Goal: Task Accomplishment & Management: Use online tool/utility

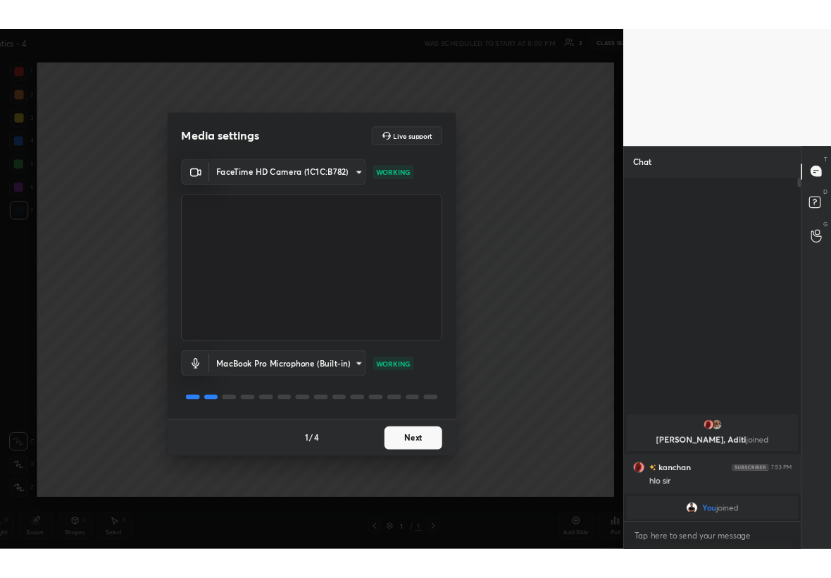
scroll to position [69902, 69742]
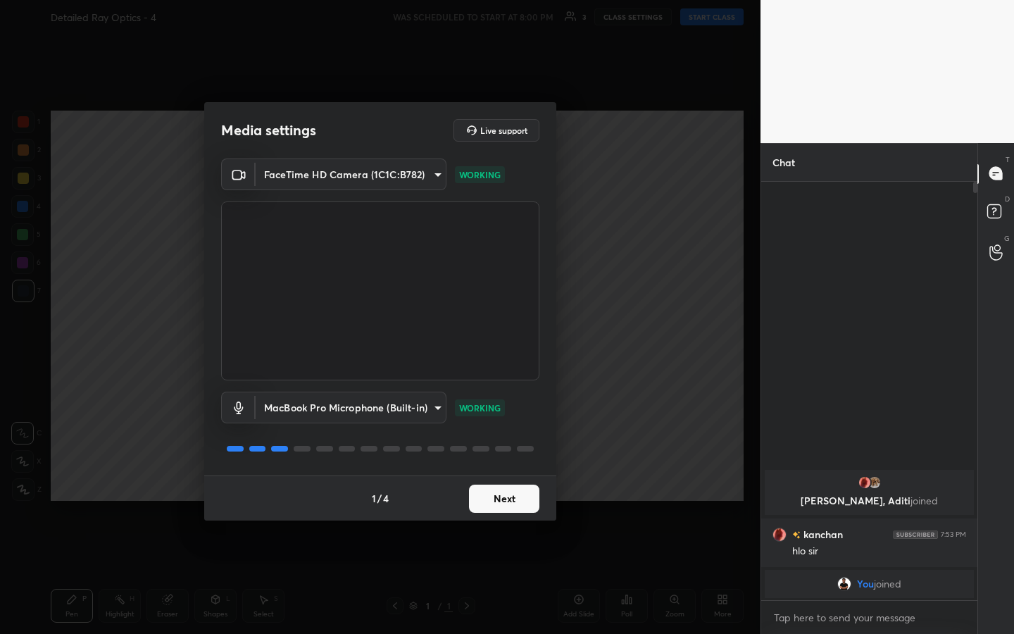
click at [505, 330] on button "Next" at bounding box center [504, 499] width 70 height 28
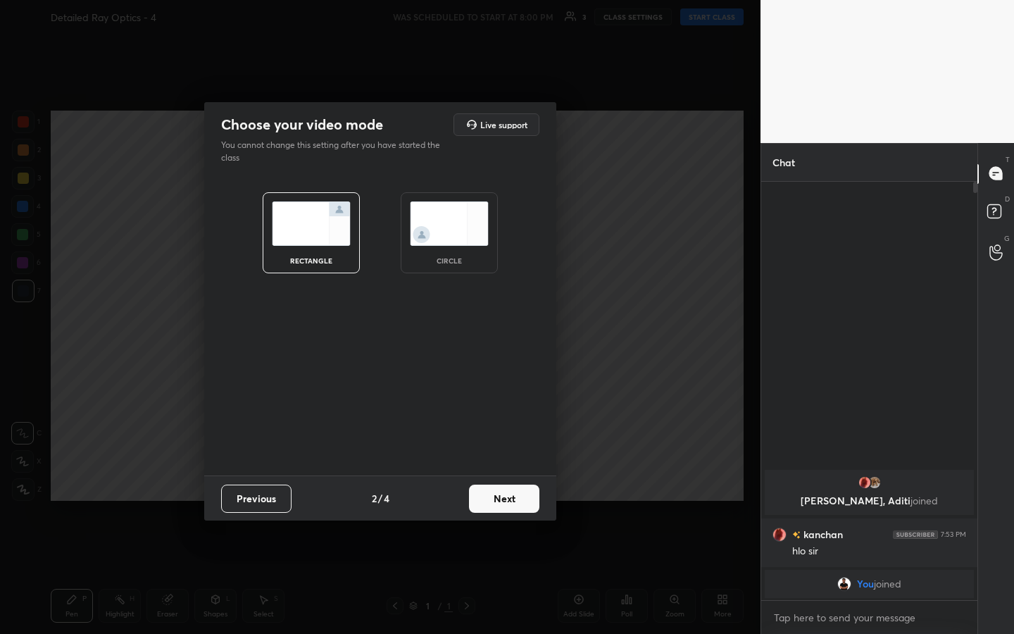
click at [505, 330] on button "Next" at bounding box center [504, 499] width 70 height 28
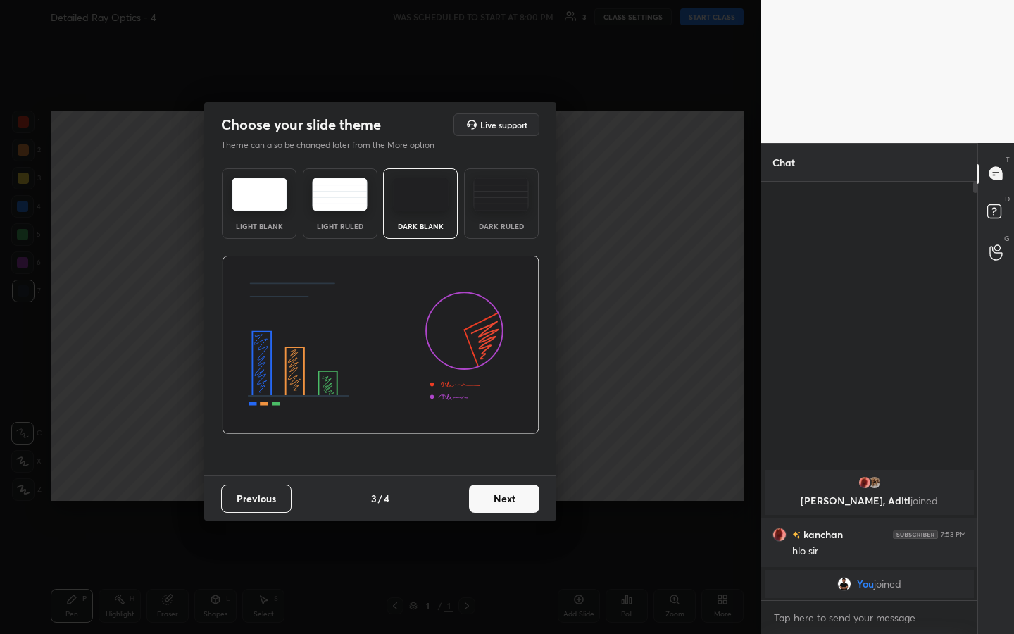
click at [505, 330] on button "Next" at bounding box center [504, 499] width 70 height 28
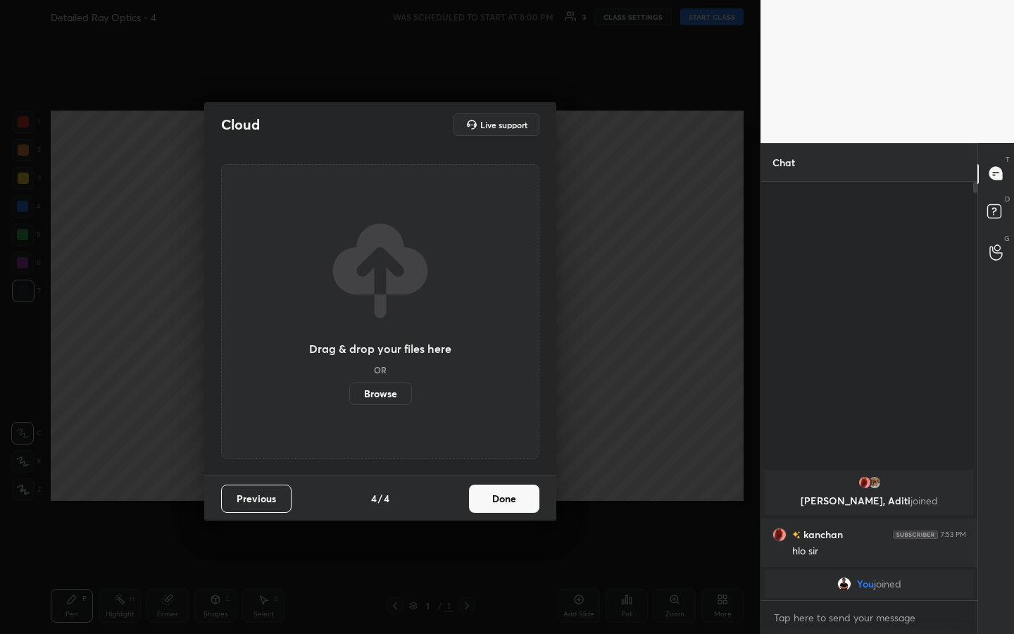
click at [505, 330] on button "Done" at bounding box center [504, 499] width 70 height 28
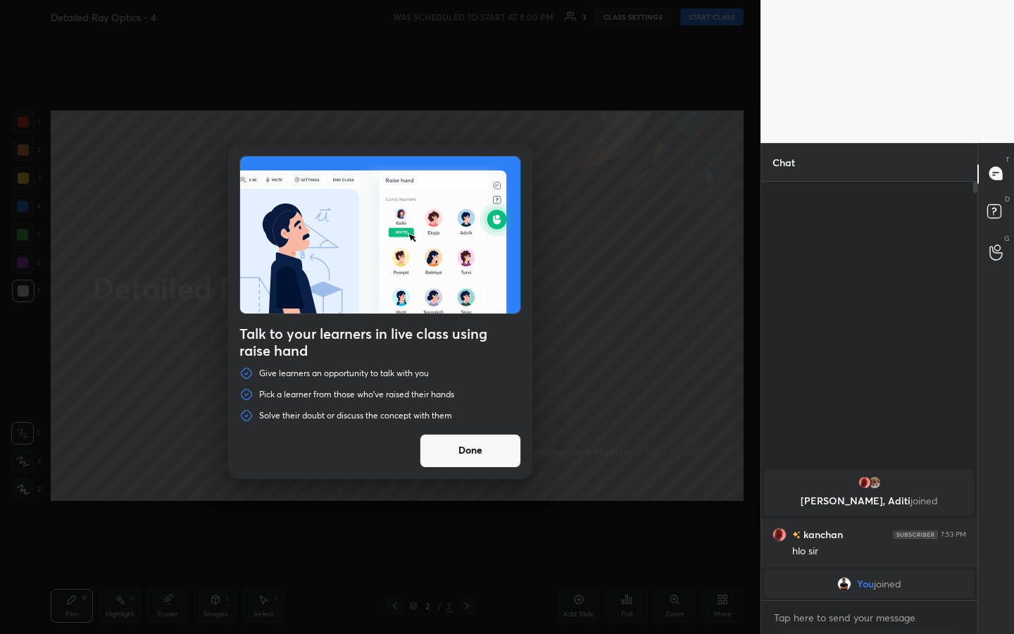
click at [494, 330] on button "Done" at bounding box center [470, 451] width 101 height 34
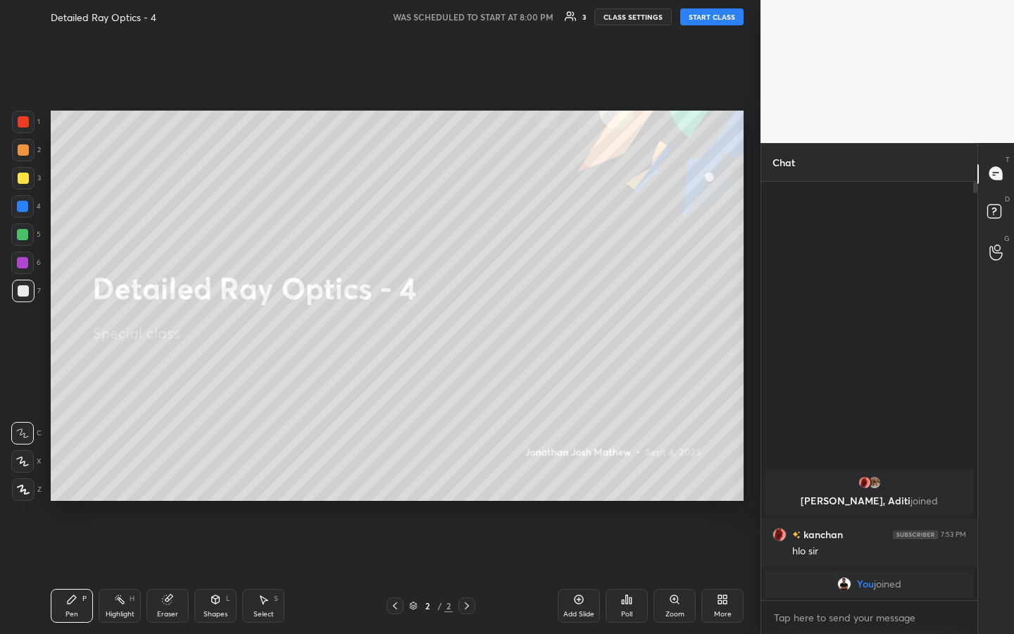
click at [25, 182] on div at bounding box center [23, 178] width 11 height 11
click at [27, 330] on div at bounding box center [23, 489] width 23 height 23
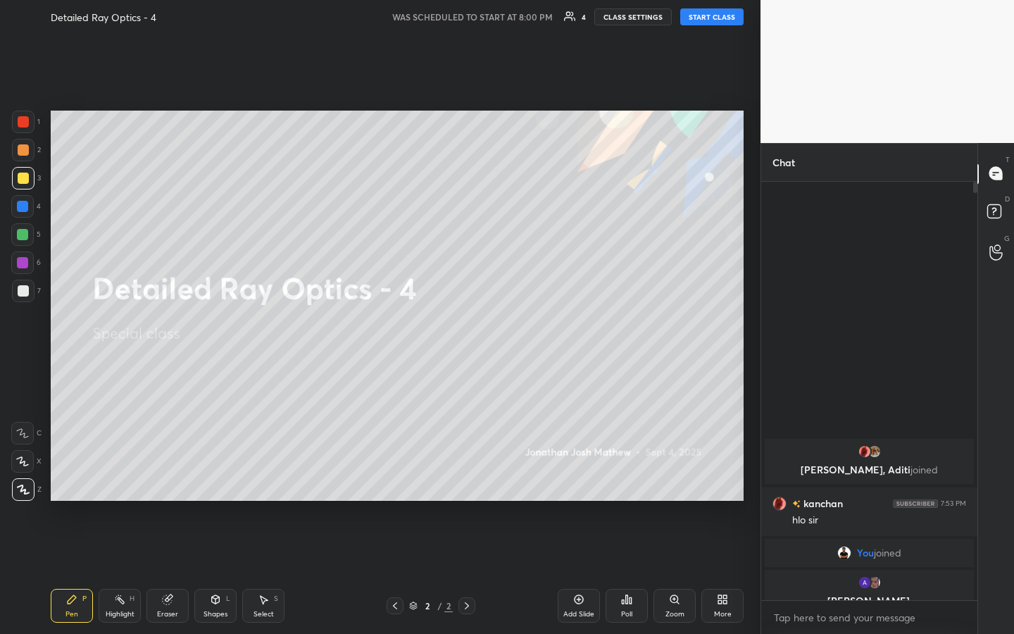
click at [505, 14] on button "START CLASS" at bounding box center [712, 16] width 63 height 17
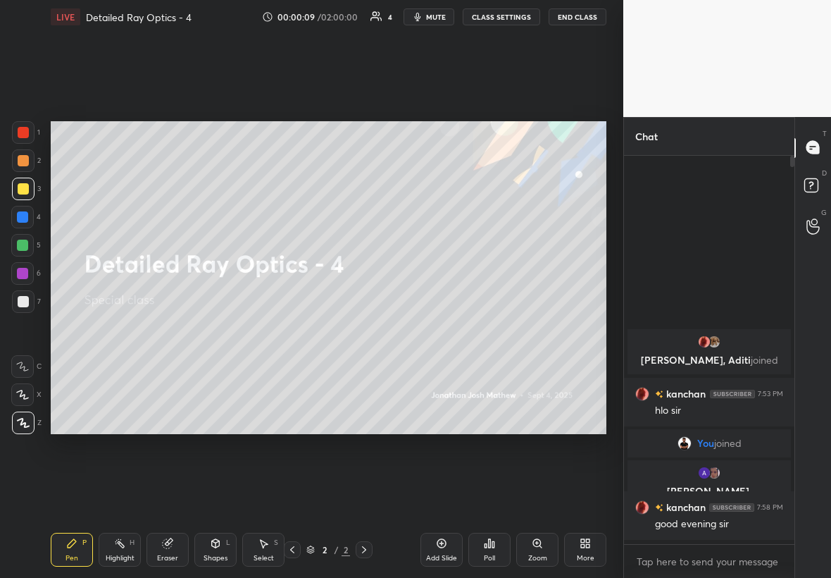
scroll to position [0, 0]
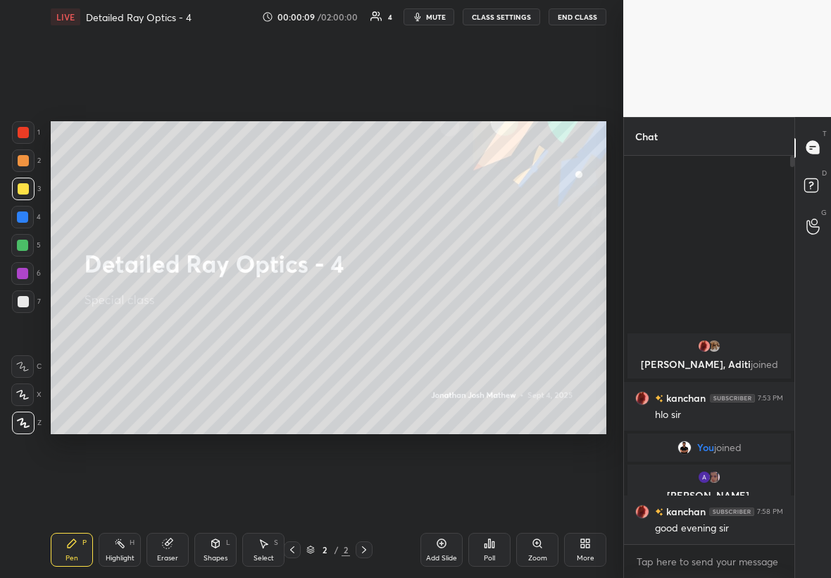
click at [505, 80] on div "Setting up your live class Poll for secs No correct answer Start poll" at bounding box center [328, 277] width 567 height 487
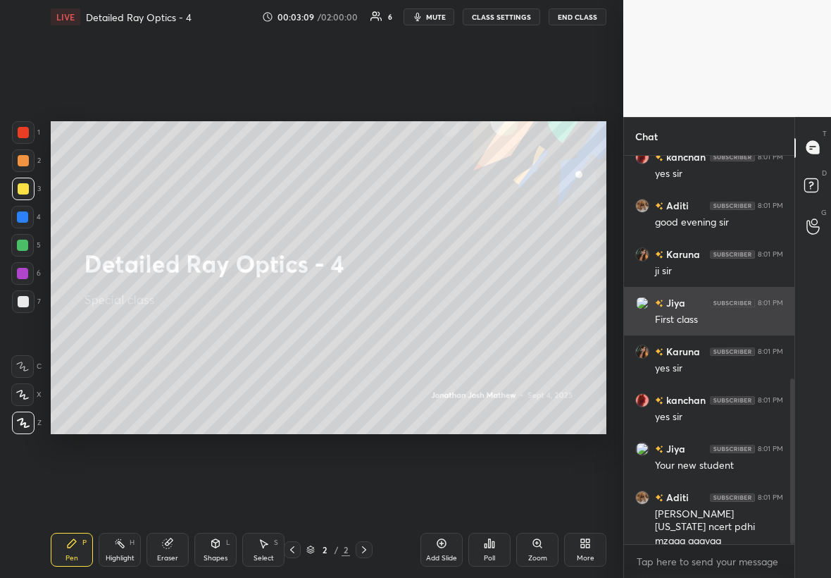
scroll to position [571, 0]
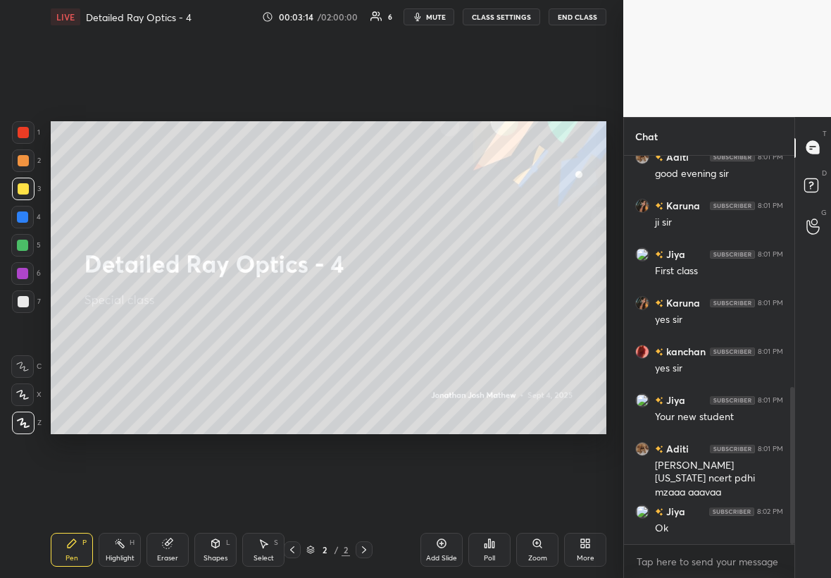
click at [446, 330] on icon at bounding box center [441, 543] width 11 height 11
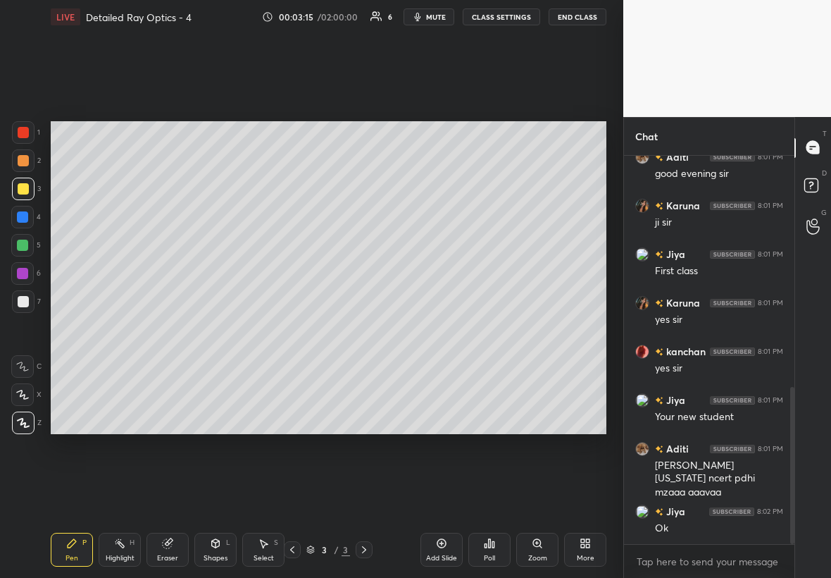
click at [25, 185] on div at bounding box center [23, 188] width 11 height 11
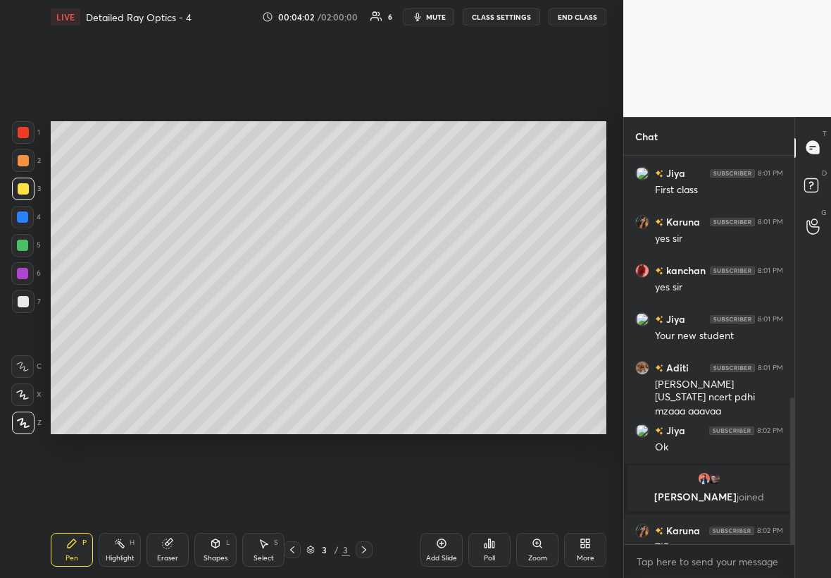
scroll to position [641, 0]
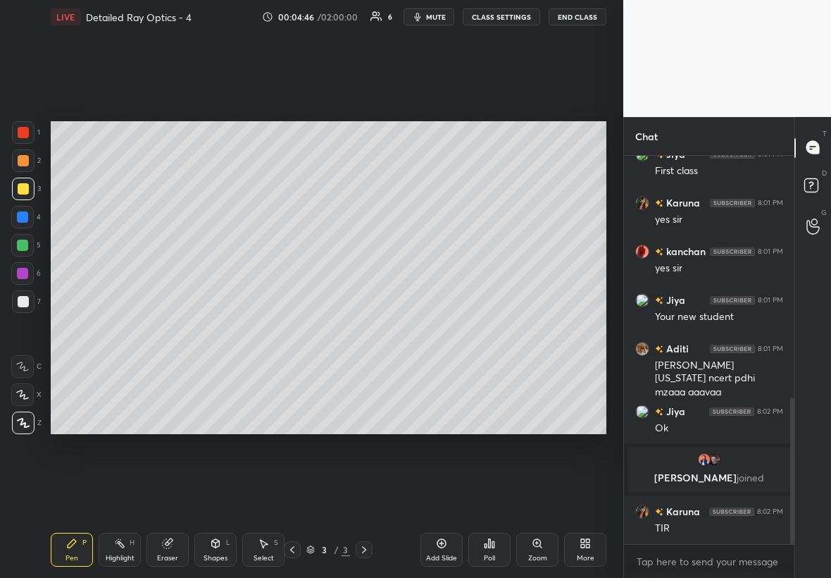
click at [182, 330] on div "Eraser" at bounding box center [168, 550] width 42 height 34
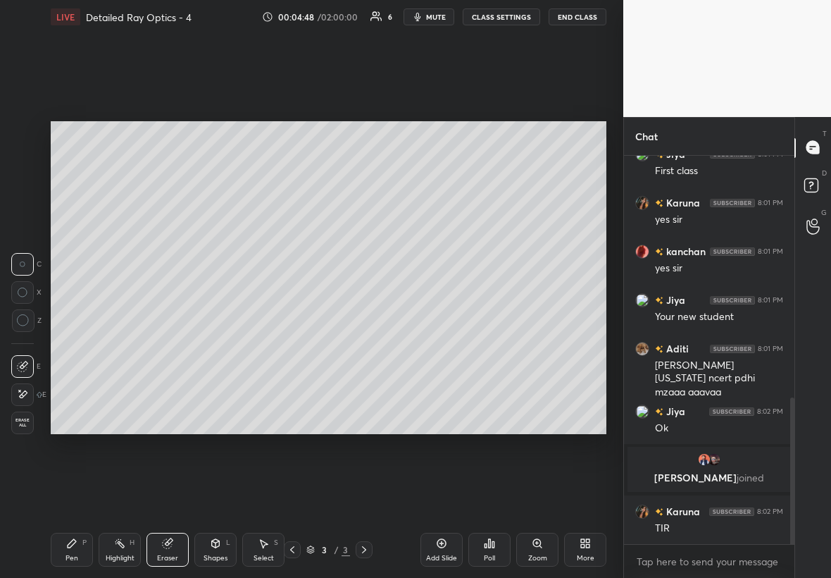
click at [25, 330] on icon at bounding box center [22, 394] width 11 height 12
click at [50, 158] on div "Setting up your live class Poll for secs No correct answer Start poll" at bounding box center [328, 277] width 567 height 487
click at [46, 142] on div "Setting up your live class Poll for secs No correct answer Start poll" at bounding box center [328, 277] width 567 height 487
click at [122, 161] on div "Setting up your live class Poll for secs No correct answer Start poll" at bounding box center [328, 277] width 567 height 487
click at [59, 330] on div "Pen P" at bounding box center [72, 550] width 42 height 34
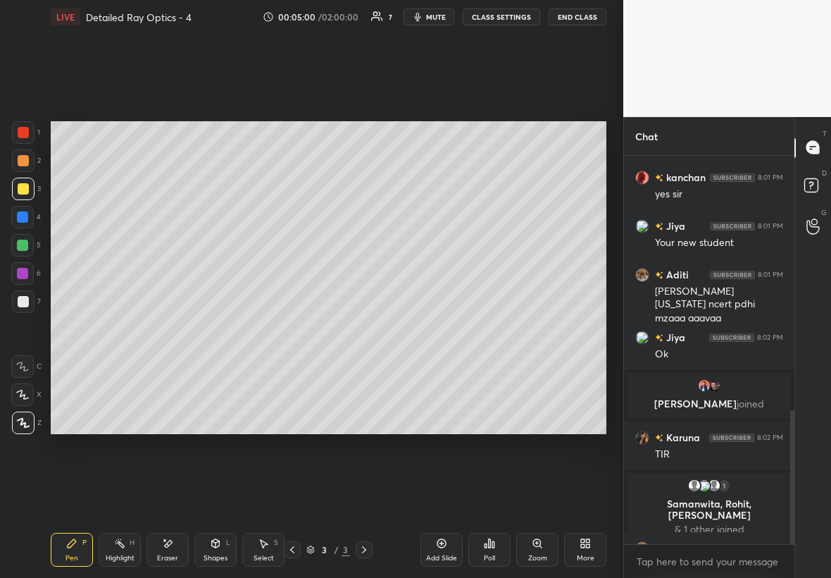
scroll to position [740, 0]
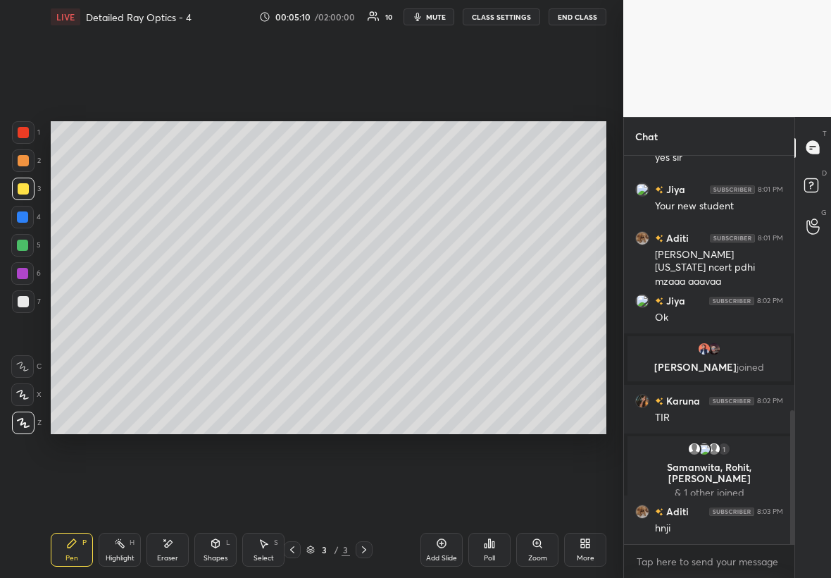
click at [230, 330] on div "Shapes L" at bounding box center [215, 550] width 42 height 34
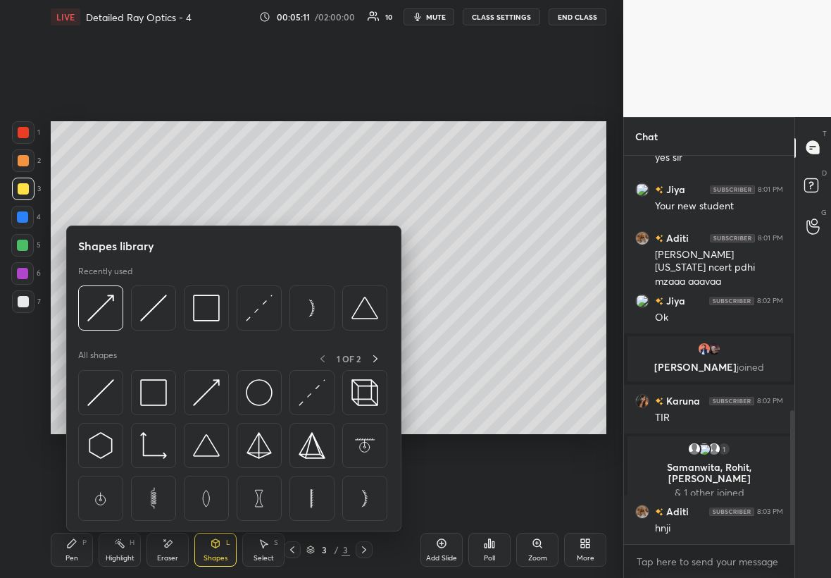
click at [214, 330] on img at bounding box center [206, 445] width 27 height 27
click at [212, 330] on div "Setting up your live class Poll for secs No correct answer Start poll" at bounding box center [328, 277] width 567 height 487
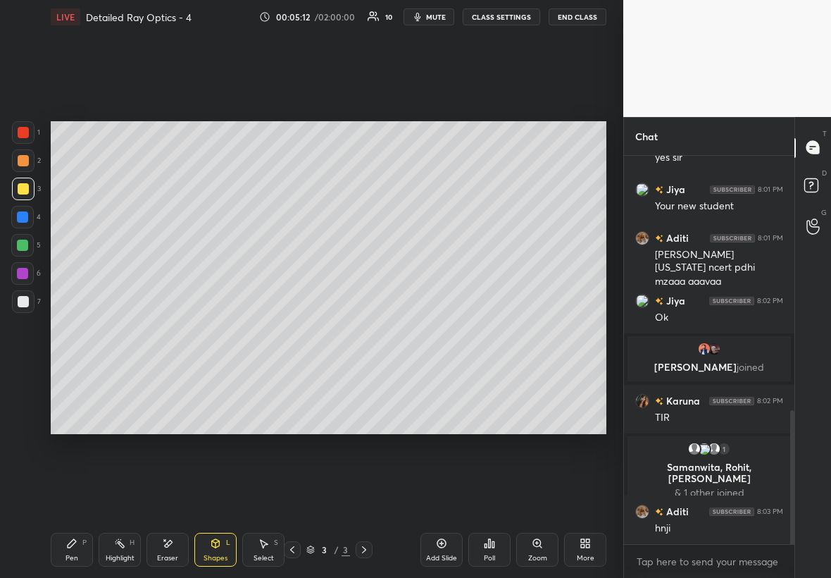
click at [28, 304] on div at bounding box center [23, 301] width 23 height 23
click at [269, 330] on div "Select S" at bounding box center [263, 550] width 42 height 34
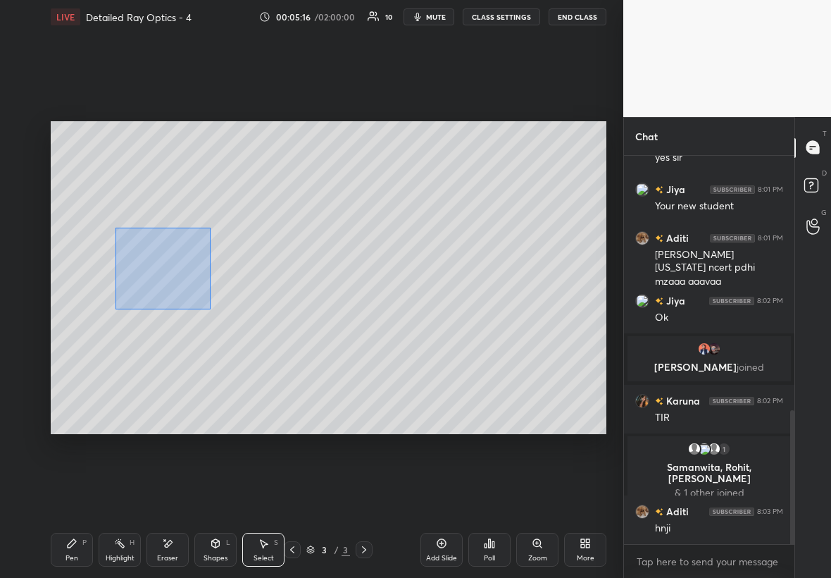
drag, startPoint x: 190, startPoint y: 294, endPoint x: 285, endPoint y: 350, distance: 109.9
click at [287, 330] on div "0 ° Undo Copy Duplicate Duplicate to new slide Delete" at bounding box center [329, 277] width 556 height 313
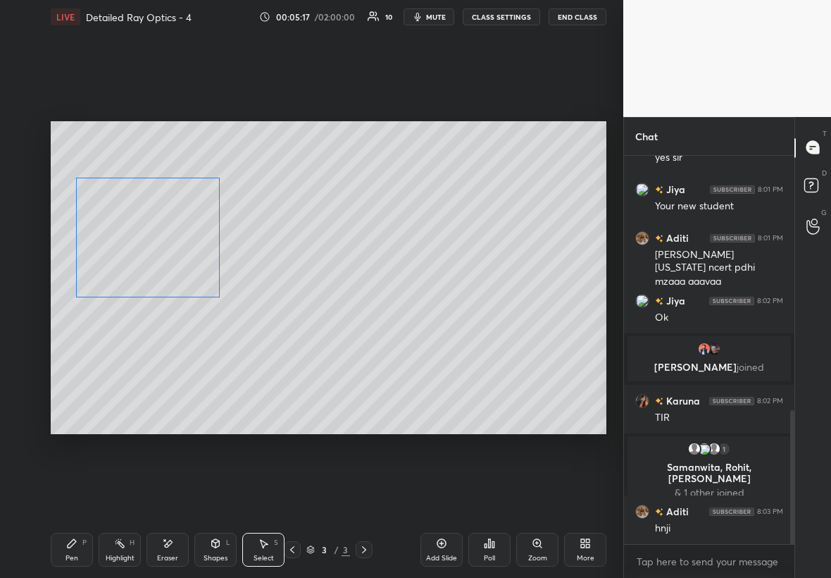
drag, startPoint x: 171, startPoint y: 283, endPoint x: 154, endPoint y: 271, distance: 21.3
click at [154, 268] on div "0 ° Undo Copy Duplicate Duplicate to new slide Delete" at bounding box center [329, 277] width 556 height 313
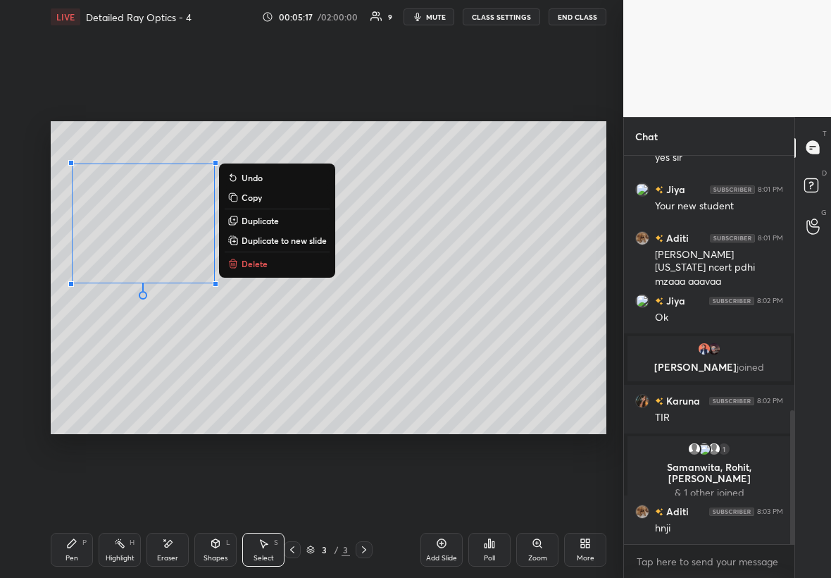
click at [74, 330] on div "Pen P" at bounding box center [72, 550] width 42 height 34
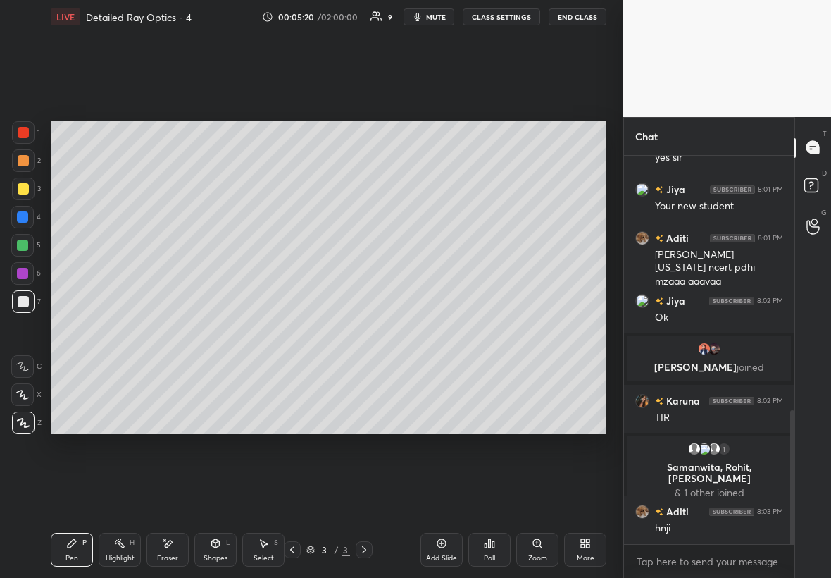
click at [275, 330] on div "Select S" at bounding box center [263, 550] width 42 height 34
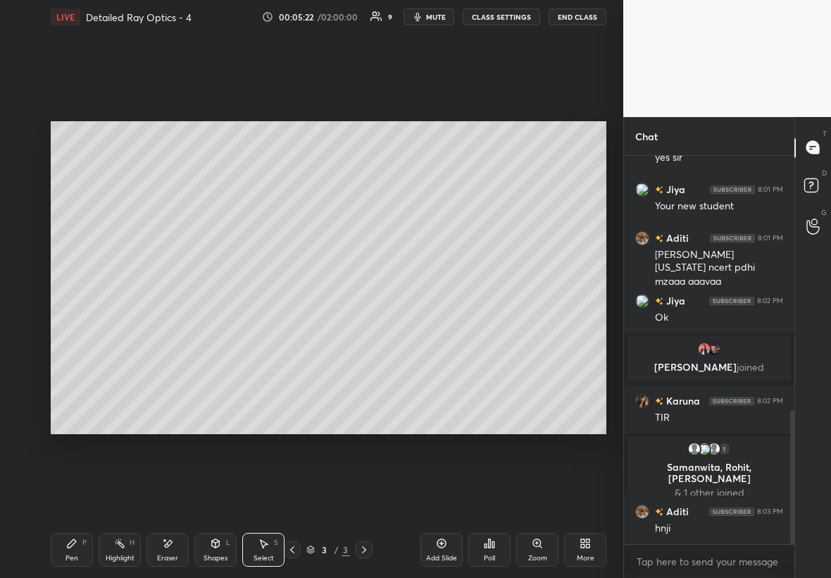
click at [220, 330] on div "Shapes L" at bounding box center [215, 550] width 42 height 34
click at [270, 330] on div "Select" at bounding box center [264, 557] width 20 height 7
drag, startPoint x: 279, startPoint y: 187, endPoint x: 402, endPoint y: 325, distance: 185.1
click at [403, 328] on div "0 ° Undo Copy Duplicate Duplicate to new slide Delete" at bounding box center [329, 277] width 556 height 313
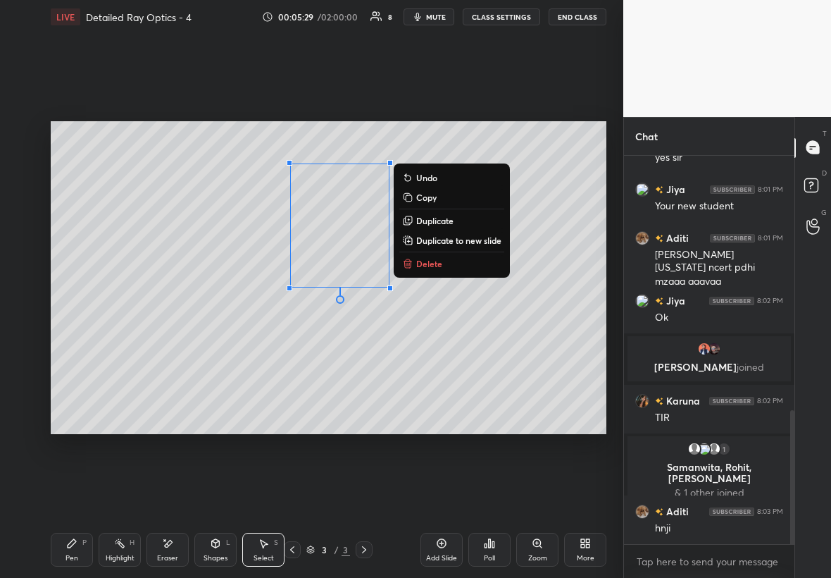
click at [470, 220] on button "Duplicate" at bounding box center [451, 220] width 105 height 17
click at [471, 218] on div "0 ° Undo Copy Duplicate Duplicate to new slide Delete" at bounding box center [329, 277] width 556 height 313
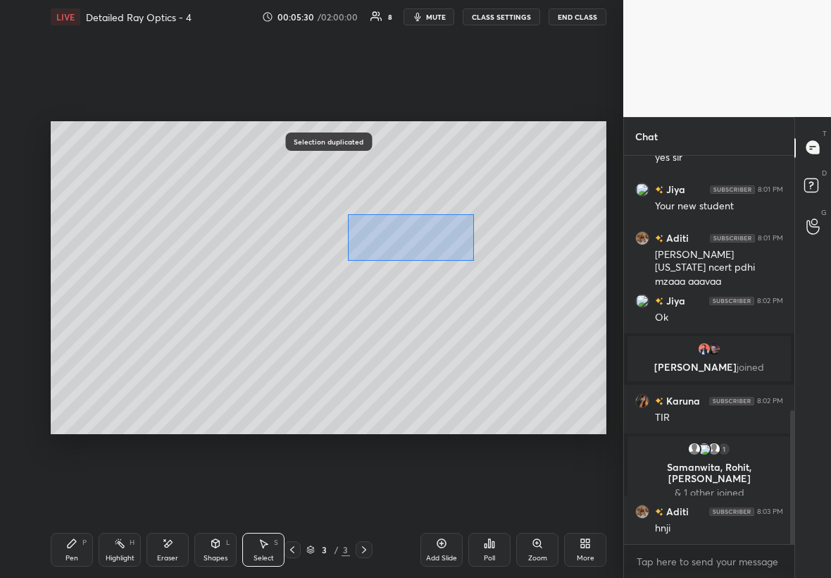
drag, startPoint x: 428, startPoint y: 230, endPoint x: 466, endPoint y: 214, distance: 41.3
click at [473, 214] on div "0 ° Undo Copy Duplicate Duplicate to new slide Delete" at bounding box center [329, 277] width 556 height 313
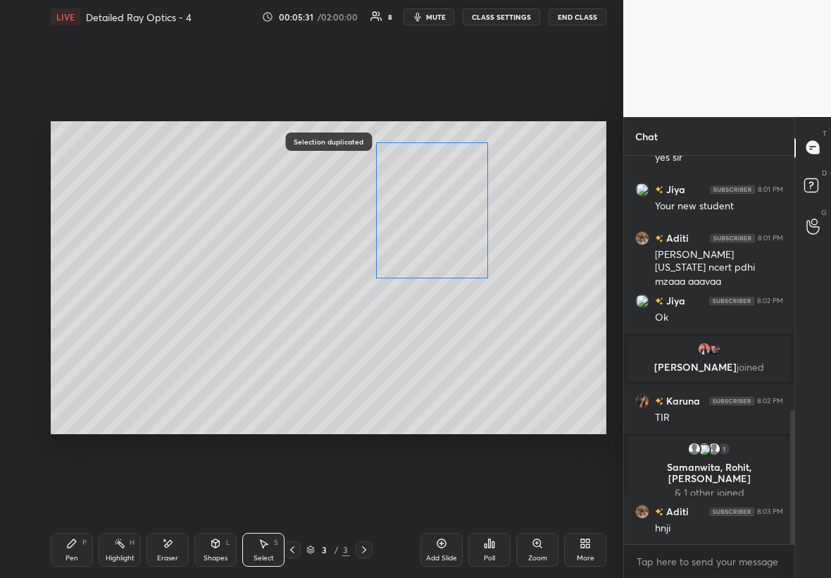
drag, startPoint x: 393, startPoint y: 270, endPoint x: 417, endPoint y: 257, distance: 27.1
click at [430, 256] on div "0 ° Undo Copy Duplicate Duplicate to new slide Delete" at bounding box center [329, 277] width 556 height 313
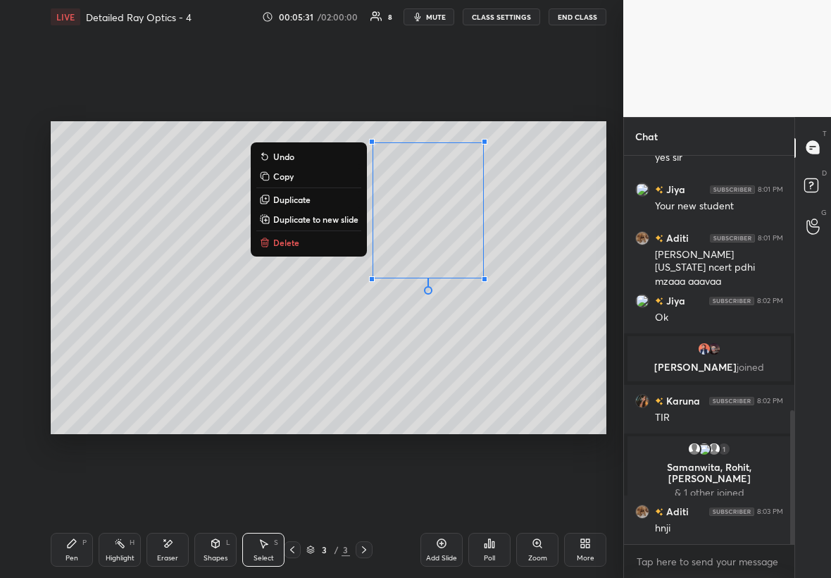
click at [345, 304] on div "0 ° Undo Copy Duplicate Duplicate to new slide Delete" at bounding box center [329, 277] width 556 height 313
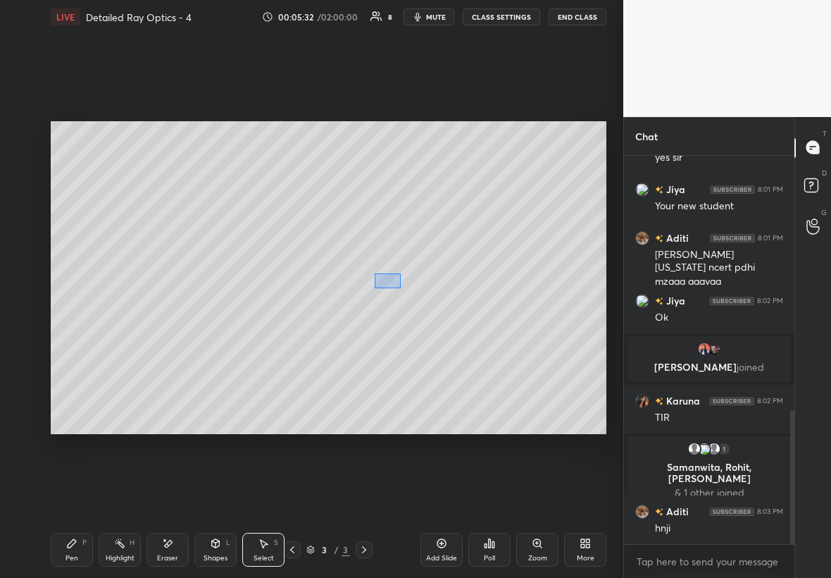
drag, startPoint x: 400, startPoint y: 287, endPoint x: 421, endPoint y: 294, distance: 22.3
click at [421, 299] on div "0 ° Undo Copy Duplicate Duplicate to new slide Delete" at bounding box center [329, 277] width 556 height 313
drag, startPoint x: 430, startPoint y: 271, endPoint x: 502, endPoint y: 237, distance: 79.1
click at [483, 251] on div "0 ° Undo Copy Duplicate Duplicate to new slide Delete" at bounding box center [329, 277] width 556 height 313
drag, startPoint x: 502, startPoint y: 237, endPoint x: 509, endPoint y: 233, distance: 7.9
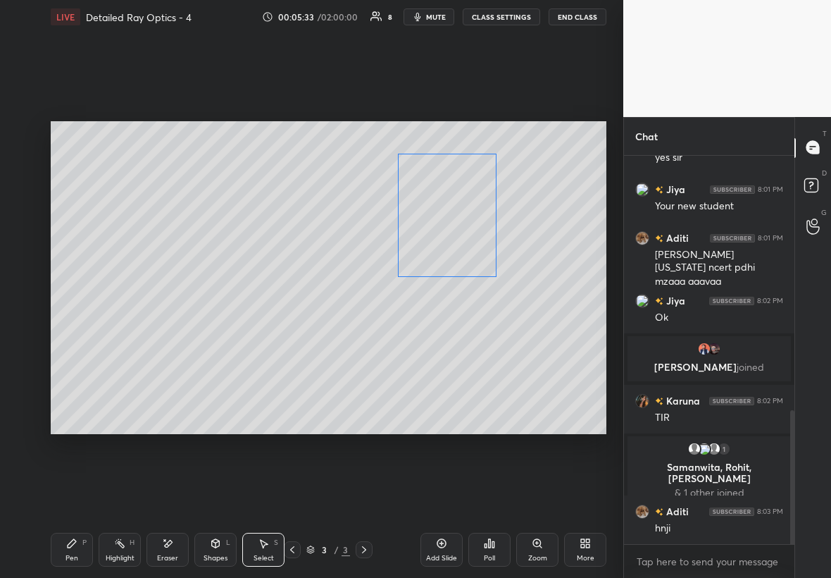
click at [505, 235] on div "0 ° Undo Copy Duplicate Duplicate to new slide Delete" at bounding box center [329, 277] width 556 height 313
drag, startPoint x: 509, startPoint y: 233, endPoint x: 523, endPoint y: 237, distance: 14.5
click at [505, 235] on div "0 ° Undo Copy Duplicate Duplicate to new slide Delete" at bounding box center [329, 277] width 556 height 313
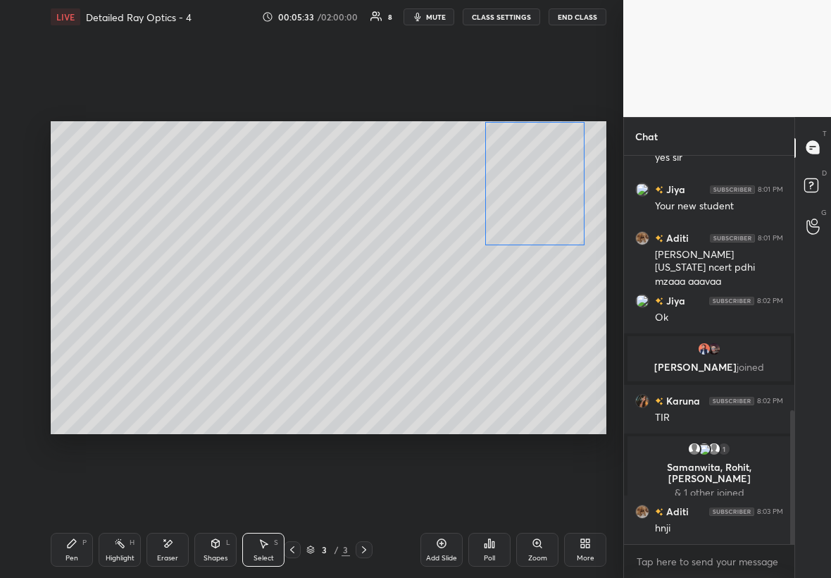
drag, startPoint x: 526, startPoint y: 236, endPoint x: 516, endPoint y: 234, distance: 10.1
click at [505, 236] on div "0 ° Undo Copy Duplicate Duplicate to new slide Delete" at bounding box center [329, 277] width 556 height 313
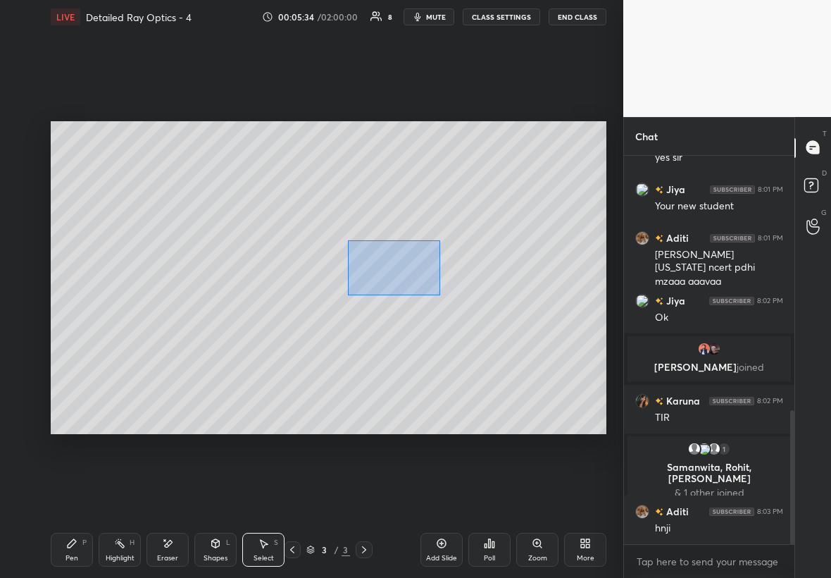
drag, startPoint x: 405, startPoint y: 281, endPoint x: 433, endPoint y: 290, distance: 28.7
click at [435, 292] on div "0 ° Undo Copy Duplicate Duplicate to new slide Delete" at bounding box center [329, 277] width 556 height 313
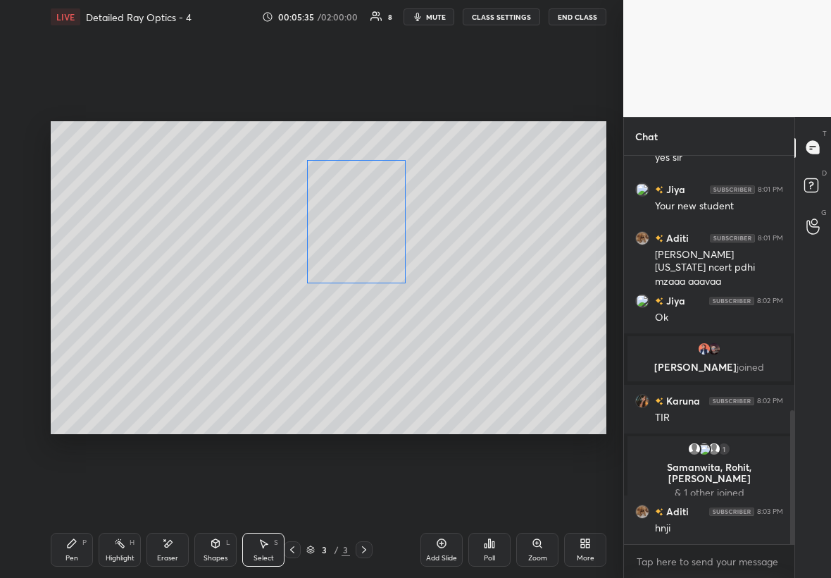
drag, startPoint x: 385, startPoint y: 266, endPoint x: 348, endPoint y: 271, distance: 37.7
click at [342, 274] on div "0 ° Undo Copy Duplicate Duplicate to new slide Delete" at bounding box center [329, 277] width 556 height 313
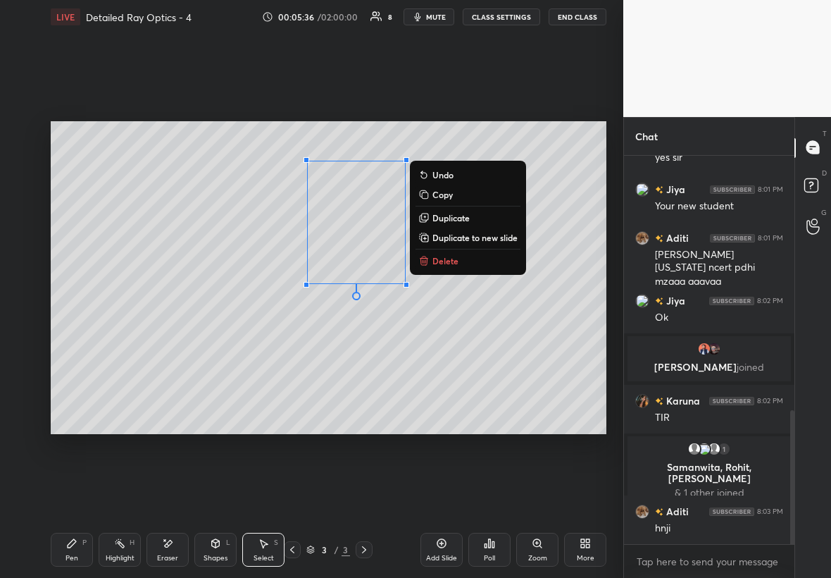
drag, startPoint x: 540, startPoint y: 175, endPoint x: 561, endPoint y: 204, distance: 35.8
click at [505, 209] on div "0 ° Undo Copy Duplicate Duplicate to new slide Delete Setting up your live clas…" at bounding box center [328, 277] width 567 height 487
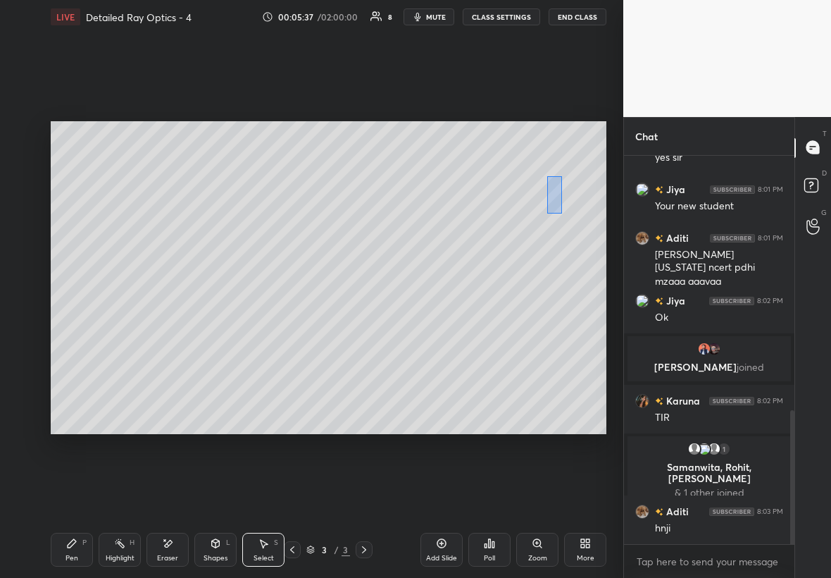
drag, startPoint x: 561, startPoint y: 213, endPoint x: 586, endPoint y: 253, distance: 47.1
click at [505, 254] on div "0 ° Undo Copy Duplicate Duplicate to new slide Delete" at bounding box center [329, 277] width 556 height 313
drag, startPoint x: 511, startPoint y: 228, endPoint x: 488, endPoint y: 226, distance: 22.6
click at [491, 227] on div "0 ° Undo Copy Duplicate Duplicate to new slide Delete" at bounding box center [329, 277] width 556 height 313
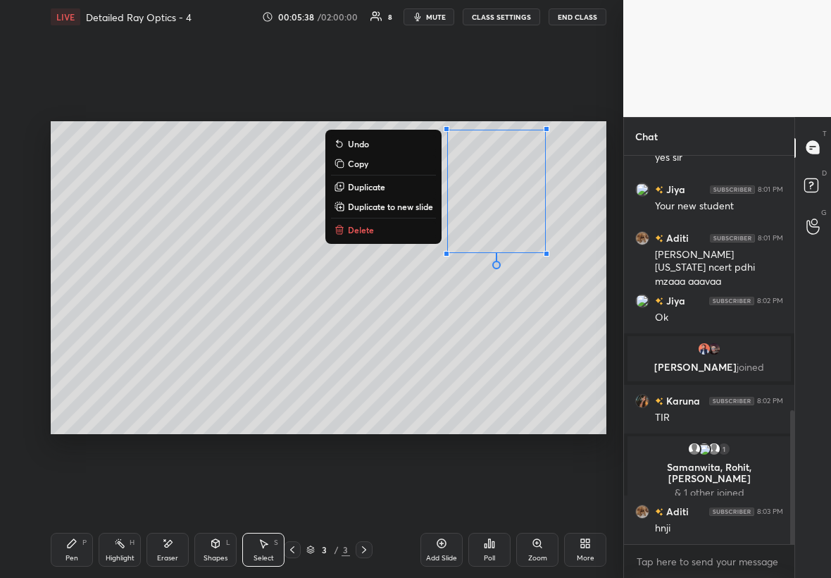
click at [74, 330] on div "Pen" at bounding box center [72, 557] width 13 height 7
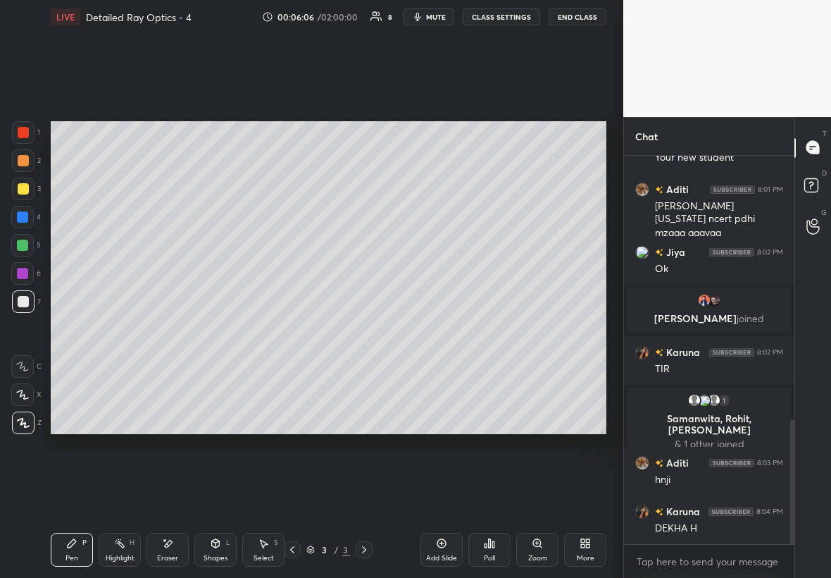
scroll to position [822, 0]
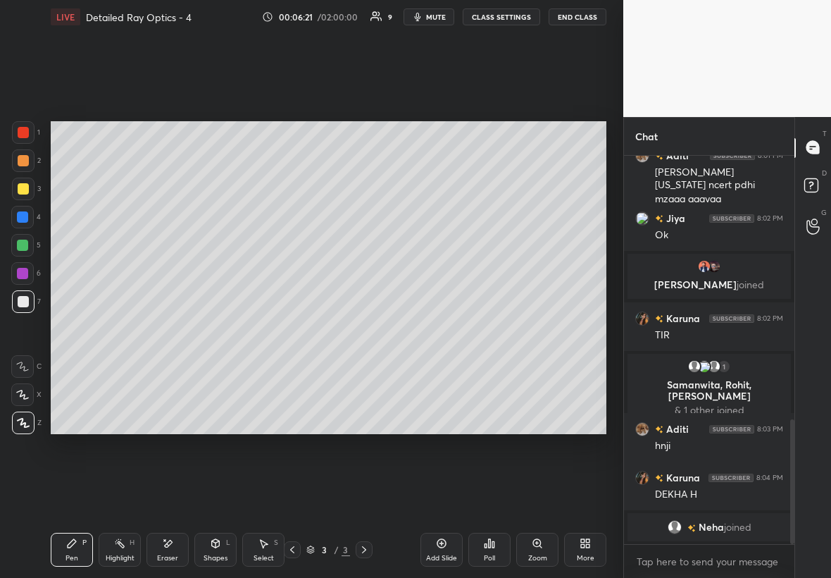
click at [446, 330] on div "Add Slide" at bounding box center [442, 550] width 42 height 34
click at [29, 306] on div at bounding box center [23, 301] width 23 height 23
click at [253, 330] on div "Select S" at bounding box center [263, 550] width 42 height 34
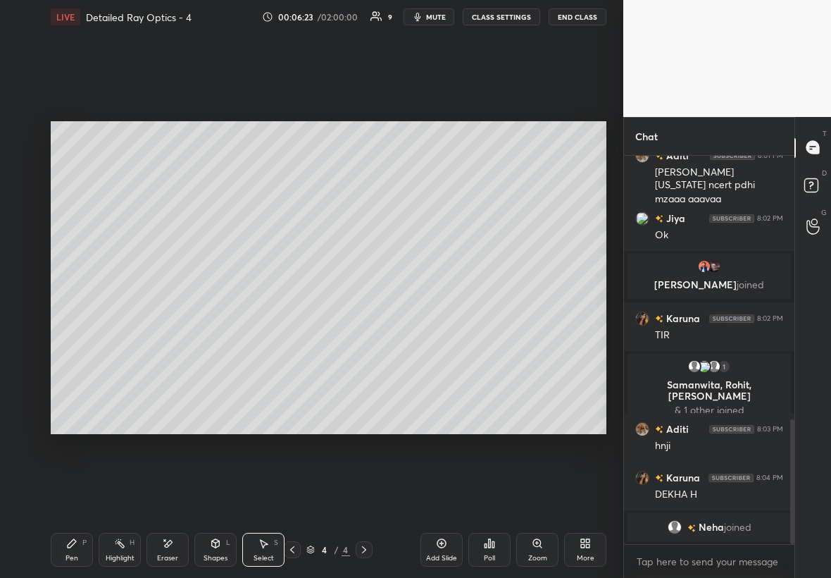
click at [223, 330] on div "Shapes L" at bounding box center [215, 550] width 42 height 34
click at [272, 330] on div "Select S" at bounding box center [263, 550] width 42 height 34
drag, startPoint x: 130, startPoint y: 249, endPoint x: 330, endPoint y: 377, distance: 237.2
click at [330, 330] on div "0 ° Undo Copy Duplicate Duplicate to new slide Delete" at bounding box center [329, 277] width 556 height 313
drag, startPoint x: 249, startPoint y: 301, endPoint x: 354, endPoint y: 323, distance: 107.4
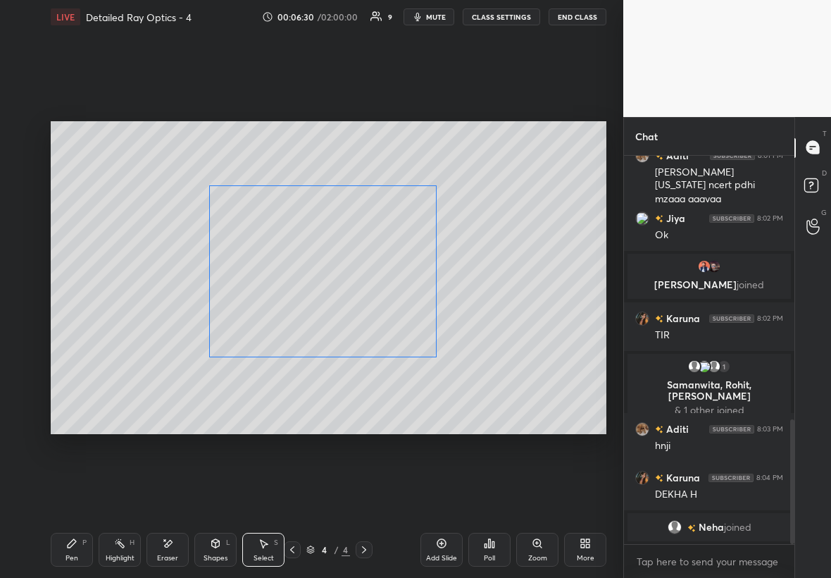
click at [357, 324] on div "0 ° Undo Copy Duplicate Duplicate to new slide Delete" at bounding box center [329, 277] width 556 height 313
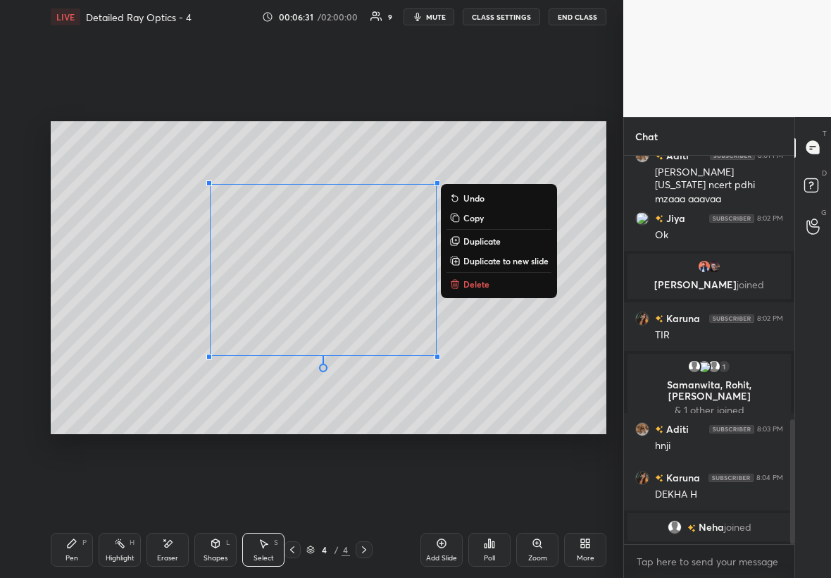
click at [80, 330] on div "Pen P" at bounding box center [72, 550] width 42 height 34
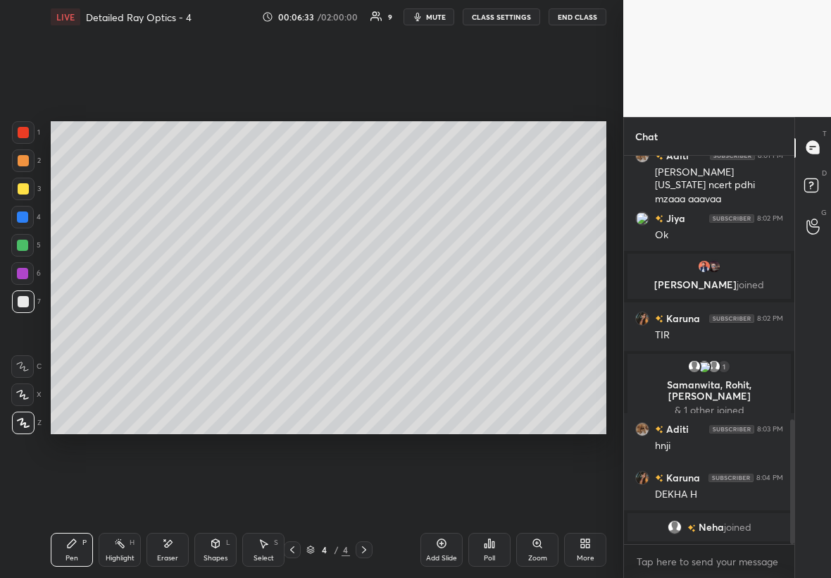
click at [23, 183] on div at bounding box center [23, 188] width 11 height 11
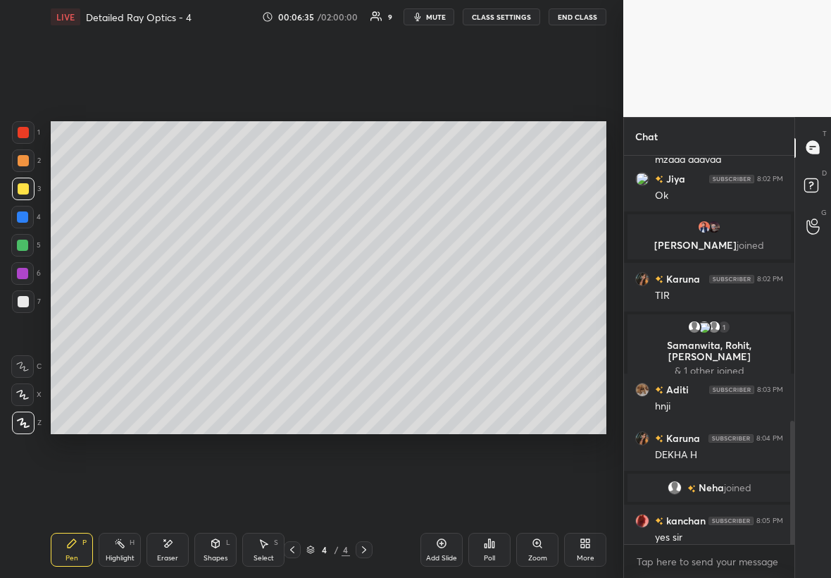
scroll to position [831, 0]
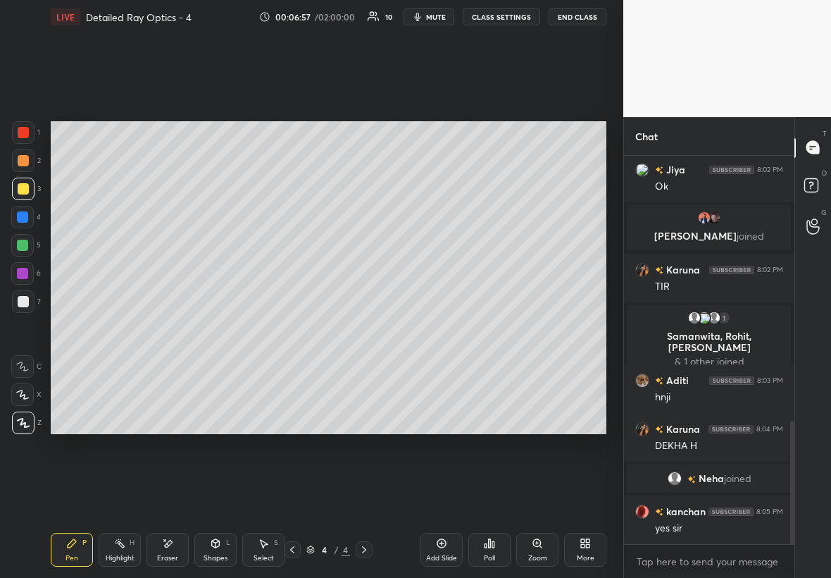
click at [25, 270] on div at bounding box center [22, 273] width 11 height 11
click at [18, 143] on div at bounding box center [23, 132] width 23 height 23
click at [25, 185] on div at bounding box center [23, 188] width 11 height 11
click at [23, 126] on div at bounding box center [23, 132] width 23 height 23
click at [25, 193] on div at bounding box center [23, 189] width 23 height 23
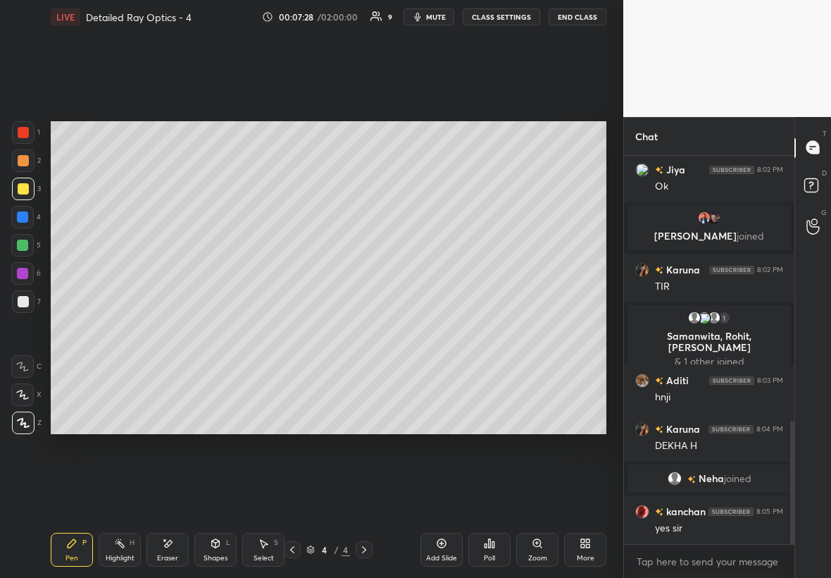
click at [25, 136] on div at bounding box center [23, 132] width 23 height 23
click at [27, 213] on div at bounding box center [22, 216] width 11 height 11
click at [26, 216] on div at bounding box center [22, 217] width 23 height 23
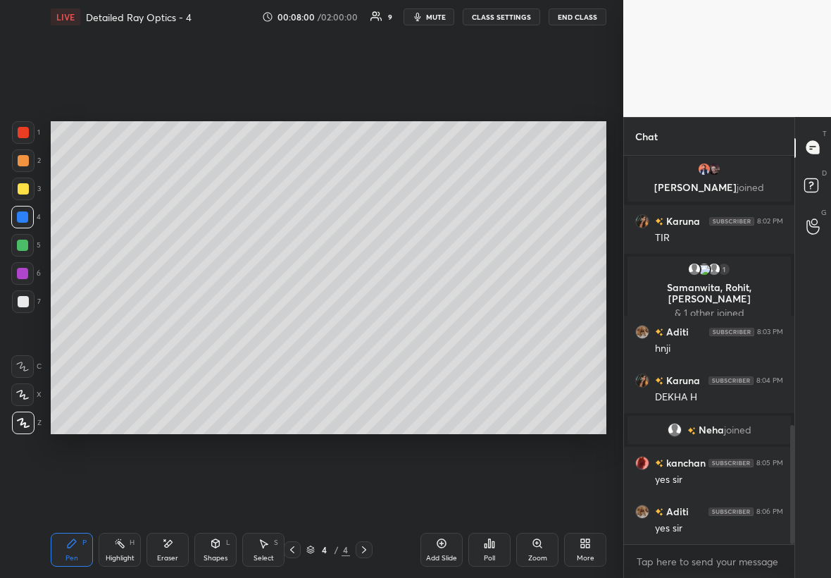
scroll to position [928, 0]
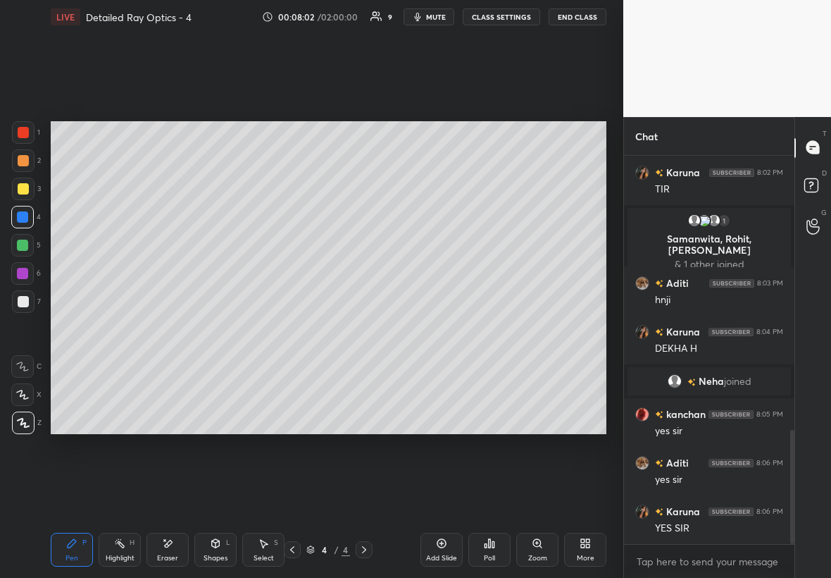
click at [25, 182] on div at bounding box center [23, 189] width 23 height 23
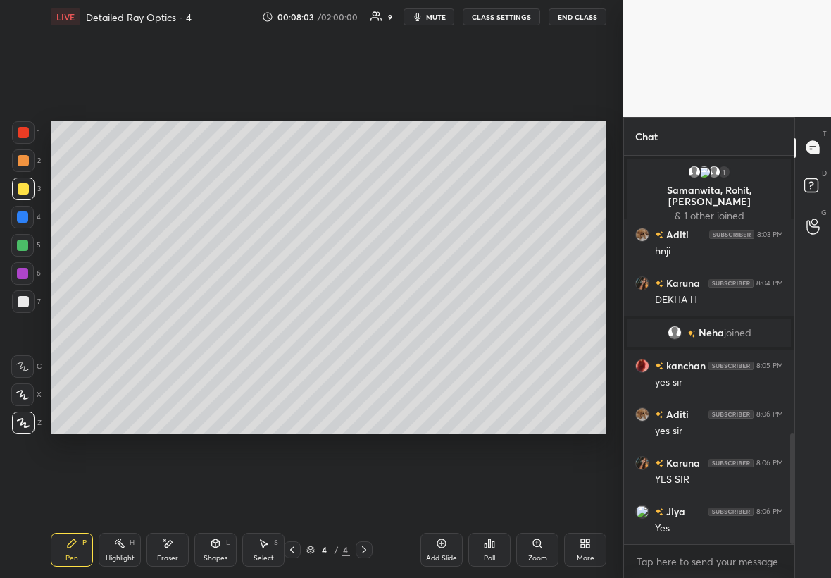
scroll to position [1026, 0]
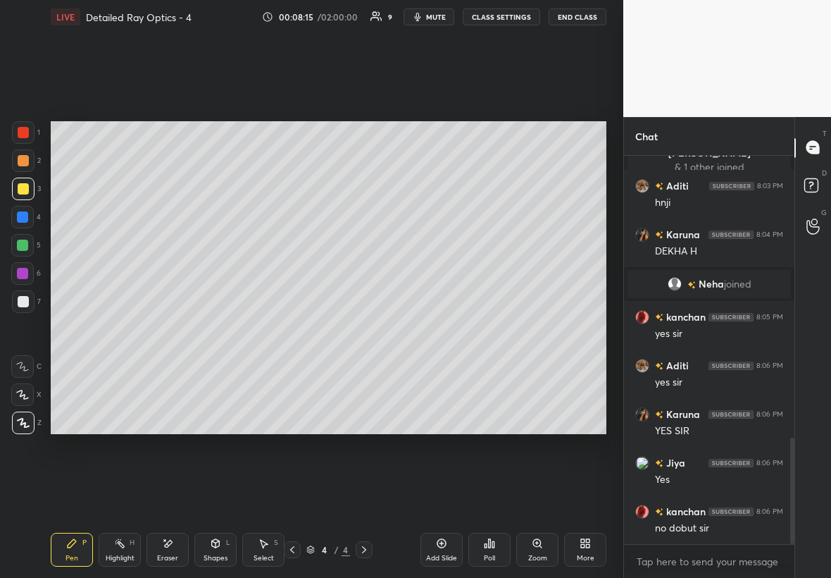
click at [25, 193] on div at bounding box center [23, 189] width 23 height 23
click at [23, 220] on div at bounding box center [22, 216] width 11 height 11
click at [25, 246] on div at bounding box center [22, 245] width 11 height 11
click at [227, 330] on div "Shapes L" at bounding box center [215, 550] width 42 height 34
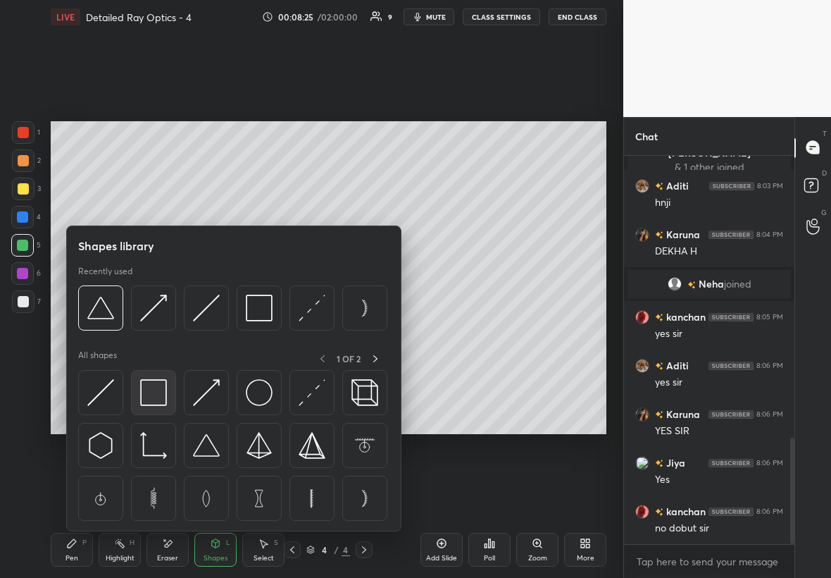
click at [166, 330] on div at bounding box center [153, 392] width 45 height 45
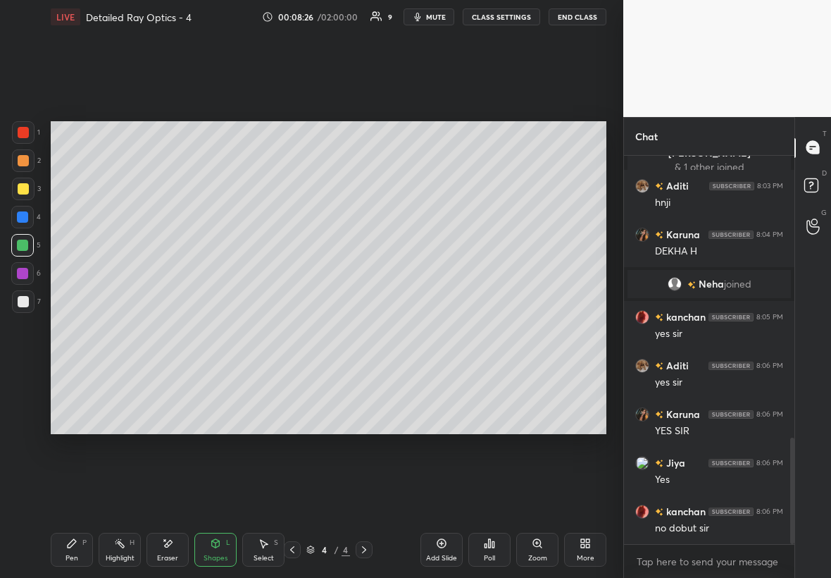
click at [28, 268] on div at bounding box center [22, 273] width 23 height 23
click at [61, 330] on div "Pen P" at bounding box center [72, 550] width 42 height 34
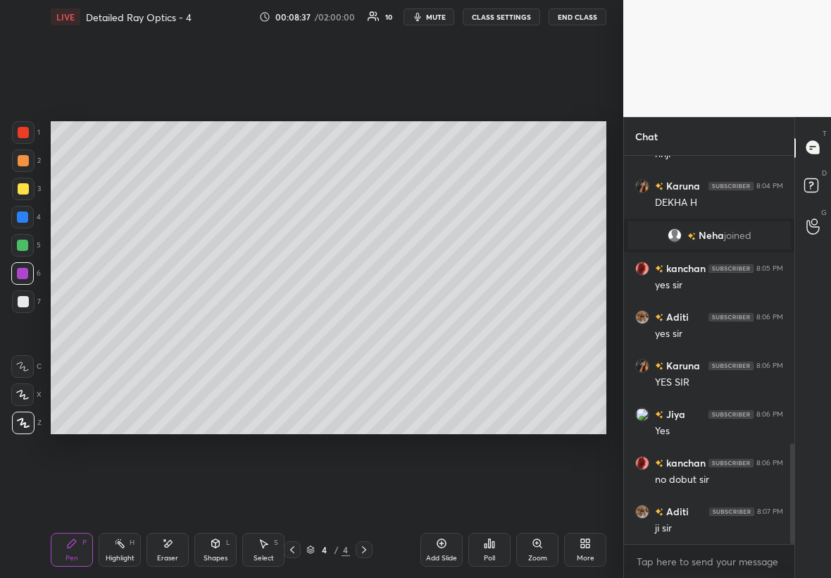
scroll to position [1108, 0]
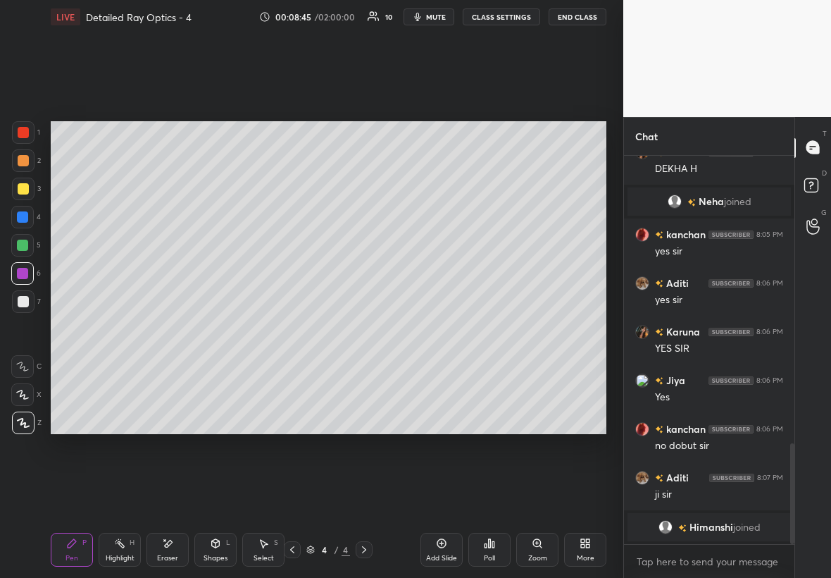
drag, startPoint x: 15, startPoint y: 134, endPoint x: 23, endPoint y: 131, distance: 8.9
click at [20, 132] on div at bounding box center [23, 132] width 23 height 23
click at [505, 330] on div "Zoom" at bounding box center [537, 557] width 19 height 7
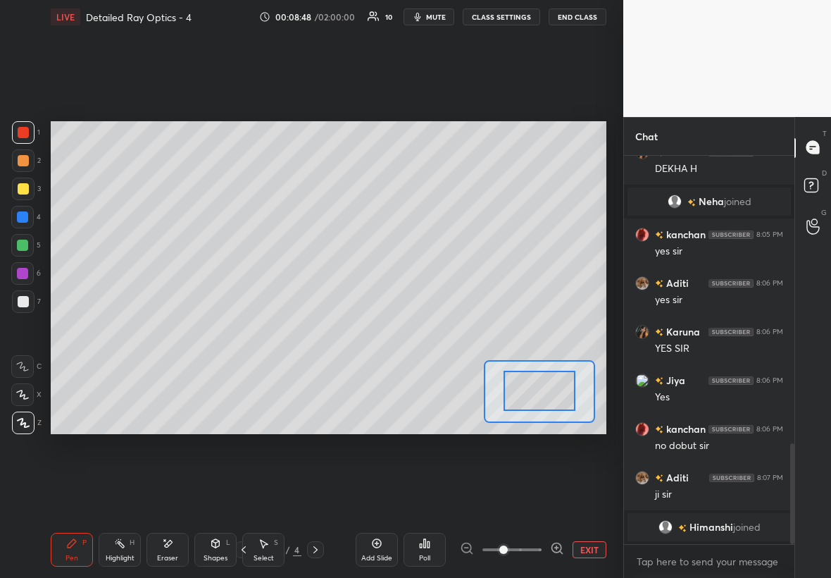
drag, startPoint x: 540, startPoint y: 391, endPoint x: 552, endPoint y: 393, distance: 11.5
click at [505, 330] on div at bounding box center [545, 394] width 73 height 40
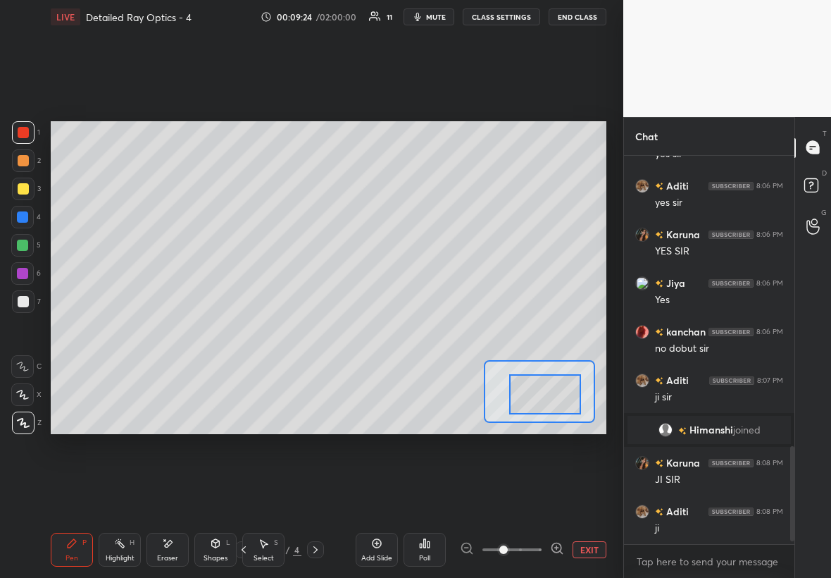
scroll to position [1202, 0]
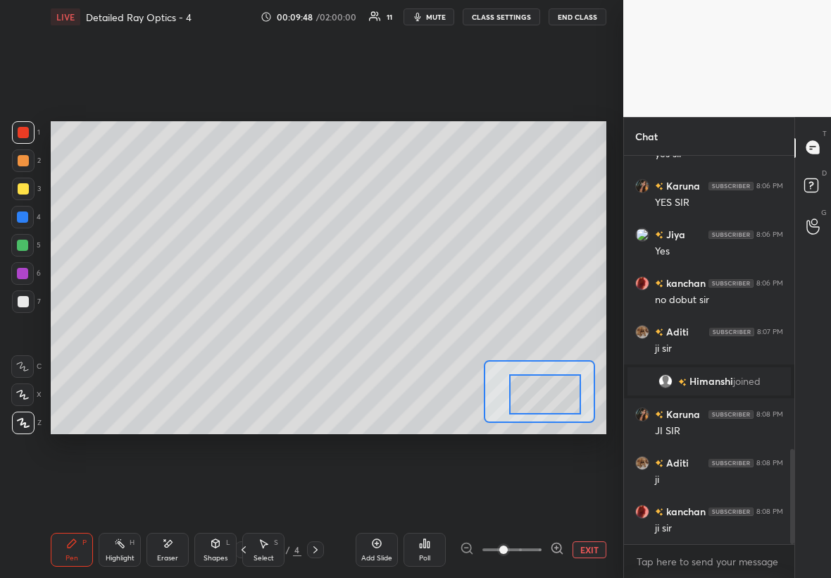
click at [25, 220] on div at bounding box center [22, 216] width 11 height 11
click at [22, 302] on div at bounding box center [23, 301] width 11 height 11
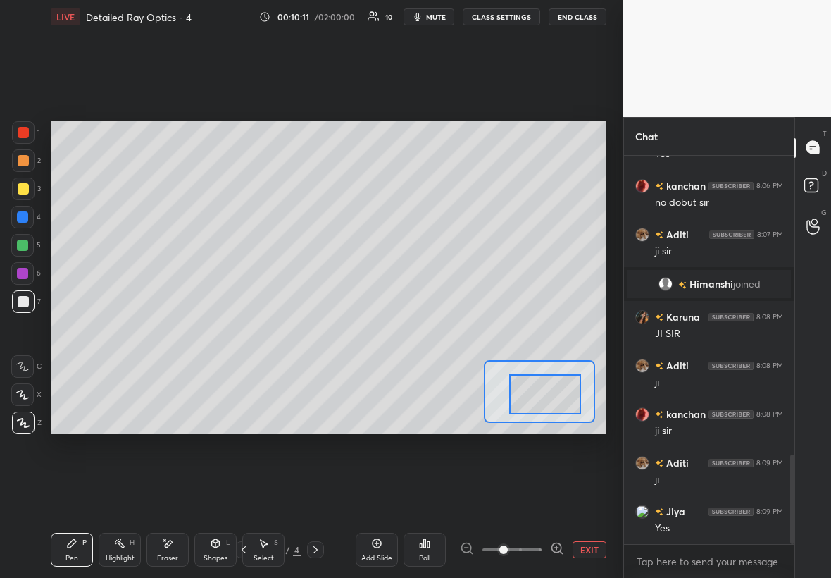
scroll to position [1348, 0]
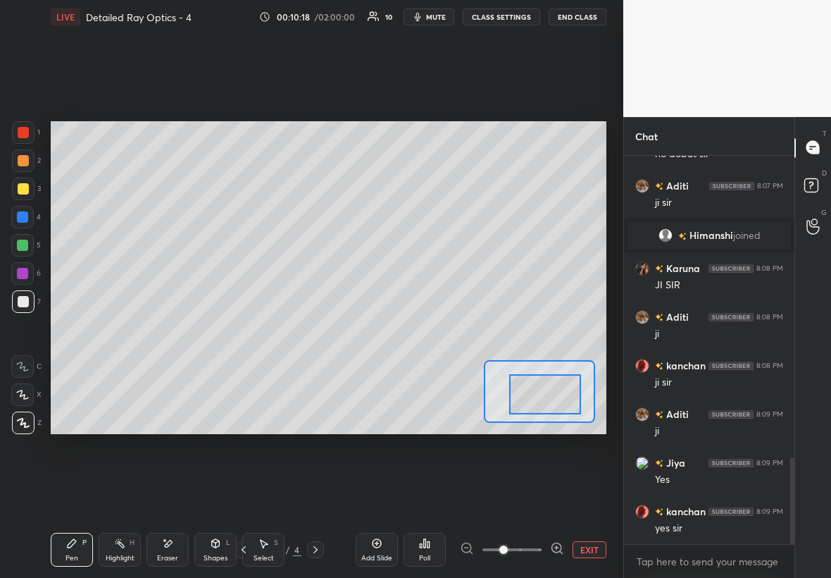
click at [505, 330] on button "EXIT" at bounding box center [590, 549] width 34 height 17
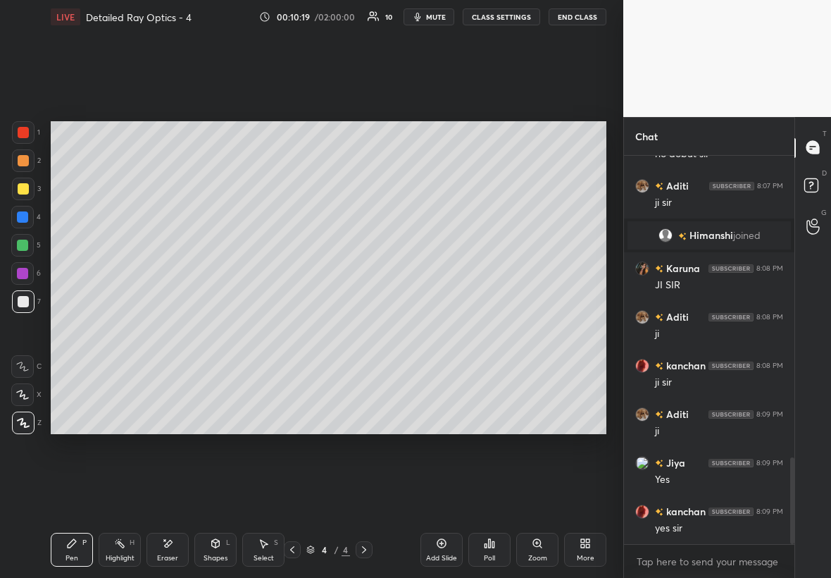
click at [448, 330] on div "Add Slide" at bounding box center [442, 550] width 42 height 34
click at [18, 308] on div at bounding box center [23, 301] width 23 height 23
click at [217, 330] on div "Shapes L" at bounding box center [215, 550] width 42 height 34
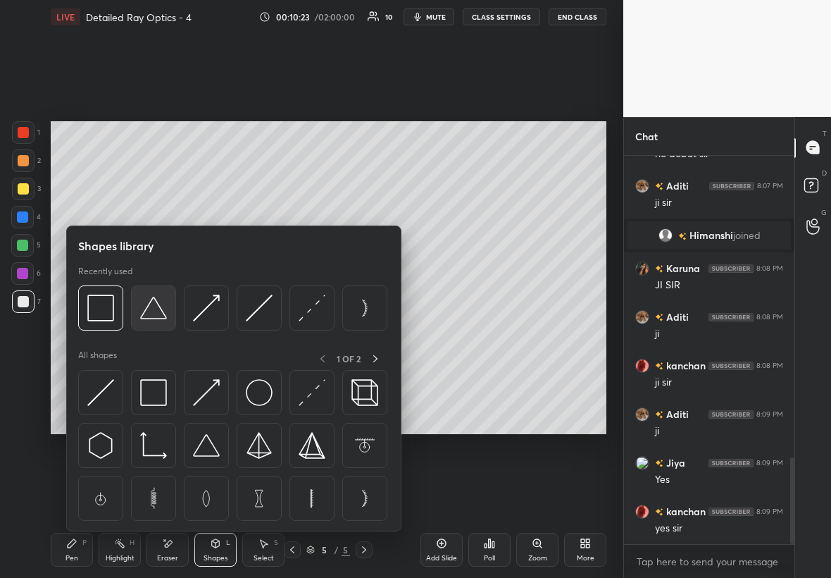
click at [154, 309] on img at bounding box center [153, 307] width 27 height 27
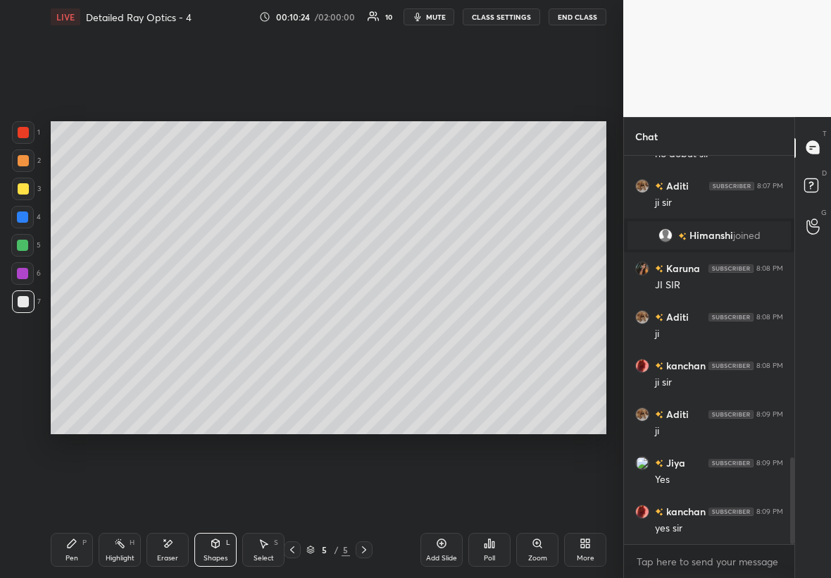
scroll to position [1396, 0]
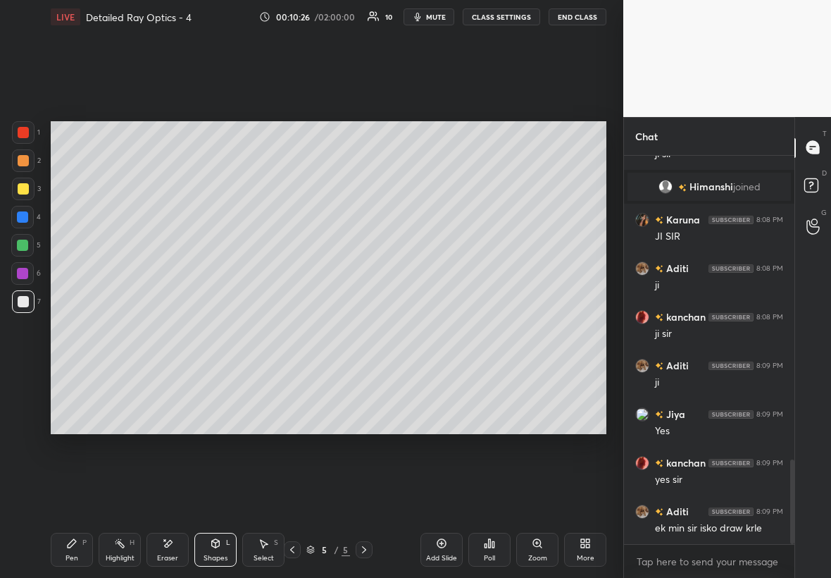
click at [292, 330] on icon at bounding box center [292, 549] width 11 height 11
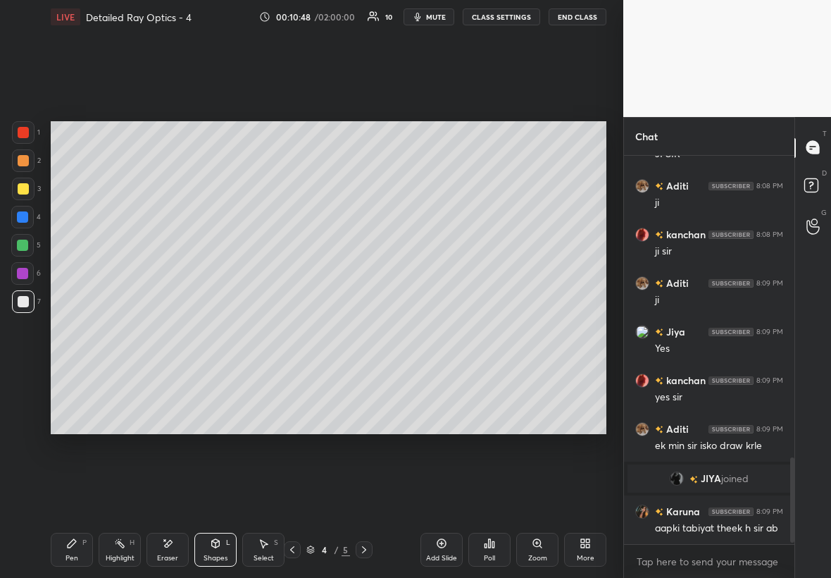
scroll to position [1406, 0]
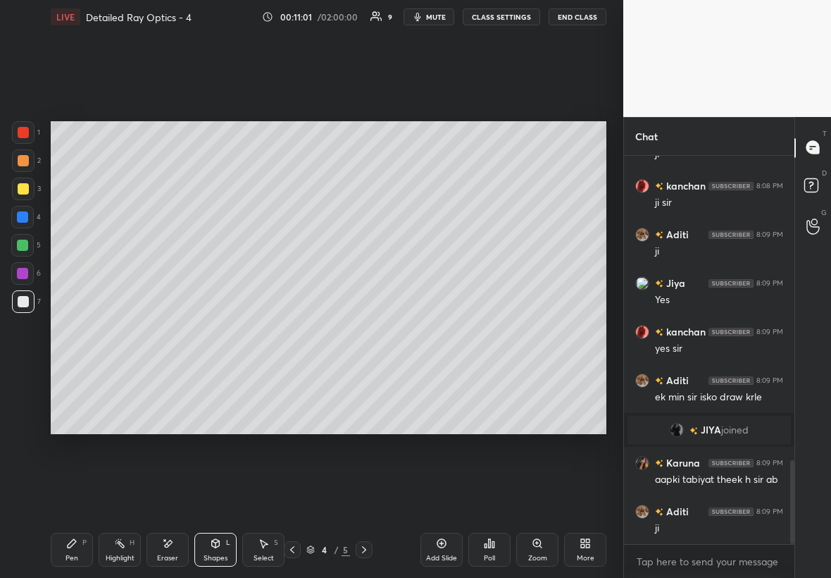
click at [25, 192] on div at bounding box center [23, 188] width 11 height 11
click at [27, 189] on div at bounding box center [23, 188] width 11 height 11
click at [29, 192] on div at bounding box center [23, 189] width 23 height 23
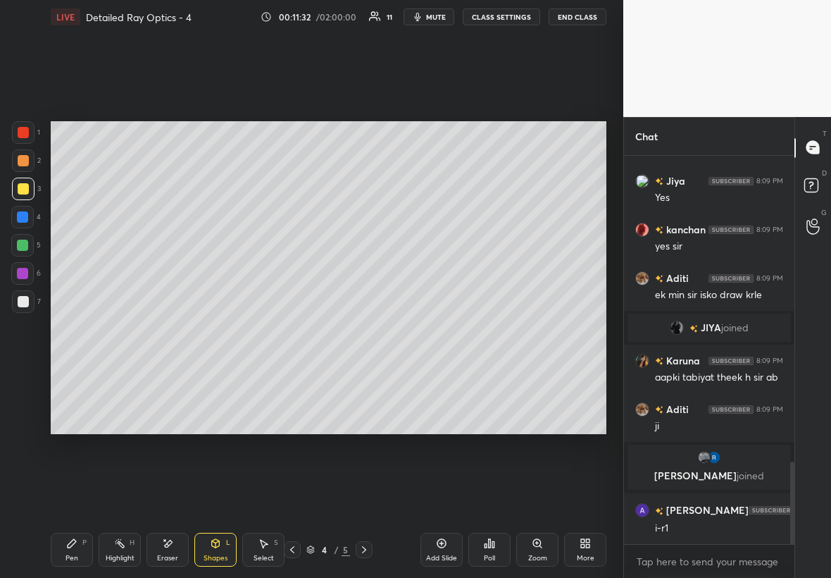
scroll to position [1487, 0]
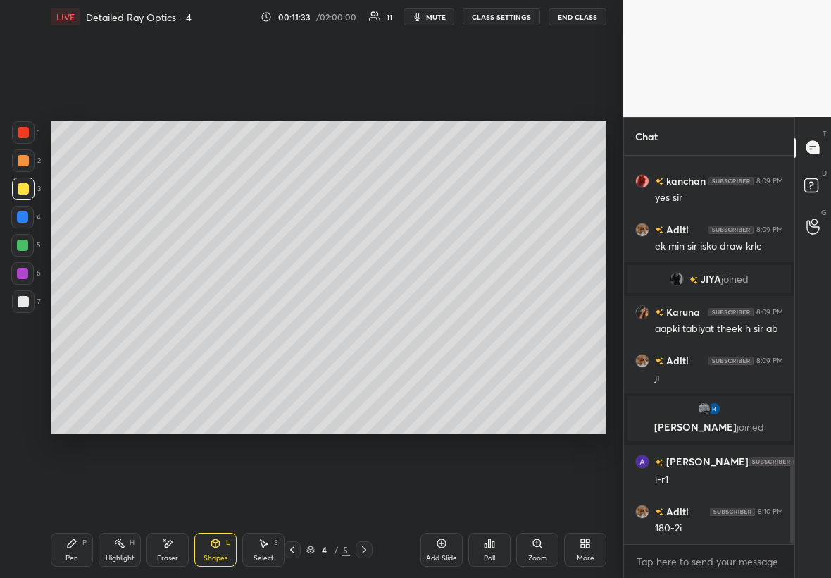
click at [22, 274] on div at bounding box center [22, 273] width 11 height 11
click at [87, 330] on div "Pen P" at bounding box center [72, 550] width 42 height 34
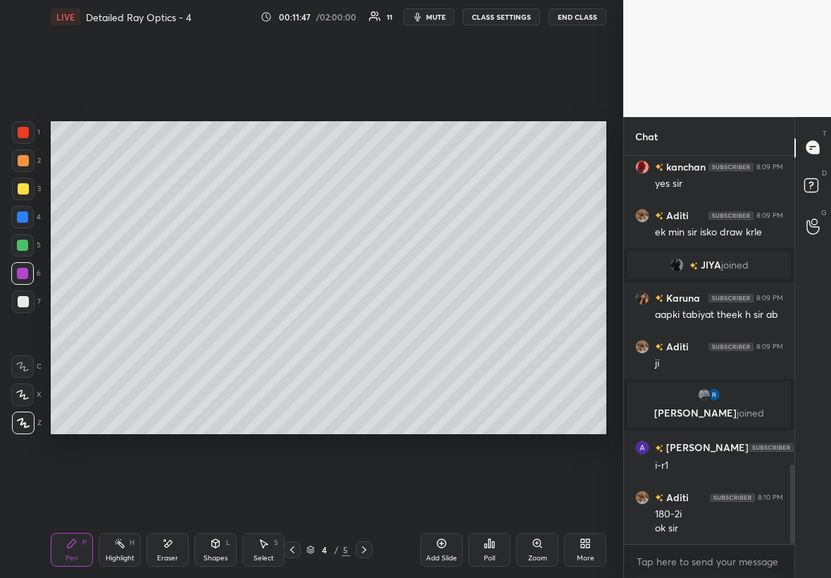
click at [118, 330] on div "Highlight H" at bounding box center [120, 550] width 42 height 34
click at [23, 183] on div at bounding box center [23, 188] width 11 height 11
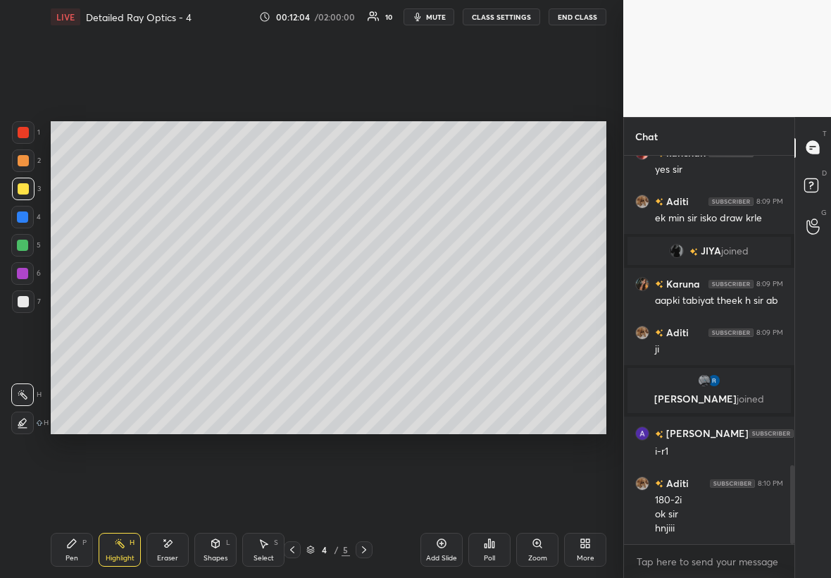
click at [26, 299] on div at bounding box center [23, 301] width 11 height 11
click at [85, 330] on div "P" at bounding box center [84, 542] width 4 height 7
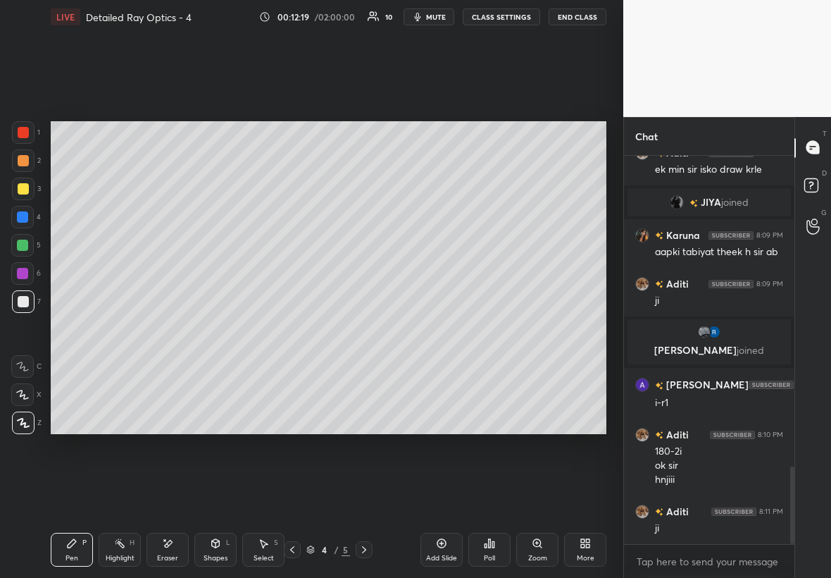
click at [130, 330] on div "Highlight H" at bounding box center [120, 550] width 42 height 34
click at [13, 279] on div "6" at bounding box center [26, 276] width 30 height 28
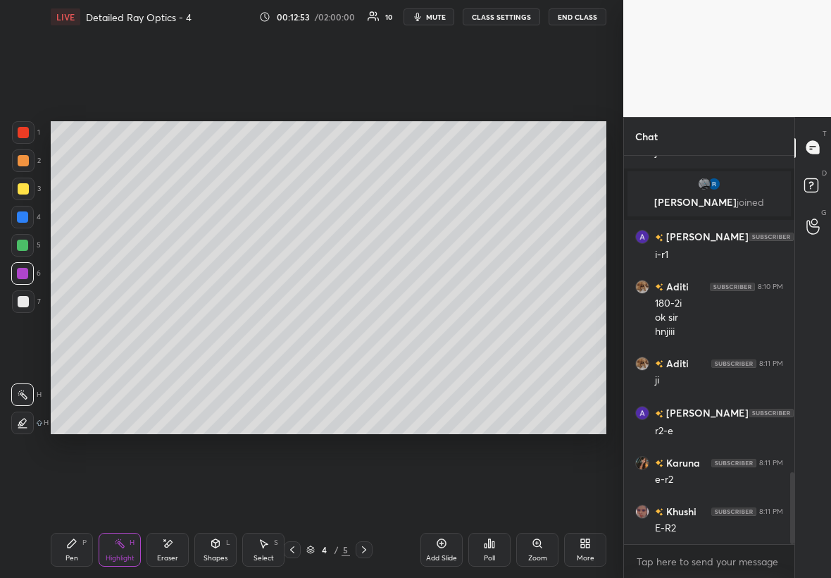
scroll to position [1760, 0]
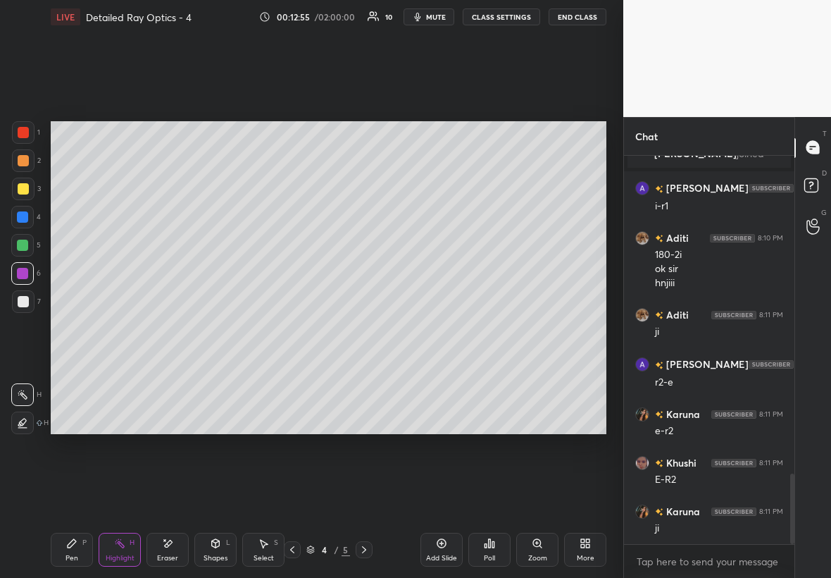
click at [21, 308] on div at bounding box center [23, 301] width 23 height 23
click at [78, 330] on div "Pen P" at bounding box center [72, 550] width 42 height 34
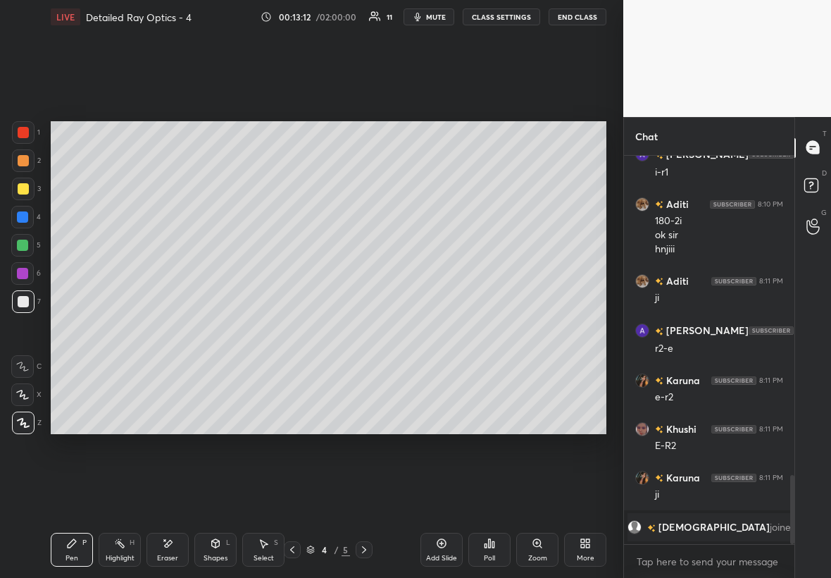
click at [215, 330] on div "Shapes L" at bounding box center [215, 550] width 42 height 34
click at [266, 330] on div "Select S" at bounding box center [263, 550] width 42 height 34
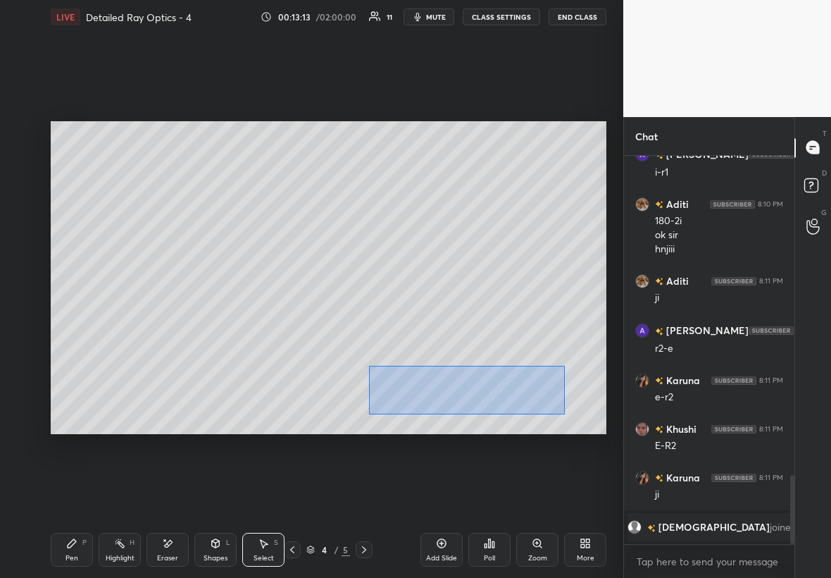
drag, startPoint x: 369, startPoint y: 365, endPoint x: 557, endPoint y: 409, distance: 193.1
click at [505, 330] on div "0 ° Undo Copy Duplicate Duplicate to new slide Delete" at bounding box center [329, 277] width 556 height 313
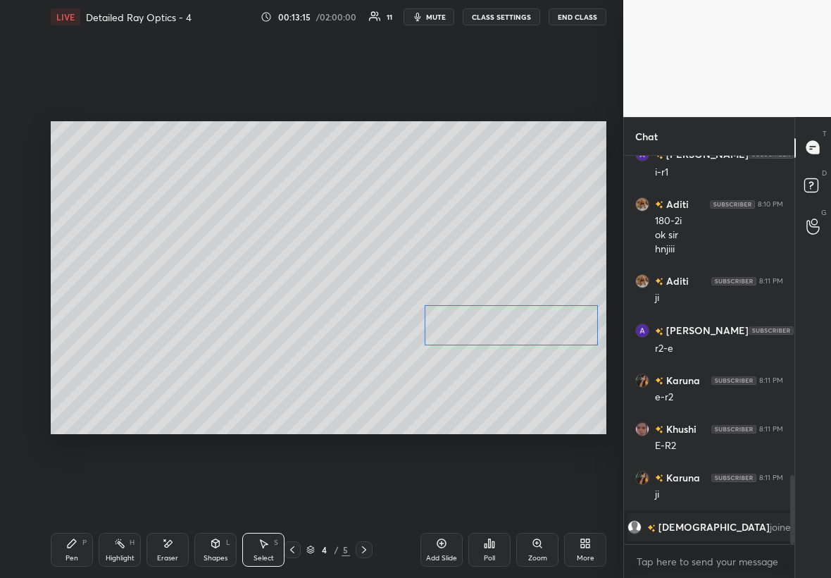
drag, startPoint x: 462, startPoint y: 396, endPoint x: 497, endPoint y: 335, distance: 70.3
click at [504, 330] on div "0 ° Undo Copy Duplicate Duplicate to new slide Delete" at bounding box center [329, 277] width 556 height 313
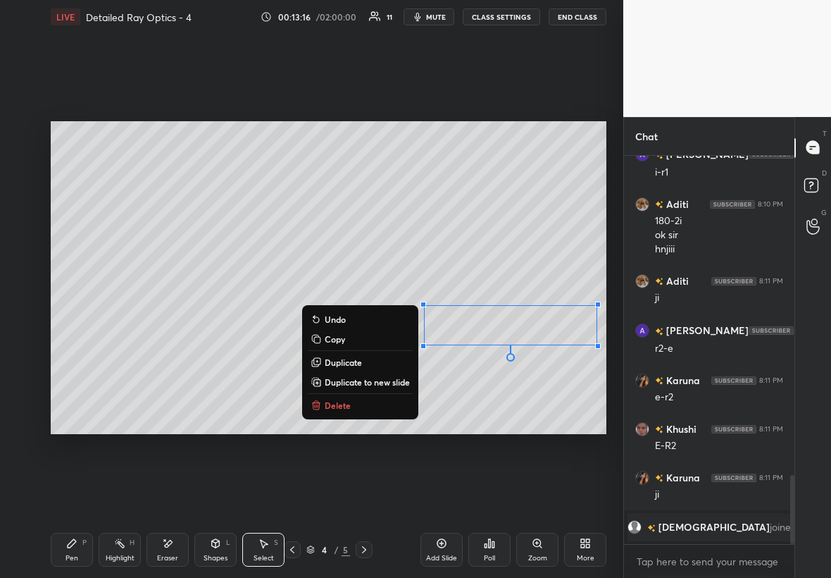
click at [75, 330] on div "Pen" at bounding box center [72, 557] width 13 height 7
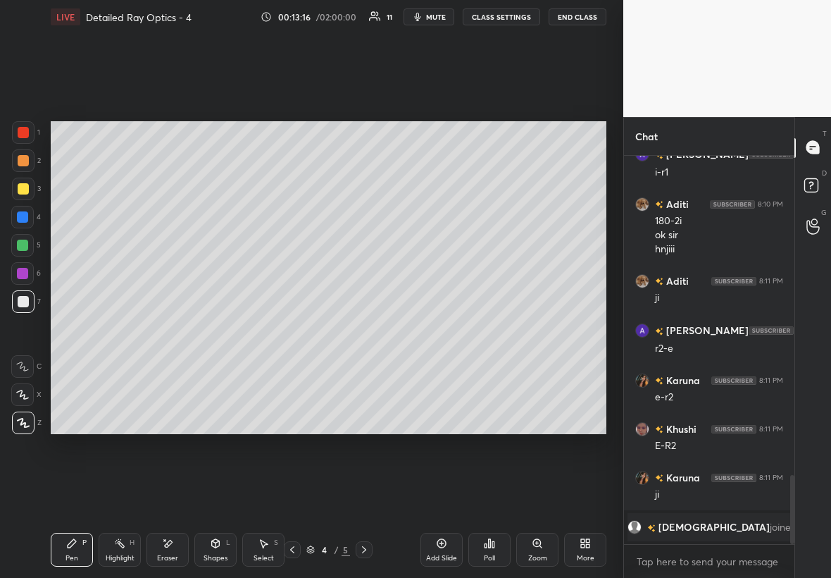
click at [20, 303] on div at bounding box center [23, 301] width 11 height 11
click at [213, 330] on div "Shapes" at bounding box center [216, 557] width 24 height 7
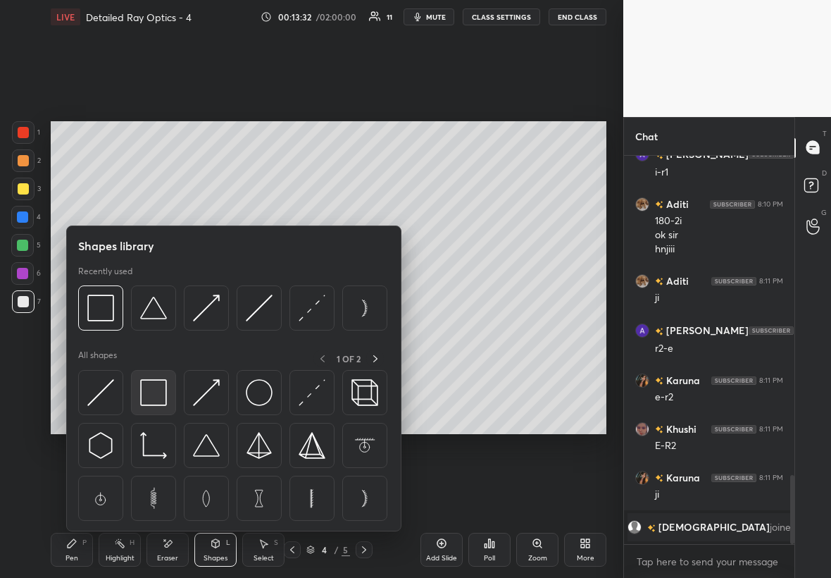
click at [154, 330] on img at bounding box center [153, 392] width 27 height 27
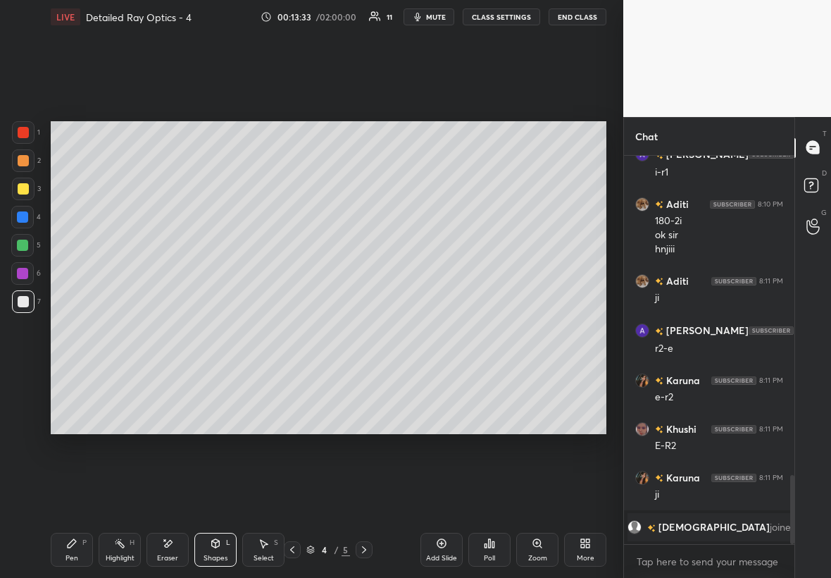
click at [20, 131] on div at bounding box center [23, 132] width 11 height 11
click at [68, 330] on div "Pen P" at bounding box center [72, 550] width 42 height 34
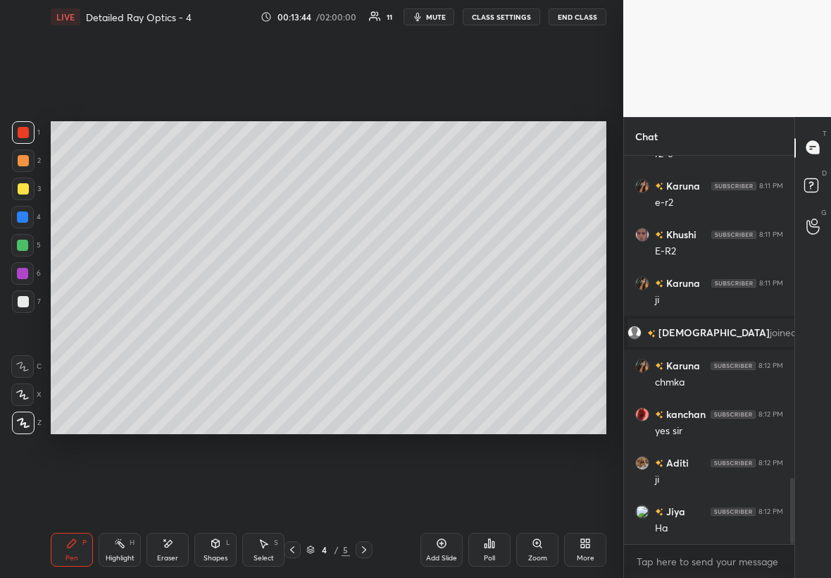
scroll to position [1946, 0]
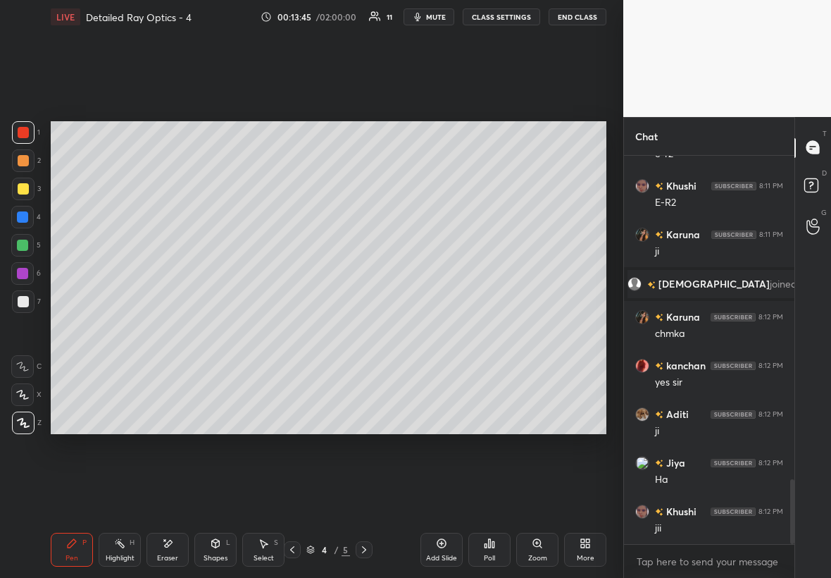
click at [363, 330] on icon at bounding box center [364, 549] width 11 height 11
drag, startPoint x: 23, startPoint y: 316, endPoint x: 25, endPoint y: 308, distance: 8.6
click at [21, 309] on div "7" at bounding box center [26, 304] width 29 height 28
click at [221, 330] on div "Shapes L" at bounding box center [215, 550] width 42 height 34
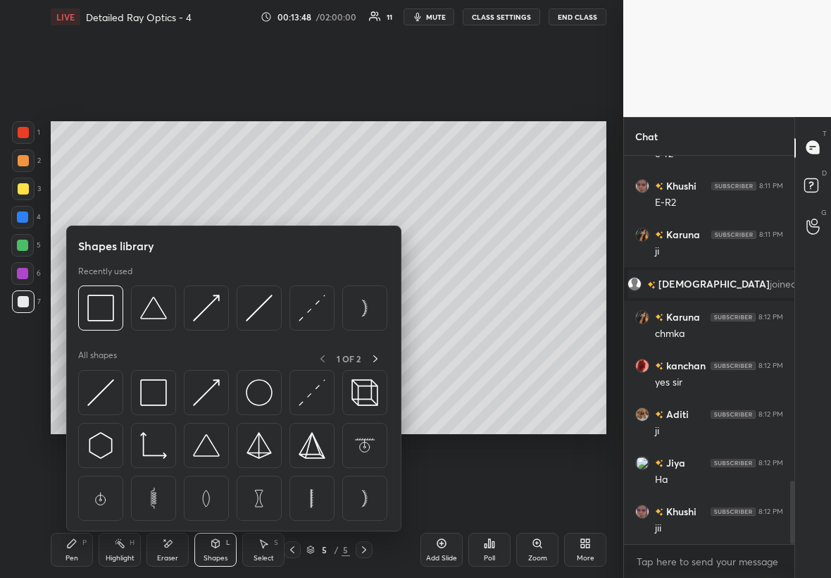
scroll to position [1995, 0]
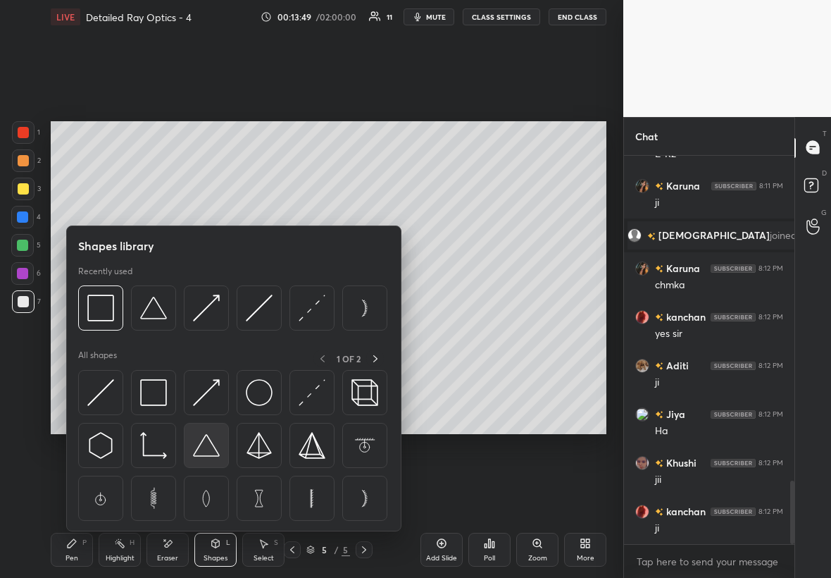
click at [213, 330] on img at bounding box center [206, 445] width 27 height 27
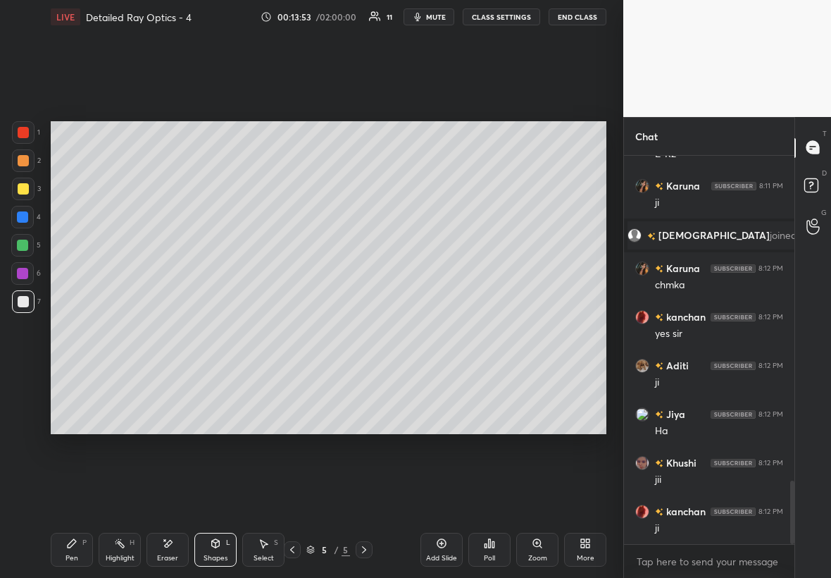
click at [273, 330] on div "Select S" at bounding box center [263, 550] width 42 height 34
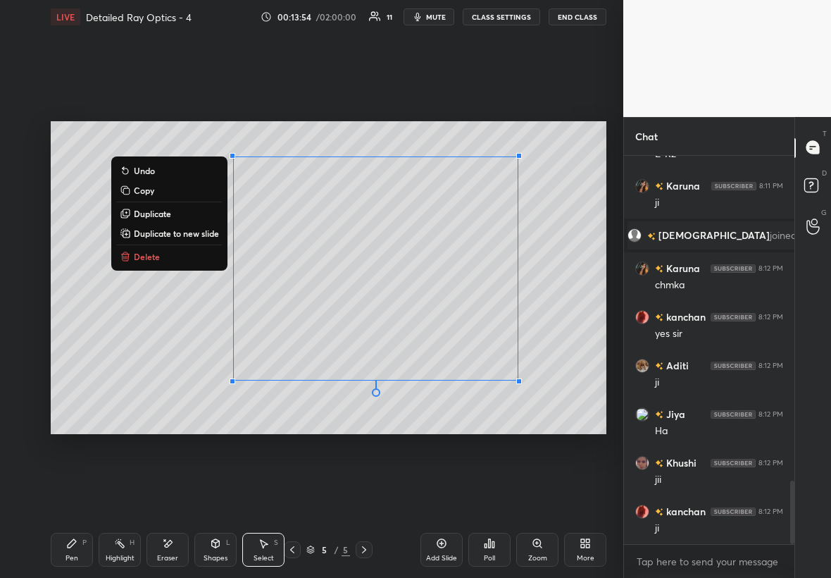
drag, startPoint x: 227, startPoint y: 256, endPoint x: 515, endPoint y: 440, distance: 342.2
click at [505, 330] on div "0 ° Undo Copy Duplicate Duplicate to new slide Delete Setting up your live clas…" at bounding box center [328, 277] width 567 height 487
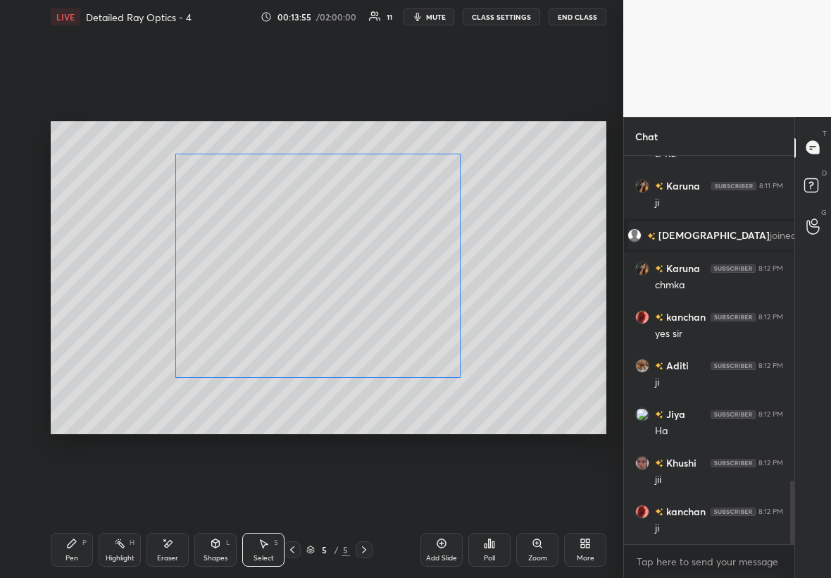
drag, startPoint x: 343, startPoint y: 335, endPoint x: 324, endPoint y: 325, distance: 21.4
click at [326, 324] on div "0 ° Undo Copy Duplicate Duplicate to new slide Delete" at bounding box center [329, 277] width 556 height 313
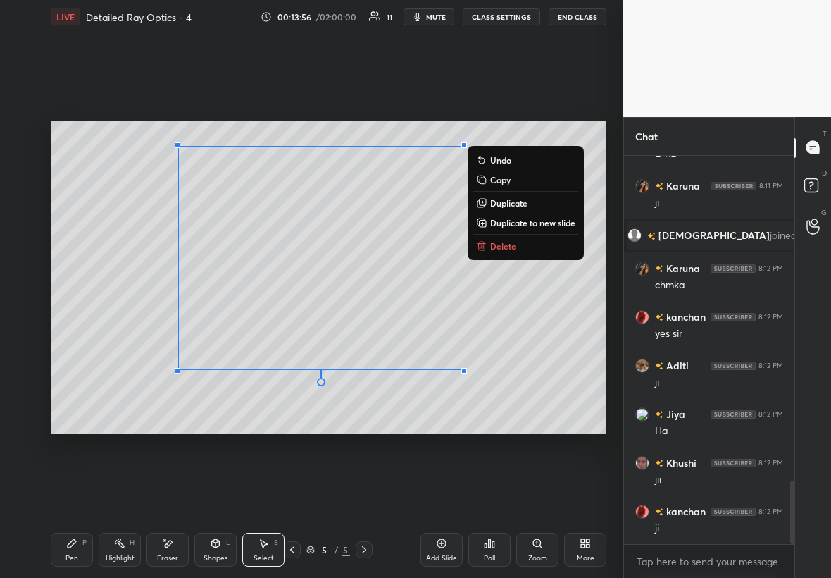
click at [85, 330] on div "P" at bounding box center [84, 542] width 4 height 7
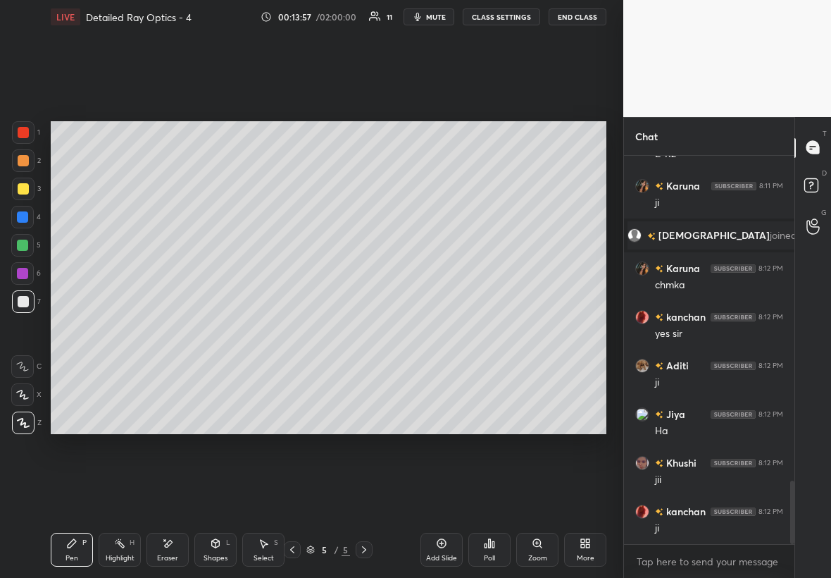
click at [32, 187] on div at bounding box center [23, 189] width 23 height 23
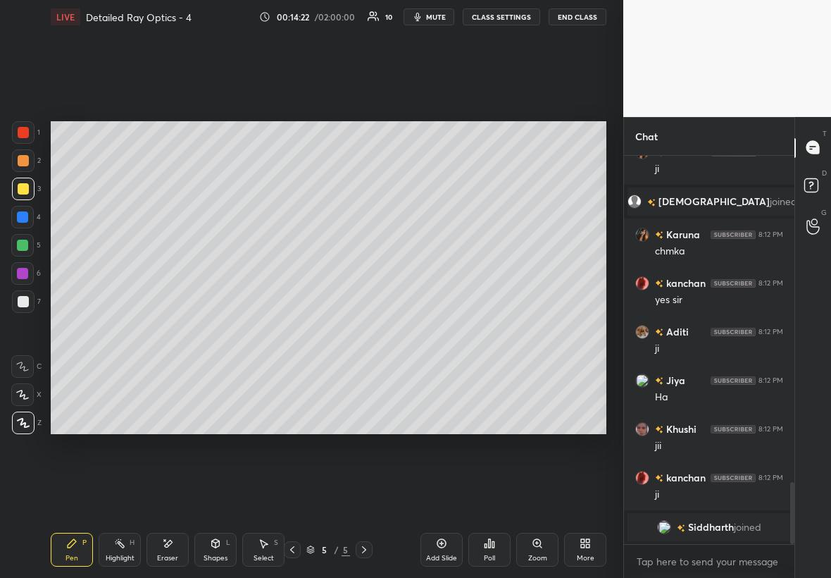
scroll to position [2046, 0]
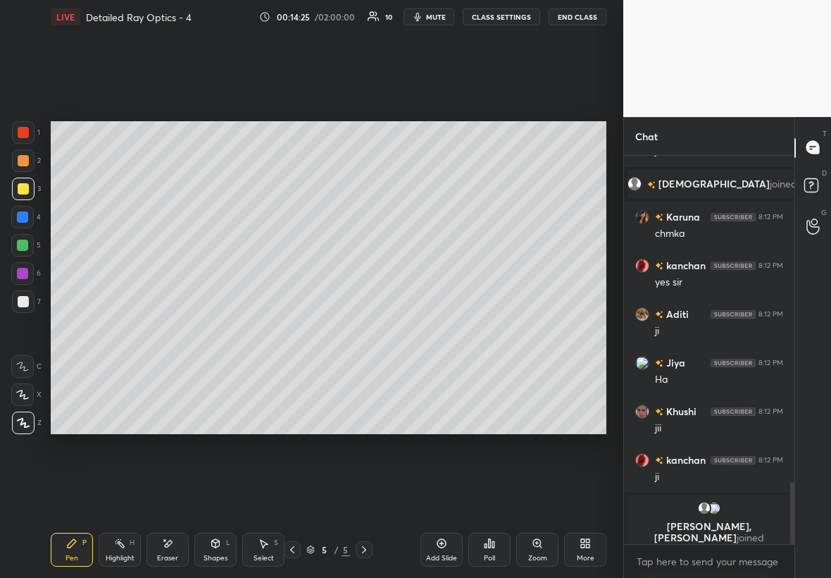
drag, startPoint x: 32, startPoint y: 218, endPoint x: 26, endPoint y: 223, distance: 7.5
click at [29, 220] on div at bounding box center [22, 217] width 23 height 23
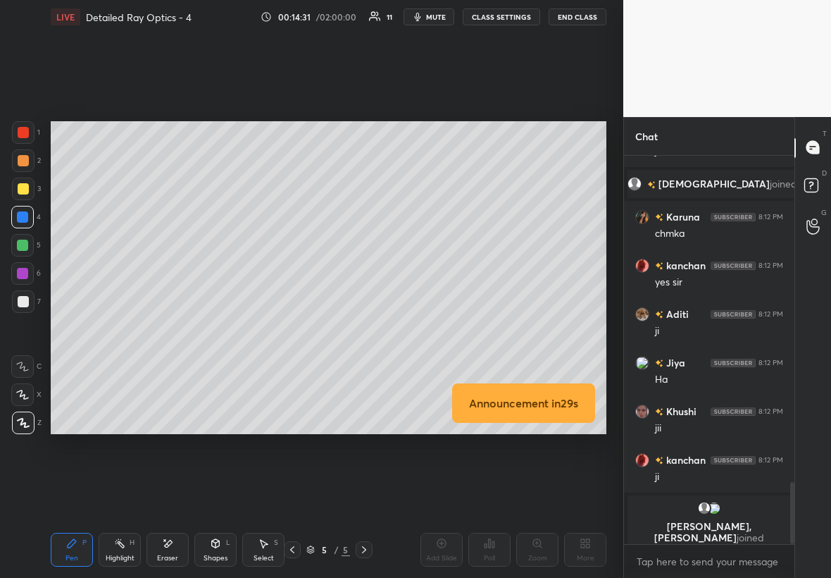
click at [23, 165] on div at bounding box center [23, 160] width 23 height 23
click at [27, 209] on div at bounding box center [22, 217] width 23 height 23
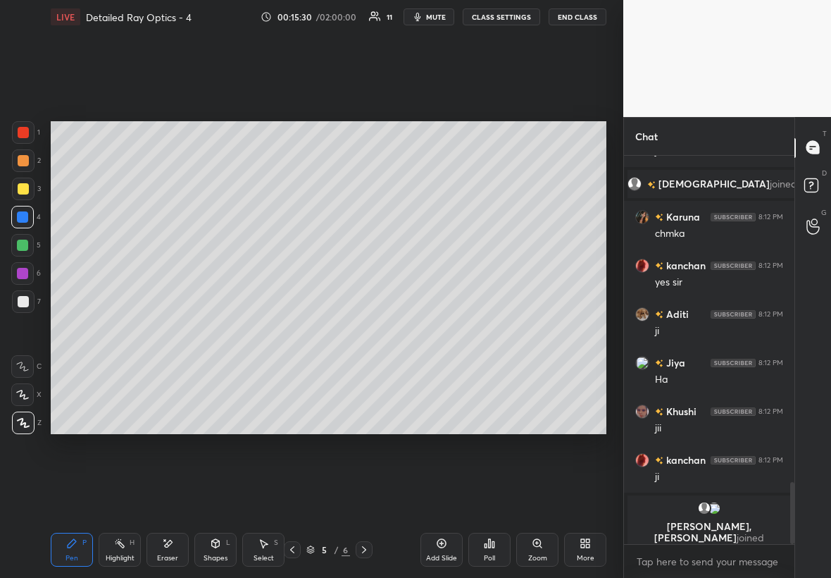
scroll to position [2028, 0]
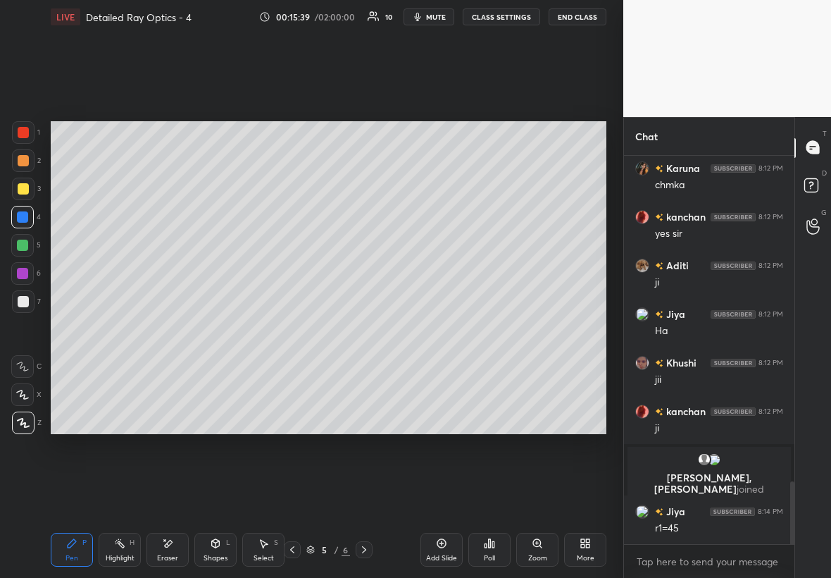
click at [23, 304] on div at bounding box center [23, 301] width 11 height 11
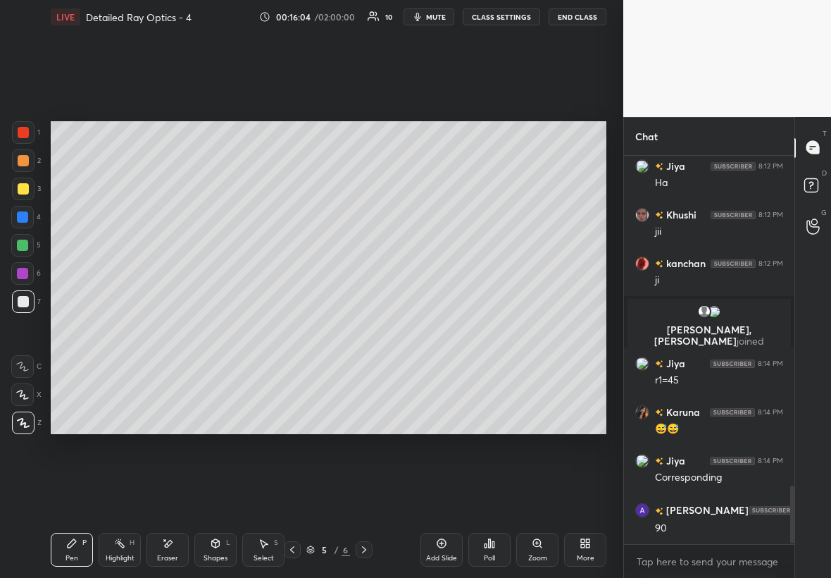
scroll to position [2225, 0]
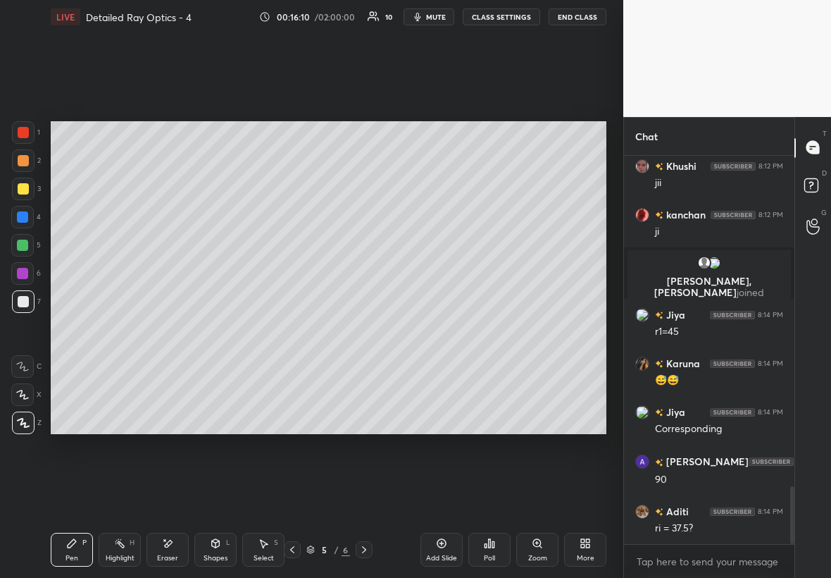
click at [28, 211] on div at bounding box center [22, 217] width 23 height 23
click at [26, 240] on div at bounding box center [22, 245] width 11 height 11
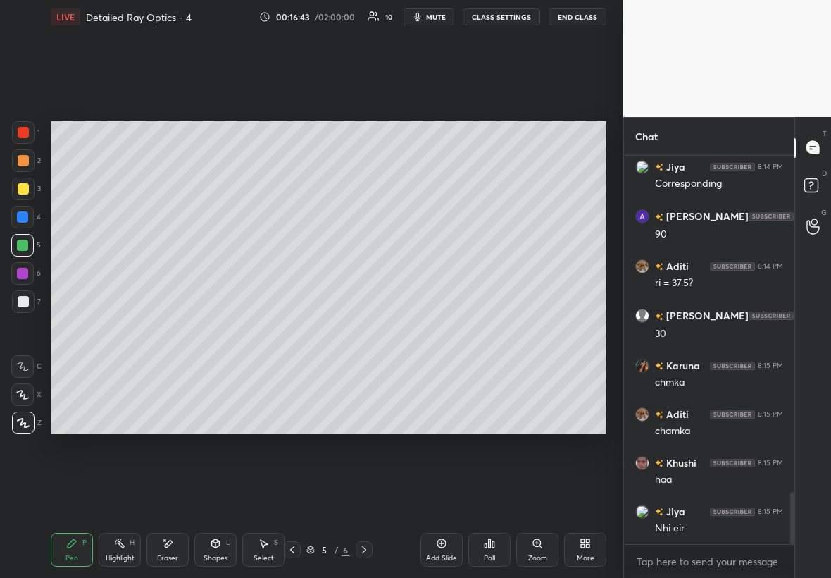
scroll to position [2518, 0]
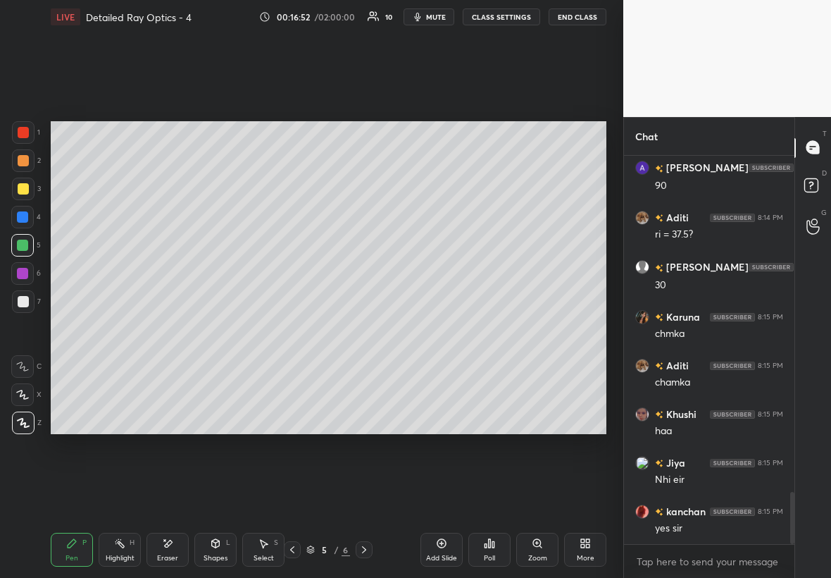
click at [25, 302] on div at bounding box center [23, 301] width 11 height 11
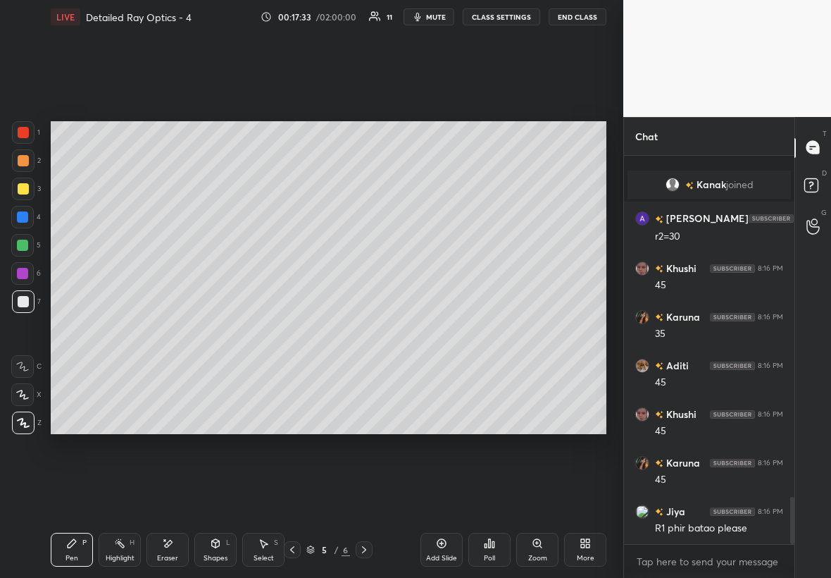
scroll to position [2799, 0]
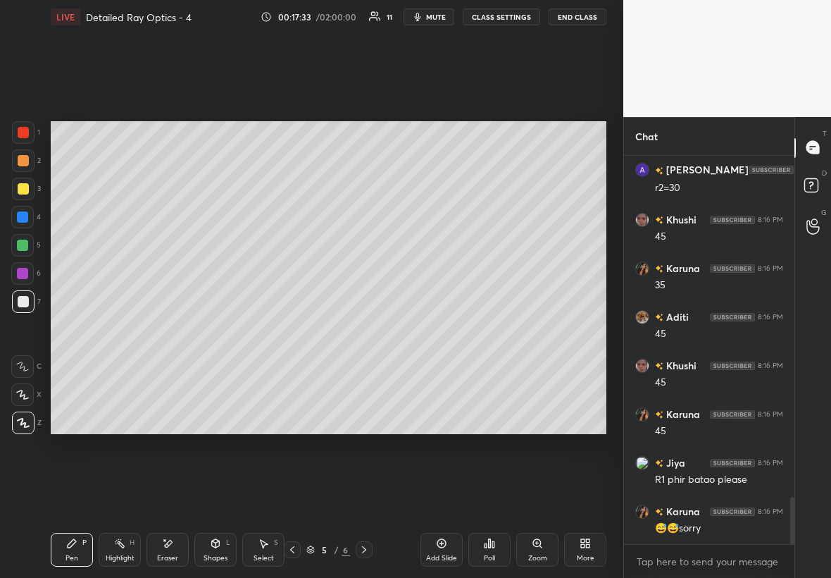
click at [26, 276] on div at bounding box center [22, 273] width 11 height 11
click at [120, 330] on div "Highlight H" at bounding box center [120, 550] width 42 height 34
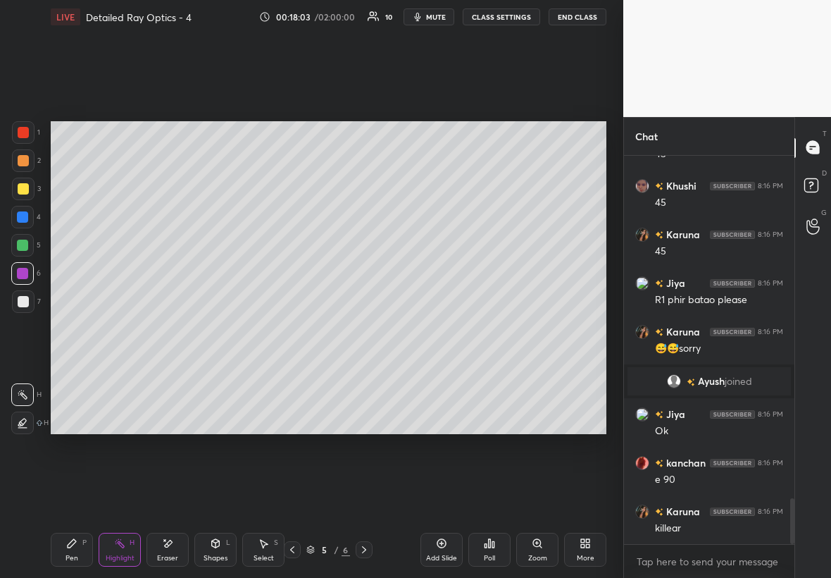
scroll to position [2917, 0]
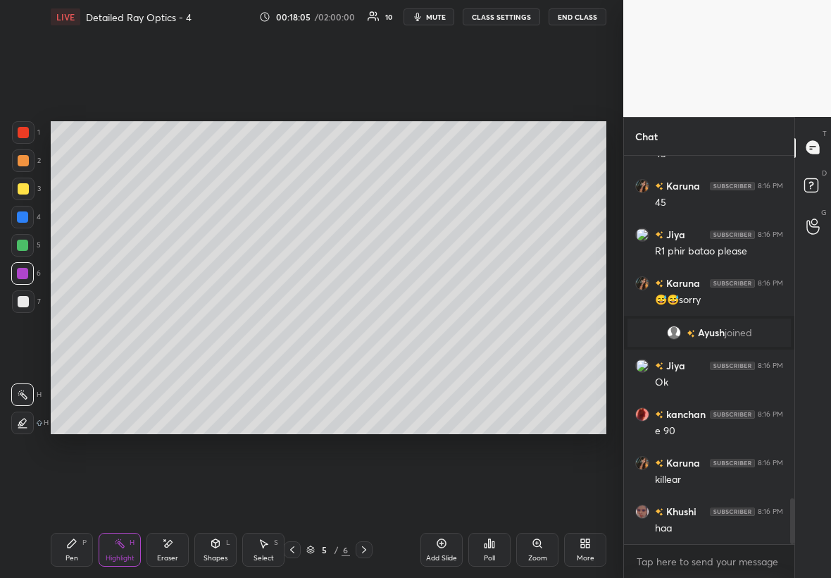
click at [34, 180] on div "3" at bounding box center [26, 189] width 29 height 23
click at [20, 245] on div at bounding box center [22, 245] width 11 height 11
click at [68, 330] on div "Pen P" at bounding box center [72, 550] width 42 height 34
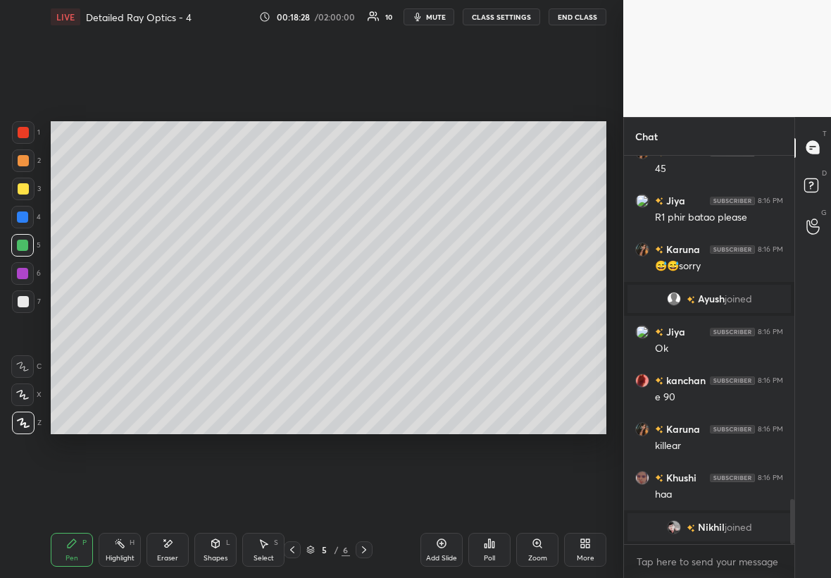
scroll to position [2915, 0]
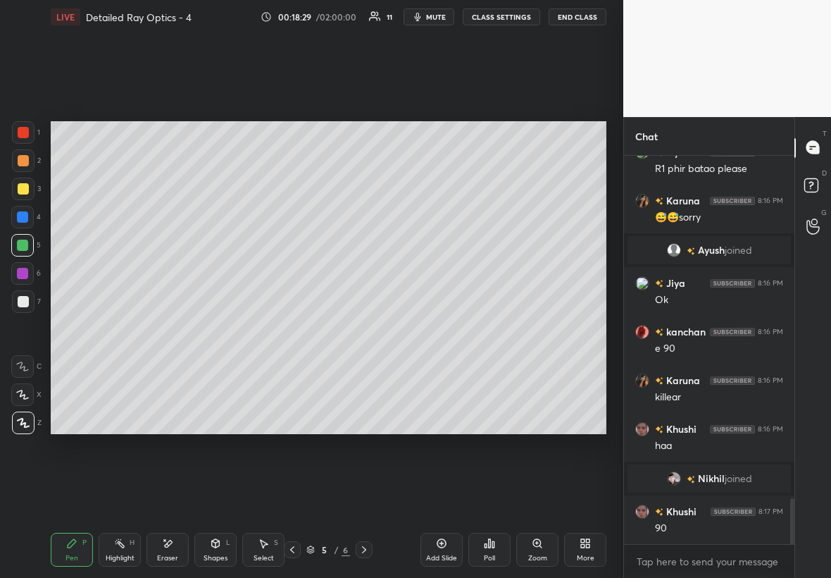
click at [114, 330] on div "Highlight H" at bounding box center [120, 550] width 42 height 34
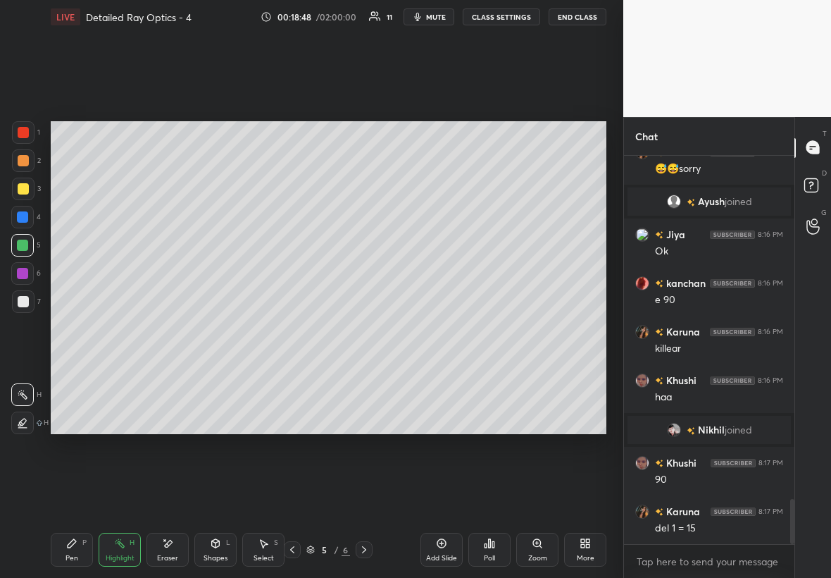
click at [27, 190] on div at bounding box center [23, 188] width 11 height 11
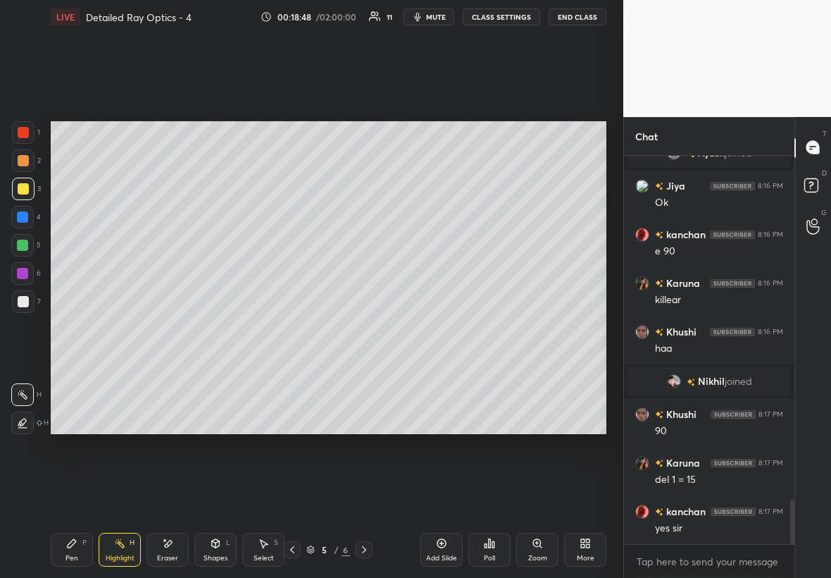
click at [27, 218] on div at bounding box center [22, 217] width 23 height 23
click at [27, 269] on div at bounding box center [22, 273] width 23 height 23
click at [71, 330] on div "Pen P" at bounding box center [72, 550] width 42 height 34
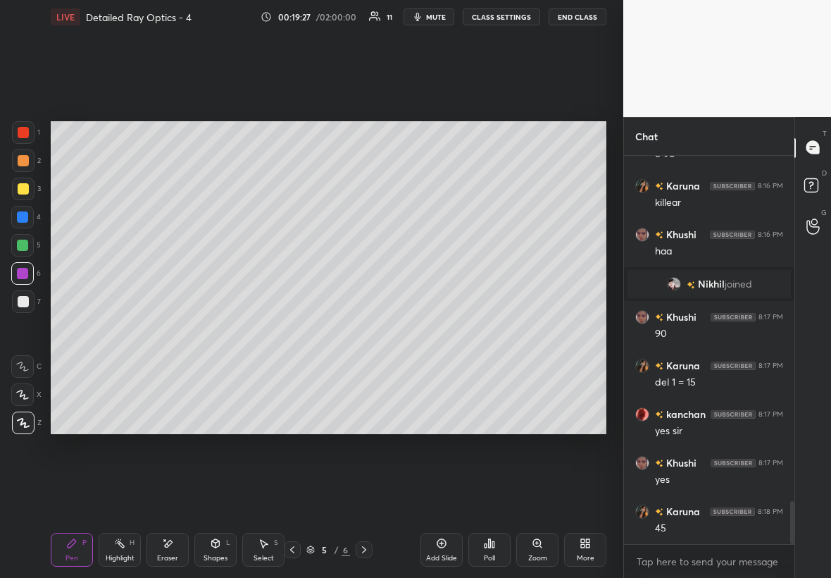
scroll to position [3158, 0]
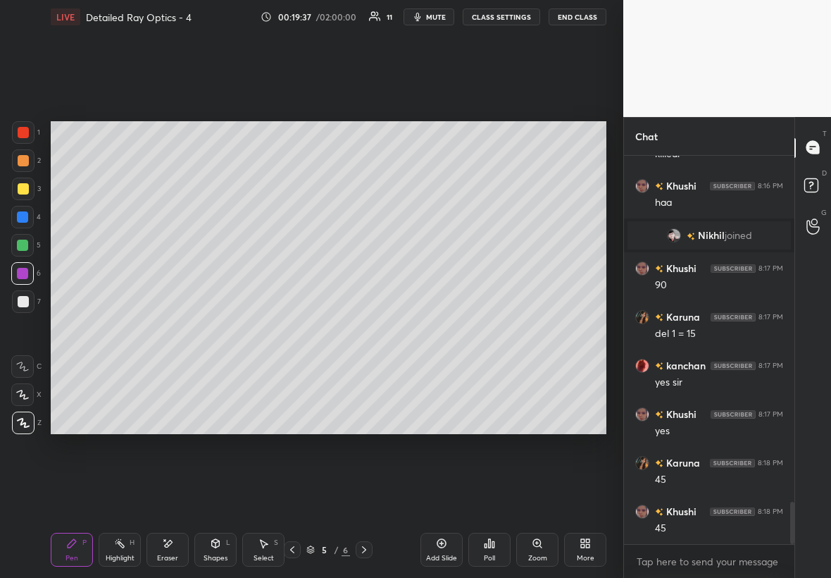
click at [28, 303] on div at bounding box center [23, 301] width 23 height 23
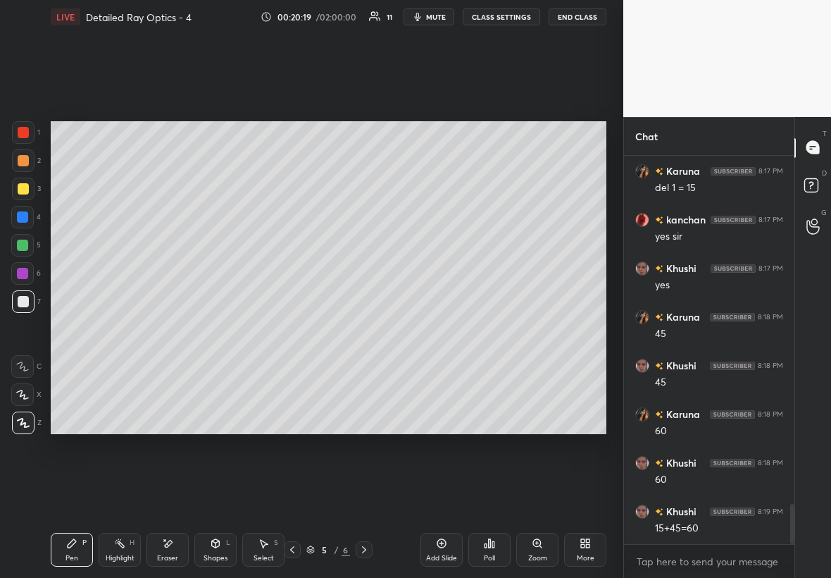
scroll to position [3353, 0]
drag, startPoint x: 30, startPoint y: 302, endPoint x: 330, endPoint y: 434, distance: 327.4
click at [329, 330] on div "Setting up your live class Poll for secs No correct answer Start poll" at bounding box center [328, 277] width 567 height 487
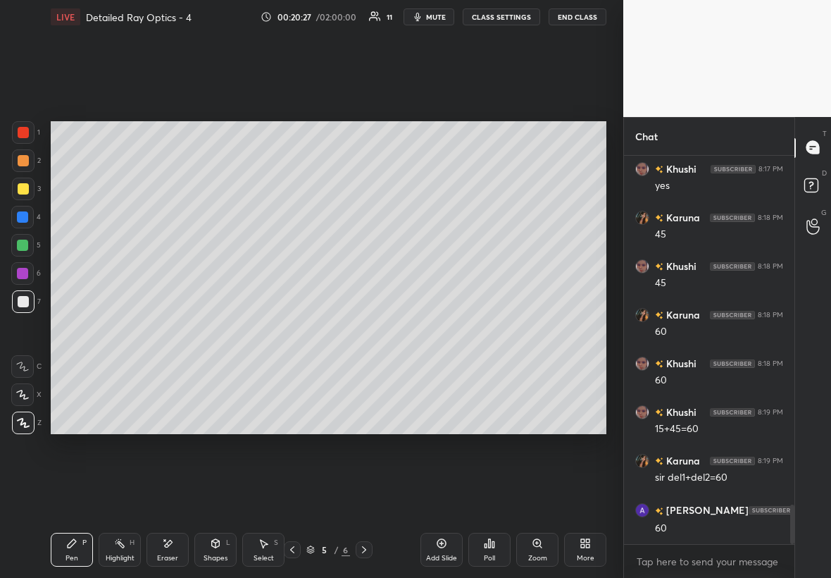
click at [339, 330] on div "Setting up your live class Poll for secs No correct answer Start poll" at bounding box center [328, 277] width 567 height 487
click at [325, 330] on div "Setting up your live class Poll for secs No correct answer Start poll" at bounding box center [328, 277] width 567 height 487
click at [335, 330] on div "Setting up your live class Poll for secs No correct answer Start poll" at bounding box center [328, 277] width 567 height 487
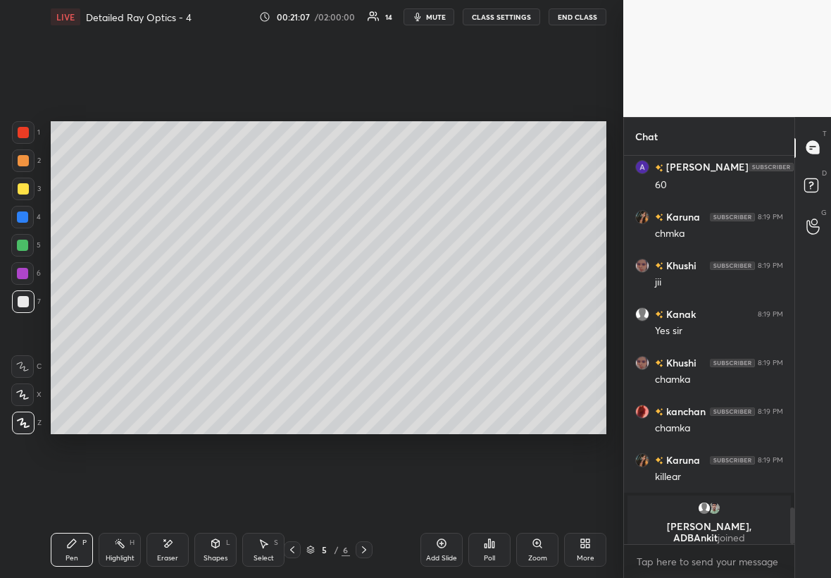
scroll to position [3581, 0]
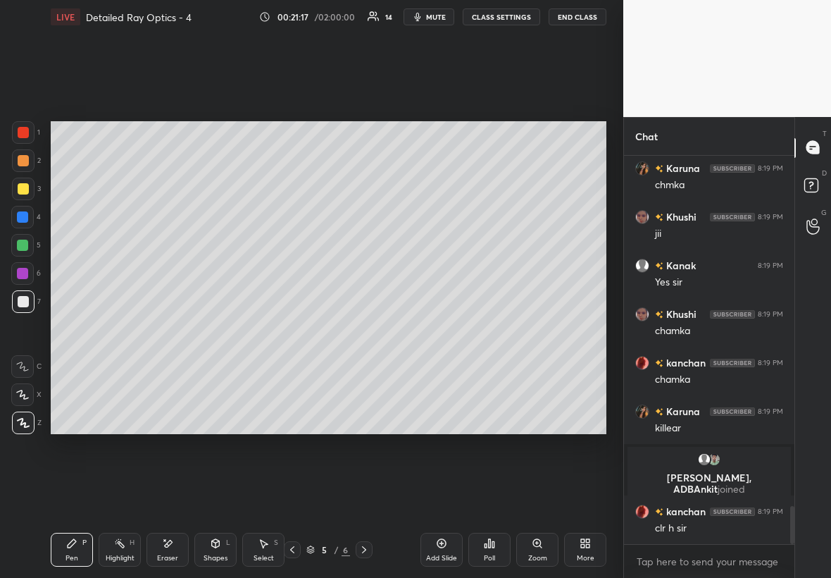
click at [270, 330] on div "Select S" at bounding box center [263, 550] width 42 height 34
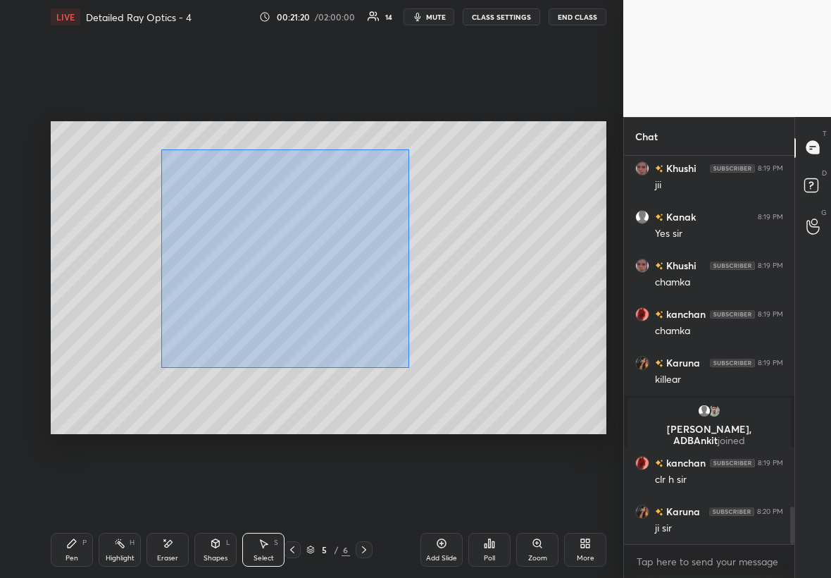
drag, startPoint x: 160, startPoint y: 149, endPoint x: 406, endPoint y: 365, distance: 327.4
click at [407, 330] on div "0 ° Undo Copy Duplicate Duplicate to new slide Delete" at bounding box center [329, 277] width 556 height 313
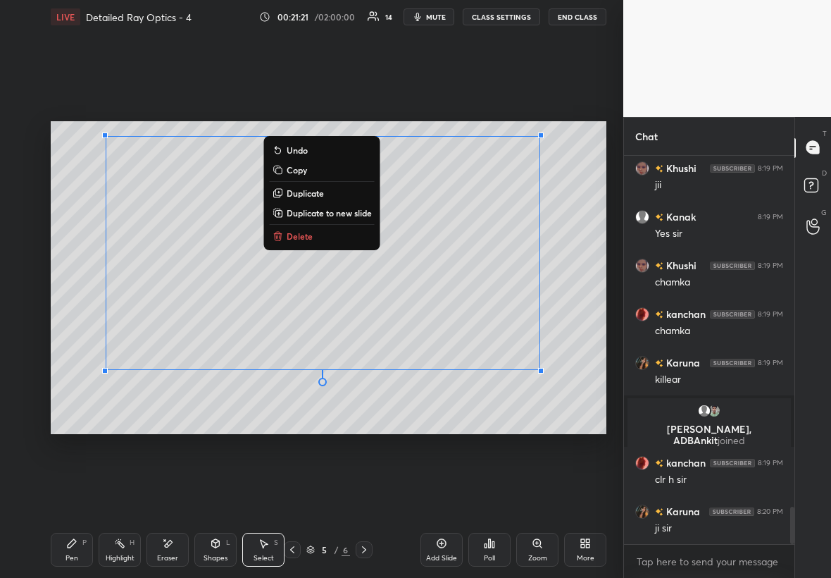
click at [328, 219] on button "Duplicate to new slide" at bounding box center [322, 212] width 105 height 17
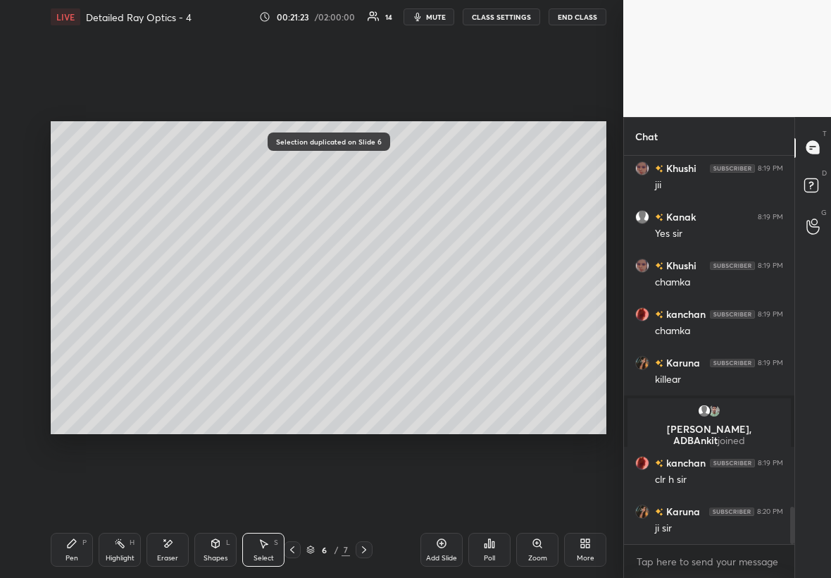
click at [184, 330] on div "Eraser" at bounding box center [168, 550] width 42 height 34
click at [97, 330] on div "Pen P Highlight H Eraser Shapes L Select S" at bounding box center [143, 550] width 185 height 34
click at [73, 330] on div "Pen" at bounding box center [72, 557] width 13 height 7
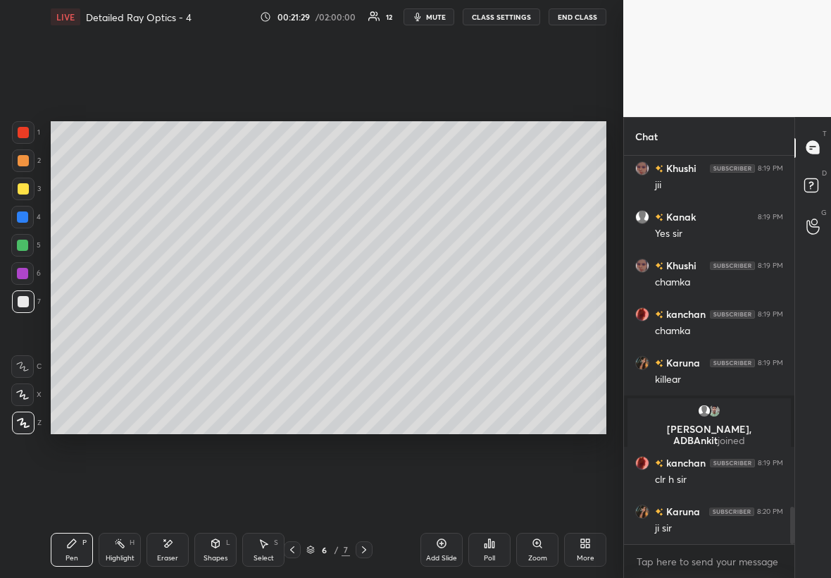
click at [28, 186] on div at bounding box center [23, 189] width 23 height 23
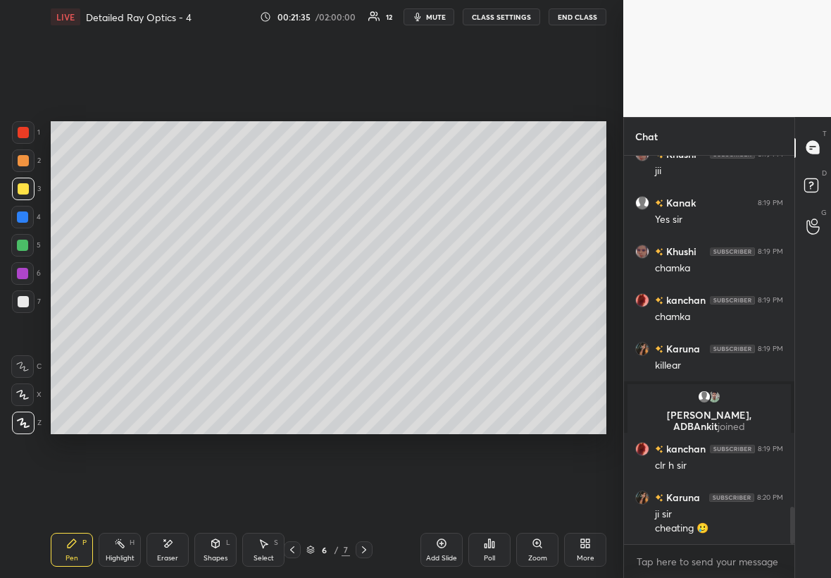
click at [153, 330] on div "Eraser" at bounding box center [168, 550] width 42 height 34
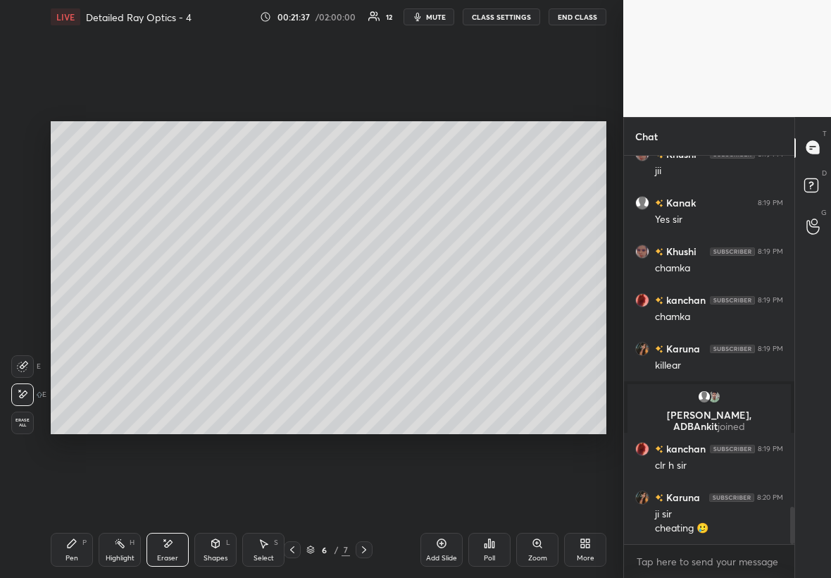
click at [72, 330] on div "Pen P" at bounding box center [72, 550] width 42 height 34
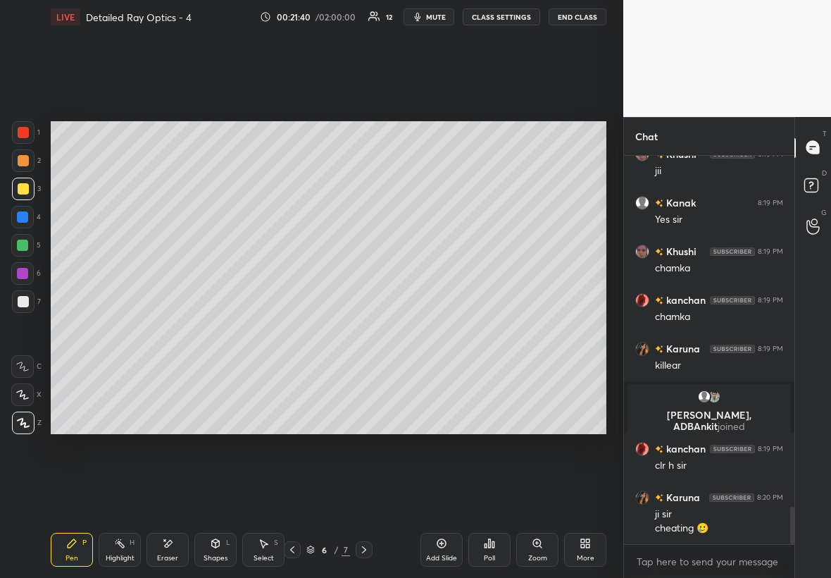
click at [268, 330] on div "Select" at bounding box center [264, 557] width 20 height 7
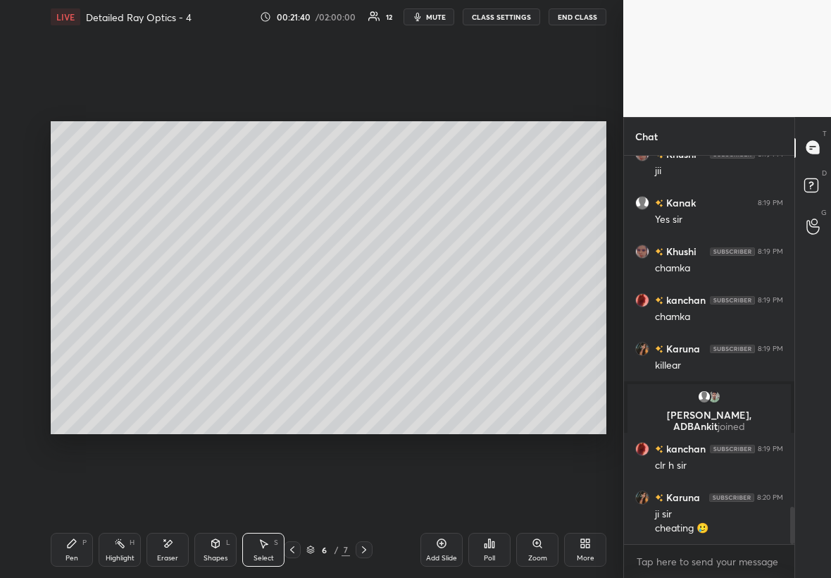
click at [74, 330] on div "Pen P" at bounding box center [72, 550] width 42 height 34
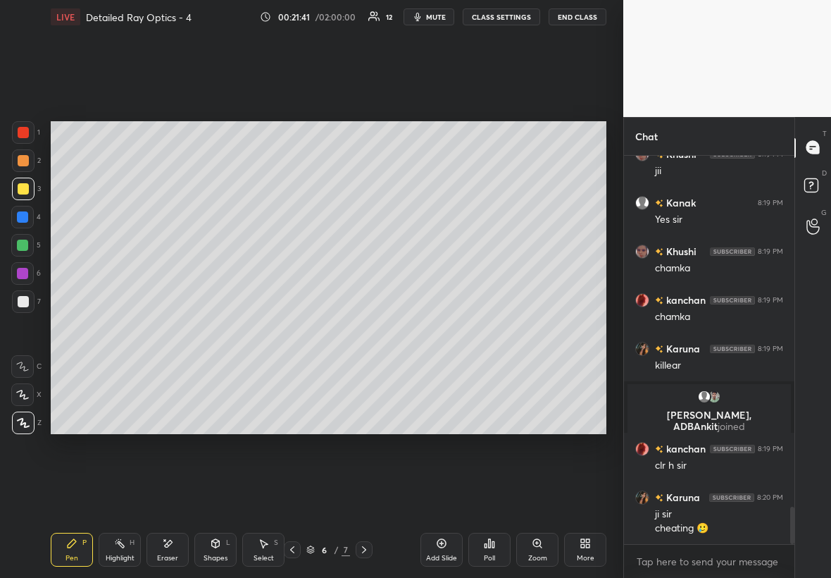
click at [128, 330] on div "Highlight" at bounding box center [120, 557] width 29 height 7
click at [172, 330] on div "Eraser" at bounding box center [168, 550] width 42 height 34
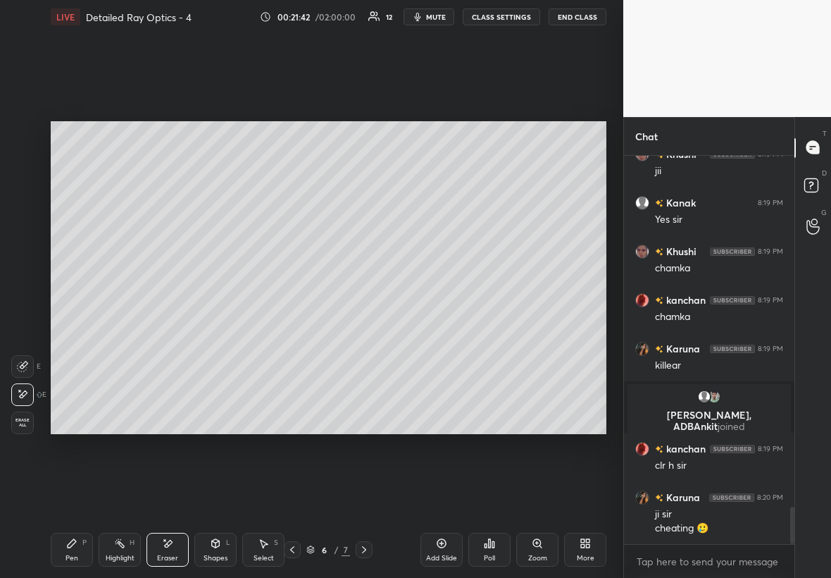
click at [61, 330] on div "Pen P" at bounding box center [72, 550] width 42 height 34
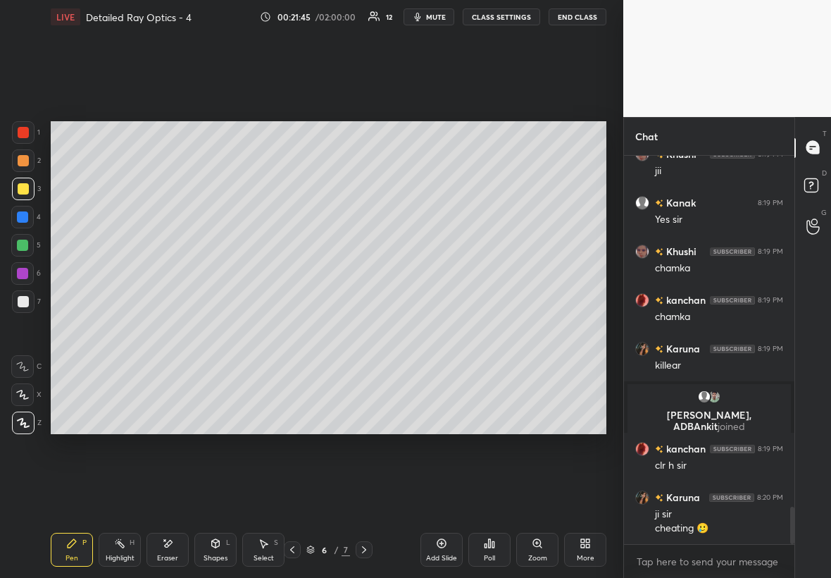
click at [172, 330] on div "Eraser" at bounding box center [168, 550] width 42 height 34
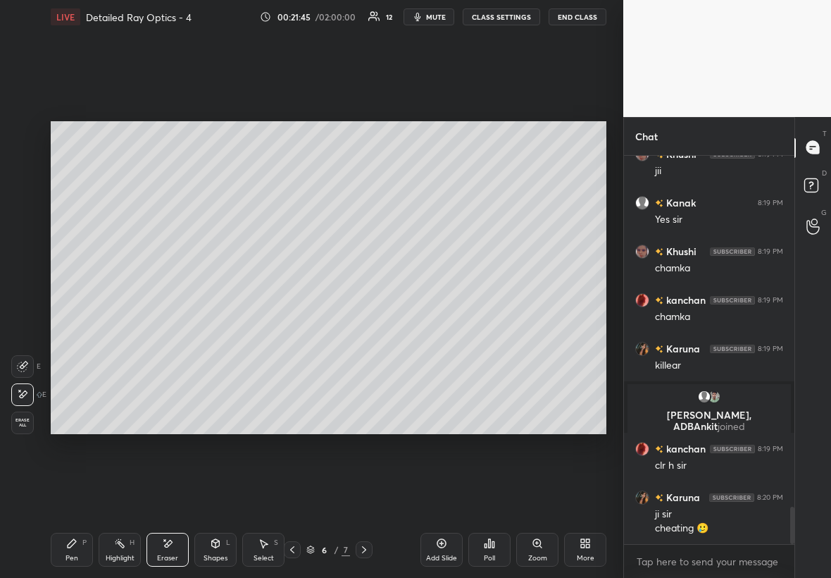
click at [73, 330] on div "Pen P" at bounding box center [72, 550] width 42 height 34
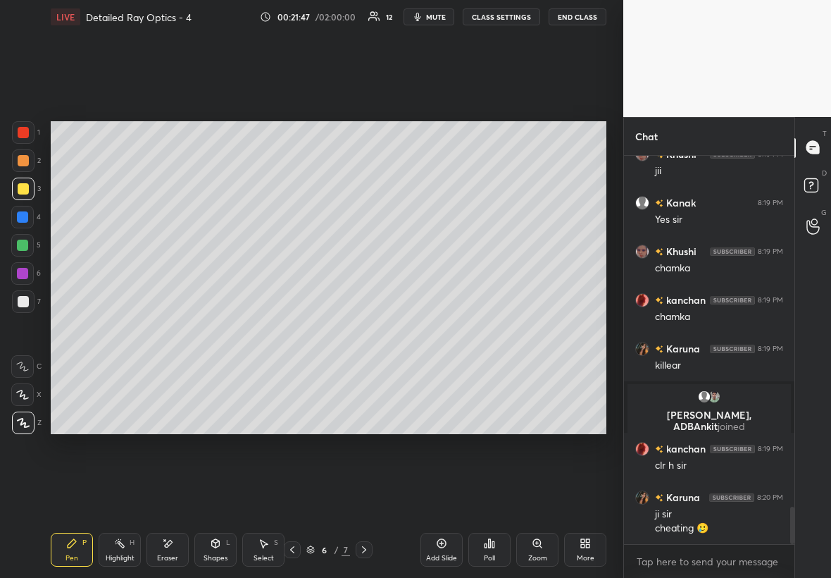
click at [278, 330] on div "Select S" at bounding box center [263, 550] width 42 height 34
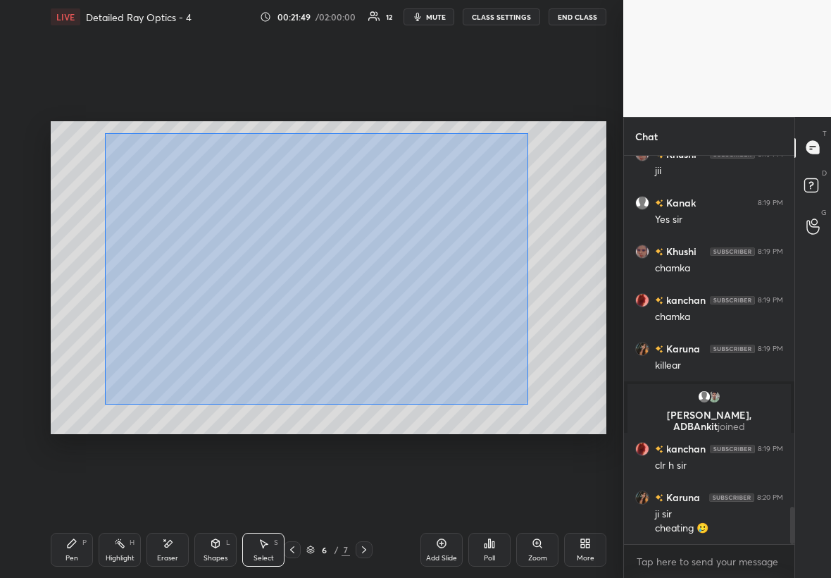
drag, startPoint x: 101, startPoint y: 132, endPoint x: 543, endPoint y: 400, distance: 516.5
click at [505, 330] on div "0 ° Undo Copy Duplicate Duplicate to new slide Delete" at bounding box center [329, 277] width 556 height 313
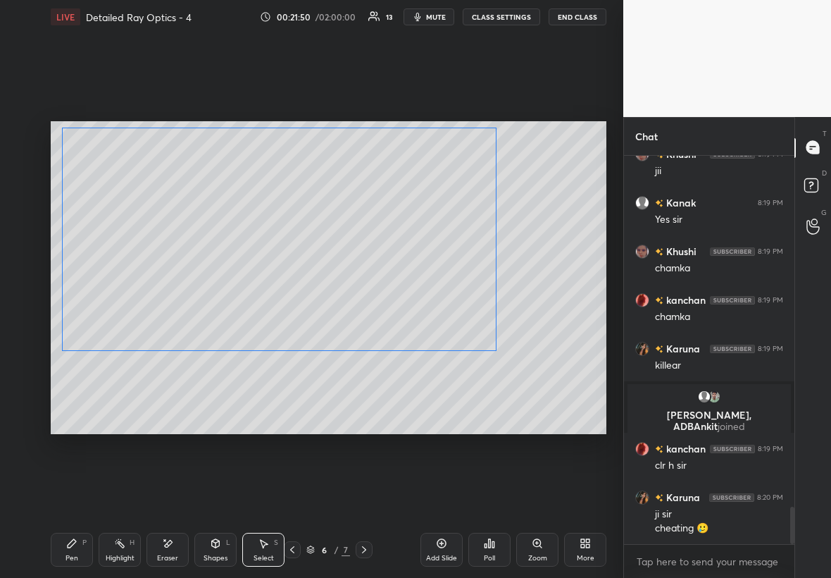
drag, startPoint x: 336, startPoint y: 340, endPoint x: 341, endPoint y: 323, distance: 16.9
click at [340, 324] on div "0 ° Undo Copy Duplicate Duplicate to new slide Delete" at bounding box center [329, 277] width 556 height 313
drag, startPoint x: 491, startPoint y: 350, endPoint x: 380, endPoint y: 342, distance: 111.6
click at [387, 330] on div at bounding box center [388, 350] width 6 height 6
drag, startPoint x: 272, startPoint y: 314, endPoint x: 246, endPoint y: 319, distance: 26.5
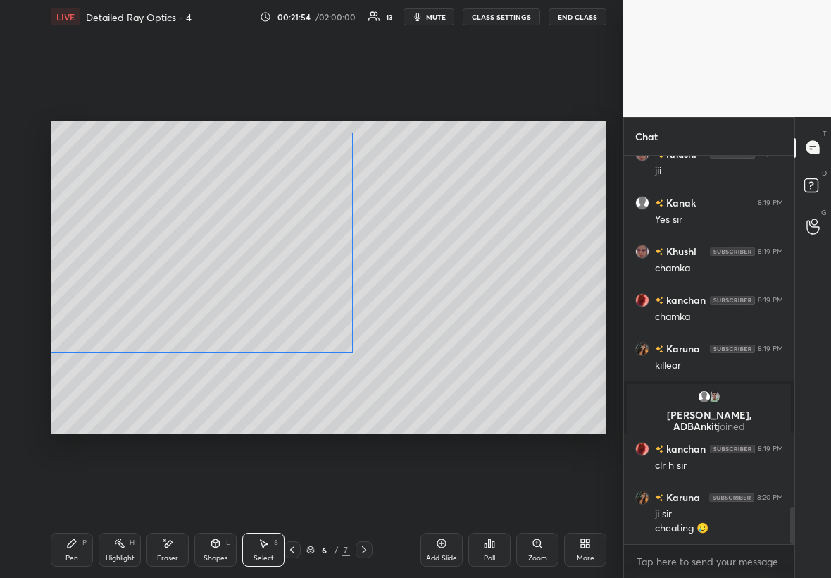
click at [249, 318] on div "0 ° Undo Copy Duplicate Duplicate to new slide Delete" at bounding box center [329, 277] width 556 height 313
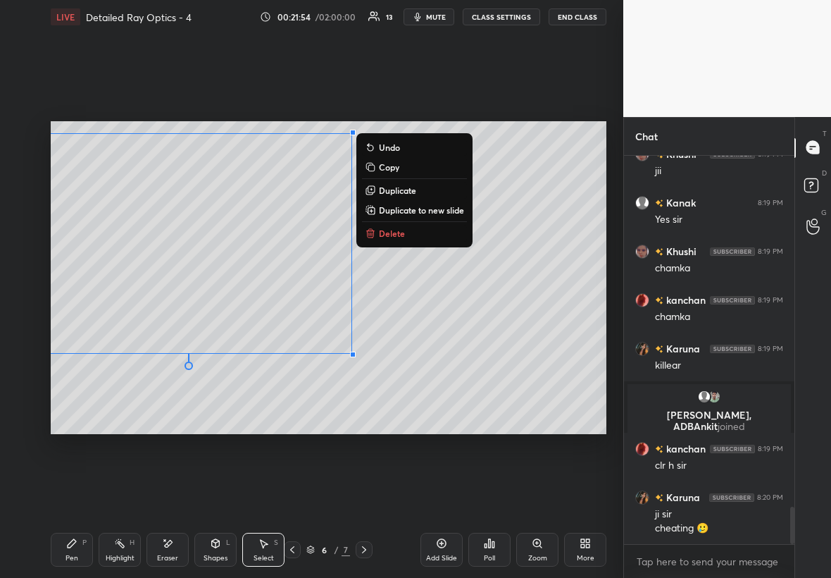
click at [66, 330] on div "Pen P" at bounding box center [72, 550] width 42 height 34
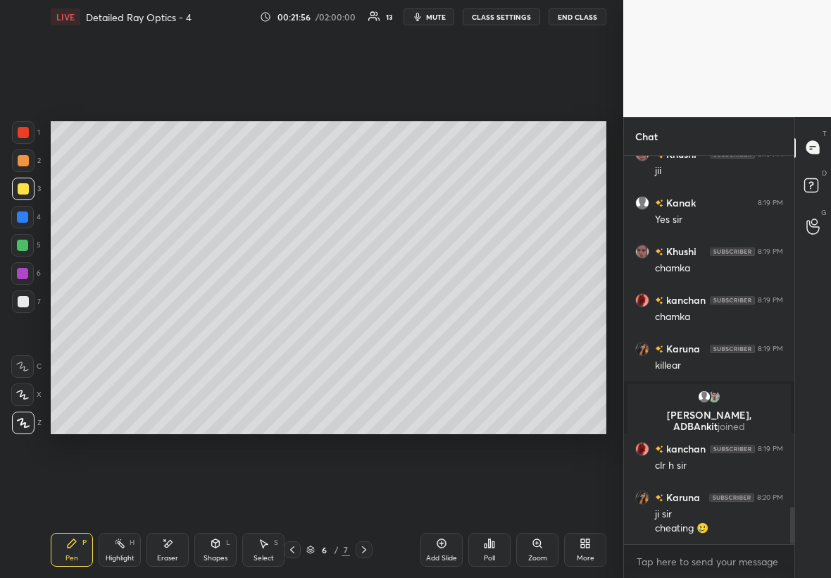
click at [23, 308] on div at bounding box center [23, 301] width 23 height 23
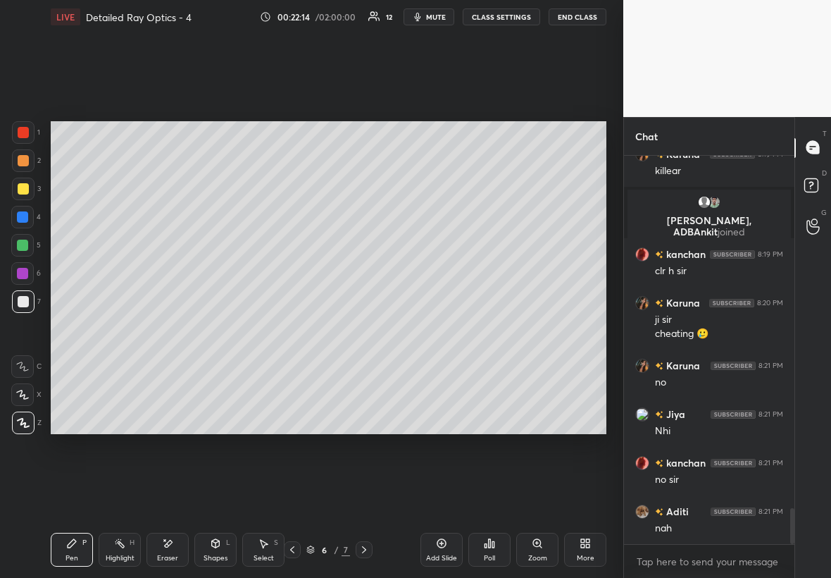
scroll to position [3887, 0]
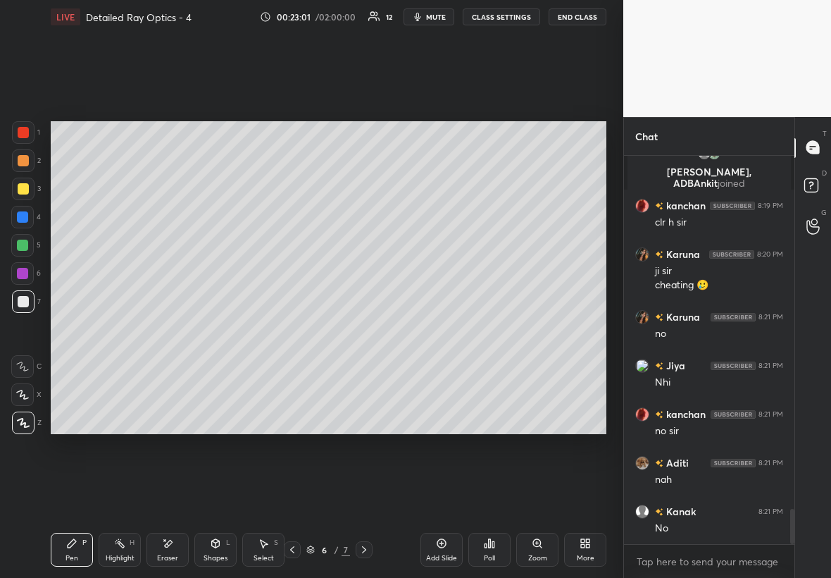
click at [219, 330] on div "Shapes L" at bounding box center [215, 550] width 42 height 34
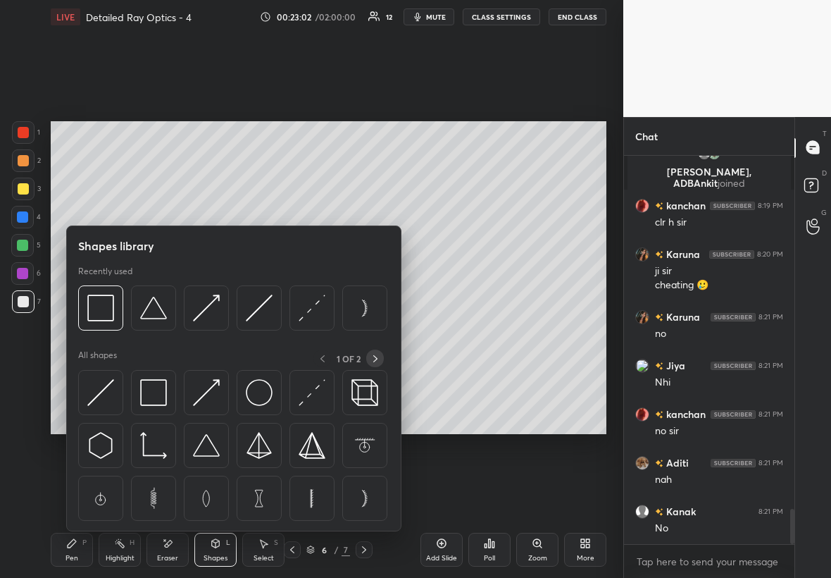
click at [375, 330] on icon at bounding box center [375, 358] width 11 height 11
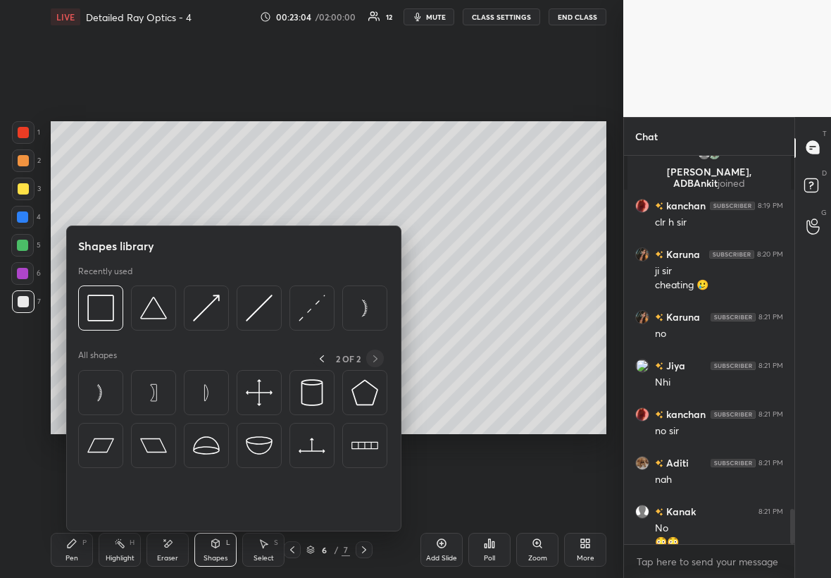
scroll to position [3901, 0]
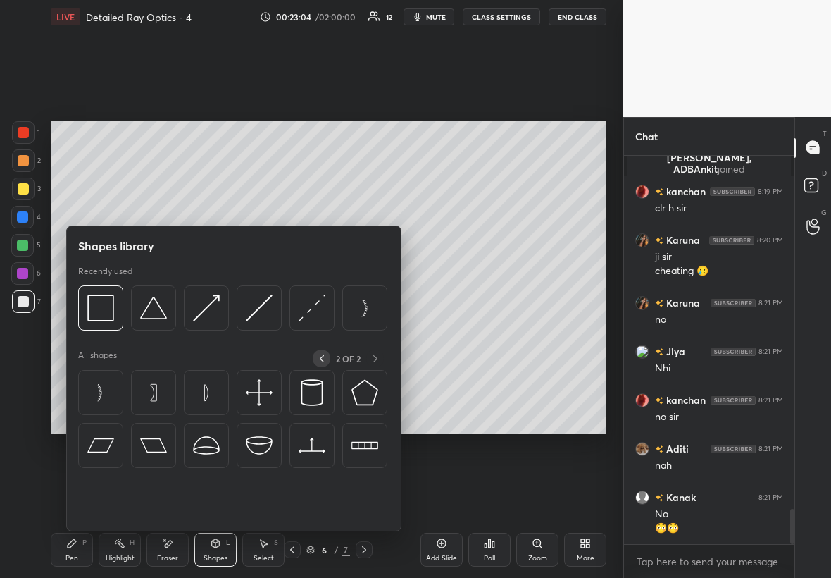
click at [320, 330] on div at bounding box center [322, 358] width 18 height 18
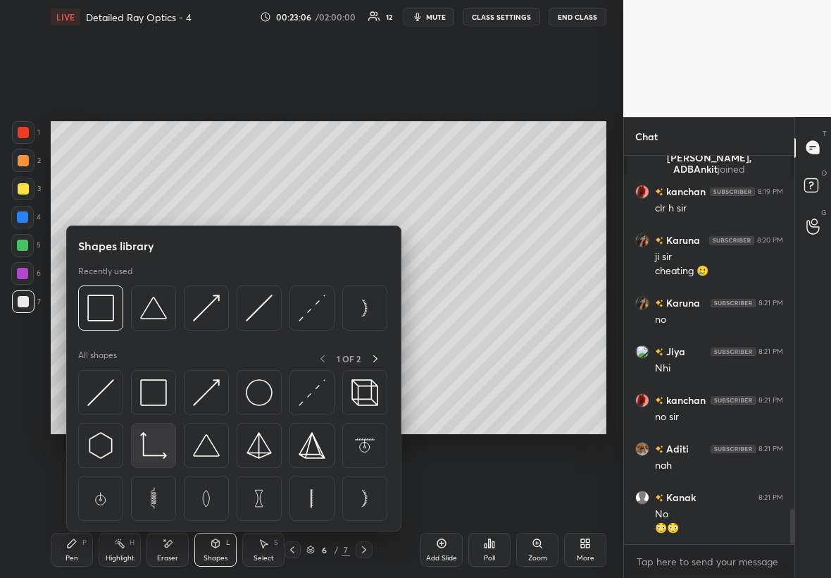
click at [159, 330] on img at bounding box center [153, 445] width 27 height 27
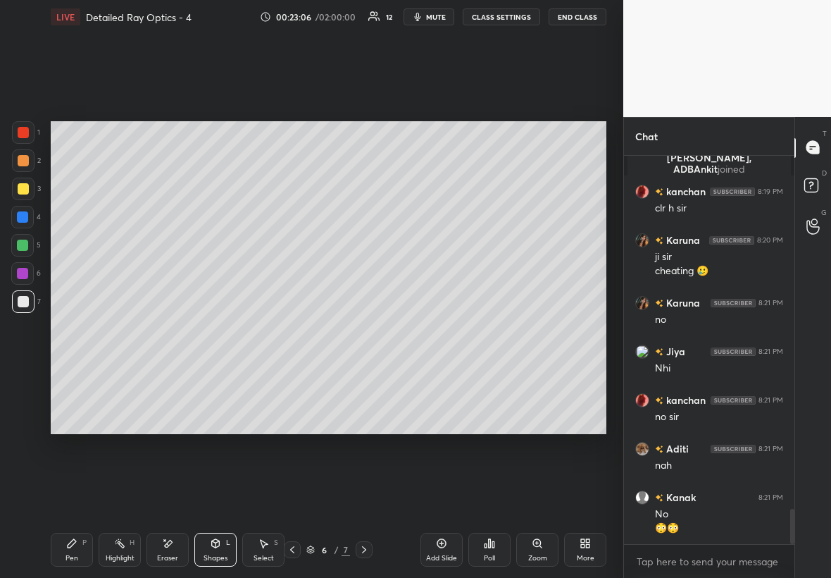
click at [165, 330] on div "Setting up your live class Poll for secs No correct answer Start poll" at bounding box center [328, 277] width 567 height 487
click at [41, 173] on div "1 2 3 4 5 6 7 C X Z E E Erase all H H" at bounding box center [22, 277] width 45 height 313
click at [49, 183] on div "1 2 3 4 5 6 7 C X Z E E Erase all H H LIVE Detailed Ray Optics - 4 00:23:12 / 0…" at bounding box center [306, 289] width 612 height 578
click at [20, 187] on div at bounding box center [23, 188] width 11 height 11
click at [79, 330] on div "Pen P" at bounding box center [72, 550] width 42 height 34
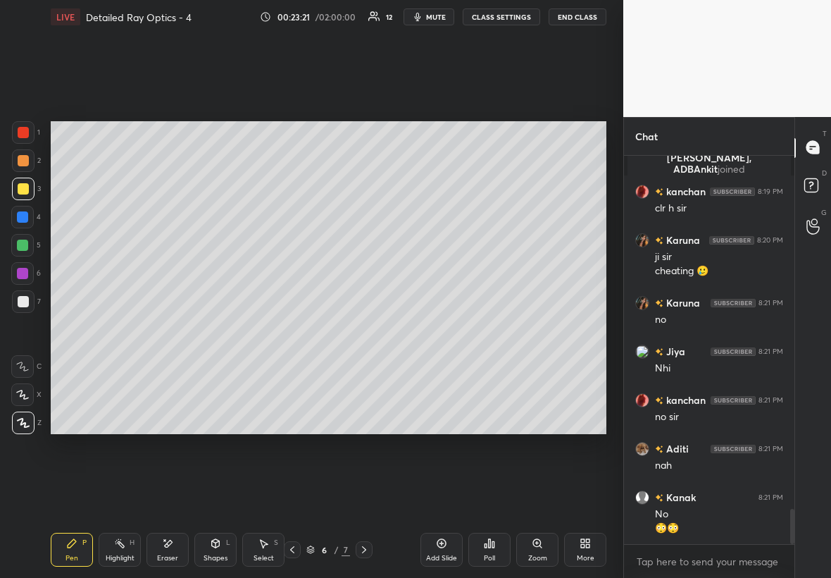
click at [20, 244] on div at bounding box center [22, 245] width 11 height 11
click at [22, 273] on div at bounding box center [22, 273] width 11 height 11
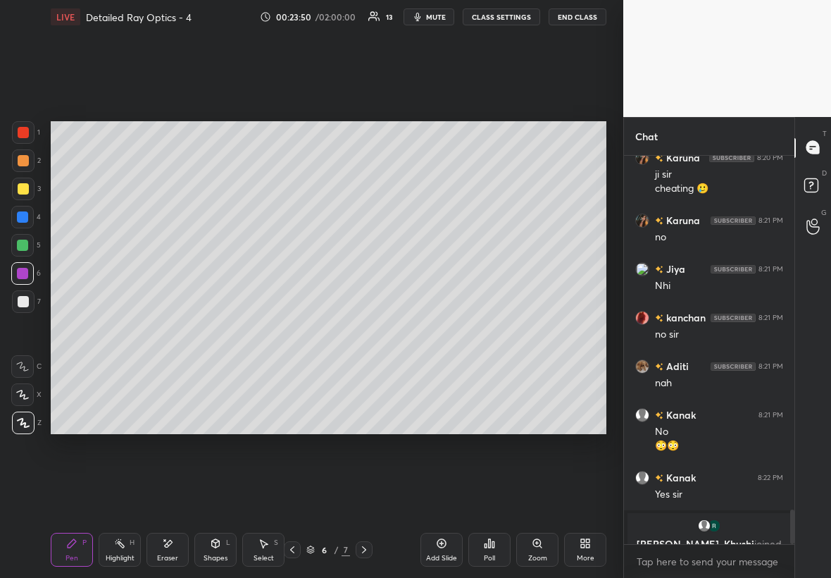
scroll to position [4001, 0]
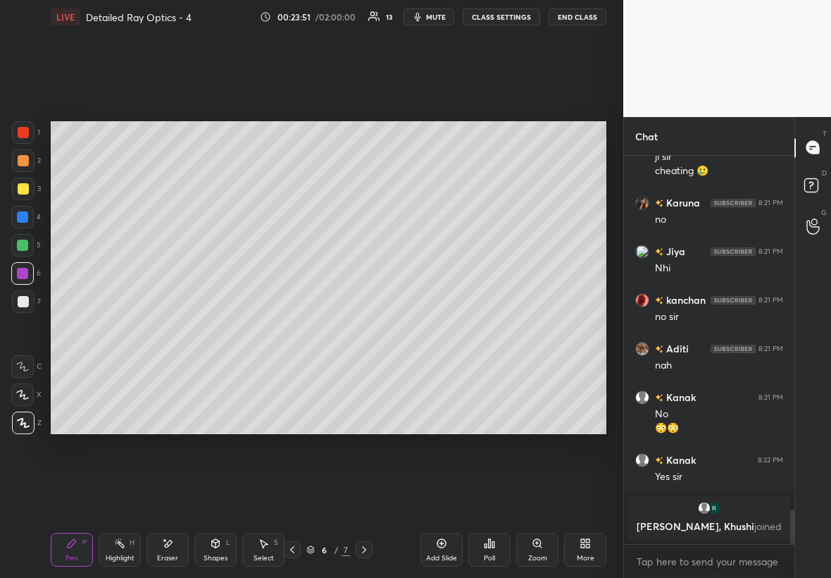
click at [23, 132] on div at bounding box center [23, 132] width 11 height 11
click at [118, 330] on div "Highlight H" at bounding box center [120, 550] width 42 height 34
click at [228, 330] on div "Shapes L" at bounding box center [215, 550] width 42 height 34
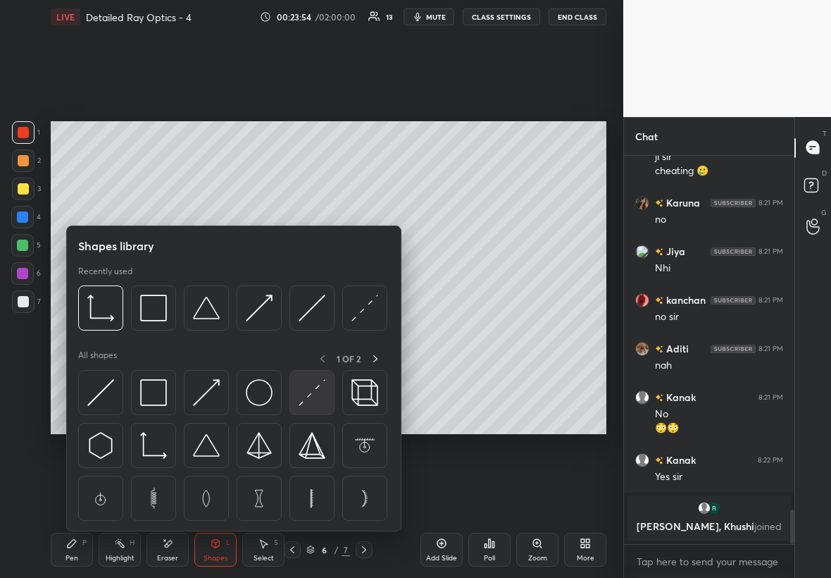
click at [312, 330] on img at bounding box center [312, 392] width 27 height 27
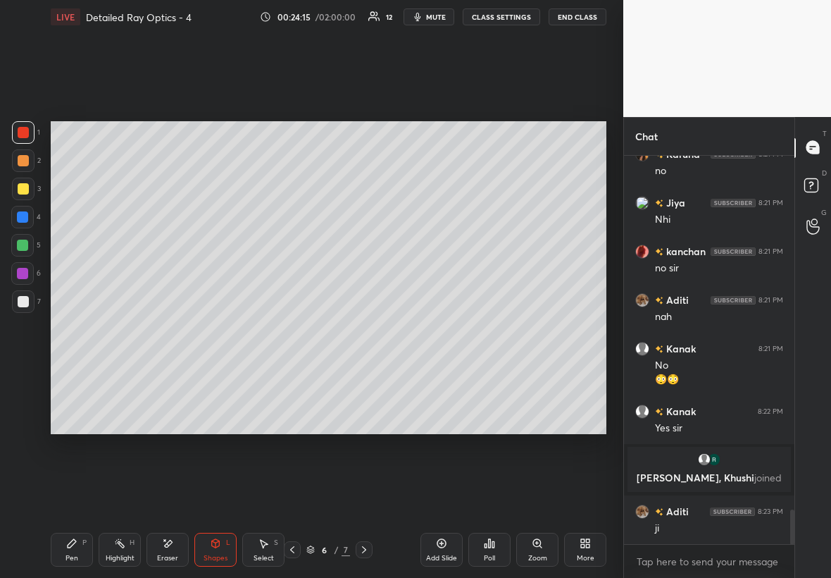
scroll to position [3944, 0]
click at [25, 186] on div at bounding box center [23, 188] width 11 height 11
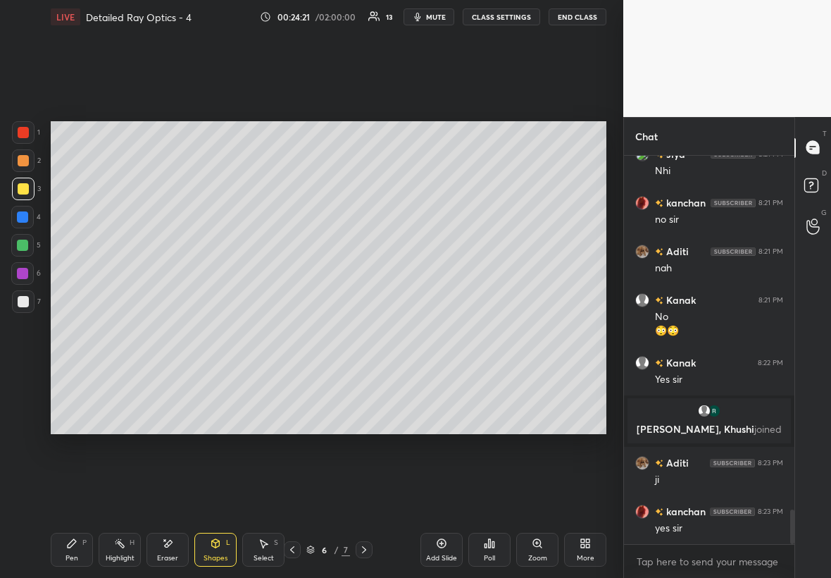
scroll to position [4027, 0]
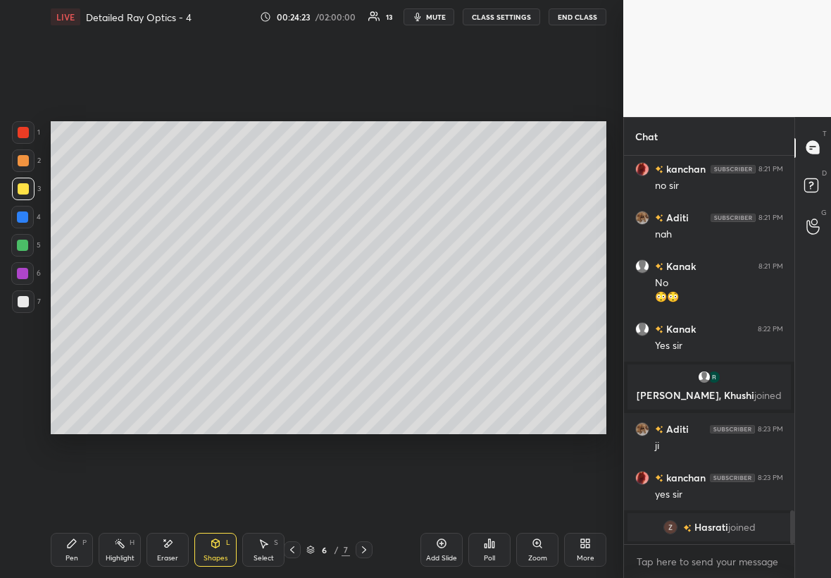
click at [80, 330] on div "Pen P" at bounding box center [72, 550] width 42 height 34
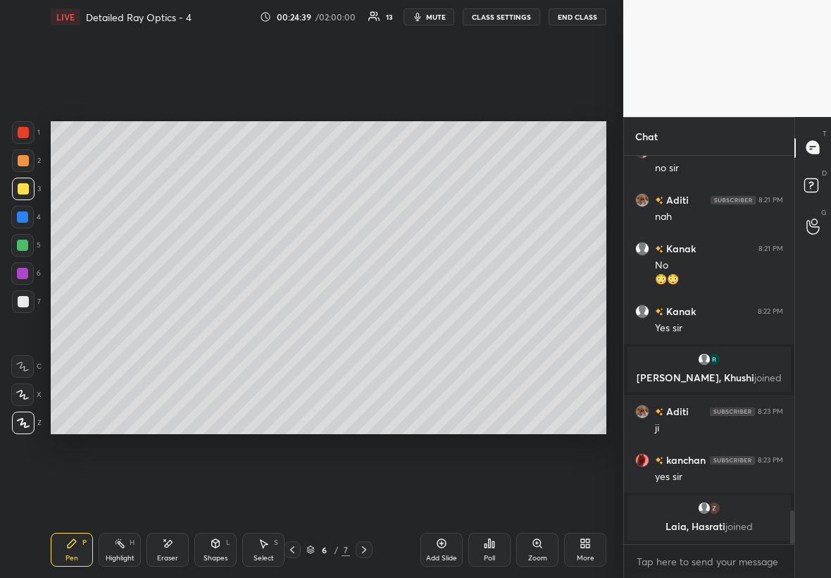
click at [125, 330] on div "Highlight H" at bounding box center [120, 550] width 42 height 34
click at [16, 241] on div at bounding box center [22, 245] width 23 height 23
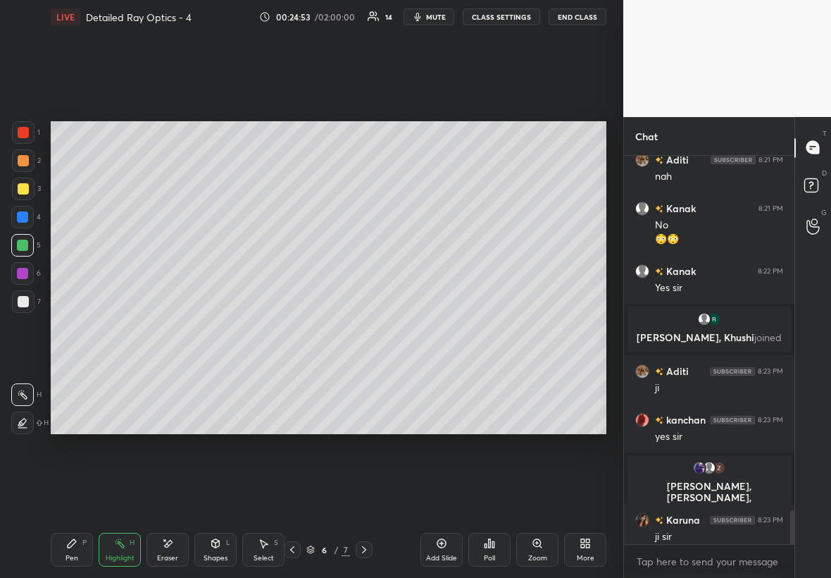
scroll to position [4053, 0]
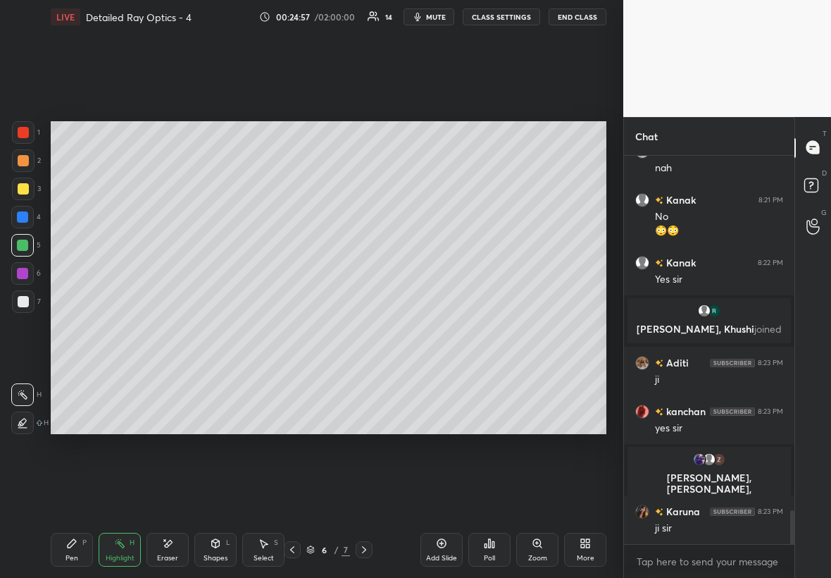
click at [34, 307] on div "1 2 3 4 5 6 7 C X Z E E Erase all H H LIVE Detailed Ray Optics - 4 00:24:57 / 0…" at bounding box center [306, 289] width 612 height 578
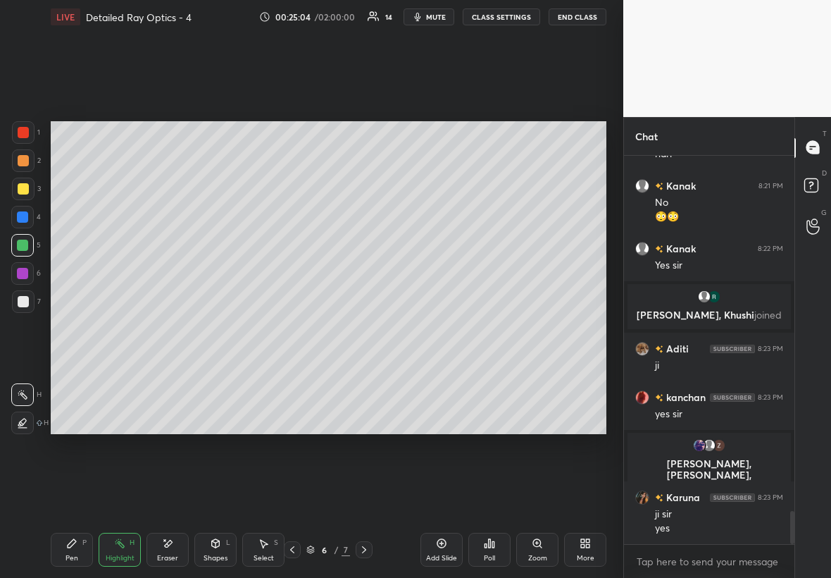
scroll to position [4115, 0]
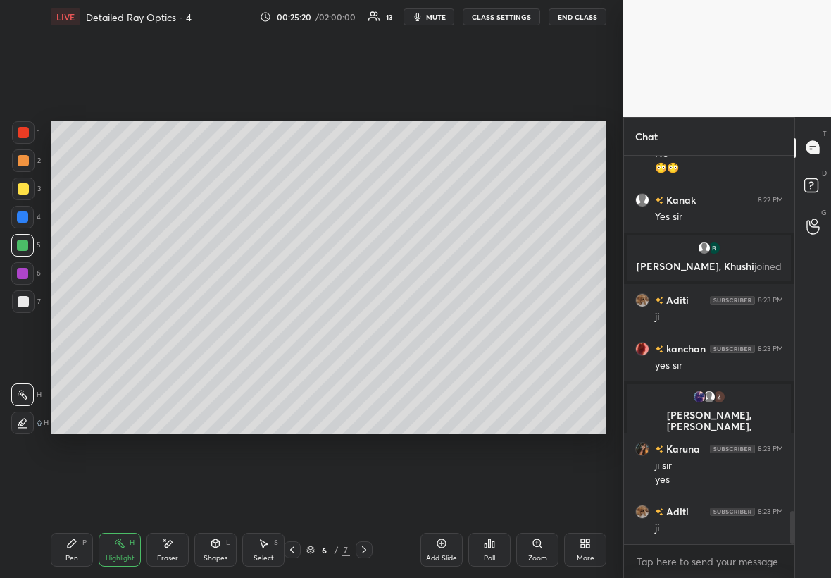
click at [170, 330] on div "Eraser" at bounding box center [168, 550] width 42 height 34
click at [67, 330] on div "Pen" at bounding box center [72, 557] width 13 height 7
click at [25, 274] on div at bounding box center [22, 273] width 11 height 11
click at [16, 301] on div at bounding box center [23, 301] width 23 height 23
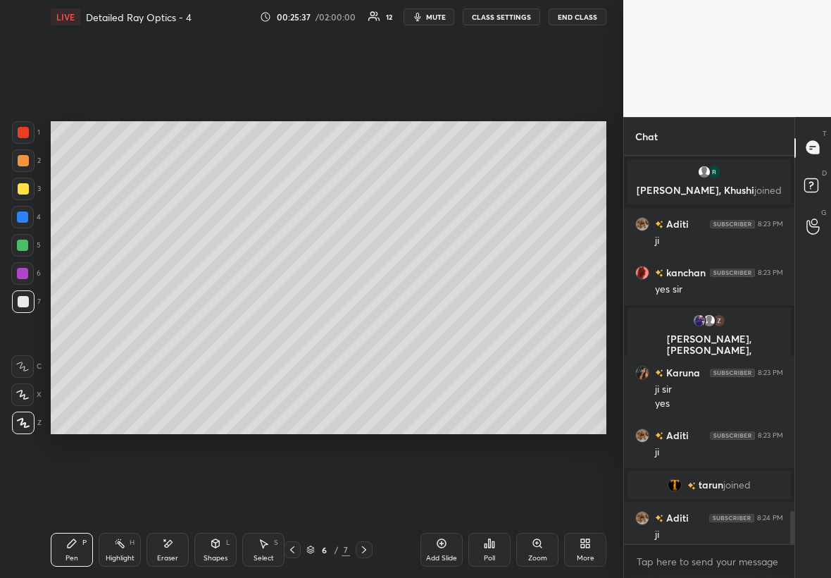
scroll to position [4156, 0]
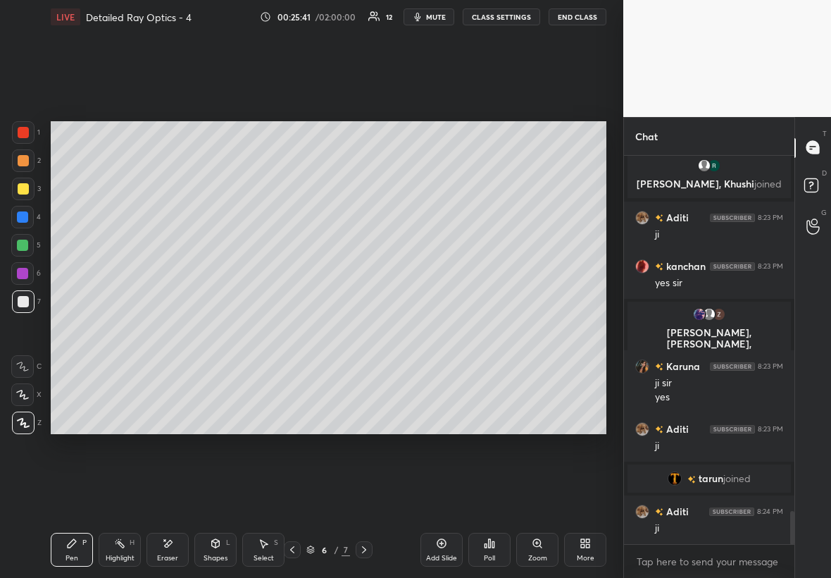
click at [25, 217] on div at bounding box center [22, 216] width 11 height 11
click at [218, 330] on div "Shapes L" at bounding box center [215, 550] width 42 height 34
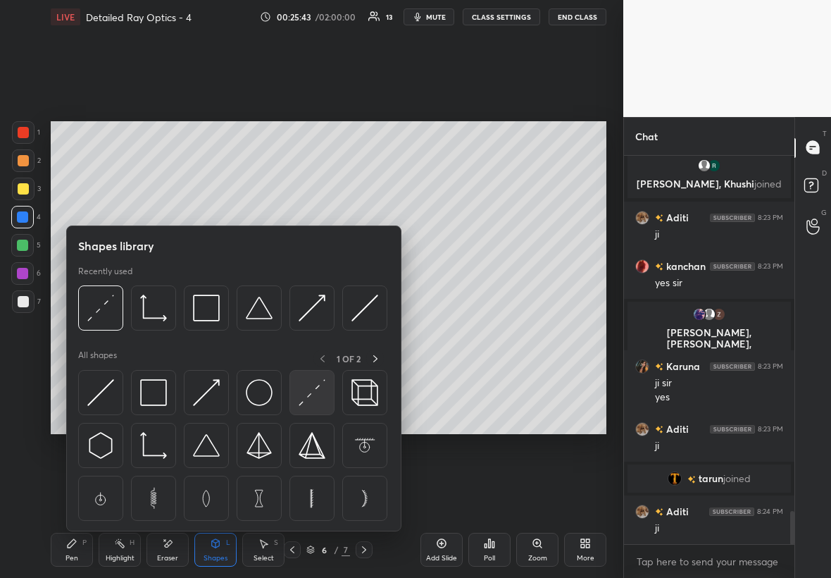
click at [309, 330] on img at bounding box center [312, 392] width 27 height 27
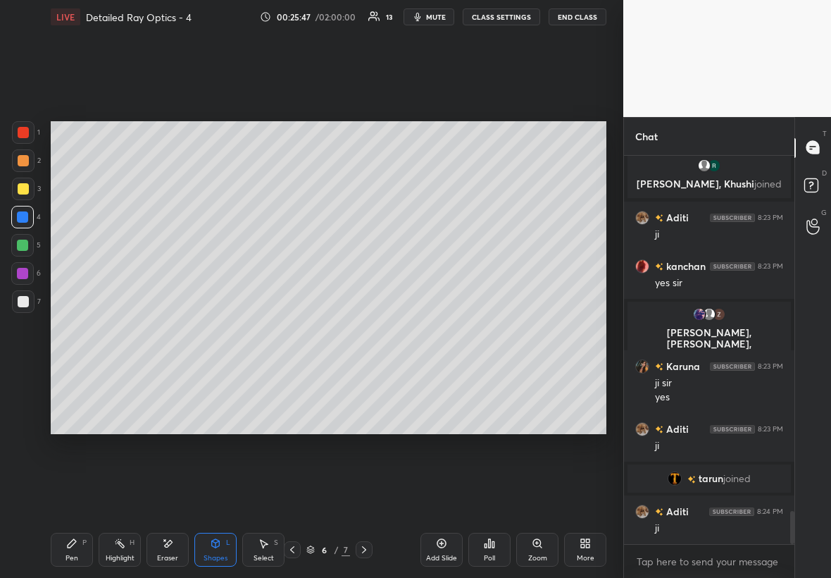
scroll to position [4206, 0]
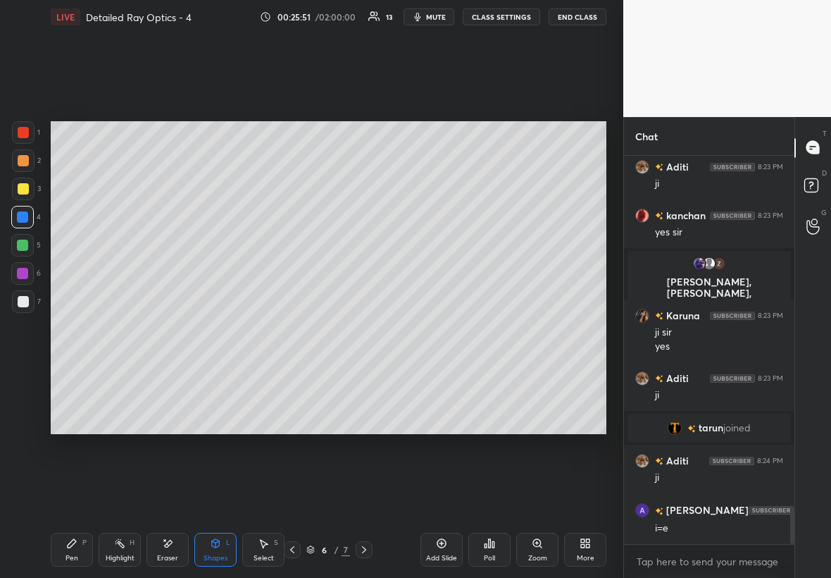
click at [70, 330] on div "Pen P" at bounding box center [72, 550] width 42 height 34
click at [22, 303] on div at bounding box center [23, 301] width 11 height 11
drag, startPoint x: 18, startPoint y: 190, endPoint x: 25, endPoint y: 190, distance: 7.1
click at [23, 190] on div at bounding box center [23, 188] width 11 height 11
click at [23, 306] on div at bounding box center [23, 301] width 11 height 11
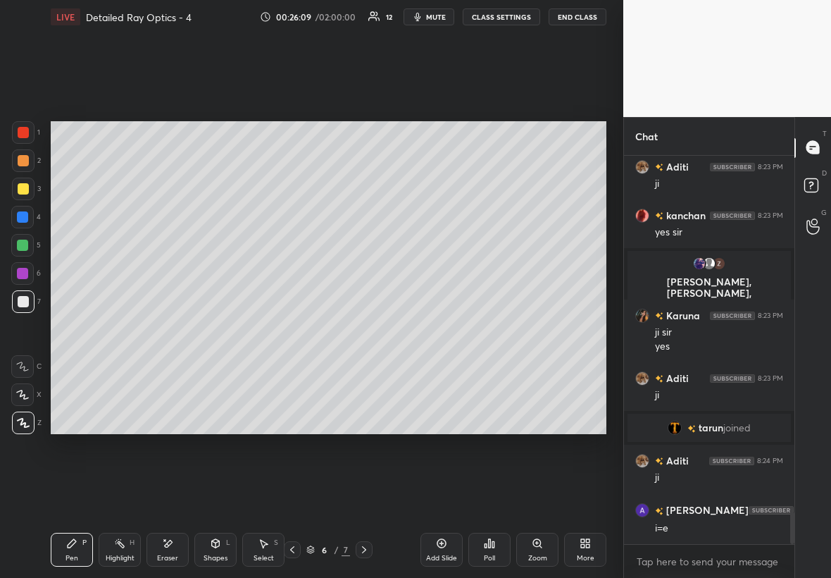
scroll to position [4255, 0]
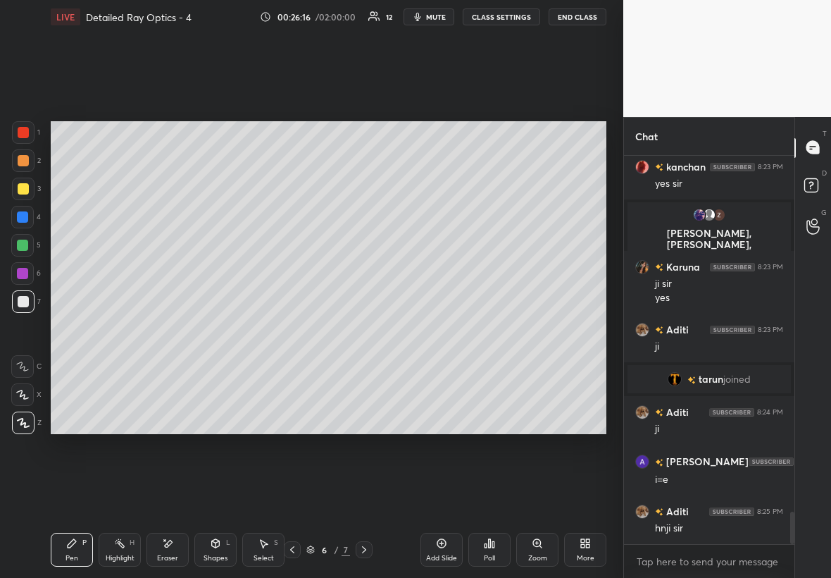
click at [445, 330] on div "Add Slide" at bounding box center [442, 550] width 42 height 34
click at [291, 330] on icon at bounding box center [292, 549] width 11 height 11
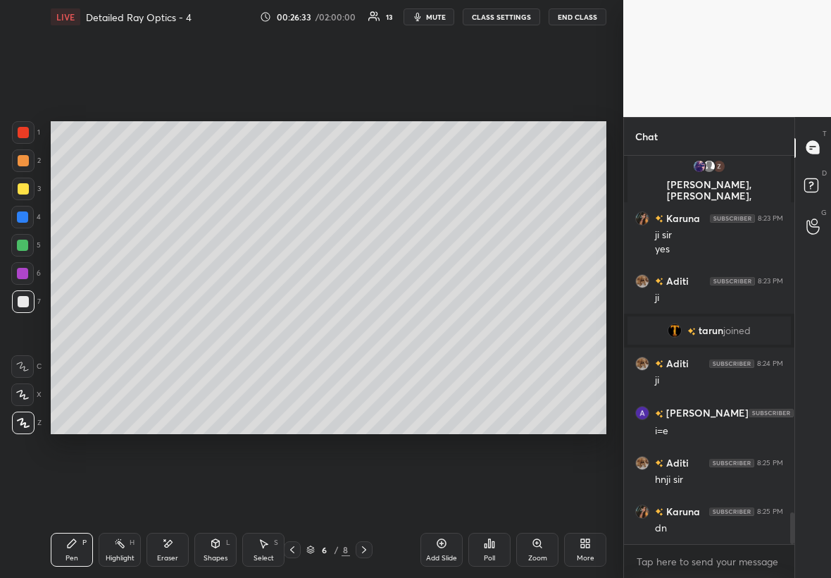
scroll to position [4352, 0]
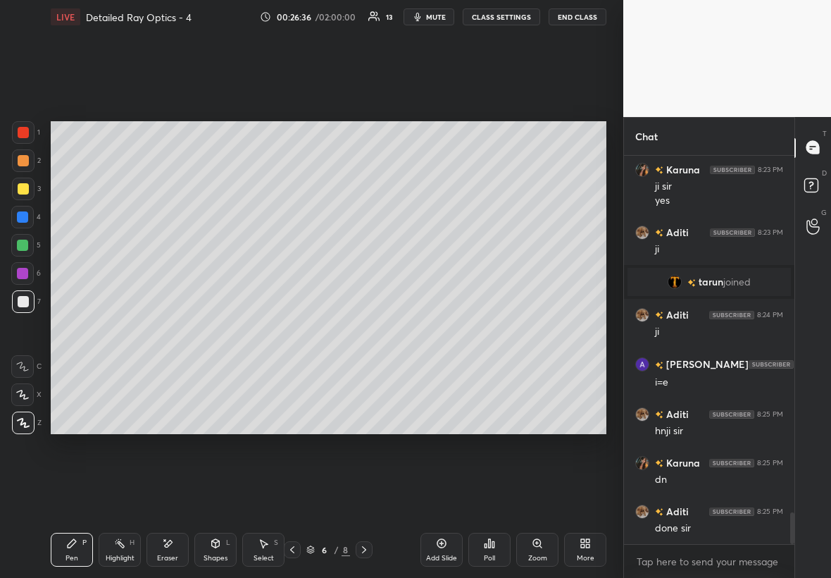
click at [444, 330] on div "Add Slide" at bounding box center [442, 550] width 42 height 34
click at [25, 187] on div at bounding box center [23, 188] width 11 height 11
click at [30, 297] on div at bounding box center [23, 301] width 23 height 23
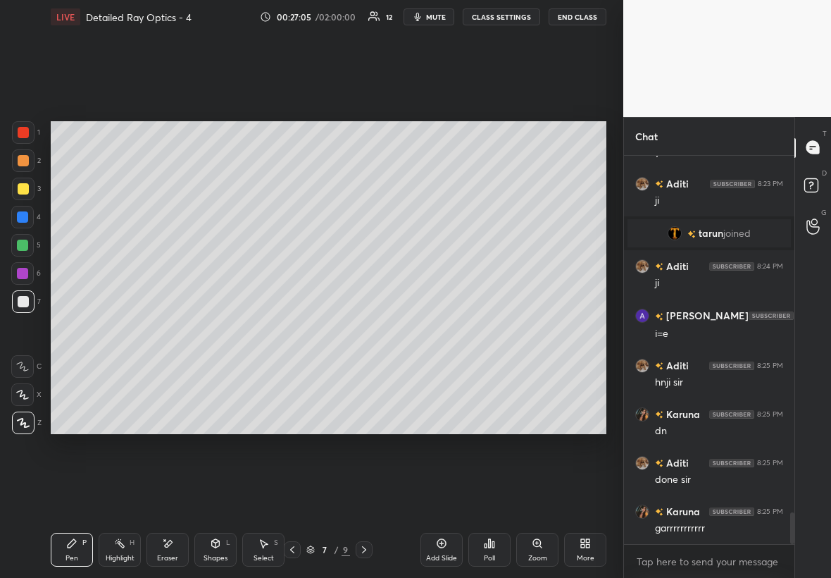
click at [309, 330] on icon at bounding box center [310, 549] width 8 height 8
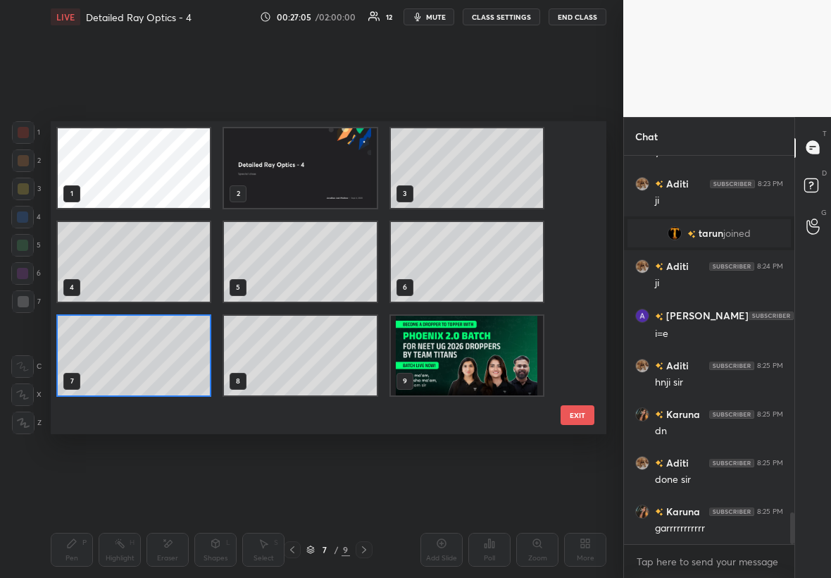
scroll to position [308, 549]
click at [290, 330] on div at bounding box center [292, 549] width 17 height 17
click at [292, 330] on div at bounding box center [292, 549] width 17 height 17
click at [505, 330] on button "EXIT" at bounding box center [578, 415] width 34 height 20
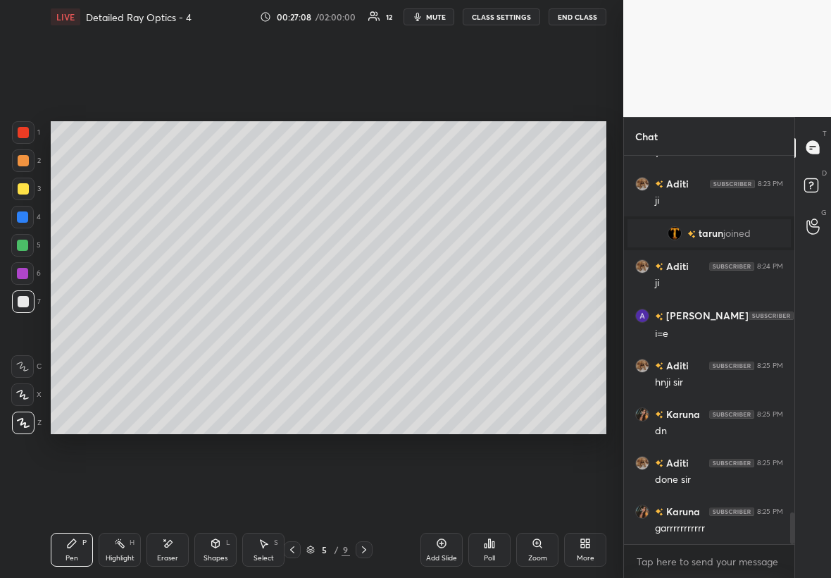
click at [287, 330] on div at bounding box center [292, 549] width 17 height 17
click at [355, 330] on div "4 / 9" at bounding box center [328, 549] width 89 height 17
click at [366, 330] on icon at bounding box center [364, 549] width 11 height 11
click at [367, 330] on icon at bounding box center [364, 549] width 11 height 11
click at [371, 330] on div at bounding box center [364, 549] width 17 height 17
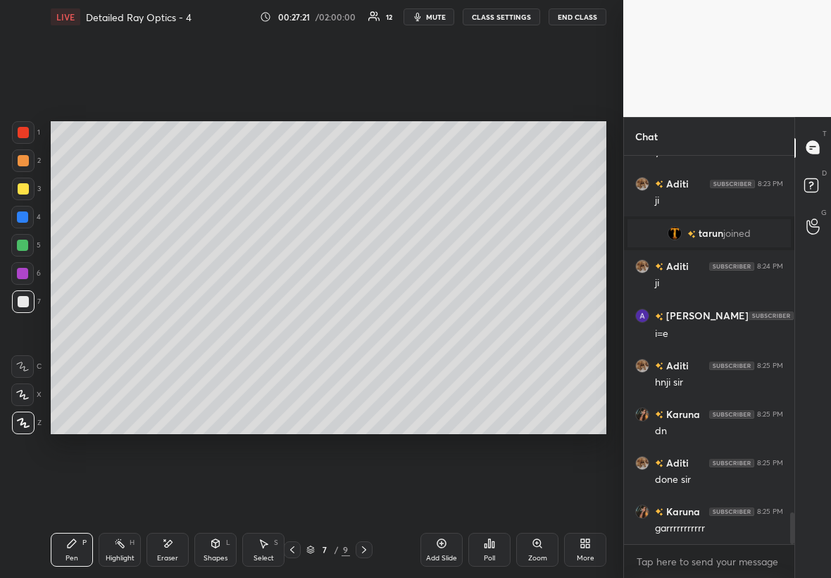
click at [22, 271] on div at bounding box center [22, 273] width 11 height 11
click at [80, 330] on div "Pen P" at bounding box center [72, 550] width 42 height 34
click at [180, 330] on div "Eraser" at bounding box center [168, 550] width 42 height 34
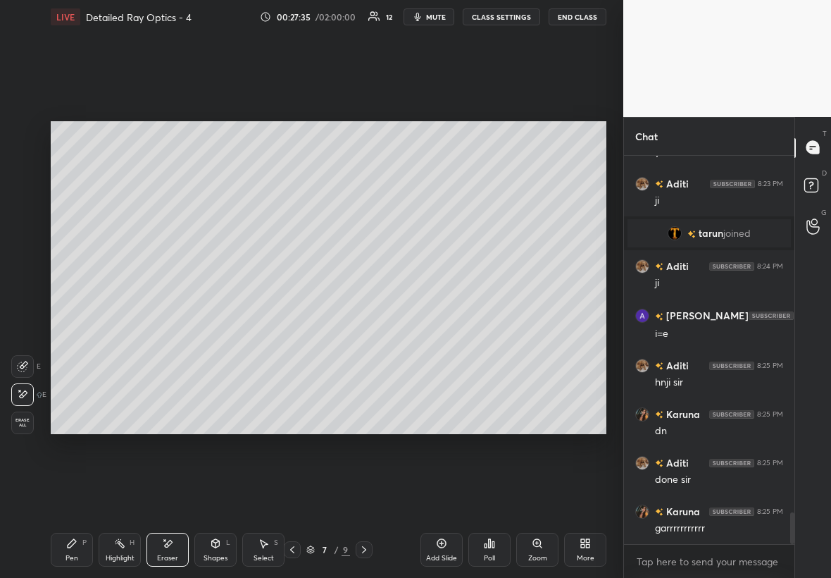
click at [74, 330] on div "Pen P" at bounding box center [72, 550] width 42 height 34
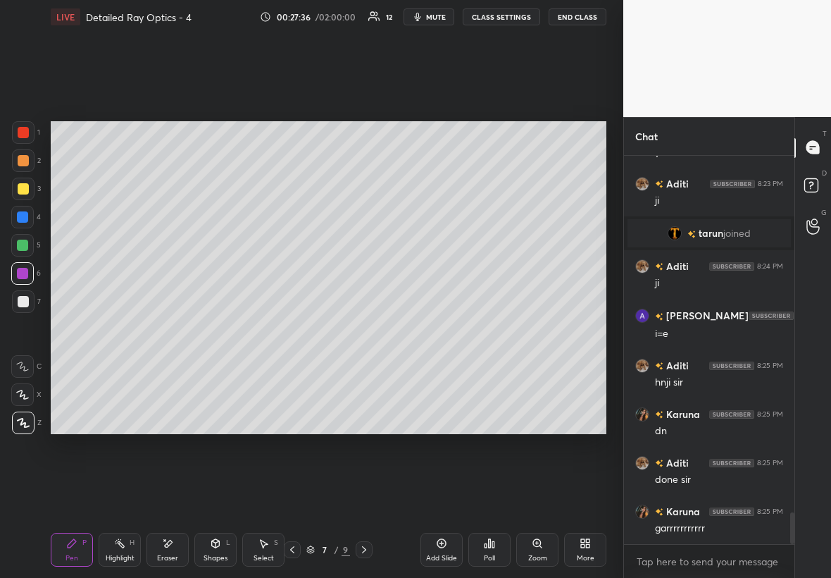
click at [220, 330] on div "Shapes L" at bounding box center [215, 550] width 42 height 34
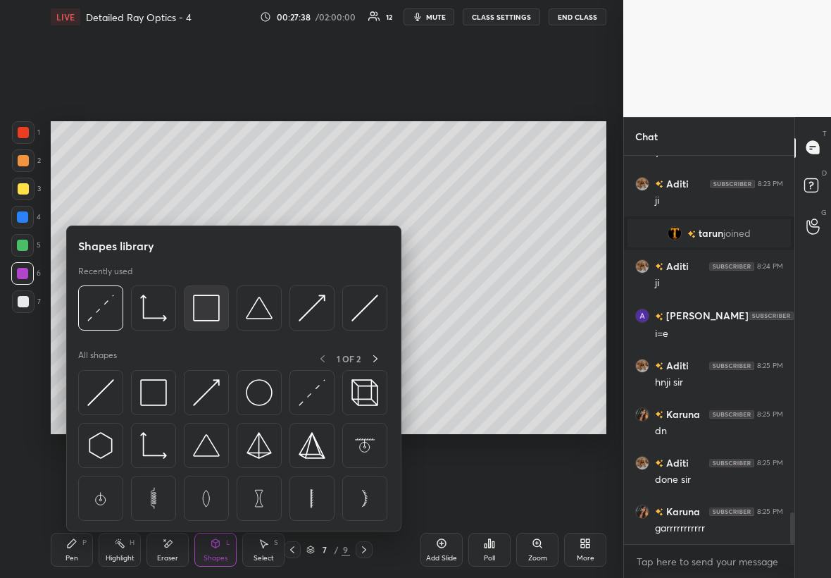
click at [211, 310] on img at bounding box center [206, 307] width 27 height 27
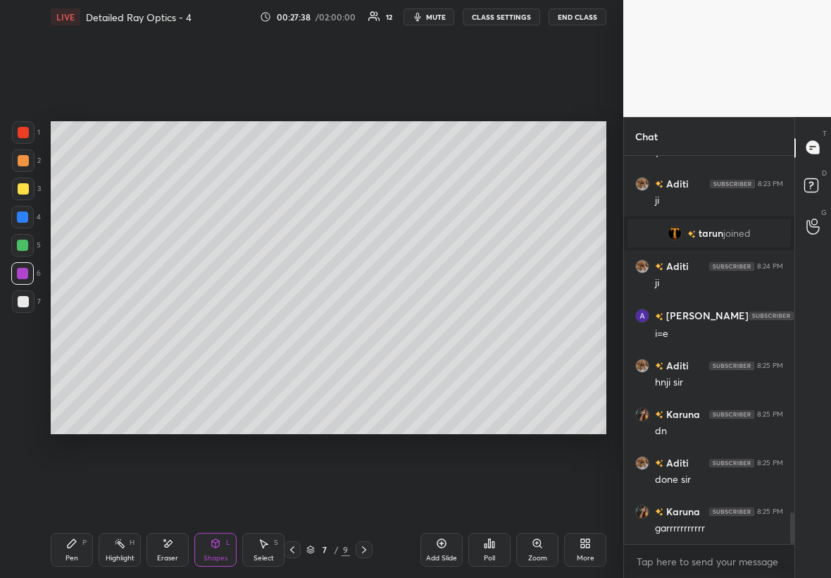
click at [28, 123] on div at bounding box center [23, 132] width 23 height 23
click at [67, 330] on div "Pen P" at bounding box center [72, 550] width 42 height 34
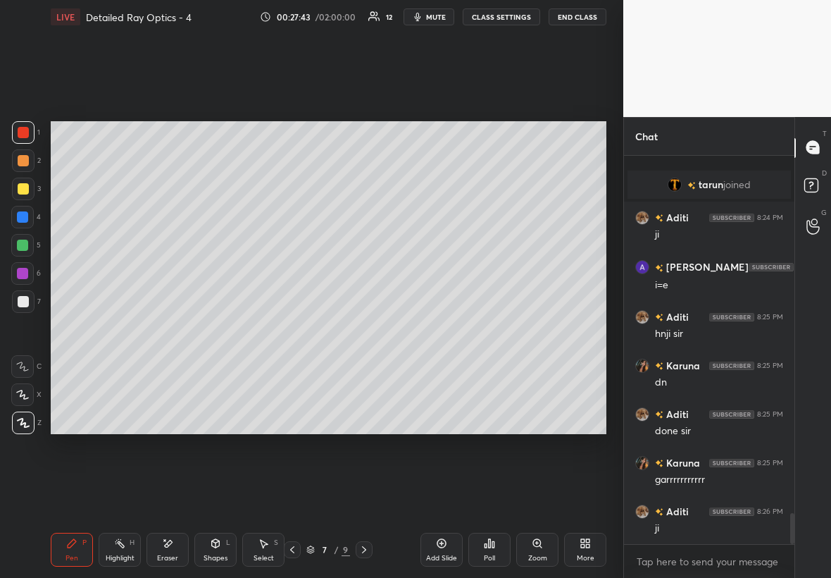
scroll to position [4498, 0]
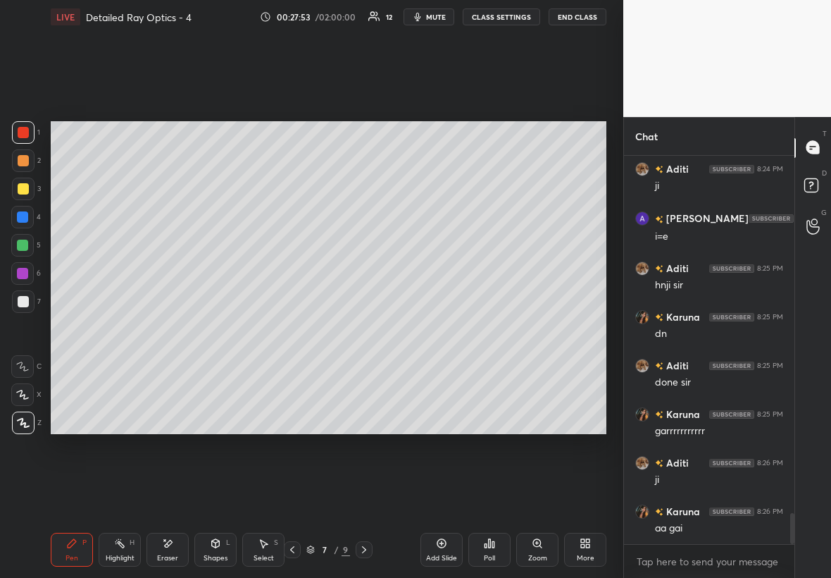
click at [31, 309] on div at bounding box center [23, 301] width 23 height 23
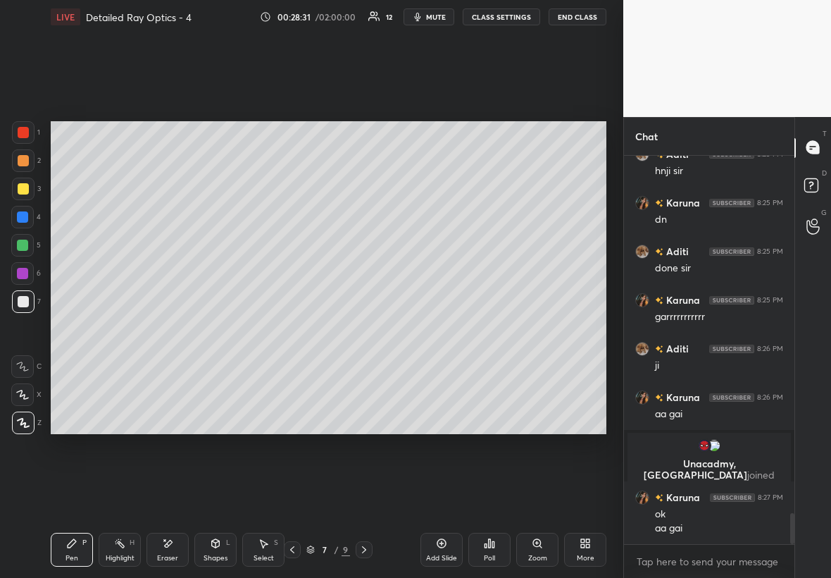
scroll to position [4537, 0]
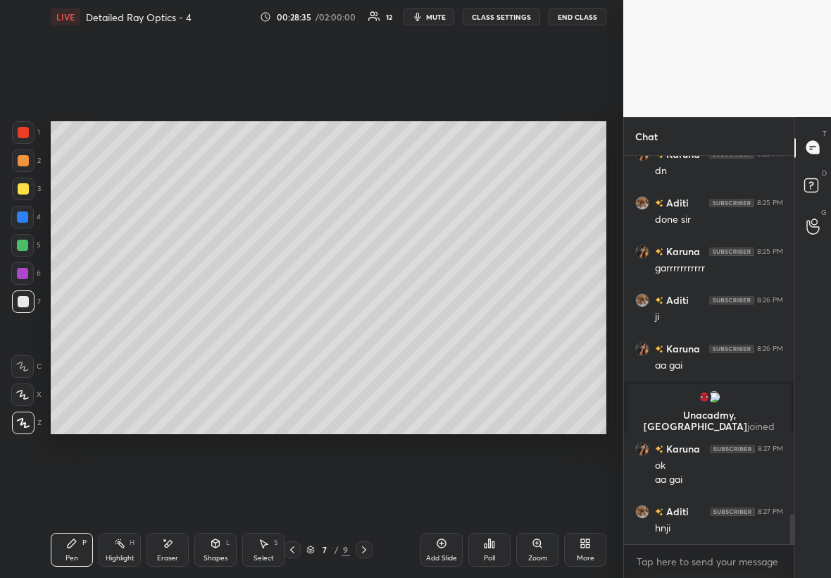
click at [23, 186] on div at bounding box center [23, 188] width 11 height 11
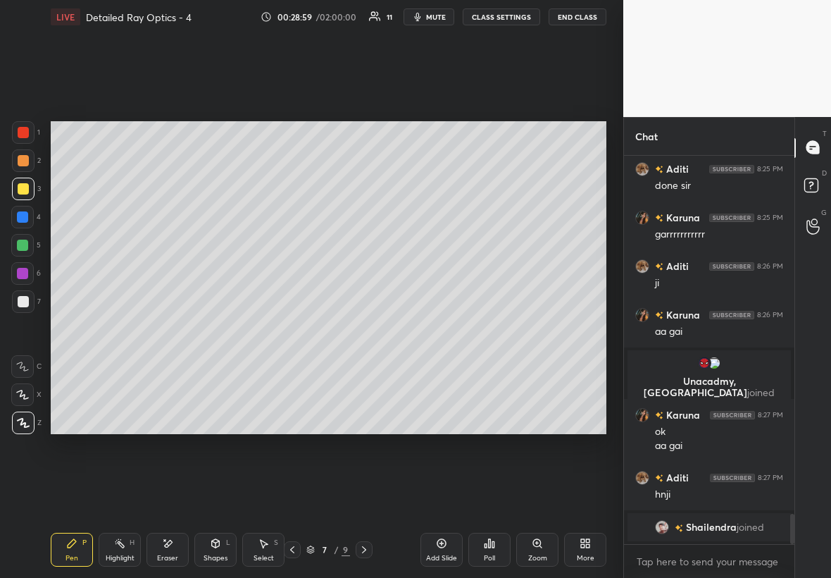
scroll to position [4552, 0]
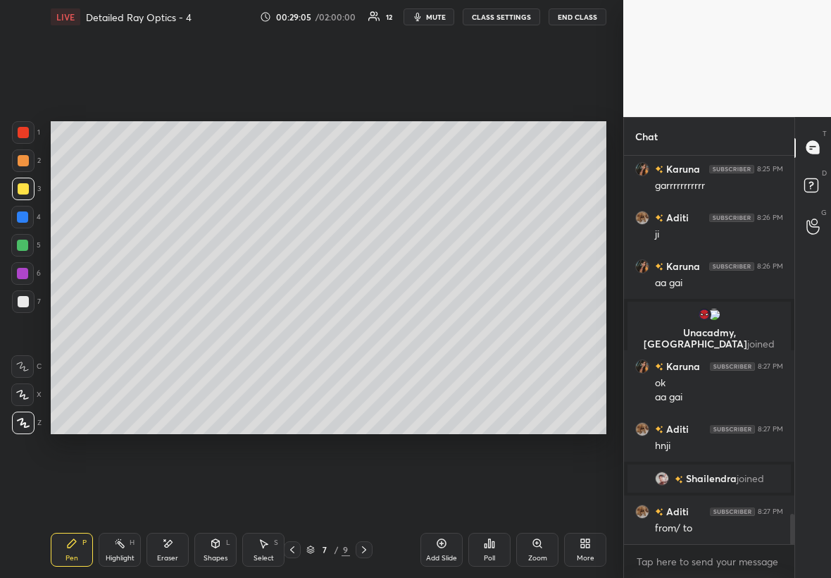
click at [296, 330] on div at bounding box center [292, 549] width 17 height 17
click at [29, 218] on div at bounding box center [22, 217] width 23 height 23
click at [101, 266] on div "1 2 3 4 5 6 7 C X Z E E Erase all H H LIVE Detailed Ray Optics - 4 00:29:07 / 0…" at bounding box center [306, 289] width 612 height 578
click at [124, 330] on div "Highlight H" at bounding box center [120, 550] width 42 height 34
click at [366, 330] on icon at bounding box center [364, 549] width 11 height 11
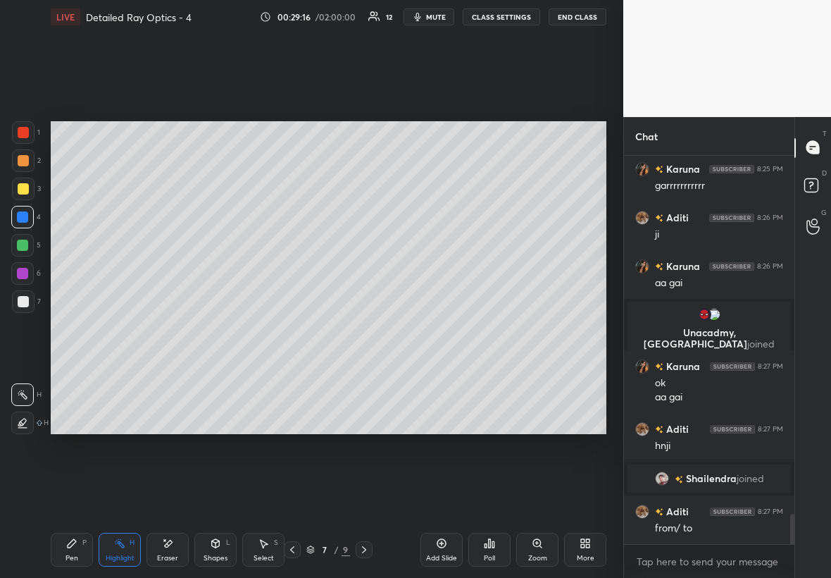
click at [25, 185] on div at bounding box center [23, 188] width 11 height 11
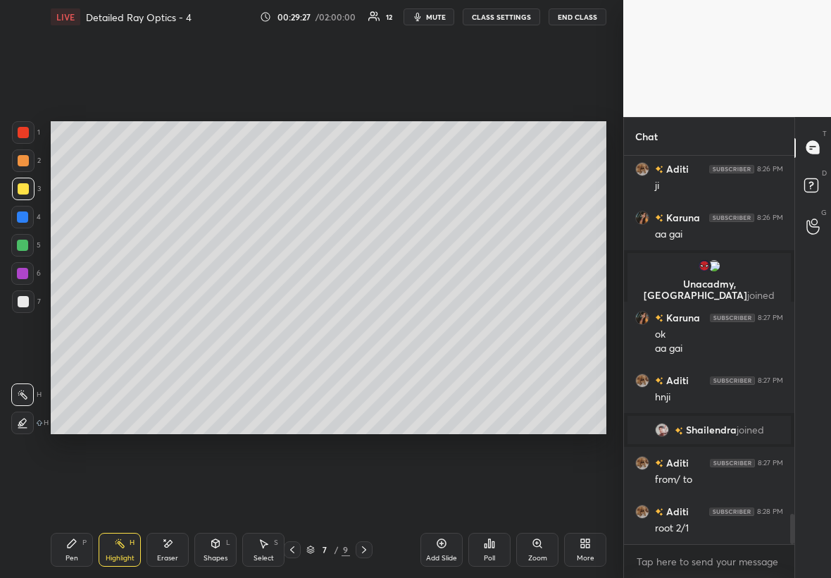
click at [65, 330] on div "Pen P" at bounding box center [72, 550] width 42 height 34
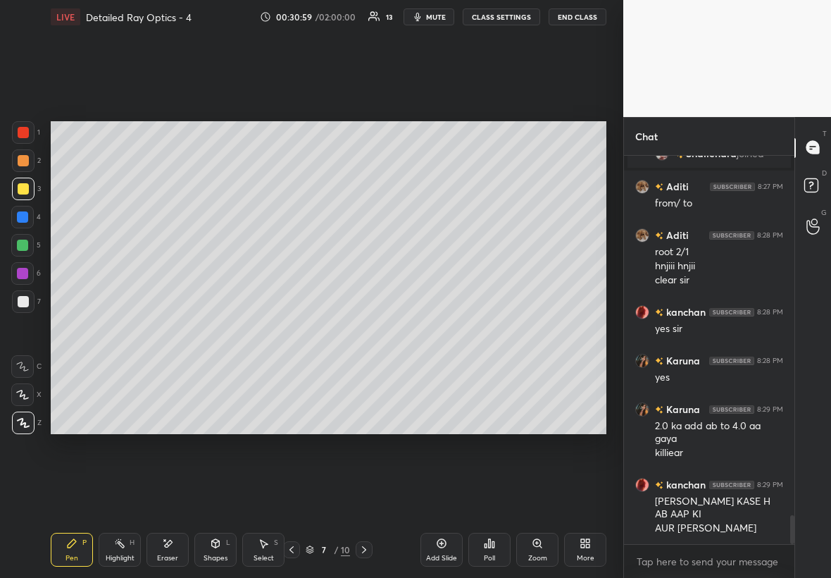
scroll to position [4938, 0]
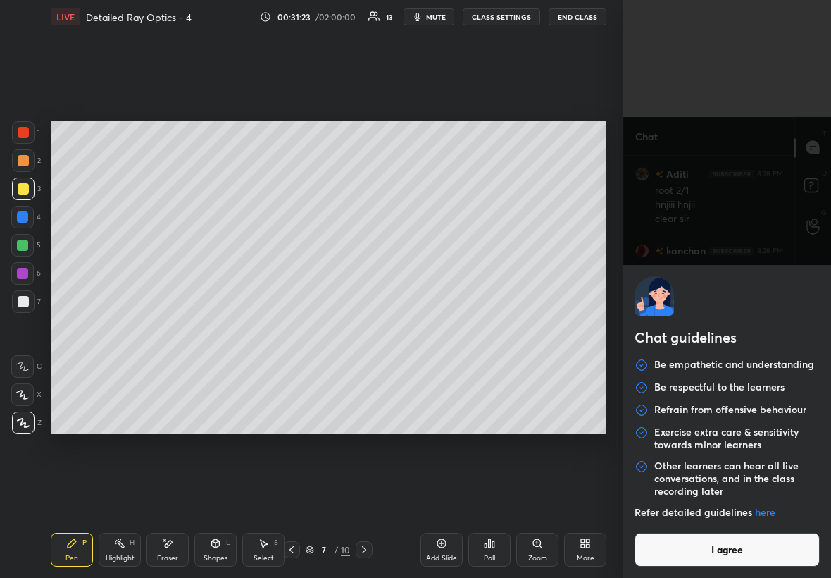
click at [505, 330] on body "1 2 3 4 5 6 7 C X Z E E Erase all H H LIVE Detailed Ray Optics - 4 00:31:23 / 0…" at bounding box center [415, 289] width 831 height 578
click at [505, 330] on button "I agree" at bounding box center [727, 550] width 185 height 34
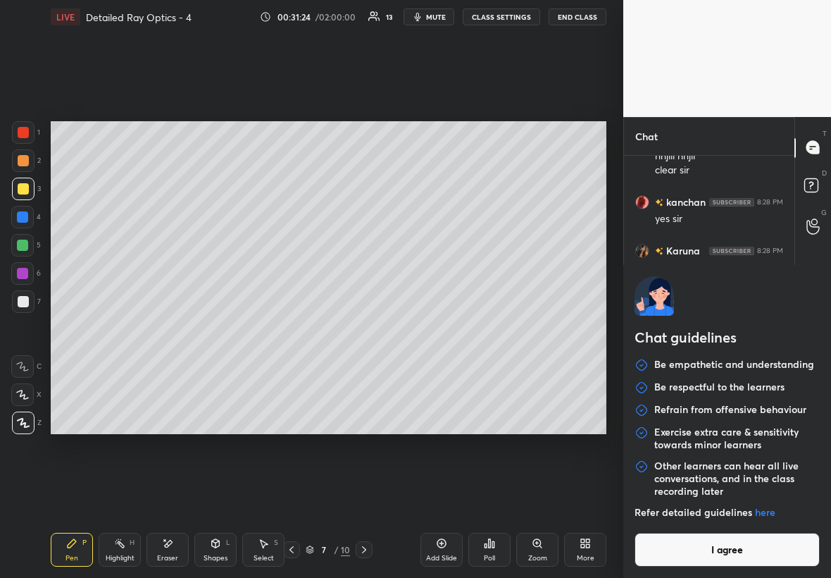
type textarea "x"
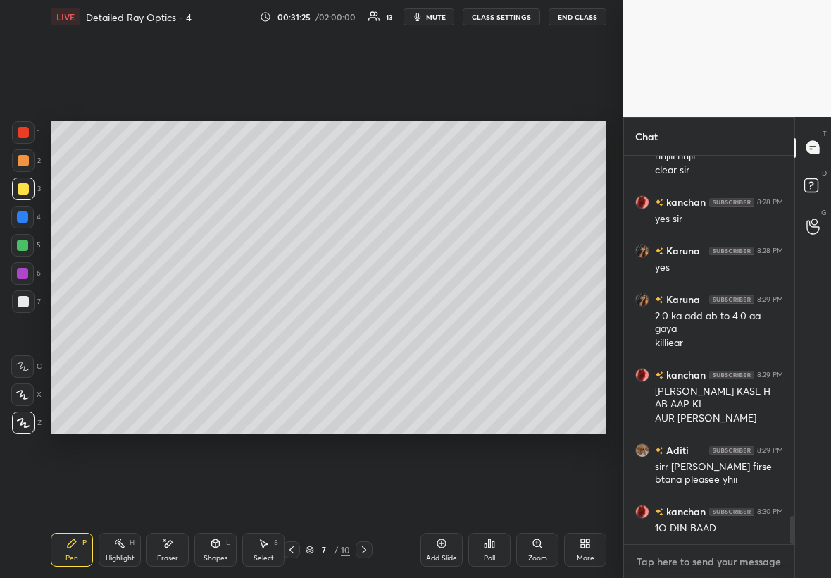
click at [505, 330] on textarea at bounding box center [709, 561] width 148 height 23
paste textarea "[URL][DOMAIN_NAME]"
type textarea "[URL][DOMAIN_NAME]"
type textarea "x"
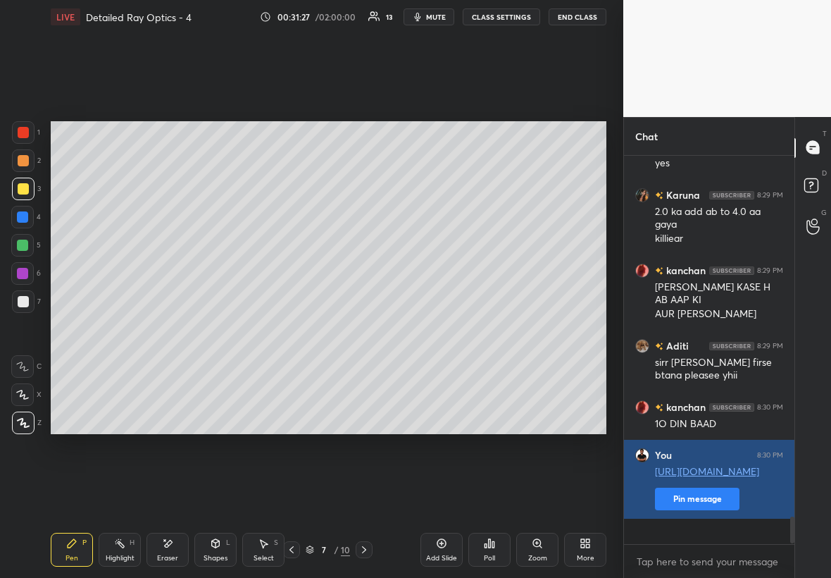
click at [505, 330] on button "Pin message" at bounding box center [697, 498] width 85 height 23
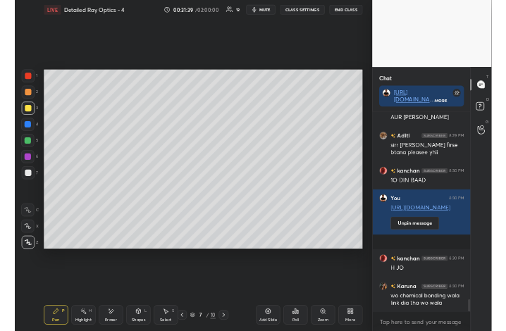
scroll to position [5274, 0]
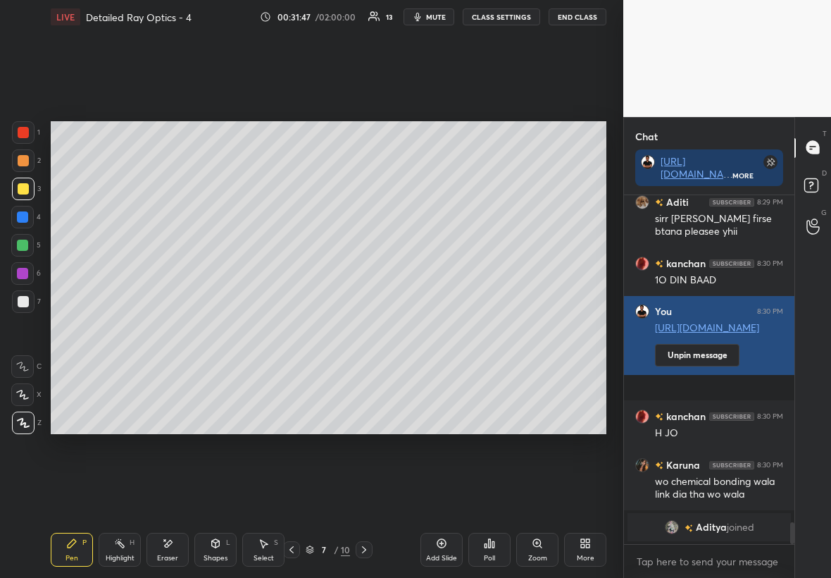
click at [505, 329] on link "[URL][DOMAIN_NAME]" at bounding box center [707, 327] width 104 height 13
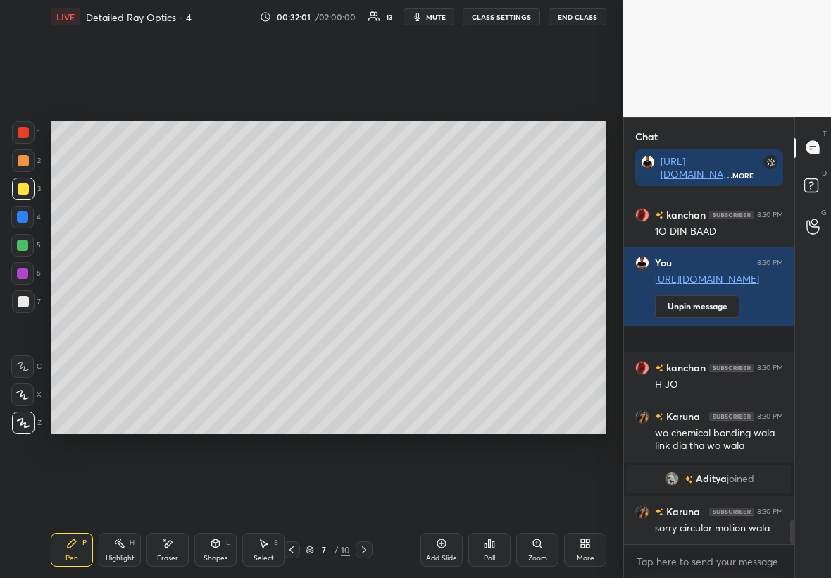
click at [211, 330] on div "Shapes L" at bounding box center [215, 550] width 42 height 34
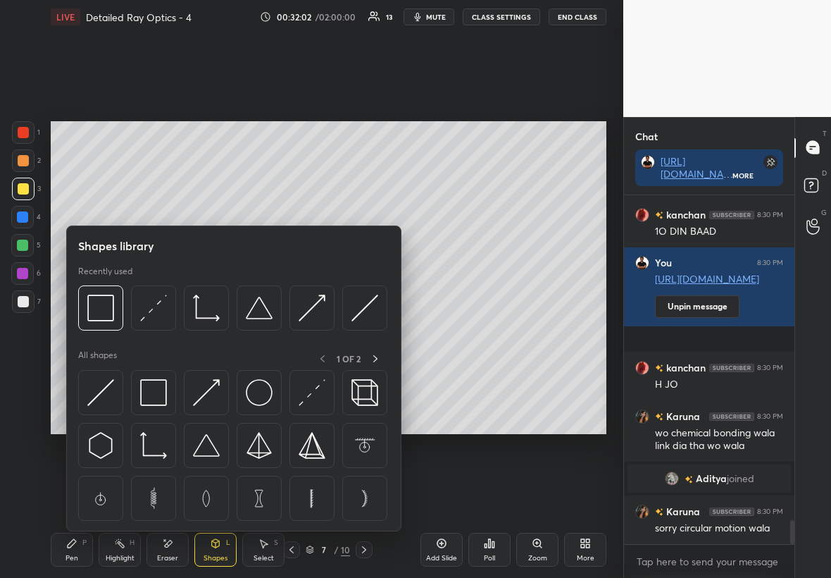
click at [26, 270] on div at bounding box center [22, 273] width 23 height 23
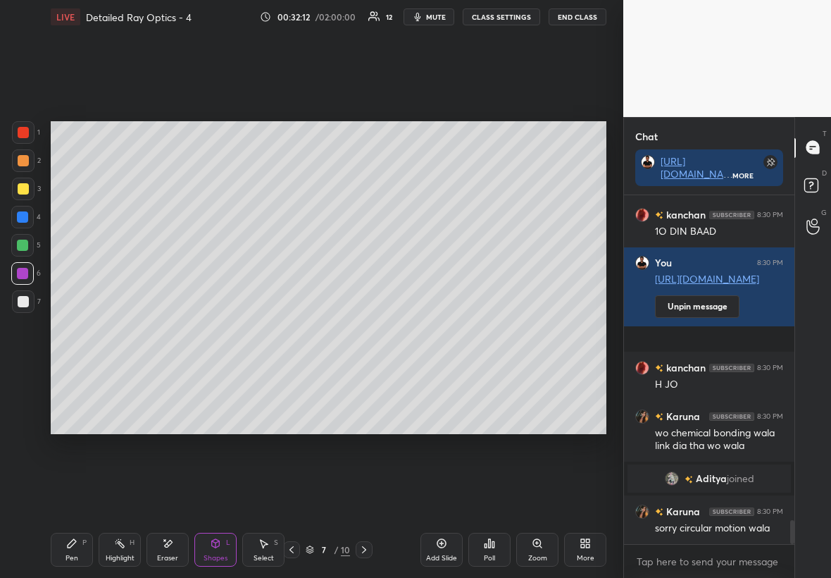
scroll to position [4744, 0]
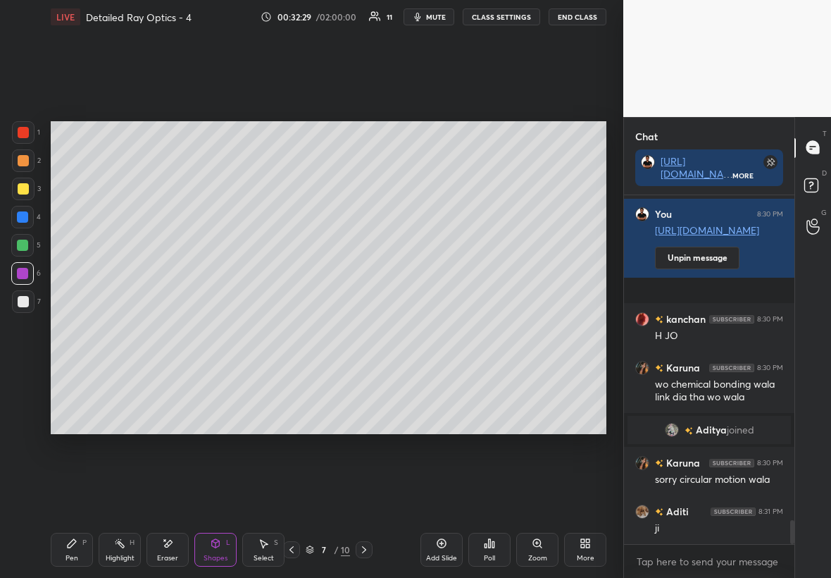
click at [438, 330] on div "Add Slide" at bounding box center [442, 550] width 42 height 34
click at [25, 190] on div at bounding box center [23, 188] width 11 height 11
click at [82, 330] on div "Pen P" at bounding box center [72, 550] width 42 height 34
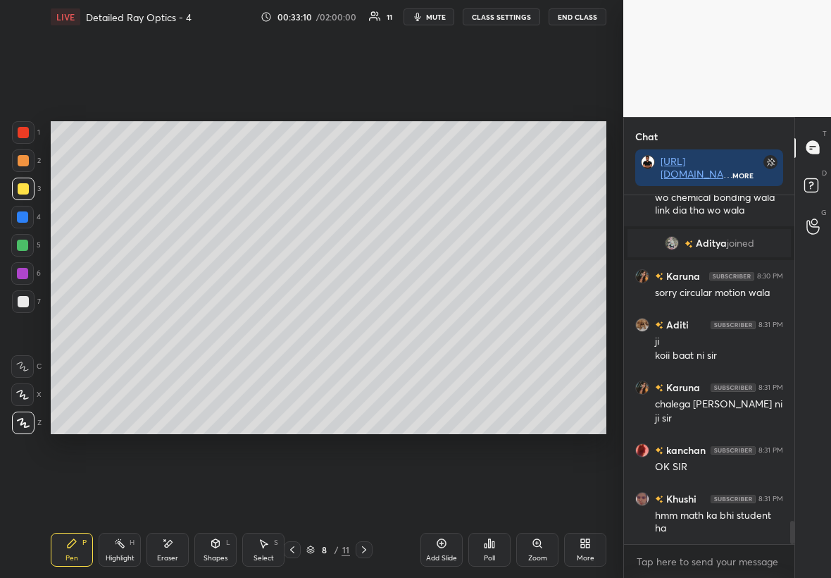
scroll to position [4979, 0]
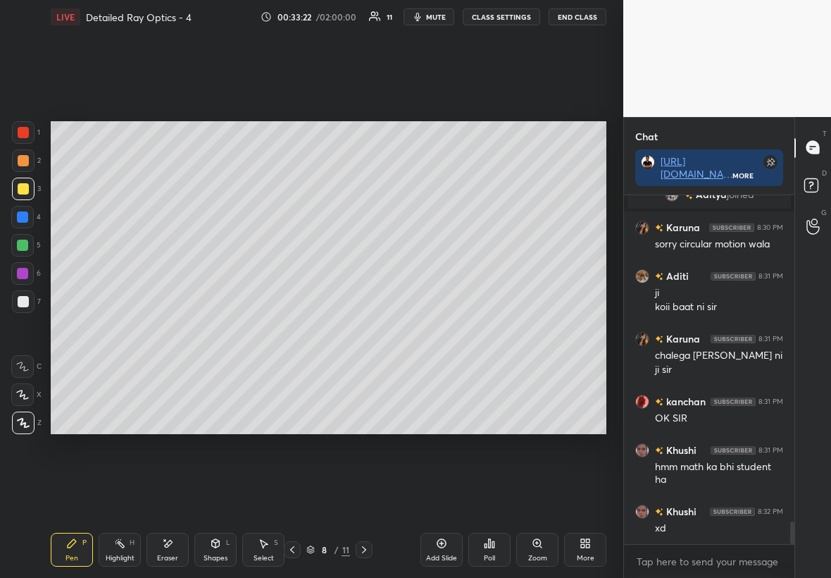
click at [28, 221] on div at bounding box center [22, 217] width 23 height 23
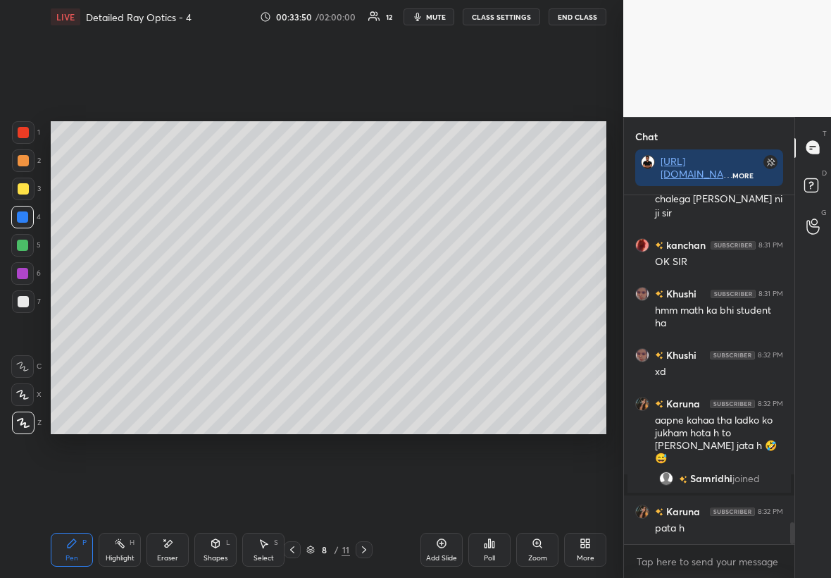
scroll to position [5274, 0]
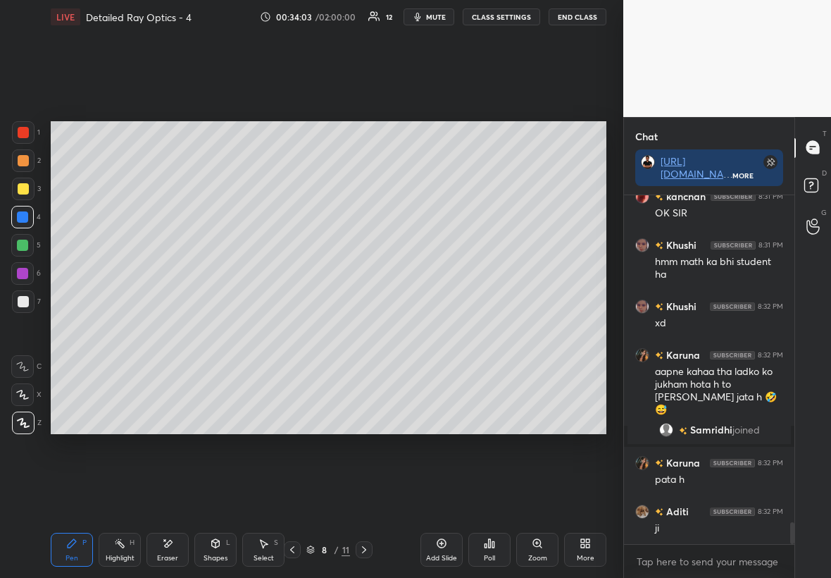
click at [29, 185] on div at bounding box center [23, 189] width 23 height 23
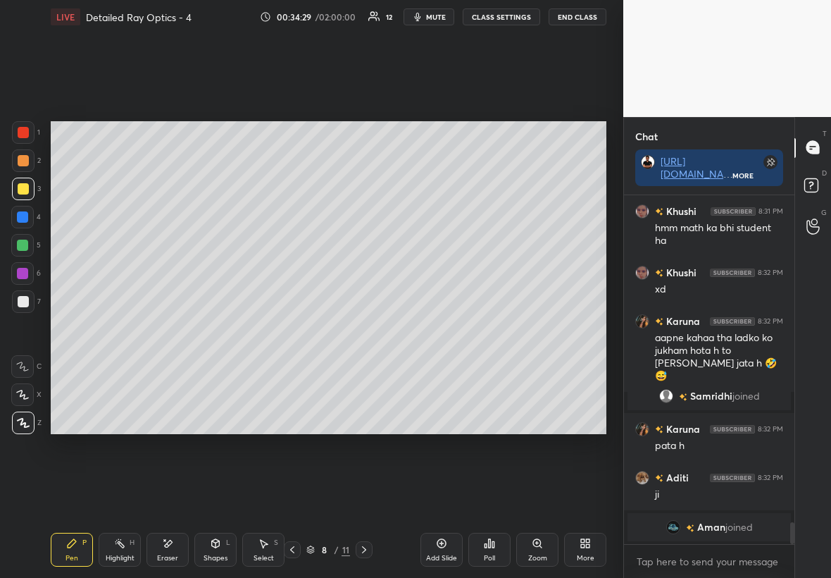
click at [20, 303] on div at bounding box center [23, 301] width 11 height 11
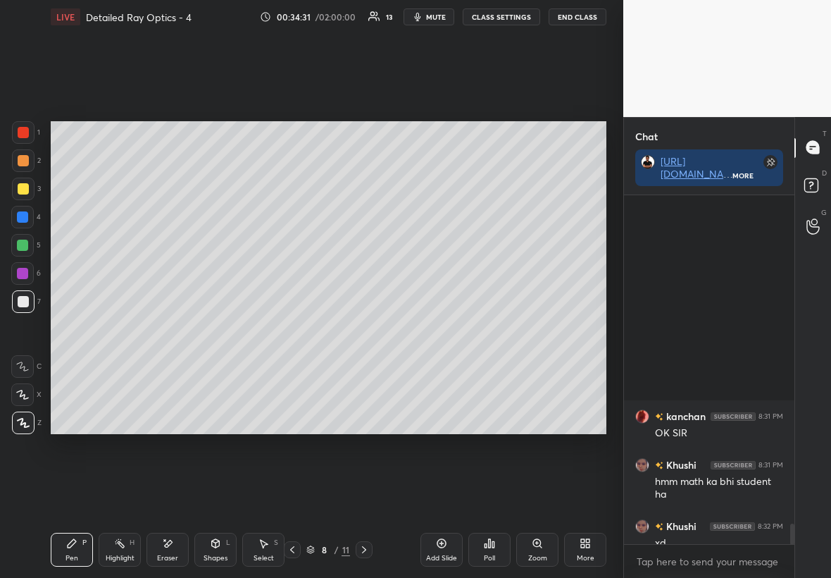
scroll to position [5610, 0]
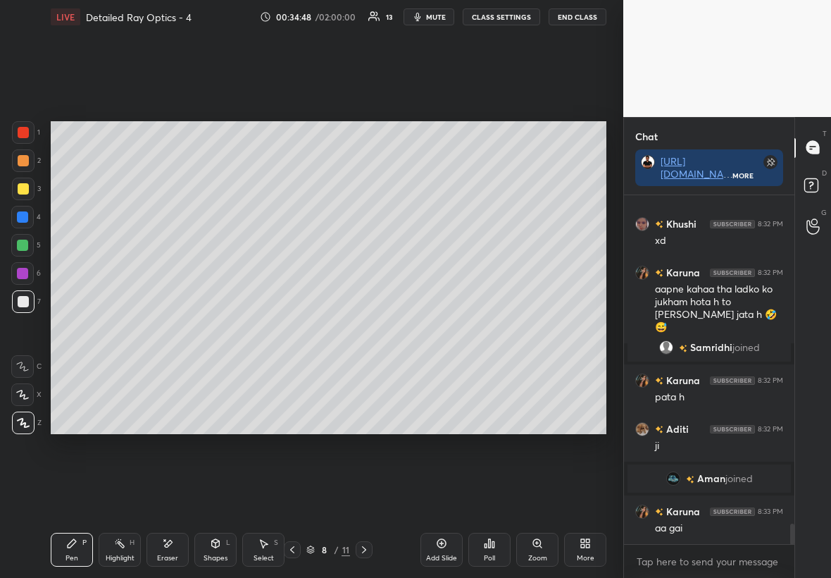
click at [165, 330] on div "Eraser" at bounding box center [167, 557] width 21 height 7
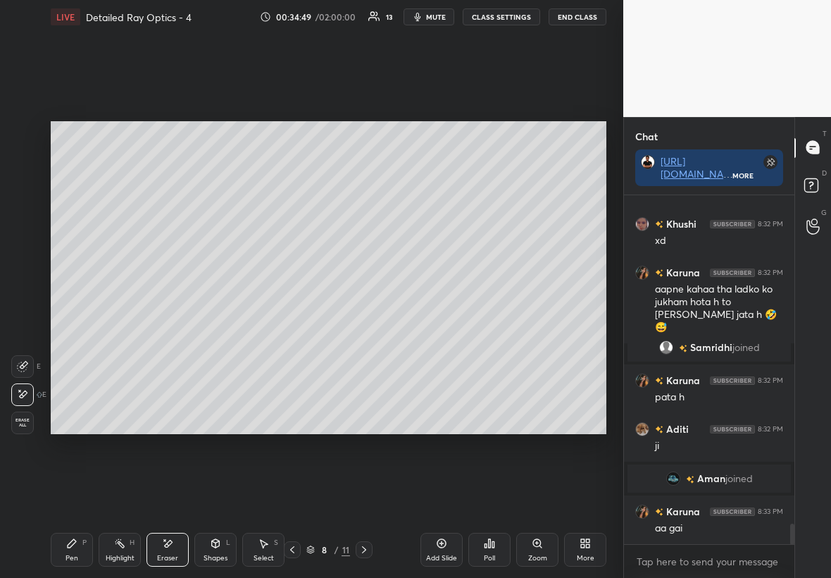
click at [225, 330] on div "Shapes L" at bounding box center [215, 550] width 42 height 34
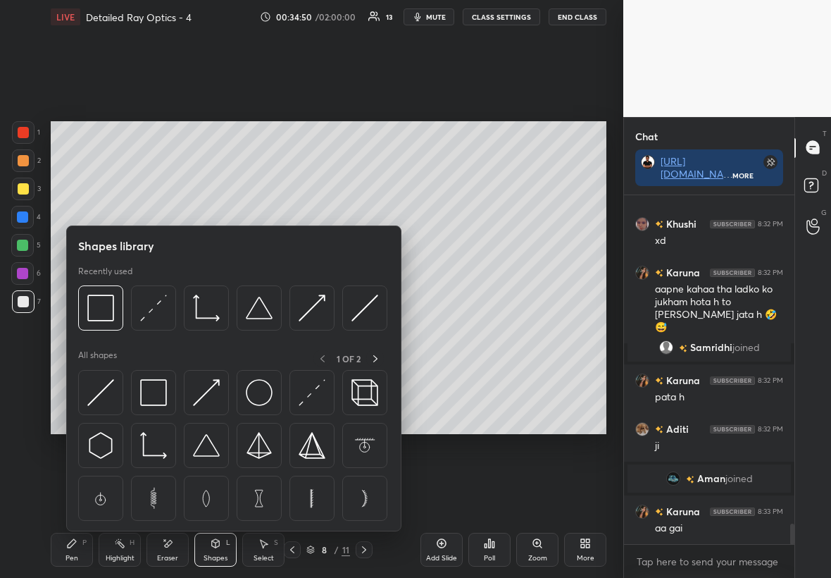
click at [25, 135] on div at bounding box center [23, 132] width 11 height 11
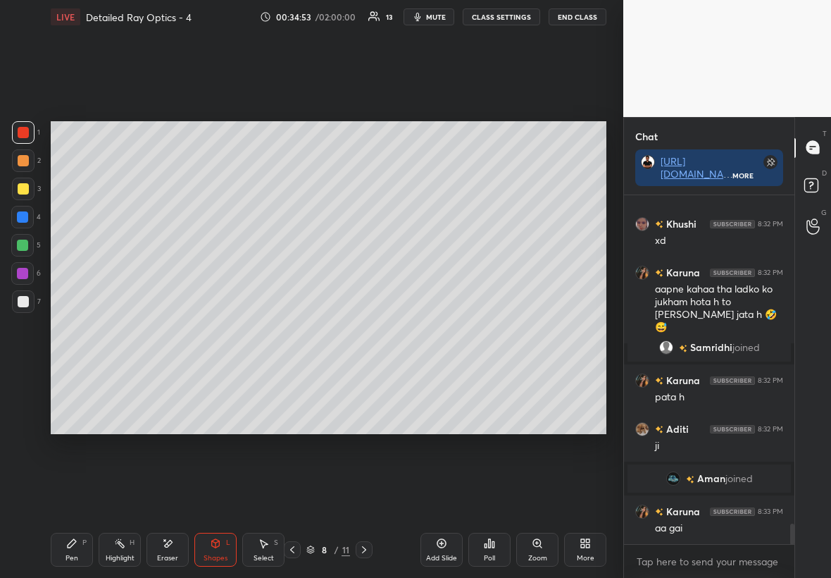
click at [64, 330] on div "Pen P" at bounding box center [72, 550] width 42 height 34
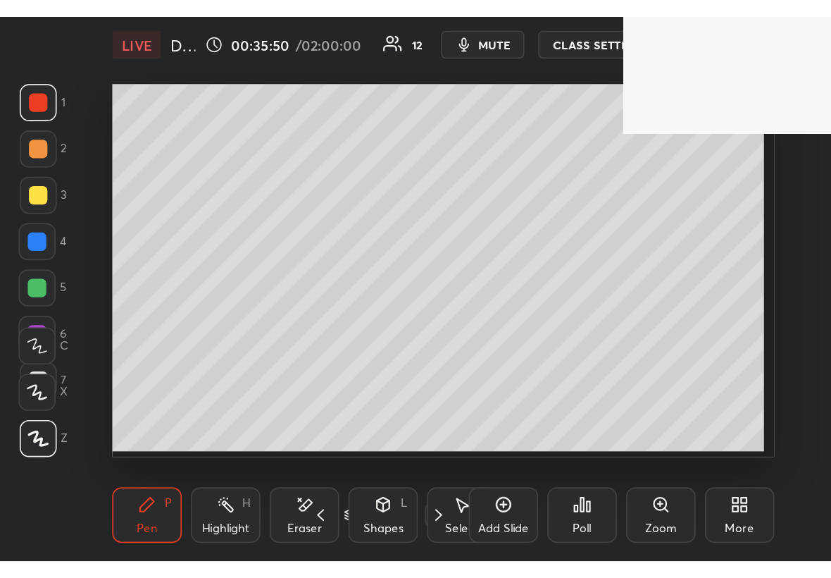
scroll to position [241, 449]
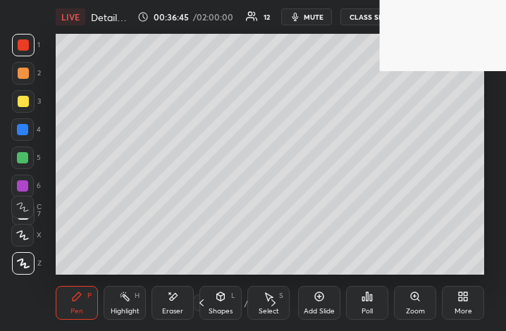
click at [461, 308] on div "More" at bounding box center [463, 311] width 18 height 7
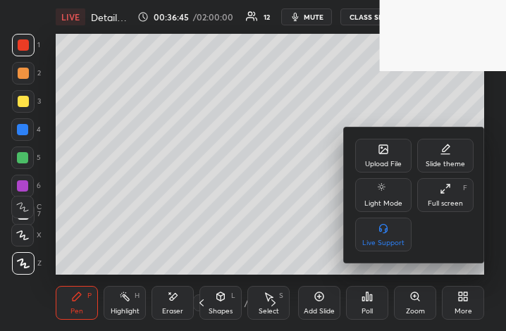
click at [461, 307] on div at bounding box center [253, 165] width 506 height 331
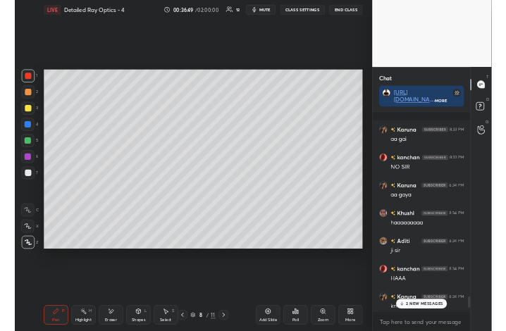
scroll to position [5863, 0]
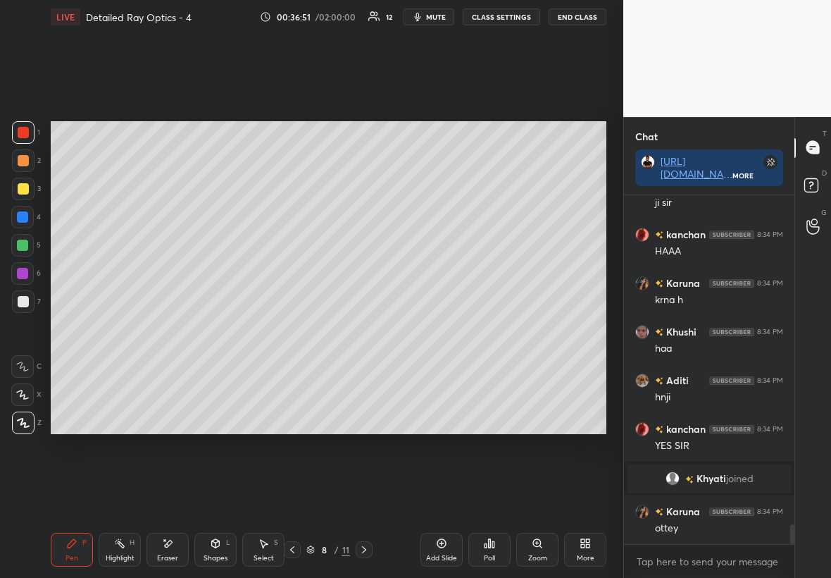
click at [505, 330] on div "More" at bounding box center [585, 550] width 42 height 34
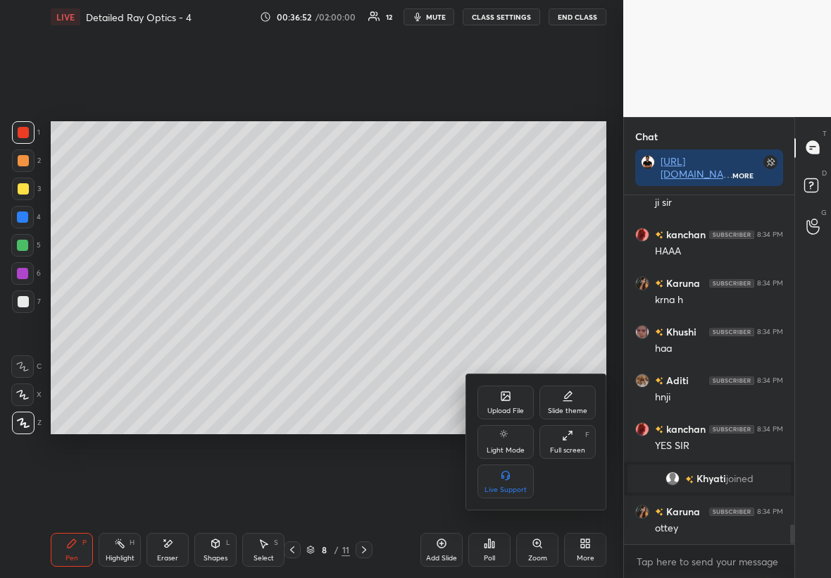
click at [505, 330] on div "Upload File" at bounding box center [505, 410] width 37 height 7
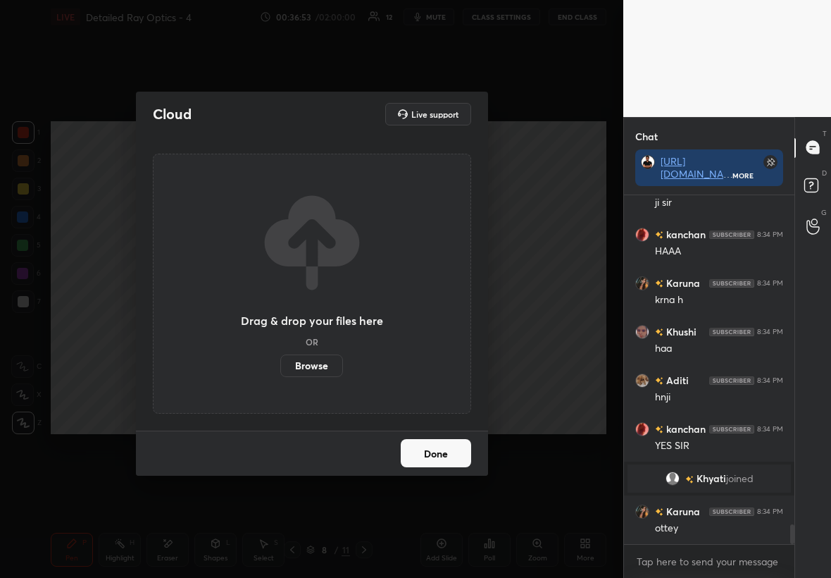
click at [326, 330] on label "Browse" at bounding box center [311, 365] width 63 height 23
click at [280, 330] on input "Browse" at bounding box center [280, 365] width 0 height 23
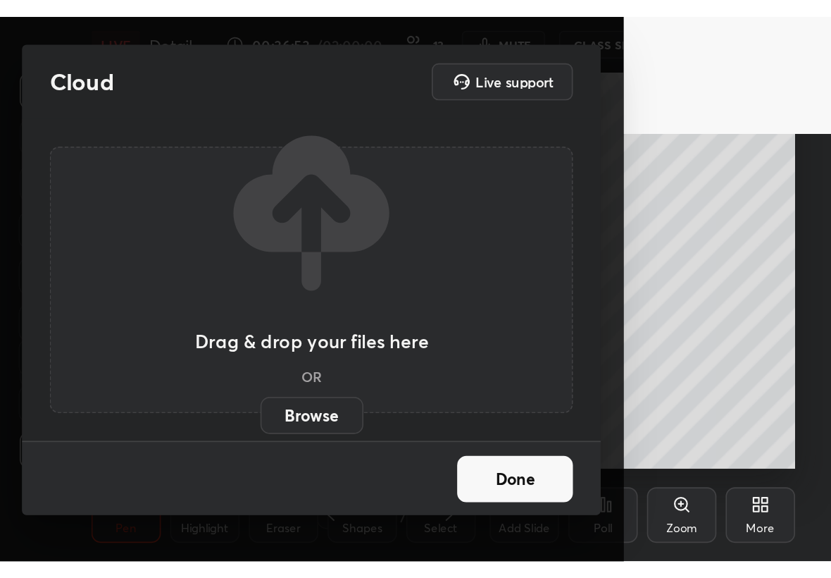
scroll to position [241, 449]
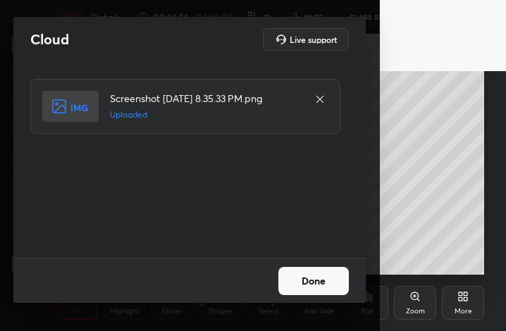
click at [335, 282] on button "Done" at bounding box center [313, 281] width 70 height 28
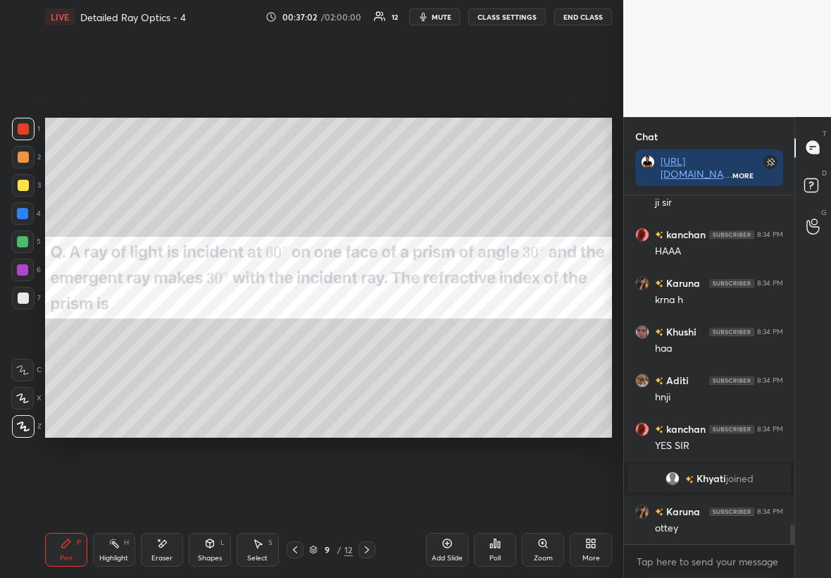
scroll to position [69959, 69879]
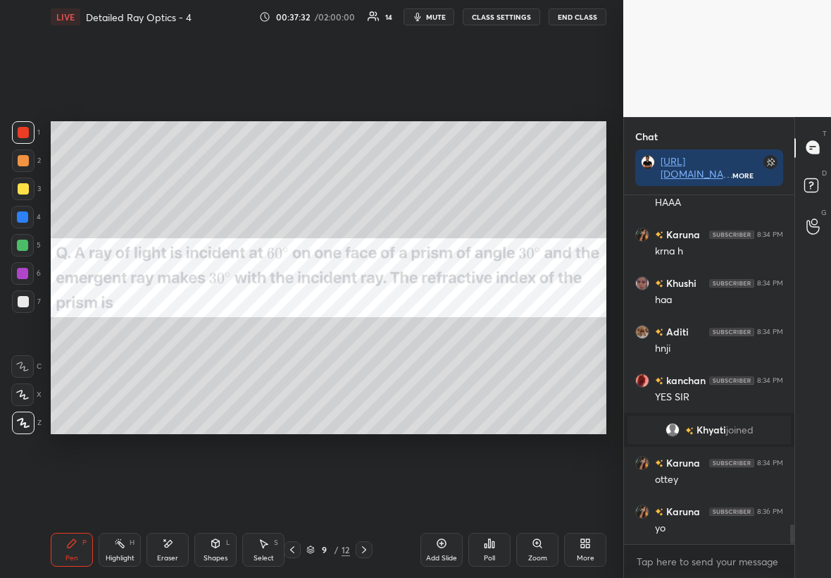
click at [201, 330] on div "Shapes L" at bounding box center [215, 550] width 42 height 34
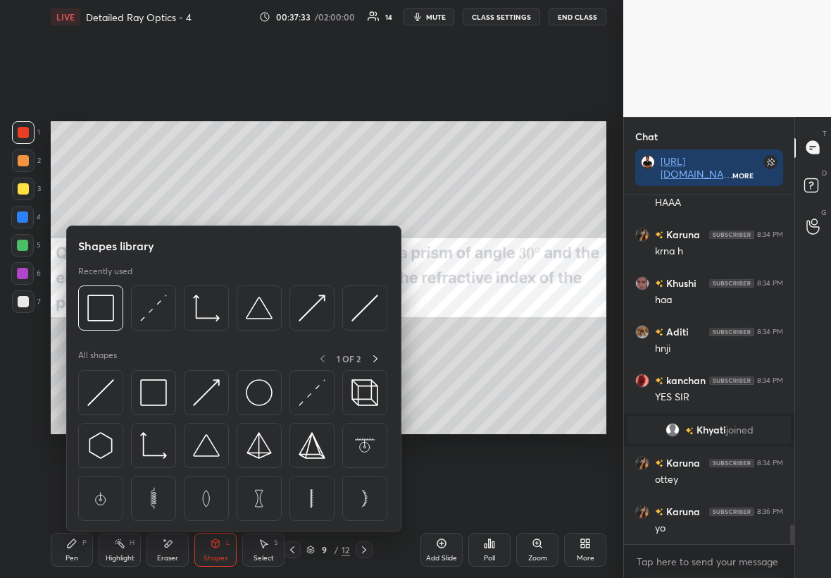
click at [206, 330] on img at bounding box center [206, 445] width 27 height 27
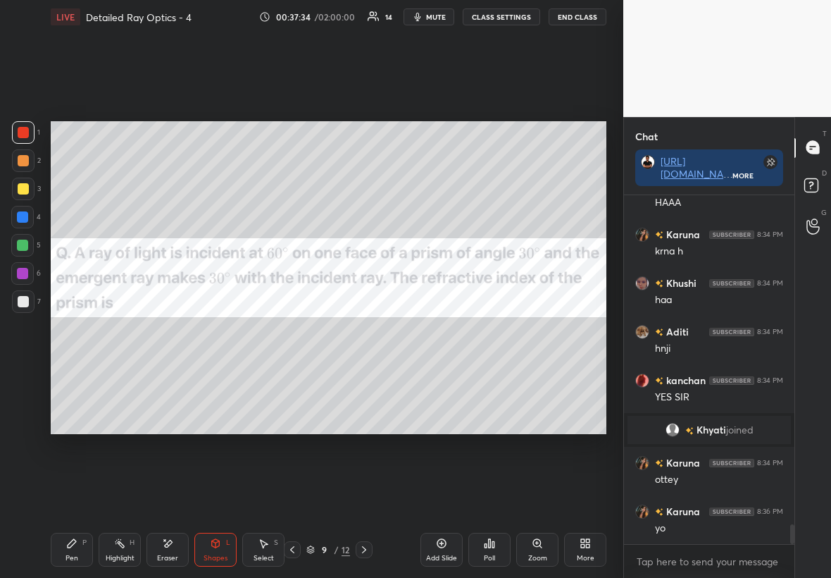
click at [22, 127] on div at bounding box center [23, 132] width 11 height 11
click at [80, 330] on div "Pen P" at bounding box center [72, 550] width 42 height 34
click at [20, 303] on div at bounding box center [23, 301] width 11 height 11
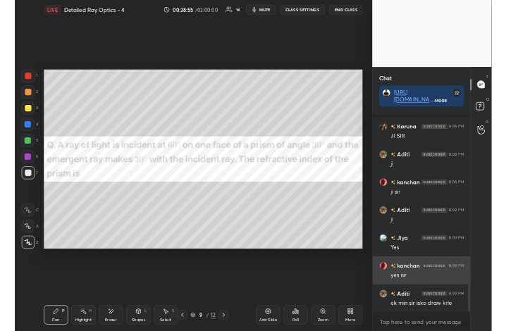
scroll to position [1396, 0]
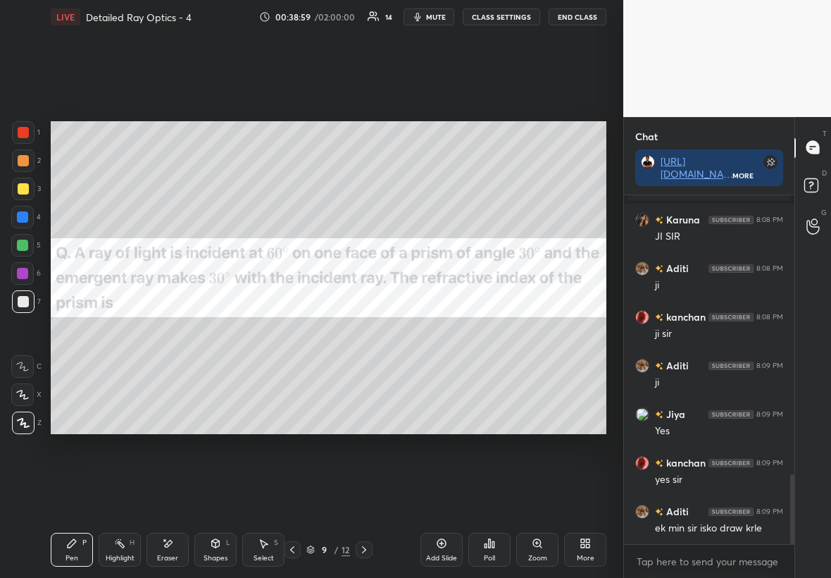
click at [505, 330] on div "More" at bounding box center [585, 550] width 42 height 34
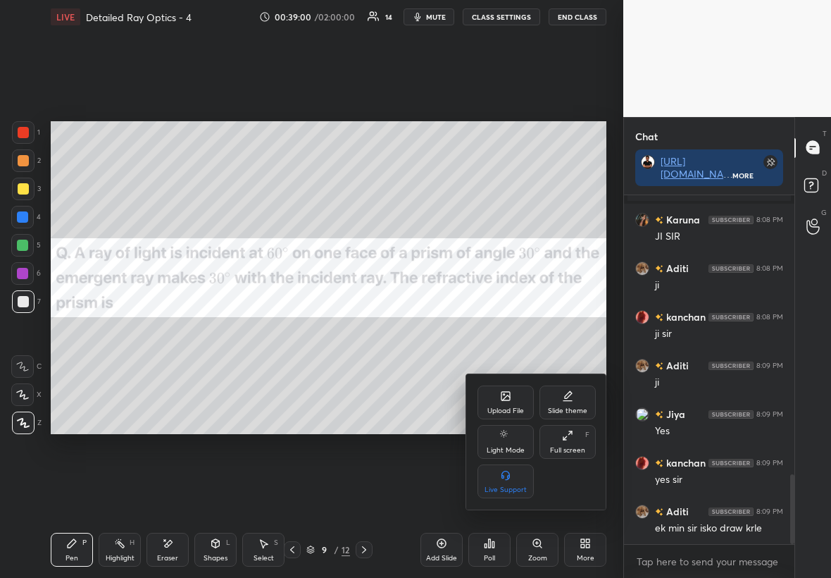
click at [503, 330] on icon at bounding box center [505, 395] width 11 height 11
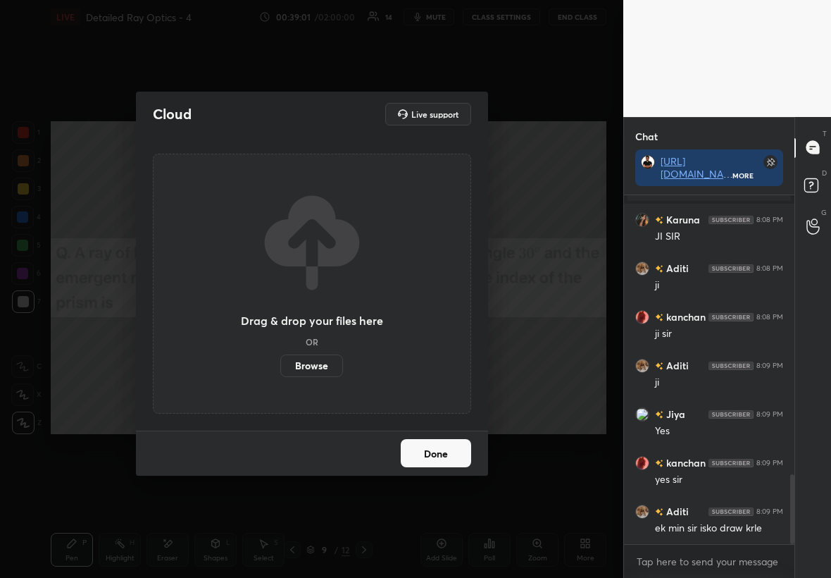
click at [325, 330] on label "Browse" at bounding box center [311, 365] width 63 height 23
click at [280, 330] on input "Browse" at bounding box center [280, 365] width 0 height 23
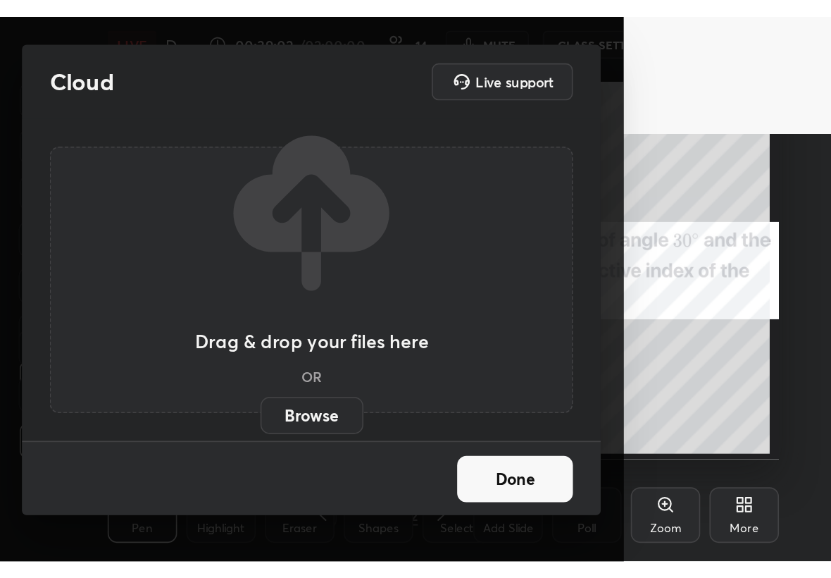
scroll to position [241, 449]
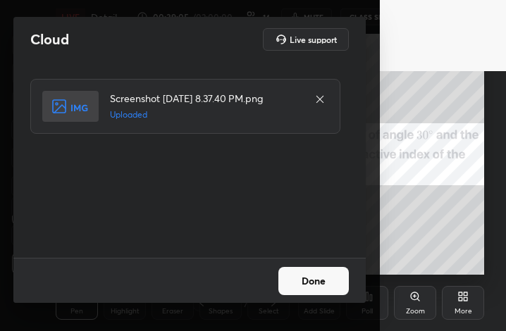
click at [301, 282] on button "Done" at bounding box center [313, 281] width 70 height 28
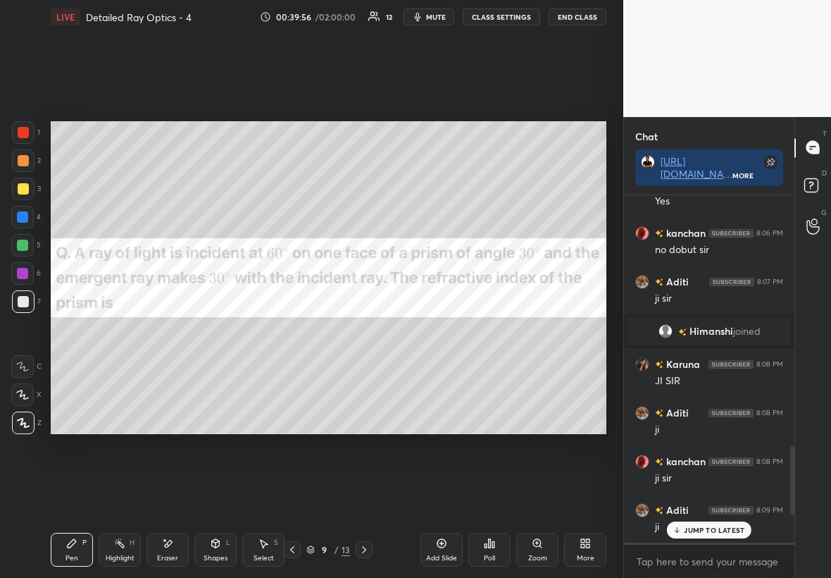
scroll to position [1396, 0]
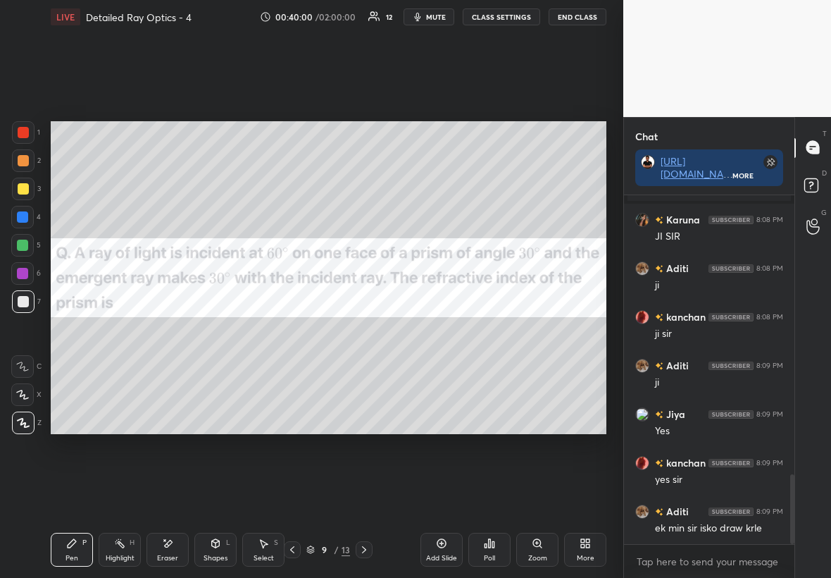
click at [23, 189] on div at bounding box center [23, 188] width 11 height 11
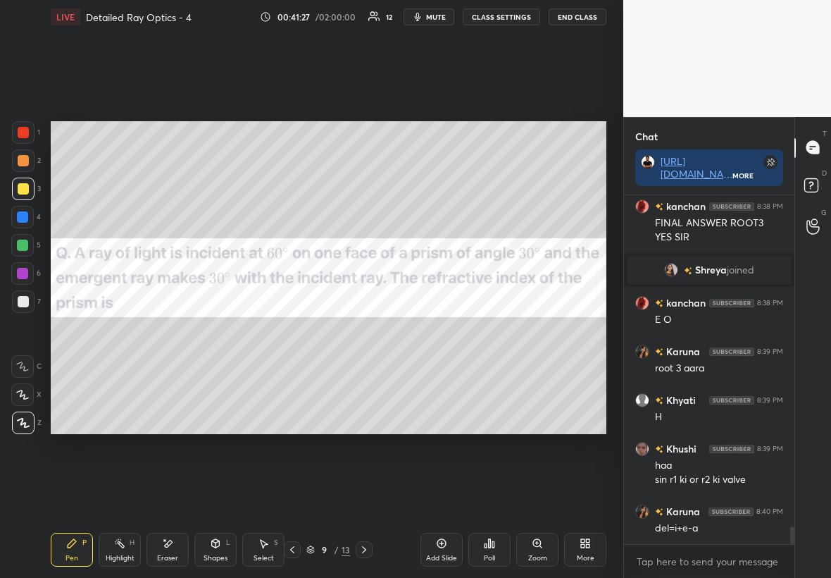
scroll to position [6688, 0]
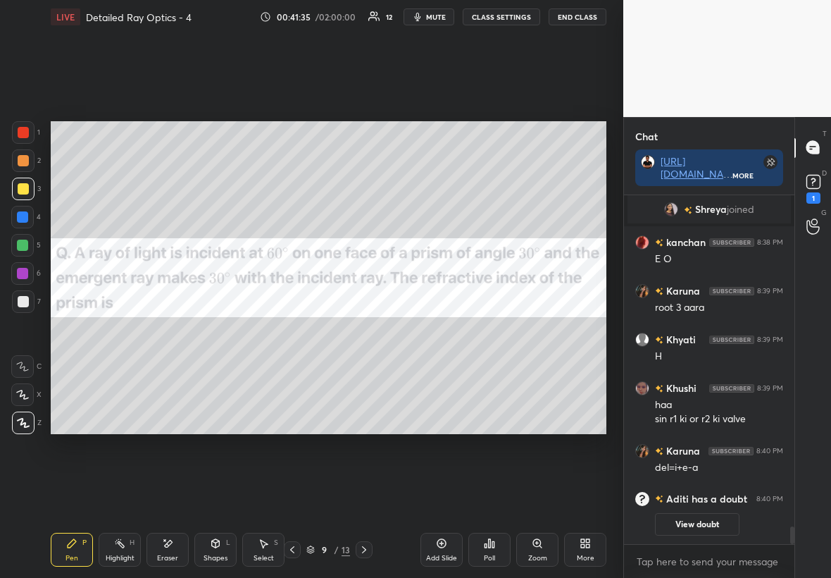
click at [505, 183] on icon at bounding box center [813, 181] width 21 height 21
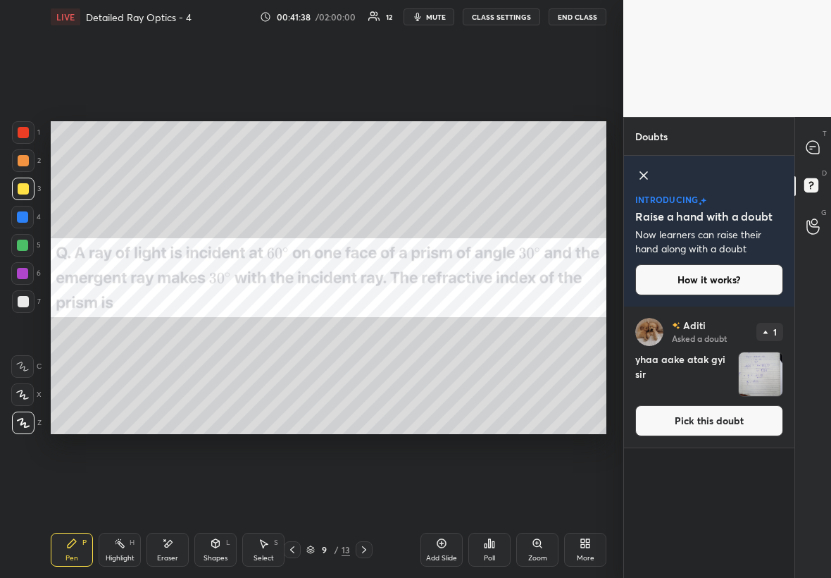
click at [505, 330] on img "grid" at bounding box center [761, 374] width 44 height 44
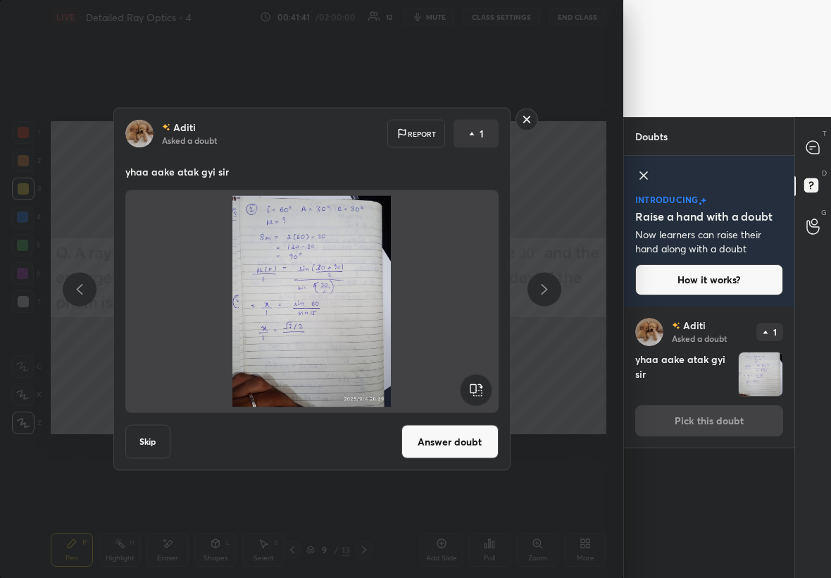
click at [505, 117] on rect at bounding box center [527, 119] width 22 height 22
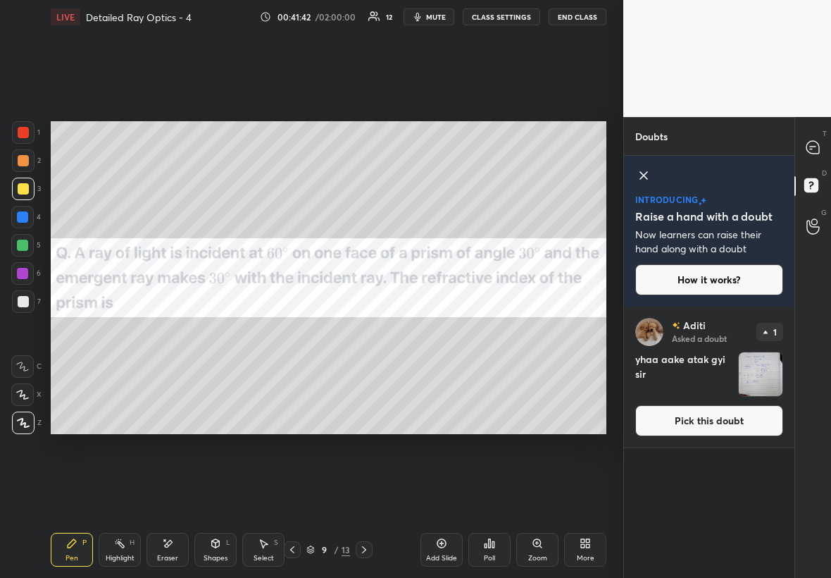
click at [505, 150] on div at bounding box center [814, 147] width 28 height 25
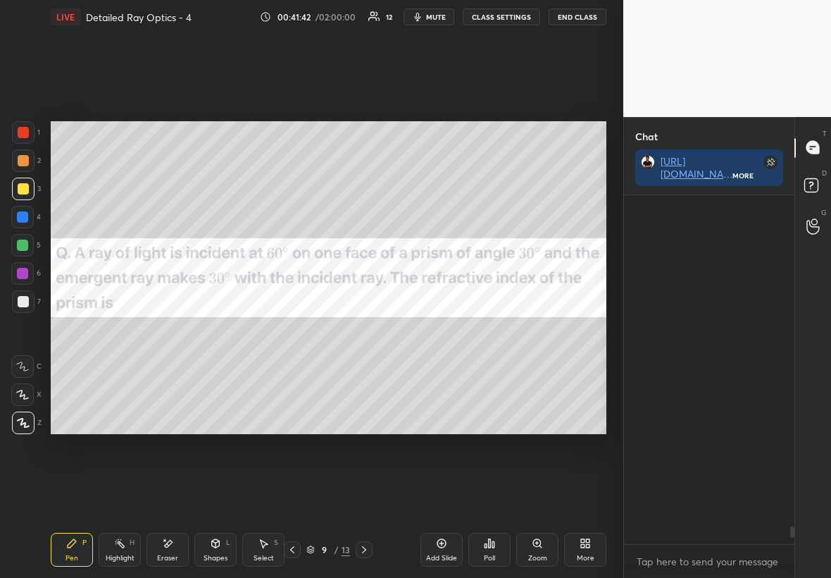
scroll to position [344, 166]
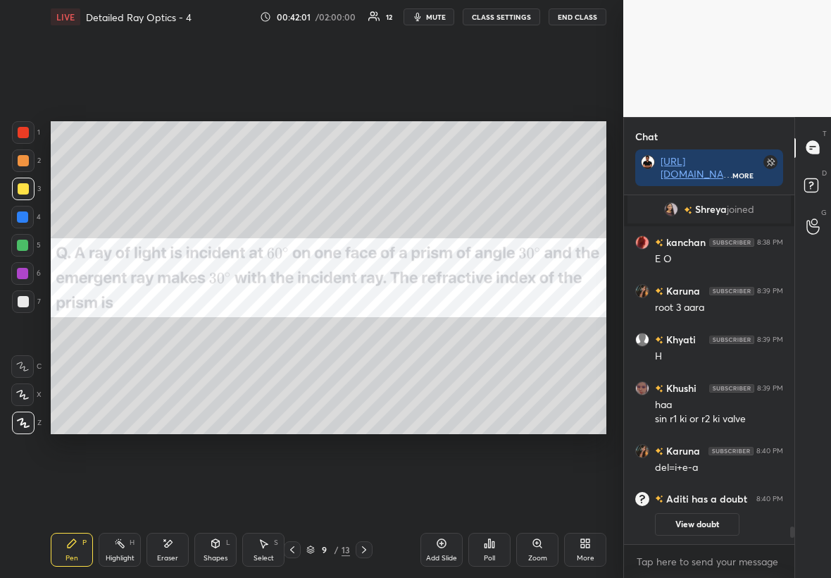
click at [19, 187] on div at bounding box center [23, 188] width 11 height 11
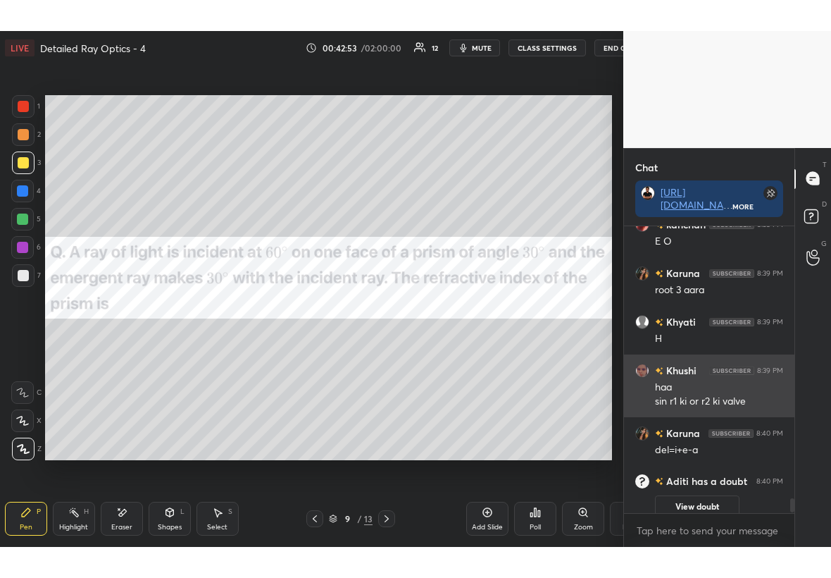
scroll to position [227, 166]
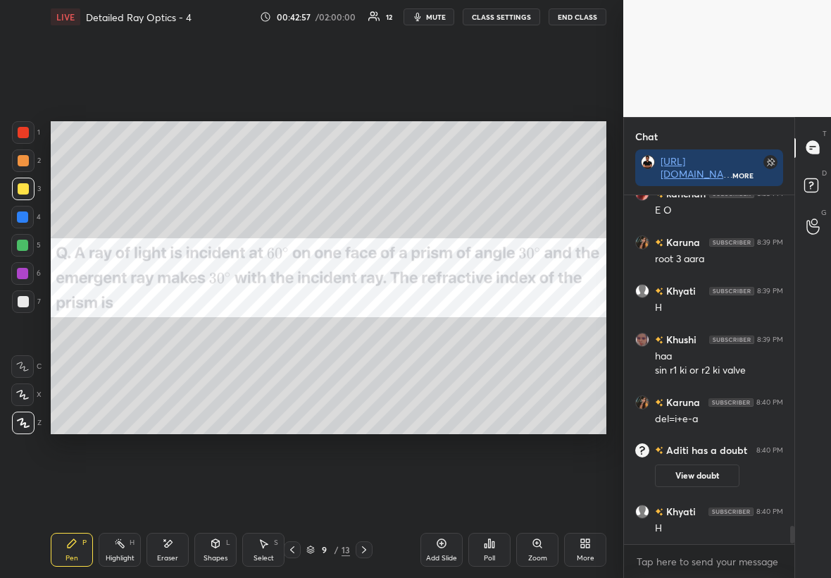
click at [495, 330] on div "Poll" at bounding box center [489, 550] width 42 height 34
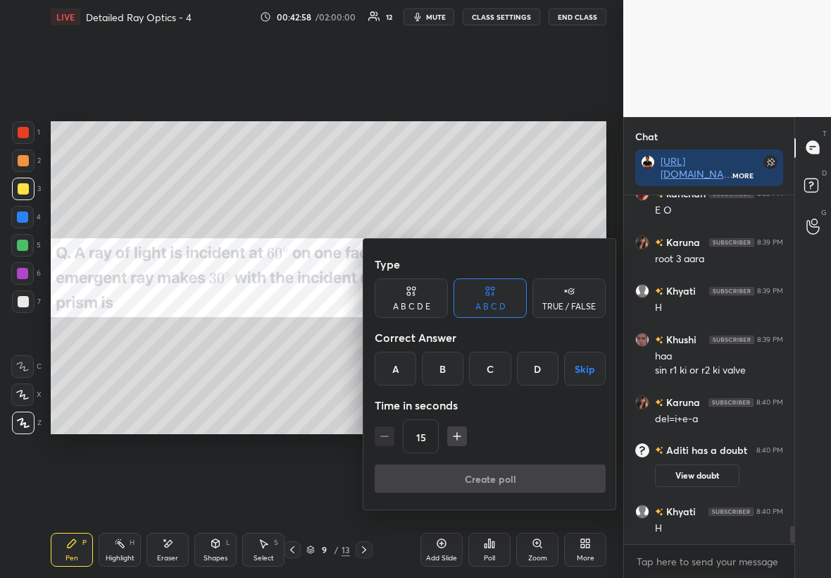
click at [505, 330] on div at bounding box center [415, 289] width 831 height 578
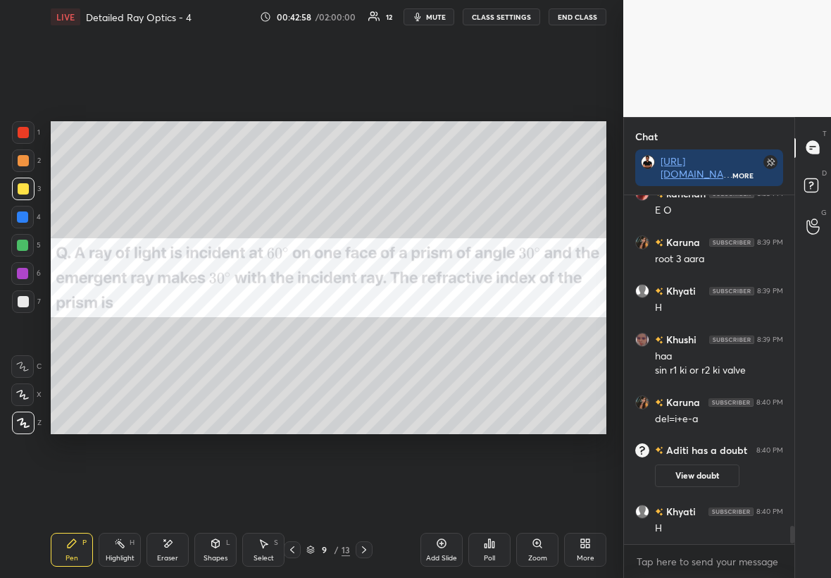
click at [505, 330] on div "Type A B C D E A B C D TRUE / FALSE Correct Answer A B C D Skip Time in seconds…" at bounding box center [415, 289] width 831 height 578
click at [505, 330] on div "Zoom" at bounding box center [537, 550] width 42 height 34
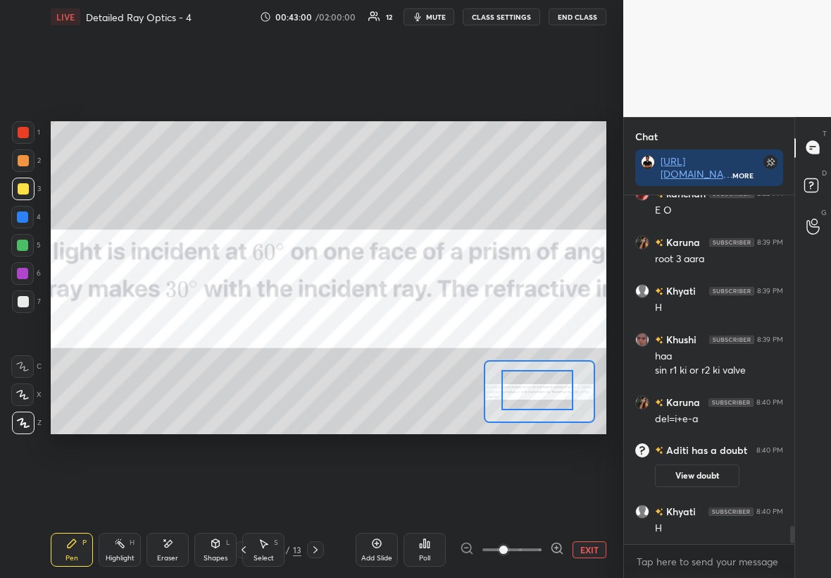
drag, startPoint x: 549, startPoint y: 392, endPoint x: 549, endPoint y: 383, distance: 9.9
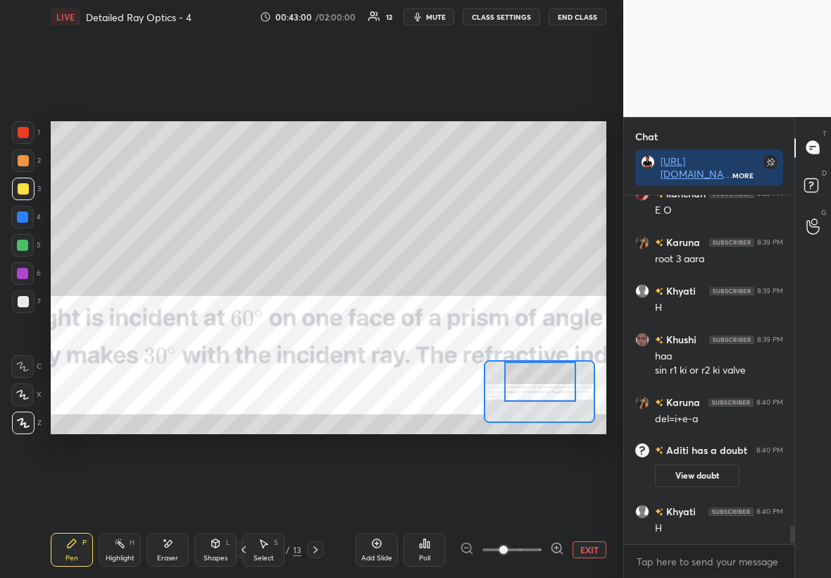
drag, startPoint x: 547, startPoint y: 394, endPoint x: 552, endPoint y: 378, distance: 16.5
click at [505, 330] on div at bounding box center [540, 381] width 73 height 40
click at [505, 330] on div at bounding box center [541, 381] width 73 height 40
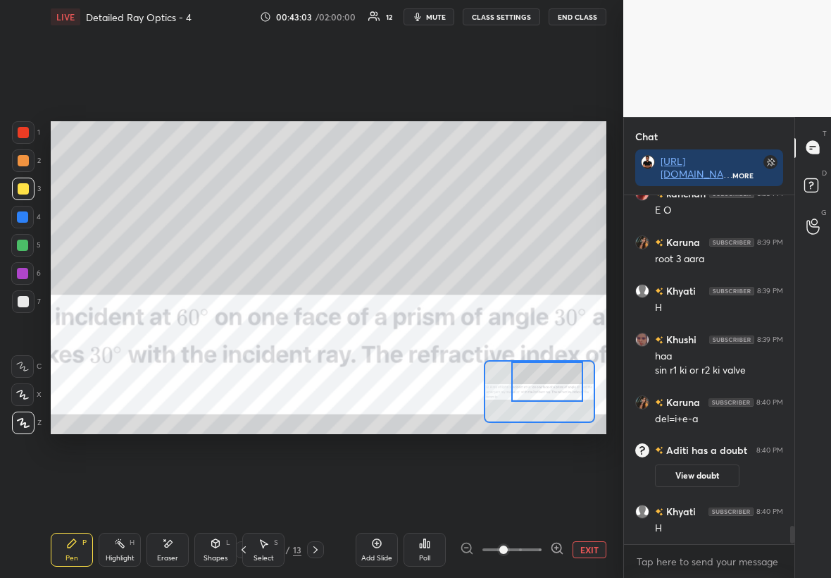
click at [27, 309] on div "7" at bounding box center [26, 304] width 29 height 28
click at [27, 215] on div at bounding box center [22, 217] width 23 height 23
click at [204, 330] on div "Setting up your live class Poll for secs No correct answer Start poll" at bounding box center [328, 277] width 567 height 487
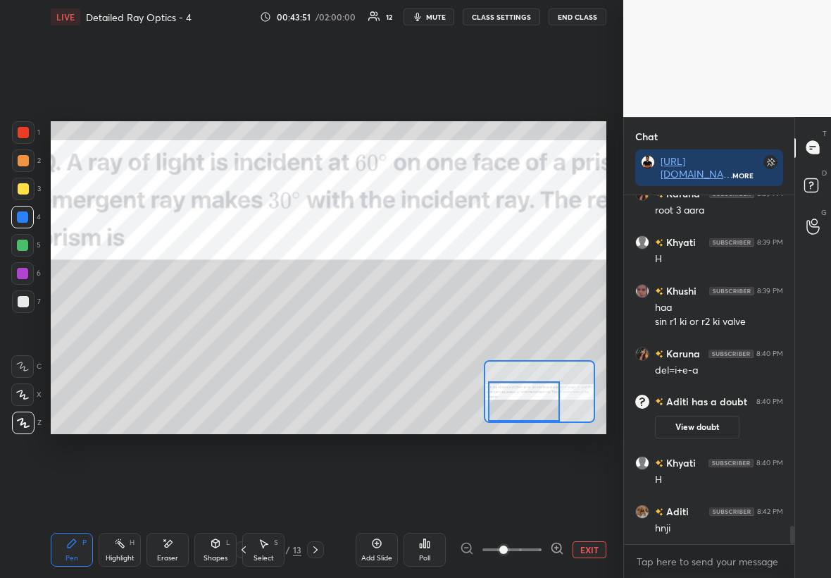
drag, startPoint x: 540, startPoint y: 391, endPoint x: 520, endPoint y: 409, distance: 27.4
click at [505, 330] on div at bounding box center [524, 401] width 73 height 40
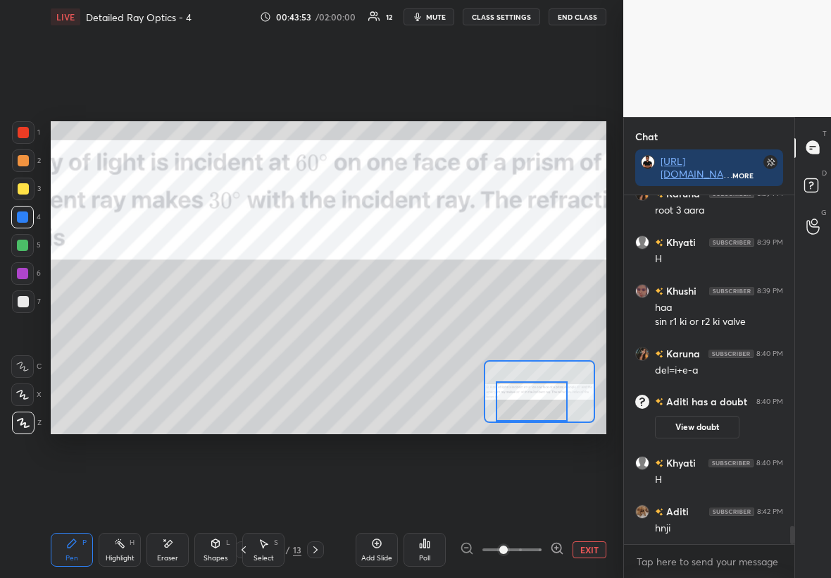
drag, startPoint x: 533, startPoint y: 391, endPoint x: 540, endPoint y: 392, distance: 7.1
click at [505, 330] on div at bounding box center [532, 401] width 73 height 40
drag, startPoint x: 544, startPoint y: 393, endPoint x: 552, endPoint y: 394, distance: 8.6
click at [505, 330] on div at bounding box center [533, 401] width 73 height 40
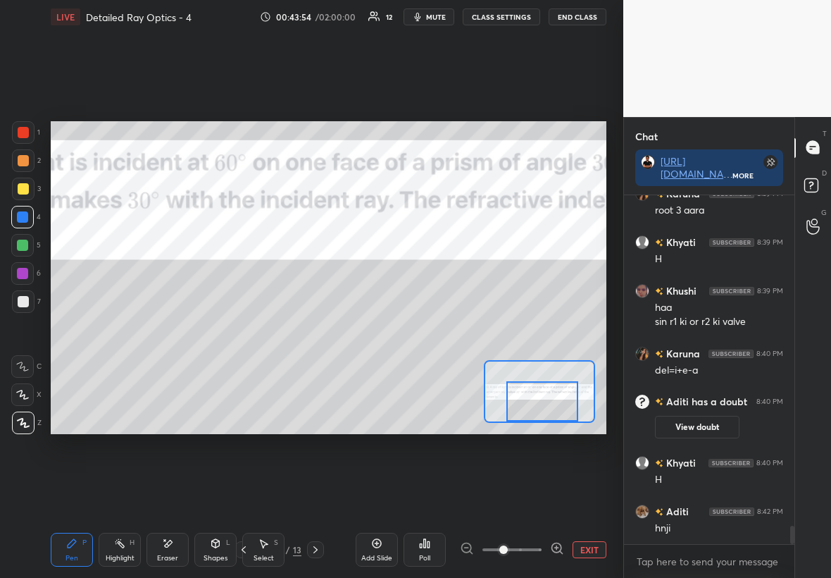
click at [505, 330] on div at bounding box center [543, 401] width 73 height 40
drag, startPoint x: 541, startPoint y: 399, endPoint x: 534, endPoint y: 402, distance: 7.4
click at [505, 330] on div at bounding box center [528, 401] width 73 height 40
click at [499, 330] on span at bounding box center [503, 549] width 8 height 8
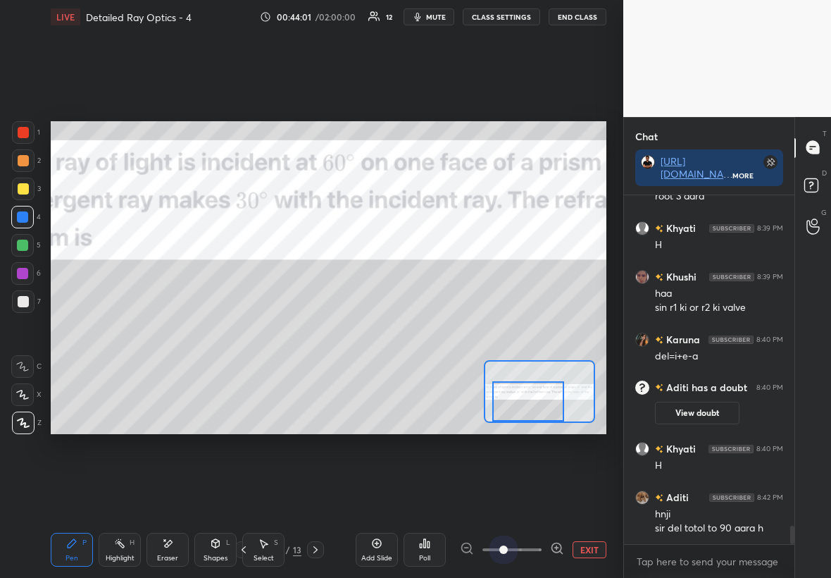
drag, startPoint x: 497, startPoint y: 549, endPoint x: 488, endPoint y: 548, distance: 9.3
click at [481, 330] on div at bounding box center [512, 549] width 104 height 17
drag, startPoint x: 487, startPoint y: 551, endPoint x: 478, endPoint y: 549, distance: 10.0
click at [479, 330] on div at bounding box center [512, 549] width 104 height 17
click at [505, 330] on button "EXIT" at bounding box center [590, 549] width 34 height 17
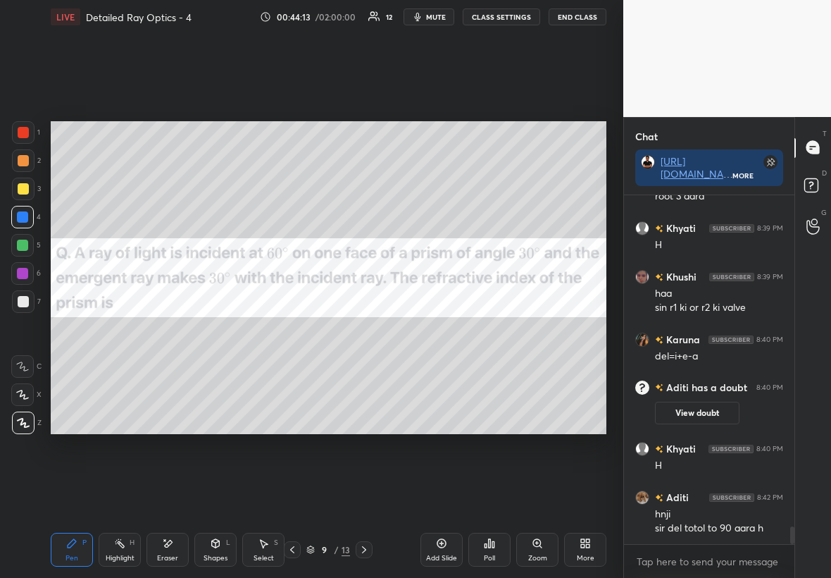
scroll to position [6425, 0]
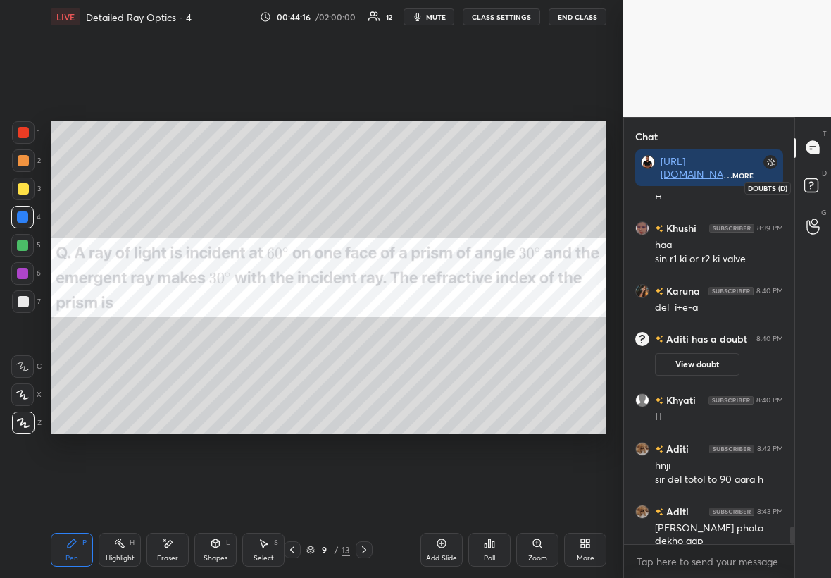
click at [505, 179] on icon at bounding box center [813, 187] width 25 height 25
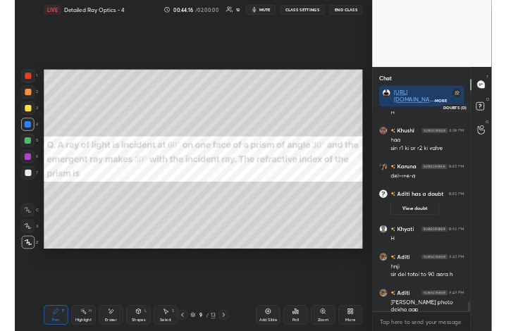
scroll to position [266, 166]
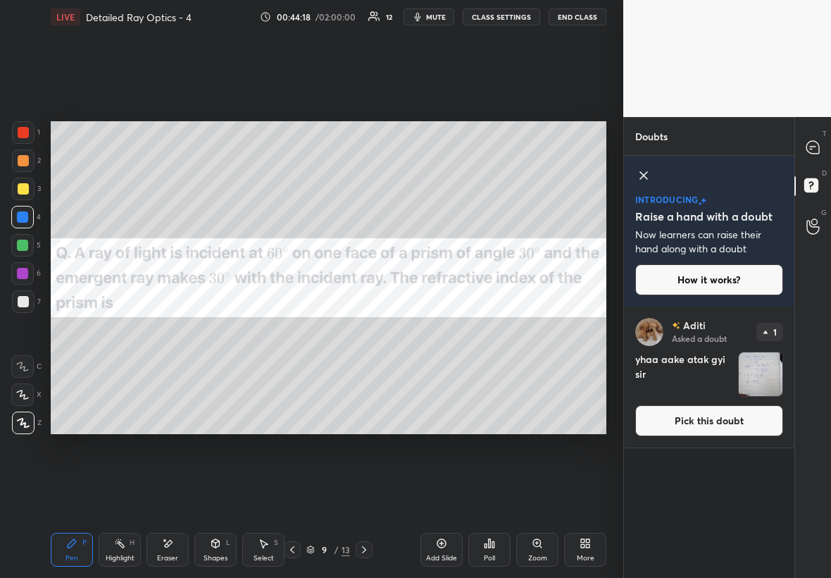
click at [505, 330] on img "grid" at bounding box center [761, 374] width 44 height 44
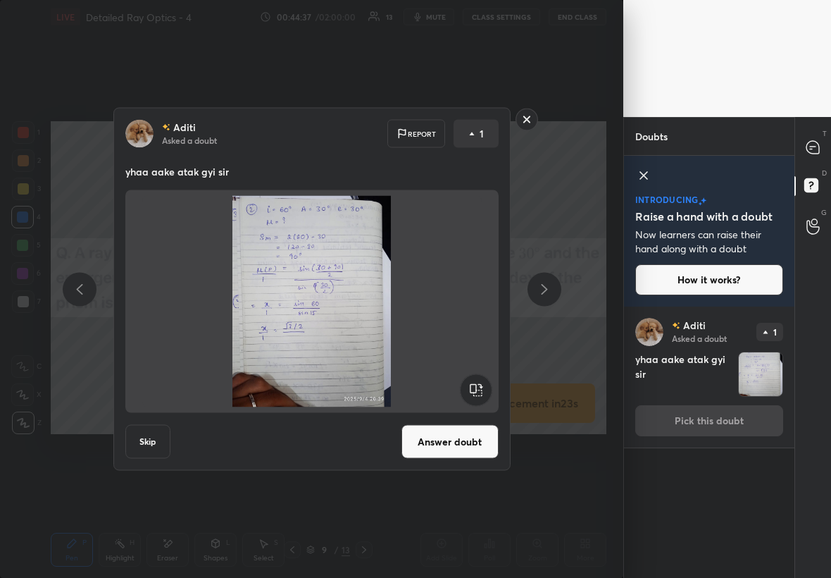
click at [505, 125] on rect at bounding box center [527, 119] width 22 height 22
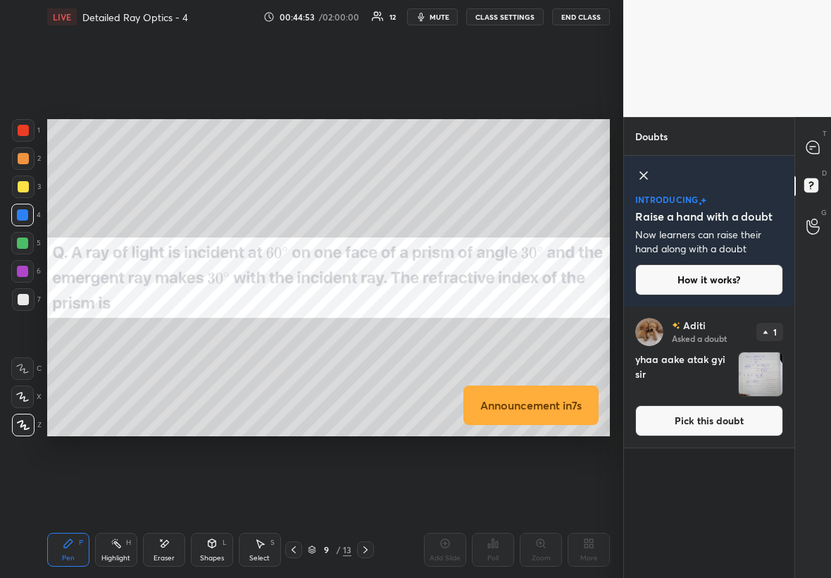
scroll to position [69959, 69879]
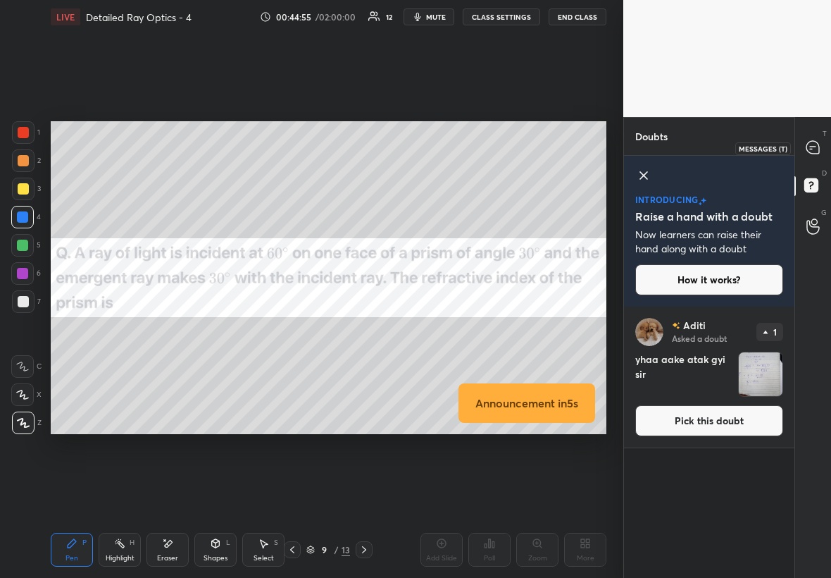
click at [505, 159] on div at bounding box center [814, 147] width 28 height 25
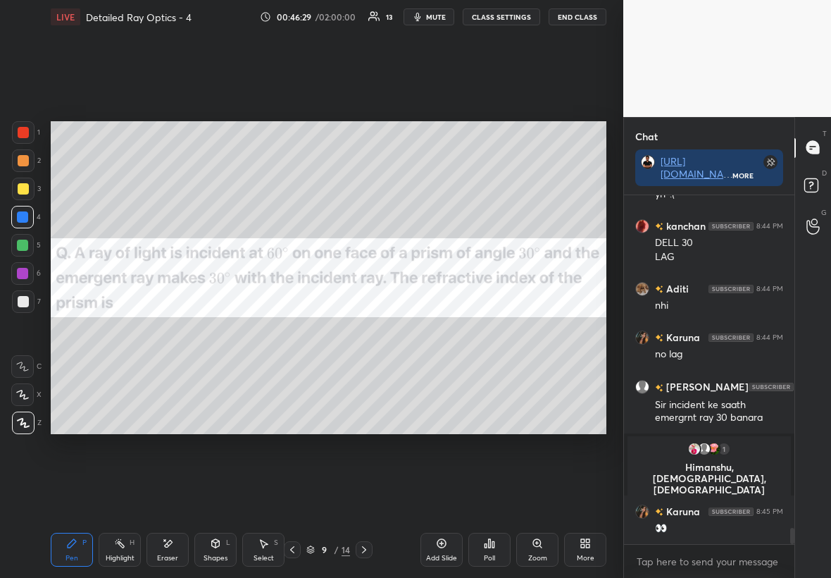
scroll to position [7108, 0]
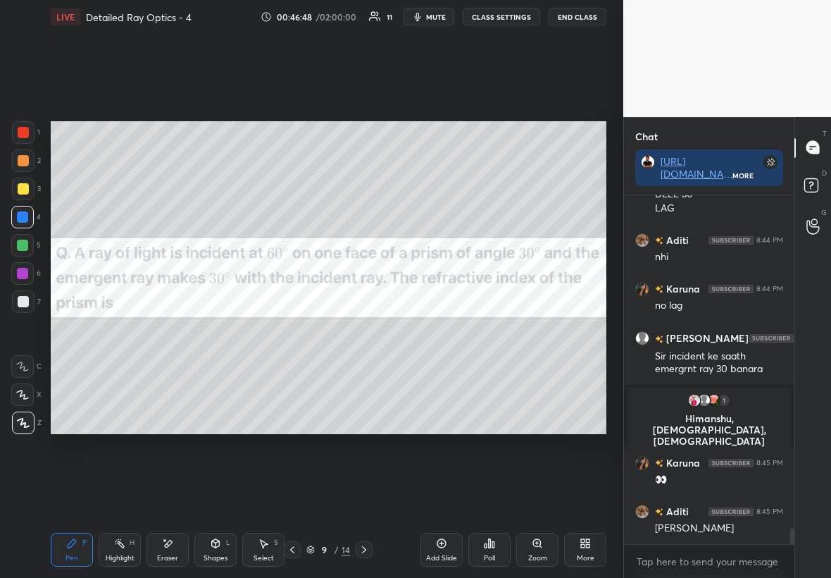
click at [165, 330] on div "Eraser" at bounding box center [168, 550] width 42 height 34
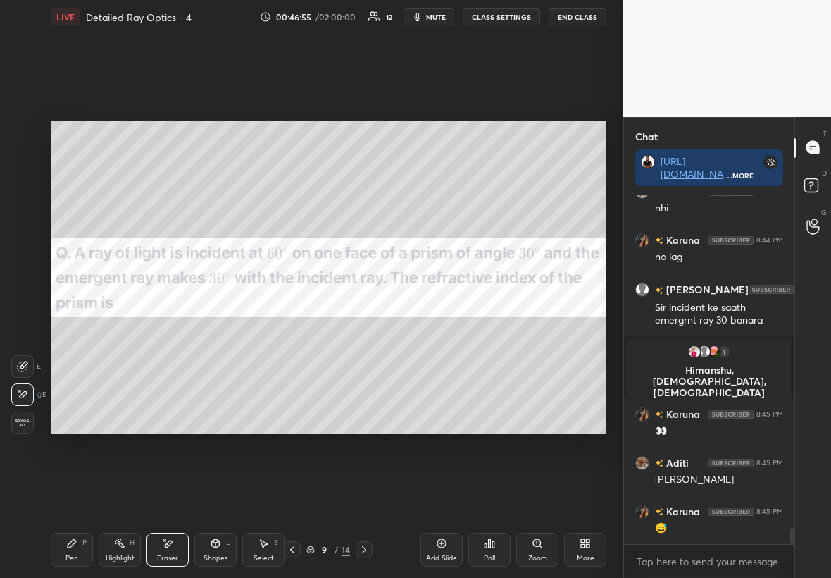
click at [76, 330] on div "Pen P" at bounding box center [72, 550] width 42 height 34
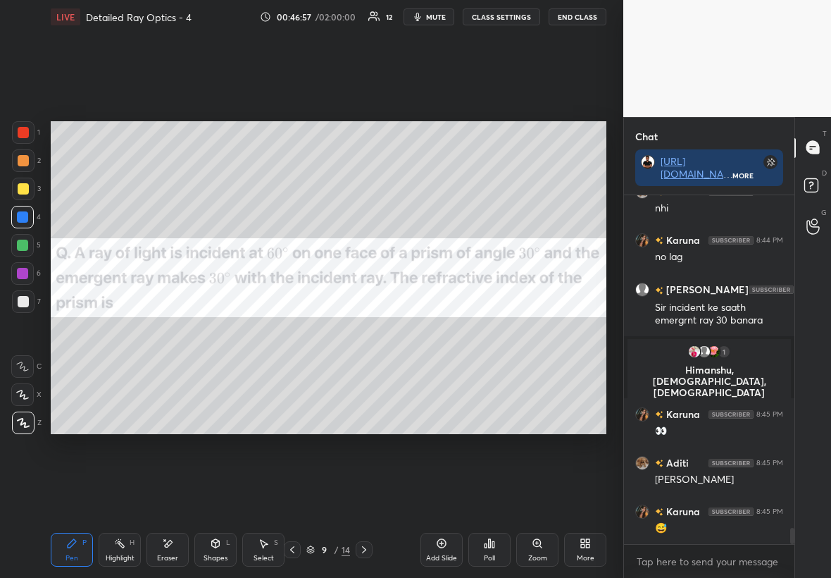
click at [18, 137] on div at bounding box center [23, 132] width 23 height 23
click at [505, 330] on icon at bounding box center [537, 543] width 11 height 11
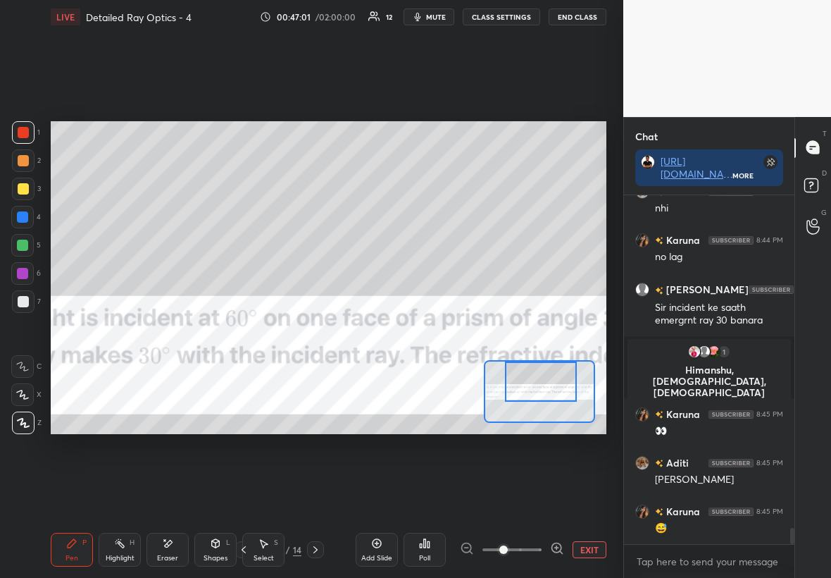
drag, startPoint x: 536, startPoint y: 381, endPoint x: 547, endPoint y: 364, distance: 20.5
click at [505, 330] on div at bounding box center [541, 381] width 73 height 40
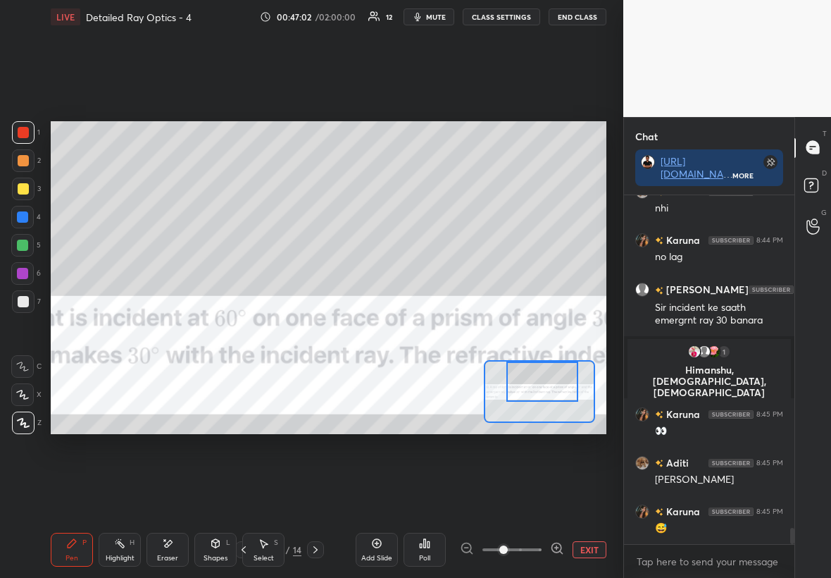
drag, startPoint x: 19, startPoint y: 132, endPoint x: 25, endPoint y: 137, distance: 8.0
click at [23, 135] on div at bounding box center [23, 132] width 11 height 11
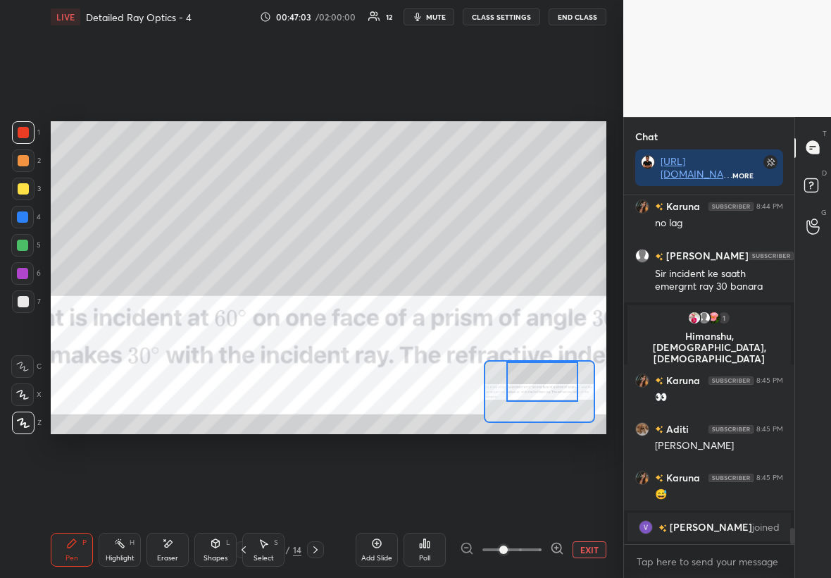
click at [165, 330] on div "Eraser" at bounding box center [167, 557] width 21 height 7
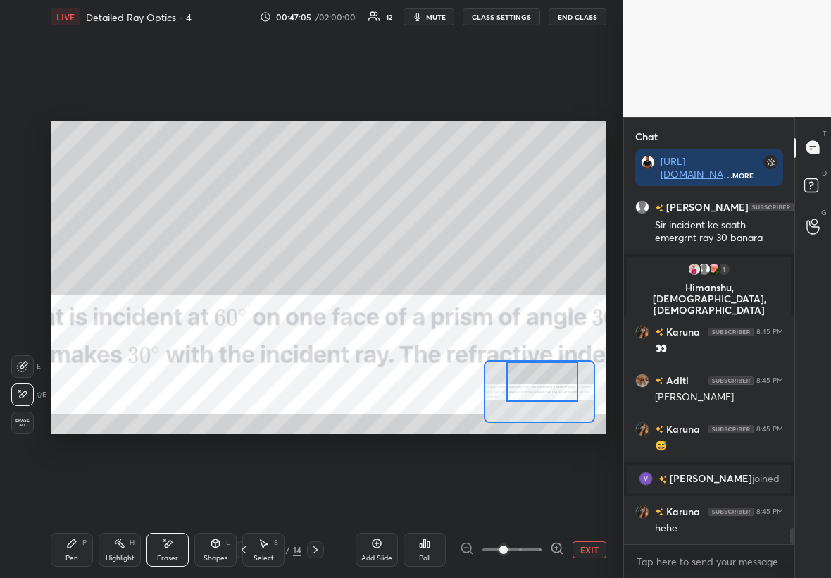
click at [73, 330] on div "Pen P" at bounding box center [72, 550] width 42 height 34
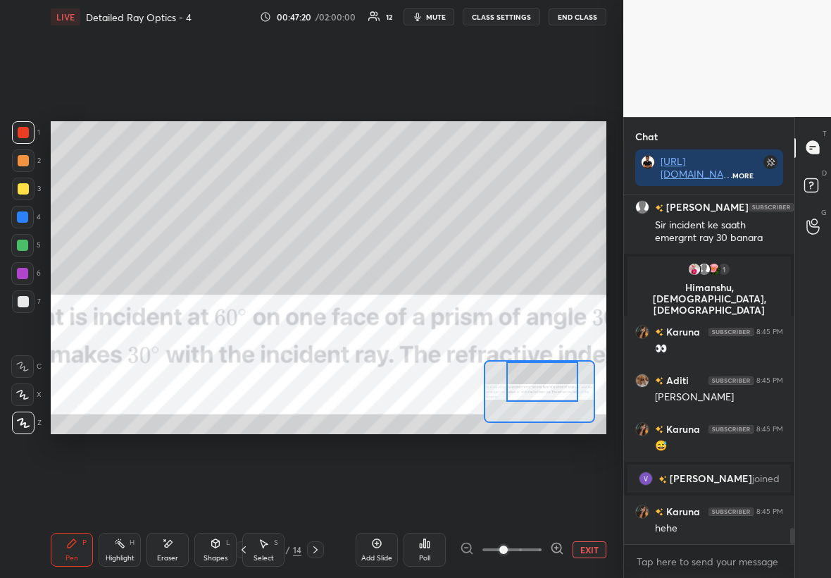
click at [505, 330] on button "EXIT" at bounding box center [590, 549] width 34 height 17
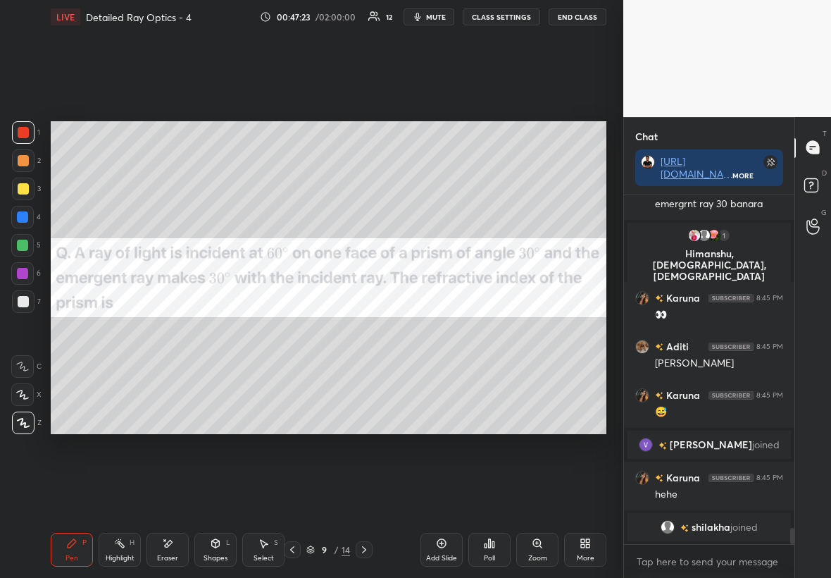
scroll to position [7103, 0]
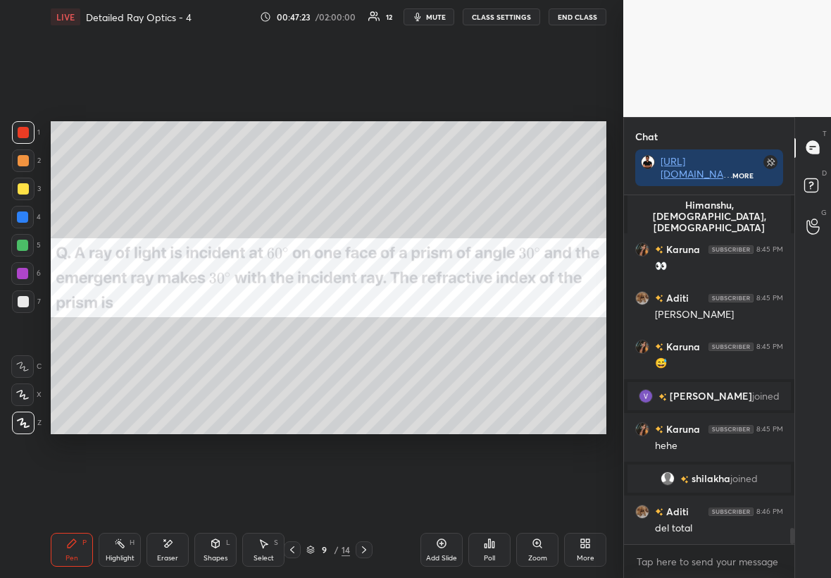
click at [23, 193] on div at bounding box center [23, 188] width 11 height 11
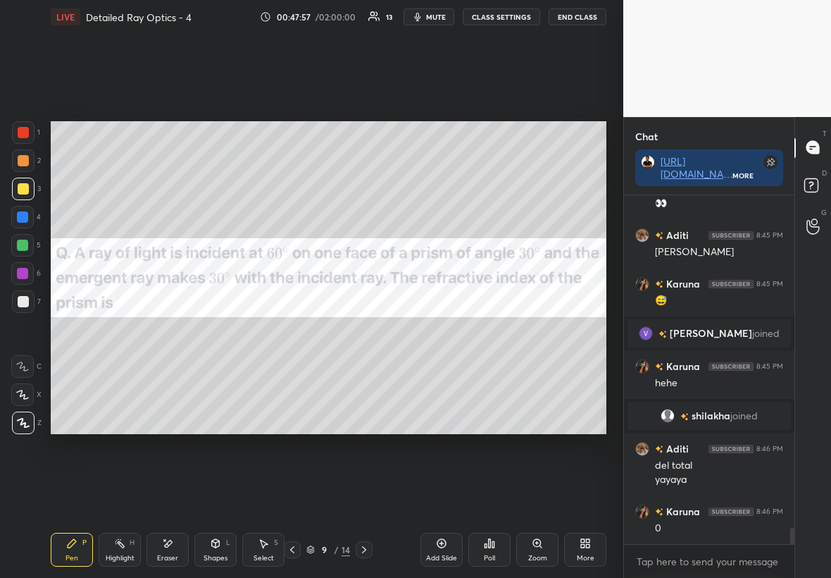
scroll to position [7214, 0]
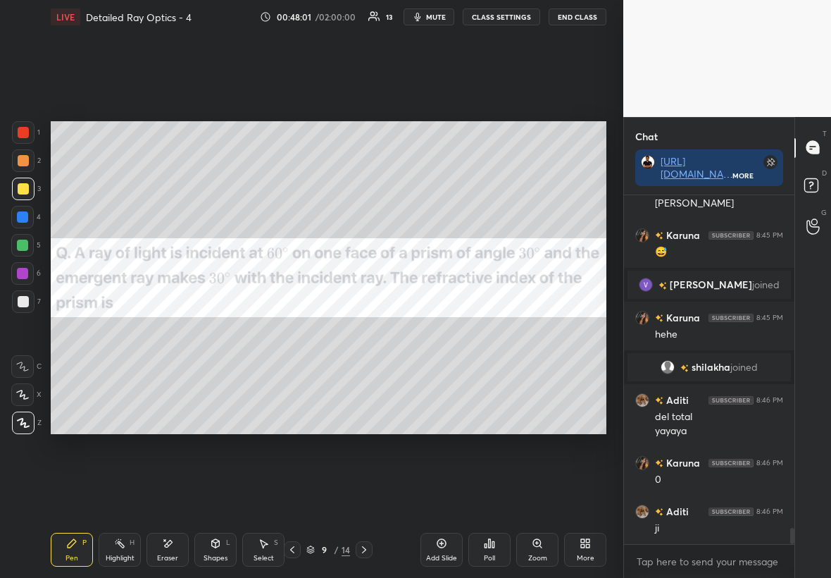
click at [172, 330] on icon at bounding box center [167, 544] width 11 height 12
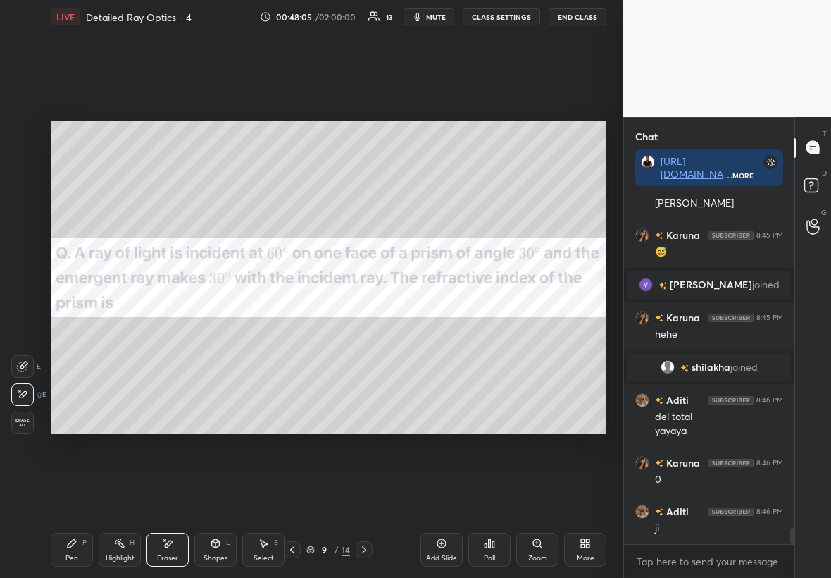
click at [75, 330] on icon at bounding box center [71, 543] width 11 height 11
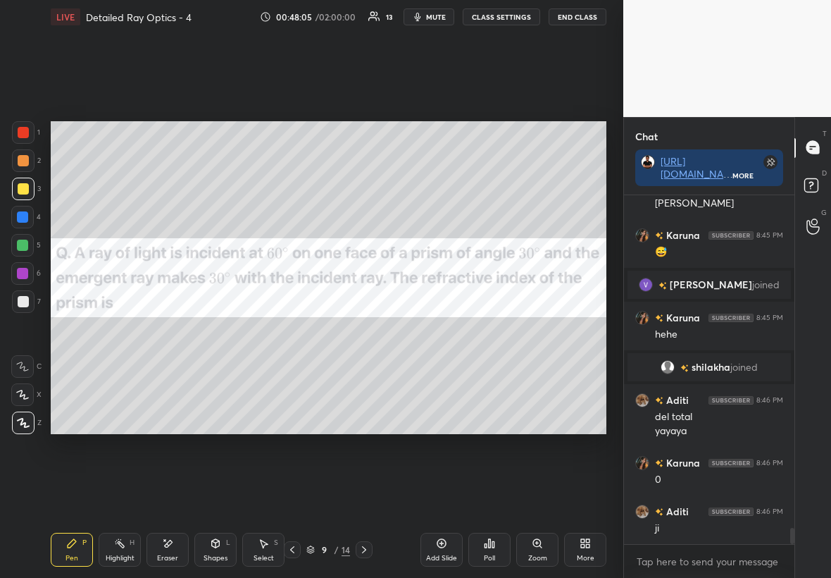
scroll to position [7263, 0]
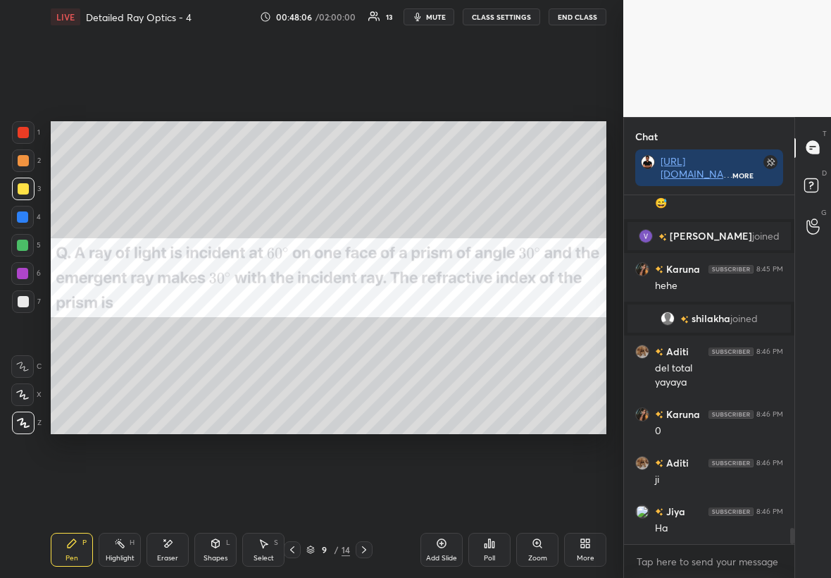
click at [20, 220] on div at bounding box center [22, 216] width 11 height 11
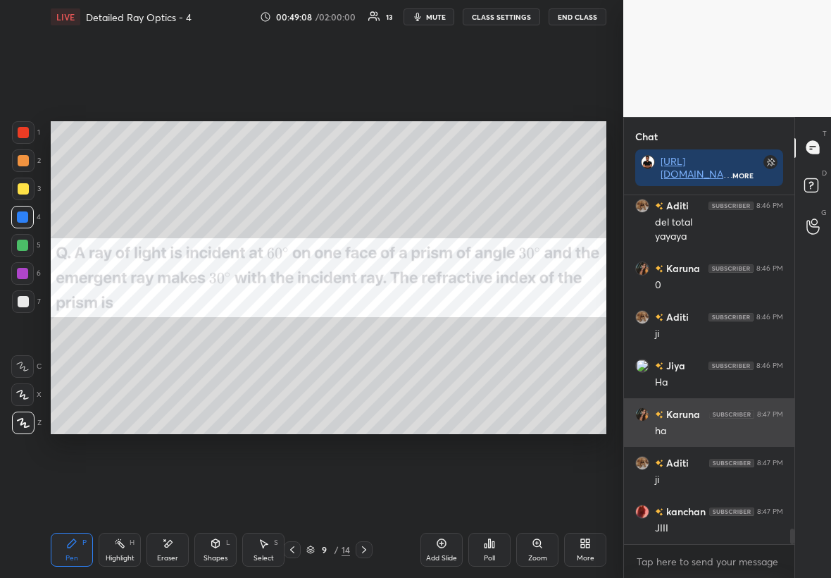
scroll to position [7491, 0]
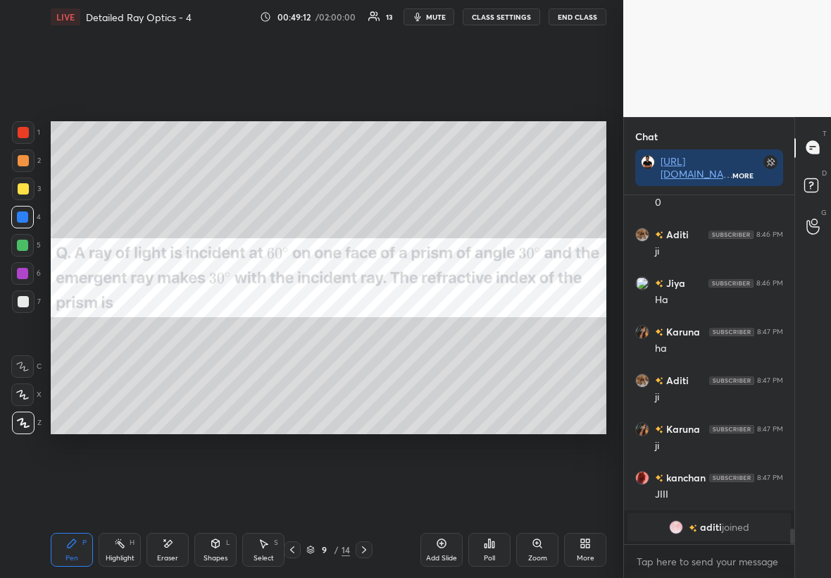
click at [439, 330] on div "Add Slide" at bounding box center [441, 557] width 31 height 7
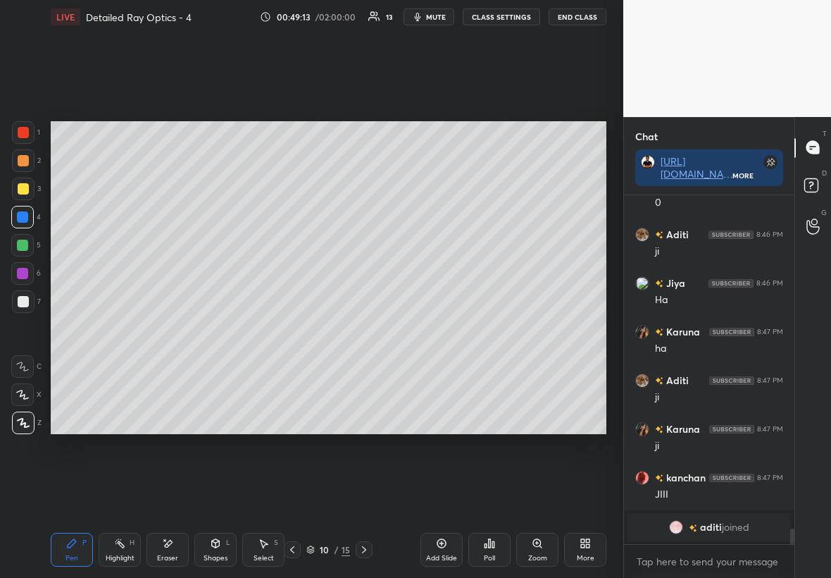
click at [20, 190] on div at bounding box center [23, 188] width 11 height 11
click at [17, 213] on div at bounding box center [22, 216] width 11 height 11
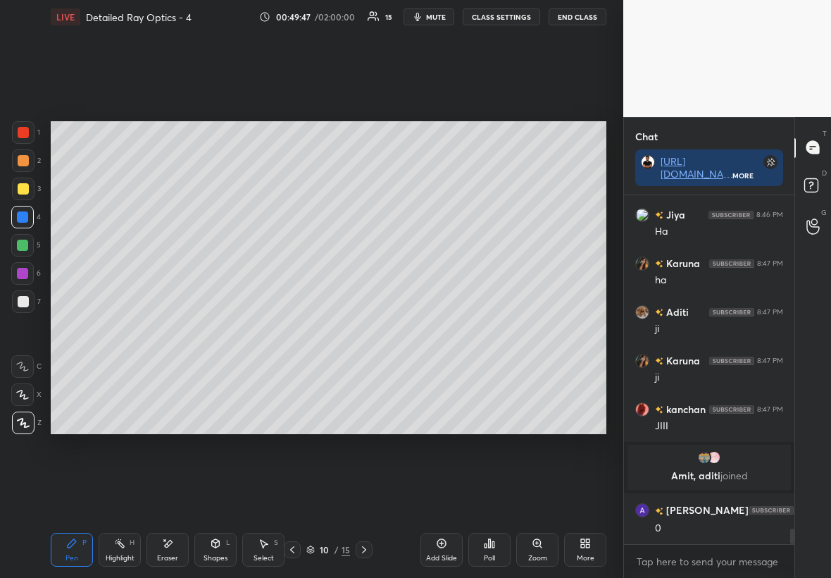
scroll to position [7333, 0]
click at [292, 330] on icon at bounding box center [292, 549] width 11 height 11
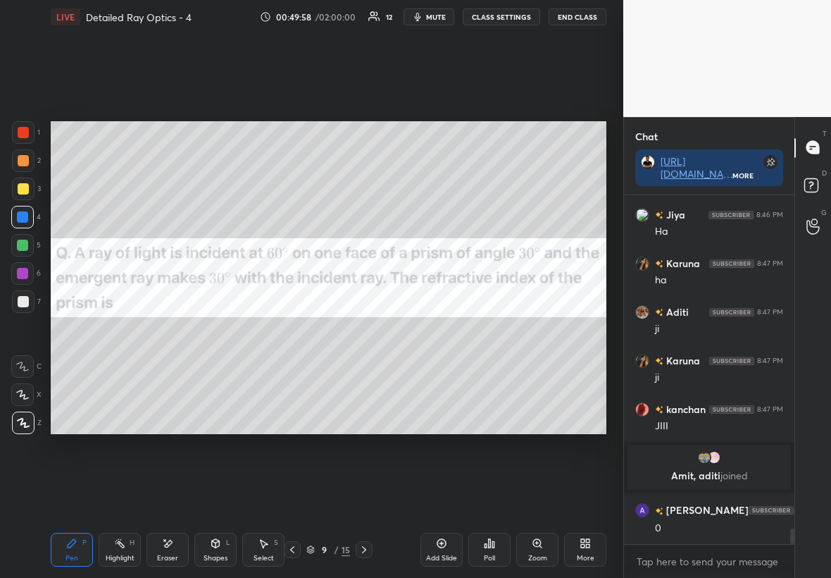
click at [25, 302] on div at bounding box center [23, 301] width 11 height 11
click at [168, 330] on div "Eraser" at bounding box center [168, 550] width 42 height 34
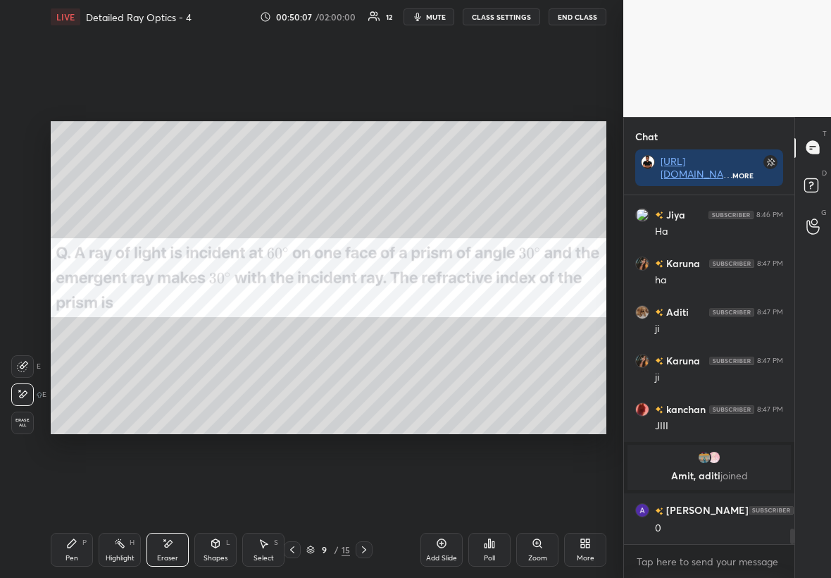
click at [75, 330] on div "Pen P" at bounding box center [72, 550] width 42 height 34
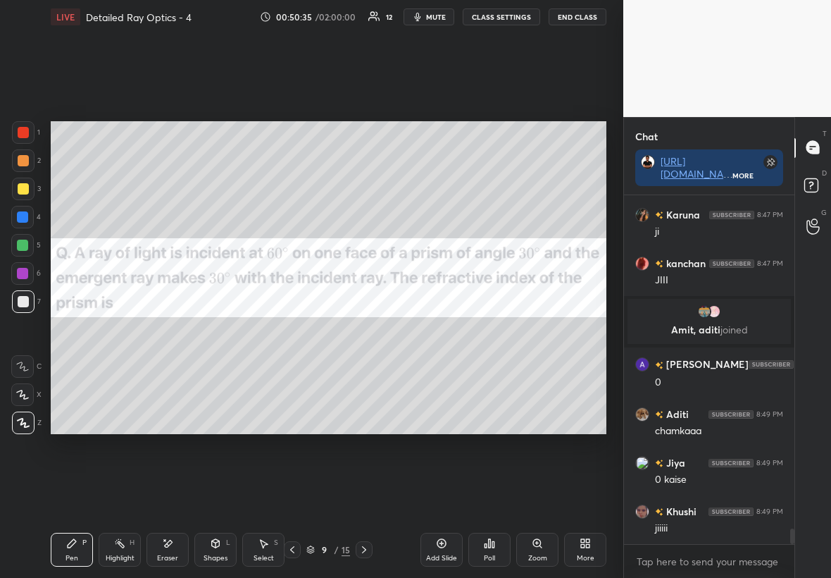
scroll to position [7528, 0]
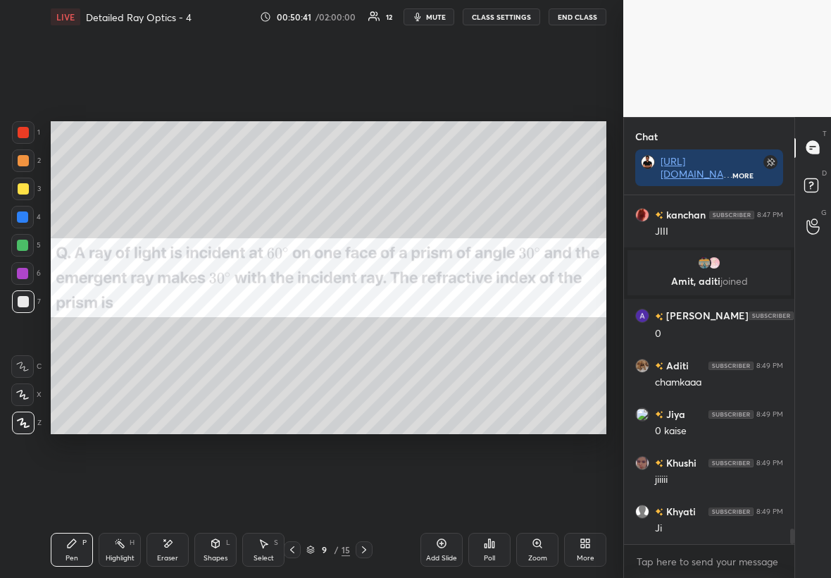
click at [25, 137] on div at bounding box center [23, 132] width 11 height 11
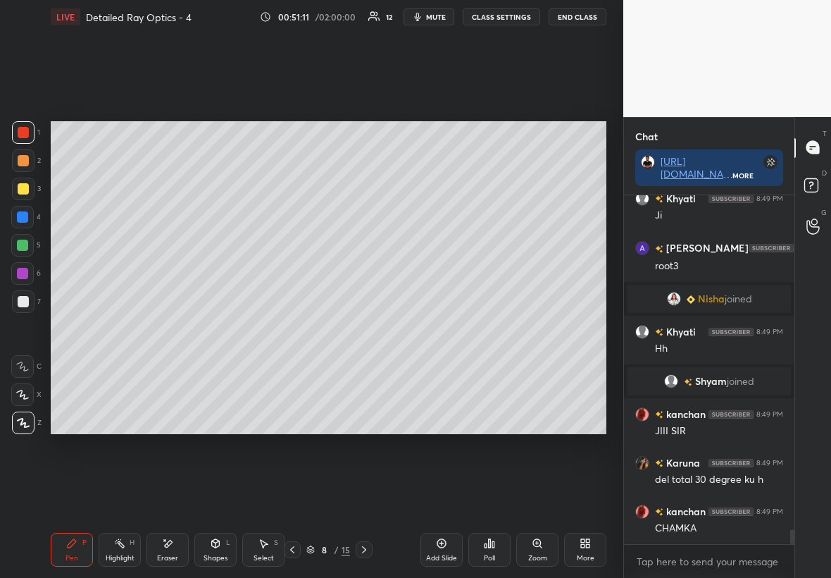
scroll to position [7769, 0]
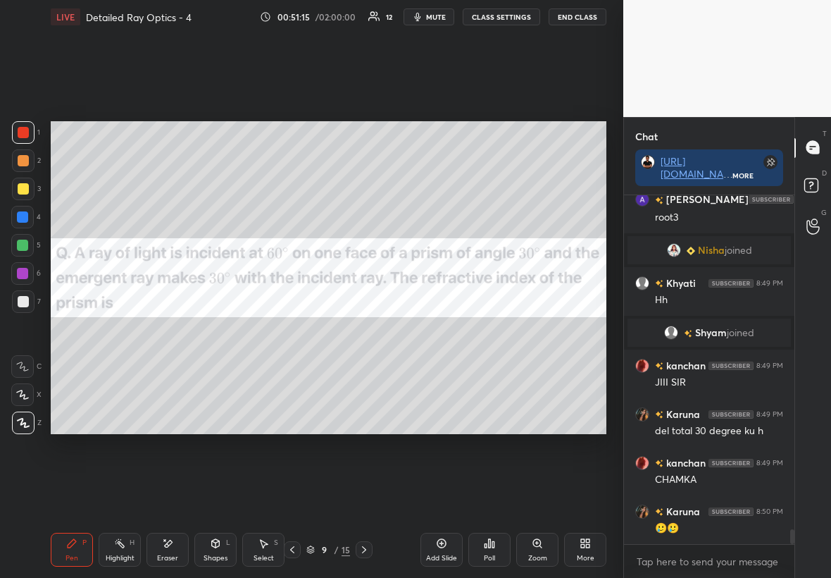
click at [21, 131] on div at bounding box center [23, 132] width 11 height 11
click at [505, 330] on div "Zoom" at bounding box center [537, 550] width 42 height 34
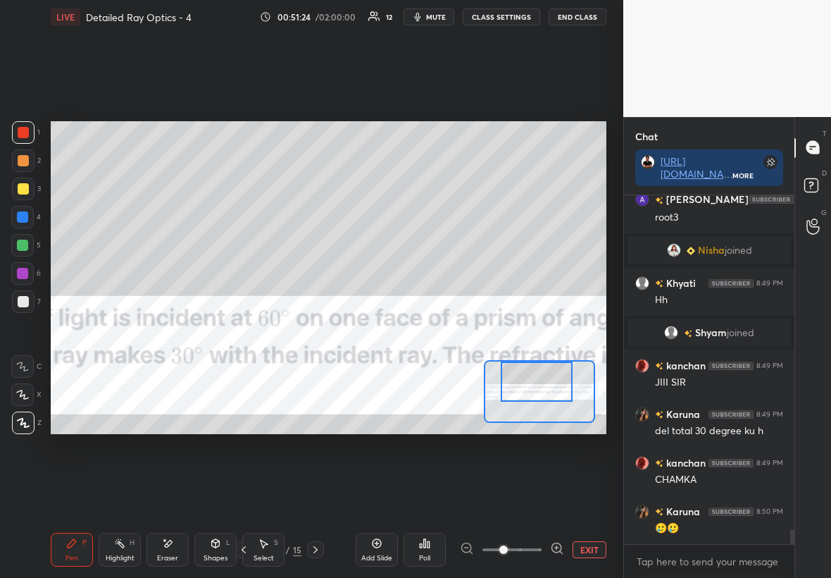
click at [505, 330] on div "Setting up your live class Poll for secs No correct answer Start poll" at bounding box center [329, 277] width 556 height 313
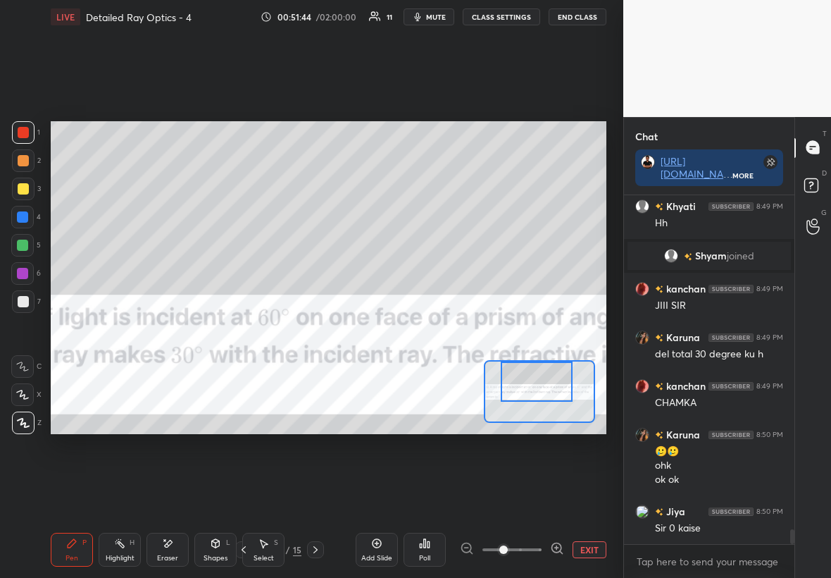
scroll to position [7894, 0]
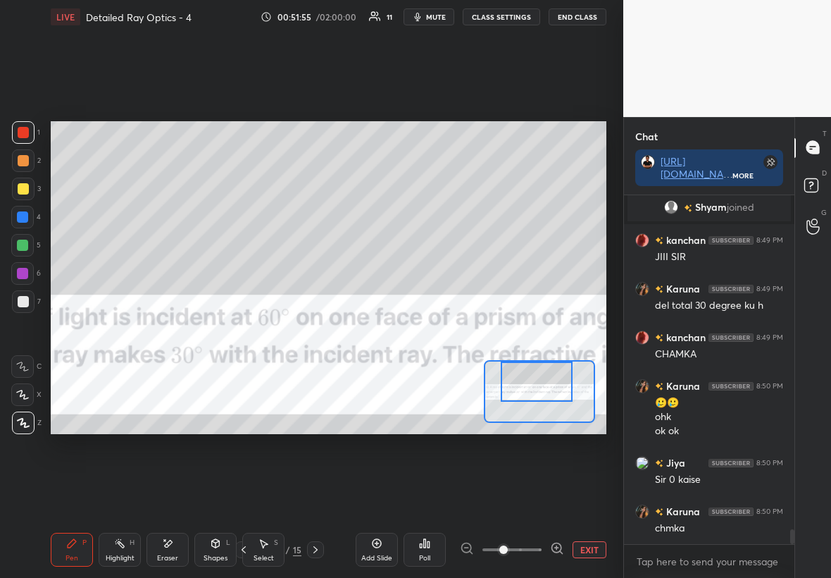
click at [384, 330] on div "Add Slide" at bounding box center [377, 550] width 42 height 34
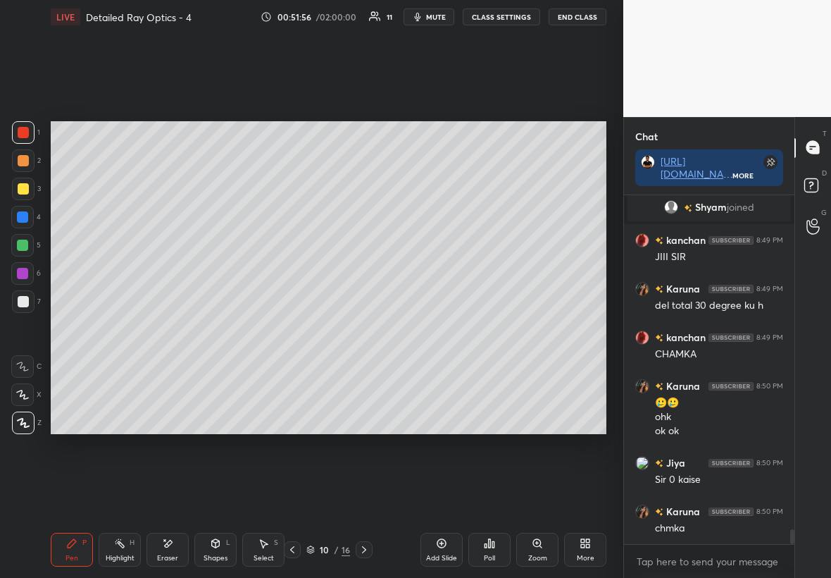
click at [30, 299] on div at bounding box center [23, 301] width 23 height 23
click at [18, 185] on div at bounding box center [23, 188] width 11 height 11
click at [18, 306] on div at bounding box center [23, 301] width 23 height 23
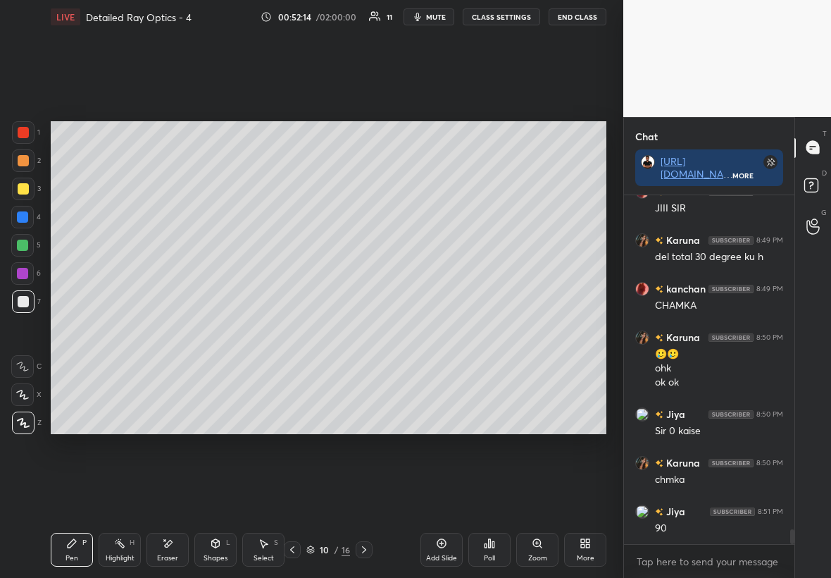
click at [28, 184] on div at bounding box center [23, 189] width 23 height 23
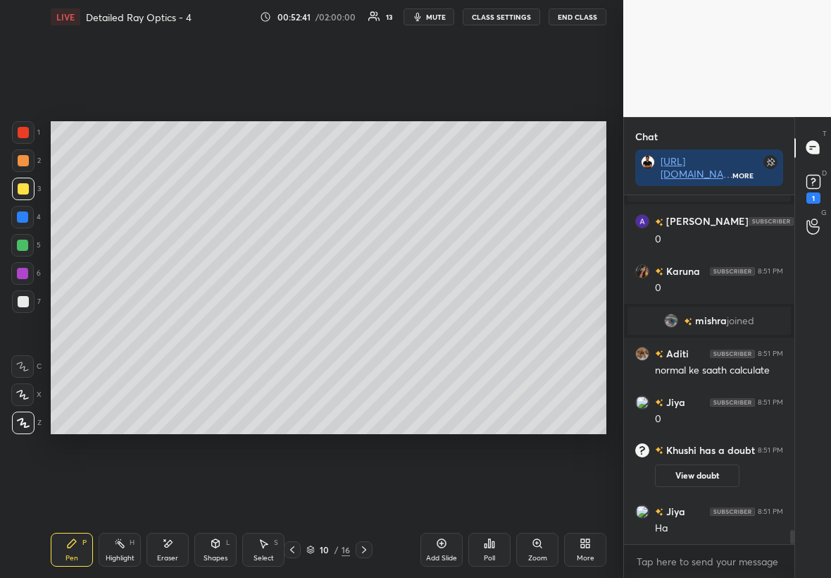
scroll to position [4, 5]
click at [505, 181] on rect at bounding box center [813, 181] width 13 height 13
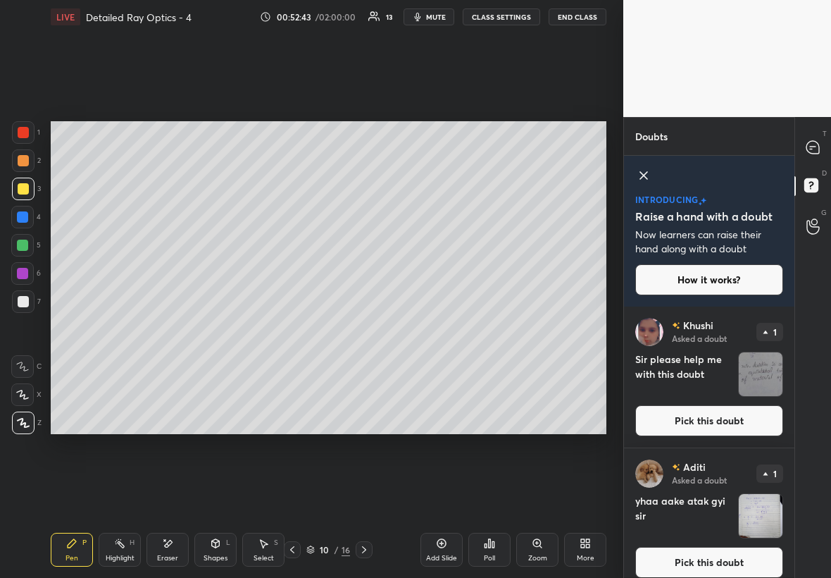
scroll to position [13, 0]
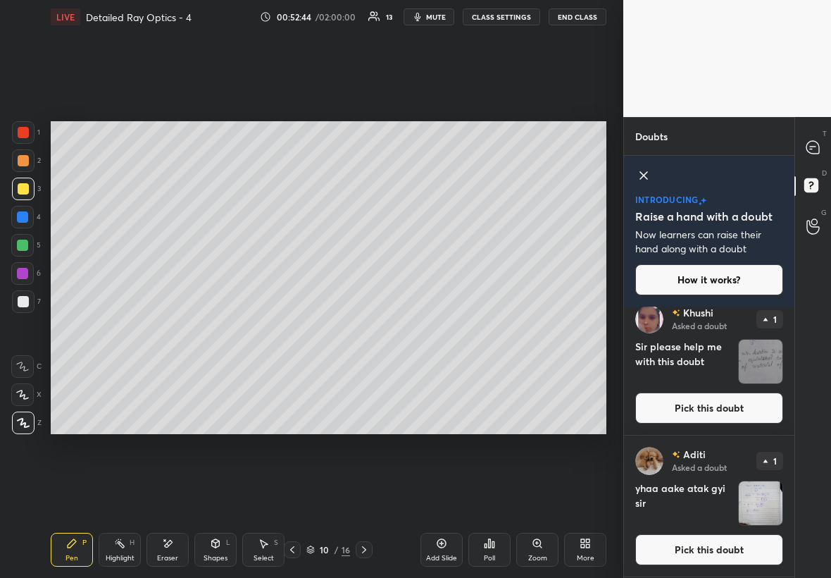
click at [505, 330] on img "grid" at bounding box center [761, 362] width 44 height 44
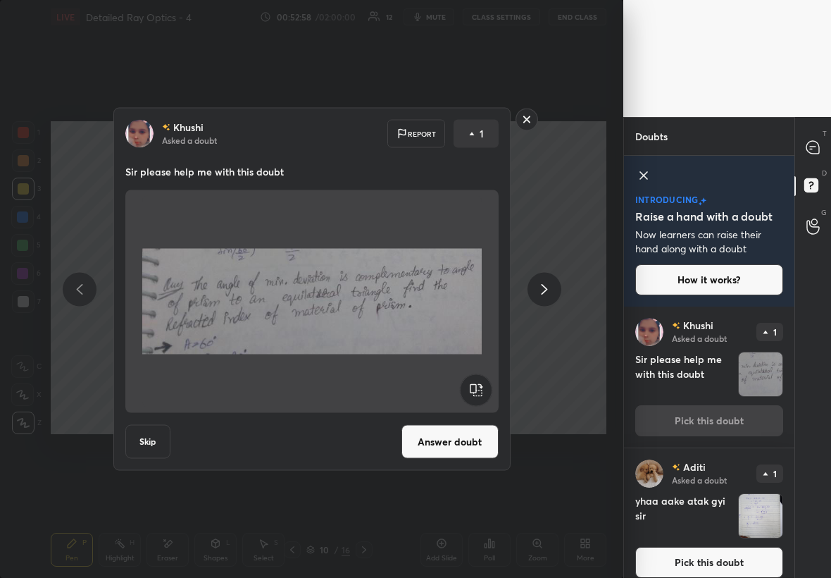
click at [505, 123] on rect at bounding box center [527, 119] width 22 height 22
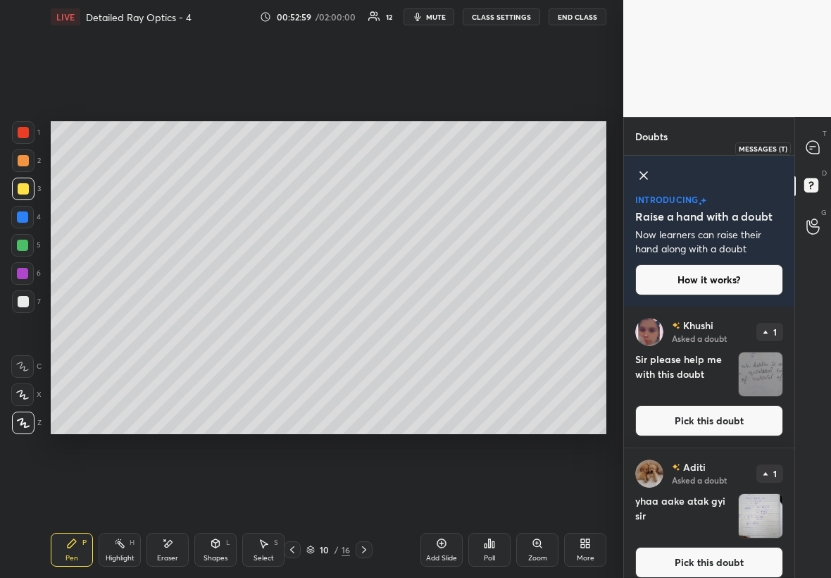
click at [505, 142] on icon at bounding box center [813, 147] width 15 height 15
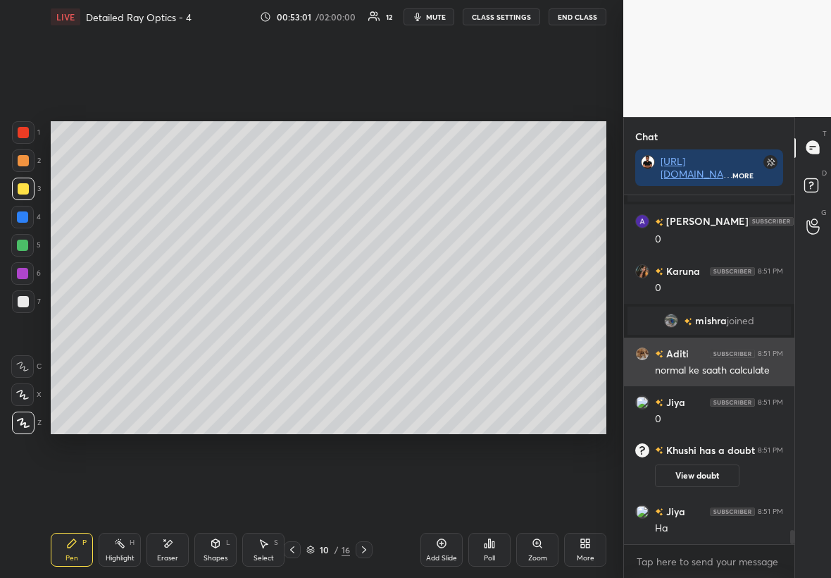
scroll to position [8414, 0]
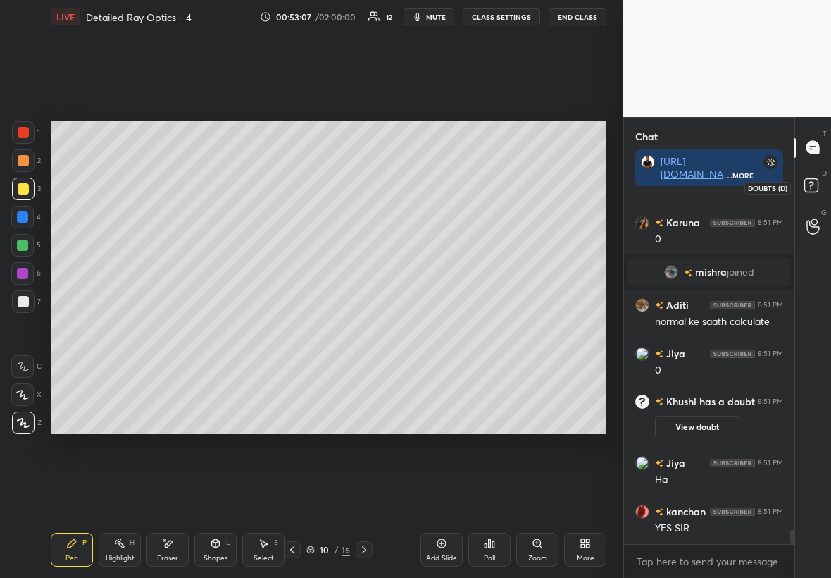
click at [505, 179] on rect at bounding box center [810, 184] width 13 height 13
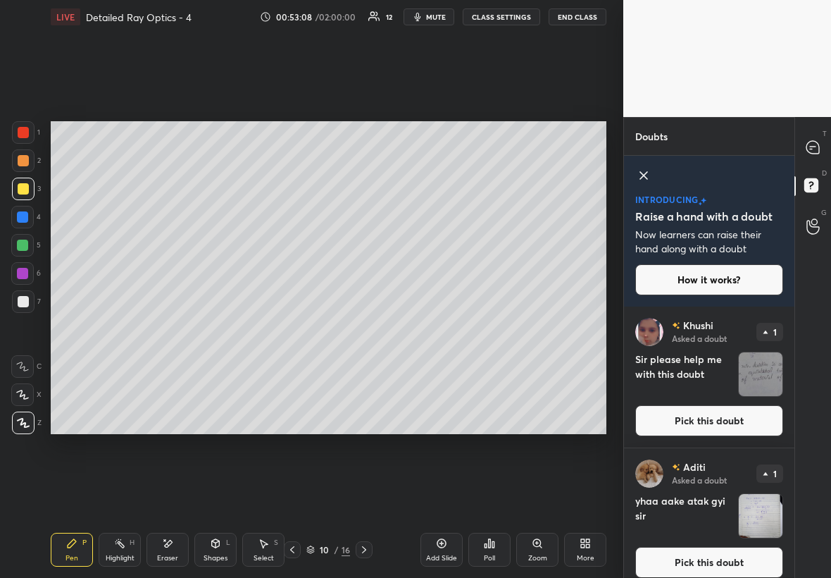
click at [505, 330] on img "grid" at bounding box center [761, 374] width 44 height 44
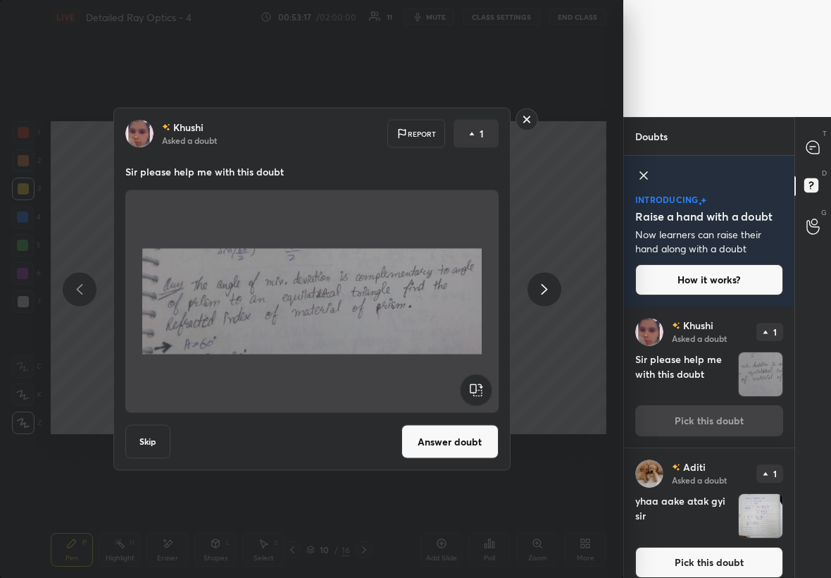
click at [505, 120] on rect at bounding box center [527, 119] width 22 height 22
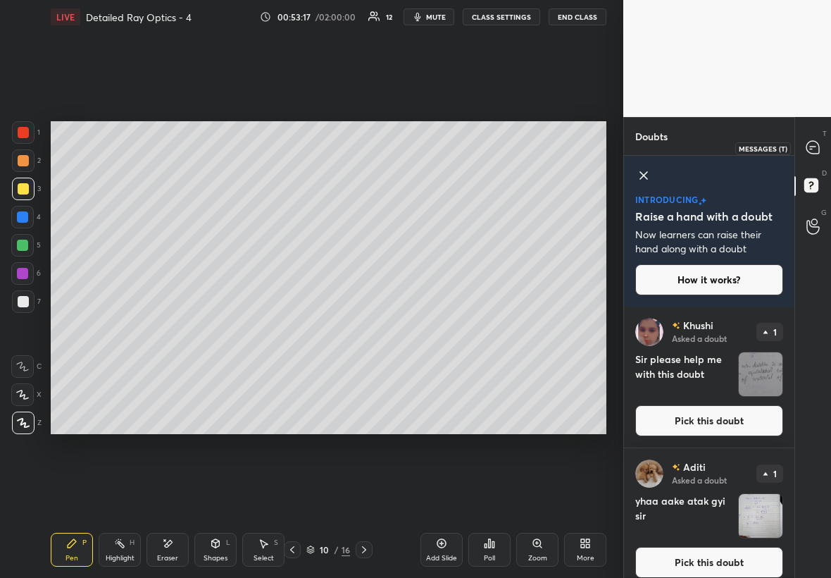
click at [505, 149] on icon at bounding box center [813, 147] width 13 height 13
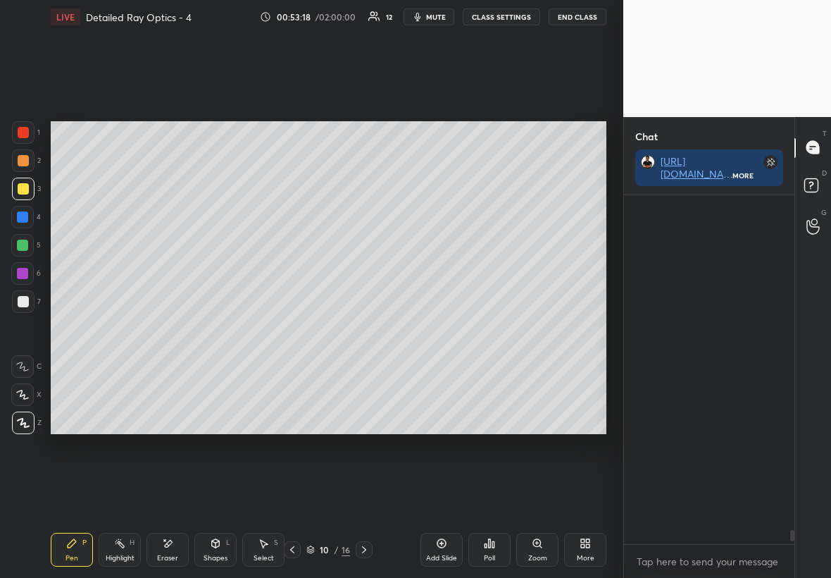
scroll to position [344, 166]
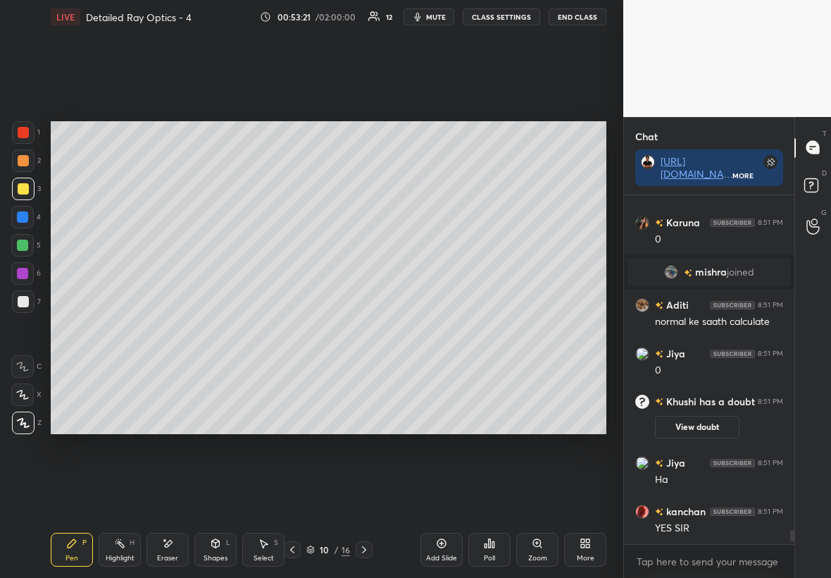
click at [364, 330] on icon at bounding box center [364, 549] width 11 height 11
click at [362, 330] on icon at bounding box center [364, 549] width 11 height 11
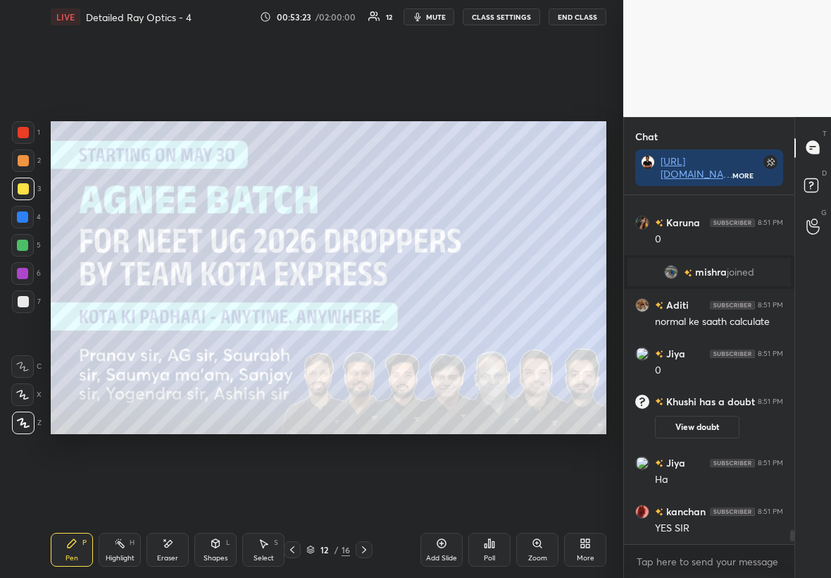
click at [364, 330] on icon at bounding box center [364, 549] width 11 height 11
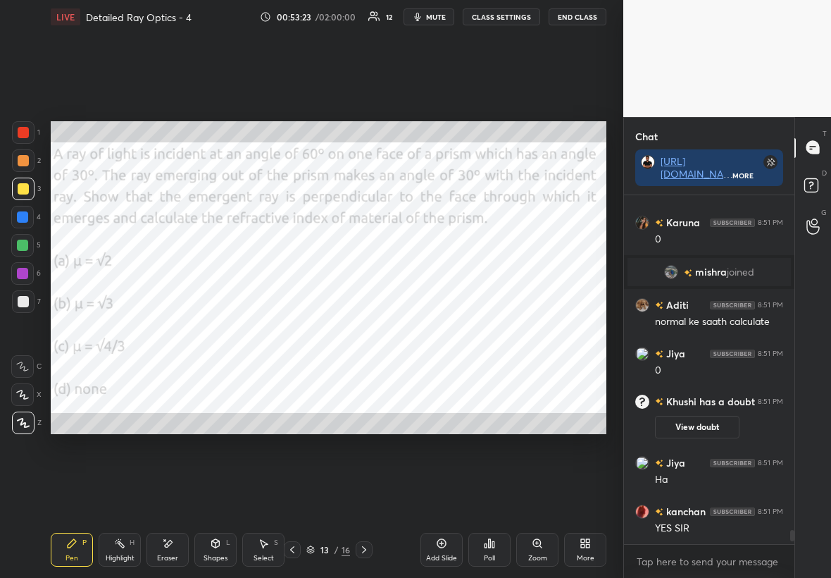
click at [34, 120] on div "1 2 3 4 5 6 7 C X Z E E Erase all H H LIVE Detailed Ray Optics - 4 00:53:23 / 0…" at bounding box center [306, 289] width 612 height 578
click at [32, 135] on div "1" at bounding box center [26, 132] width 28 height 23
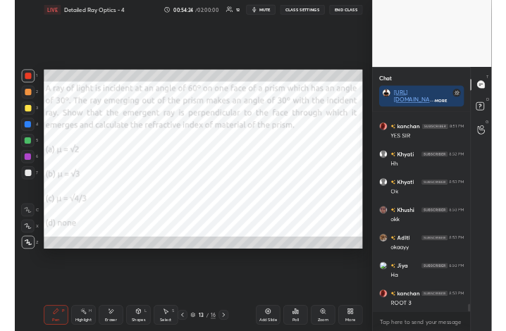
scroll to position [8754, 0]
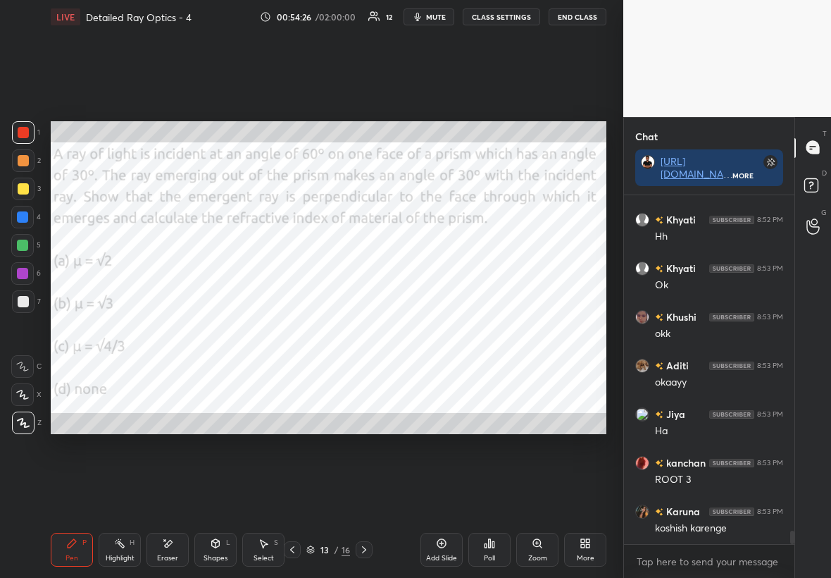
click at [363, 330] on icon at bounding box center [364, 549] width 11 height 11
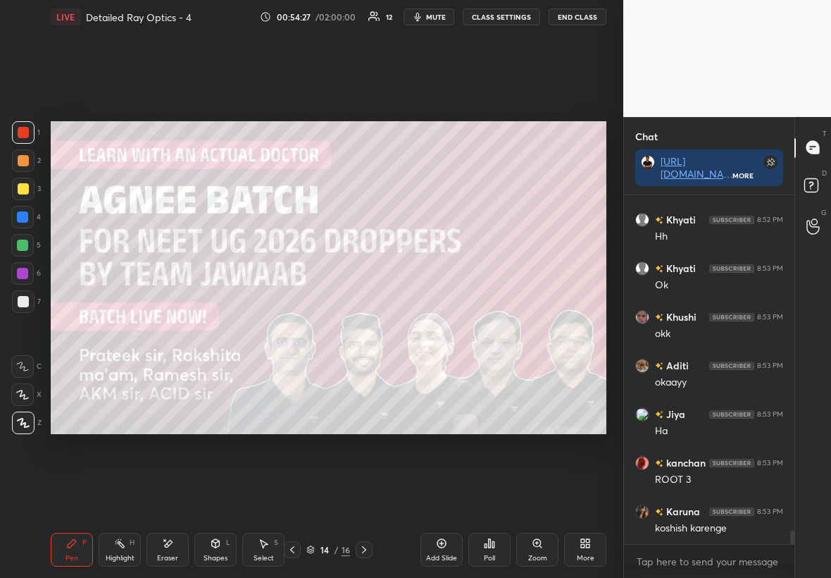
click at [368, 330] on icon at bounding box center [364, 549] width 11 height 11
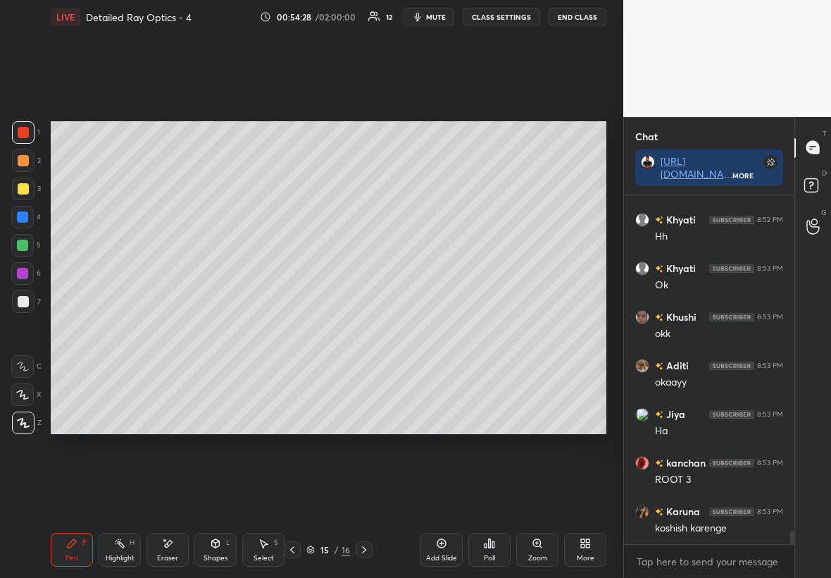
click at [366, 330] on icon at bounding box center [364, 549] width 11 height 11
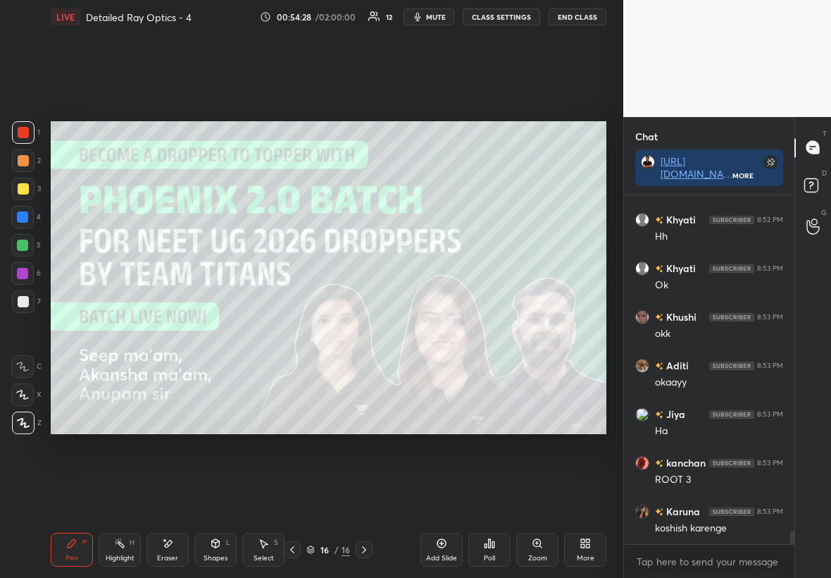
click at [292, 330] on icon at bounding box center [292, 549] width 11 height 11
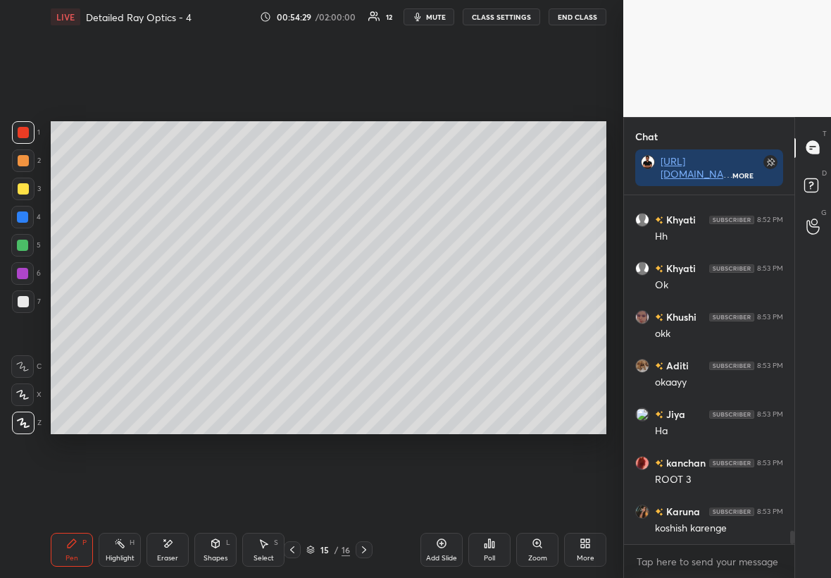
click at [357, 330] on div at bounding box center [364, 549] width 17 height 17
click at [364, 330] on icon at bounding box center [364, 549] width 11 height 11
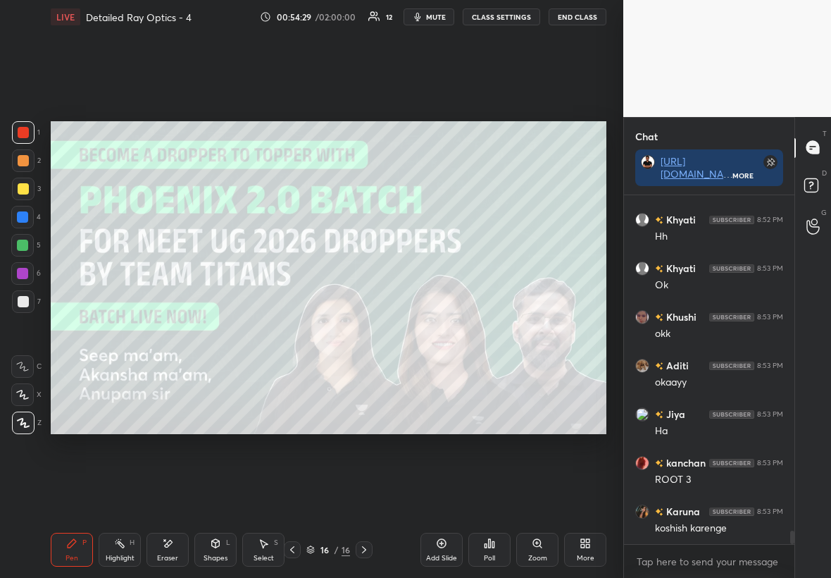
click at [364, 330] on icon at bounding box center [364, 549] width 11 height 11
click at [369, 330] on icon at bounding box center [364, 549] width 11 height 11
click at [371, 330] on div "16 / 16" at bounding box center [328, 549] width 185 height 17
click at [505, 330] on div "More" at bounding box center [585, 550] width 42 height 34
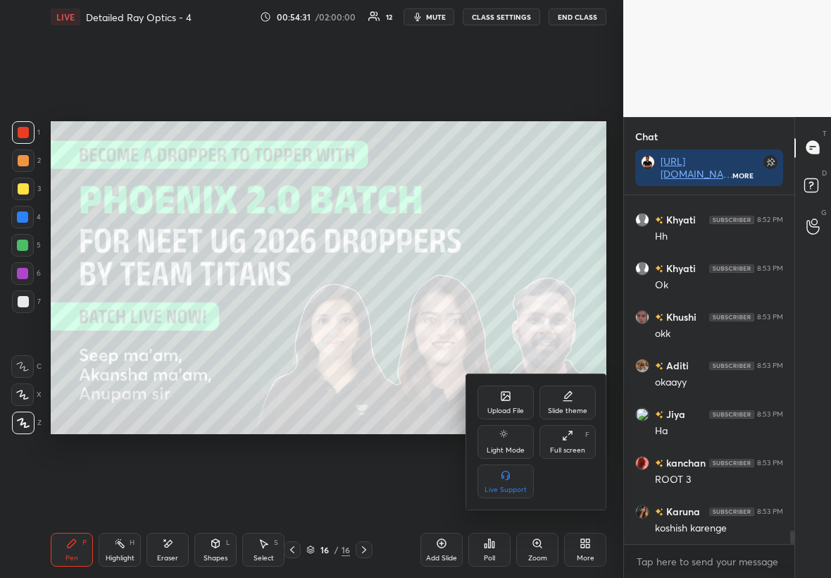
click at [505, 330] on div "Upload File" at bounding box center [506, 402] width 56 height 34
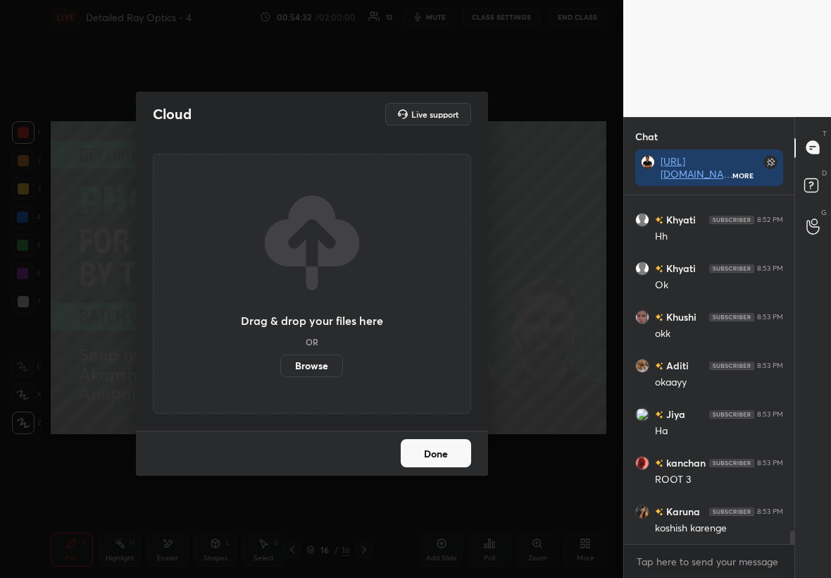
click at [306, 330] on label "Browse" at bounding box center [311, 365] width 63 height 23
click at [280, 330] on input "Browse" at bounding box center [280, 365] width 0 height 23
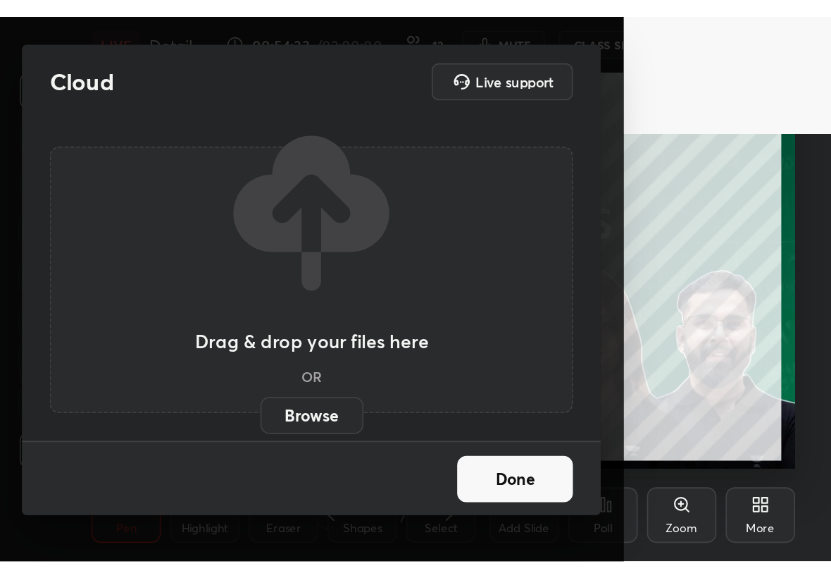
scroll to position [241, 449]
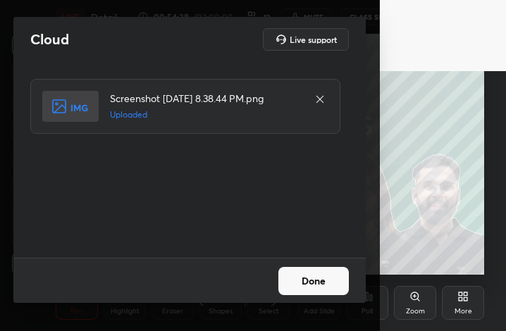
click at [323, 276] on button "Done" at bounding box center [313, 281] width 70 height 28
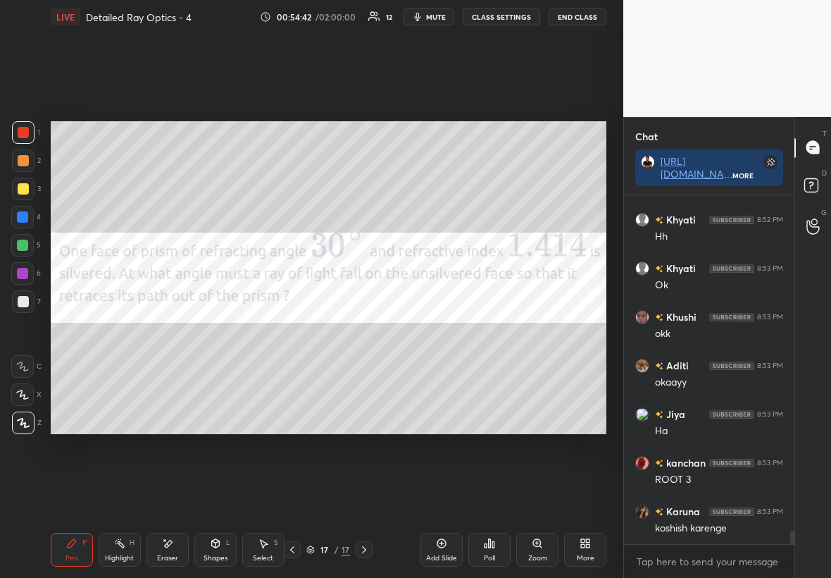
scroll to position [69959, 69879]
click at [27, 129] on div at bounding box center [23, 132] width 23 height 23
click at [20, 304] on div at bounding box center [23, 301] width 11 height 11
click at [218, 330] on div "Shapes" at bounding box center [216, 557] width 24 height 7
click at [23, 181] on div at bounding box center [23, 189] width 23 height 23
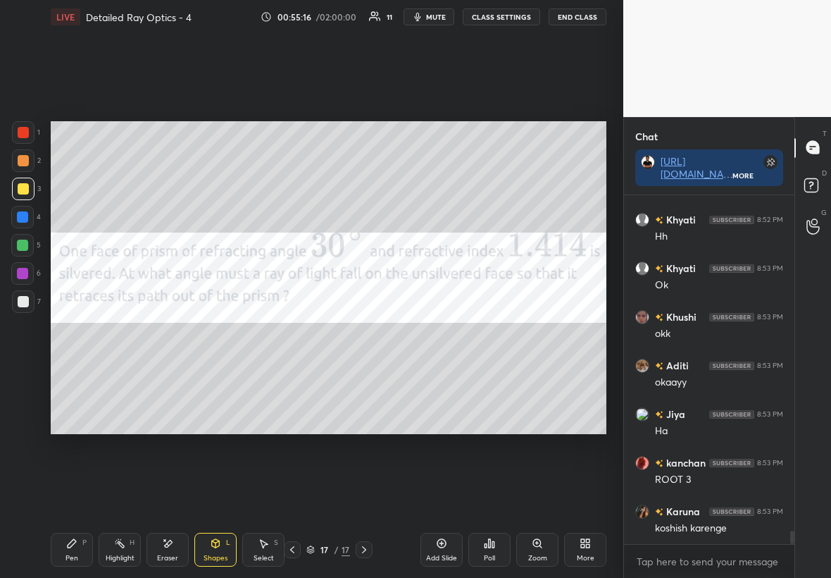
click at [85, 330] on div "Pen P" at bounding box center [72, 550] width 42 height 34
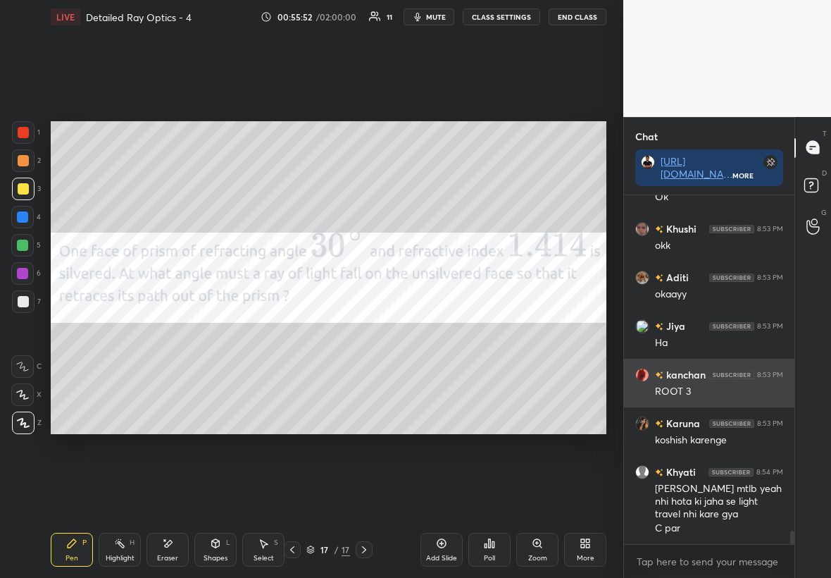
scroll to position [8904, 0]
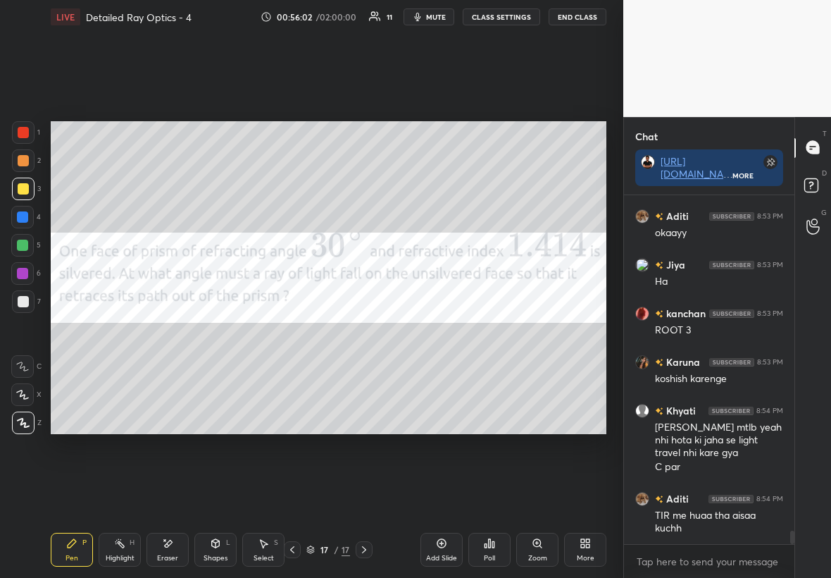
click at [19, 300] on div at bounding box center [23, 301] width 11 height 11
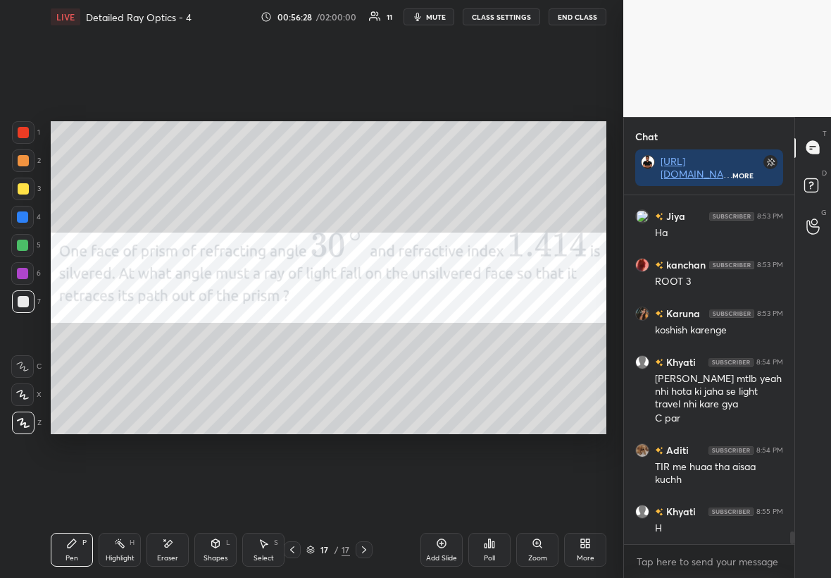
scroll to position [9001, 0]
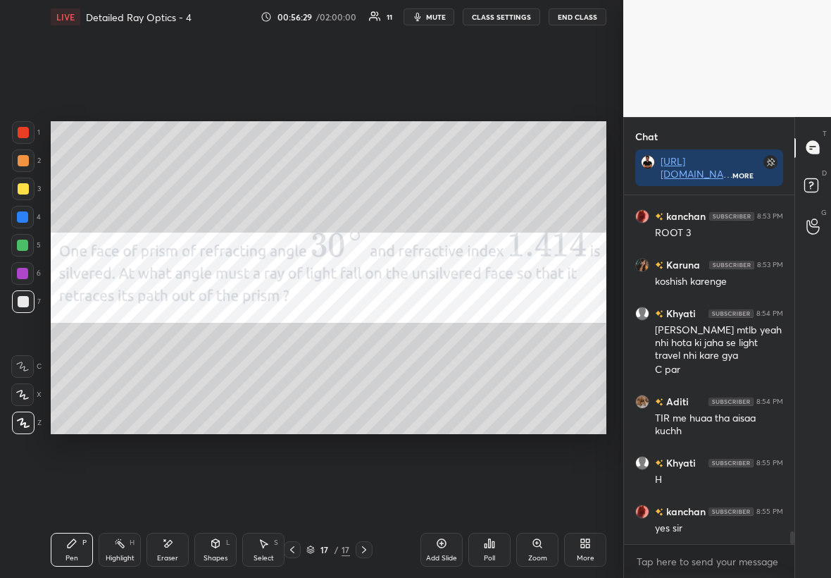
click at [182, 330] on div "Eraser" at bounding box center [168, 550] width 42 height 34
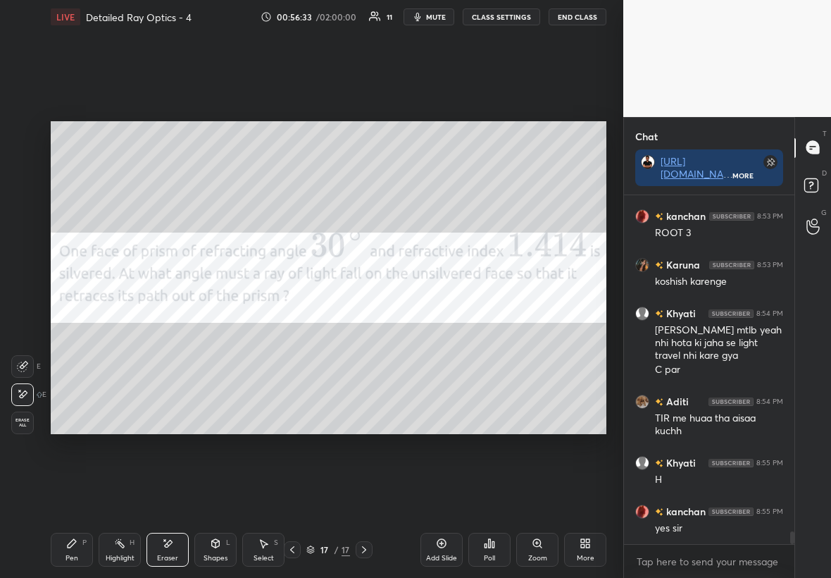
click at [71, 330] on icon at bounding box center [71, 543] width 11 height 11
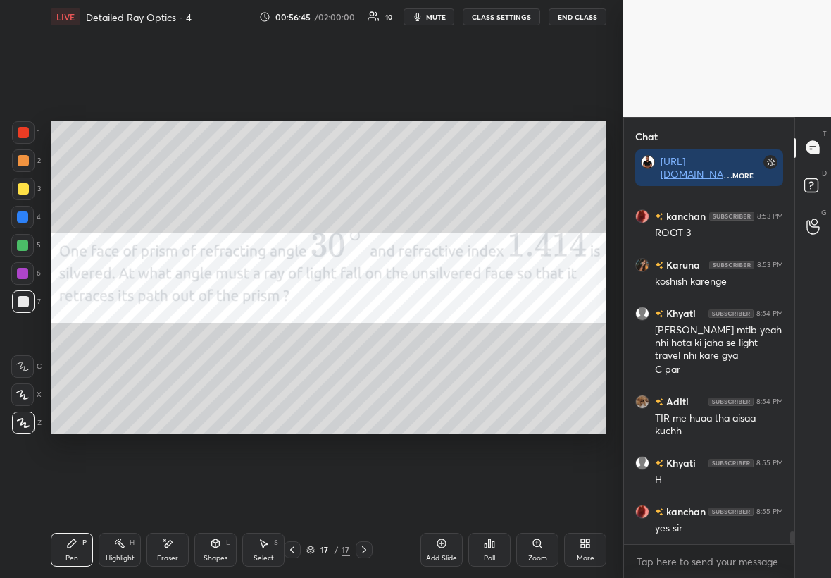
click at [15, 274] on div at bounding box center [22, 273] width 23 height 23
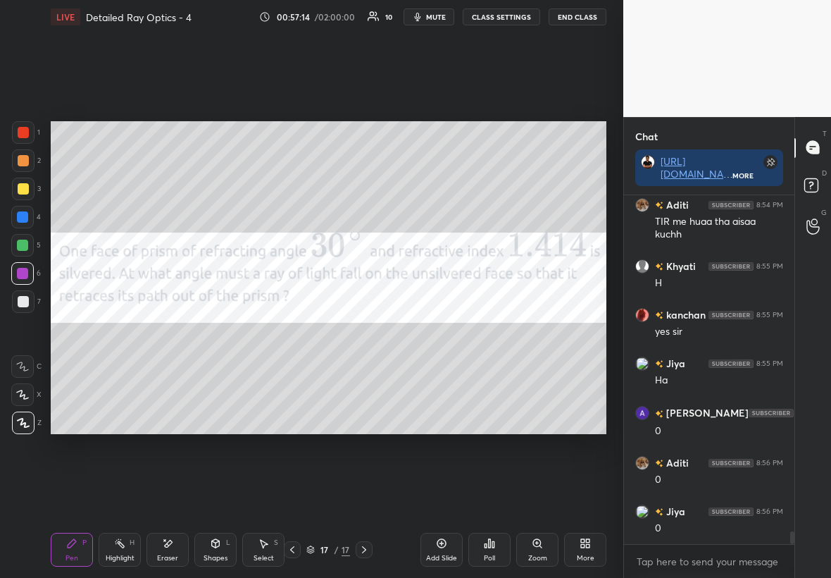
scroll to position [9246, 0]
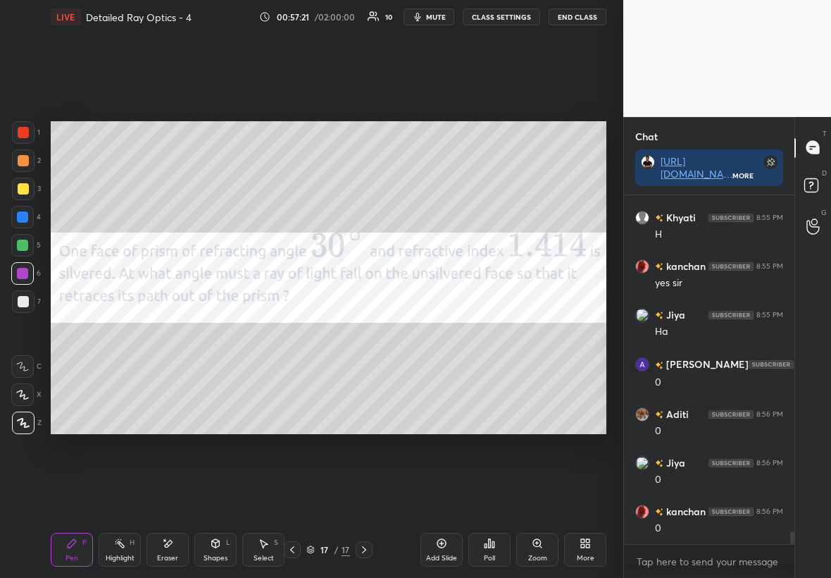
drag, startPoint x: 21, startPoint y: 187, endPoint x: 28, endPoint y: 186, distance: 7.2
click at [25, 187] on div at bounding box center [23, 188] width 11 height 11
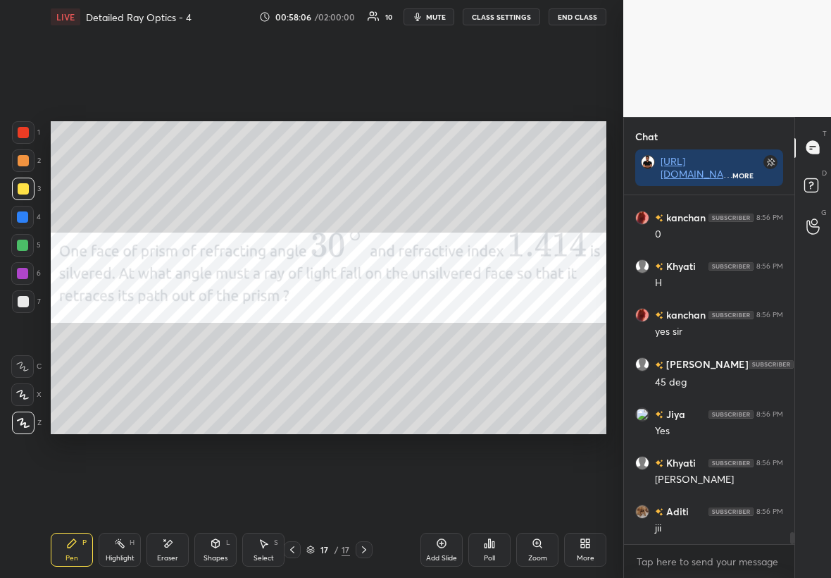
scroll to position [9588, 0]
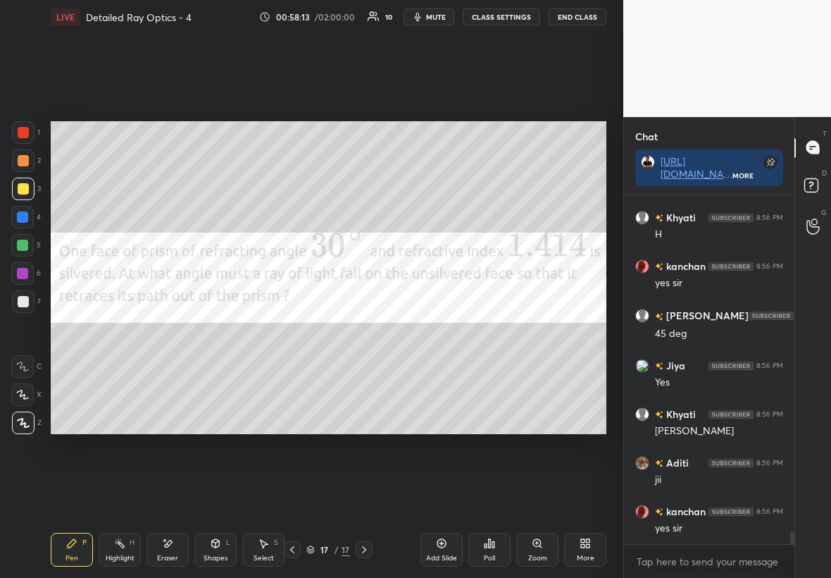
click at [437, 330] on div "Add Slide" at bounding box center [441, 557] width 31 height 7
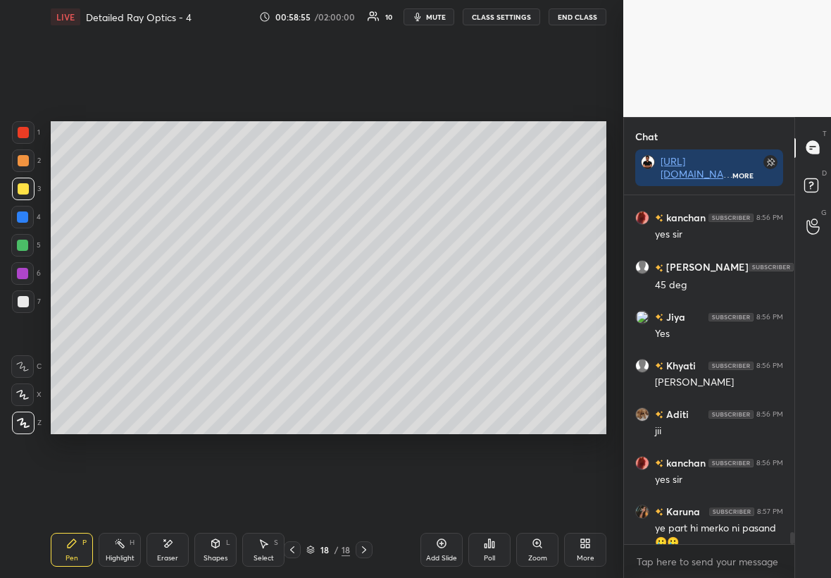
scroll to position [9651, 0]
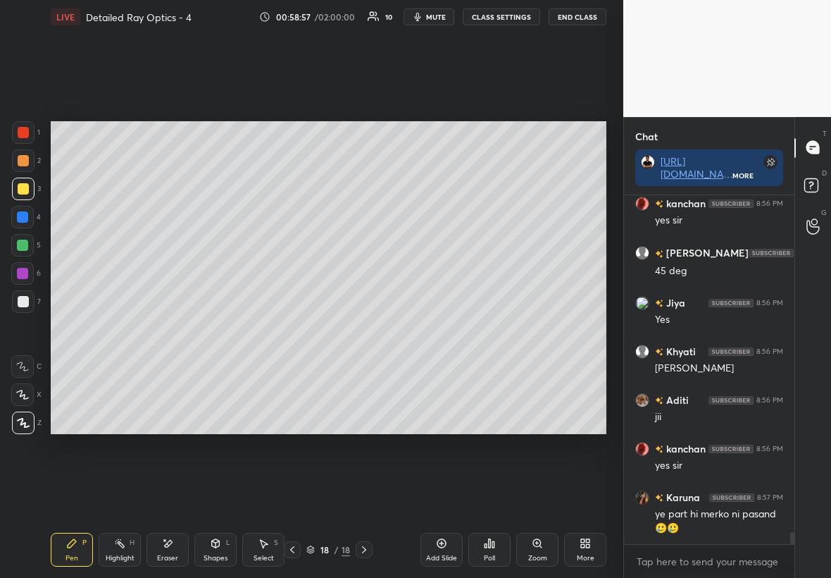
click at [32, 300] on div at bounding box center [23, 301] width 23 height 23
click at [221, 330] on div "Shapes" at bounding box center [216, 557] width 24 height 7
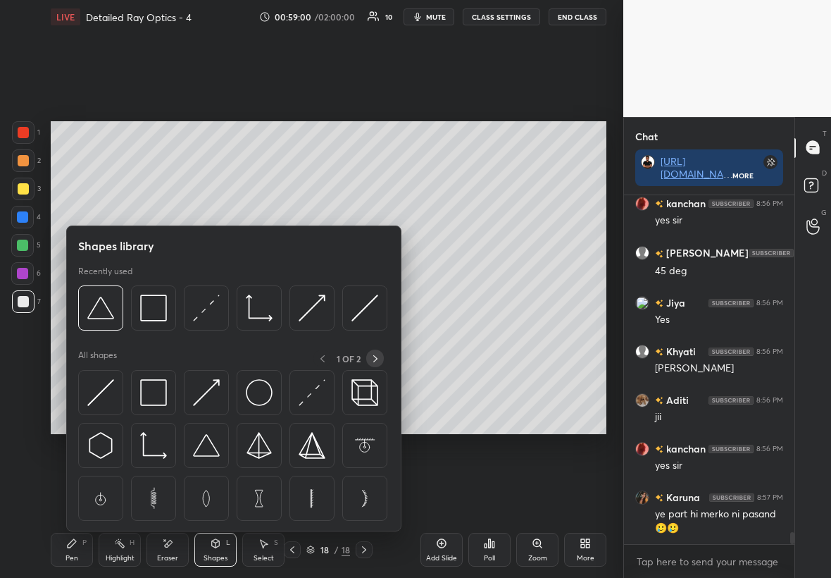
click at [371, 330] on icon at bounding box center [375, 358] width 11 height 11
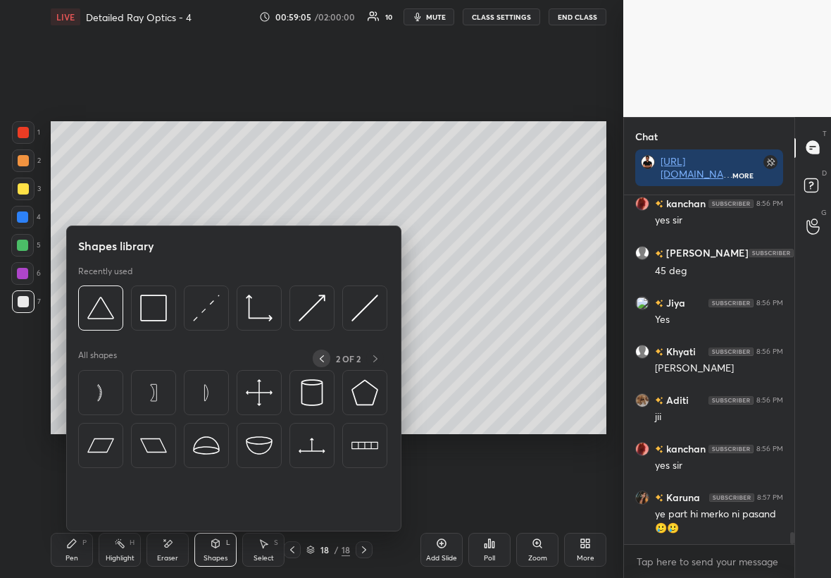
click at [322, 330] on icon at bounding box center [321, 358] width 11 height 11
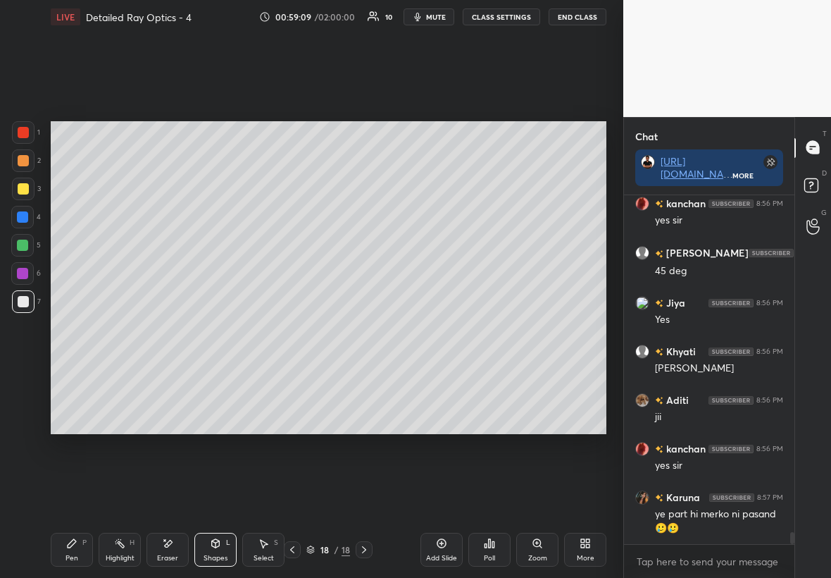
drag, startPoint x: 16, startPoint y: 178, endPoint x: 29, endPoint y: 178, distance: 12.7
click at [28, 178] on div at bounding box center [23, 189] width 23 height 23
click at [23, 306] on div at bounding box center [23, 301] width 23 height 23
click at [272, 330] on div "Select S" at bounding box center [263, 550] width 42 height 34
drag, startPoint x: 416, startPoint y: 309, endPoint x: 452, endPoint y: 323, distance: 38.9
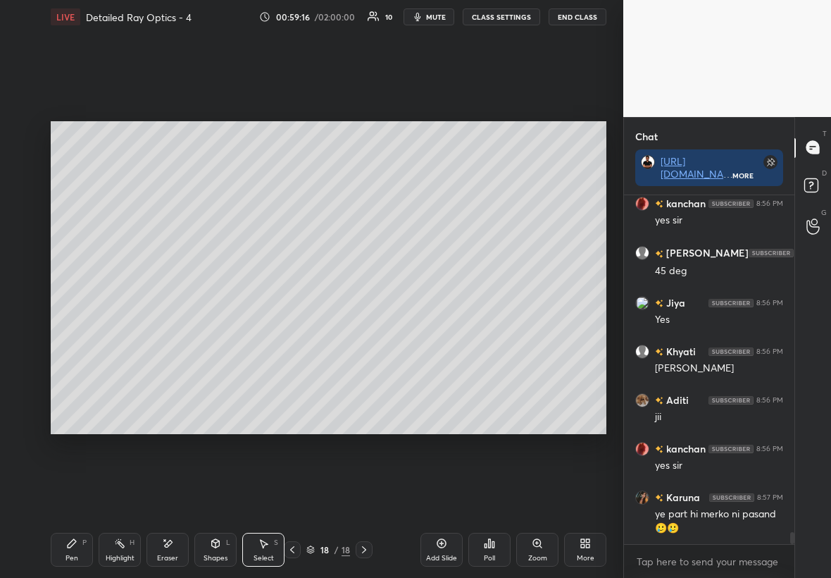
click at [449, 326] on div "0 ° Undo Copy Duplicate Duplicate to new slide Delete" at bounding box center [329, 277] width 556 height 313
drag, startPoint x: 481, startPoint y: 289, endPoint x: 515, endPoint y: 299, distance: 35.2
click at [505, 302] on div "0 ° Undo Copy Duplicate Duplicate to new slide Delete" at bounding box center [329, 277] width 556 height 313
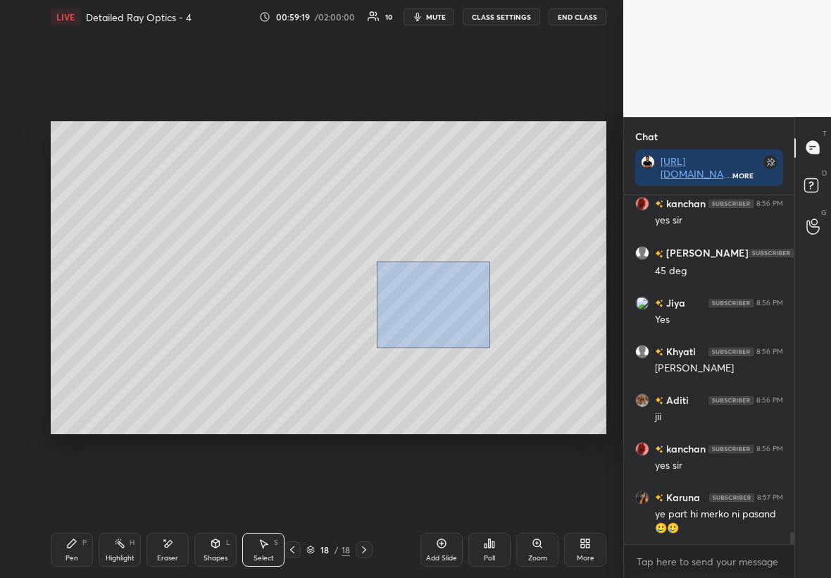
drag, startPoint x: 374, startPoint y: 260, endPoint x: 481, endPoint y: 342, distance: 135.1
click at [484, 330] on div "0 ° Undo Copy Duplicate Duplicate to new slide Delete" at bounding box center [329, 277] width 556 height 313
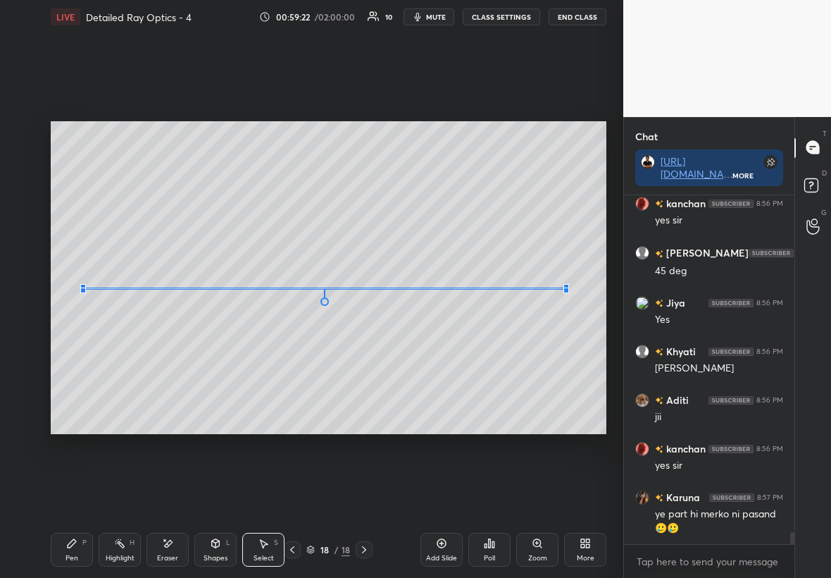
click at [505, 287] on div at bounding box center [567, 290] width 6 height 6
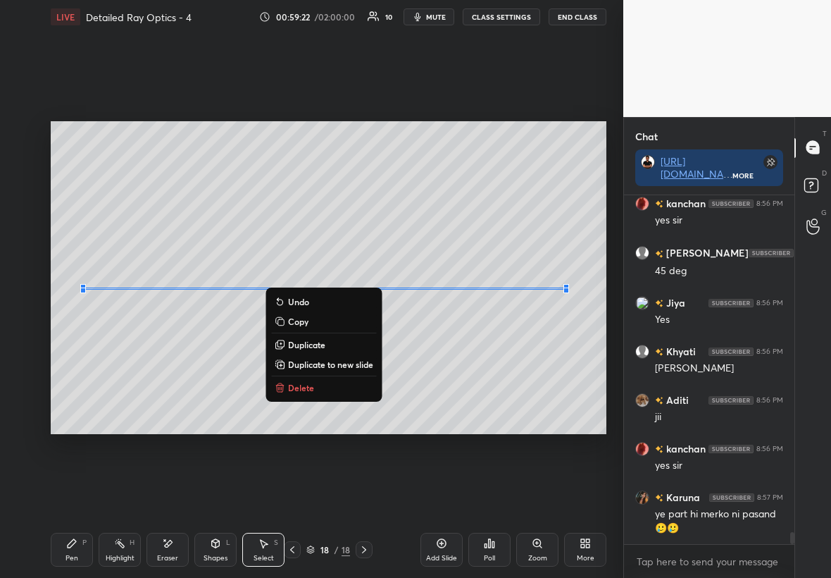
click at [449, 317] on div "0 ° Undo Copy Duplicate Duplicate to new slide Delete" at bounding box center [329, 277] width 556 height 313
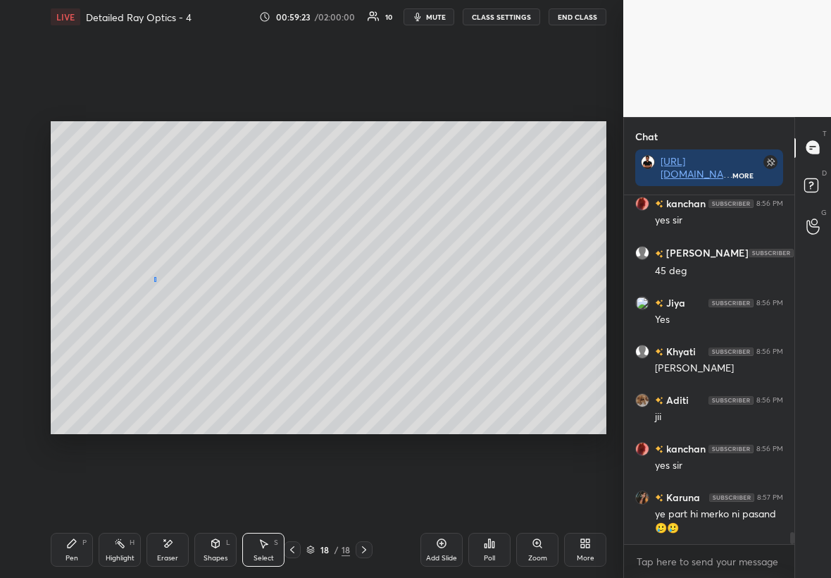
drag, startPoint x: 154, startPoint y: 282, endPoint x: 232, endPoint y: 325, distance: 89.2
click at [232, 328] on div "0 ° Undo Copy Duplicate Duplicate to new slide Delete" at bounding box center [329, 277] width 556 height 313
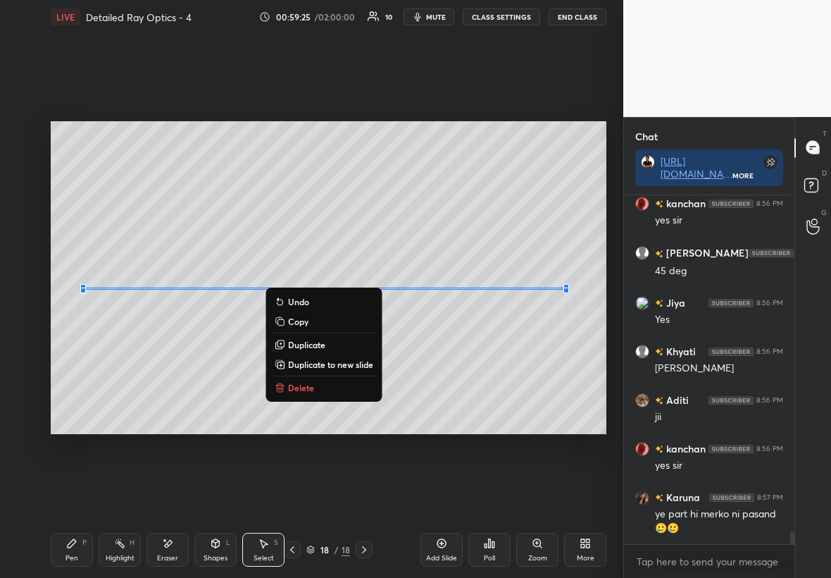
click at [330, 330] on button "Duplicate" at bounding box center [323, 344] width 105 height 17
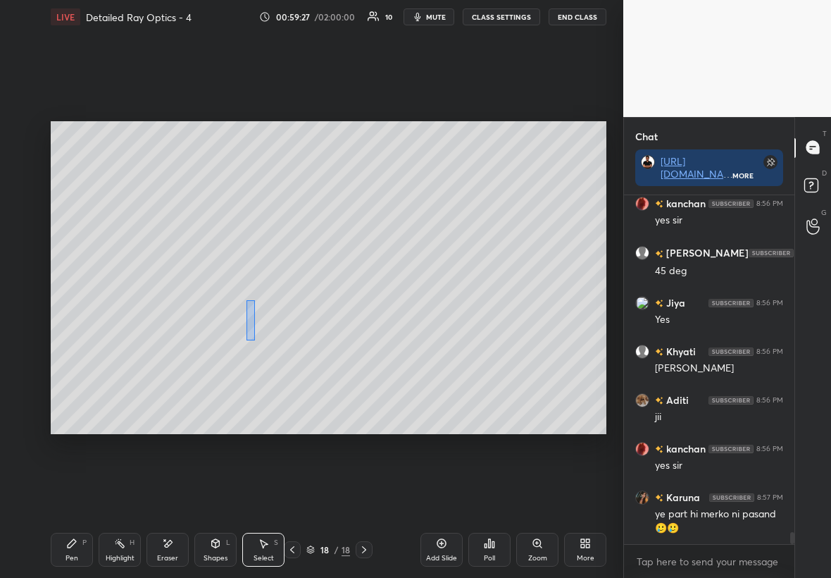
drag, startPoint x: 254, startPoint y: 301, endPoint x: 247, endPoint y: 340, distance: 39.4
click at [247, 330] on div "0 ° Undo Copy Duplicate Duplicate to new slide Delete" at bounding box center [329, 277] width 556 height 313
drag, startPoint x: 280, startPoint y: 261, endPoint x: 348, endPoint y: 336, distance: 101.3
click at [351, 330] on div "0 ° Undo Copy Duplicate Duplicate to new slide Delete" at bounding box center [329, 277] width 556 height 313
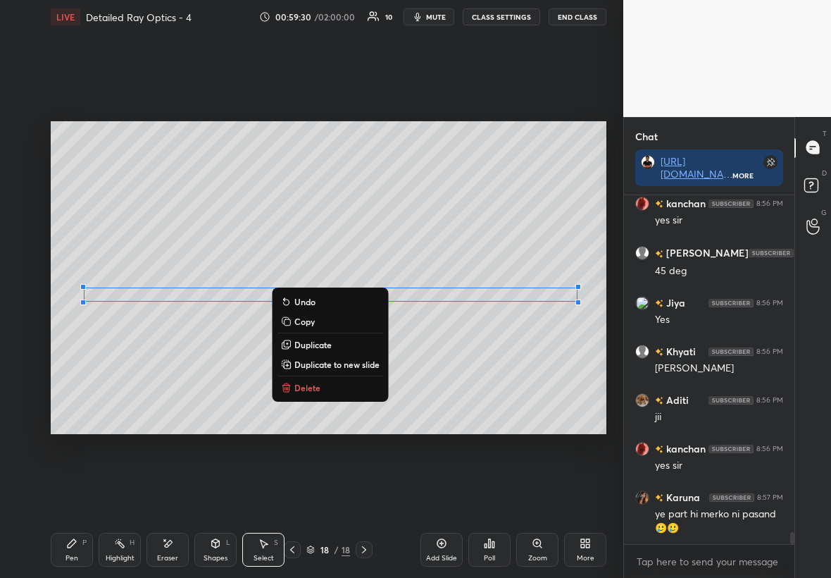
click at [311, 330] on p "Delete" at bounding box center [307, 387] width 26 height 11
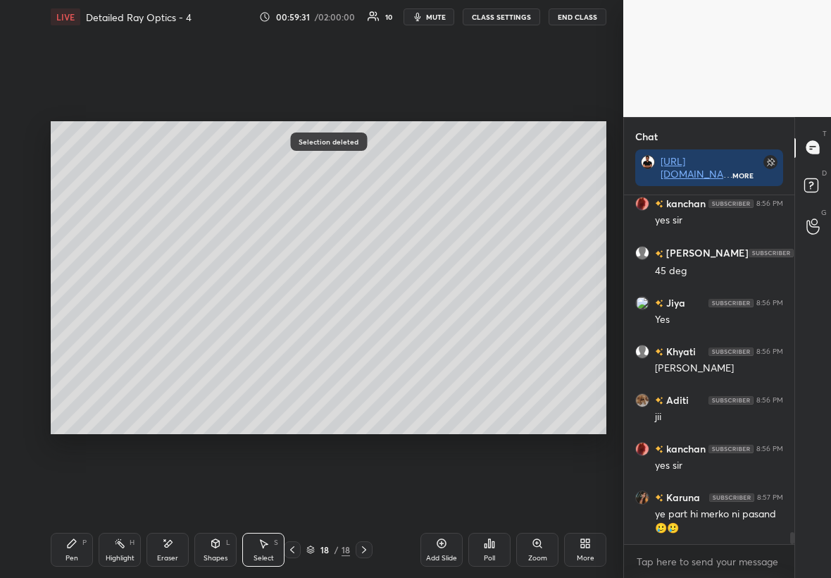
click at [222, 330] on div "Shapes" at bounding box center [216, 557] width 24 height 7
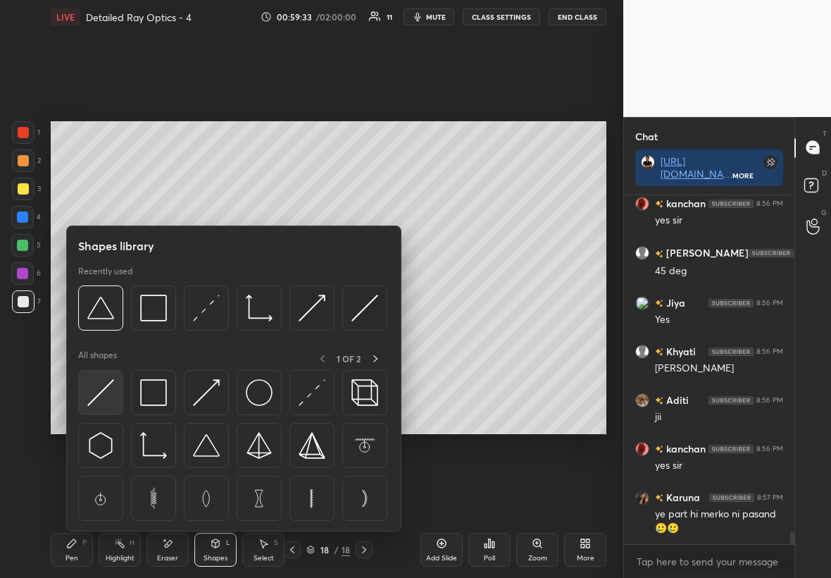
click at [104, 330] on img at bounding box center [100, 392] width 27 height 27
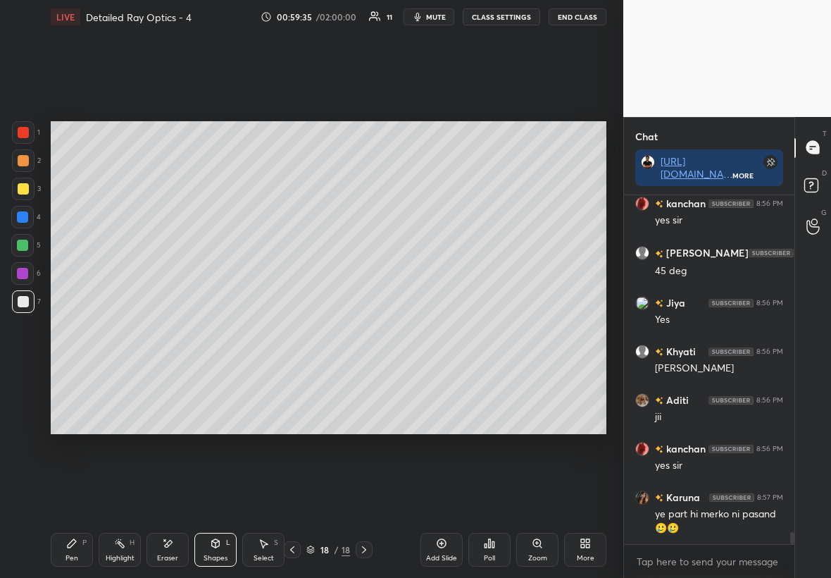
scroll to position [9685, 0]
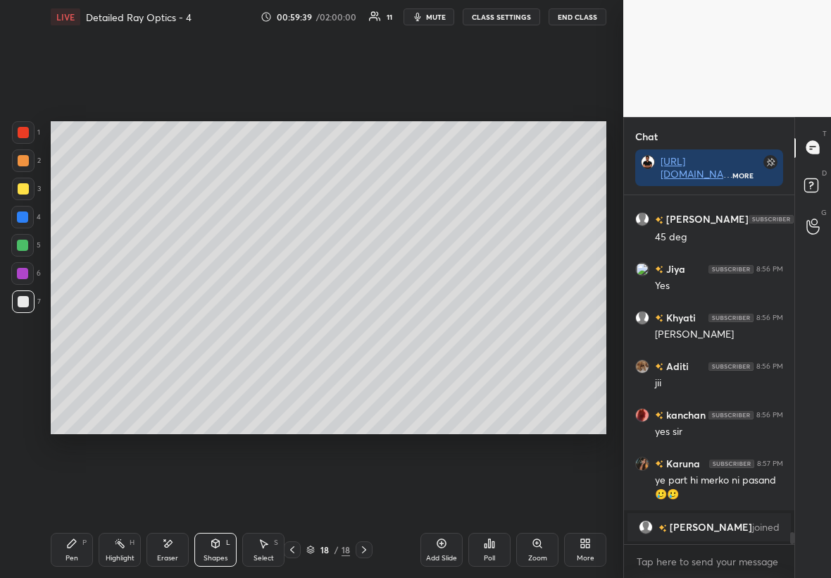
click at [32, 184] on div at bounding box center [23, 189] width 23 height 23
click at [64, 330] on div "Pen P" at bounding box center [72, 550] width 42 height 34
click at [18, 299] on div at bounding box center [23, 301] width 11 height 11
click at [29, 213] on div at bounding box center [22, 217] width 23 height 23
click at [20, 302] on div at bounding box center [23, 301] width 11 height 11
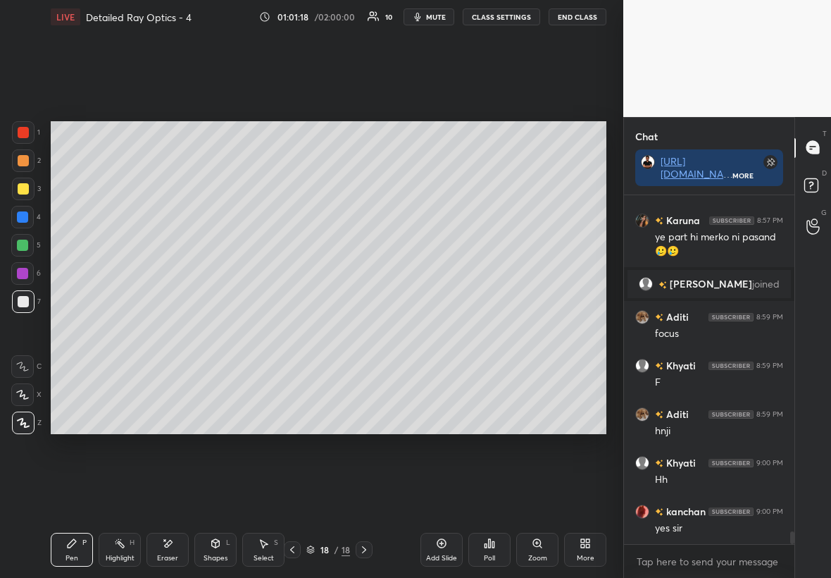
scroll to position [9402, 0]
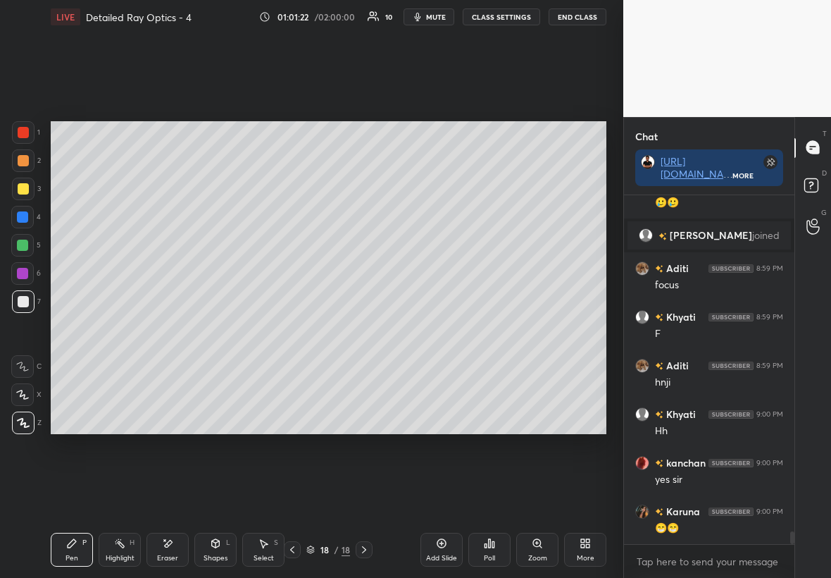
click at [29, 212] on div at bounding box center [22, 217] width 23 height 23
click at [23, 302] on div at bounding box center [23, 301] width 11 height 11
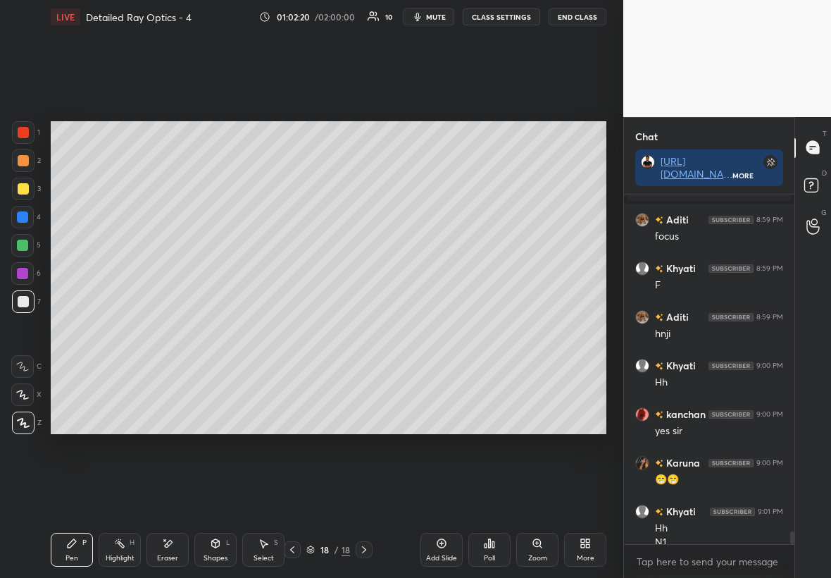
scroll to position [9465, 0]
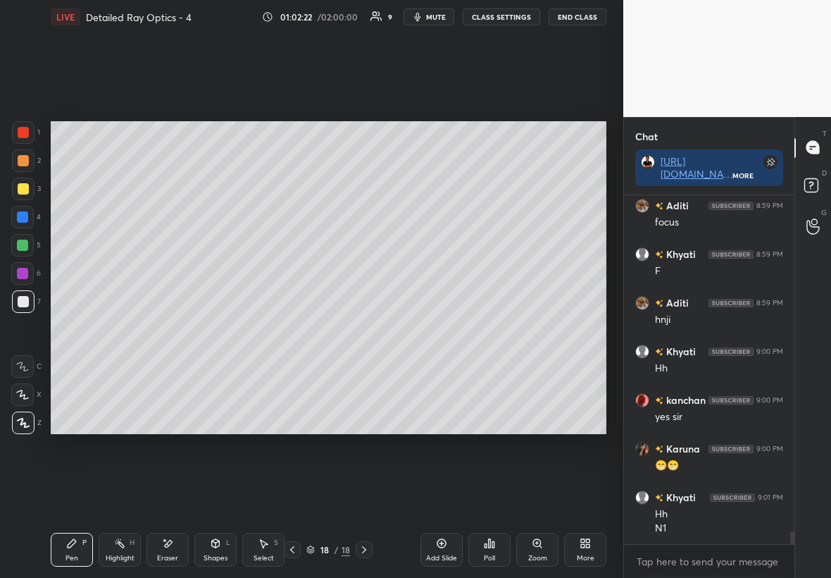
click at [218, 330] on div "Shapes" at bounding box center [216, 557] width 24 height 7
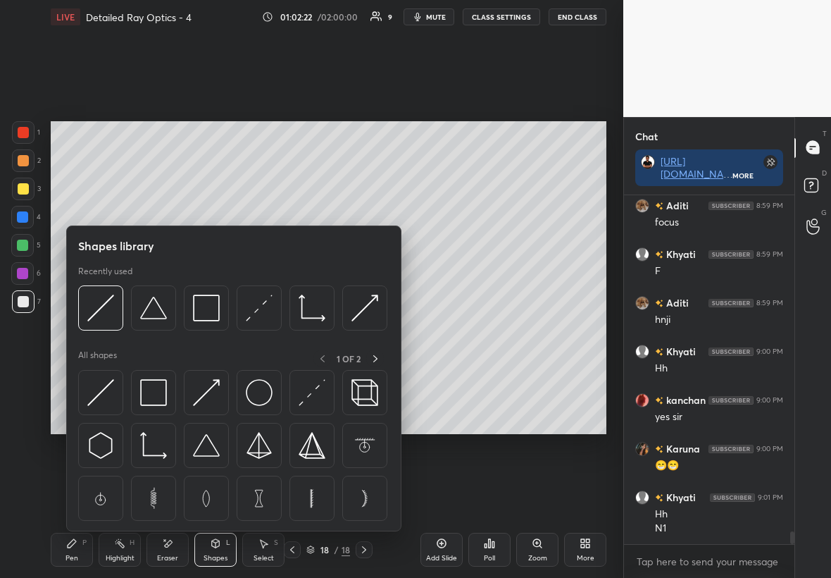
click at [26, 136] on div at bounding box center [23, 132] width 23 height 23
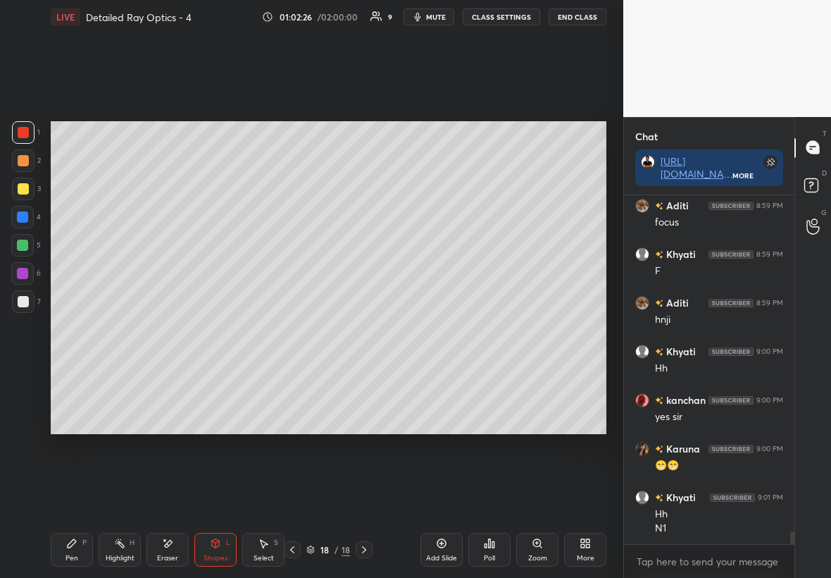
click at [221, 330] on div "Shapes L" at bounding box center [215, 550] width 42 height 34
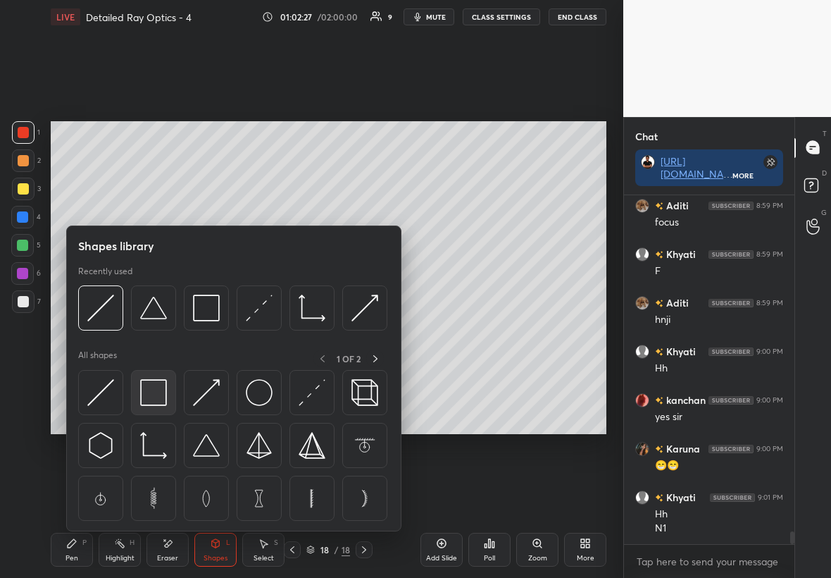
click at [159, 330] on img at bounding box center [153, 392] width 27 height 27
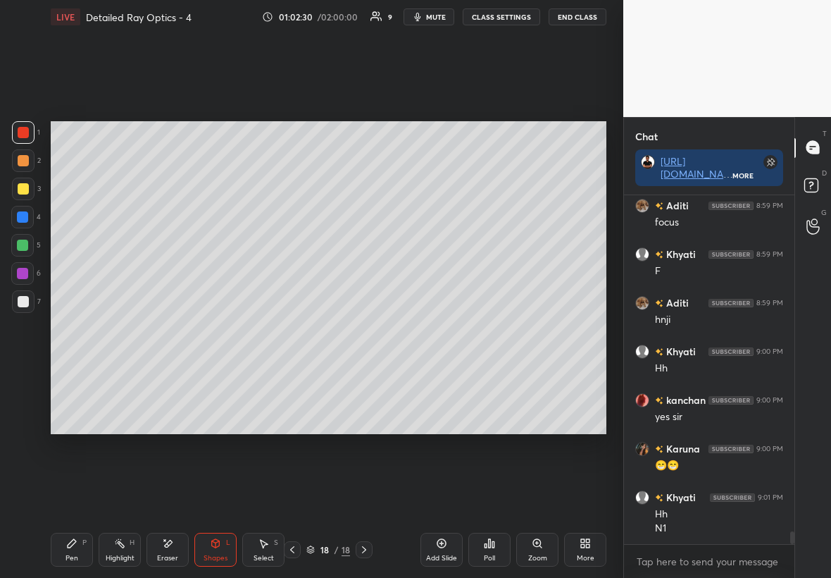
click at [71, 330] on div "Pen P" at bounding box center [72, 550] width 42 height 34
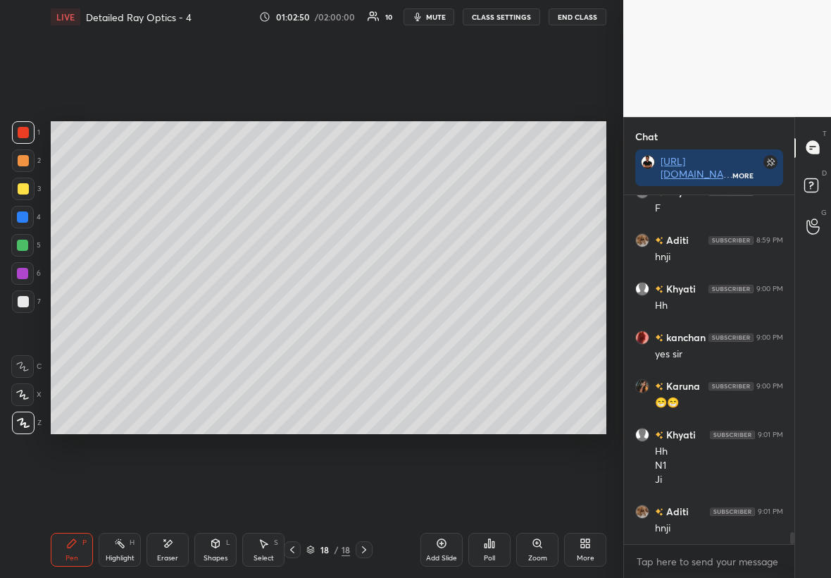
scroll to position [9576, 0]
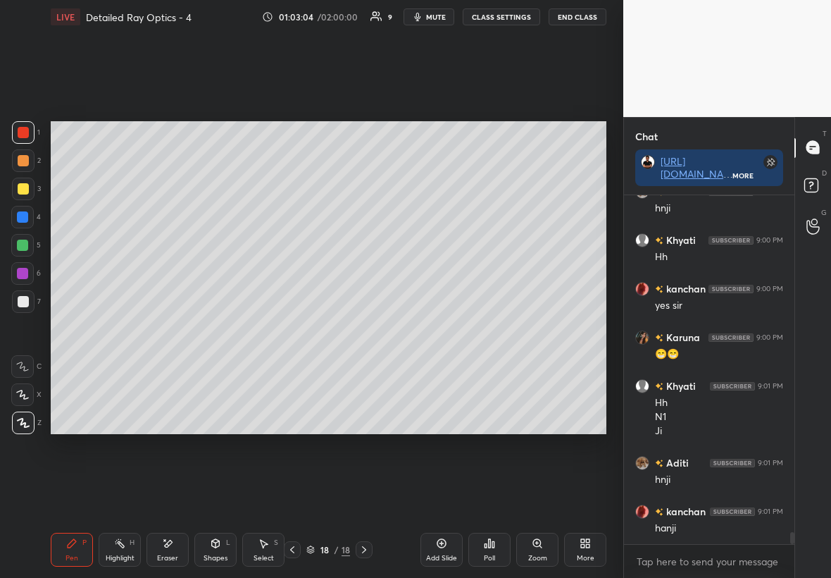
click at [30, 213] on div at bounding box center [22, 217] width 23 height 23
click at [20, 314] on div "7" at bounding box center [26, 304] width 29 height 28
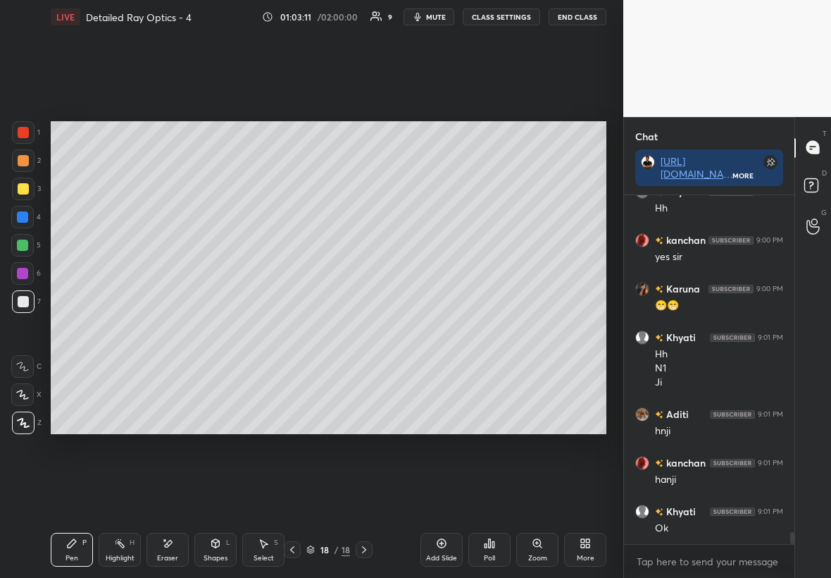
click at [216, 330] on icon at bounding box center [215, 543] width 11 height 11
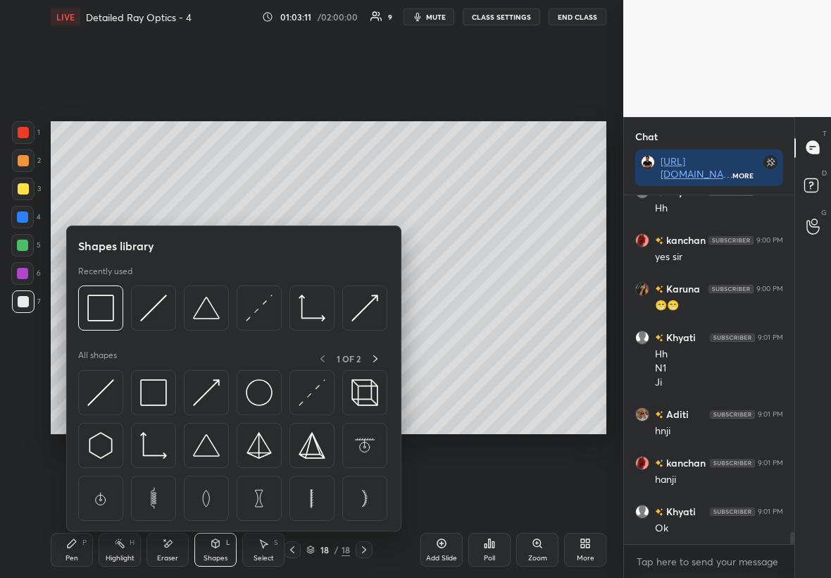
scroll to position [9659, 0]
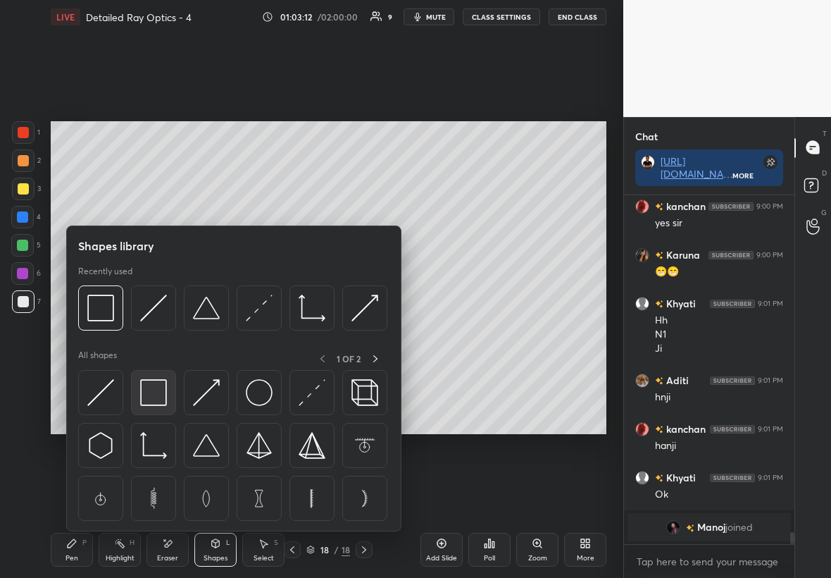
click at [156, 330] on img at bounding box center [153, 392] width 27 height 27
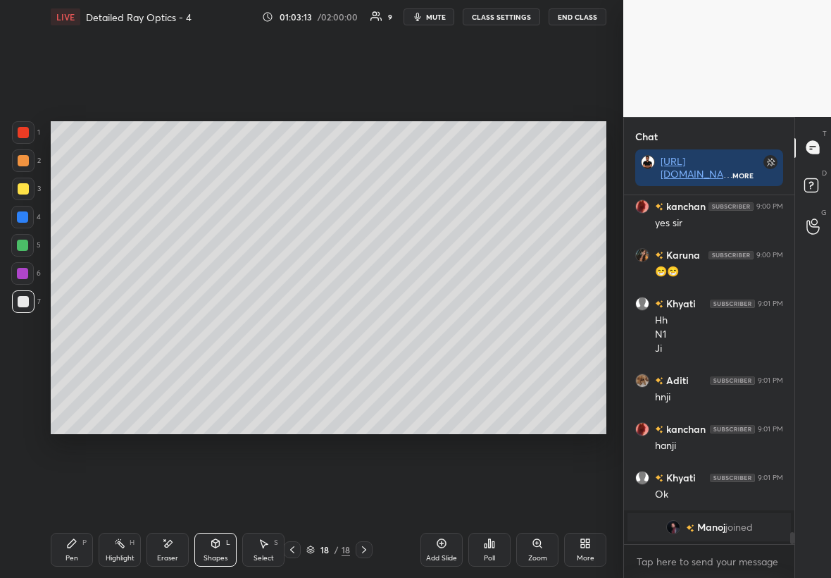
click at [23, 142] on div at bounding box center [23, 132] width 23 height 23
click at [65, 330] on div "Pen P" at bounding box center [72, 550] width 42 height 34
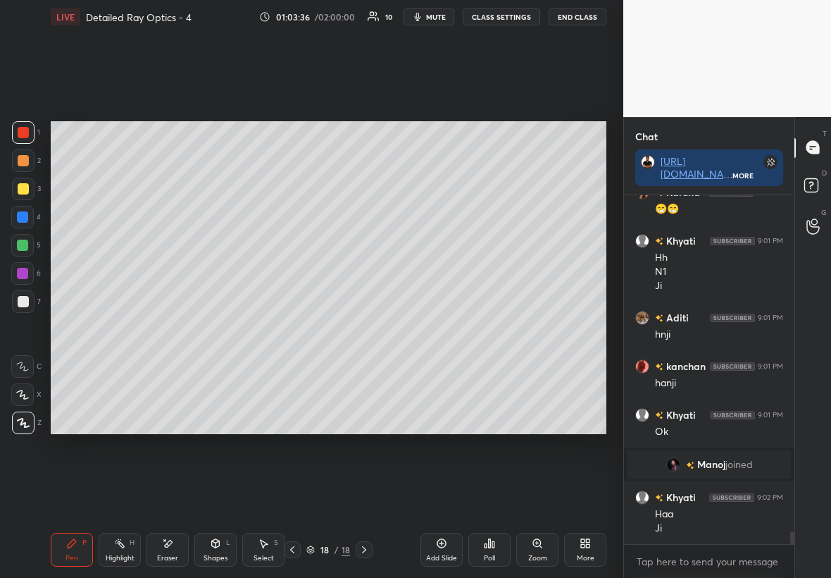
scroll to position [9542, 0]
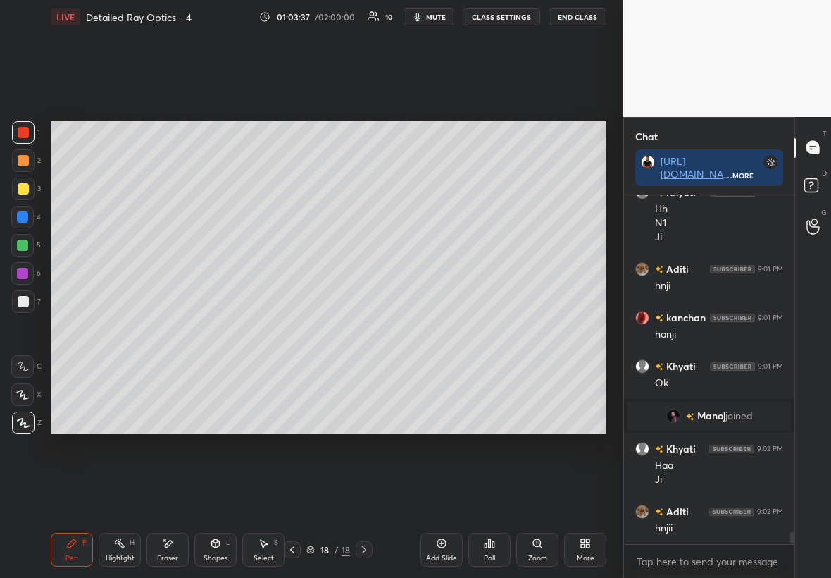
click at [436, 330] on icon at bounding box center [441, 543] width 11 height 11
click at [25, 302] on div at bounding box center [23, 301] width 11 height 11
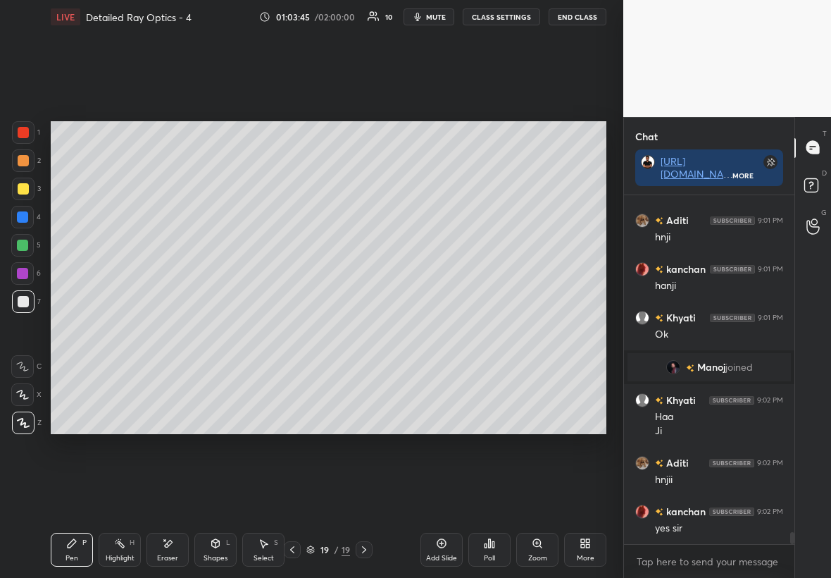
click at [263, 330] on div "Select S" at bounding box center [263, 550] width 42 height 34
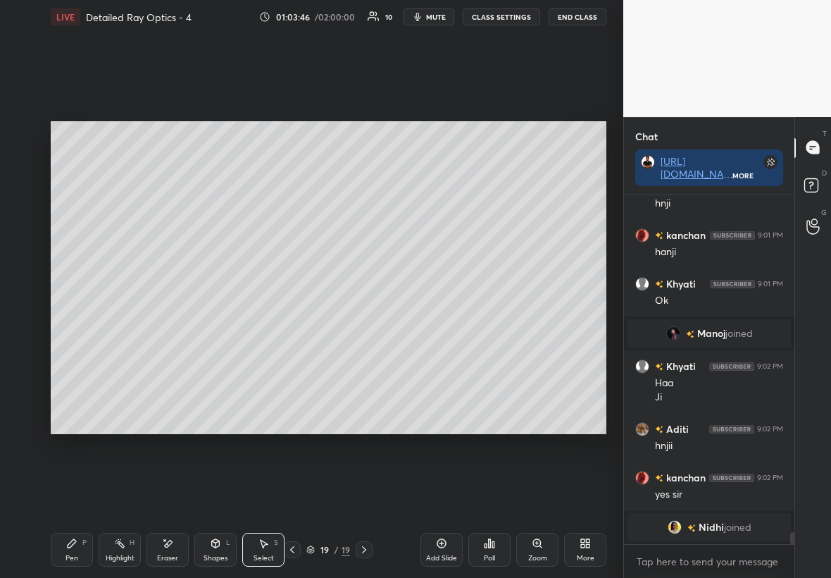
click at [263, 330] on div "Select S" at bounding box center [263, 550] width 42 height 34
click at [218, 330] on div "Shapes L" at bounding box center [215, 550] width 42 height 34
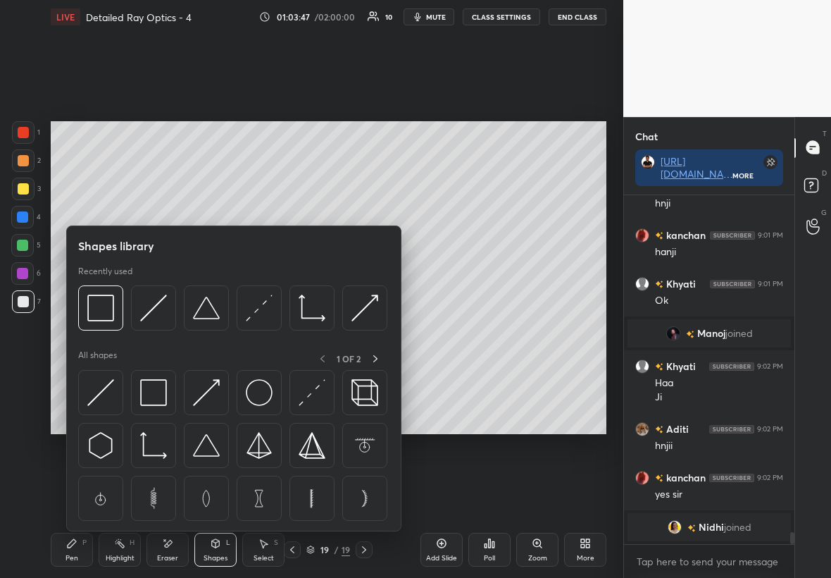
click at [178, 330] on div "Eraser" at bounding box center [168, 550] width 42 height 34
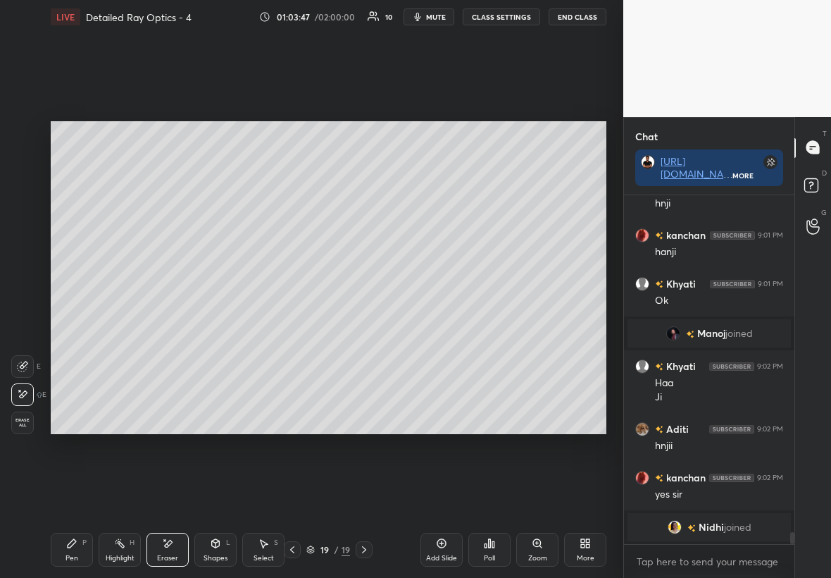
click at [123, 330] on div "Highlight H" at bounding box center [120, 550] width 42 height 34
click at [75, 330] on icon at bounding box center [71, 543] width 11 height 11
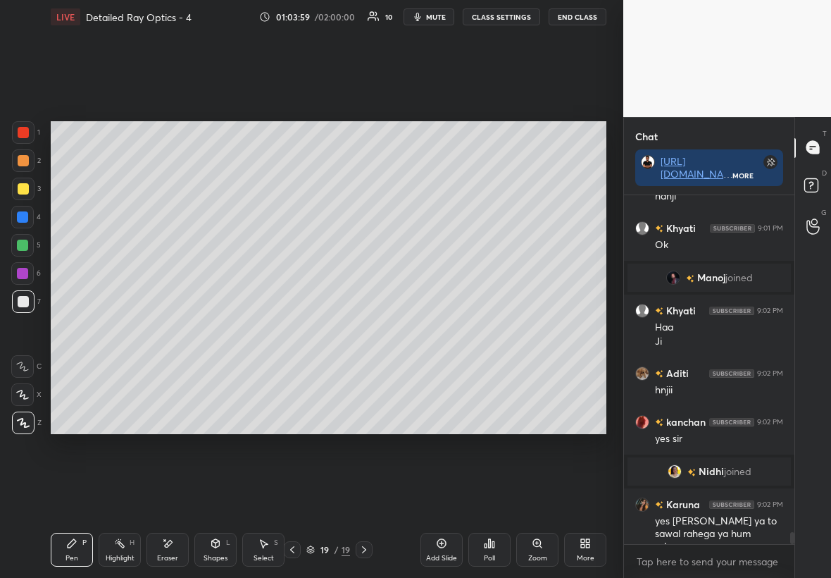
scroll to position [9630, 0]
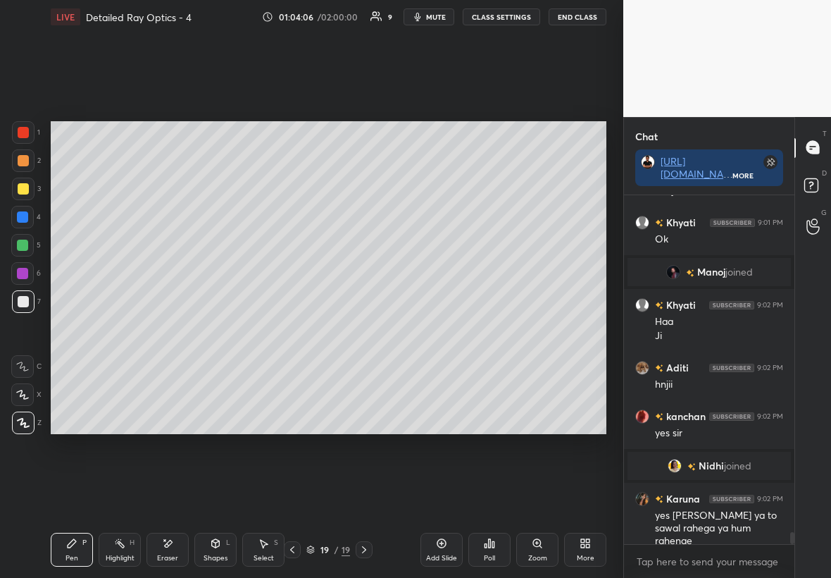
click at [191, 330] on div "Pen P Highlight H Eraser Shapes L Select S" at bounding box center [143, 550] width 185 height 34
click at [174, 330] on div "Eraser" at bounding box center [168, 550] width 42 height 34
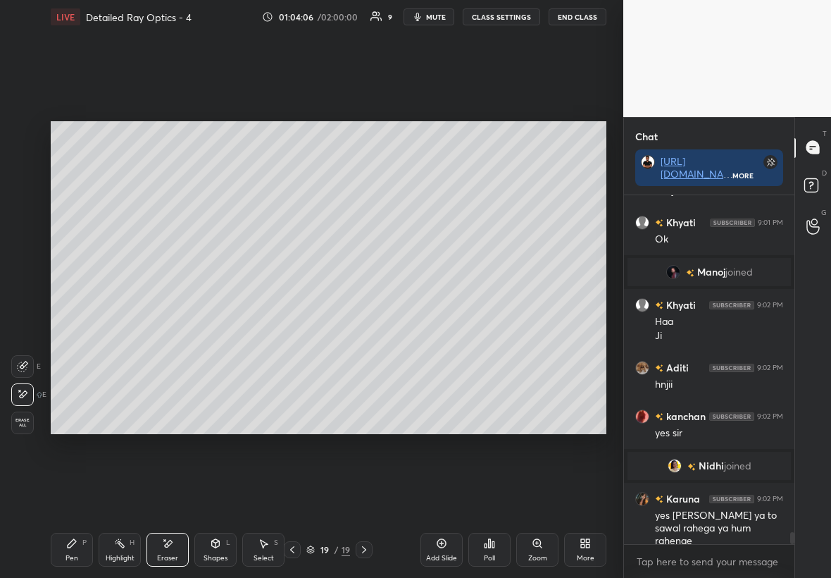
click at [216, 330] on div "Shapes L" at bounding box center [215, 550] width 42 height 34
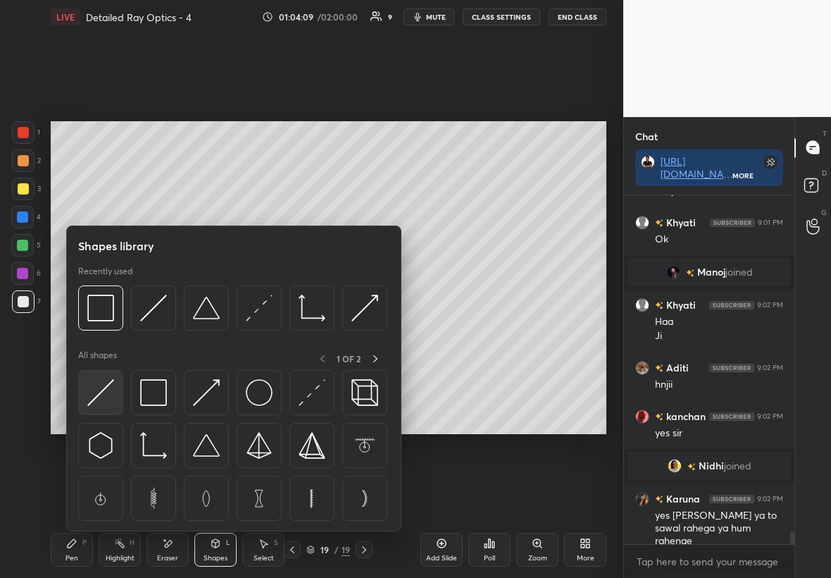
click at [96, 330] on img at bounding box center [100, 392] width 27 height 27
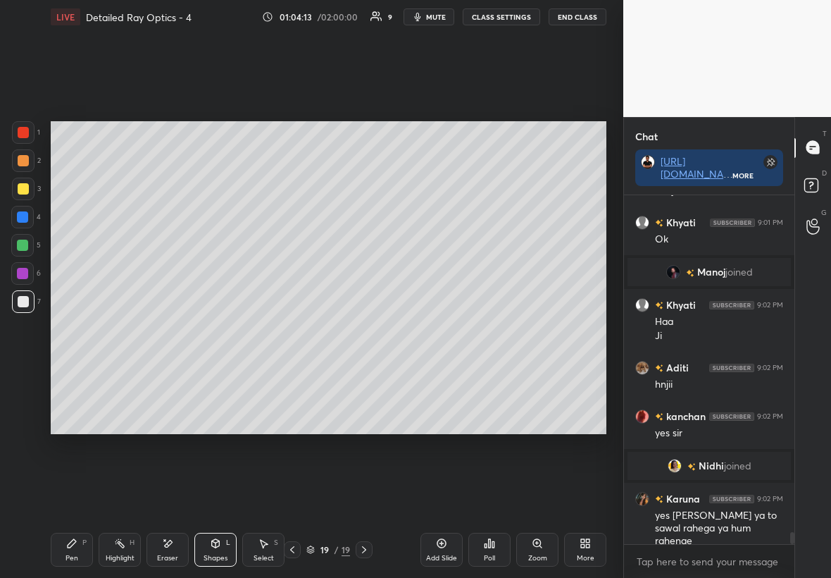
click at [218, 330] on icon at bounding box center [215, 543] width 11 height 11
click at [25, 182] on div at bounding box center [23, 189] width 23 height 23
click at [68, 330] on div "Pen" at bounding box center [72, 557] width 13 height 7
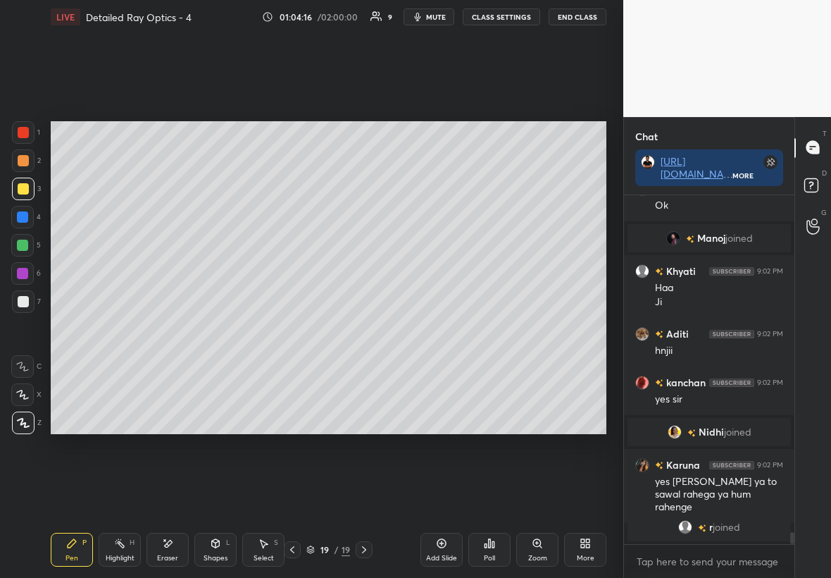
click at [25, 301] on div at bounding box center [23, 301] width 11 height 11
click at [271, 330] on div "Select S" at bounding box center [263, 550] width 42 height 34
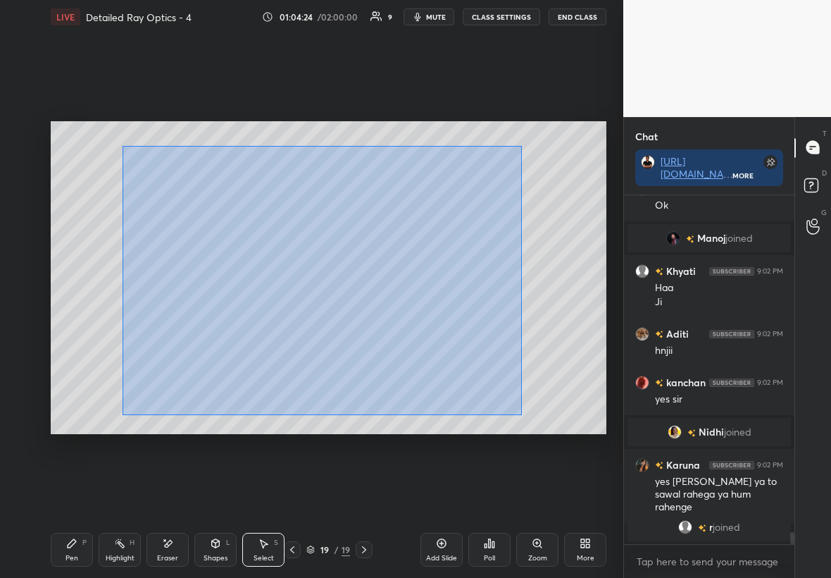
drag, startPoint x: 135, startPoint y: 153, endPoint x: 521, endPoint y: 412, distance: 465.6
click at [505, 330] on div "0 ° Undo Copy Duplicate Duplicate to new slide Delete" at bounding box center [329, 277] width 556 height 313
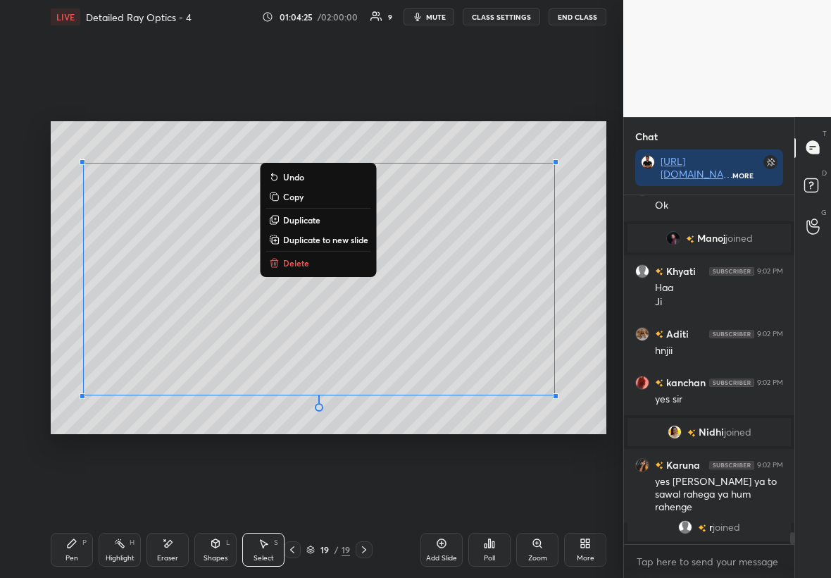
click at [329, 239] on p "Duplicate to new slide" at bounding box center [325, 239] width 85 height 11
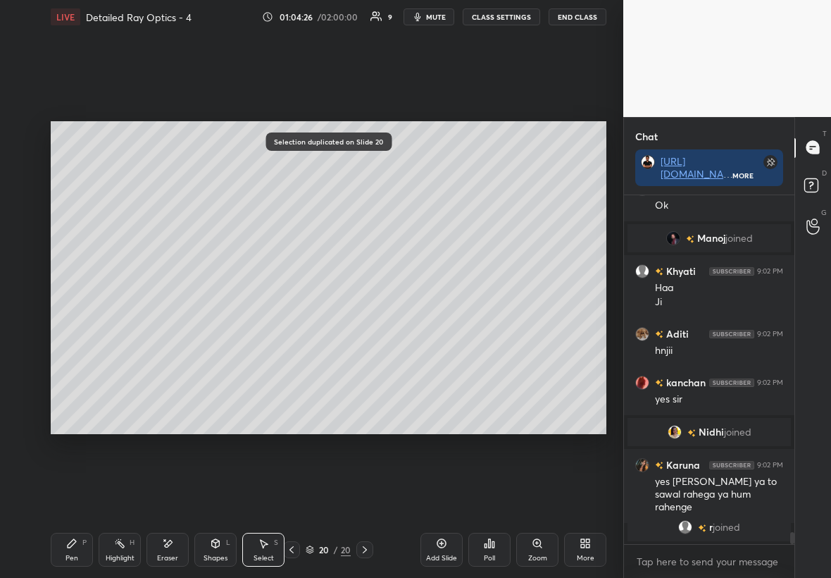
click at [299, 330] on div "20 / 20" at bounding box center [328, 549] width 90 height 17
click at [294, 330] on icon at bounding box center [291, 549] width 11 height 11
click at [288, 330] on icon at bounding box center [291, 549] width 11 height 11
click at [368, 330] on icon at bounding box center [364, 549] width 11 height 11
click at [83, 330] on div "P" at bounding box center [84, 542] width 4 height 7
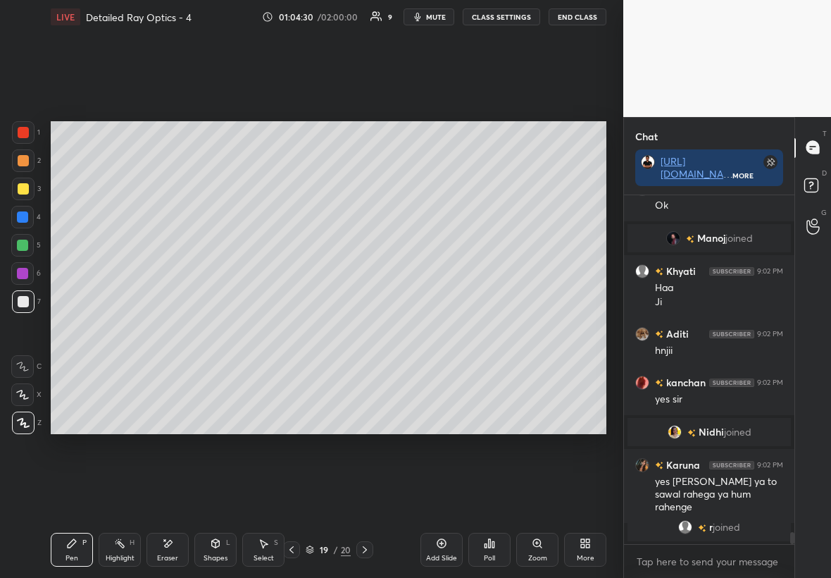
click at [23, 188] on div at bounding box center [23, 188] width 11 height 11
click at [20, 307] on div at bounding box center [23, 301] width 23 height 23
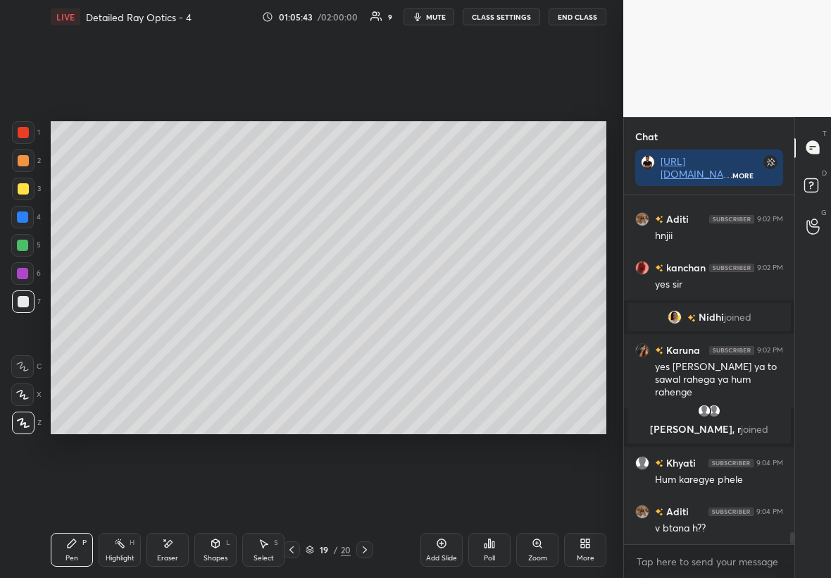
scroll to position [9799, 0]
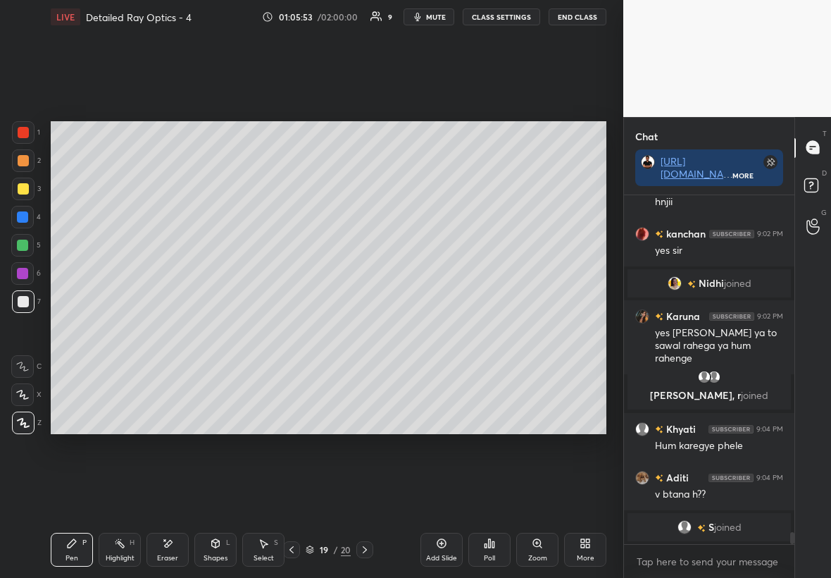
click at [25, 213] on div at bounding box center [22, 216] width 11 height 11
click at [263, 330] on div "Select" at bounding box center [264, 557] width 20 height 7
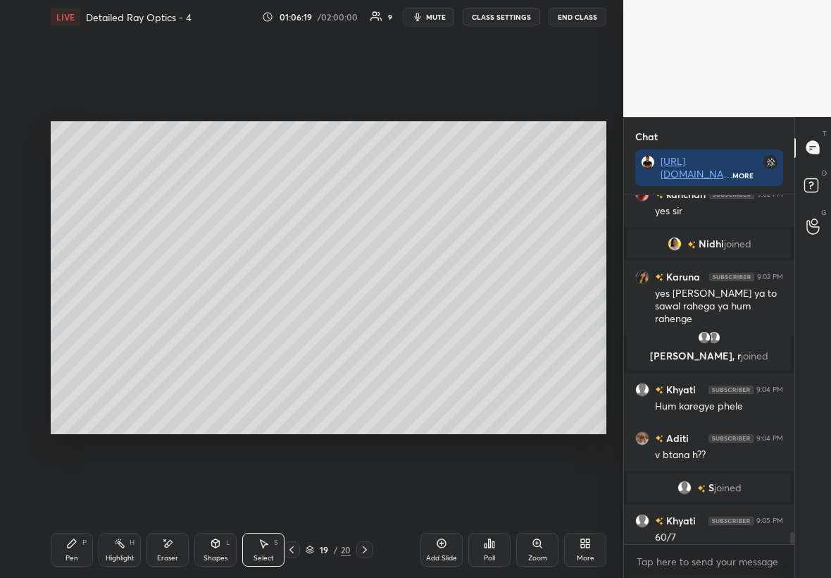
scroll to position [9808, 0]
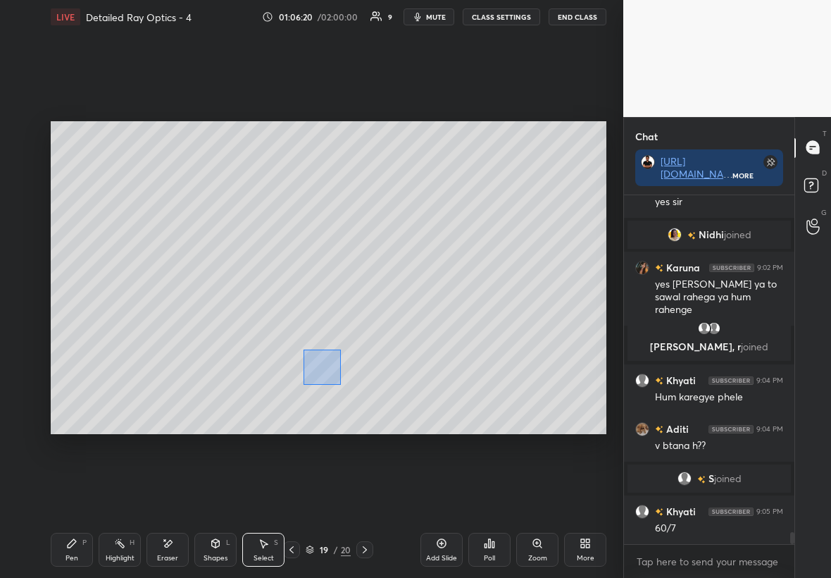
drag, startPoint x: 318, startPoint y: 366, endPoint x: 338, endPoint y: 383, distance: 26.4
click at [340, 330] on div "0 ° Undo Copy Duplicate Duplicate to new slide Delete" at bounding box center [329, 277] width 556 height 313
drag, startPoint x: 320, startPoint y: 400, endPoint x: 335, endPoint y: 410, distance: 17.8
click at [335, 330] on div "0 ° Undo Copy Duplicate Duplicate to new slide Delete" at bounding box center [329, 277] width 556 height 313
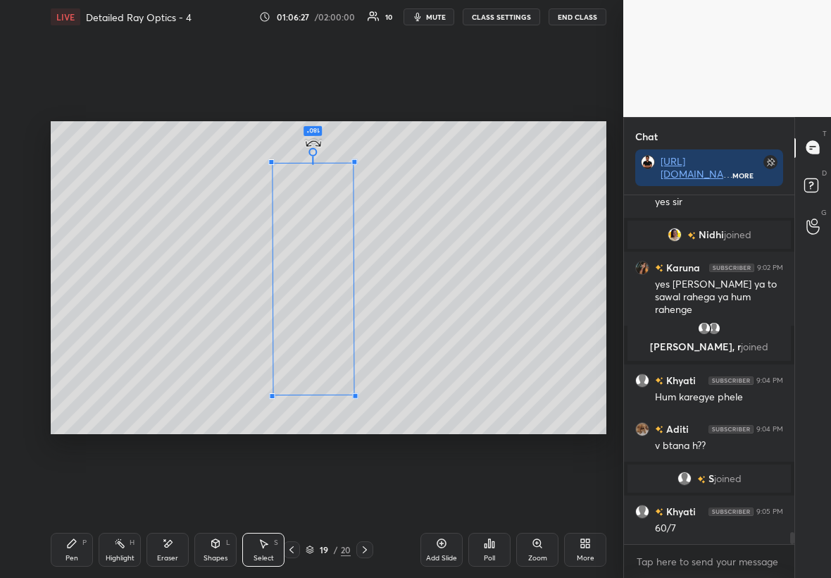
drag, startPoint x: 309, startPoint y: 407, endPoint x: 321, endPoint y: 130, distance: 277.1
click at [318, 131] on div "180 ° Undo Copy Duplicate Duplicate to new slide Delete" at bounding box center [329, 277] width 556 height 313
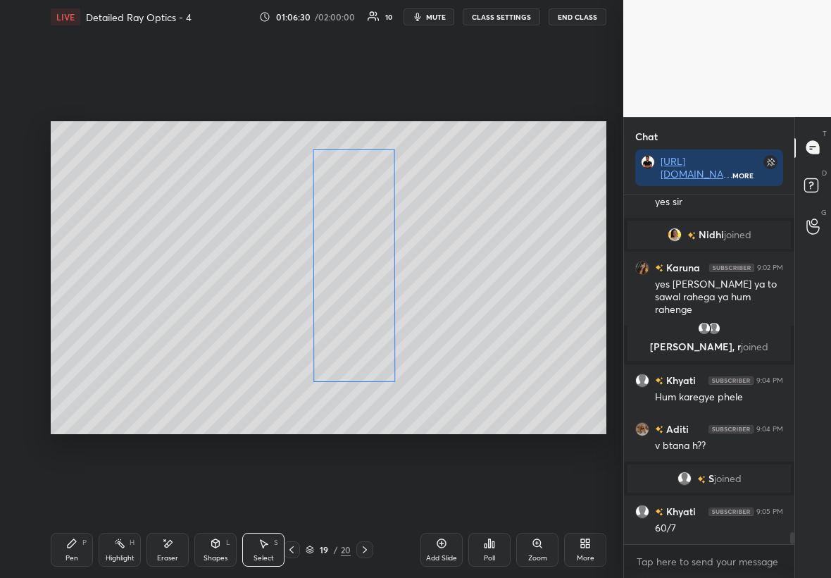
drag, startPoint x: 292, startPoint y: 347, endPoint x: 330, endPoint y: 335, distance: 40.1
click at [333, 330] on div "180 ° Undo Copy Duplicate Duplicate to new slide Delete" at bounding box center [329, 277] width 556 height 313
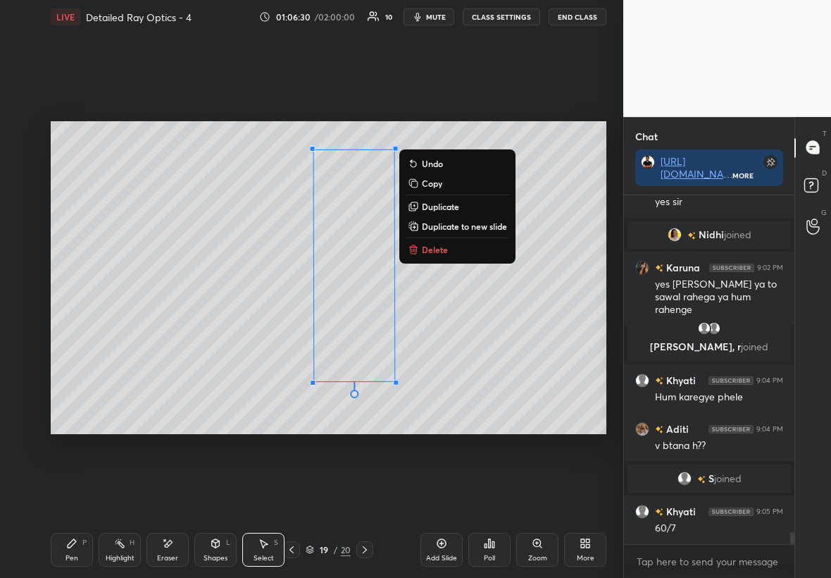
click at [67, 330] on div "Pen P" at bounding box center [72, 550] width 42 height 34
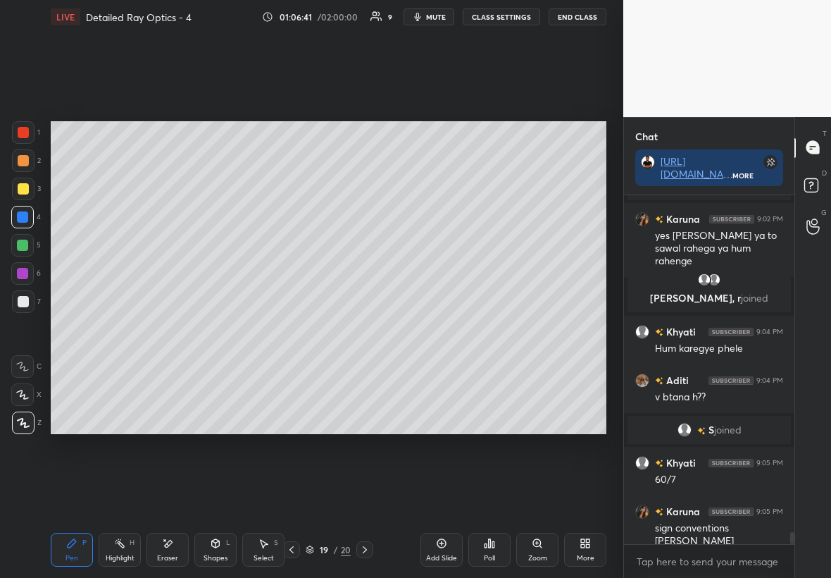
scroll to position [9871, 0]
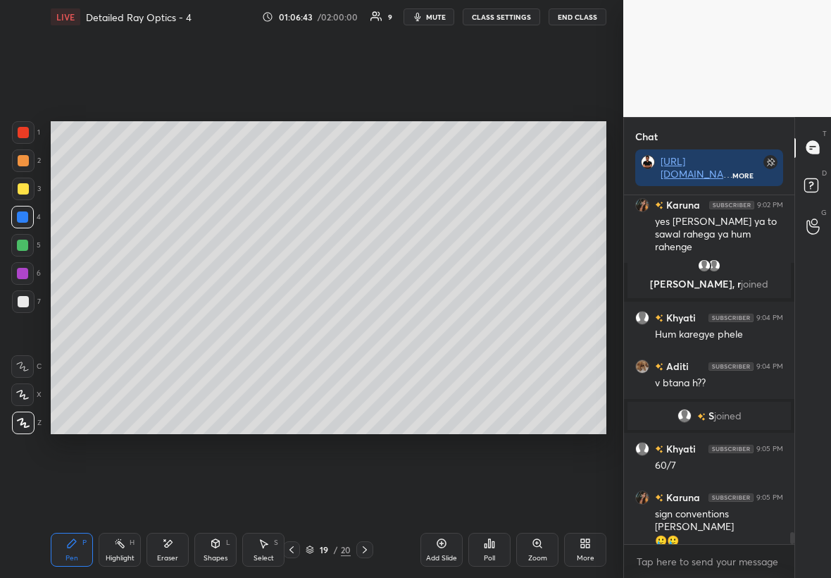
click at [216, 330] on div "Shapes" at bounding box center [216, 557] width 24 height 7
click at [268, 330] on div "Select" at bounding box center [264, 557] width 20 height 7
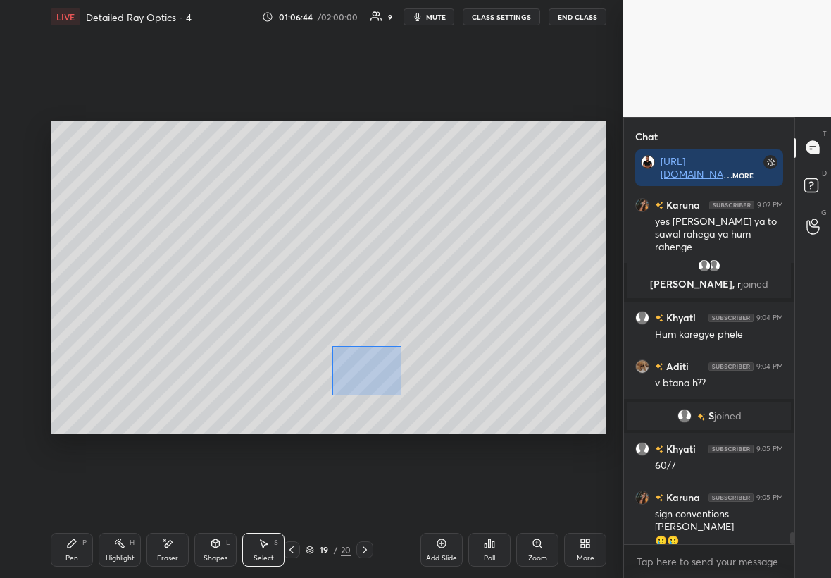
drag, startPoint x: 370, startPoint y: 377, endPoint x: 398, endPoint y: 394, distance: 32.9
click at [401, 330] on div "0 ° Undo Copy Duplicate Duplicate to new slide Delete" at bounding box center [329, 277] width 556 height 313
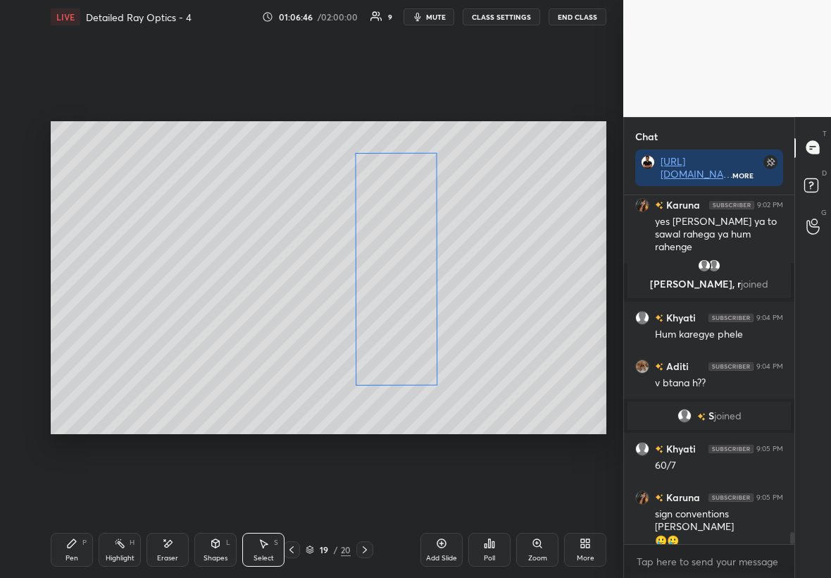
scroll to position [9920, 0]
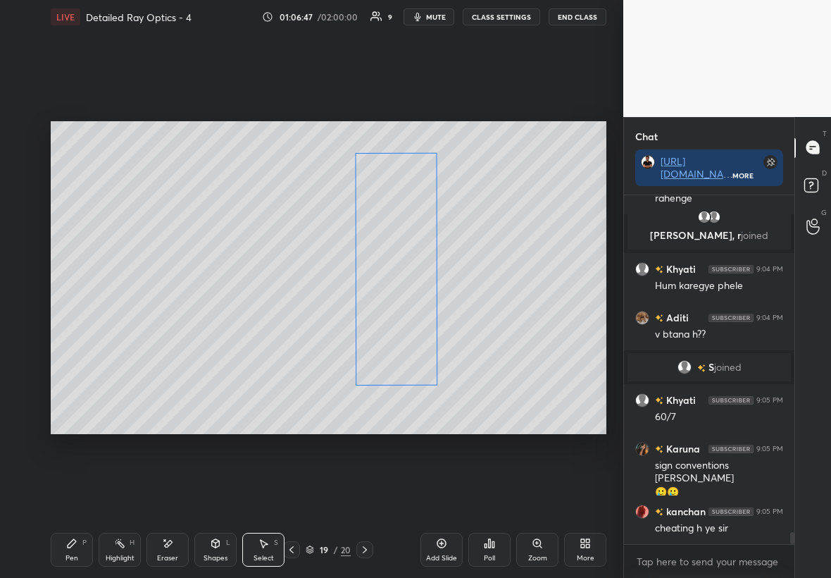
drag, startPoint x: 362, startPoint y: 368, endPoint x: 398, endPoint y: 370, distance: 36.0
click at [402, 330] on div "180 ° Undo Copy Duplicate Duplicate to new slide Delete" at bounding box center [329, 277] width 556 height 313
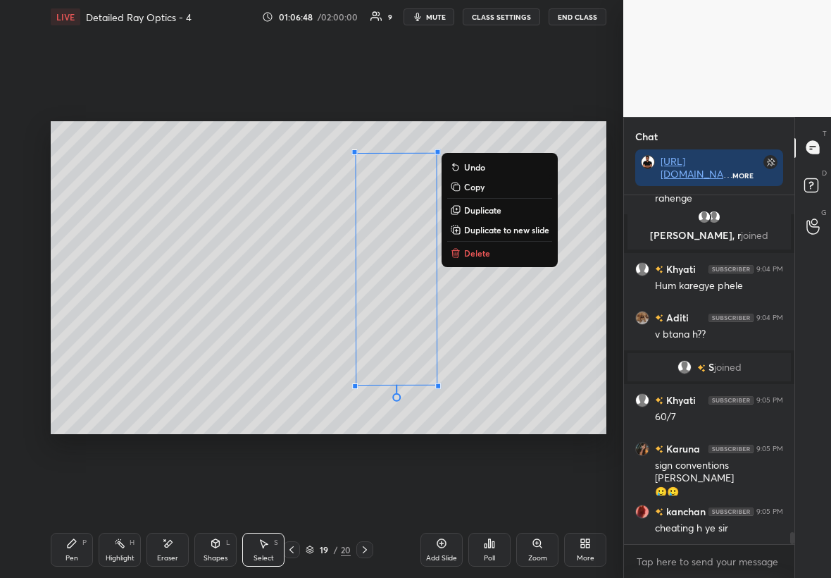
click at [56, 330] on div "Pen P" at bounding box center [72, 550] width 42 height 34
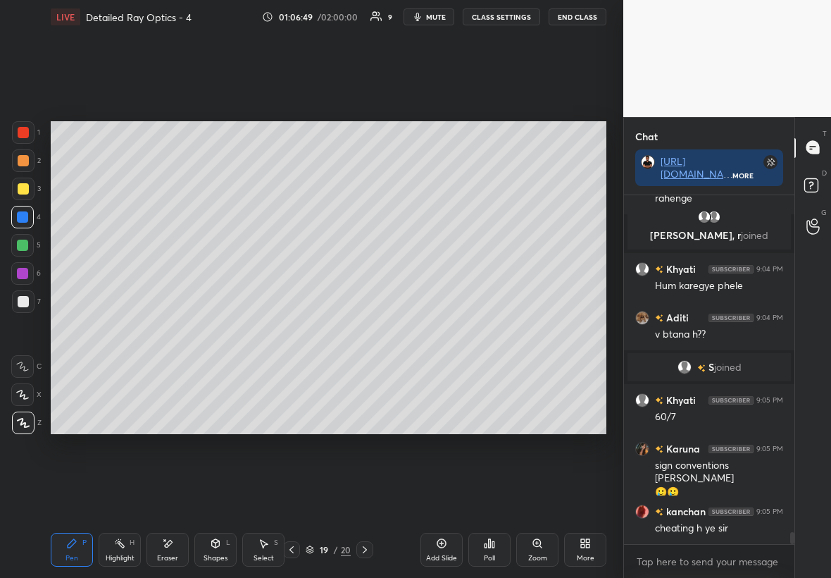
click at [159, 330] on div "Eraser" at bounding box center [168, 550] width 42 height 34
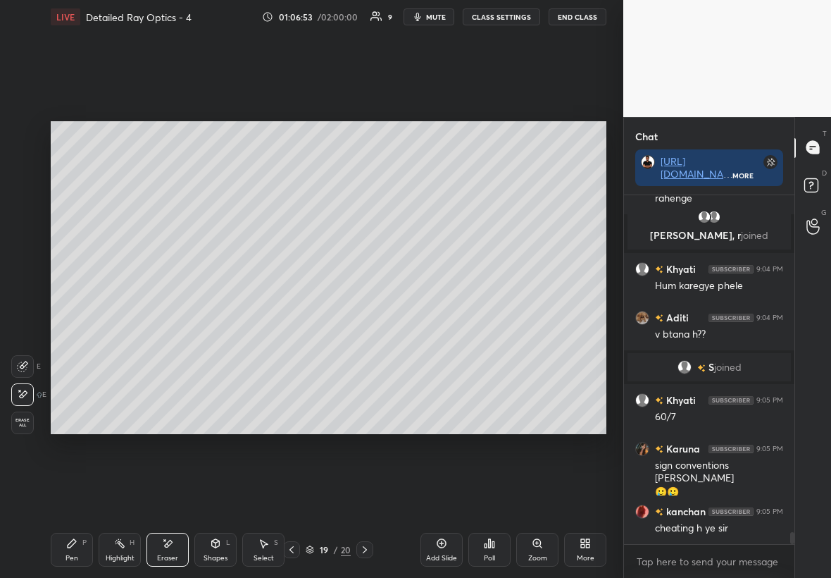
scroll to position [9953, 0]
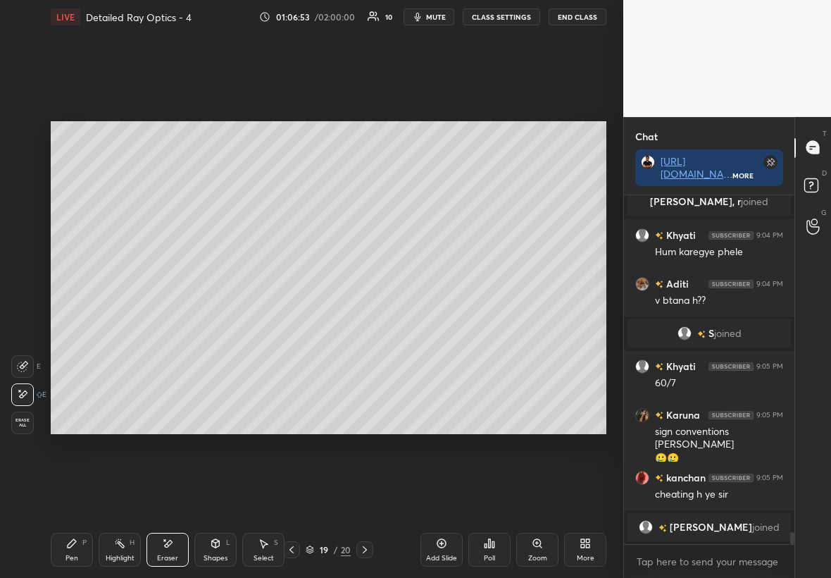
click at [80, 330] on div "Pen P" at bounding box center [72, 550] width 42 height 34
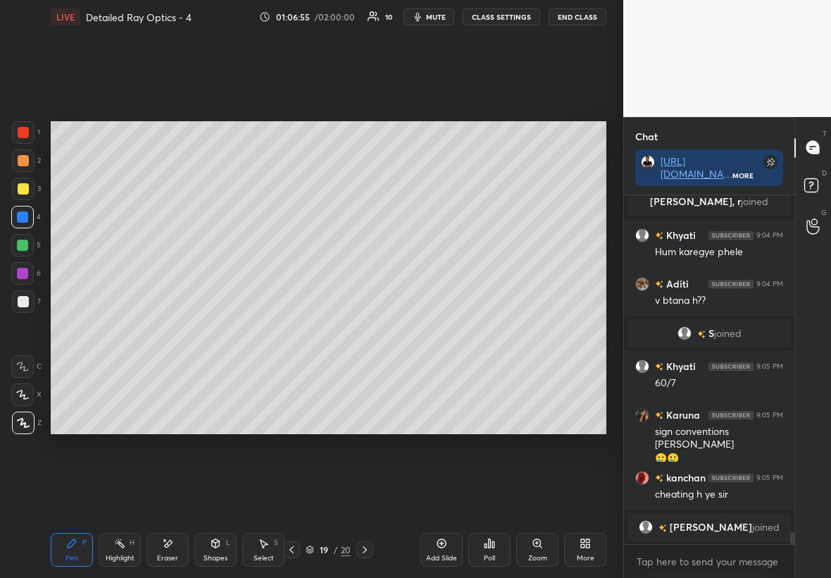
click at [25, 299] on div at bounding box center [23, 301] width 23 height 23
click at [278, 330] on div "Select S" at bounding box center [263, 550] width 42 height 34
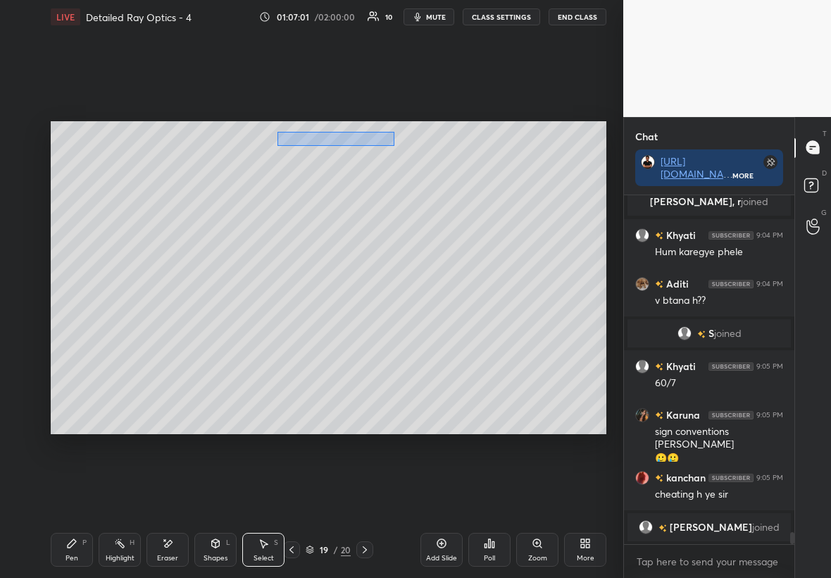
drag, startPoint x: 278, startPoint y: 132, endPoint x: 394, endPoint y: 143, distance: 116.1
click at [397, 147] on div "0 ° Undo Copy Duplicate Duplicate to new slide Delete" at bounding box center [329, 277] width 556 height 313
drag, startPoint x: 367, startPoint y: 141, endPoint x: 418, endPoint y: 138, distance: 50.8
click at [417, 140] on div "0 ° Undo Copy Duplicate Duplicate to new slide Delete" at bounding box center [329, 277] width 556 height 313
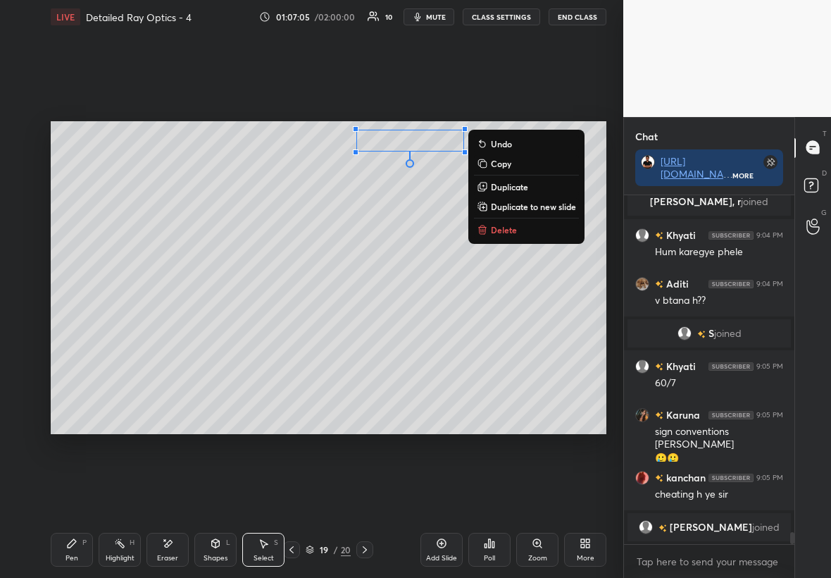
click at [73, 330] on div "Pen" at bounding box center [72, 557] width 13 height 7
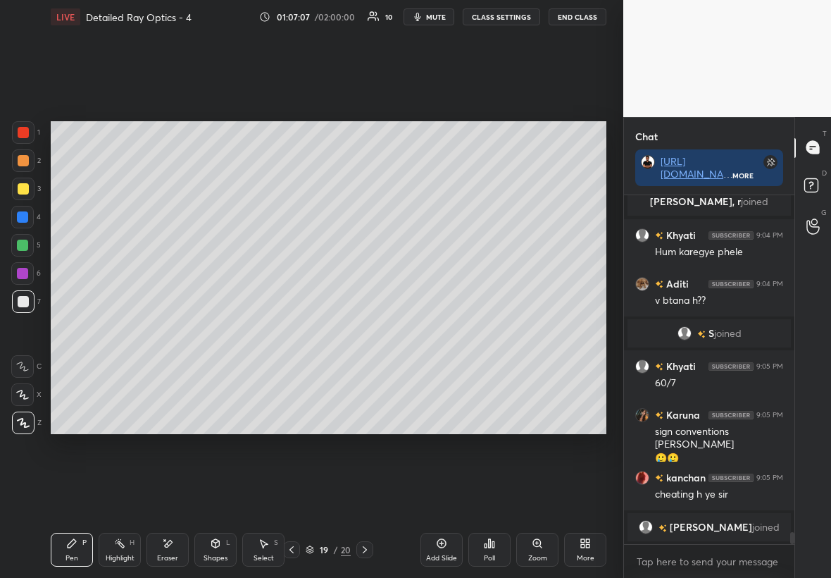
scroll to position [9971, 0]
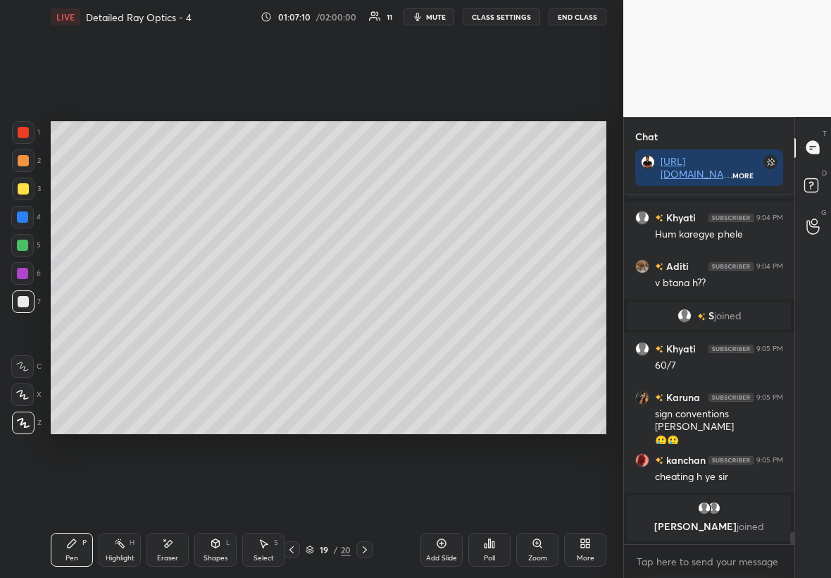
click at [269, 330] on div "Select S" at bounding box center [263, 550] width 42 height 34
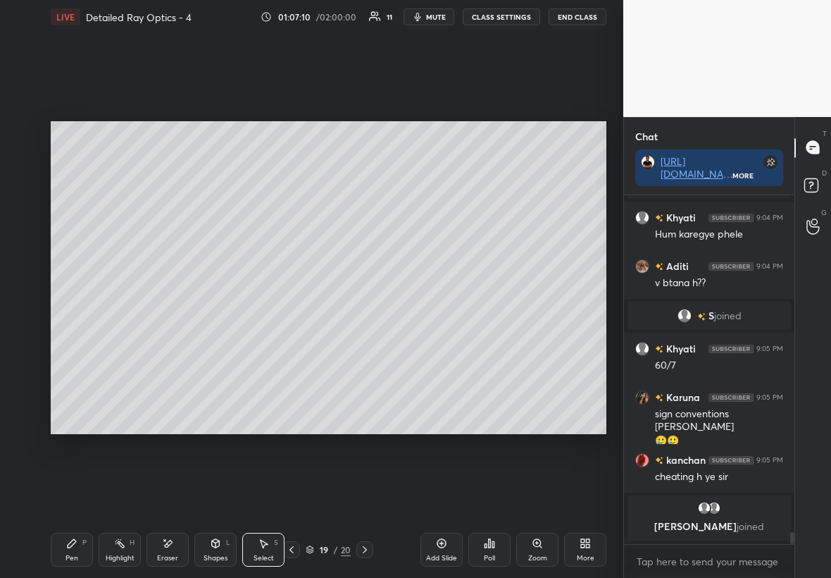
click at [356, 330] on div "0 ° Undo Copy Duplicate Duplicate to new slide Delete" at bounding box center [329, 277] width 556 height 313
drag, startPoint x: 366, startPoint y: 346, endPoint x: 430, endPoint y: 378, distance: 71.8
click at [430, 330] on div "0 ° Undo Copy Duplicate Duplicate to new slide Delete" at bounding box center [329, 277] width 556 height 313
drag, startPoint x: 373, startPoint y: 381, endPoint x: 433, endPoint y: 406, distance: 64.8
click at [434, 330] on div "0 ° Undo Copy Duplicate Duplicate to new slide Delete" at bounding box center [329, 277] width 556 height 313
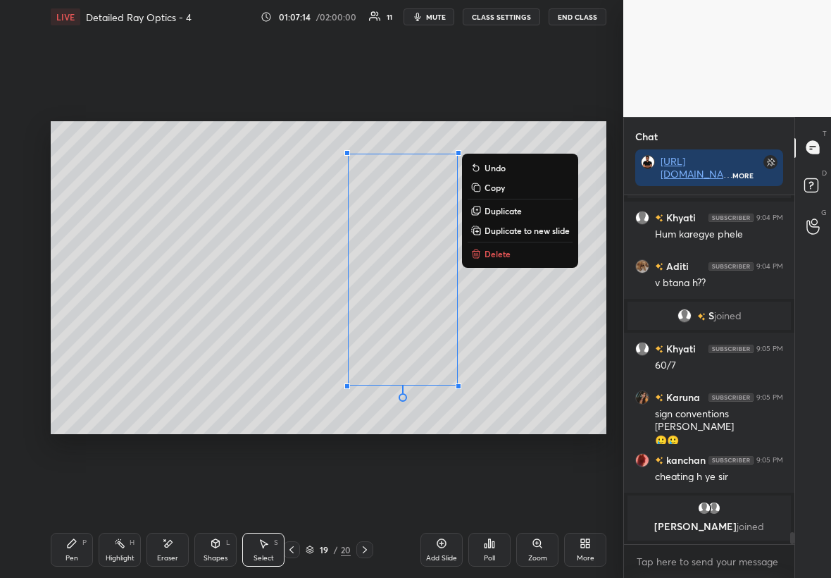
click at [62, 330] on div "Pen P" at bounding box center [72, 550] width 42 height 34
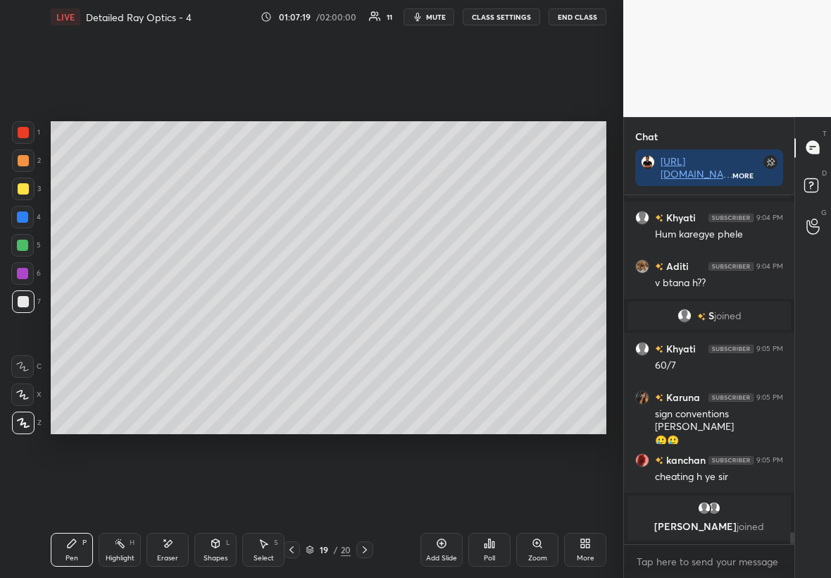
click at [121, 330] on icon at bounding box center [119, 543] width 11 height 11
drag, startPoint x: 18, startPoint y: 199, endPoint x: 25, endPoint y: 212, distance: 14.5
click at [23, 208] on div "1 2 3 4 5 6 7" at bounding box center [26, 219] width 30 height 197
click at [28, 220] on div at bounding box center [22, 217] width 23 height 23
click at [174, 330] on div "Eraser" at bounding box center [168, 550] width 42 height 34
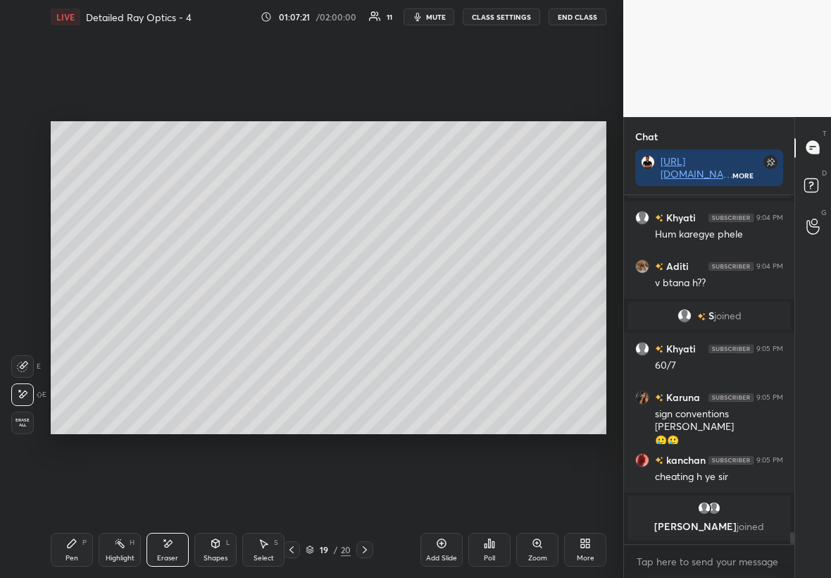
click at [71, 330] on icon at bounding box center [72, 543] width 8 height 8
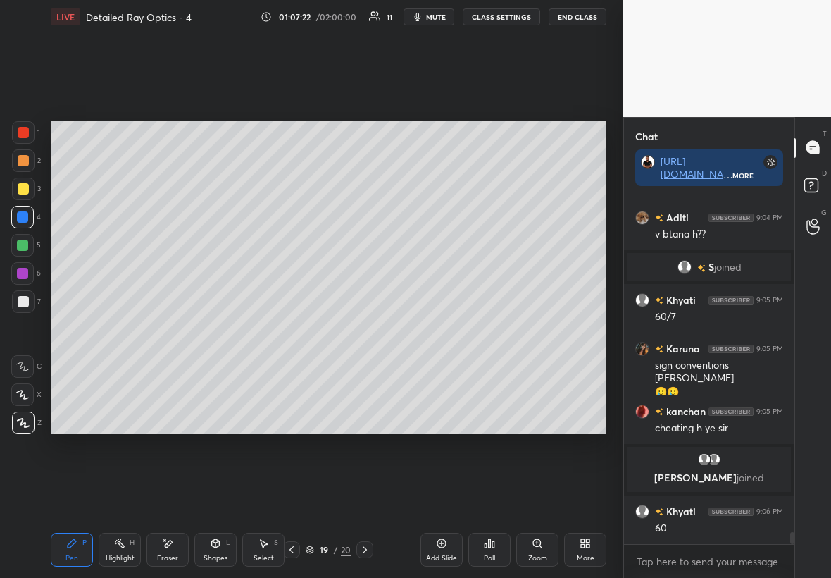
scroll to position [9953, 0]
click at [181, 330] on div "Eraser" at bounding box center [168, 550] width 42 height 34
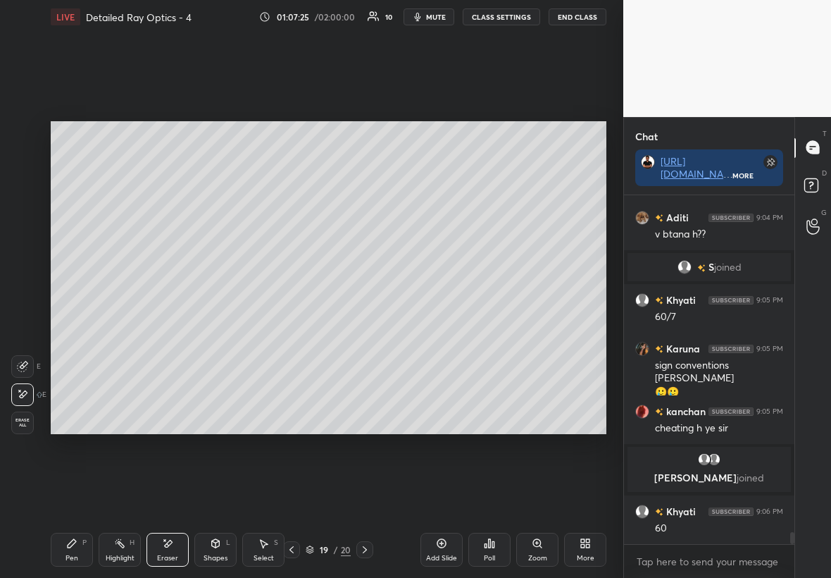
click at [87, 330] on div "Pen P" at bounding box center [72, 550] width 42 height 34
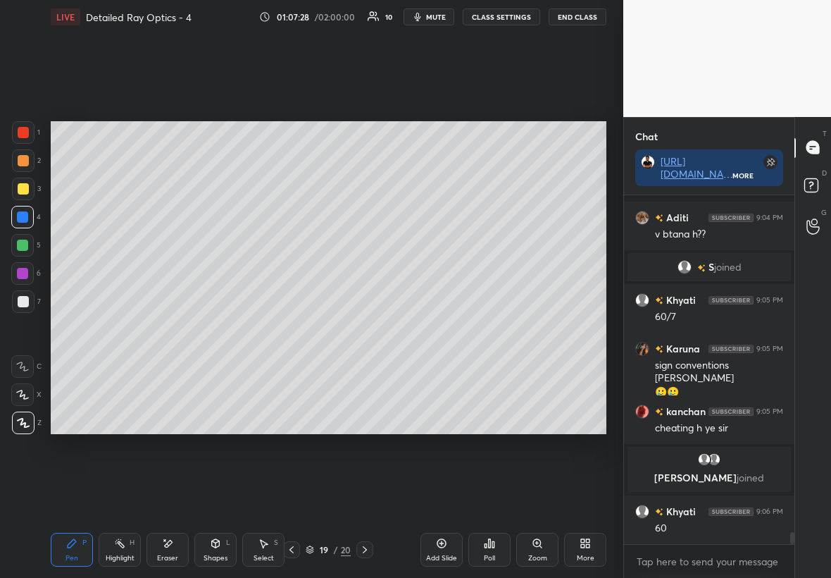
scroll to position [10014, 0]
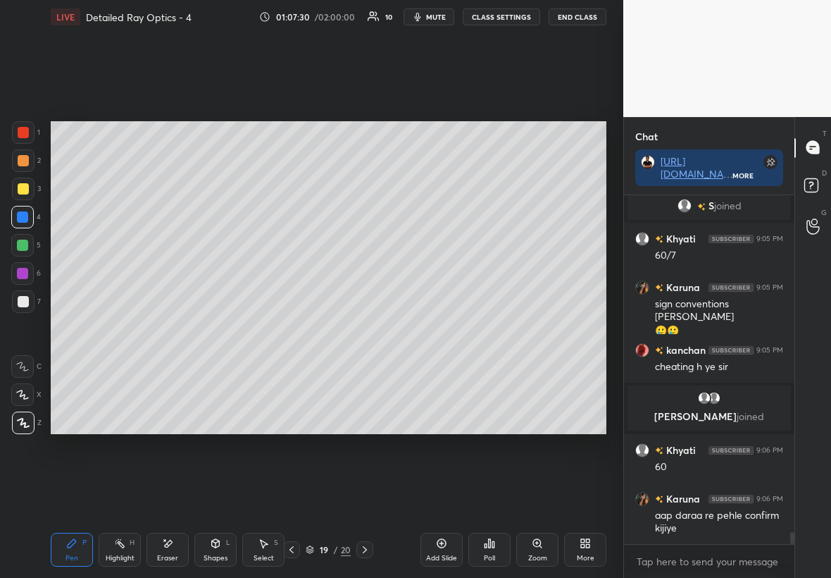
click at [22, 304] on div at bounding box center [23, 301] width 11 height 11
click at [21, 197] on div at bounding box center [23, 189] width 23 height 23
click at [26, 189] on div at bounding box center [23, 189] width 23 height 23
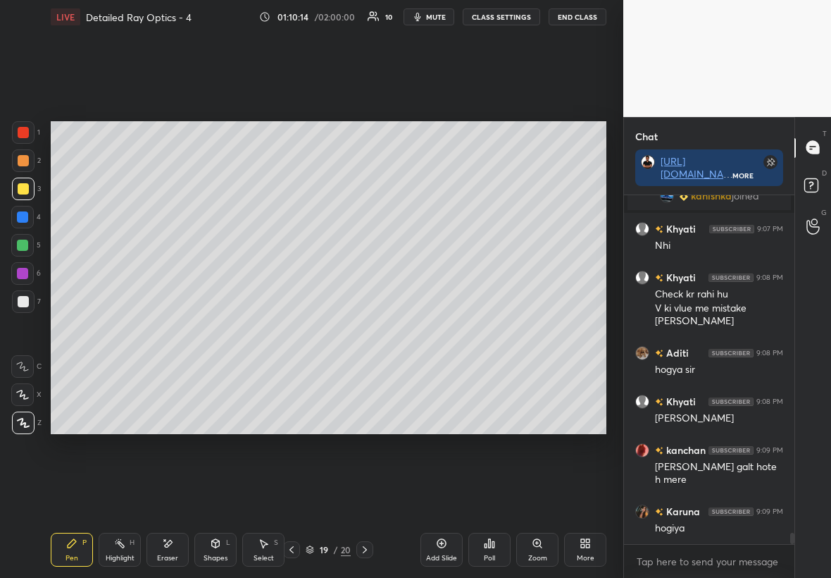
scroll to position [10414, 0]
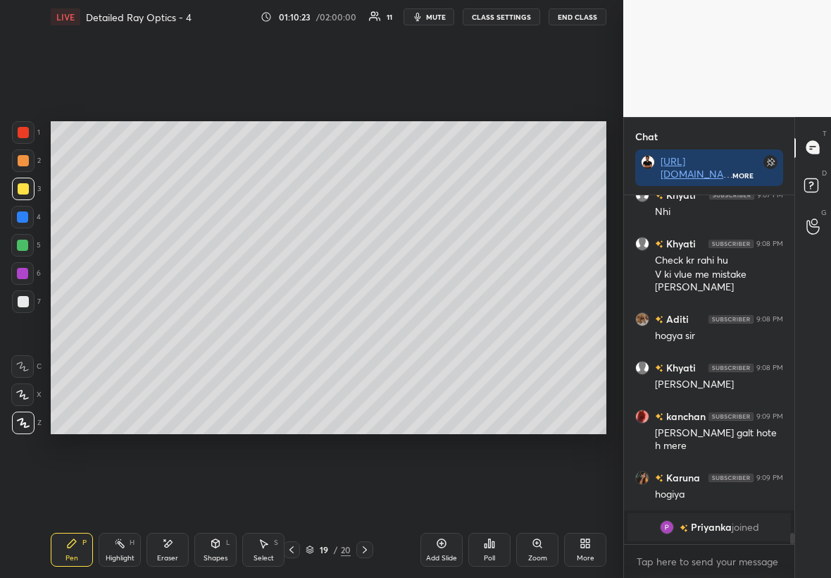
click at [24, 218] on div at bounding box center [22, 216] width 11 height 11
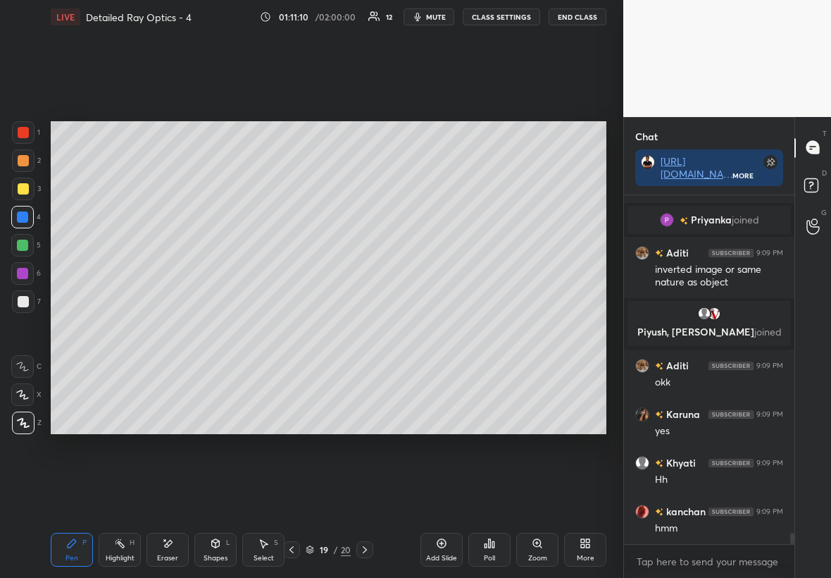
scroll to position [10649, 0]
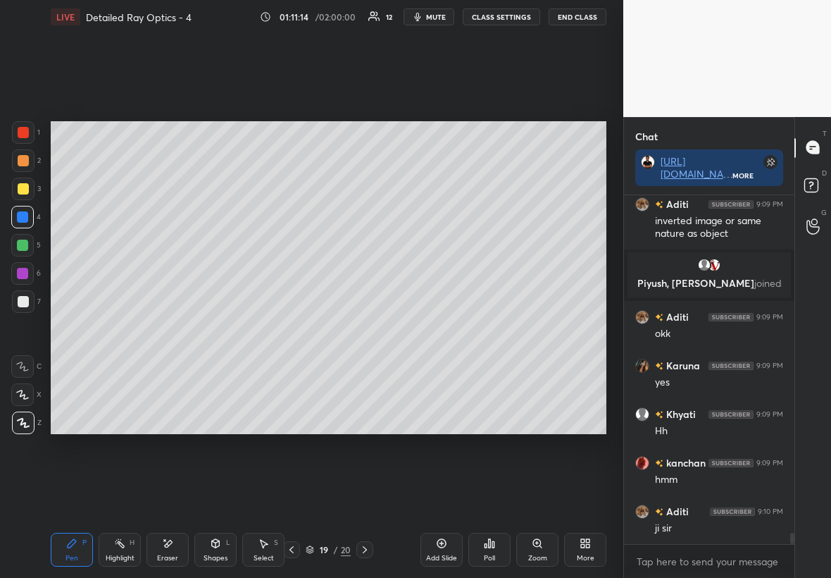
click at [364, 330] on icon at bounding box center [364, 549] width 11 height 11
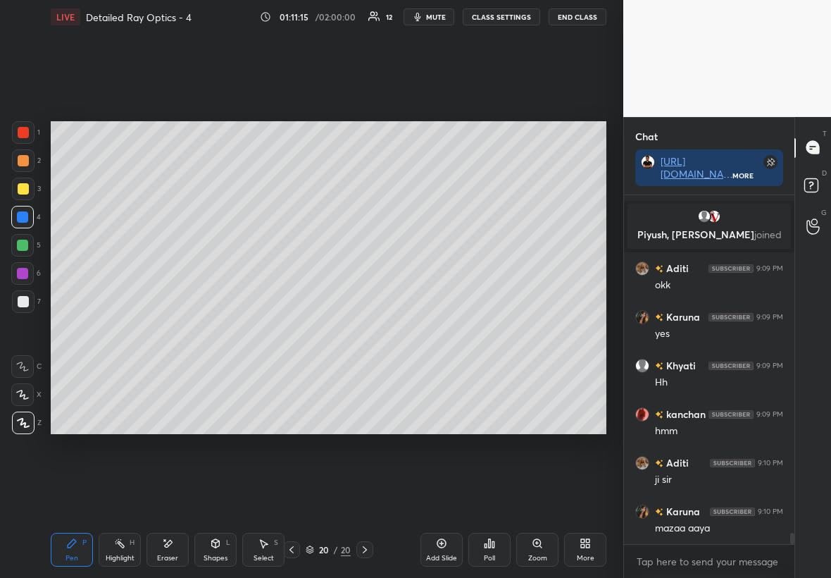
click at [24, 301] on div at bounding box center [23, 301] width 11 height 11
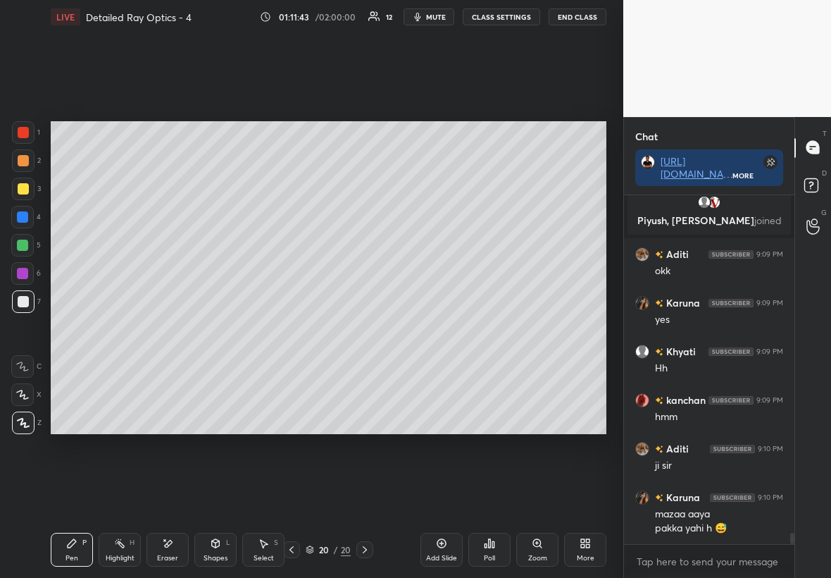
click at [290, 330] on icon at bounding box center [291, 549] width 11 height 11
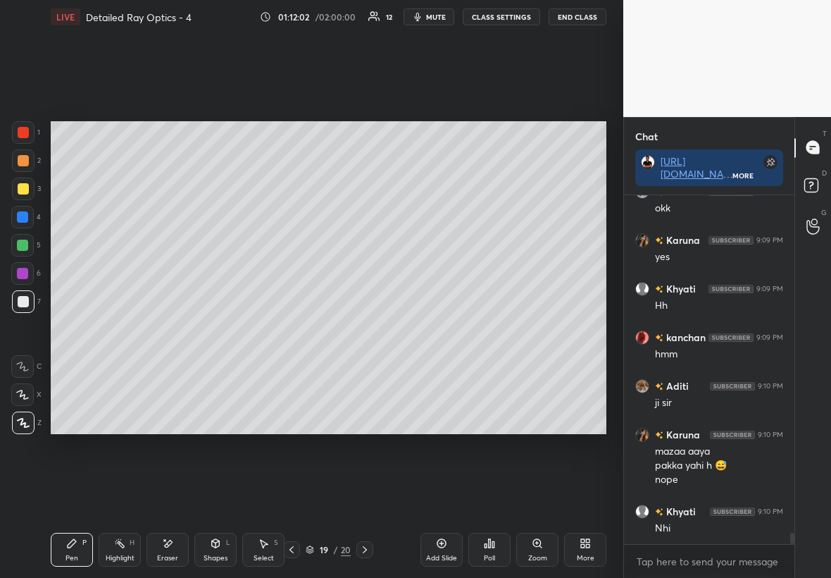
scroll to position [10823, 0]
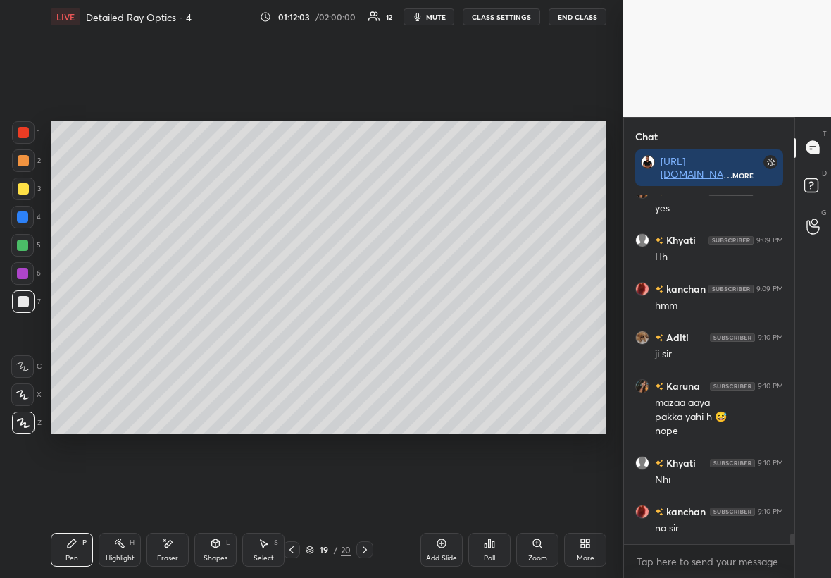
click at [23, 219] on div at bounding box center [22, 216] width 11 height 11
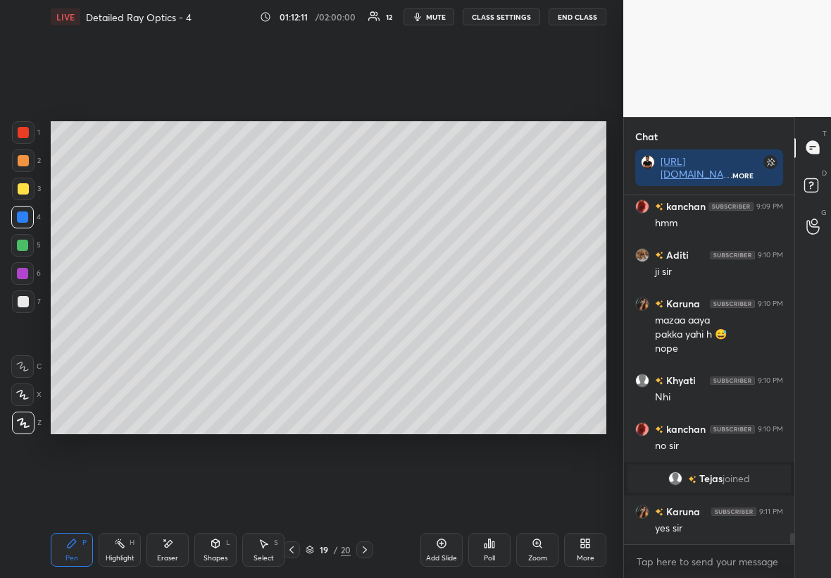
scroll to position [10785, 0]
click at [354, 330] on div "19 / 20" at bounding box center [328, 549] width 90 height 17
click at [363, 330] on icon at bounding box center [364, 549] width 11 height 11
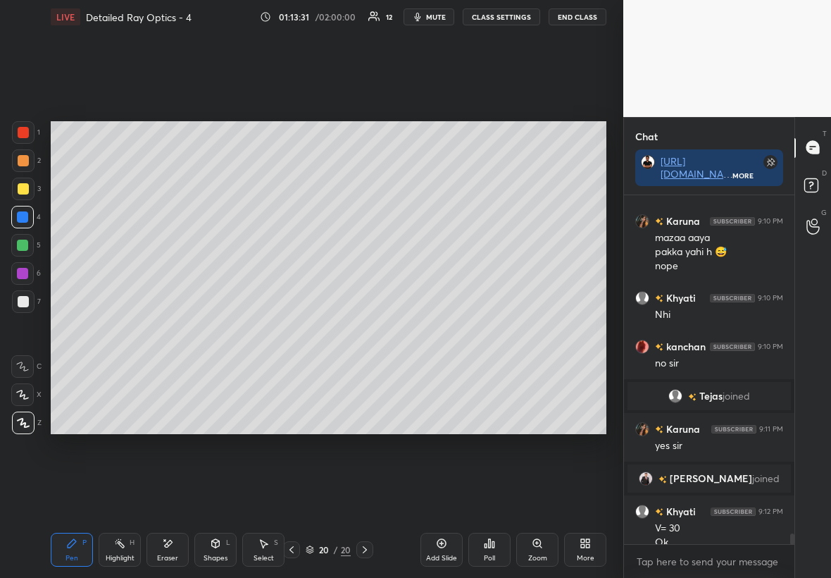
scroll to position [10868, 0]
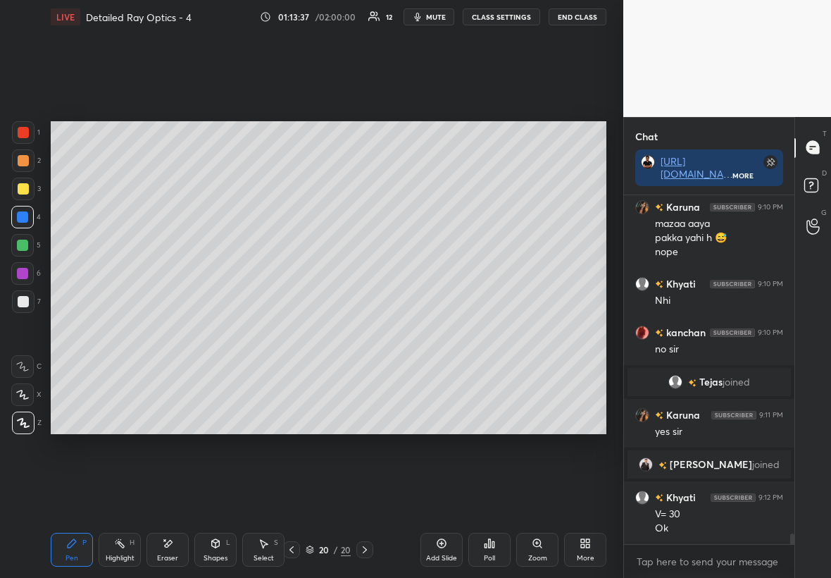
click at [273, 330] on div "Select S" at bounding box center [263, 550] width 42 height 34
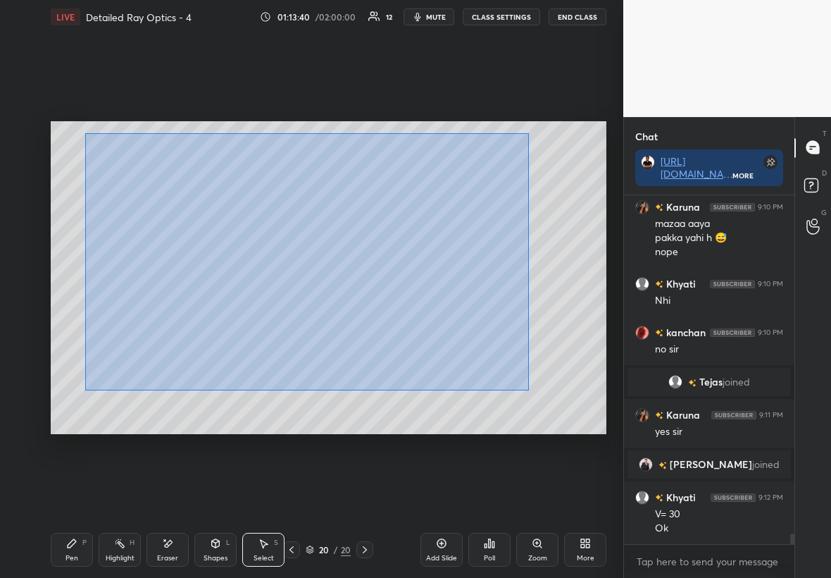
drag, startPoint x: 89, startPoint y: 141, endPoint x: 521, endPoint y: 396, distance: 500.9
click at [505, 330] on div "0 ° Undo Copy Duplicate Duplicate to new slide Delete" at bounding box center [329, 277] width 556 height 313
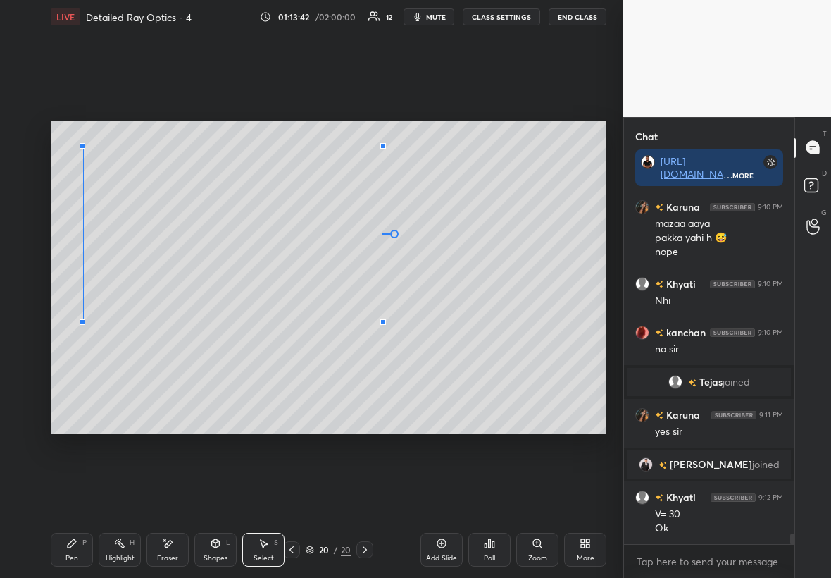
drag, startPoint x: 558, startPoint y: 394, endPoint x: 380, endPoint y: 318, distance: 193.1
click at [382, 320] on div at bounding box center [383, 322] width 6 height 6
drag, startPoint x: 264, startPoint y: 292, endPoint x: 246, endPoint y: 274, distance: 25.4
click at [248, 275] on div "0 ° Undo Copy Duplicate Duplicate to new slide Delete" at bounding box center [329, 277] width 556 height 313
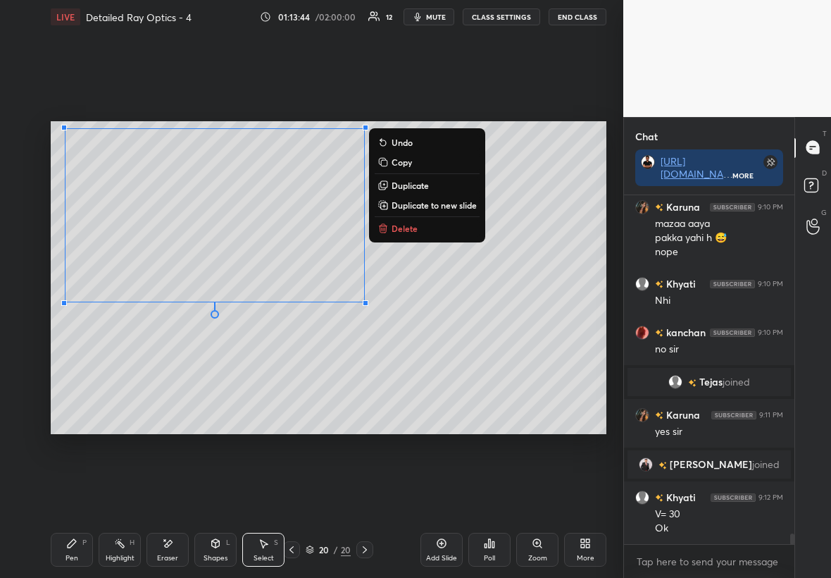
click at [83, 330] on div "Pen P" at bounding box center [72, 550] width 42 height 34
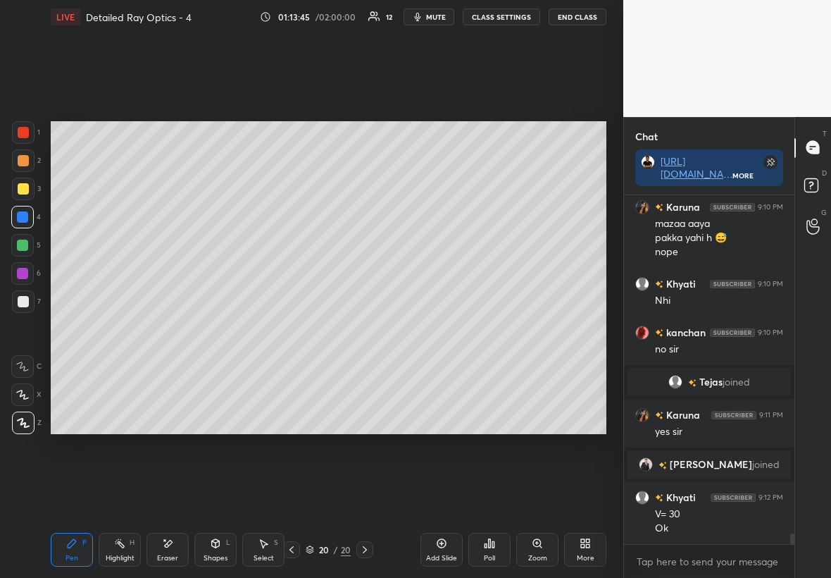
click at [25, 216] on div at bounding box center [22, 216] width 11 height 11
click at [23, 303] on div at bounding box center [23, 301] width 11 height 11
click at [71, 330] on div "Pen" at bounding box center [72, 557] width 13 height 7
click at [26, 193] on div at bounding box center [23, 188] width 11 height 11
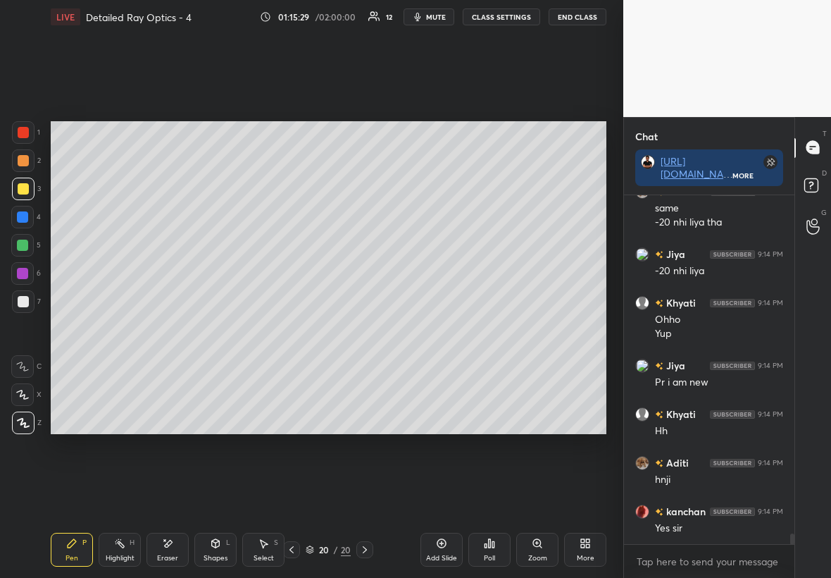
scroll to position [11486, 0]
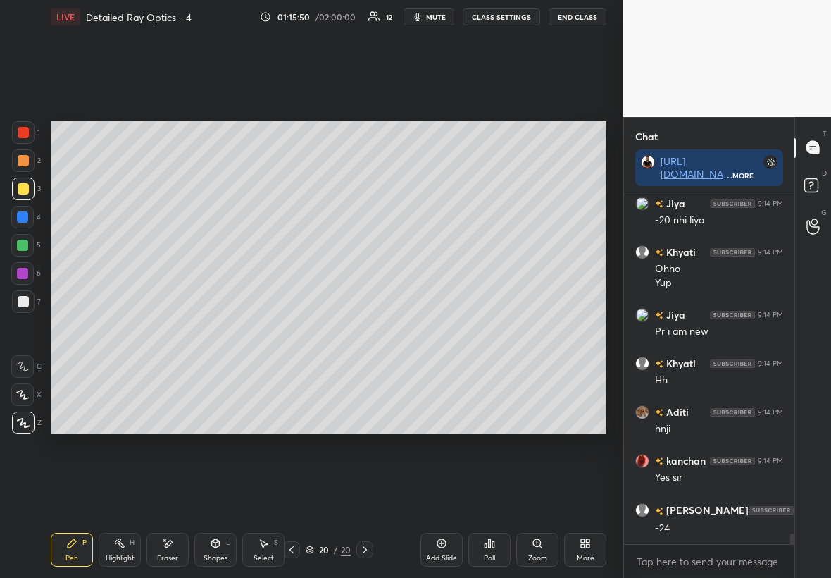
click at [151, 330] on div "Eraser" at bounding box center [168, 550] width 42 height 34
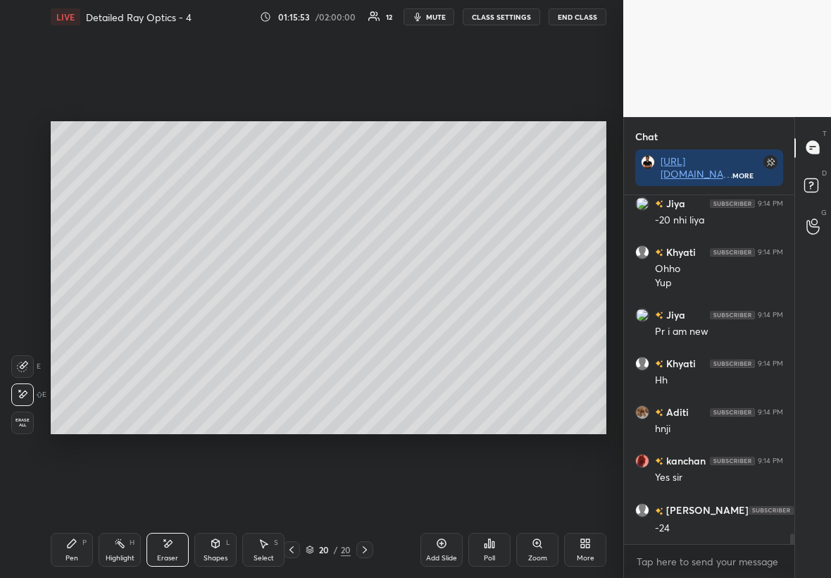
scroll to position [11535, 0]
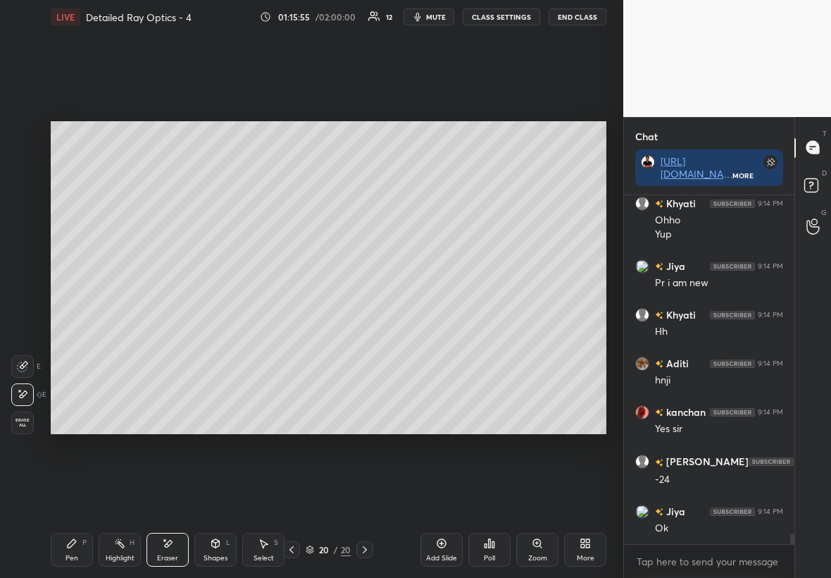
click at [72, 330] on icon at bounding box center [71, 543] width 11 height 11
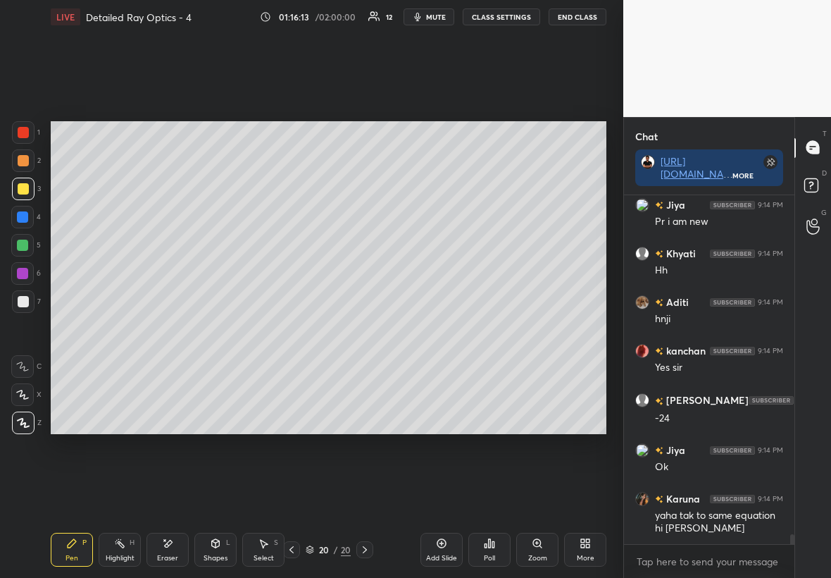
scroll to position [11645, 0]
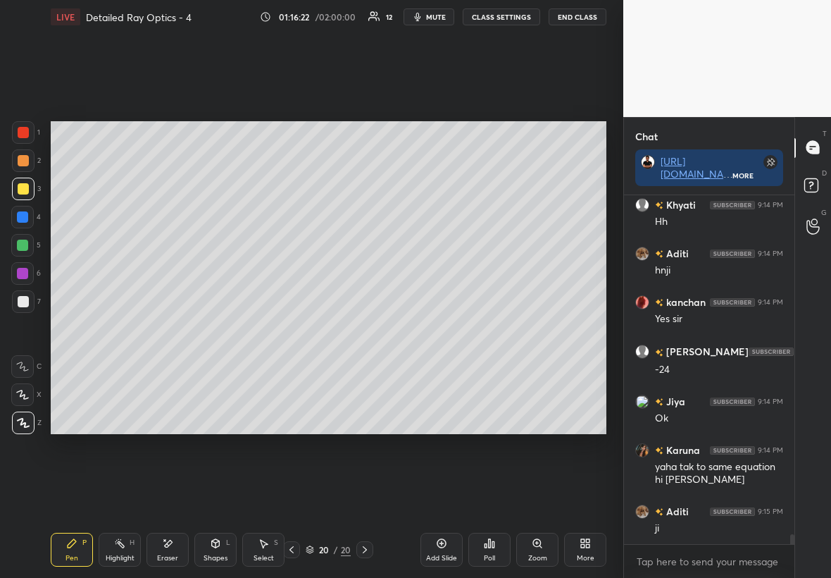
click at [25, 193] on div at bounding box center [23, 189] width 23 height 23
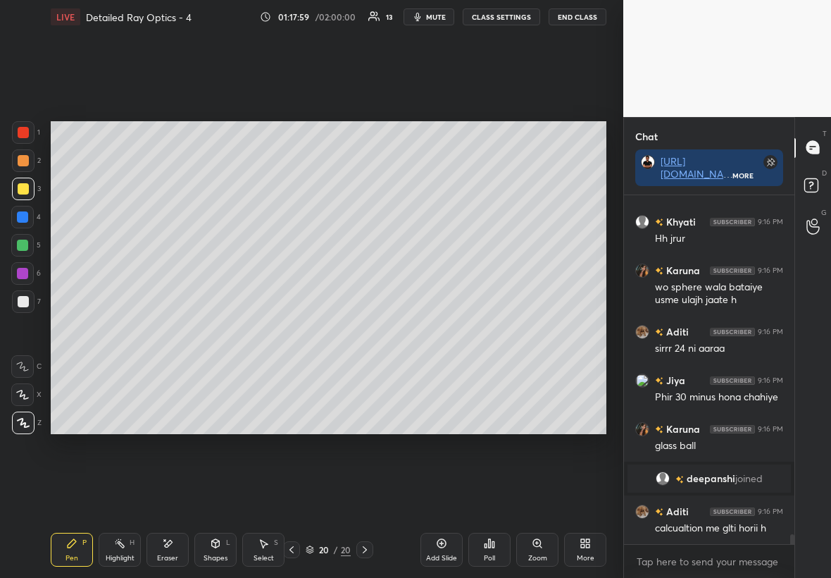
scroll to position [11870, 0]
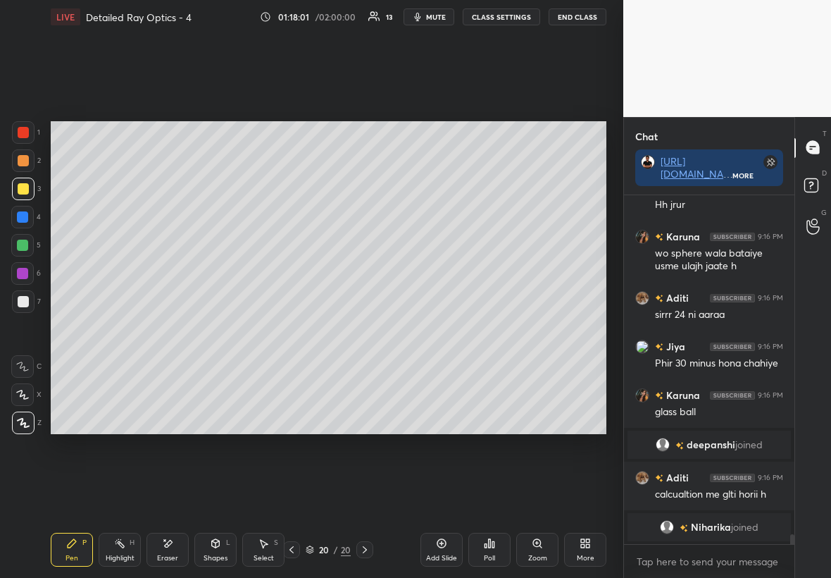
click at [168, 330] on div "Eraser" at bounding box center [167, 557] width 21 height 7
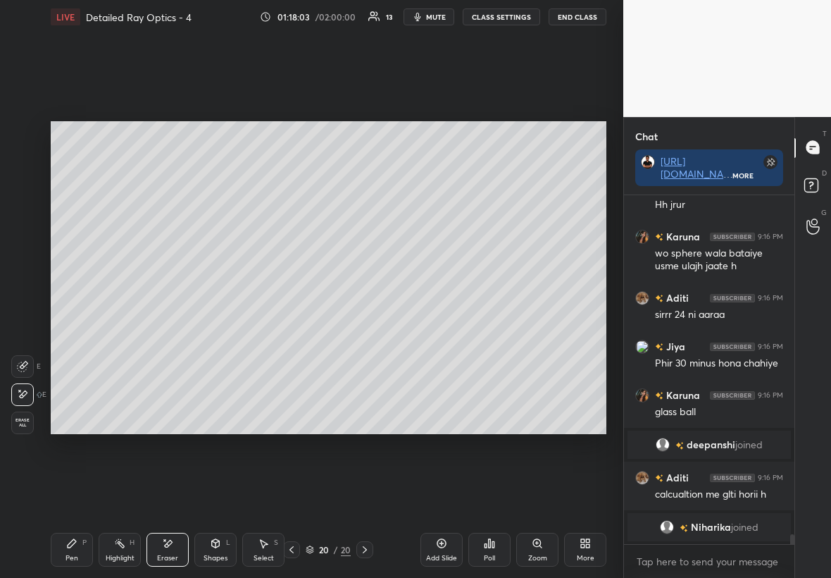
click at [78, 330] on div "Pen P" at bounding box center [72, 550] width 42 height 34
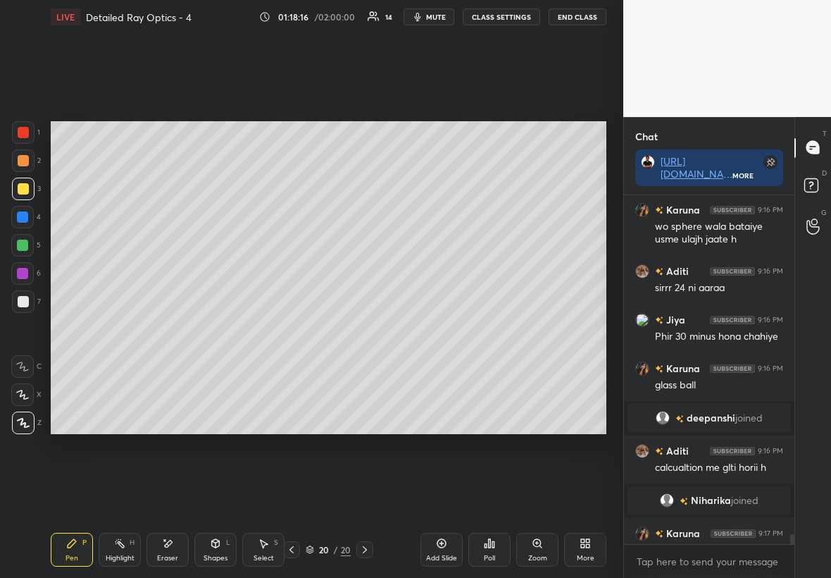
scroll to position [11905, 0]
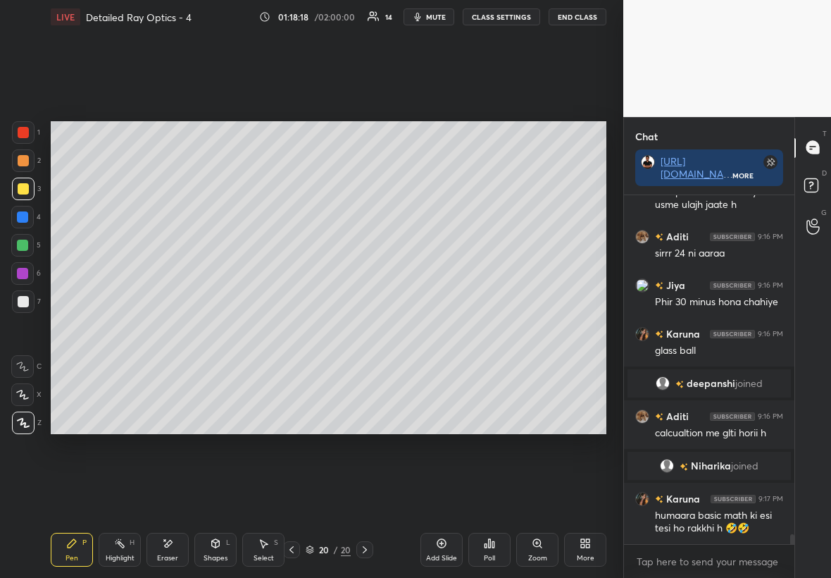
click at [27, 304] on div at bounding box center [23, 301] width 11 height 11
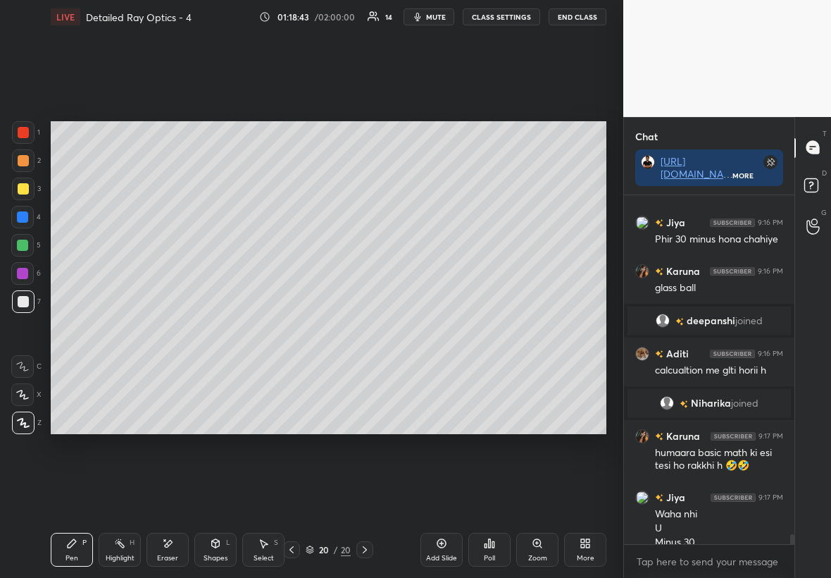
scroll to position [11981, 0]
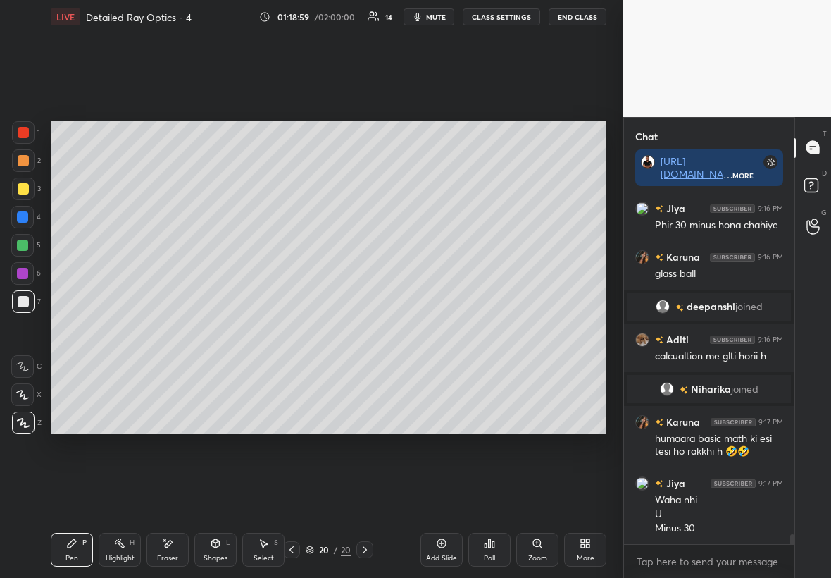
click at [163, 330] on div "Eraser" at bounding box center [168, 550] width 42 height 34
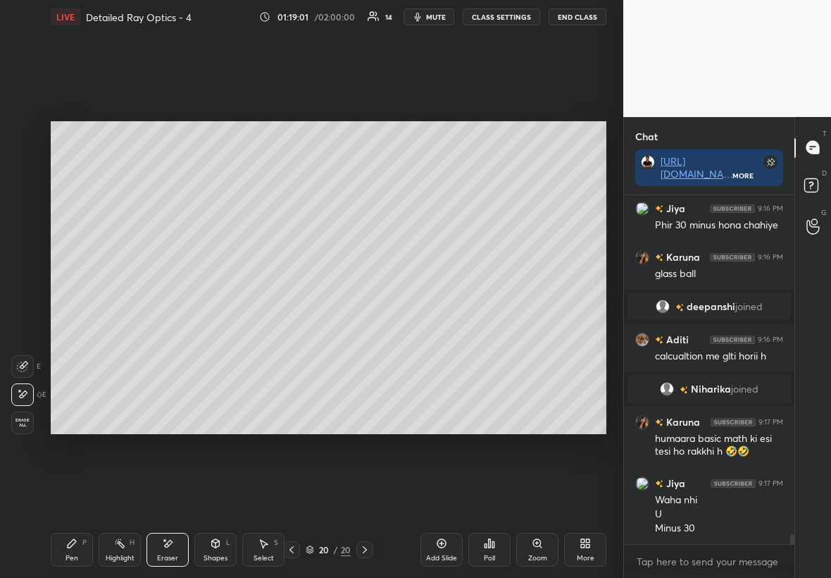
click at [74, 330] on icon at bounding box center [71, 543] width 11 height 11
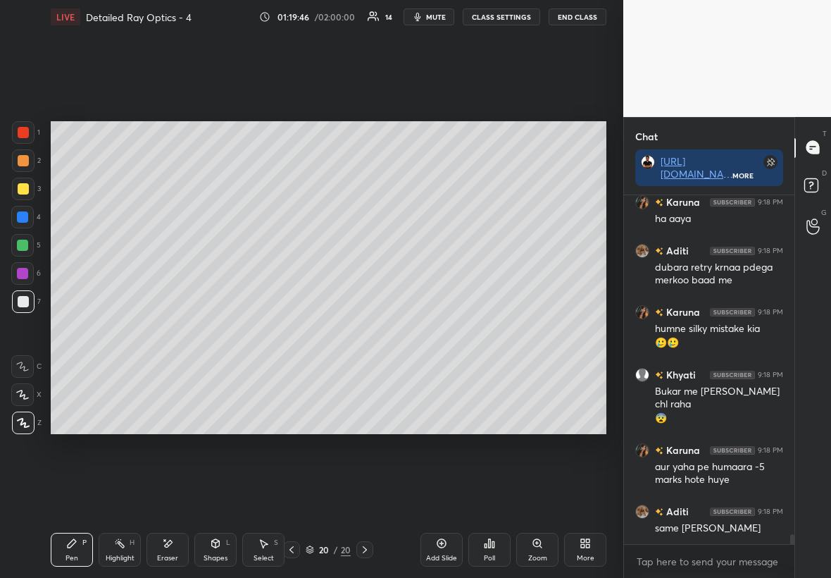
scroll to position [12388, 0]
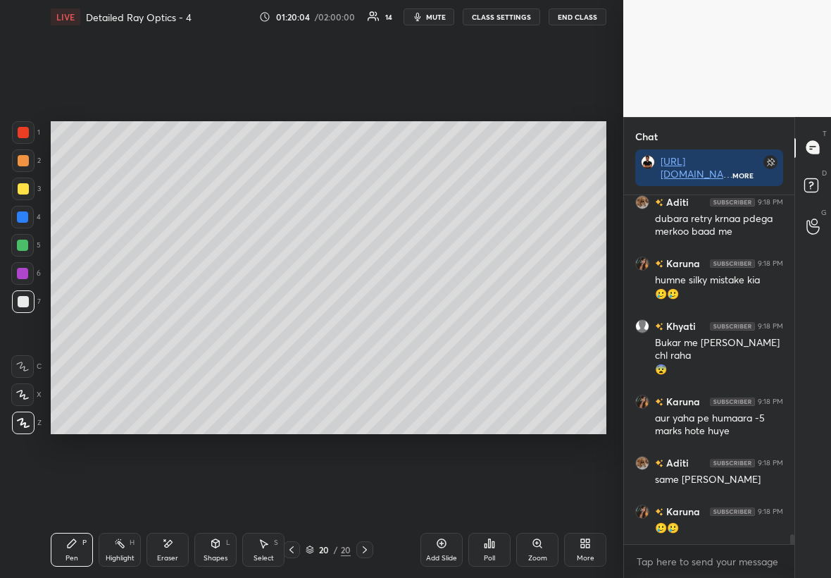
click at [437, 330] on div "Add Slide" at bounding box center [442, 550] width 42 height 34
click at [27, 305] on div at bounding box center [23, 301] width 23 height 23
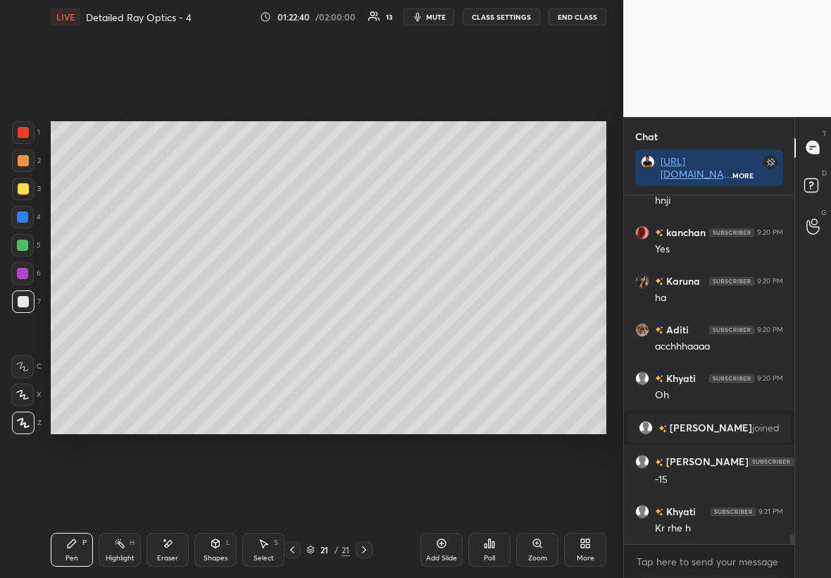
scroll to position [12682, 0]
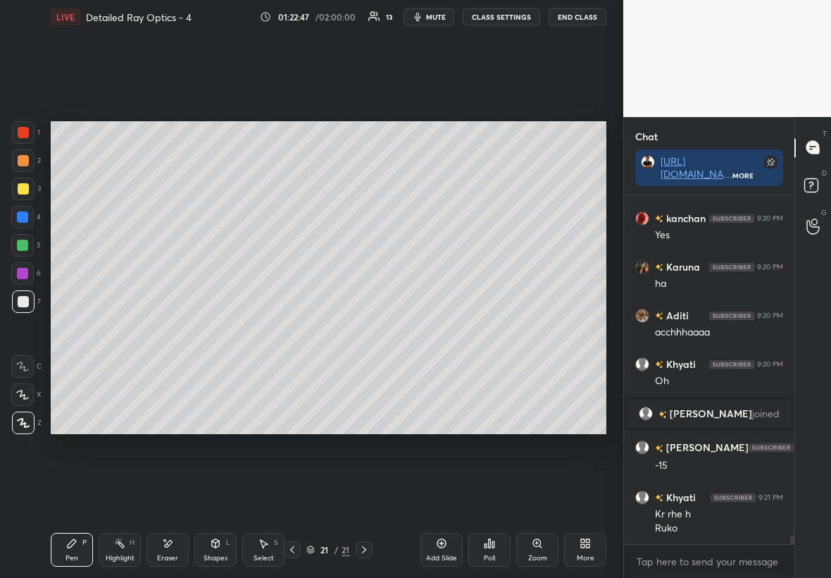
click at [23, 218] on div at bounding box center [22, 216] width 11 height 11
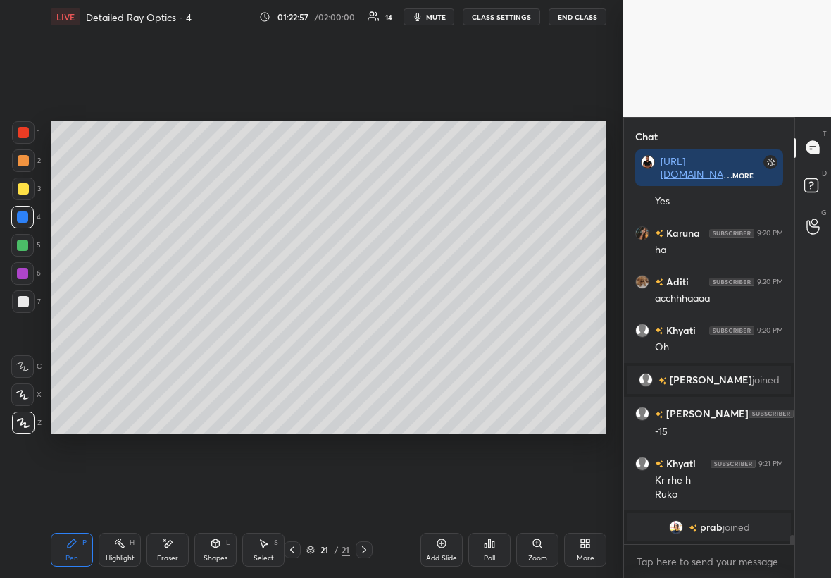
click at [25, 190] on div at bounding box center [23, 188] width 11 height 11
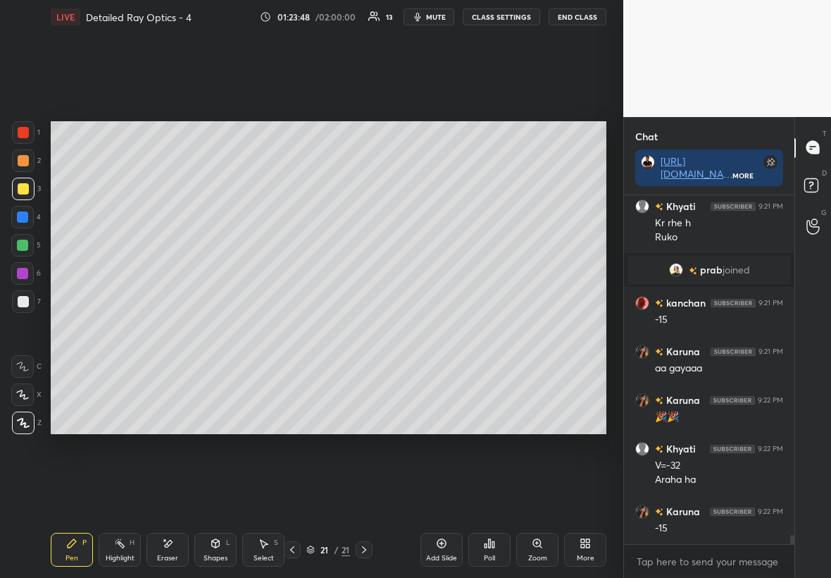
scroll to position [13008, 0]
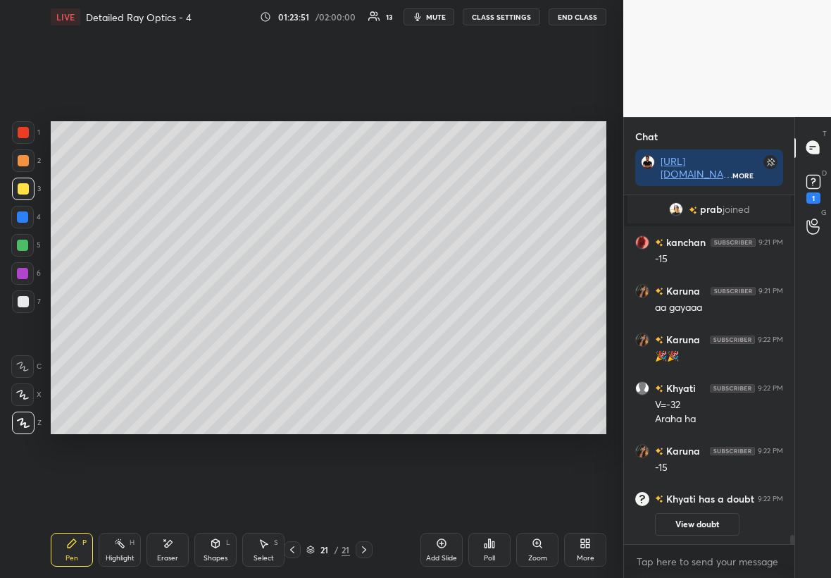
click at [505, 330] on button "View doubt" at bounding box center [697, 535] width 85 height 23
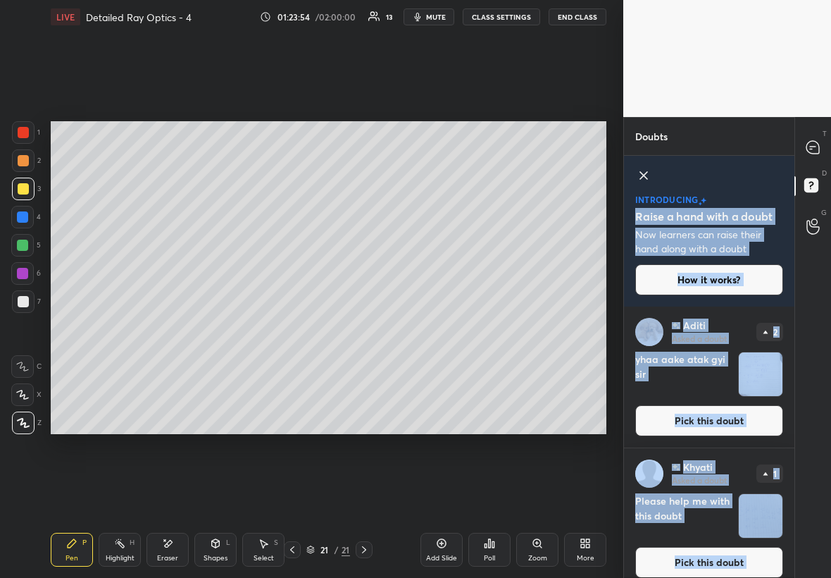
drag, startPoint x: 794, startPoint y: 185, endPoint x: 790, endPoint y: 211, distance: 26.3
click at [505, 221] on div "Doubts Enable hand raising Enable raise hand to speak to learners. Once enabled…" at bounding box center [727, 347] width 208 height 461
drag, startPoint x: 797, startPoint y: 187, endPoint x: 793, endPoint y: 218, distance: 31.2
click at [505, 223] on div "T Messages (T) D Doubts (D) G Raise Hand (G)" at bounding box center [813, 347] width 37 height 461
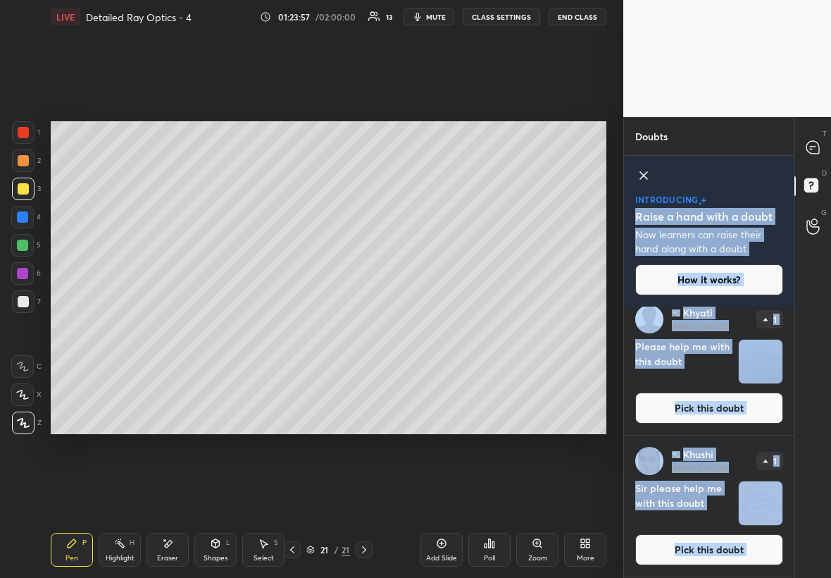
click at [505, 330] on div "Setting up your live class Poll for secs No correct answer Start poll" at bounding box center [328, 277] width 567 height 487
click at [505, 330] on div "[PERSON_NAME] Asked a doubt 1 Sir please help me with this doubt Pick this doubt" at bounding box center [709, 505] width 170 height 141
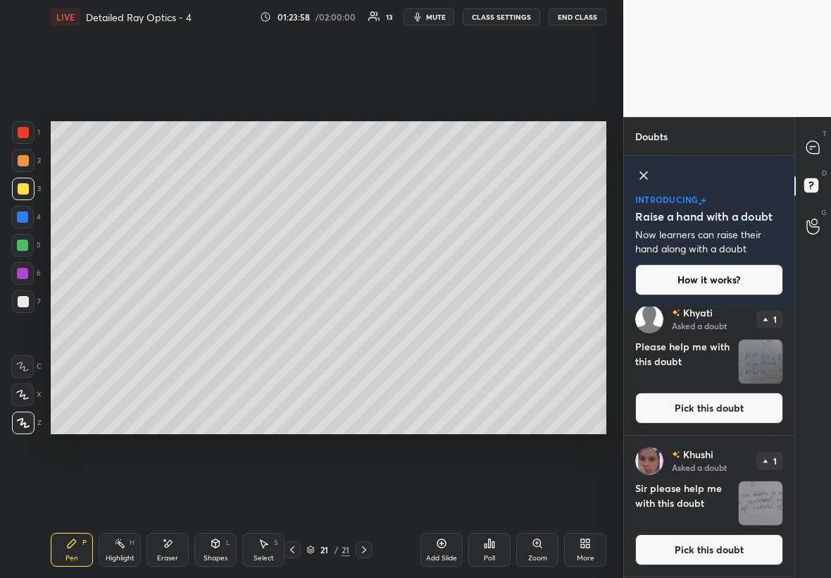
scroll to position [0, 0]
click at [505, 330] on img "grid" at bounding box center [761, 362] width 44 height 44
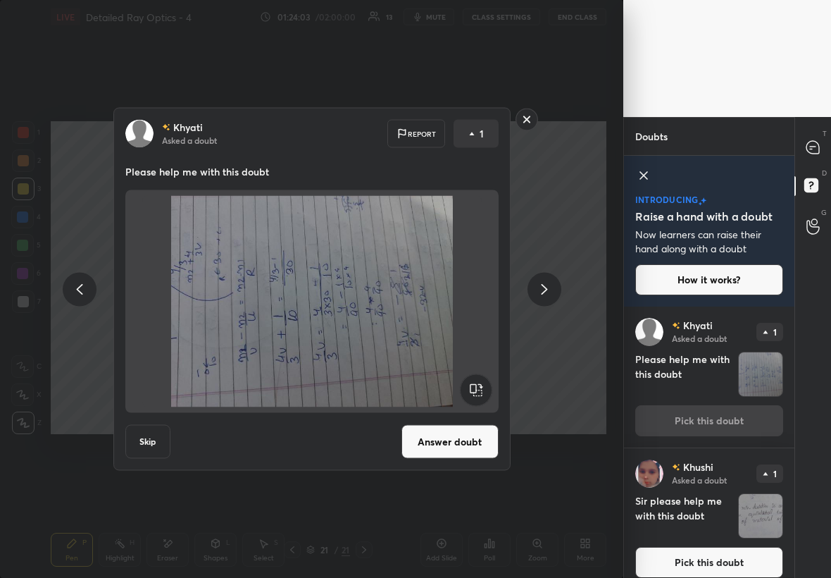
click at [484, 330] on rect at bounding box center [476, 390] width 32 height 32
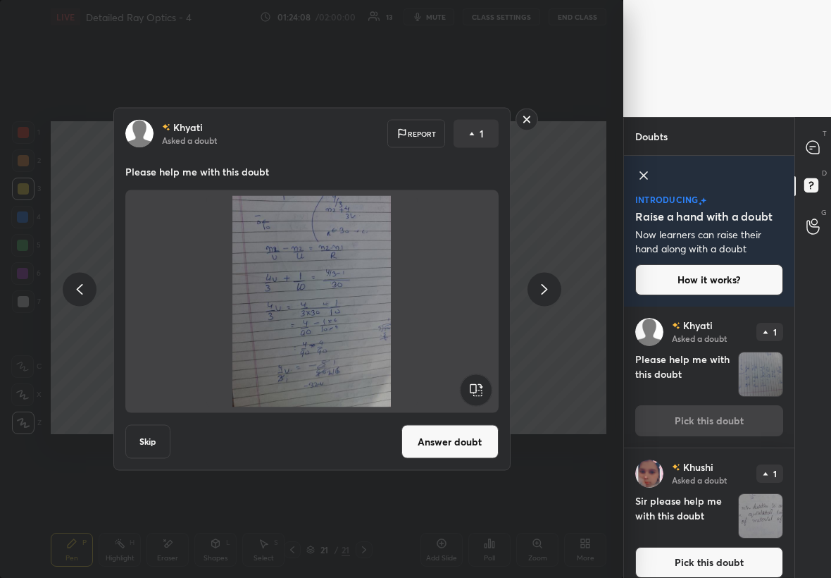
click at [505, 125] on rect at bounding box center [527, 119] width 22 height 22
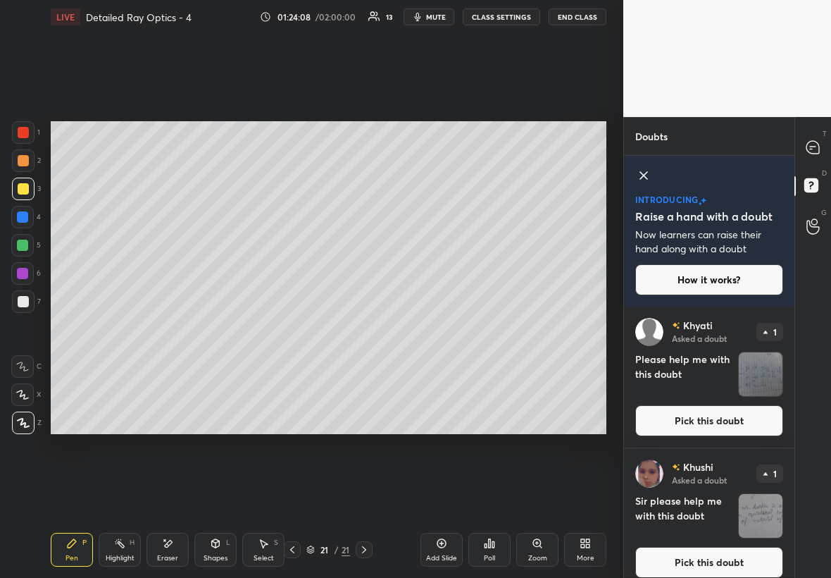
scroll to position [0, 0]
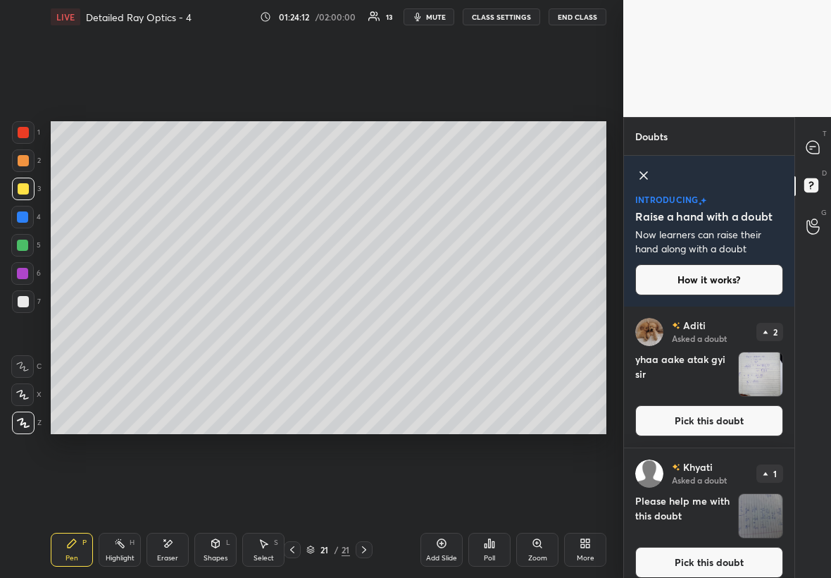
click at [505, 330] on img "grid" at bounding box center [761, 516] width 44 height 44
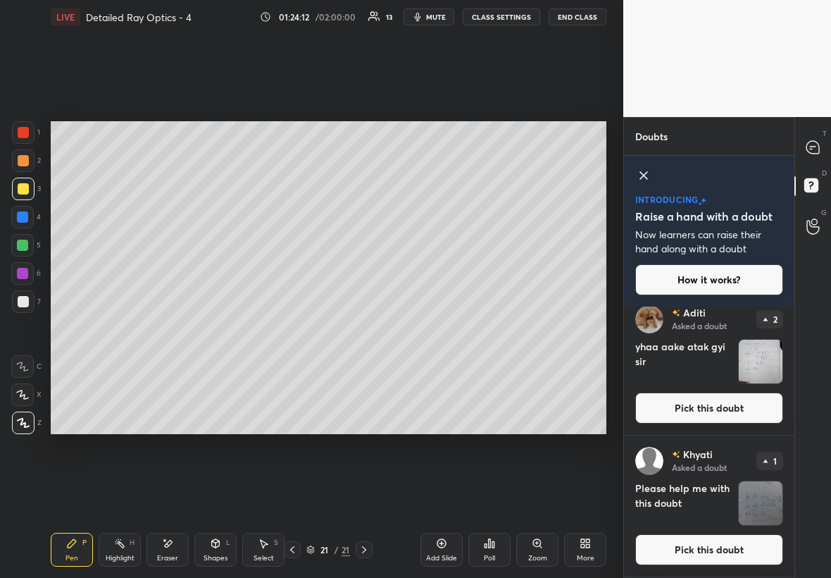
click at [505, 330] on img "grid" at bounding box center [761, 503] width 44 height 44
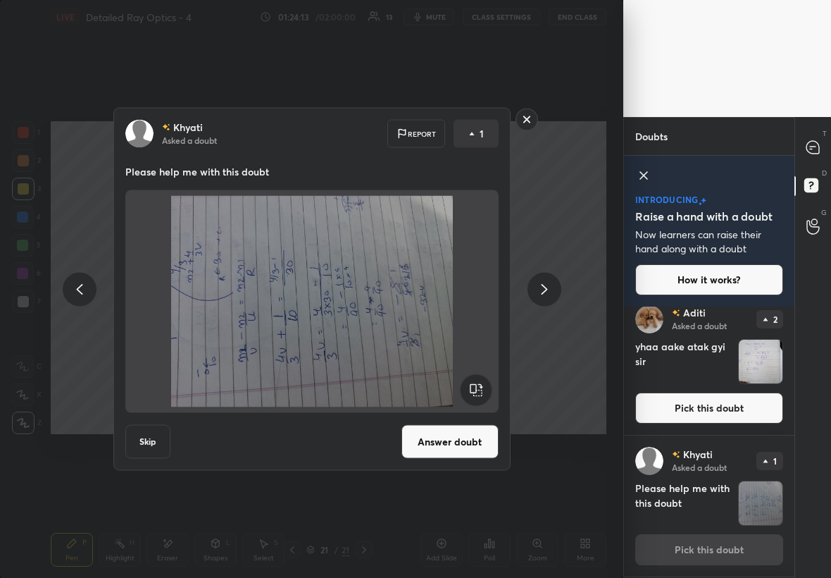
click at [473, 330] on rect at bounding box center [476, 390] width 32 height 32
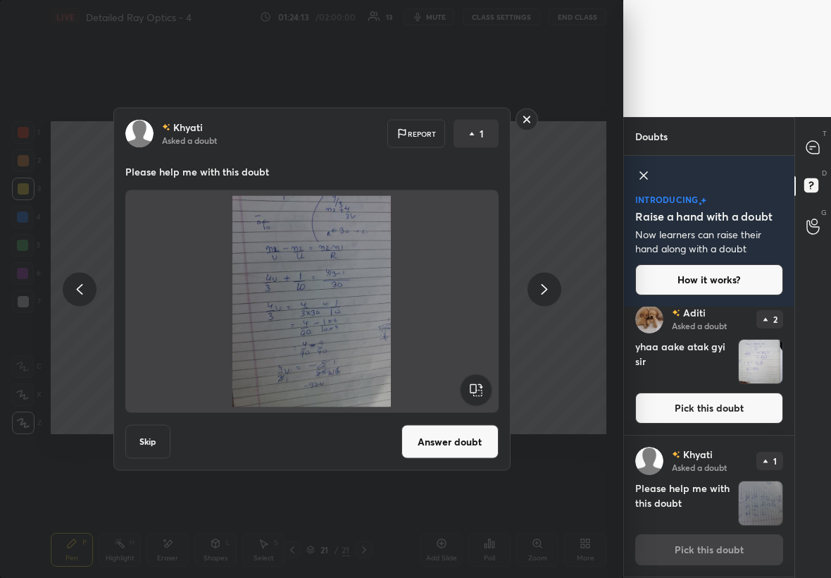
click at [469, 330] on button "Answer doubt" at bounding box center [450, 442] width 97 height 34
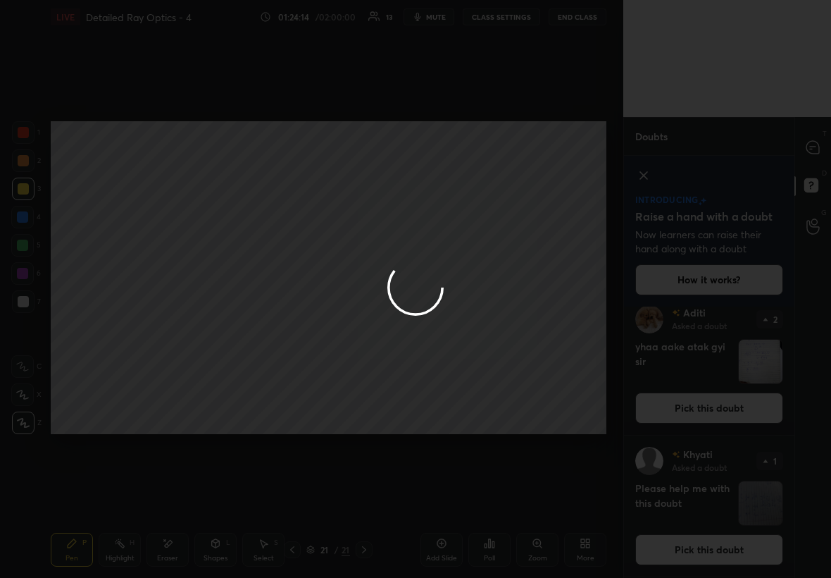
scroll to position [0, 0]
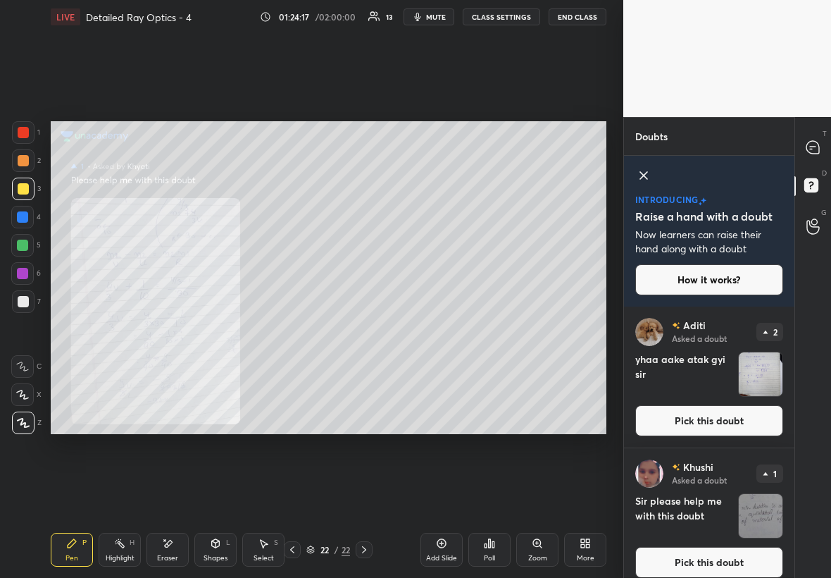
click at [505, 330] on div "Zoom" at bounding box center [537, 550] width 42 height 34
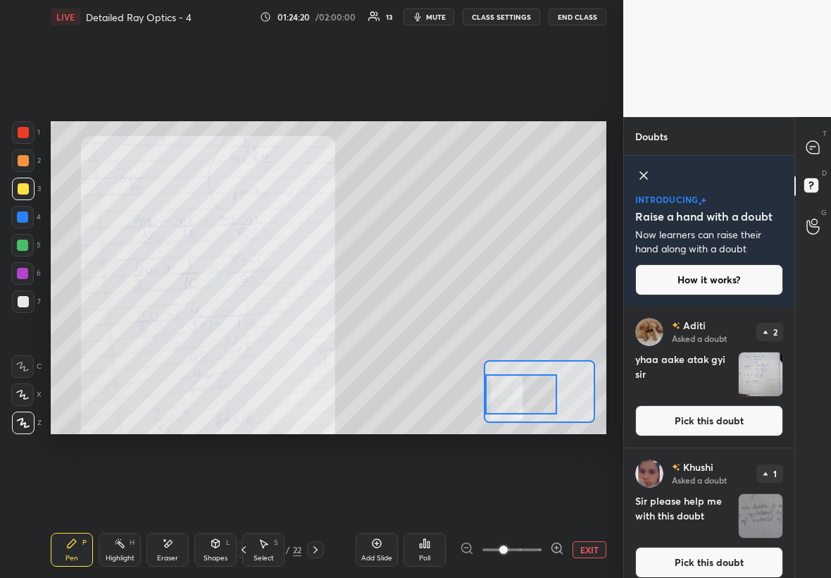
drag, startPoint x: 541, startPoint y: 398, endPoint x: 514, endPoint y: 397, distance: 26.8
click at [505, 330] on div at bounding box center [521, 394] width 73 height 40
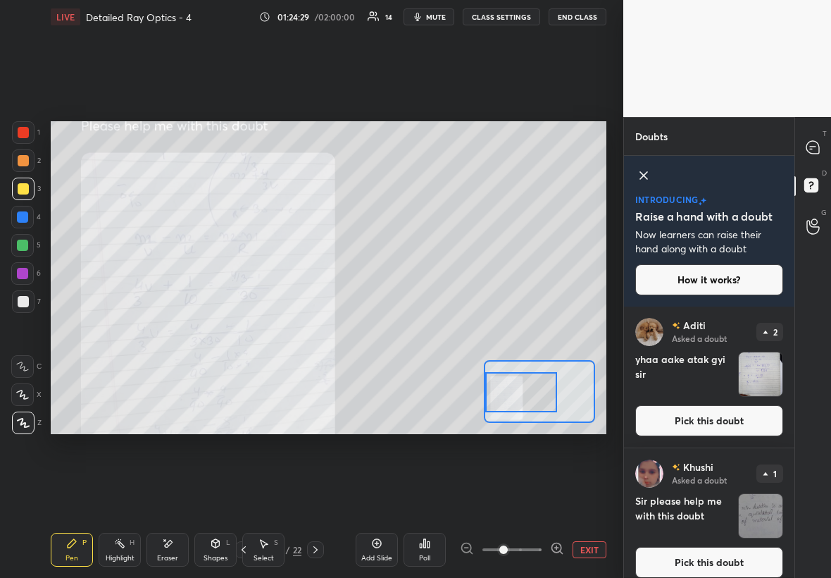
click at [36, 126] on div "1 2 3 4 5 6 7 C X Z E E Erase all H H" at bounding box center [22, 277] width 45 height 313
drag, startPoint x: 16, startPoint y: 127, endPoint x: 25, endPoint y: 123, distance: 10.1
click at [20, 126] on div at bounding box center [23, 132] width 23 height 23
click at [505, 139] on div at bounding box center [814, 147] width 28 height 25
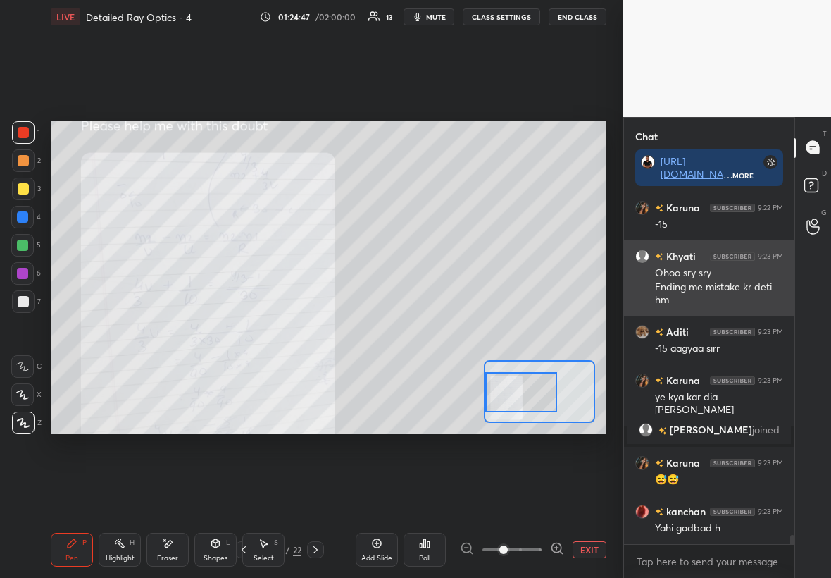
scroll to position [13237, 0]
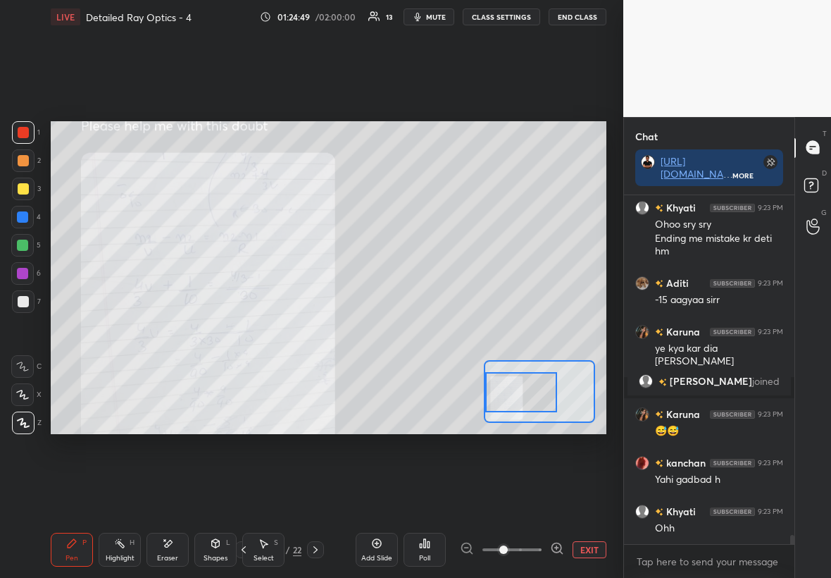
click at [505, 330] on button "EXIT" at bounding box center [590, 549] width 34 height 17
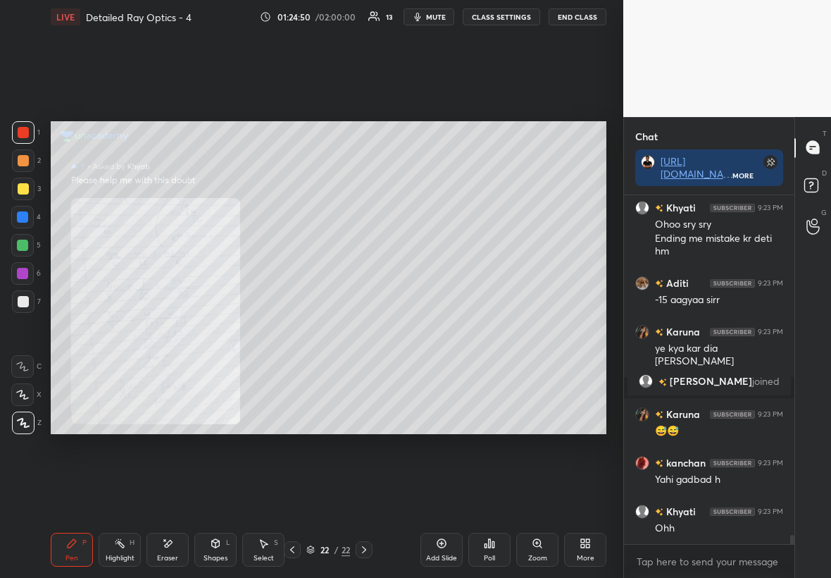
click at [291, 330] on icon at bounding box center [292, 549] width 11 height 11
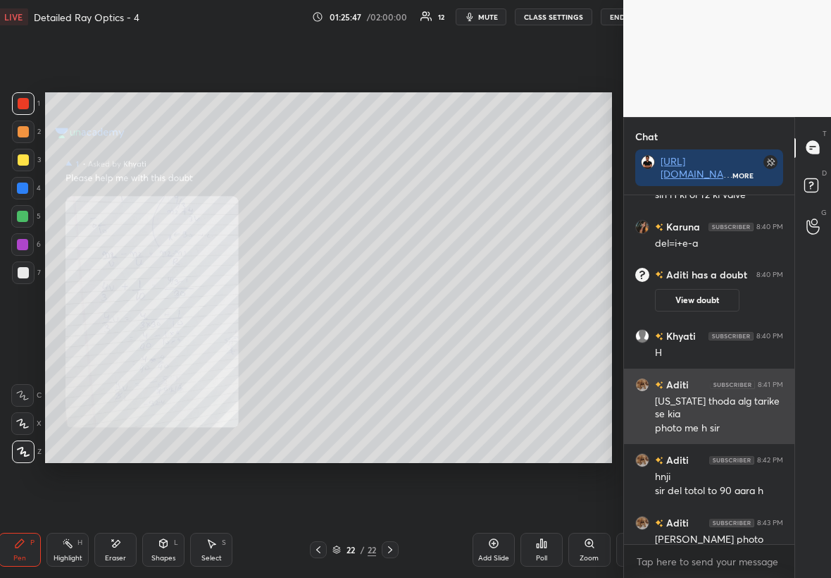
scroll to position [69959, 69878]
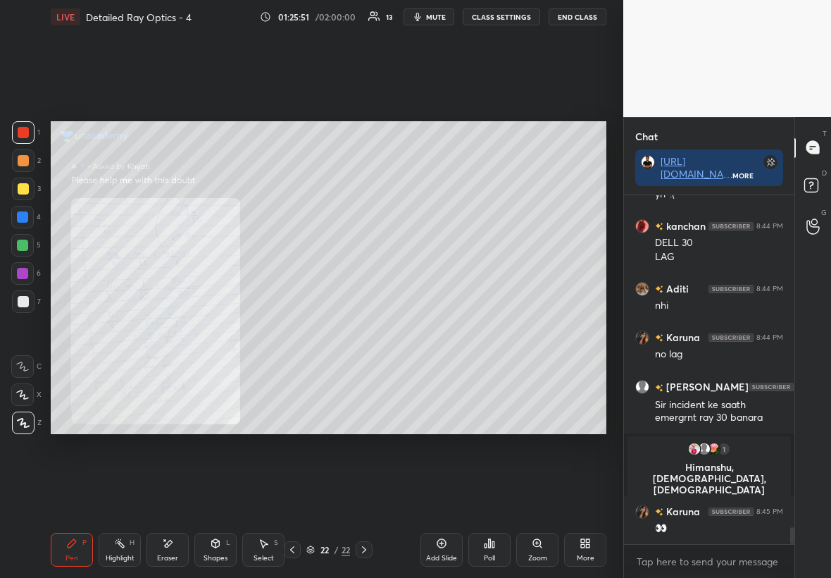
click at [505, 330] on div "More" at bounding box center [585, 550] width 42 height 34
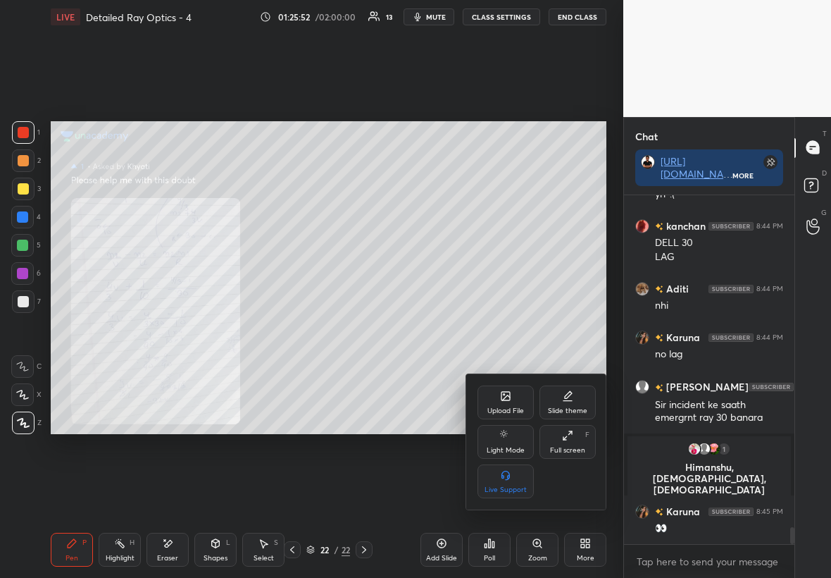
click at [505, 330] on div "Upload File" at bounding box center [505, 410] width 37 height 7
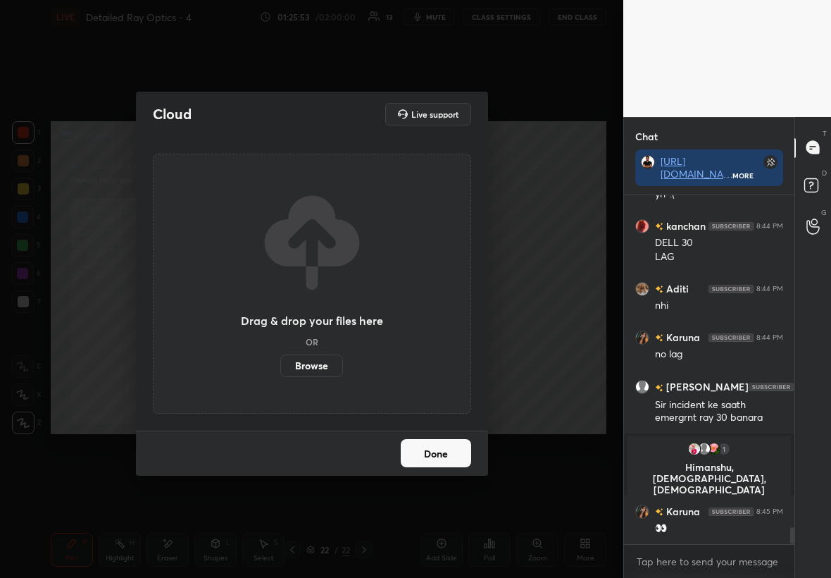
click at [323, 330] on label "Browse" at bounding box center [311, 365] width 63 height 23
click at [280, 330] on input "Browse" at bounding box center [280, 365] width 0 height 23
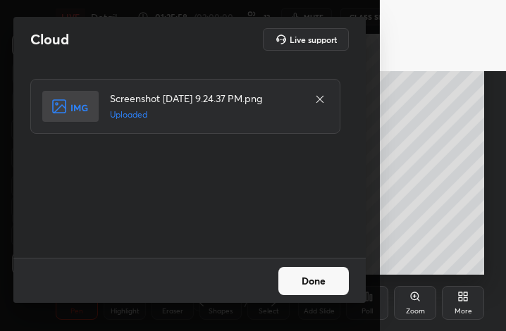
click at [326, 278] on button "Done" at bounding box center [313, 281] width 70 height 28
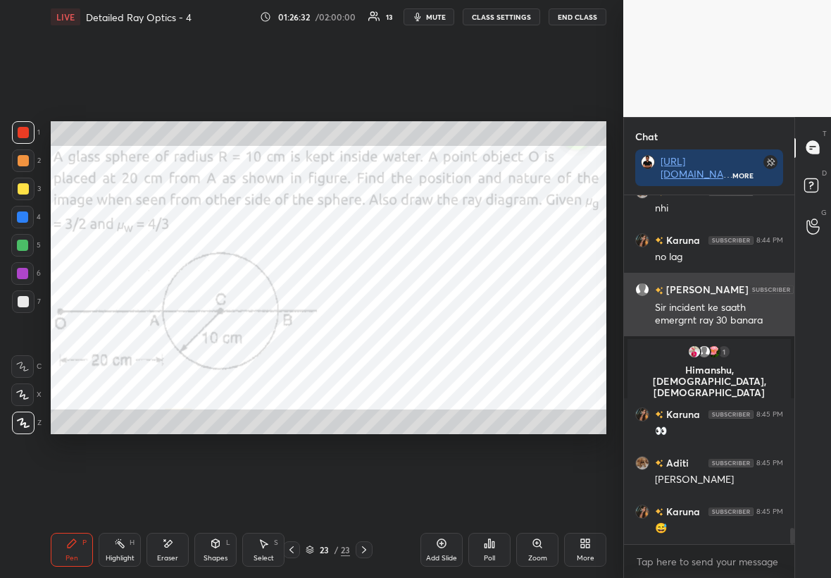
scroll to position [16281, 0]
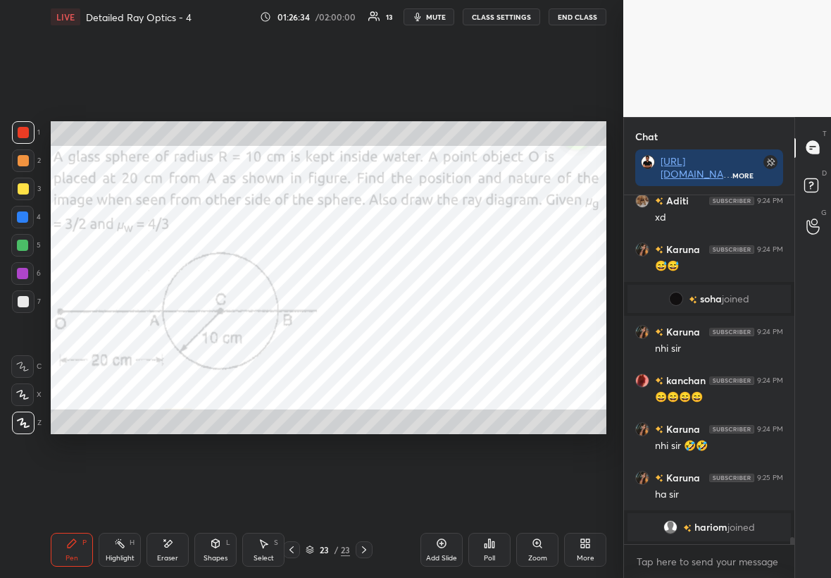
click at [18, 129] on div at bounding box center [23, 132] width 11 height 11
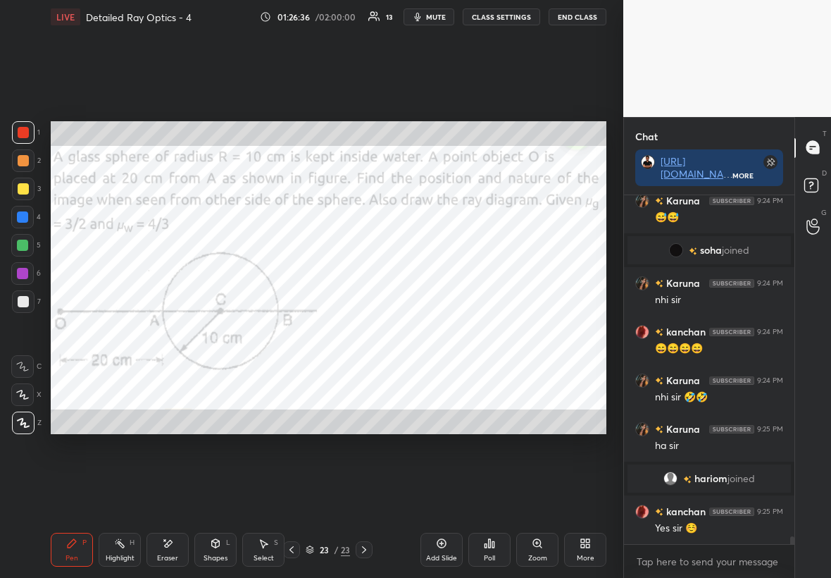
scroll to position [16012, 0]
click at [270, 330] on div "Select S" at bounding box center [263, 550] width 42 height 34
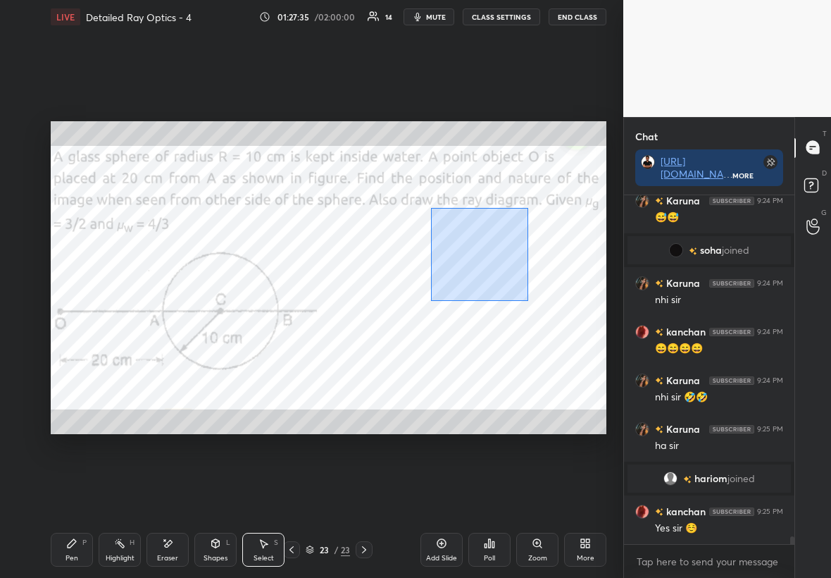
drag, startPoint x: 445, startPoint y: 241, endPoint x: 529, endPoint y: 292, distance: 98.0
click at [505, 294] on div "0 ° Undo Copy Duplicate Duplicate to new slide Delete" at bounding box center [329, 277] width 556 height 313
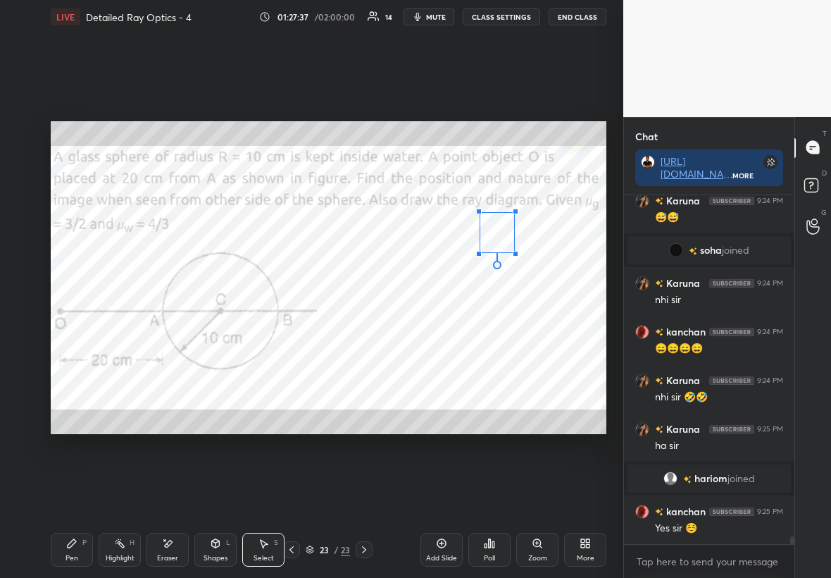
drag, startPoint x: 442, startPoint y: 275, endPoint x: 479, endPoint y: 250, distance: 45.1
click at [479, 251] on div at bounding box center [479, 254] width 6 height 6
drag, startPoint x: 497, startPoint y: 232, endPoint x: 573, endPoint y: 230, distance: 75.4
click at [505, 232] on div "0 ° Undo Copy Duplicate Duplicate to new slide Delete" at bounding box center [329, 277] width 556 height 313
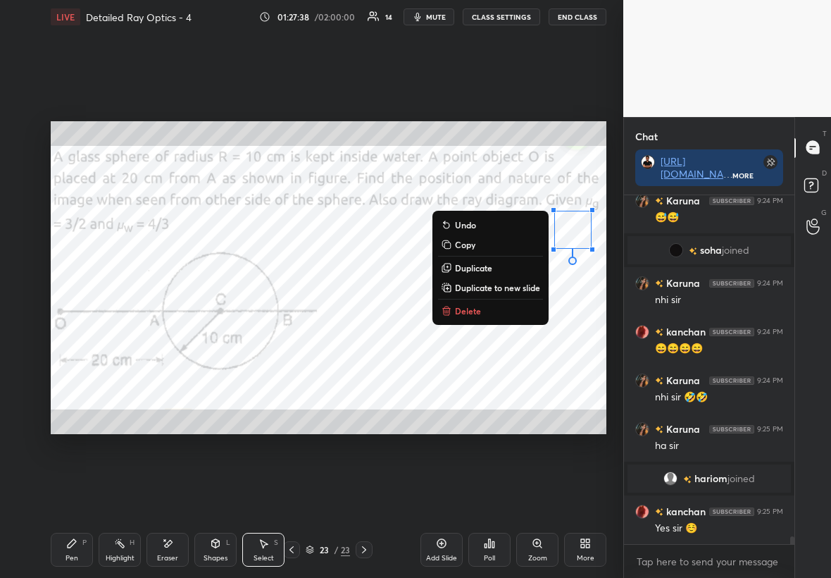
click at [75, 330] on div "Pen P" at bounding box center [72, 550] width 42 height 34
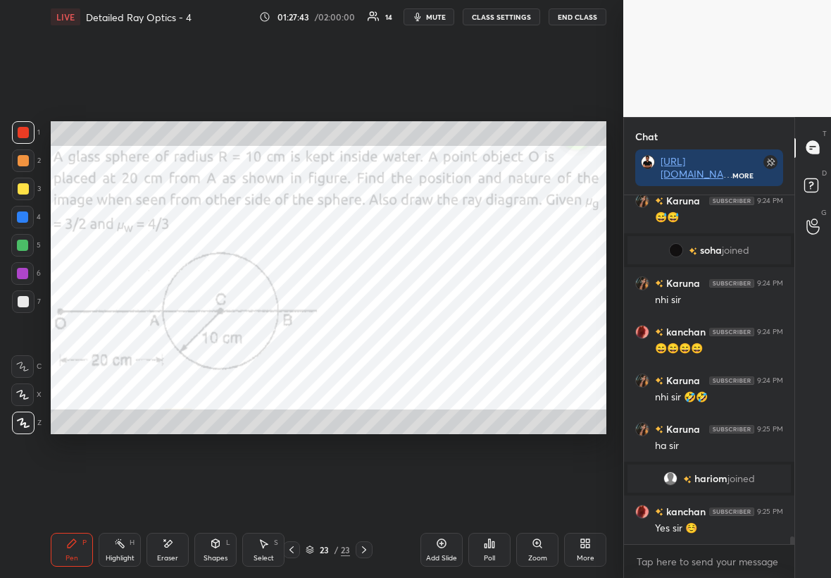
scroll to position [16060, 0]
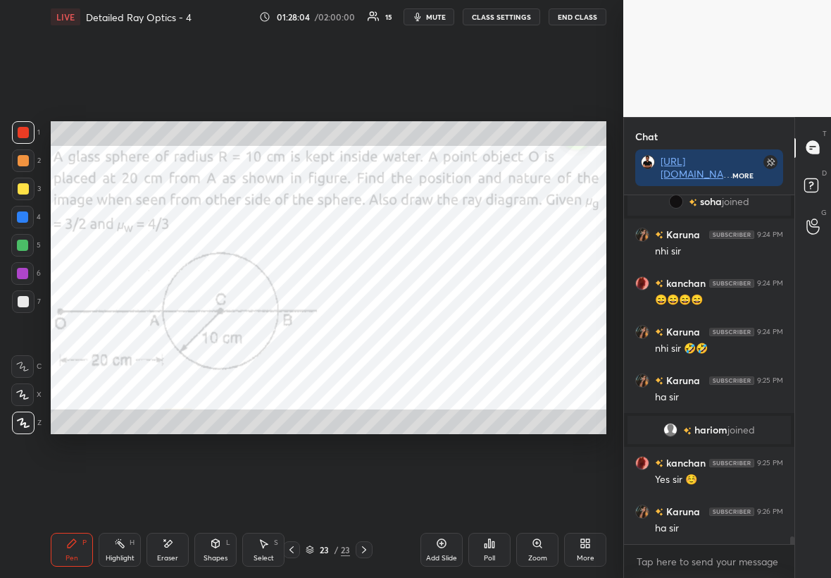
click at [23, 269] on div at bounding box center [22, 273] width 11 height 11
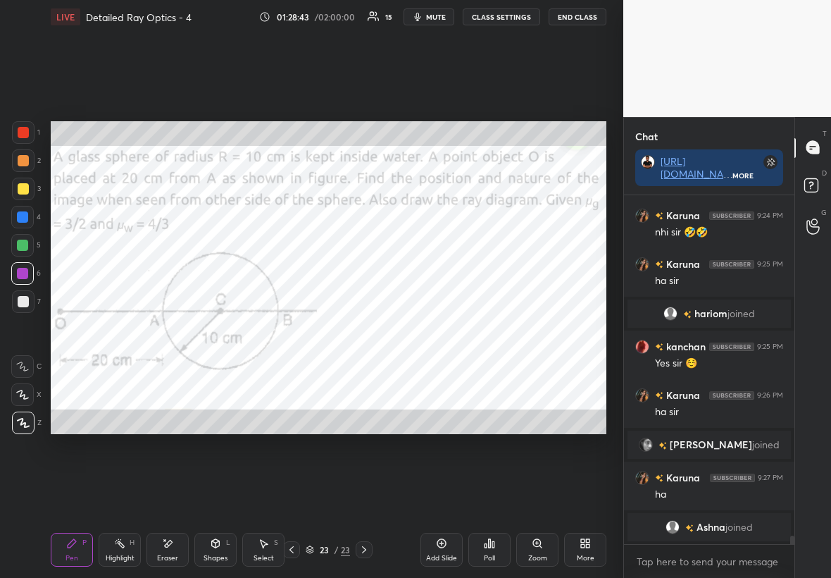
scroll to position [13588, 0]
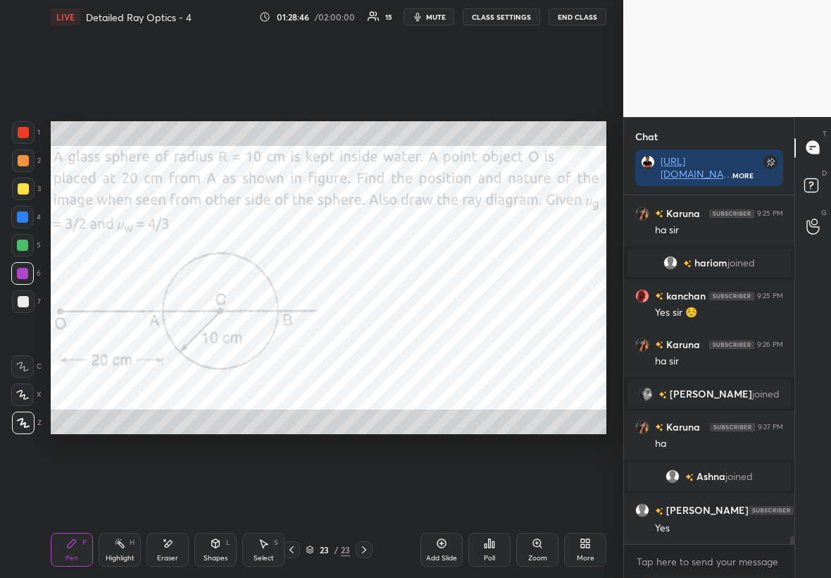
click at [17, 135] on div at bounding box center [23, 132] width 23 height 23
click at [23, 274] on div at bounding box center [22, 273] width 11 height 11
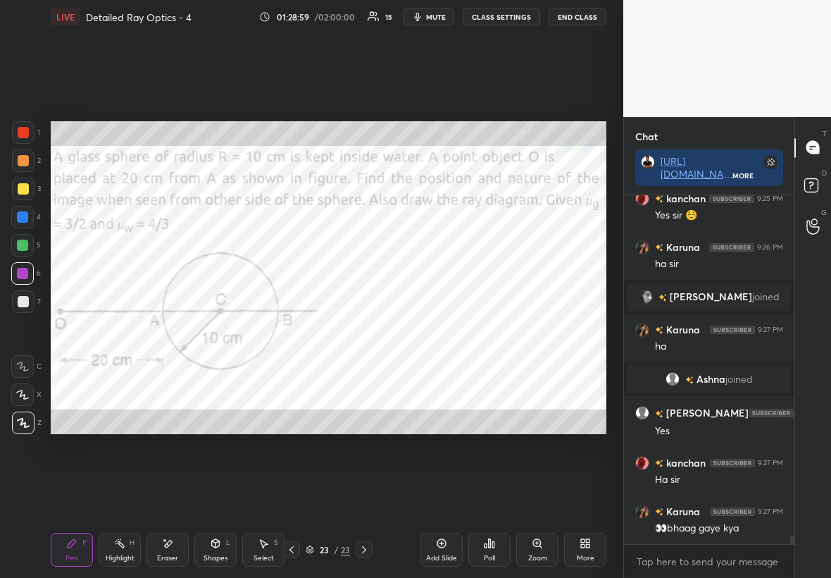
scroll to position [13733, 0]
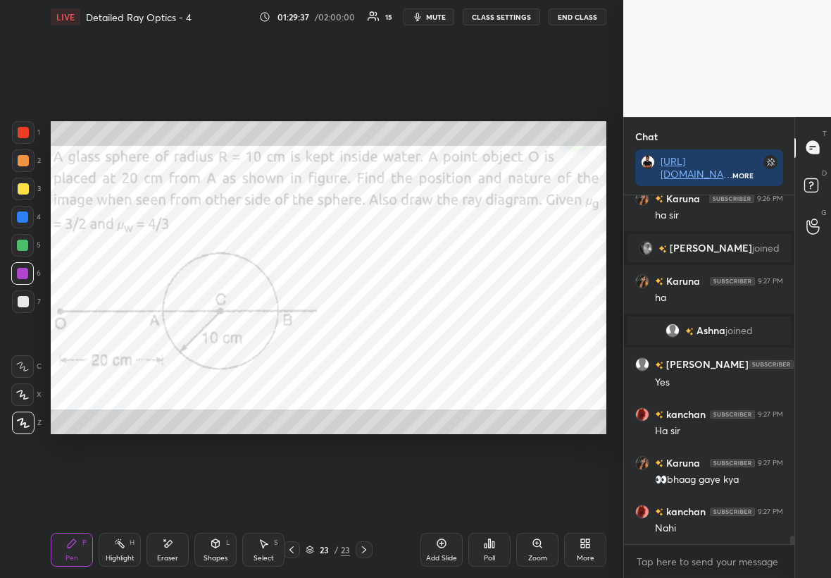
click at [166, 330] on div "Eraser" at bounding box center [167, 557] width 21 height 7
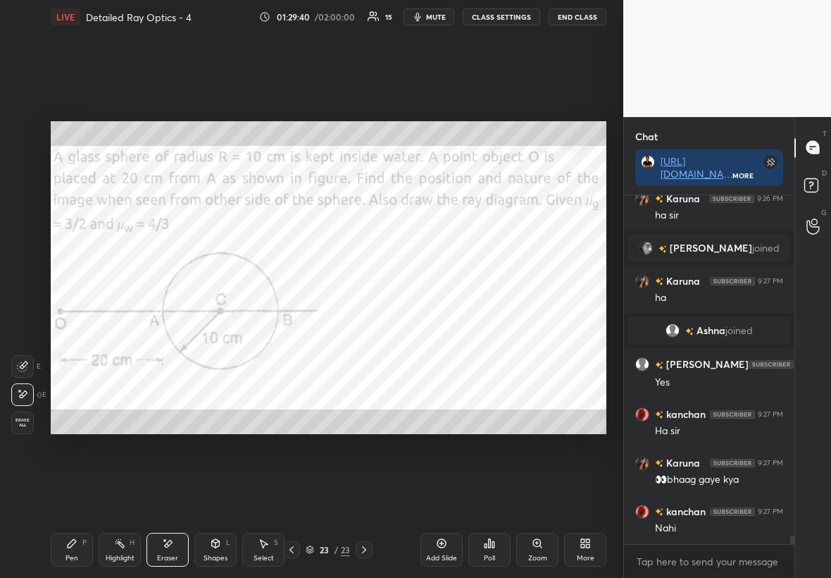
click at [69, 330] on icon at bounding box center [72, 543] width 8 height 8
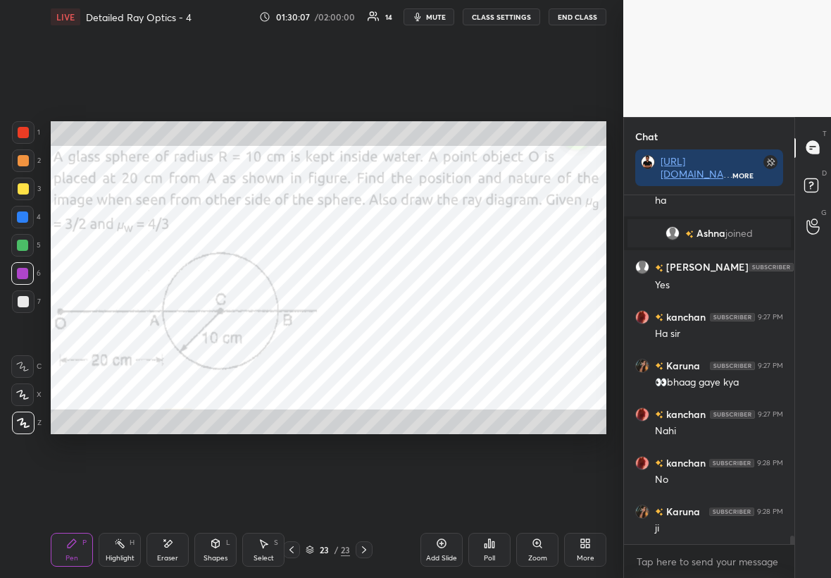
scroll to position [13879, 0]
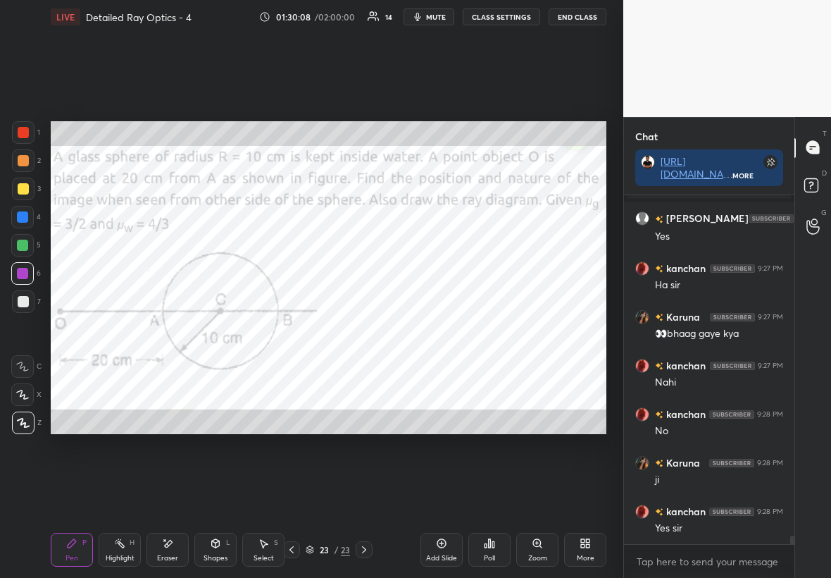
click at [22, 269] on div at bounding box center [22, 273] width 11 height 11
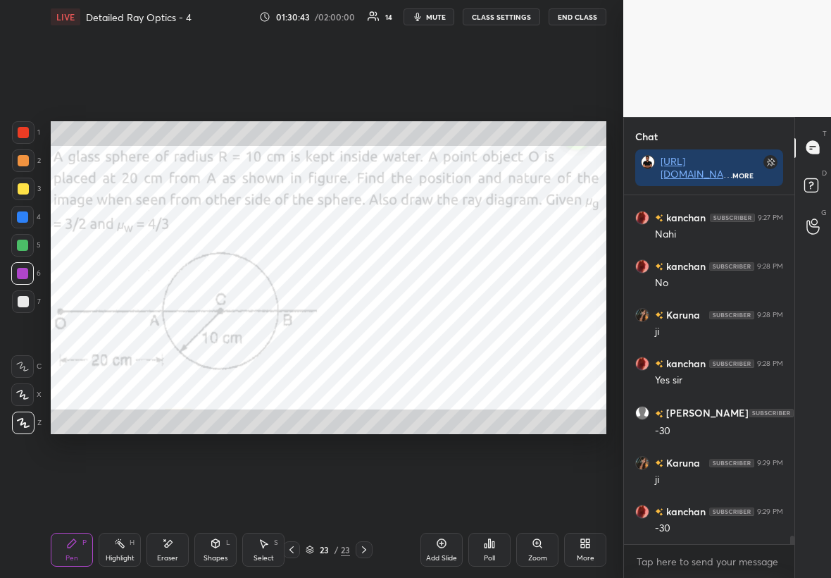
scroll to position [14041, 0]
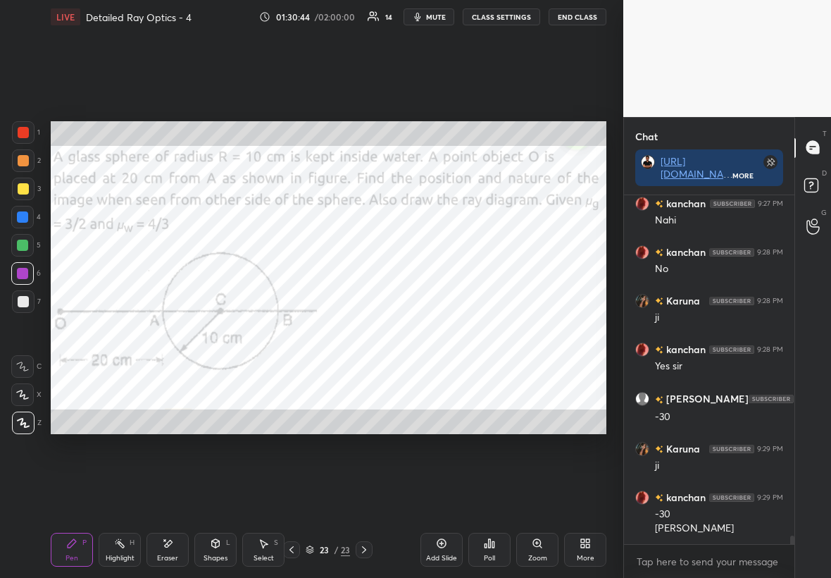
drag, startPoint x: 25, startPoint y: 130, endPoint x: 23, endPoint y: 137, distance: 7.9
click at [25, 132] on div at bounding box center [23, 132] width 11 height 11
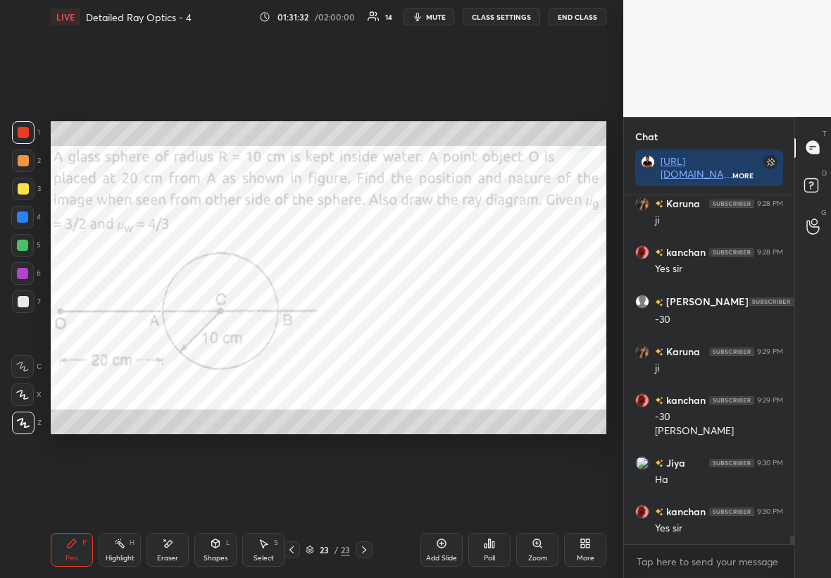
scroll to position [14187, 0]
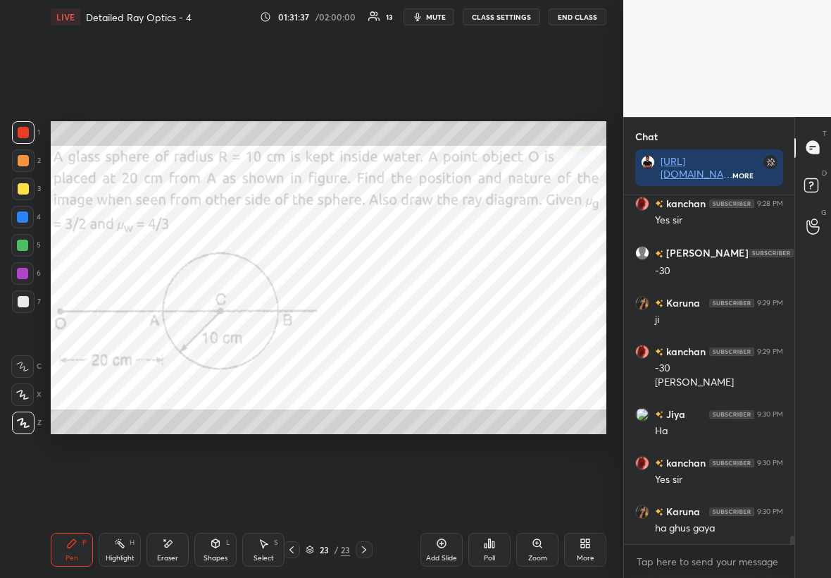
click at [27, 119] on div "1 2 3 4 5 6 7 C X Z E E Erase all H H LIVE Detailed Ray Optics - 4 01:31:37 / 0…" at bounding box center [306, 289] width 612 height 578
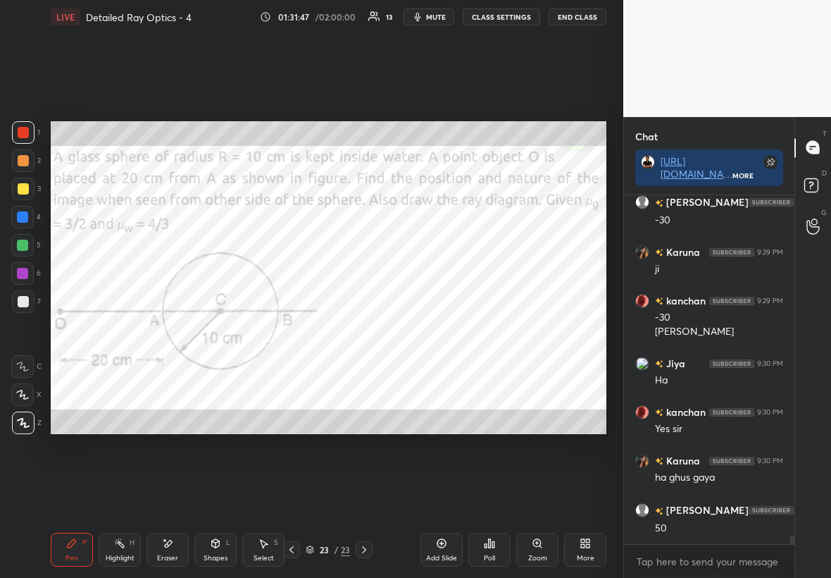
scroll to position [14286, 0]
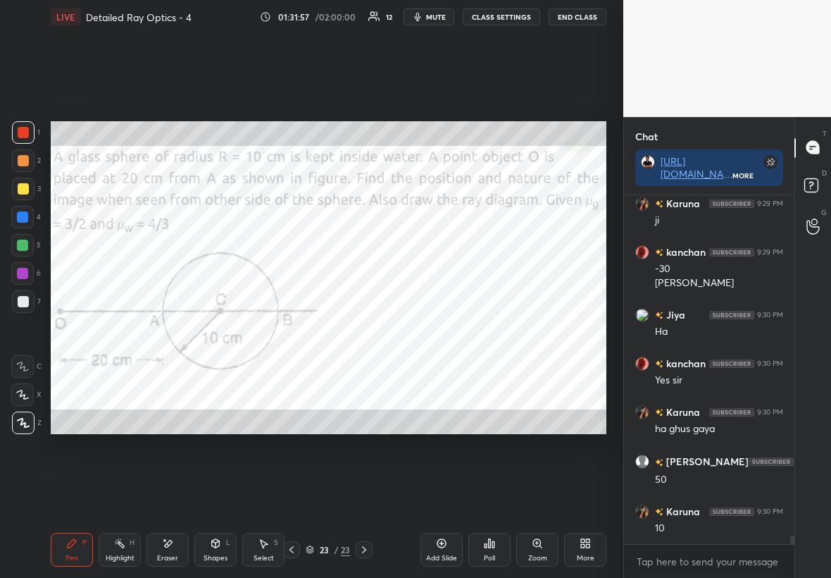
click at [132, 330] on div "Highlight H" at bounding box center [120, 550] width 42 height 34
click at [7, 328] on div "1 2 3 4 5 6 7 C X Z E E Erase all H H LIVE Detailed Ray Optics - 4 01:32:01 / 0…" at bounding box center [306, 289] width 612 height 578
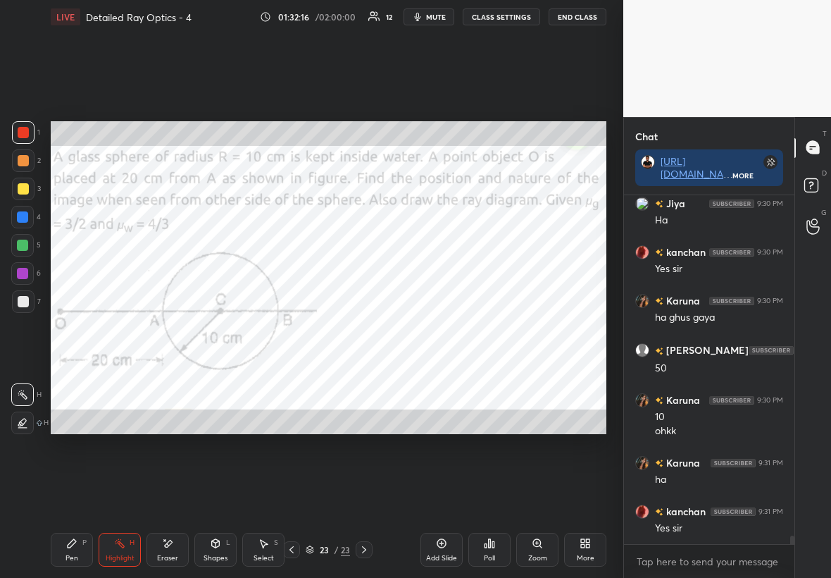
scroll to position [14432, 0]
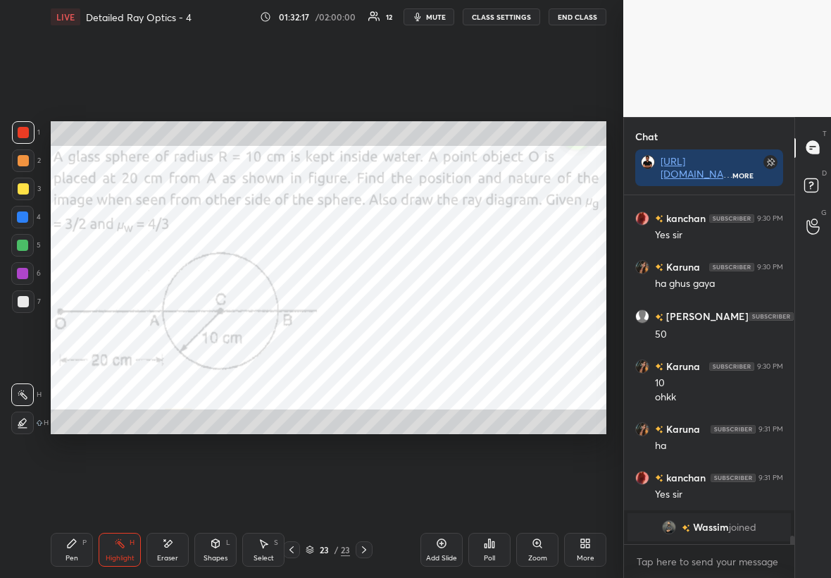
click at [23, 132] on div at bounding box center [23, 132] width 11 height 11
click at [69, 330] on div "Pen" at bounding box center [72, 557] width 13 height 7
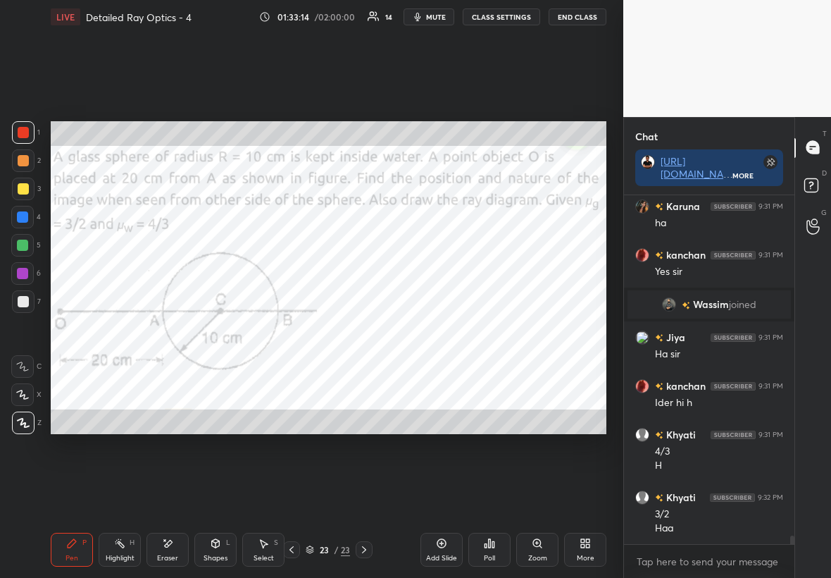
scroll to position [14412, 0]
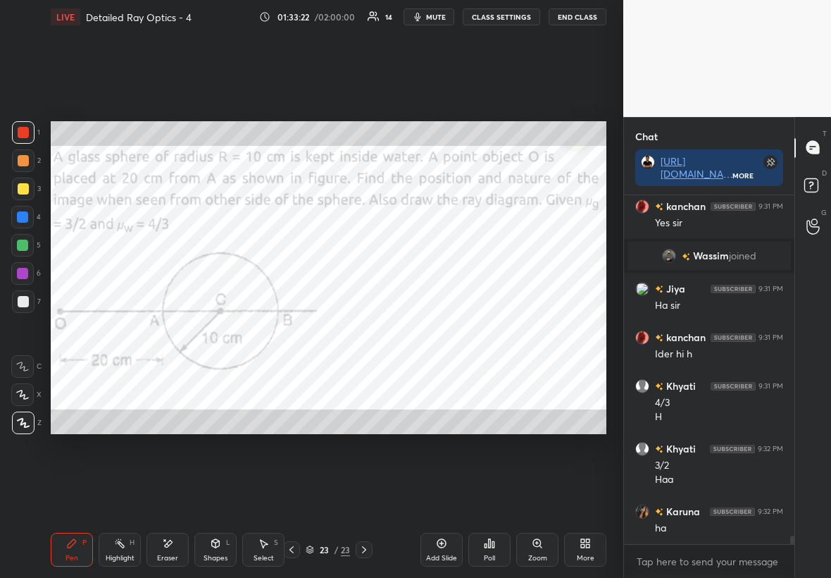
click at [177, 330] on div "Eraser" at bounding box center [168, 550] width 42 height 34
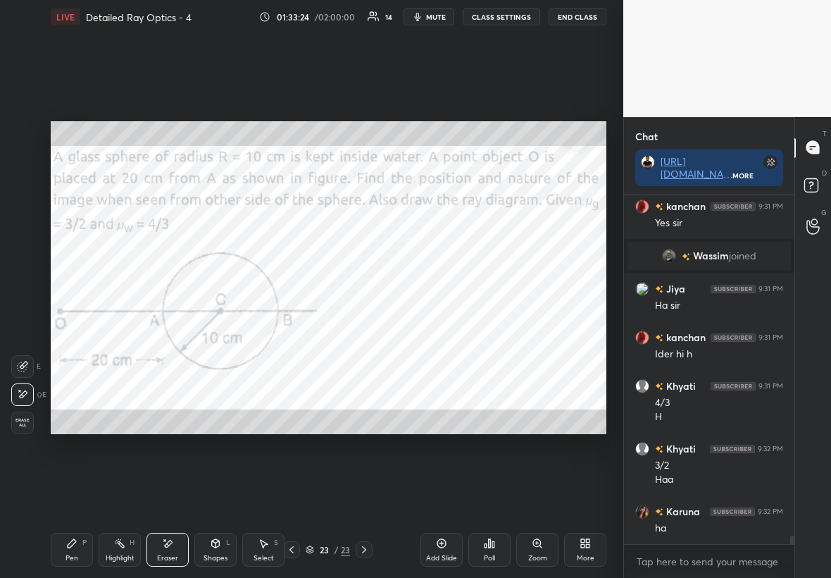
click at [85, 330] on div "Pen P" at bounding box center [72, 550] width 42 height 34
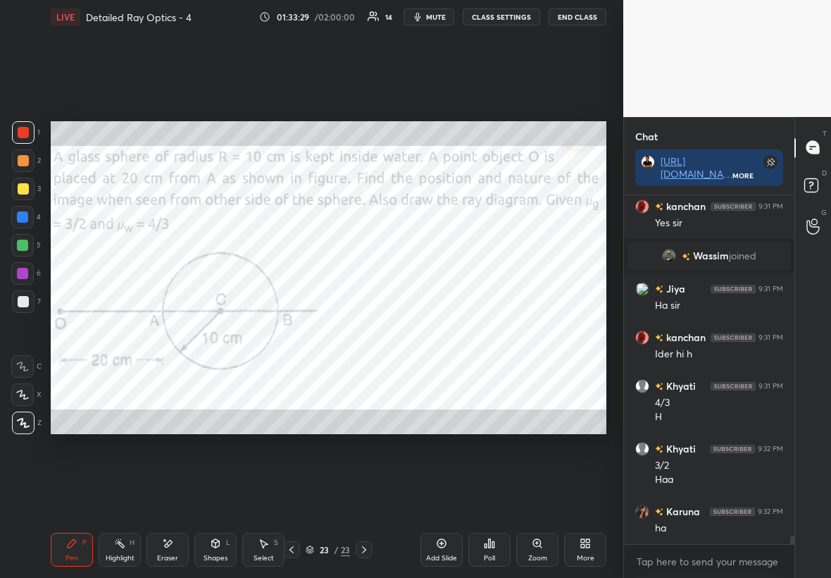
click at [29, 276] on div at bounding box center [22, 273] width 23 height 23
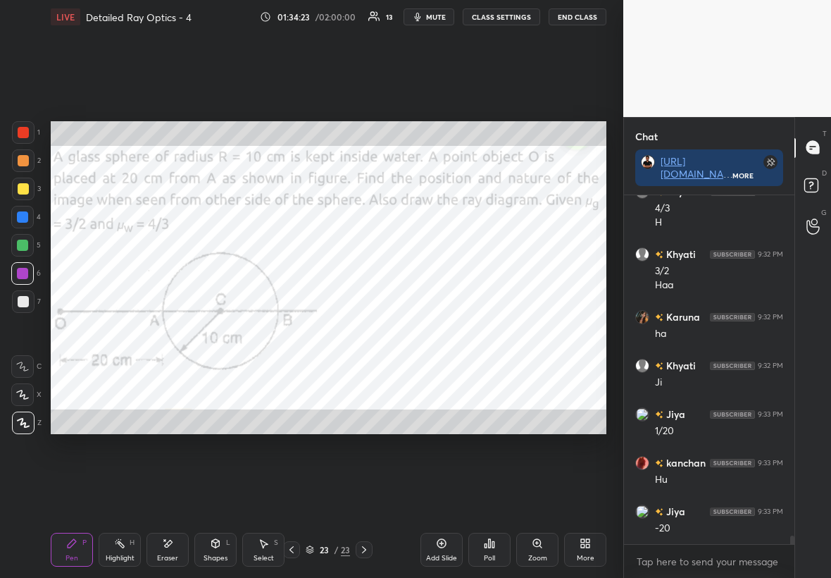
scroll to position [14655, 0]
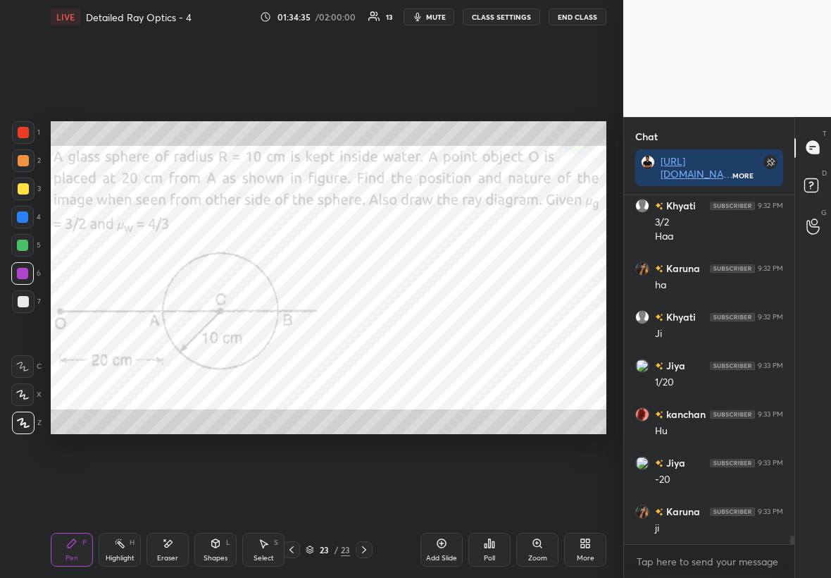
click at [454, 330] on div "Add Slide" at bounding box center [442, 550] width 42 height 34
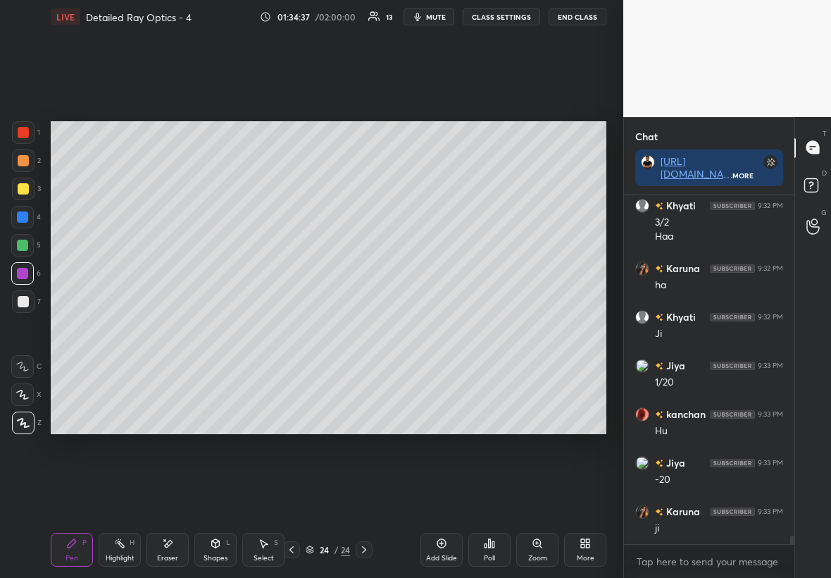
click at [24, 303] on div at bounding box center [23, 301] width 11 height 11
click at [222, 330] on div "Shapes" at bounding box center [216, 557] width 24 height 7
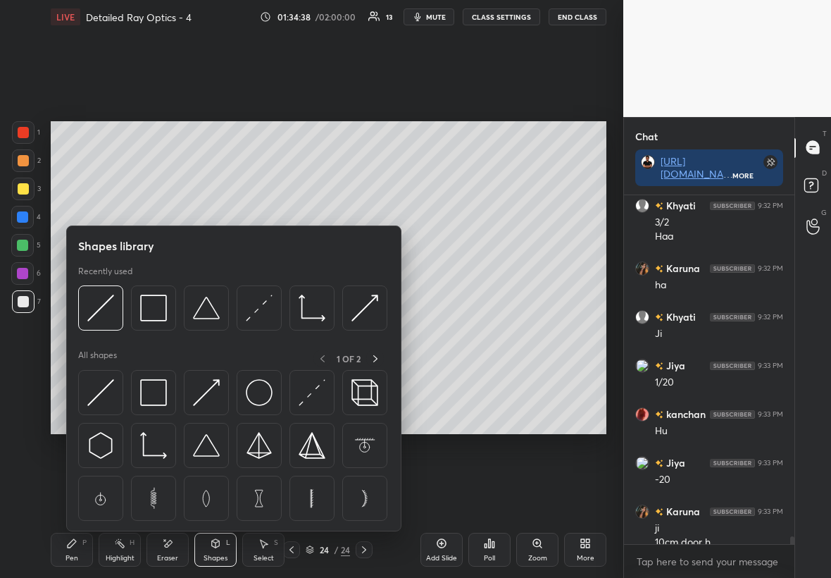
scroll to position [14669, 0]
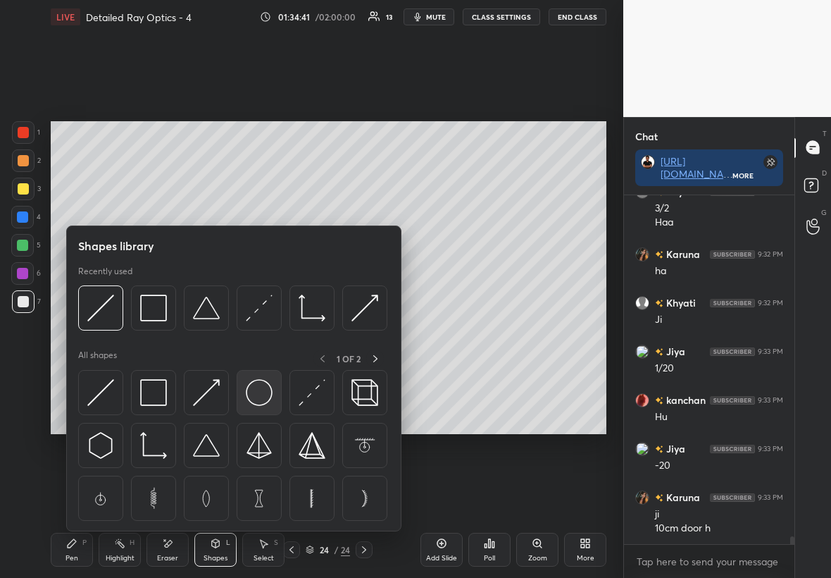
click at [262, 330] on img at bounding box center [259, 392] width 27 height 27
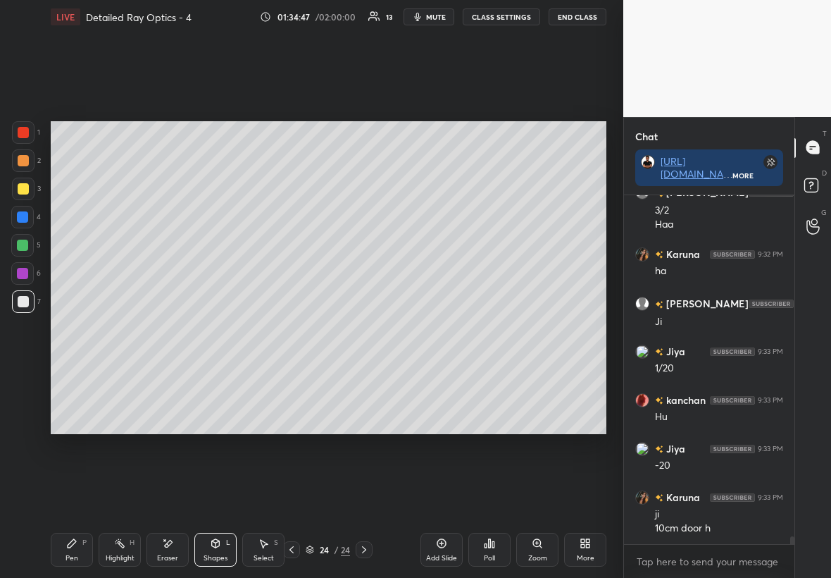
click at [228, 330] on div "Shapes L" at bounding box center [215, 550] width 42 height 34
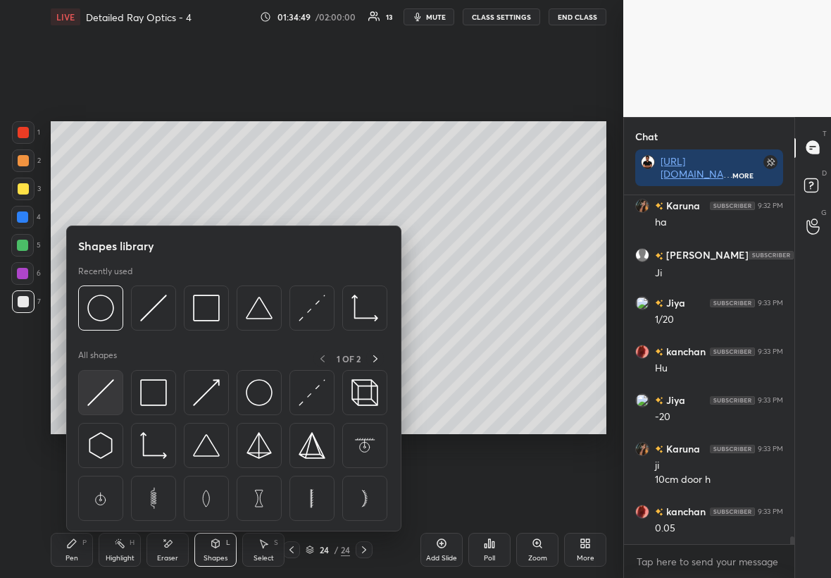
click at [108, 330] on img at bounding box center [100, 392] width 27 height 27
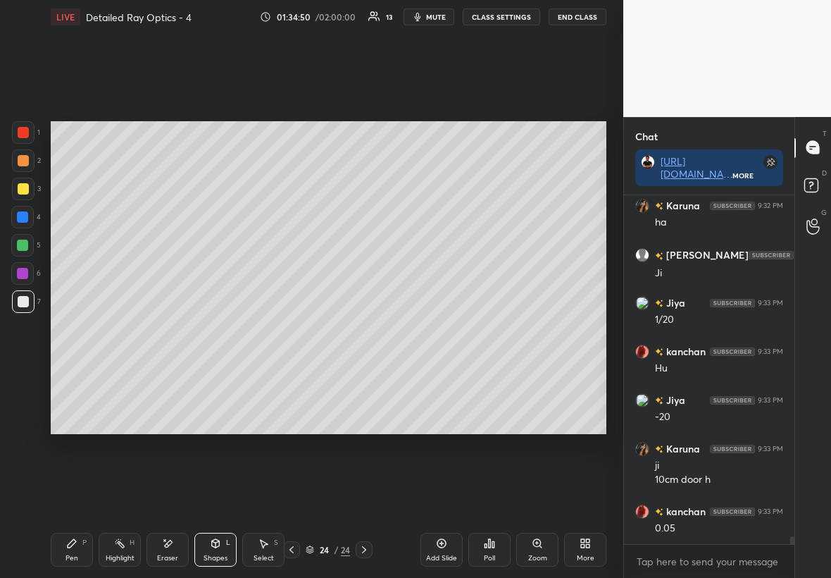
scroll to position [14751, 0]
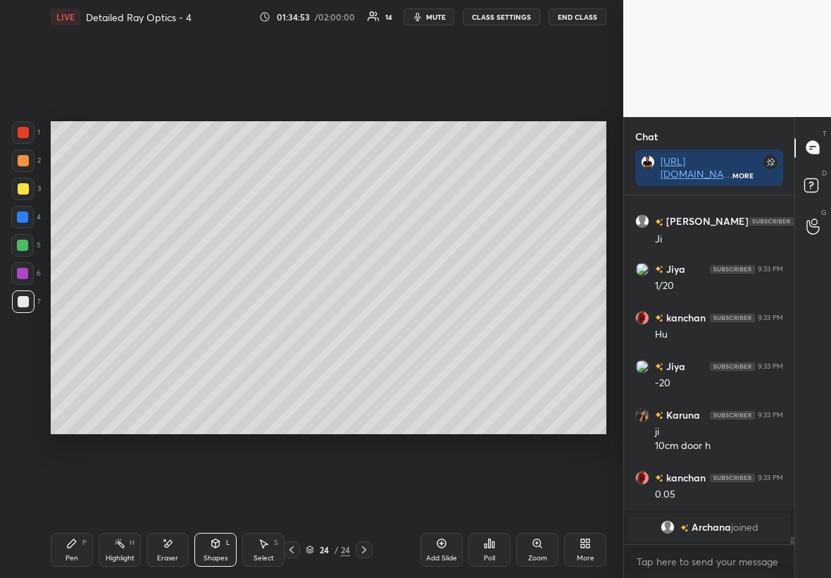
click at [72, 330] on icon at bounding box center [72, 543] width 8 height 8
click at [25, 304] on div at bounding box center [23, 301] width 11 height 11
click at [101, 289] on div "Setting up your live class Poll for secs No correct answer Start poll" at bounding box center [328, 277] width 567 height 487
click at [21, 185] on div at bounding box center [23, 188] width 11 height 11
click at [13, 298] on div at bounding box center [23, 301] width 23 height 23
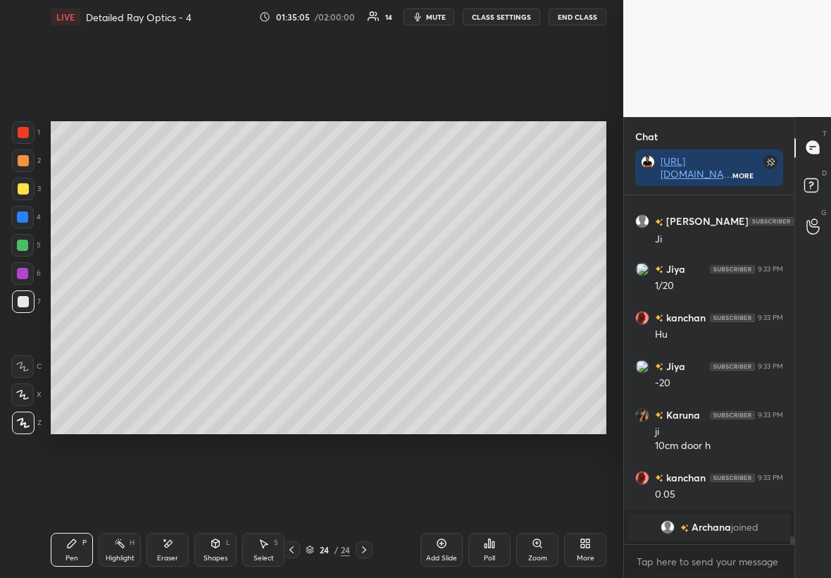
click at [294, 330] on icon at bounding box center [291, 549] width 11 height 11
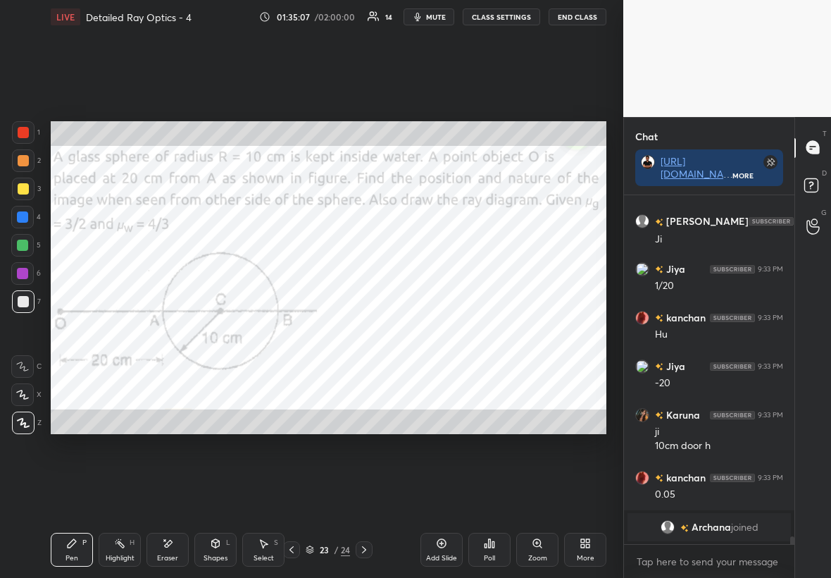
click at [366, 330] on icon at bounding box center [364, 549] width 11 height 11
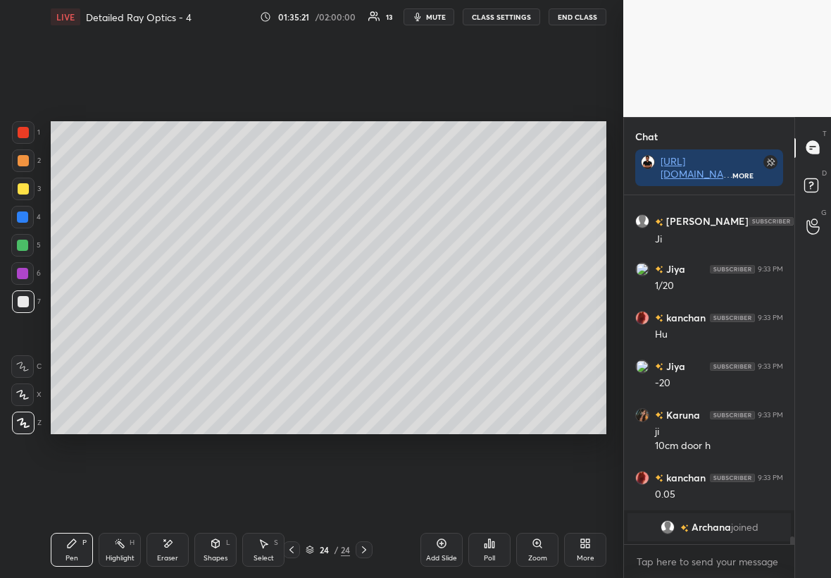
click at [25, 188] on div at bounding box center [23, 188] width 11 height 11
click at [25, 273] on div at bounding box center [22, 273] width 11 height 11
click at [18, 304] on div at bounding box center [23, 301] width 11 height 11
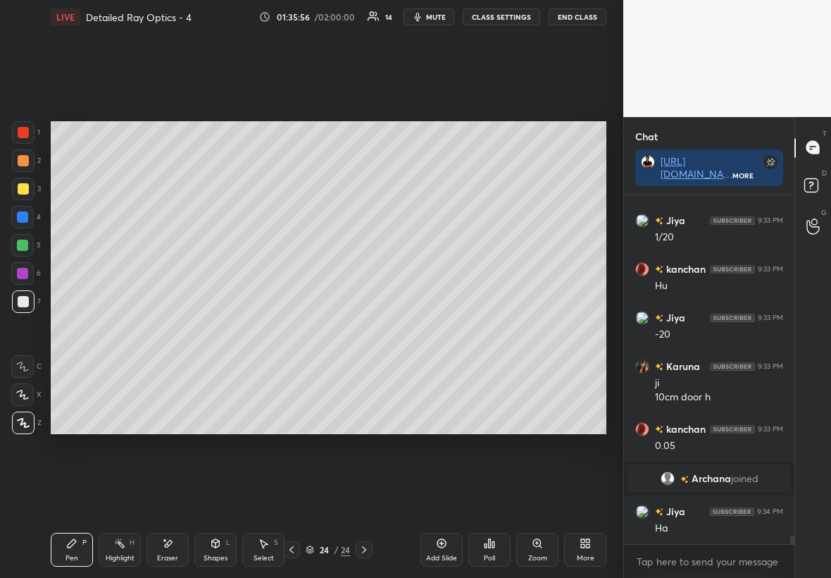
scroll to position [14636, 0]
click at [26, 268] on div at bounding box center [22, 273] width 11 height 11
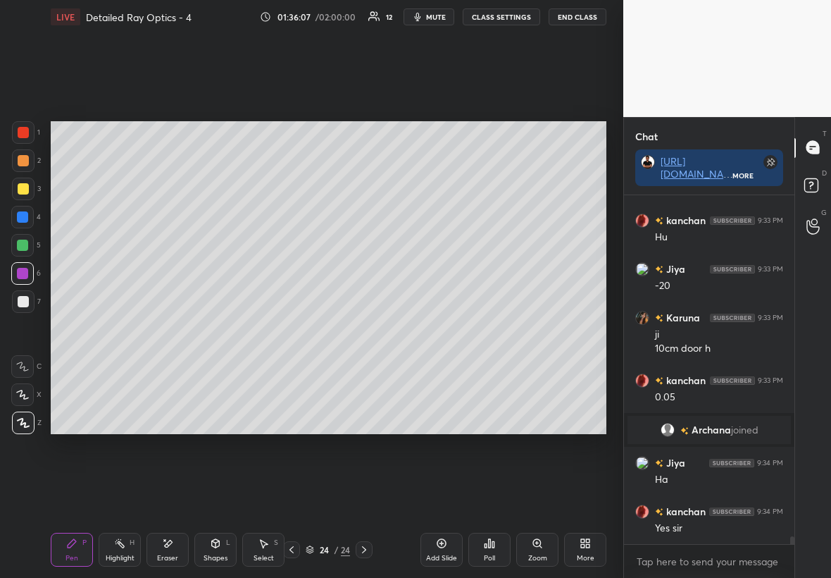
click at [18, 185] on div at bounding box center [23, 188] width 11 height 11
click at [28, 237] on div at bounding box center [22, 245] width 23 height 23
click at [28, 130] on div at bounding box center [23, 132] width 11 height 11
click at [130, 330] on div "Highlight" at bounding box center [120, 557] width 29 height 7
click at [22, 188] on div at bounding box center [23, 188] width 11 height 11
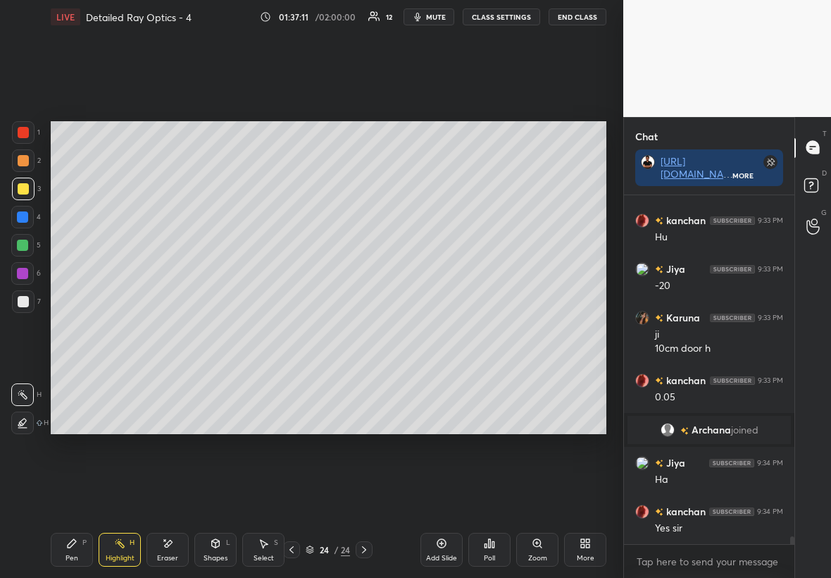
click at [77, 330] on div "Pen P" at bounding box center [72, 550] width 42 height 34
click at [135, 330] on div "Highlight H" at bounding box center [120, 550] width 42 height 34
click at [170, 330] on div "Eraser" at bounding box center [167, 557] width 21 height 7
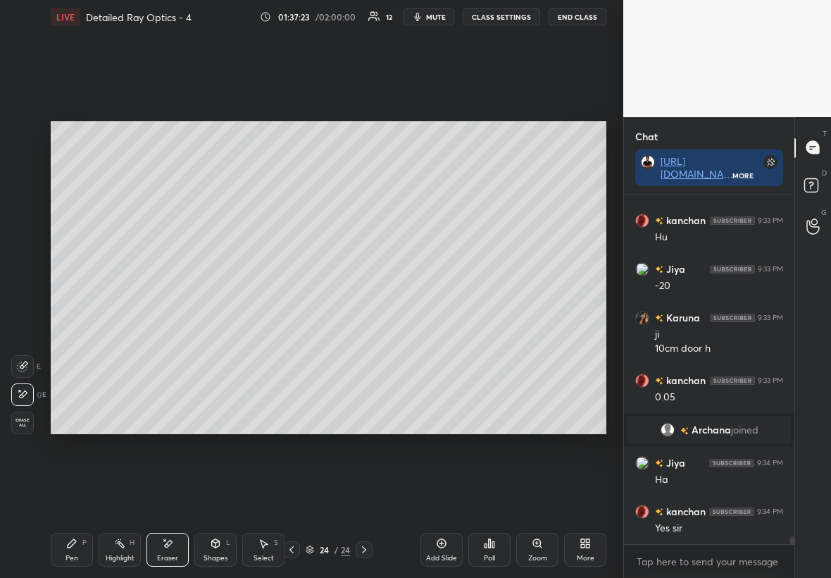
click at [77, 330] on div "Pen P" at bounding box center [72, 550] width 42 height 34
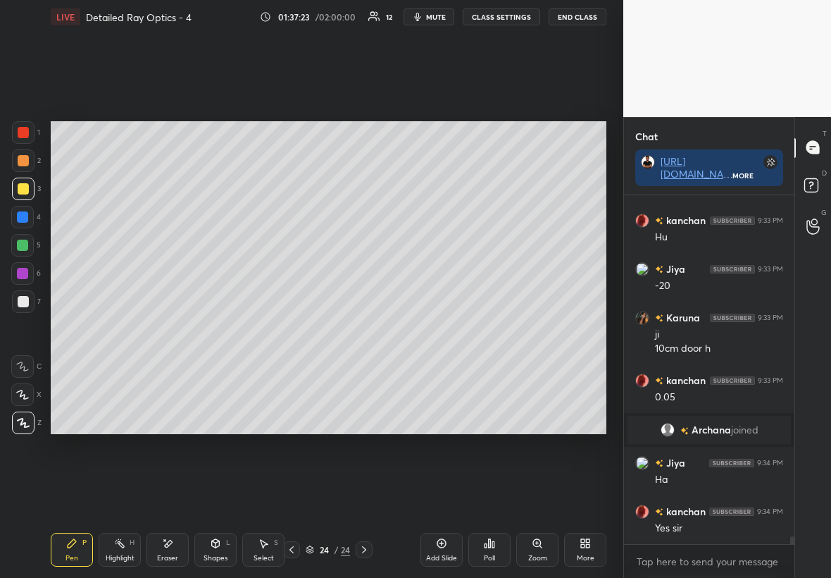
click at [26, 268] on div at bounding box center [22, 273] width 11 height 11
click at [13, 182] on div at bounding box center [23, 189] width 23 height 23
click at [211, 330] on div "Shapes L" at bounding box center [215, 550] width 42 height 34
click at [169, 330] on div "Eraser" at bounding box center [168, 550] width 42 height 34
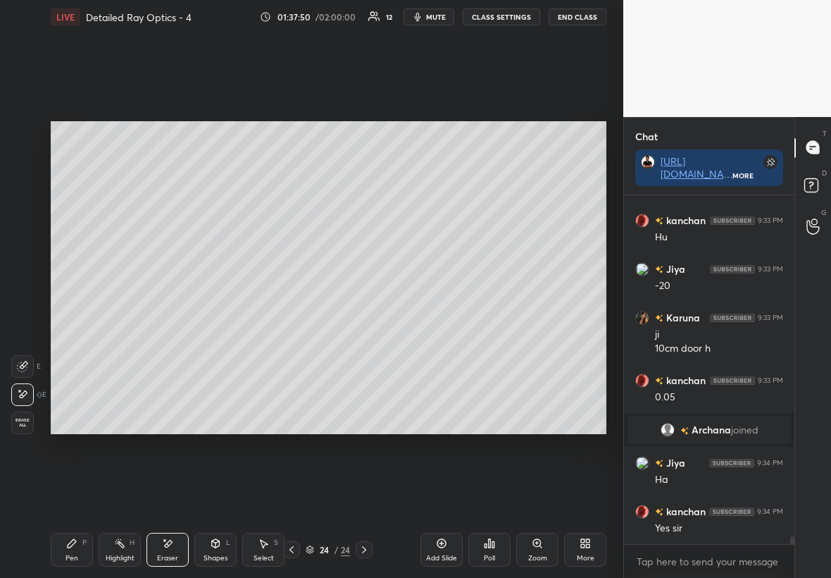
click at [76, 330] on icon at bounding box center [71, 543] width 11 height 11
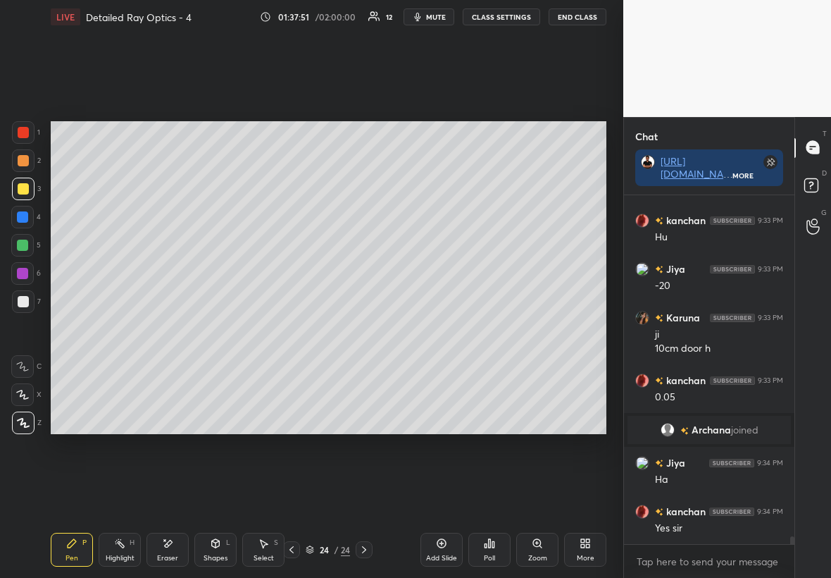
click at [25, 298] on div at bounding box center [23, 301] width 11 height 11
click at [117, 330] on div "Highlight" at bounding box center [120, 557] width 29 height 7
click at [30, 132] on div at bounding box center [23, 132] width 23 height 23
click at [19, 186] on div at bounding box center [23, 188] width 11 height 11
drag, startPoint x: 73, startPoint y: 550, endPoint x: 65, endPoint y: 548, distance: 8.7
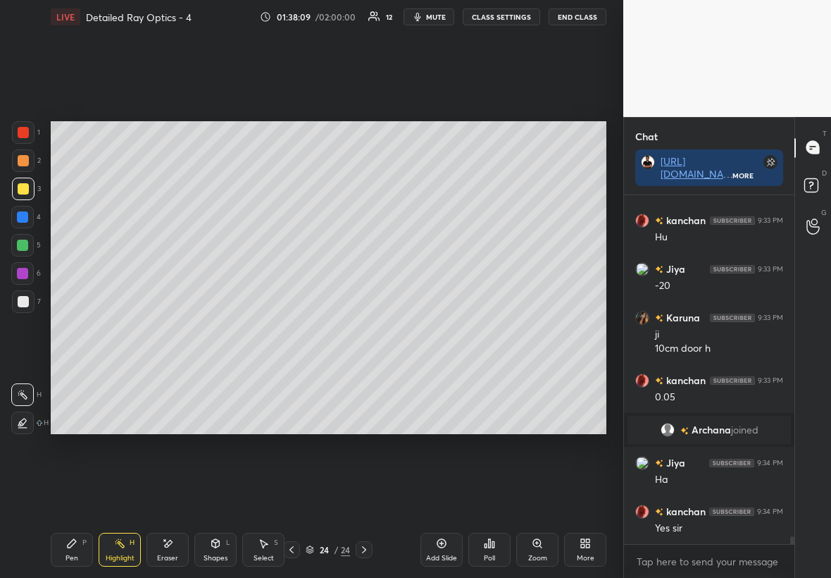
click at [71, 330] on div "Pen P" at bounding box center [72, 550] width 42 height 34
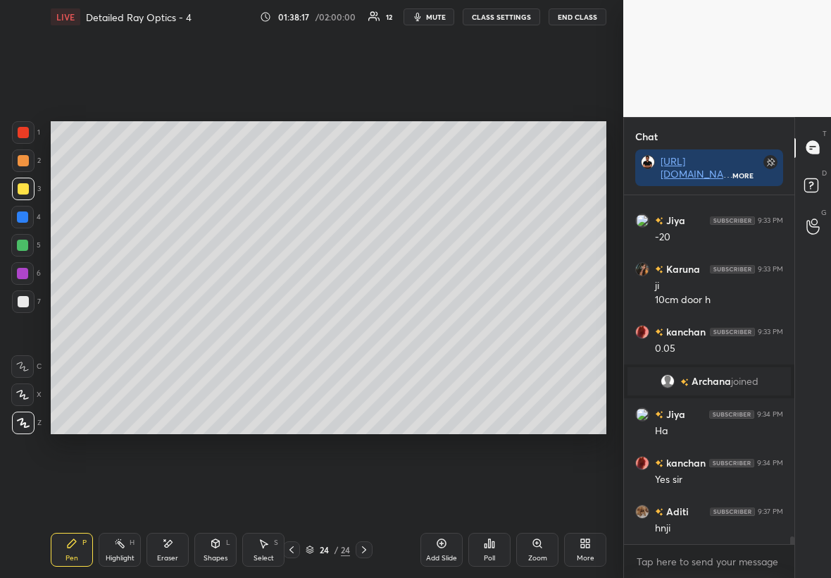
click at [27, 299] on div at bounding box center [23, 301] width 11 height 11
click at [77, 330] on div "Pen P" at bounding box center [72, 550] width 42 height 34
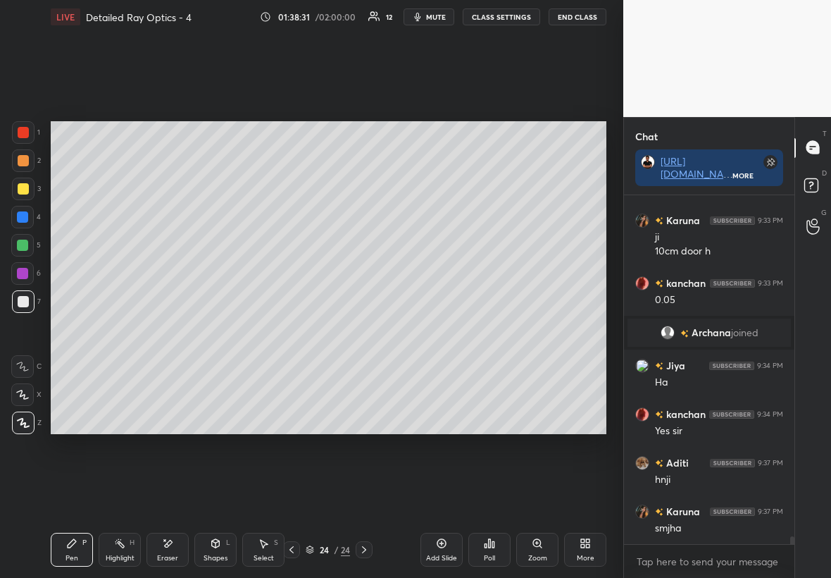
scroll to position [14830, 0]
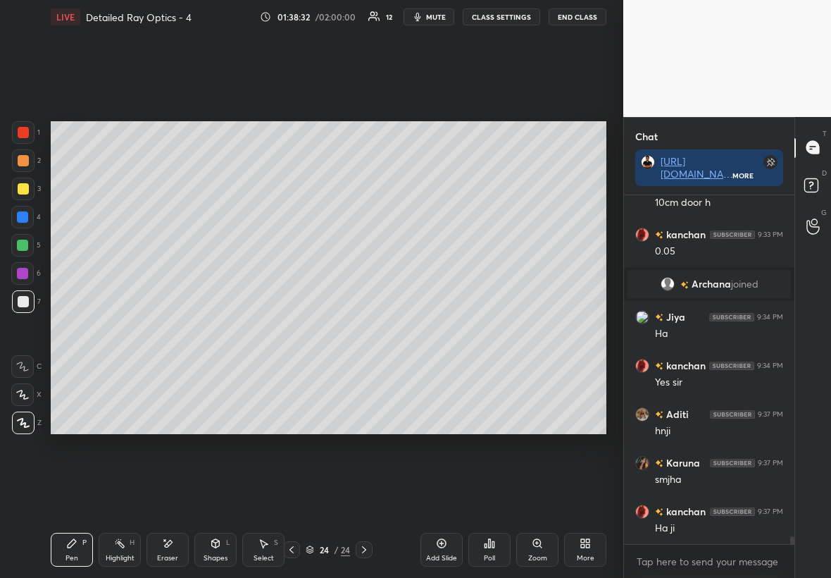
click at [23, 218] on div at bounding box center [22, 216] width 11 height 11
click at [27, 242] on div at bounding box center [22, 245] width 11 height 11
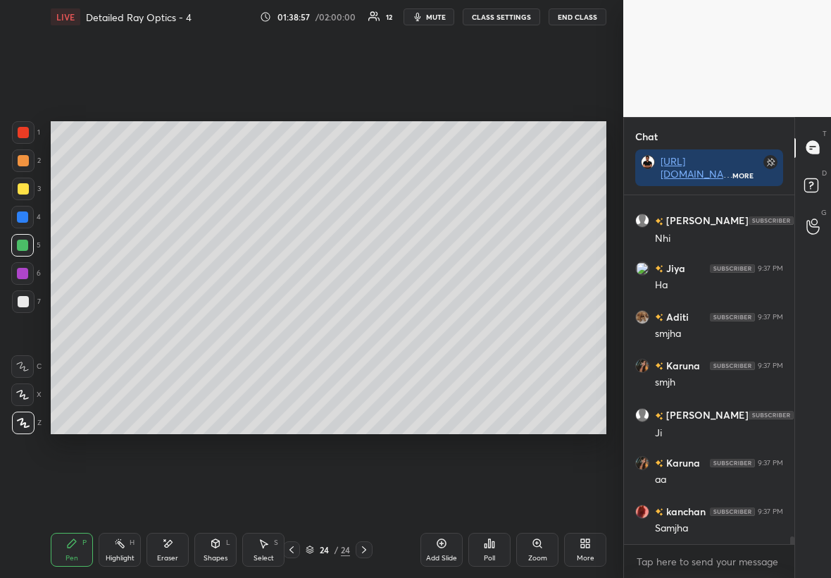
scroll to position [15219, 0]
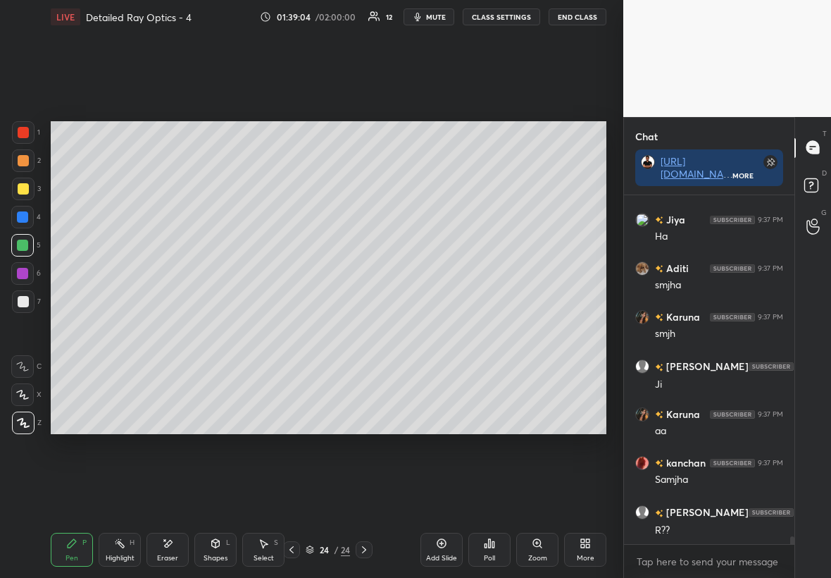
click at [23, 183] on div at bounding box center [23, 188] width 11 height 11
click at [26, 300] on div at bounding box center [23, 301] width 11 height 11
click at [25, 188] on div at bounding box center [23, 188] width 11 height 11
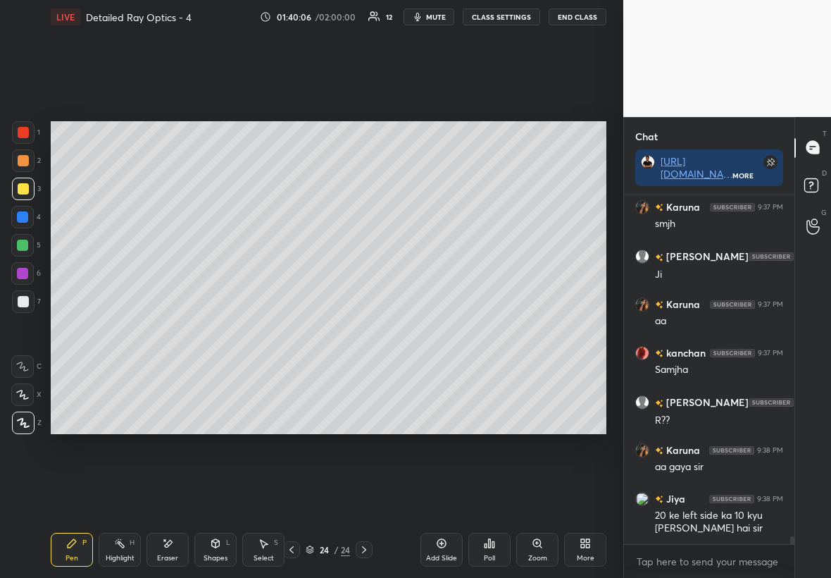
scroll to position [15378, 0]
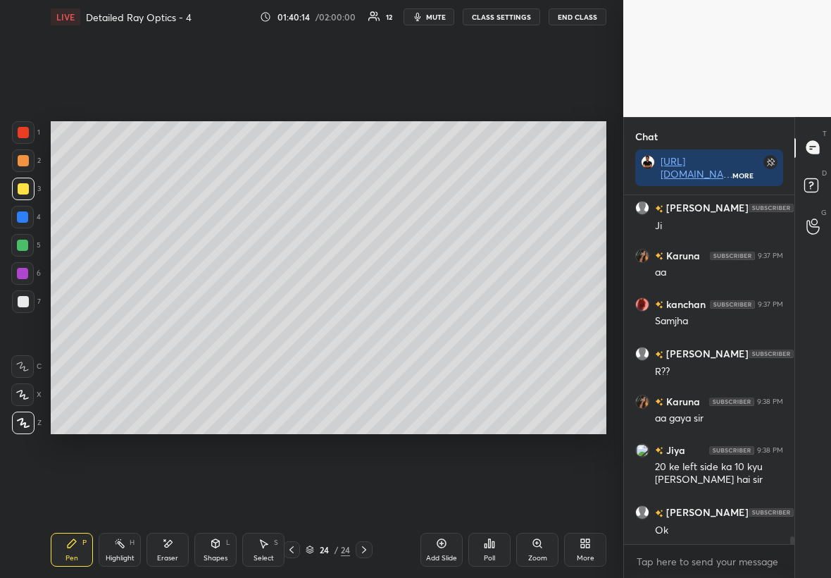
click at [119, 330] on div "Highlight H" at bounding box center [120, 550] width 42 height 34
click at [32, 131] on div at bounding box center [23, 132] width 23 height 23
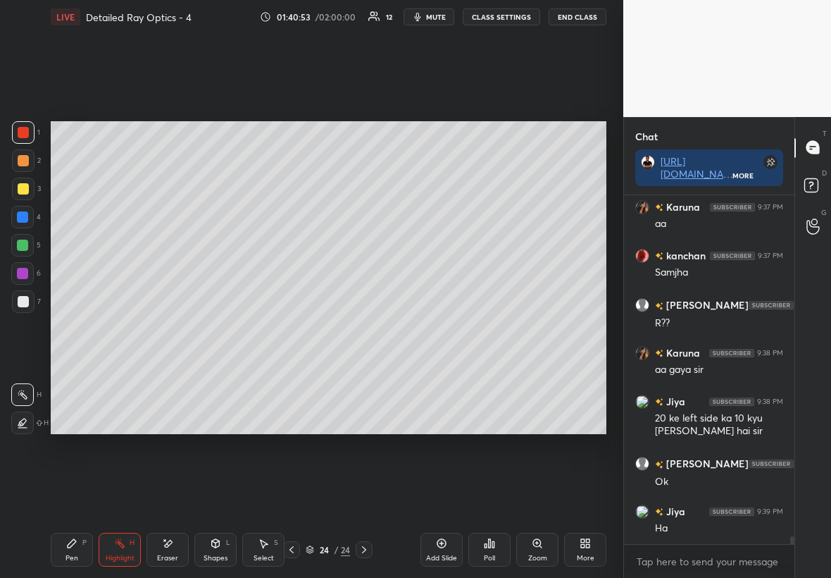
scroll to position [15513, 0]
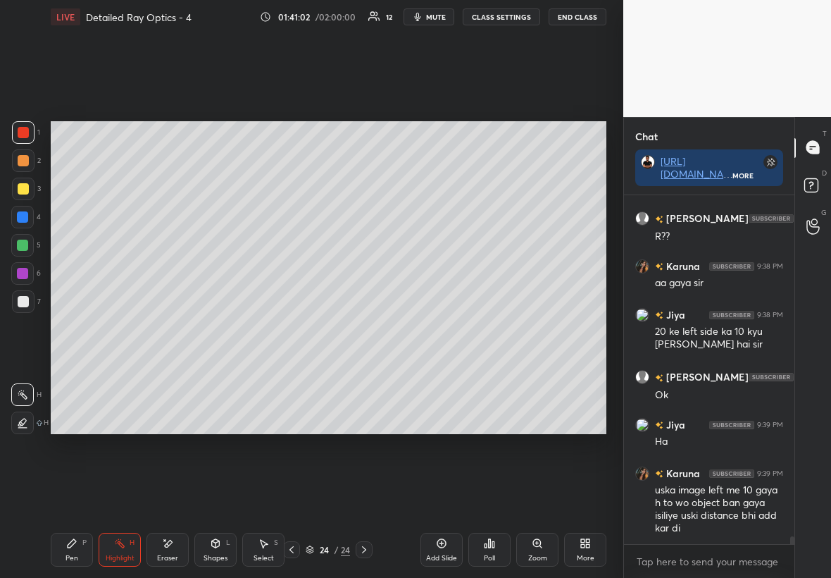
click at [25, 299] on div at bounding box center [23, 301] width 11 height 11
click at [18, 239] on div at bounding box center [22, 245] width 23 height 23
click at [18, 183] on div at bounding box center [23, 189] width 23 height 23
click at [77, 330] on div "Pen" at bounding box center [72, 557] width 13 height 7
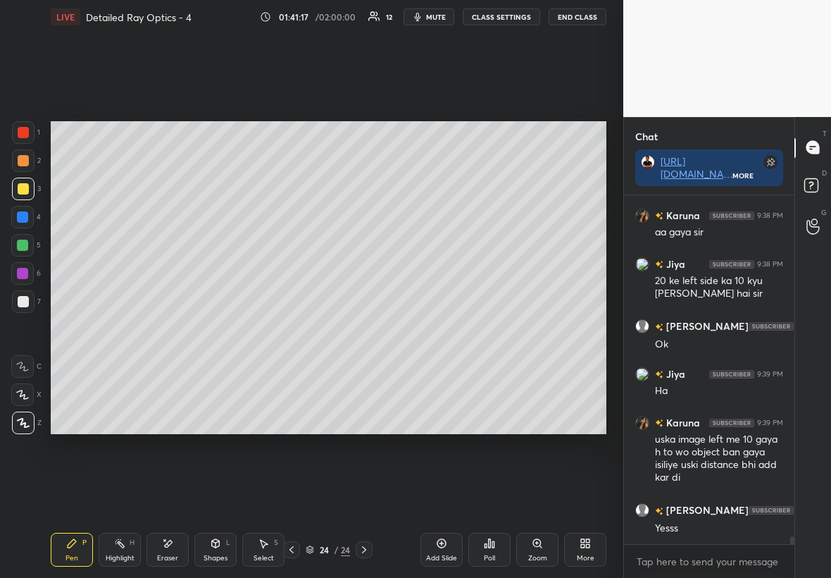
scroll to position [15612, 0]
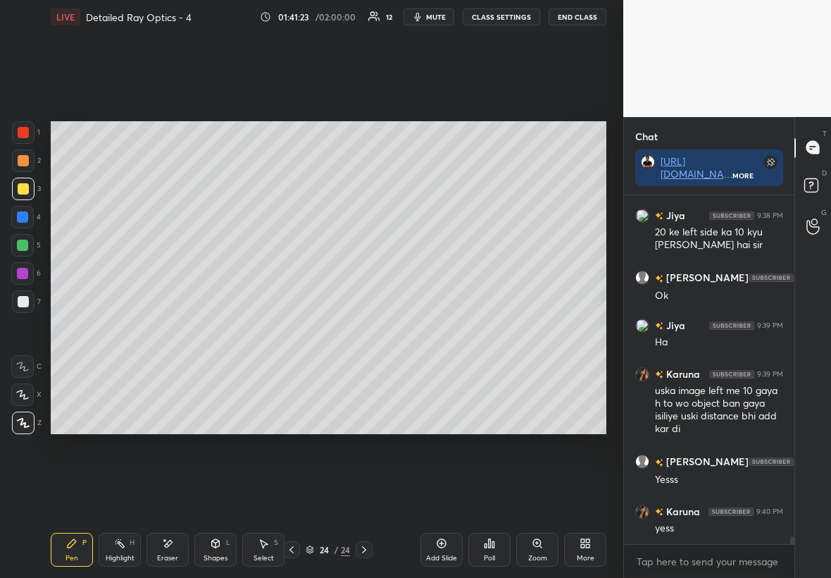
click at [20, 132] on div at bounding box center [23, 132] width 11 height 11
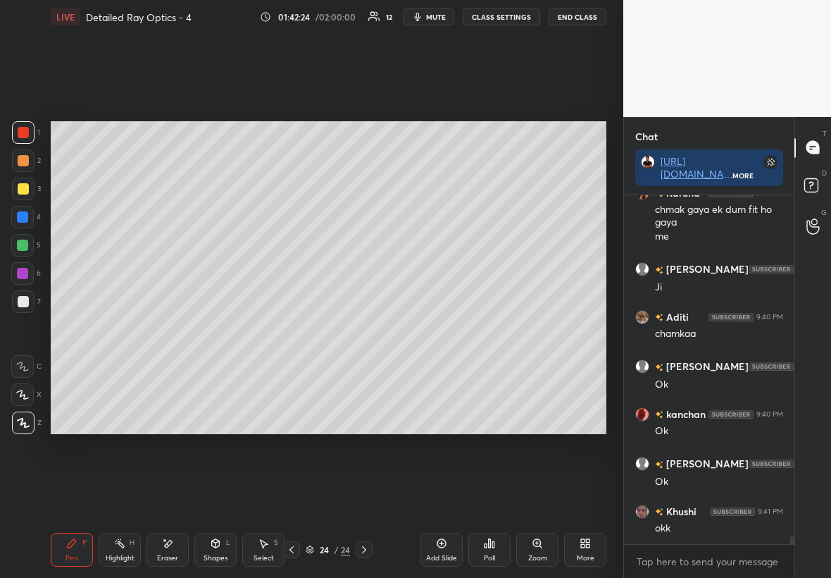
scroll to position [16115, 0]
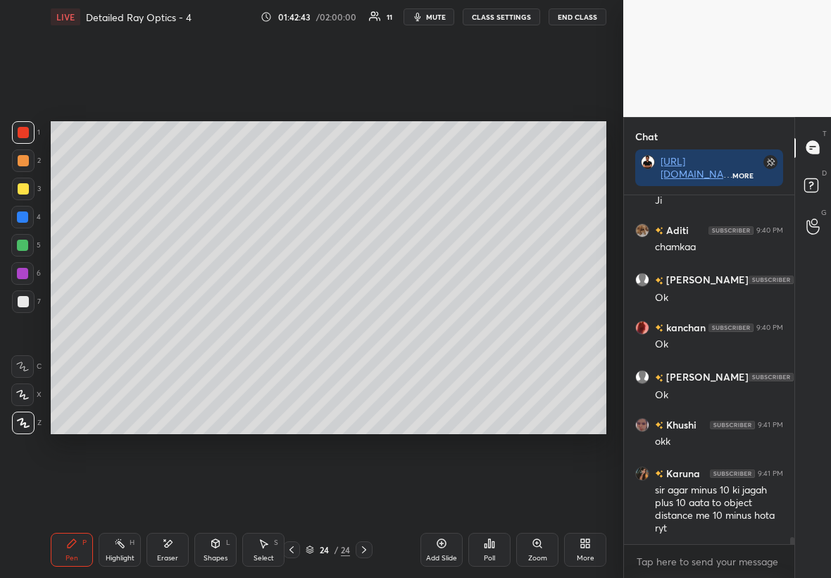
click at [505, 233] on div at bounding box center [814, 226] width 28 height 25
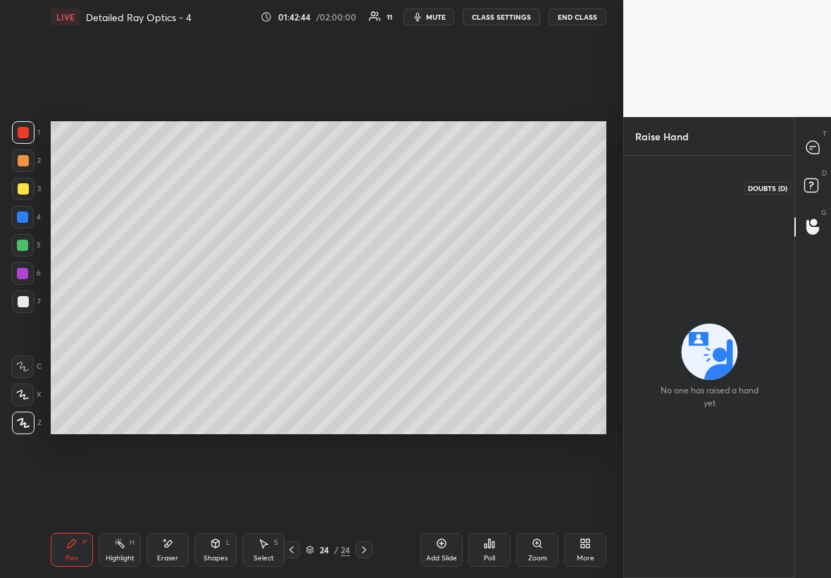
click at [505, 190] on icon at bounding box center [813, 187] width 25 height 25
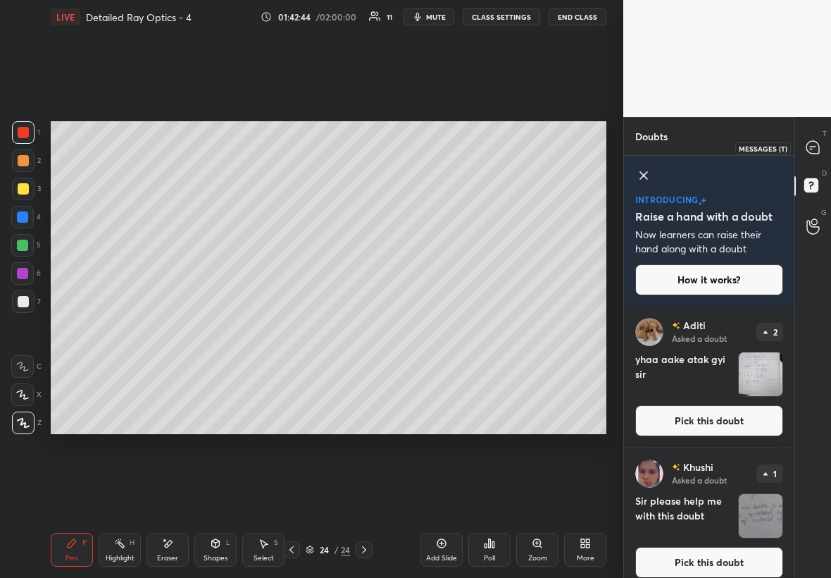
click at [505, 142] on icon at bounding box center [813, 147] width 15 height 15
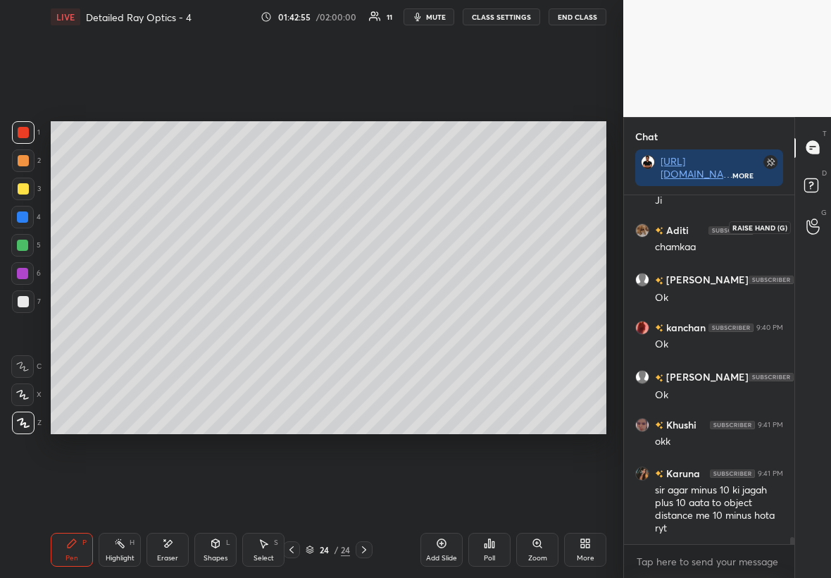
scroll to position [16417, 0]
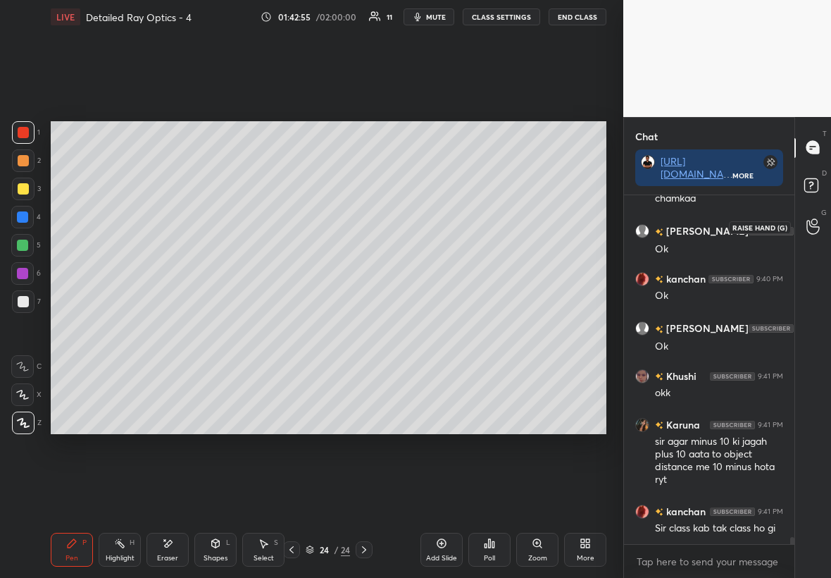
click at [505, 224] on circle at bounding box center [815, 222] width 6 height 6
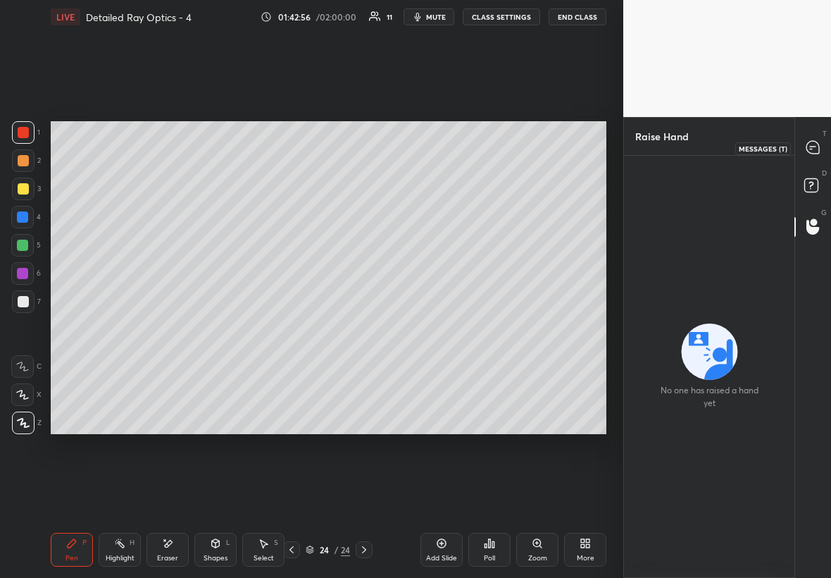
click at [505, 141] on icon at bounding box center [813, 147] width 13 height 13
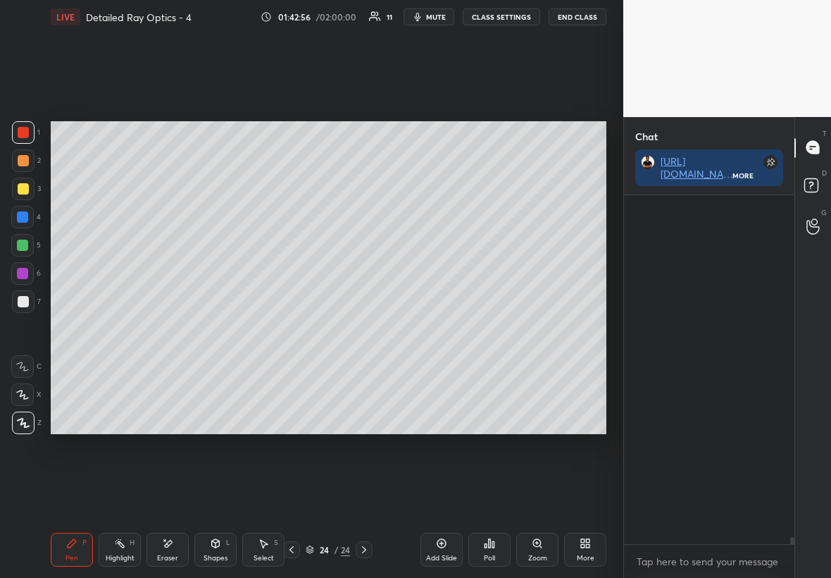
scroll to position [344, 166]
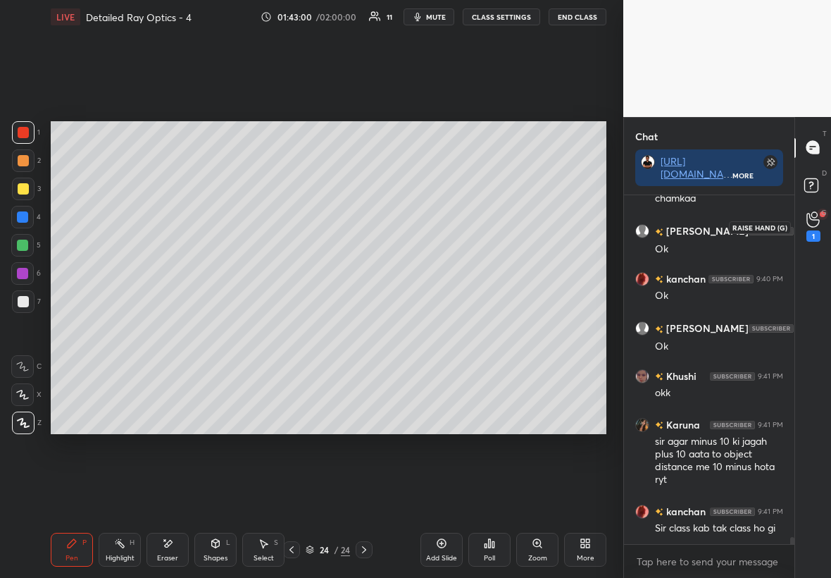
click at [505, 222] on icon at bounding box center [813, 219] width 13 height 16
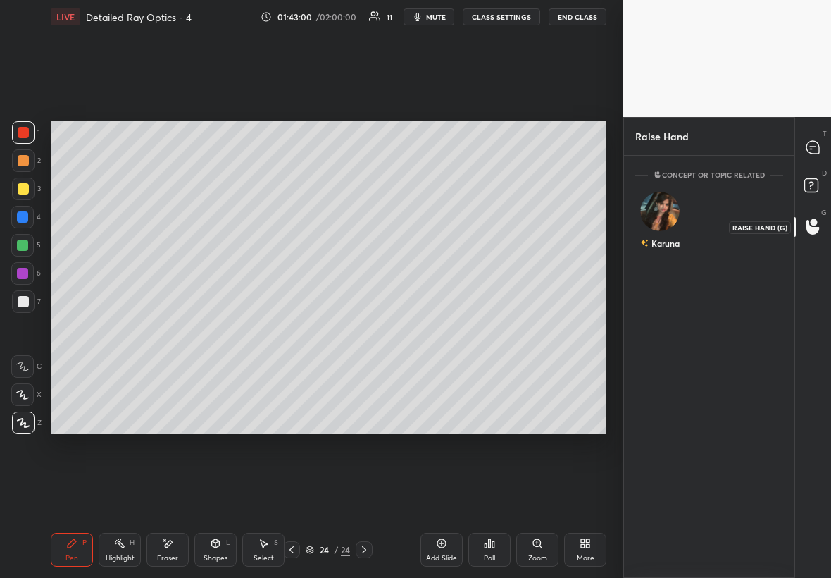
scroll to position [5, 5]
click at [505, 213] on img "grid" at bounding box center [659, 211] width 39 height 39
click at [505, 249] on button "INVITE" at bounding box center [660, 253] width 36 height 18
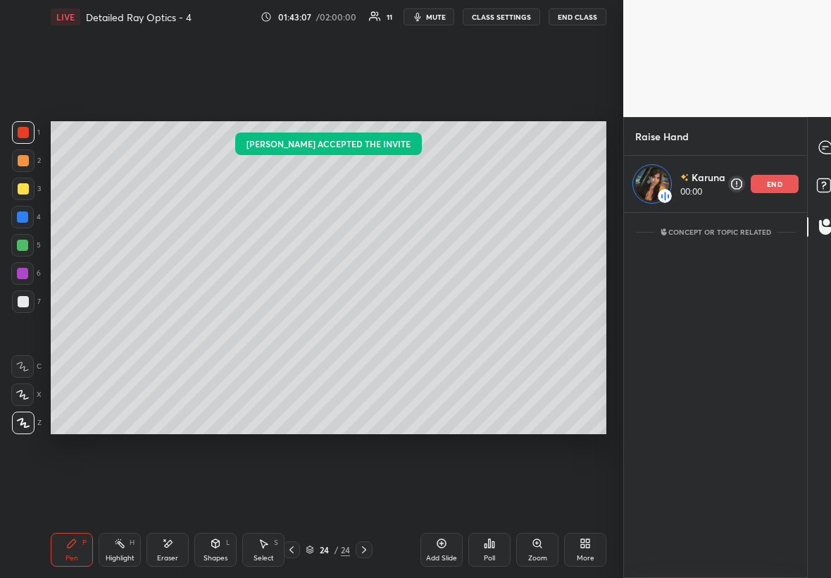
scroll to position [356, 179]
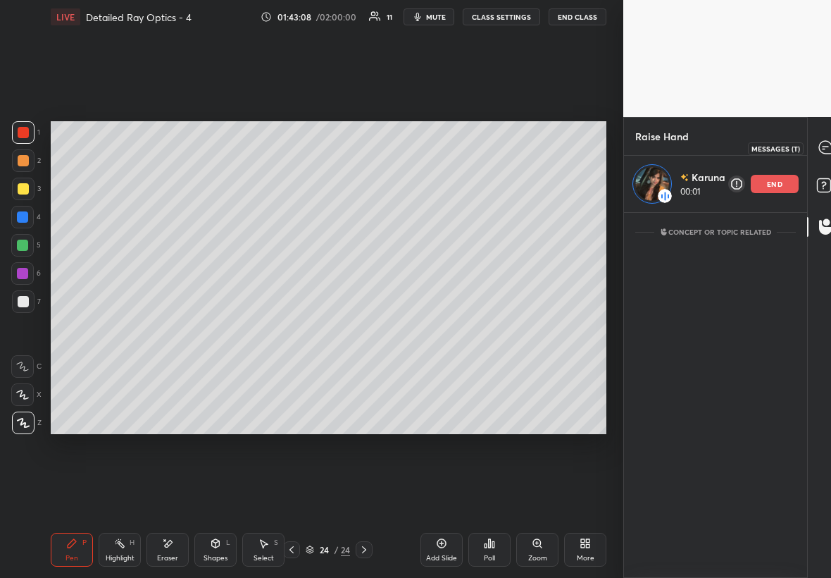
click at [505, 150] on icon at bounding box center [825, 147] width 13 height 13
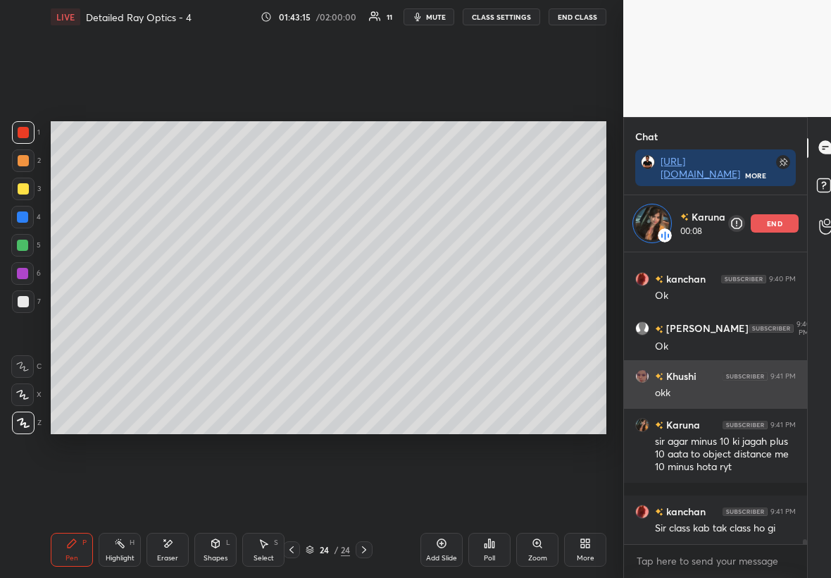
scroll to position [16523, 0]
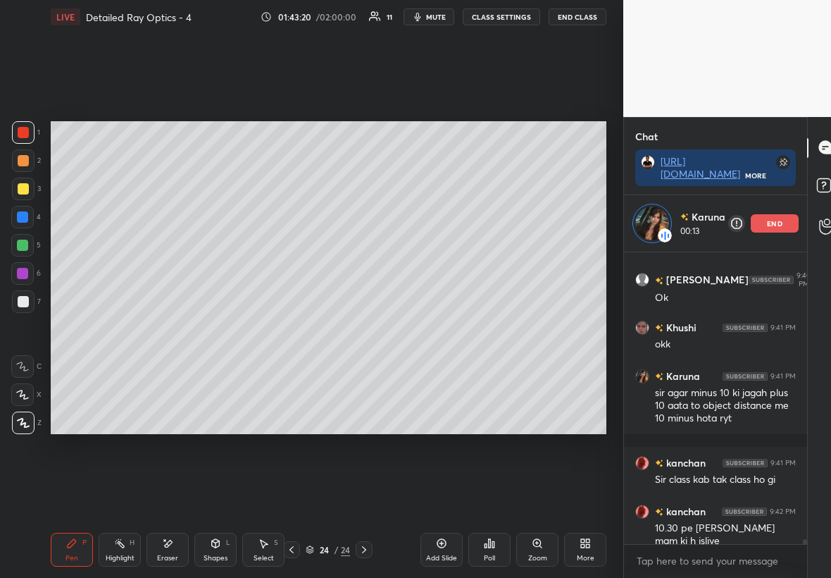
click at [120, 330] on div "Highlight H" at bounding box center [120, 550] width 42 height 34
click at [25, 194] on div at bounding box center [23, 189] width 23 height 23
click at [23, 297] on div at bounding box center [23, 301] width 11 height 11
click at [82, 330] on div "P" at bounding box center [84, 542] width 4 height 7
click at [29, 268] on div at bounding box center [22, 273] width 23 height 23
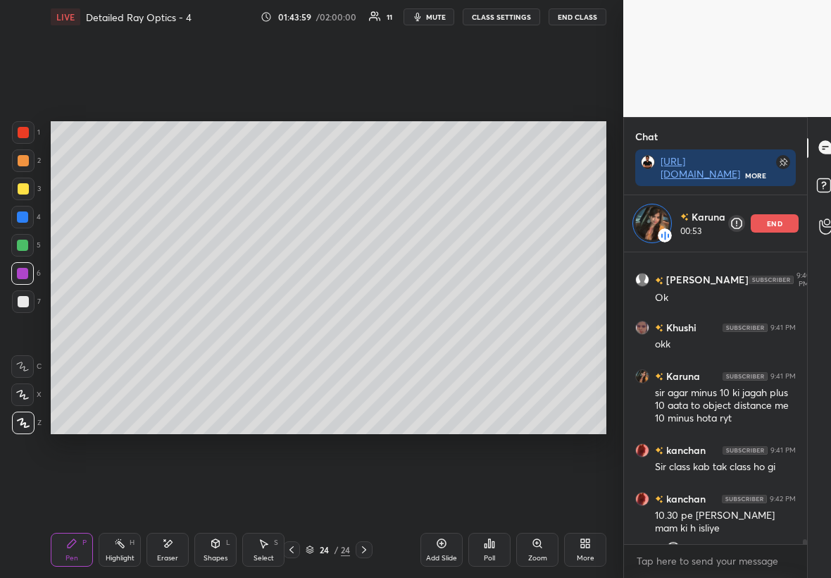
scroll to position [16544, 0]
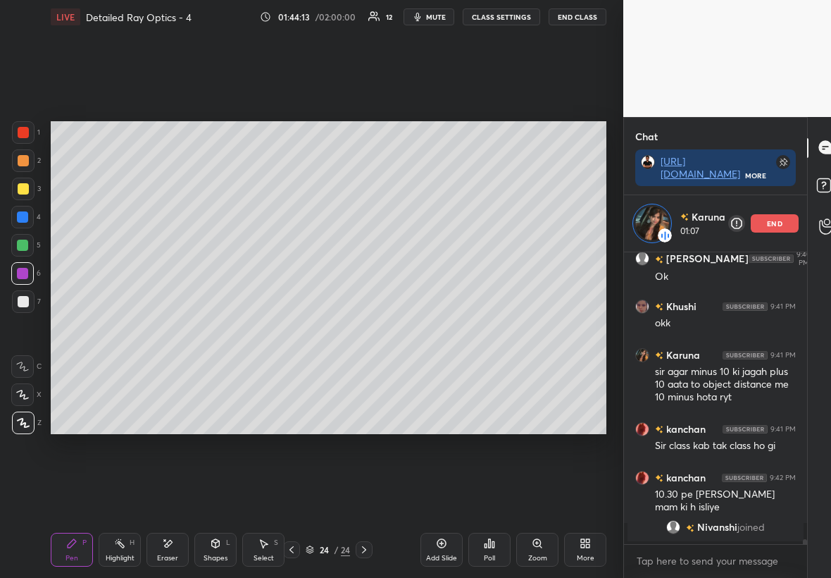
click at [505, 221] on p "end" at bounding box center [774, 223] width 15 height 7
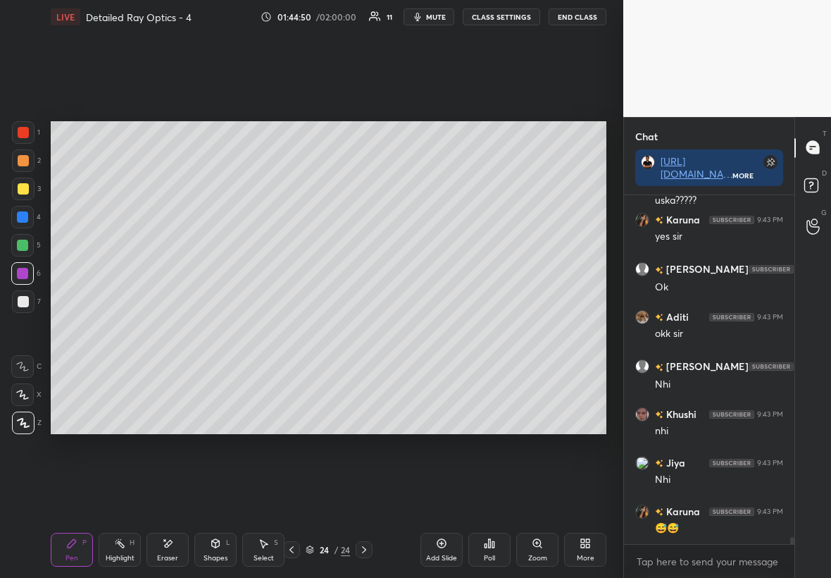
scroll to position [16443, 0]
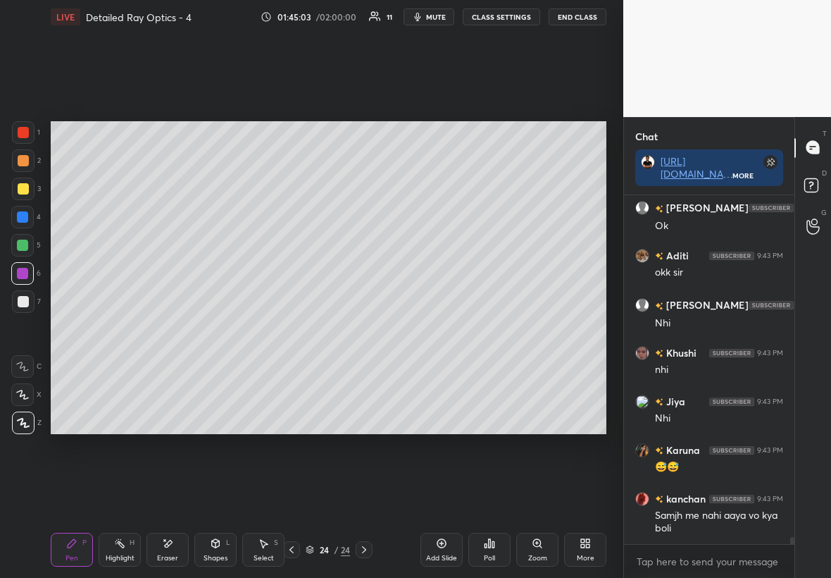
click at [447, 330] on div "Add Slide" at bounding box center [442, 550] width 42 height 34
click at [25, 190] on div at bounding box center [23, 188] width 11 height 11
click at [223, 330] on div "Shapes L" at bounding box center [215, 550] width 42 height 34
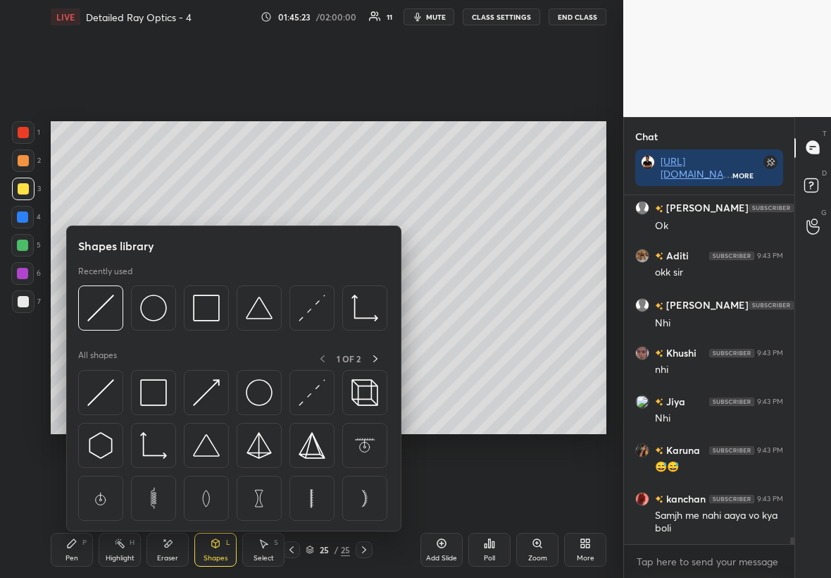
click at [224, 197] on body "1 2 3 4 5 6 7 C X Z E E Erase all H H LIVE Detailed Ray Optics - 4 01:45:23 / 0…" at bounding box center [415, 289] width 831 height 578
click at [221, 330] on div at bounding box center [206, 498] width 45 height 45
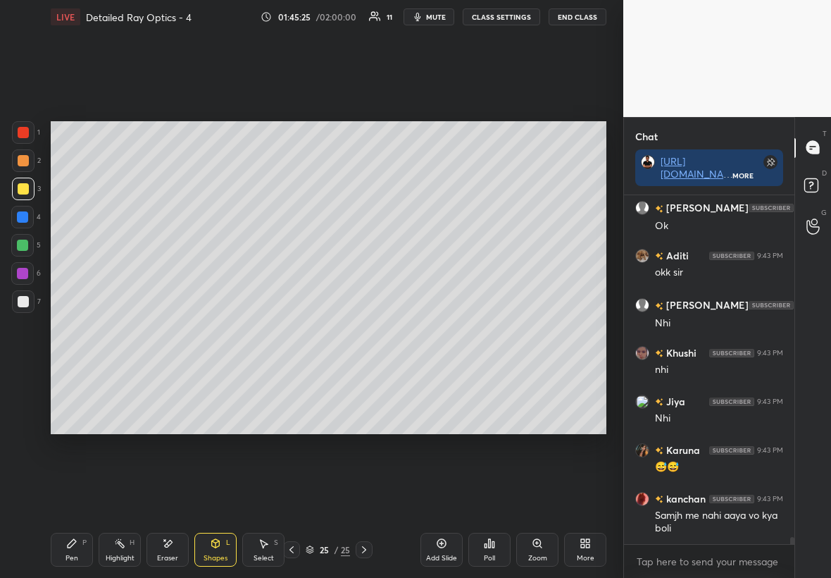
click at [20, 304] on div at bounding box center [23, 301] width 23 height 23
click at [263, 330] on div "Select" at bounding box center [264, 557] width 20 height 7
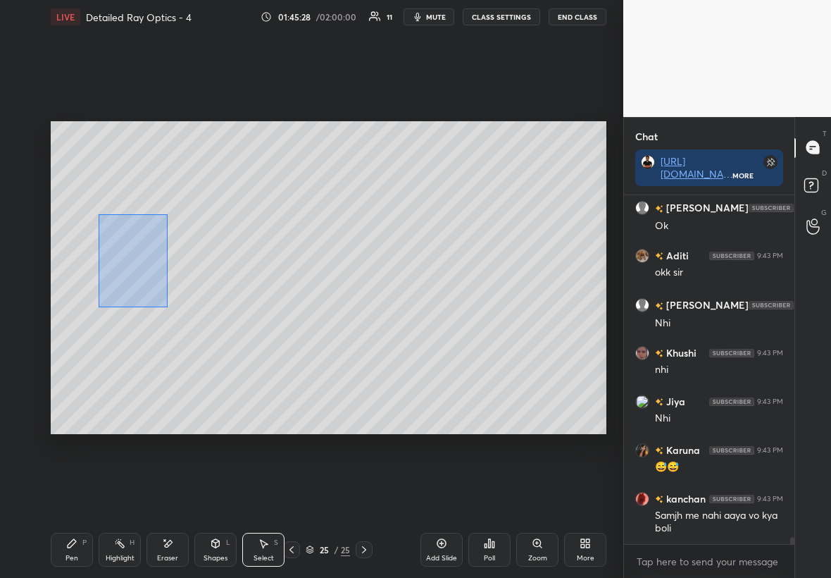
drag, startPoint x: 138, startPoint y: 259, endPoint x: 185, endPoint y: 335, distance: 89.2
click at [185, 330] on div "0 ° Undo Copy Duplicate Duplicate to new slide Delete" at bounding box center [329, 277] width 556 height 313
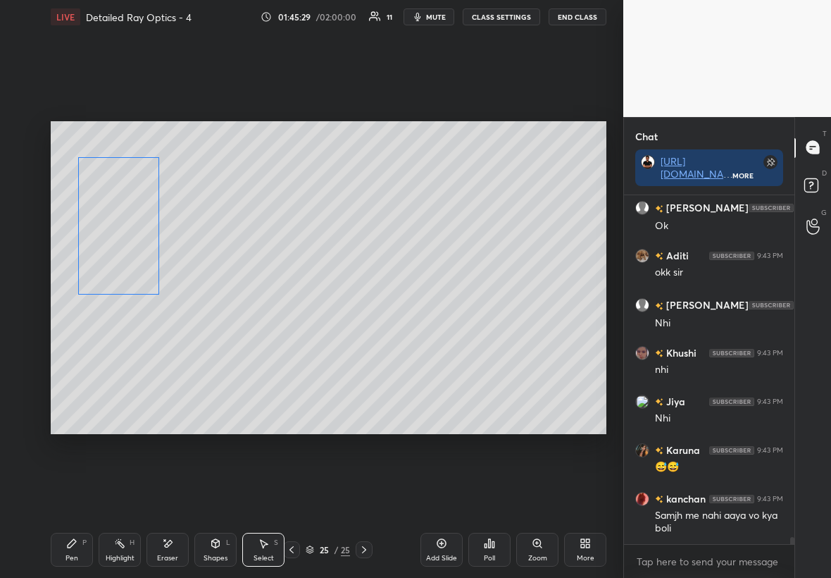
drag, startPoint x: 132, startPoint y: 269, endPoint x: 120, endPoint y: 259, distance: 16.0
click at [120, 256] on div "0 ° Undo Copy Duplicate Duplicate to new slide Delete" at bounding box center [329, 277] width 556 height 313
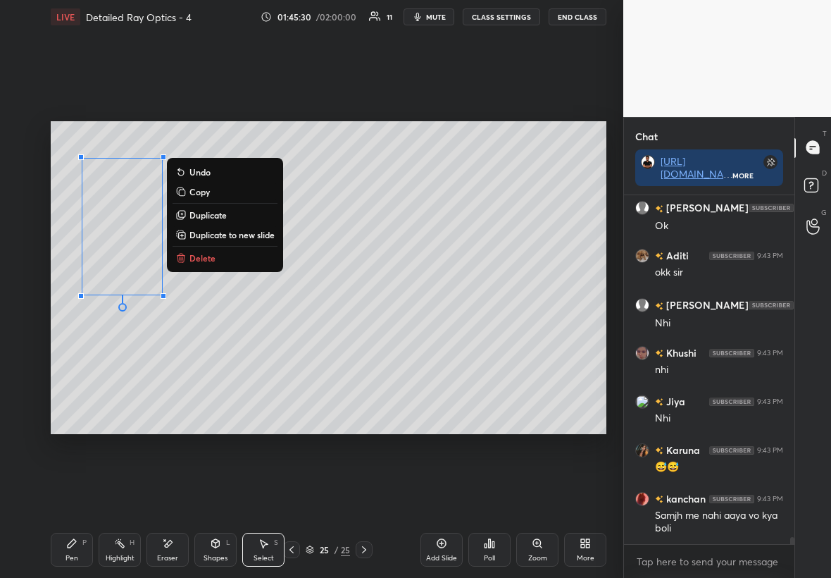
click at [68, 330] on div "Pen P" at bounding box center [72, 550] width 42 height 34
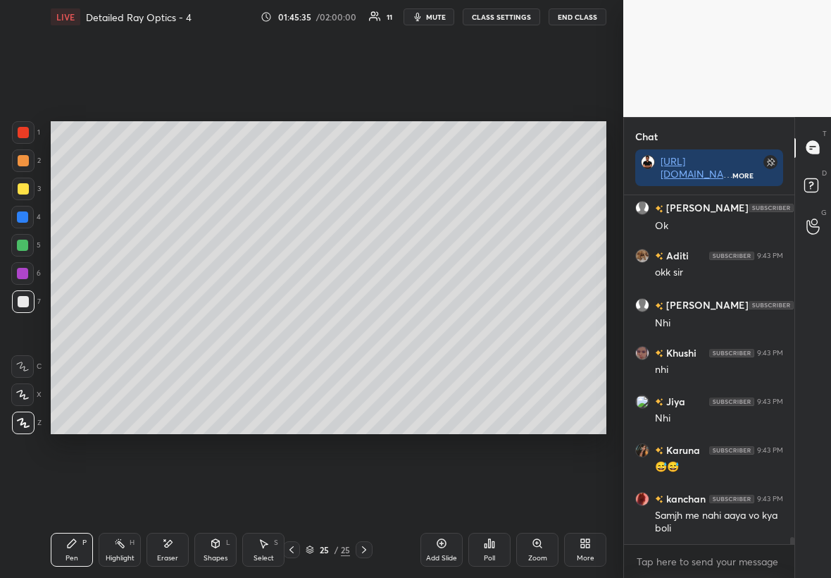
scroll to position [16491, 0]
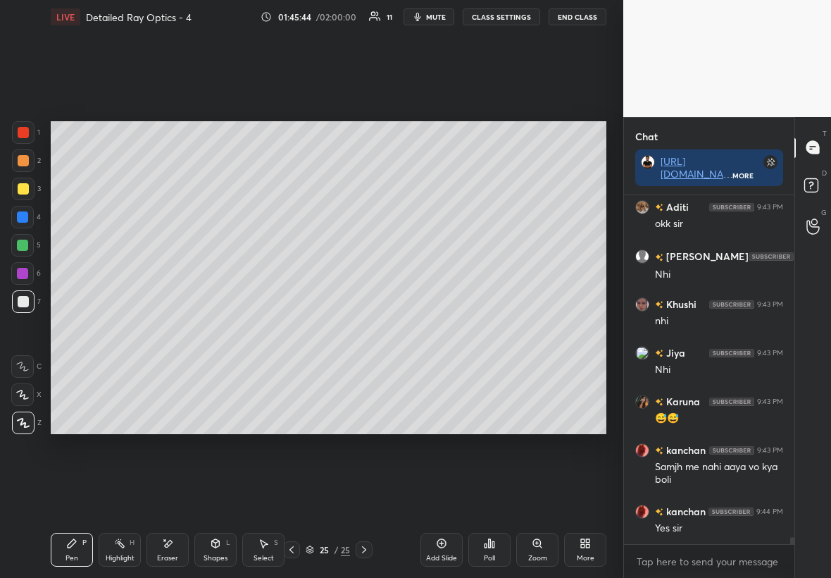
click at [25, 192] on div at bounding box center [23, 188] width 11 height 11
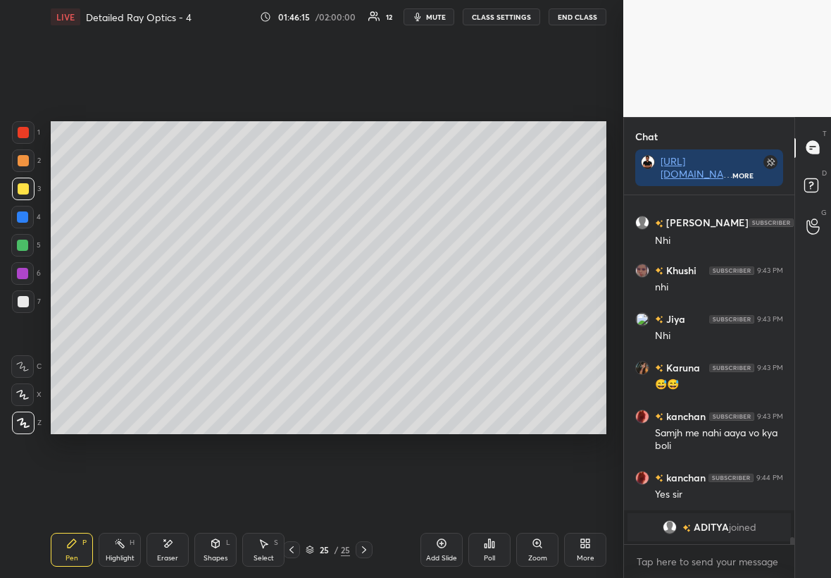
click at [225, 330] on div "Shapes L" at bounding box center [215, 550] width 42 height 34
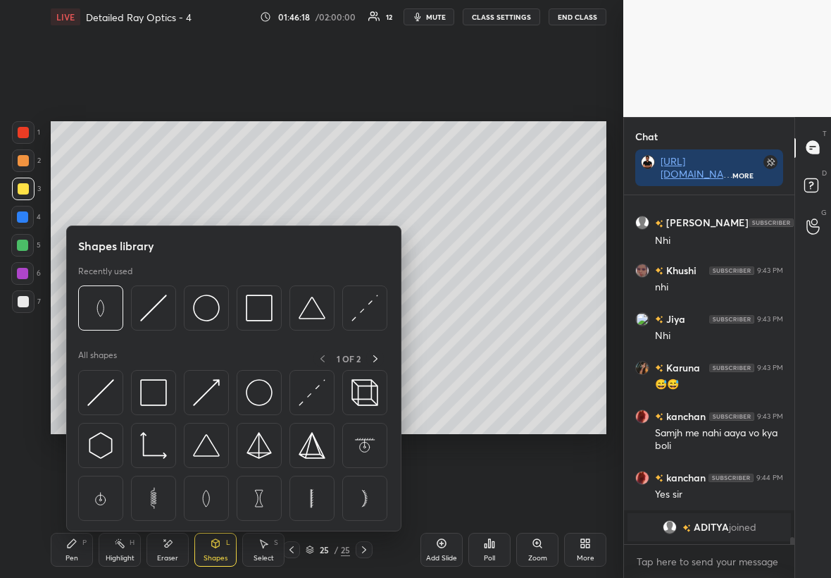
click at [24, 304] on div at bounding box center [23, 301] width 11 height 11
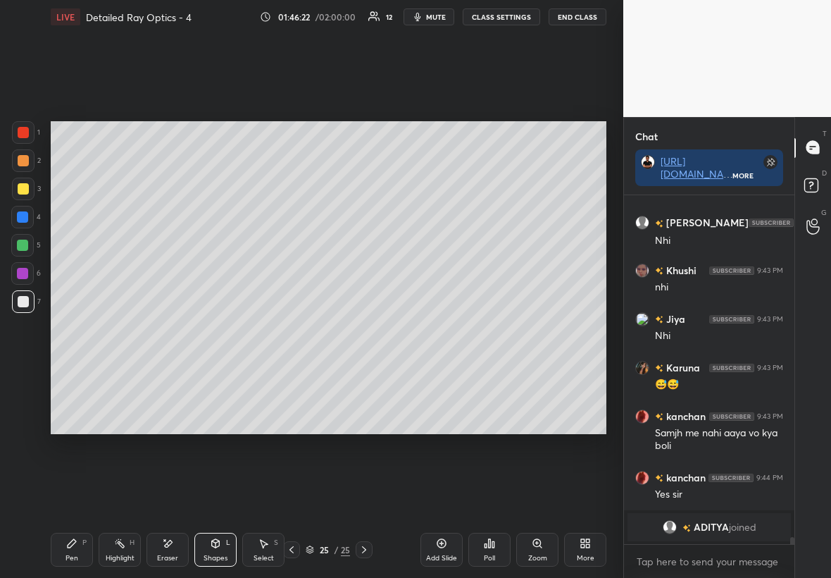
click at [213, 330] on div "Shapes L" at bounding box center [215, 550] width 42 height 34
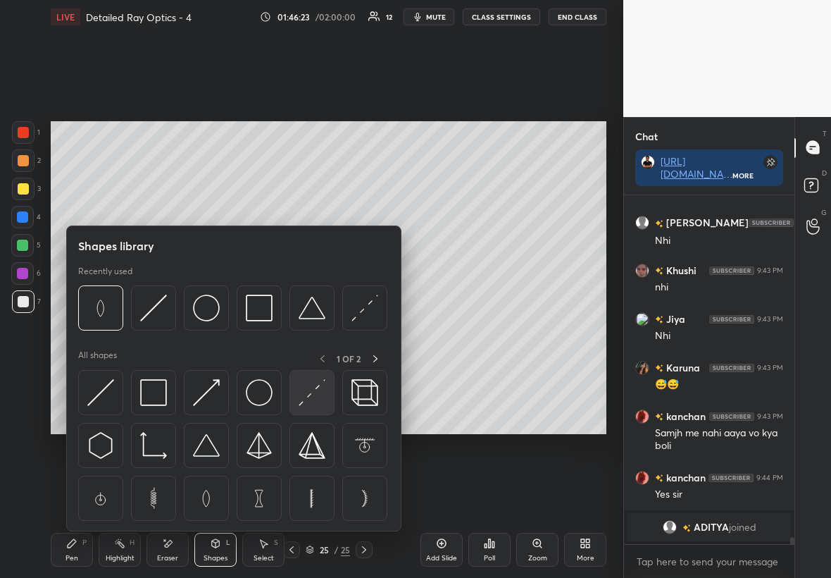
click at [318, 330] on img at bounding box center [312, 392] width 27 height 27
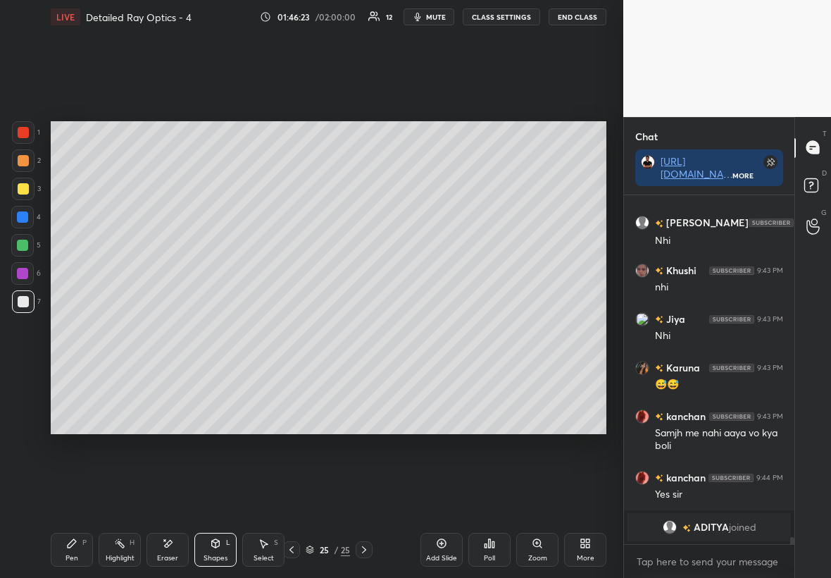
click at [26, 185] on div at bounding box center [23, 188] width 11 height 11
click at [68, 330] on div "Pen" at bounding box center [72, 557] width 13 height 7
click at [28, 243] on div at bounding box center [22, 245] width 23 height 23
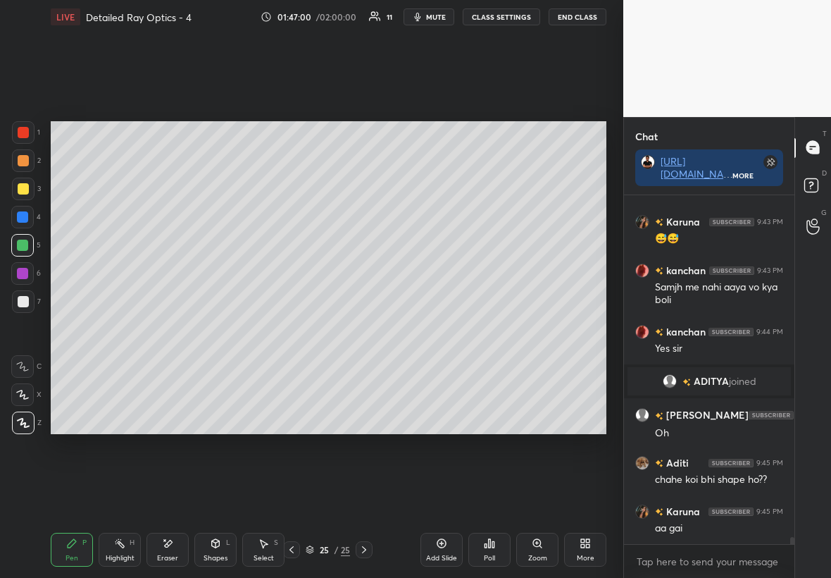
scroll to position [16413, 0]
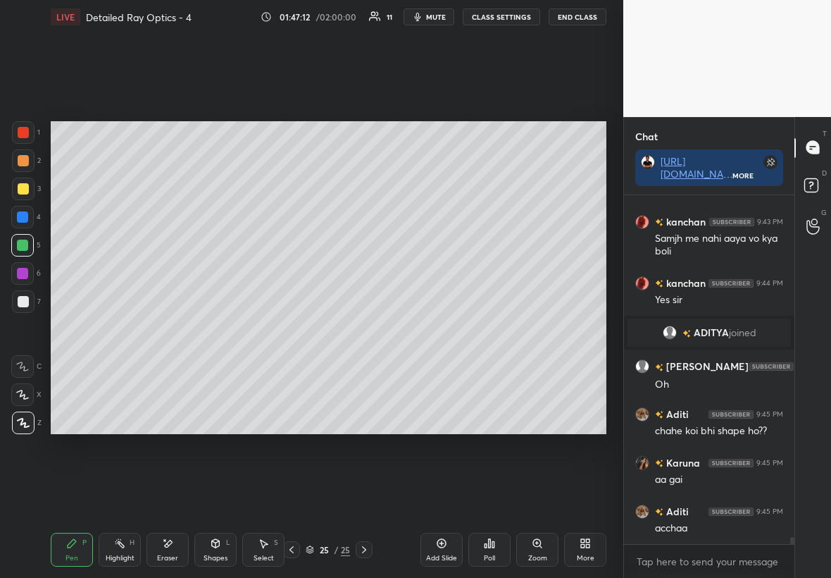
click at [22, 301] on div at bounding box center [23, 301] width 11 height 11
click at [22, 188] on div at bounding box center [23, 188] width 11 height 11
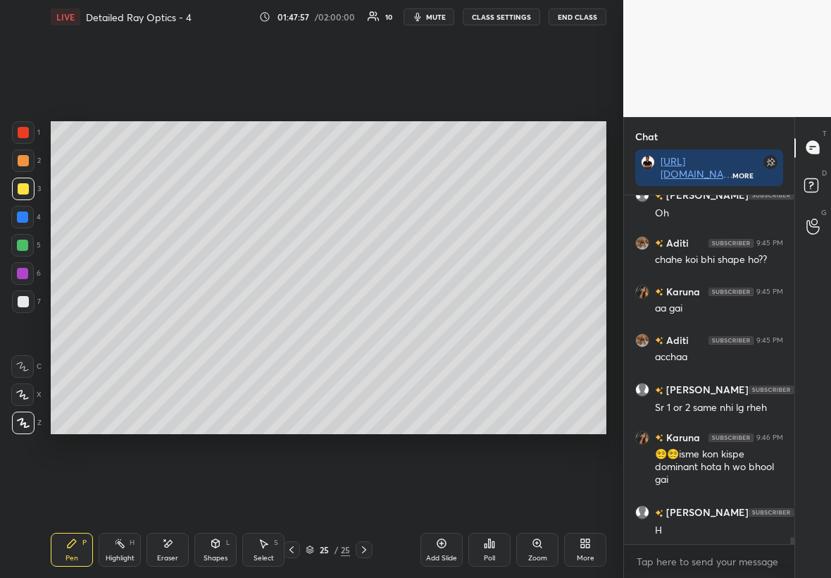
scroll to position [16632, 0]
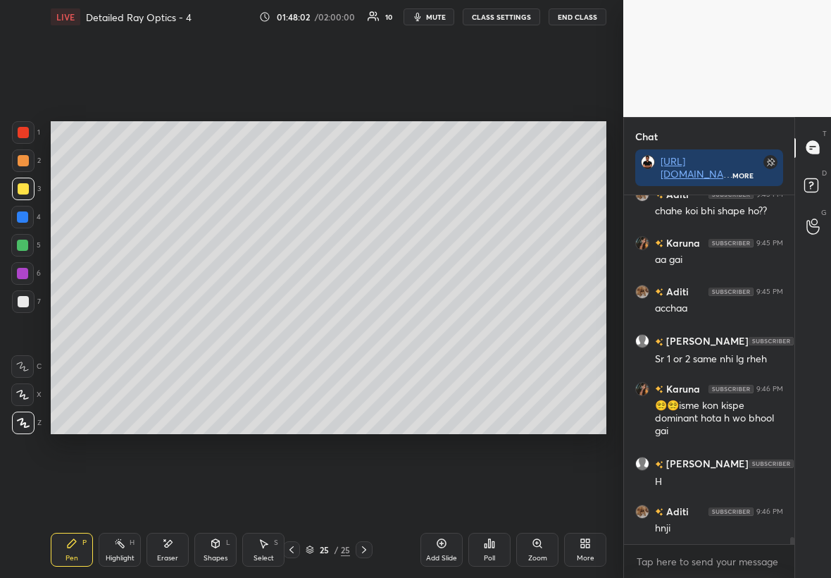
click at [20, 188] on div at bounding box center [23, 188] width 11 height 11
click at [25, 298] on div at bounding box center [23, 301] width 11 height 11
click at [27, 213] on div at bounding box center [22, 217] width 23 height 23
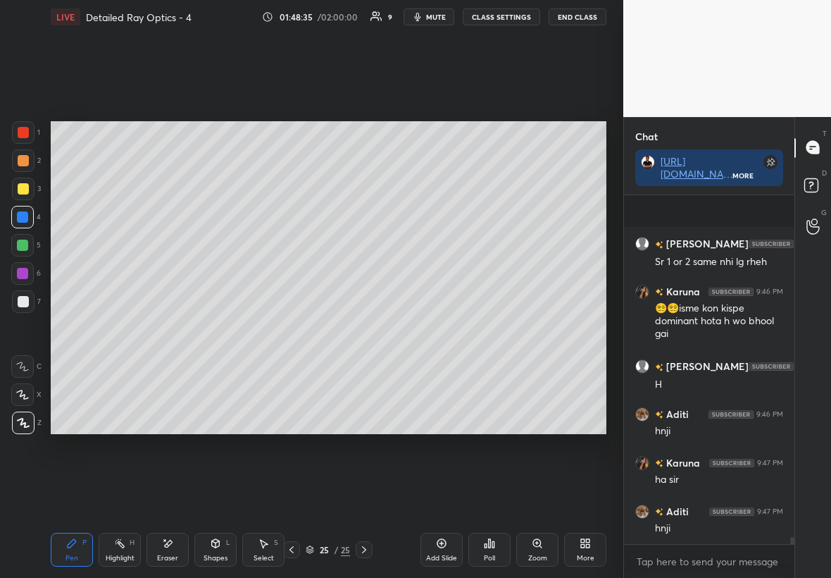
scroll to position [16827, 0]
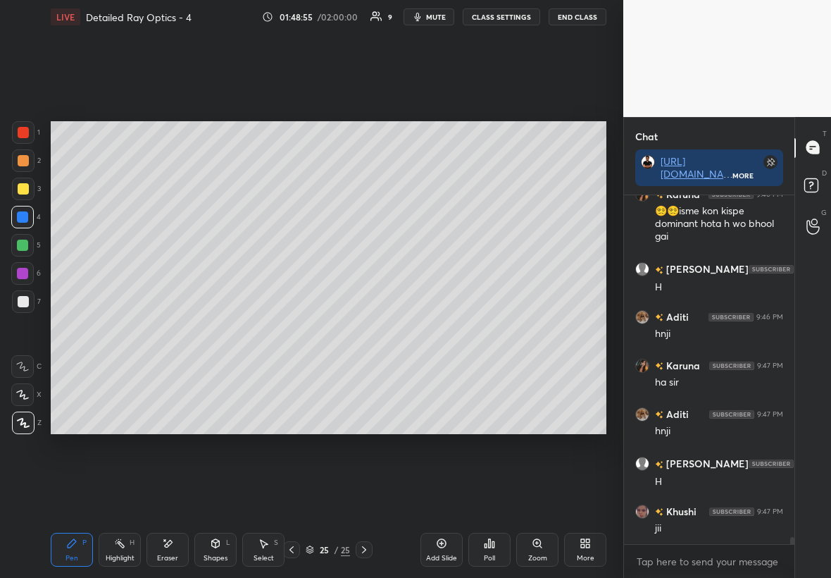
click at [25, 309] on div at bounding box center [23, 301] width 23 height 23
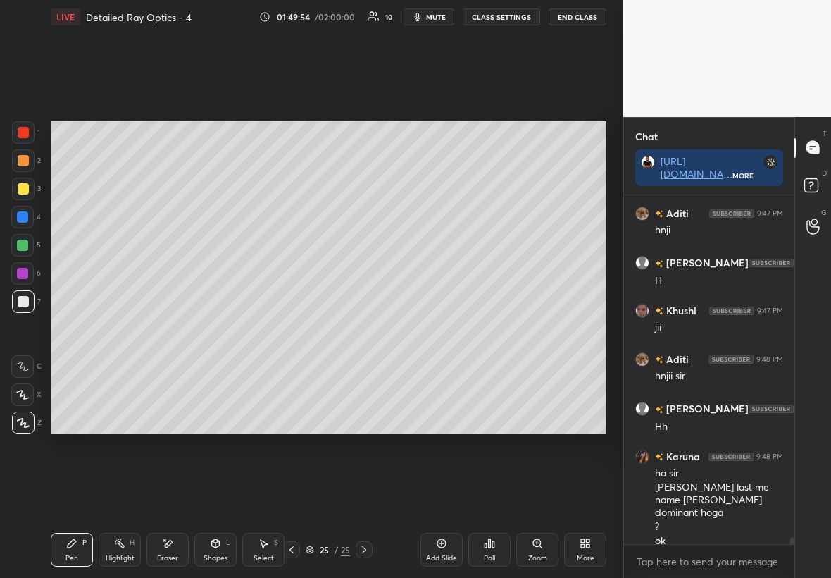
scroll to position [17076, 0]
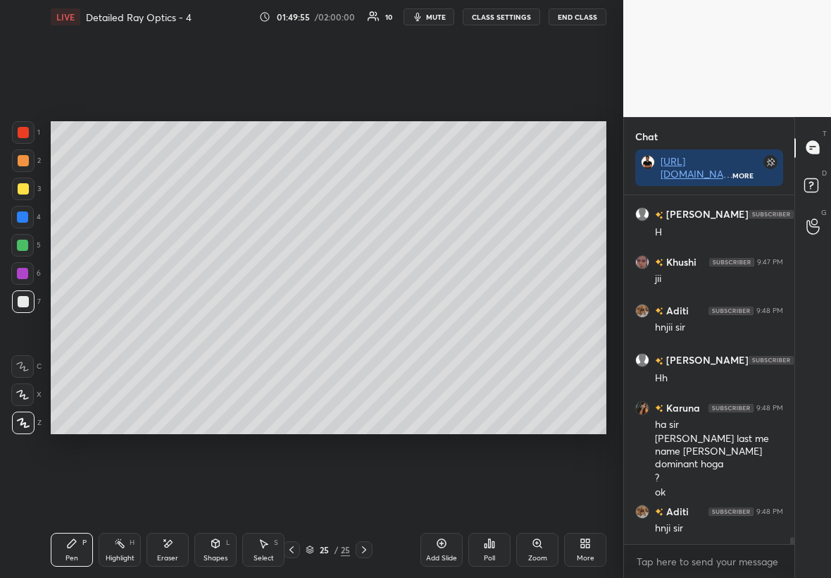
click at [431, 330] on div "Add Slide" at bounding box center [441, 557] width 31 height 7
click at [28, 182] on div at bounding box center [23, 189] width 23 height 23
click at [233, 330] on div "Shapes L" at bounding box center [215, 550] width 42 height 34
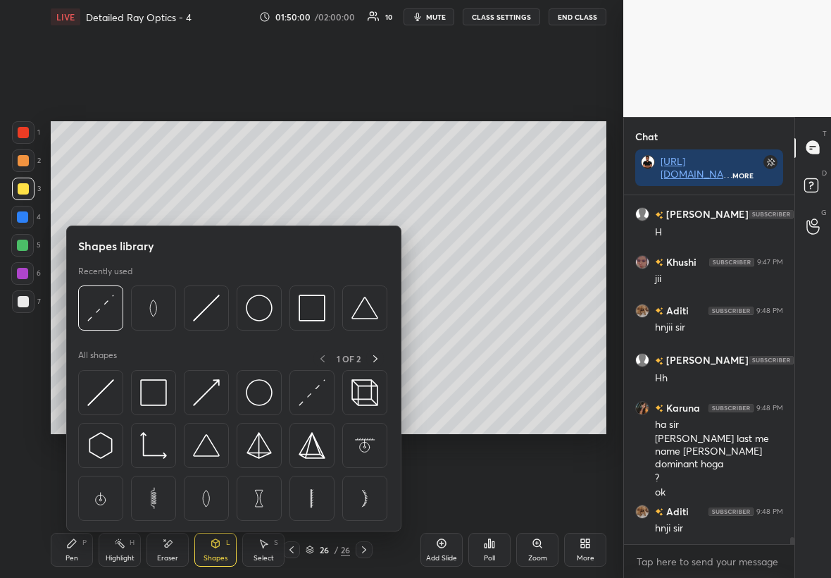
scroll to position [17125, 0]
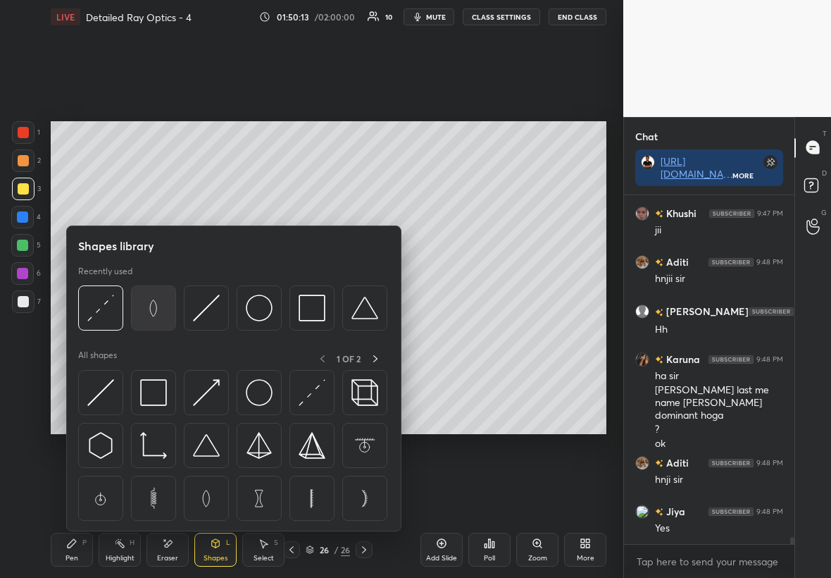
click at [156, 303] on img at bounding box center [153, 307] width 27 height 27
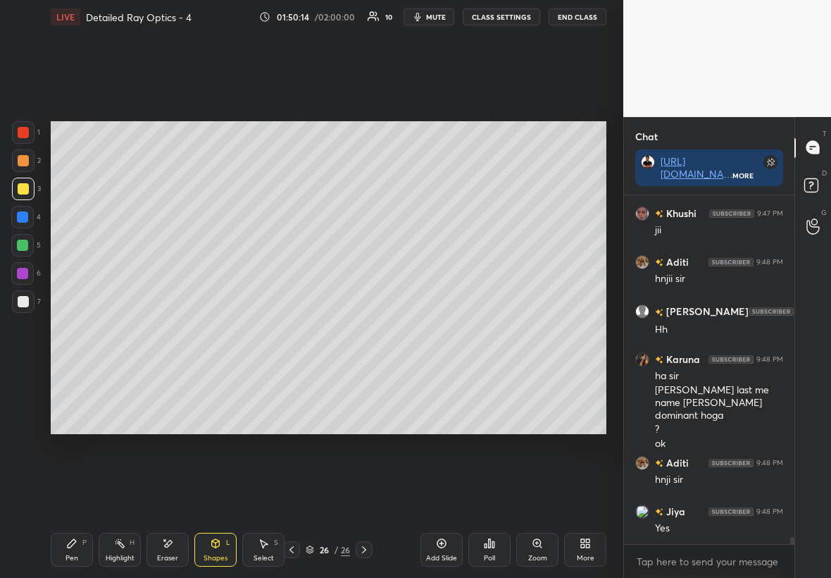
click at [24, 297] on div at bounding box center [23, 301] width 11 height 11
click at [71, 330] on div "Pen P" at bounding box center [72, 550] width 42 height 34
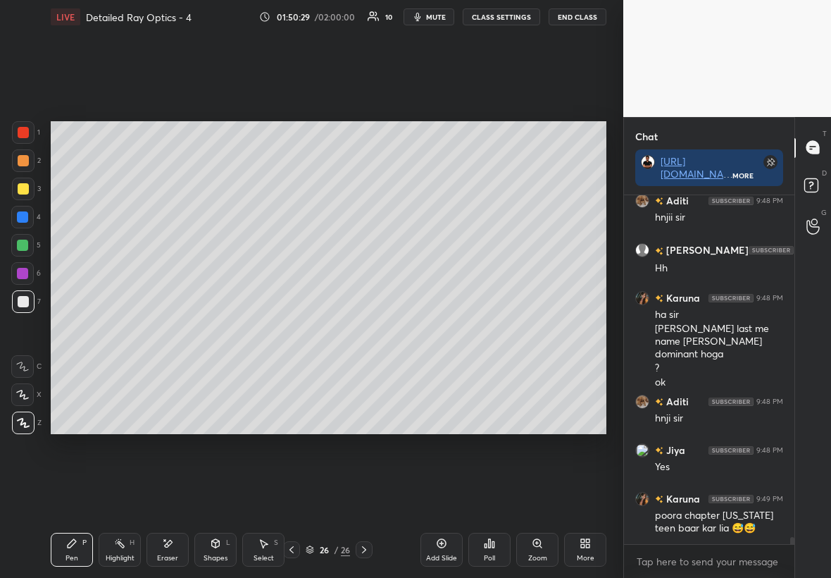
click at [19, 244] on div at bounding box center [22, 245] width 11 height 11
click at [31, 190] on div at bounding box center [23, 189] width 23 height 23
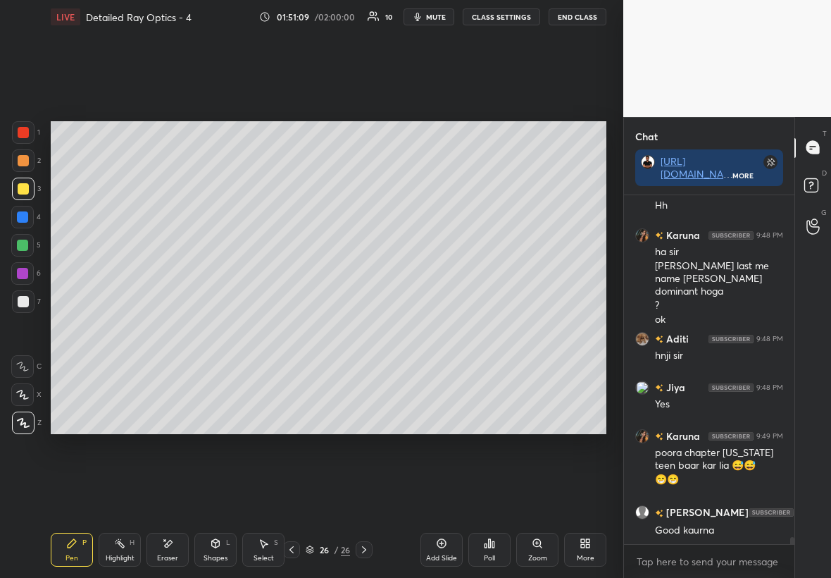
scroll to position [17297, 0]
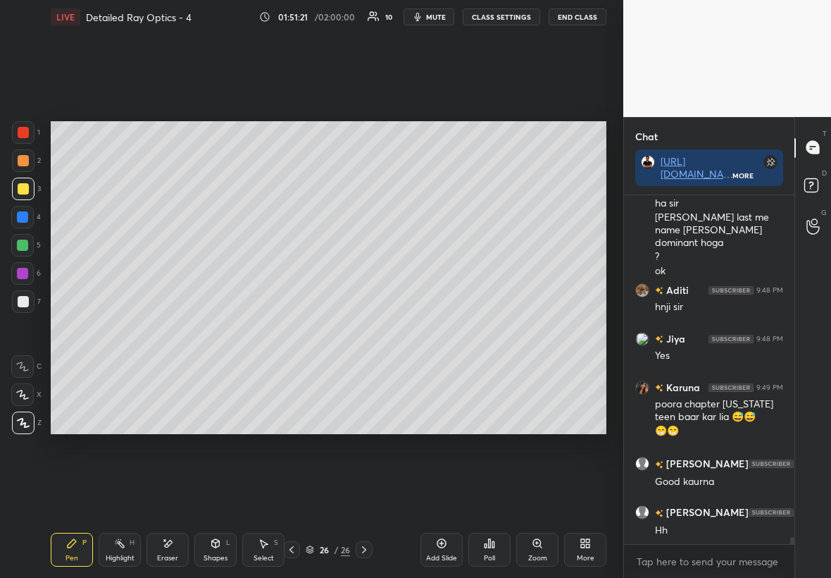
click at [213, 330] on div "Shapes L" at bounding box center [215, 550] width 42 height 34
click at [26, 272] on div at bounding box center [22, 273] width 11 height 11
click at [172, 330] on div "Eraser" at bounding box center [168, 550] width 42 height 34
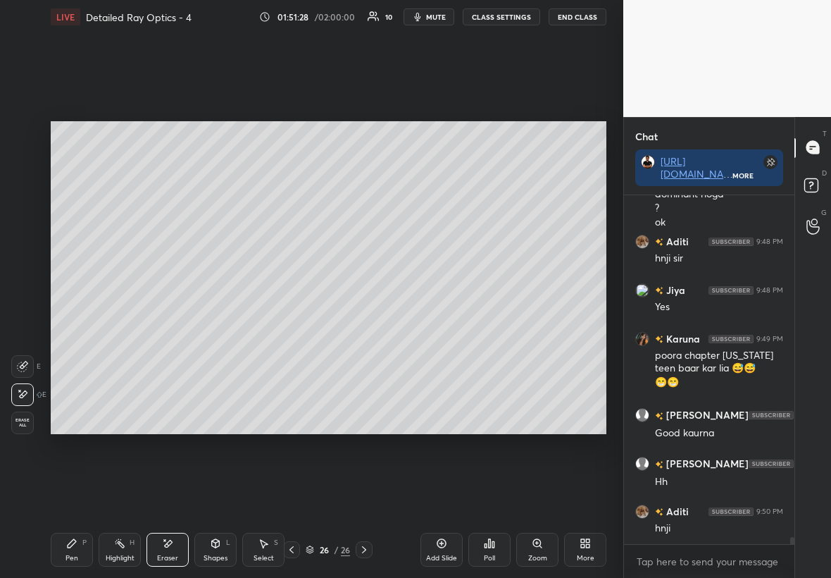
click at [223, 330] on div "Shapes L" at bounding box center [215, 550] width 42 height 34
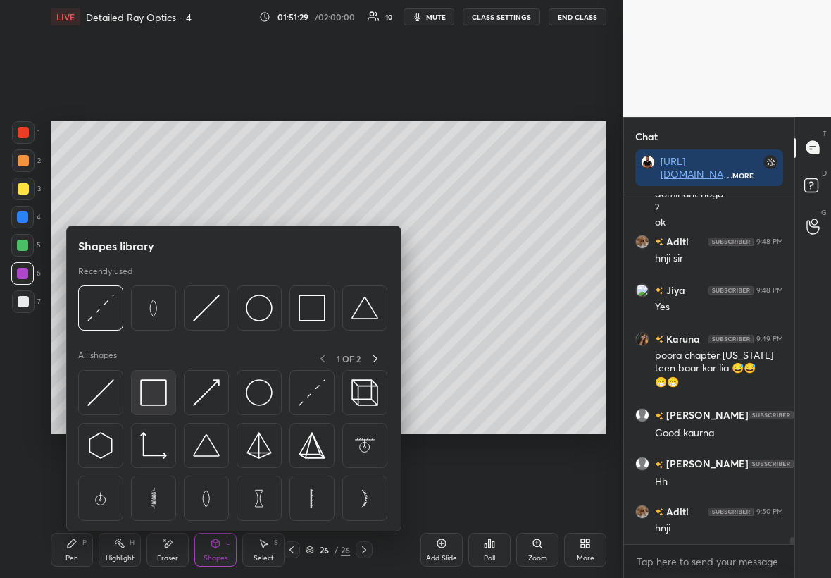
click at [159, 330] on img at bounding box center [153, 392] width 27 height 27
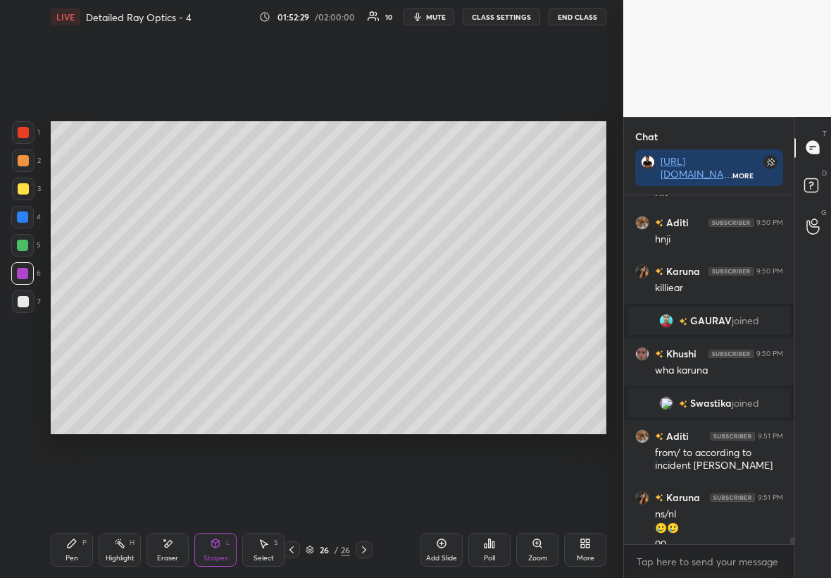
scroll to position [17266, 0]
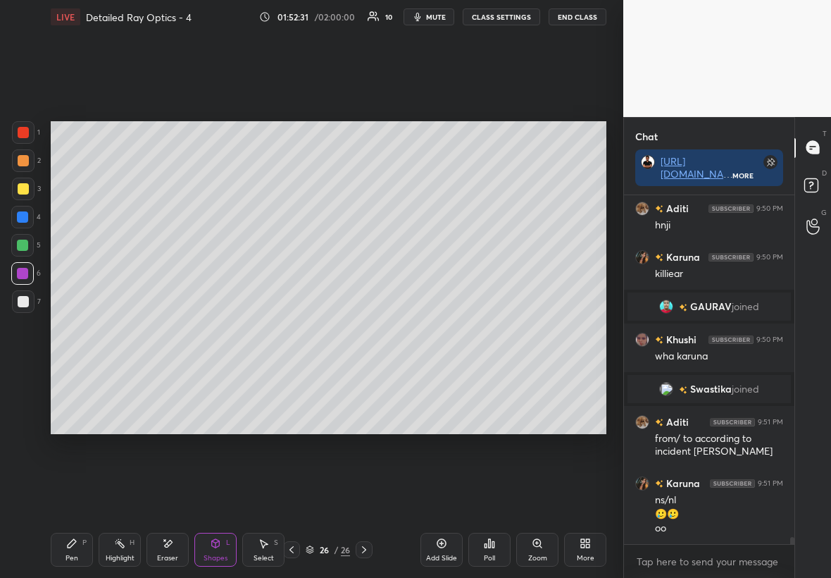
click at [23, 136] on div at bounding box center [23, 132] width 11 height 11
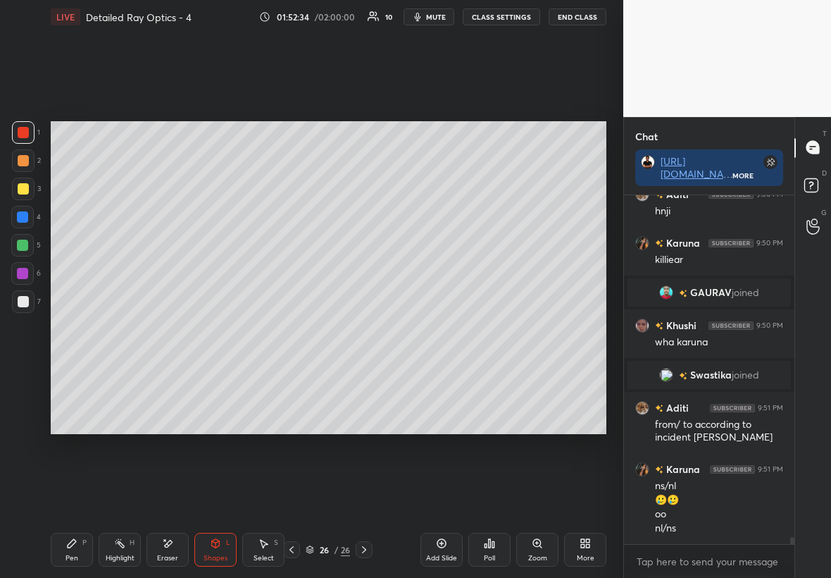
click at [75, 330] on div "Pen P" at bounding box center [72, 550] width 42 height 34
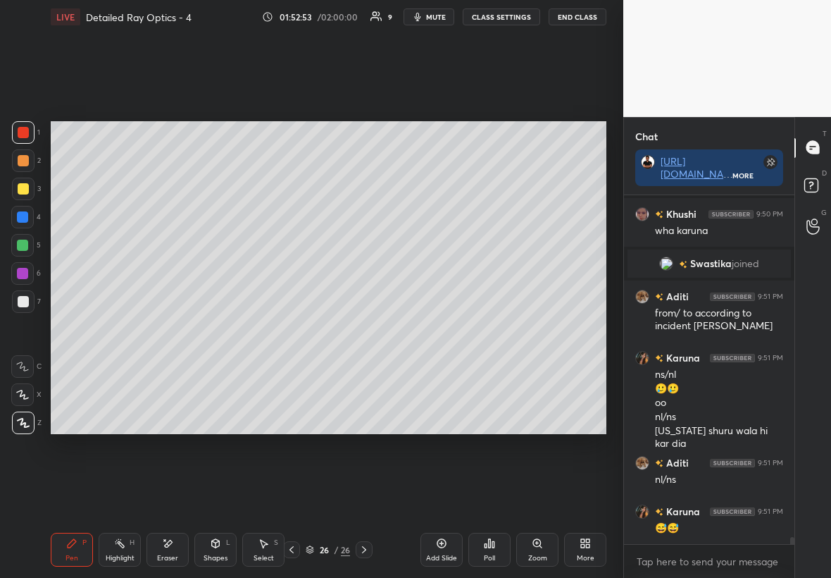
scroll to position [17440, 0]
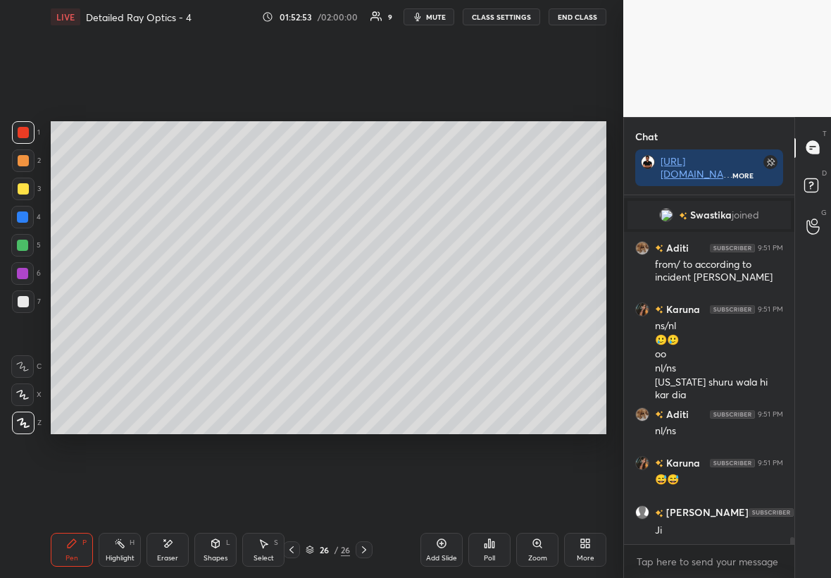
click at [23, 304] on div at bounding box center [23, 301] width 11 height 11
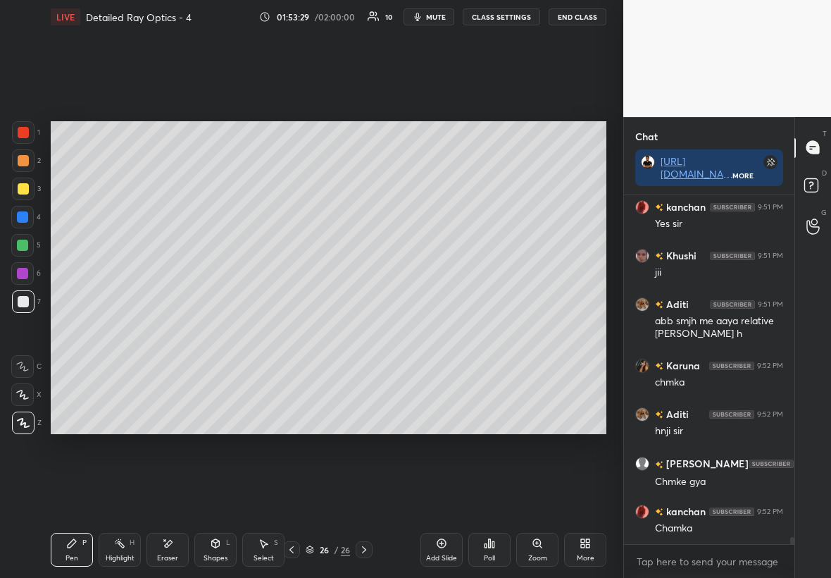
scroll to position [17842, 0]
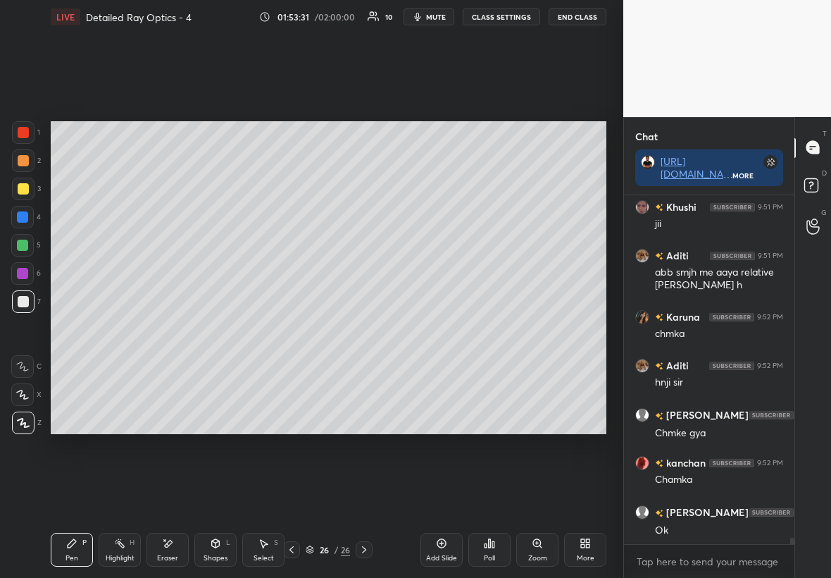
click at [433, 330] on div "Add Slide" at bounding box center [442, 550] width 42 height 34
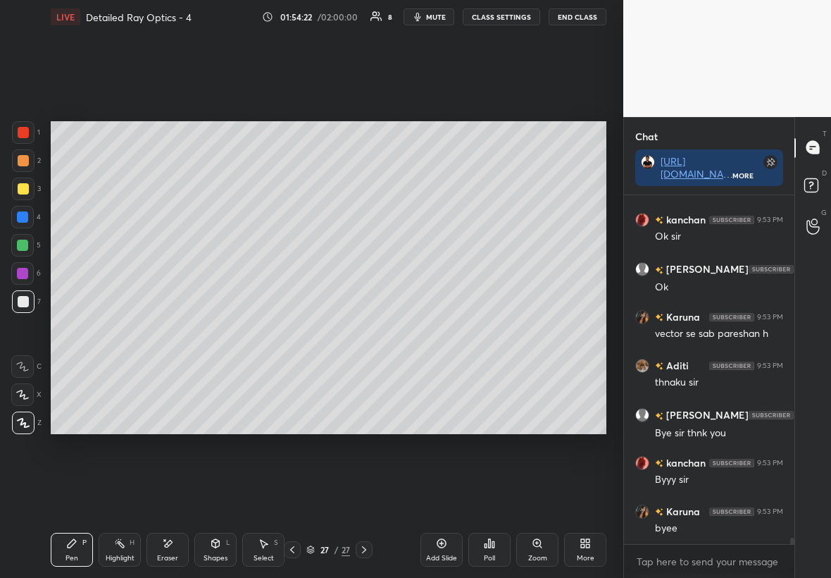
scroll to position [18951, 0]
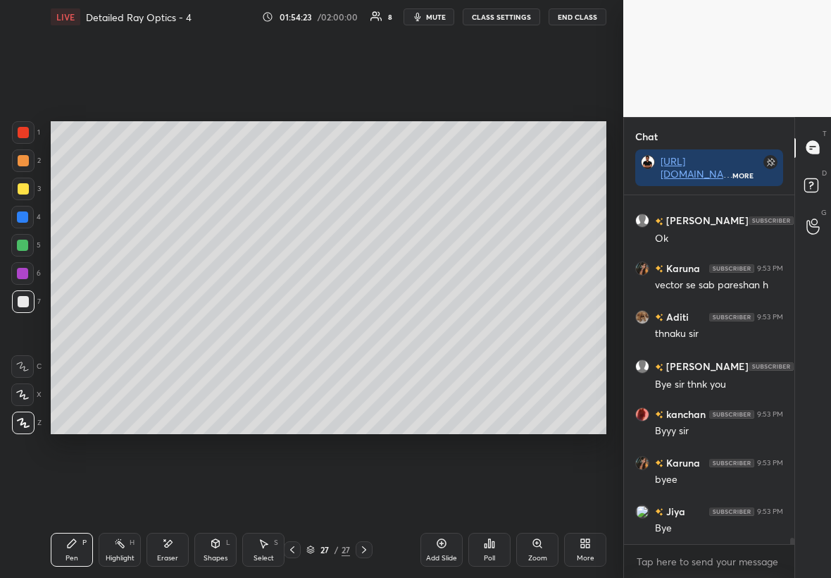
click at [505, 20] on button "End Class" at bounding box center [578, 16] width 58 height 17
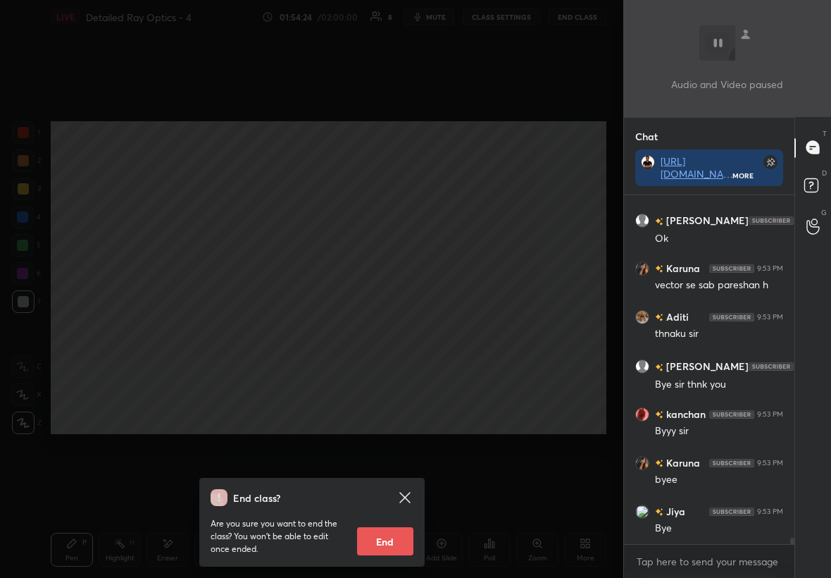
click at [385, 330] on button "End" at bounding box center [385, 541] width 56 height 28
type textarea "x"
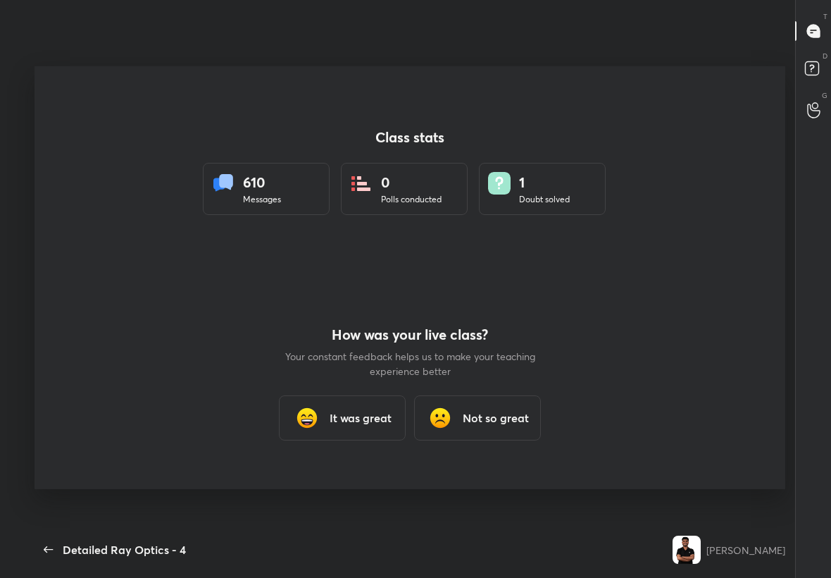
scroll to position [487, 781]
